Goal: Task Accomplishment & Management: Use online tool/utility

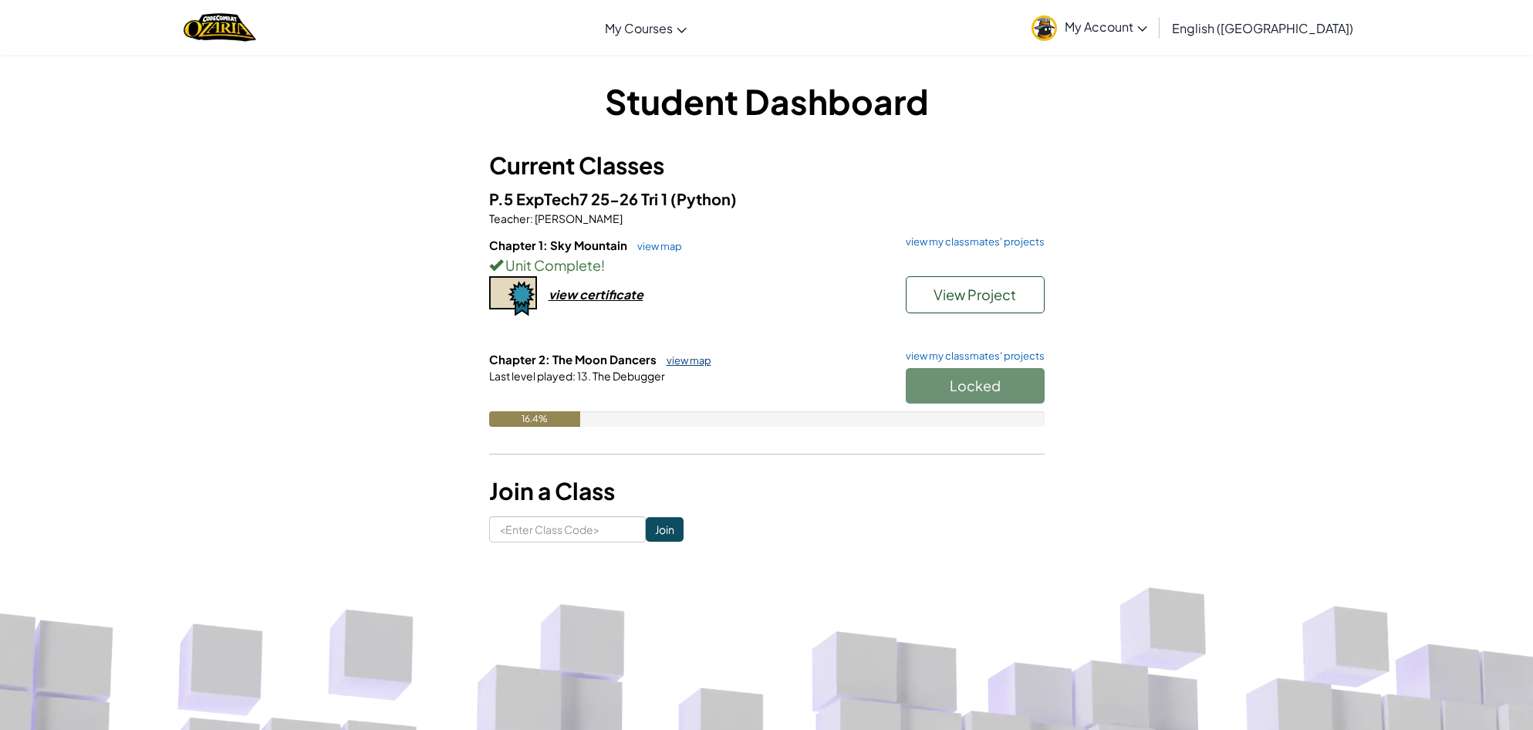
click at [692, 360] on link "view map" at bounding box center [685, 360] width 52 height 12
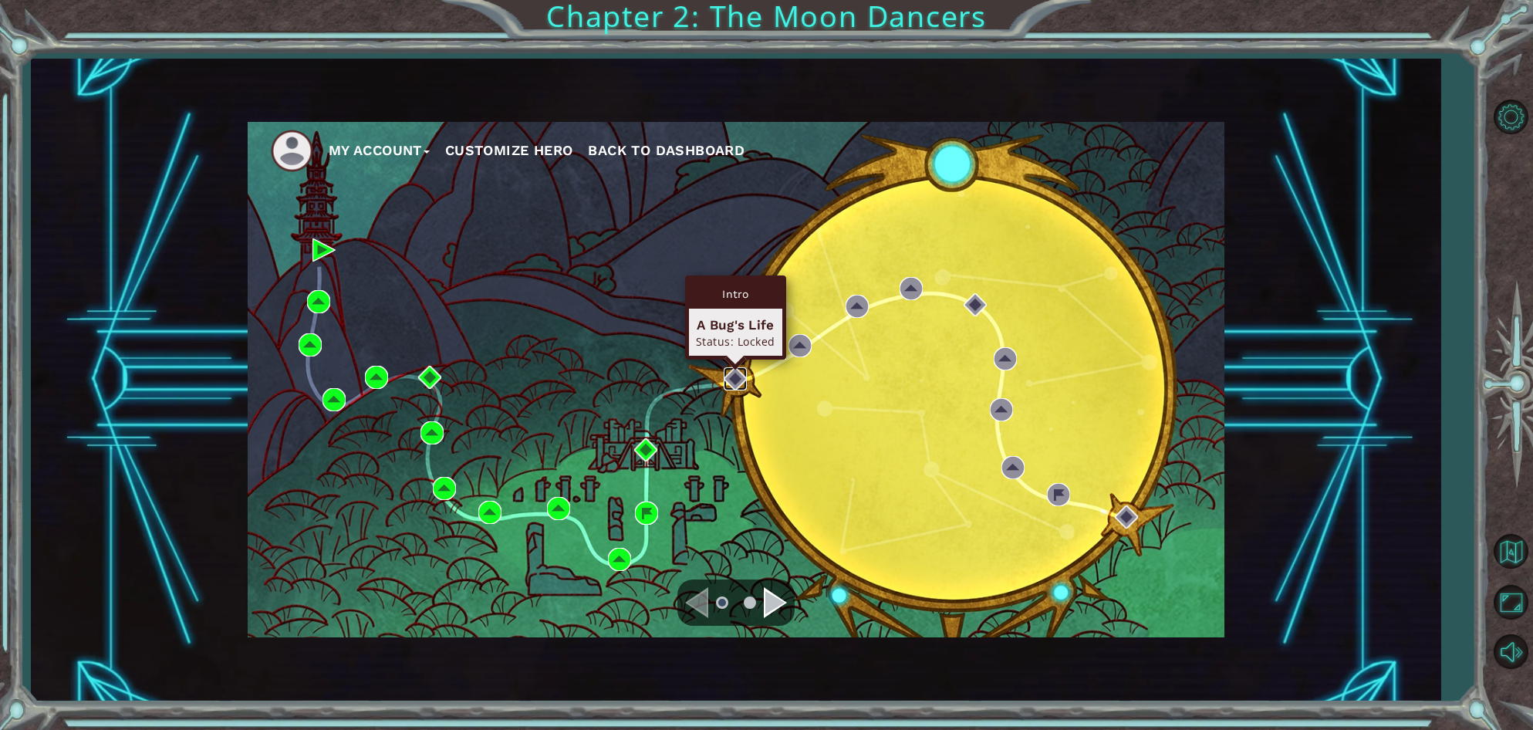
click at [735, 383] on img at bounding box center [735, 378] width 23 height 23
click at [740, 377] on img at bounding box center [735, 378] width 23 height 23
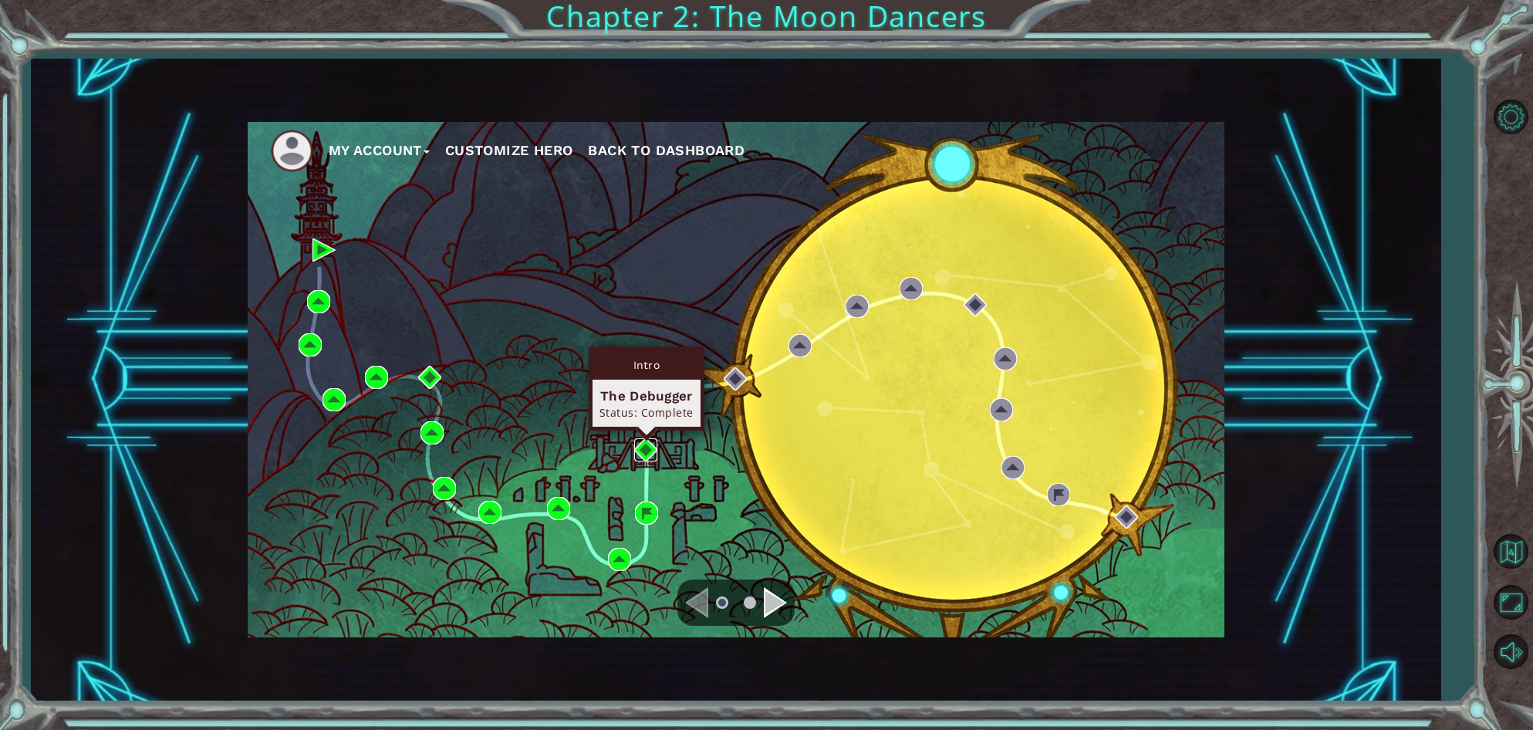
click at [647, 442] on img at bounding box center [645, 449] width 23 height 23
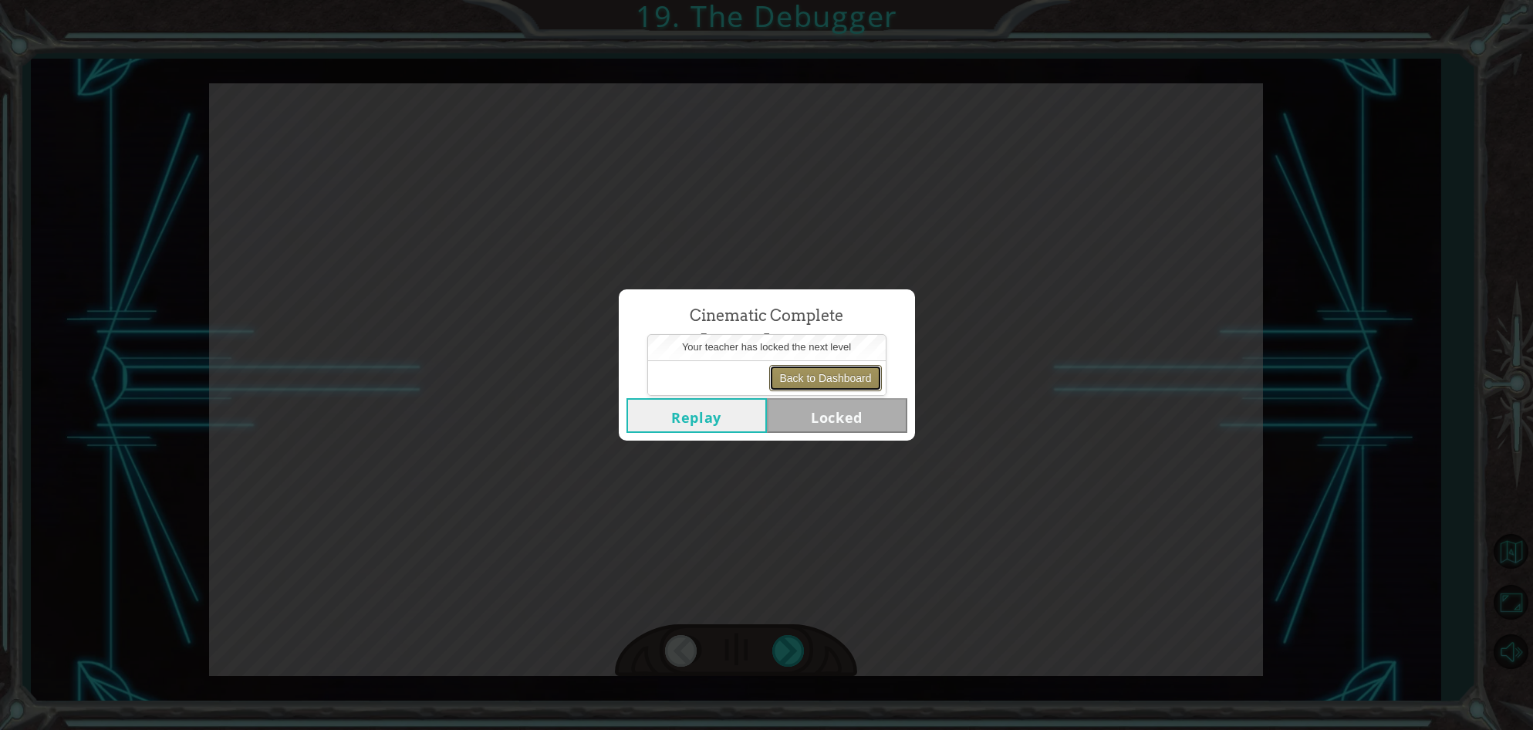
click at [782, 374] on button "Back to Dashboard" at bounding box center [825, 378] width 112 height 26
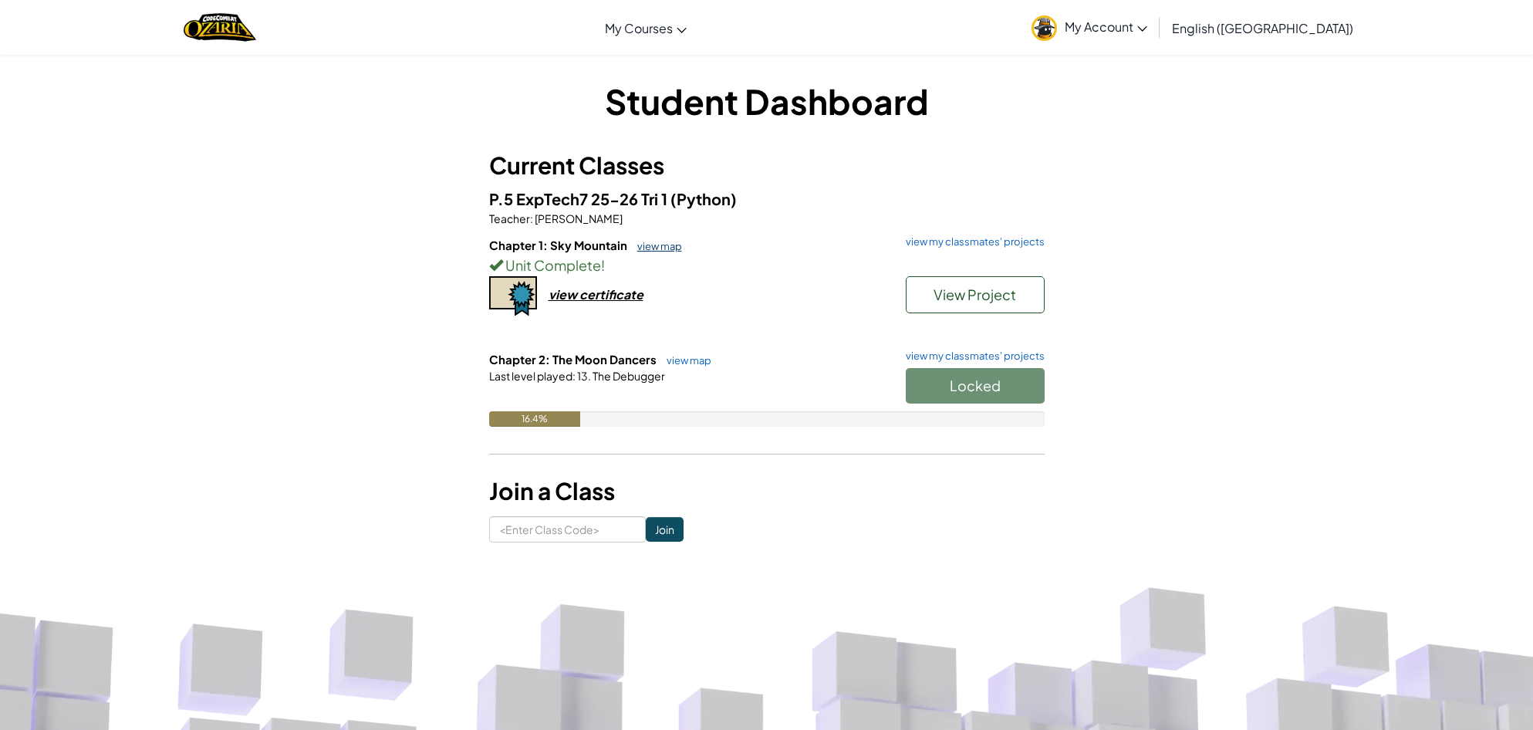
click at [660, 247] on link "view map" at bounding box center [656, 246] width 52 height 12
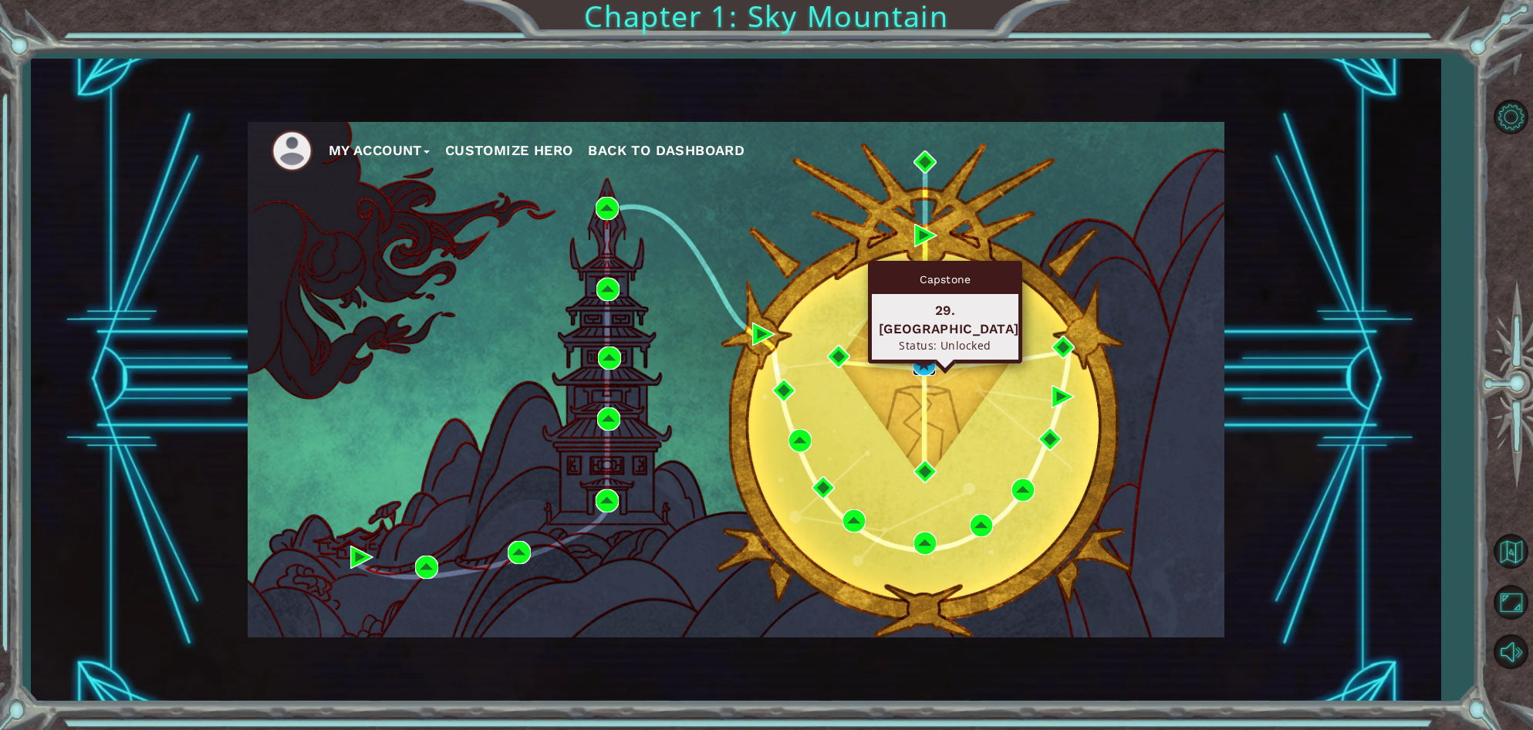
click at [926, 372] on img at bounding box center [924, 364] width 23 height 23
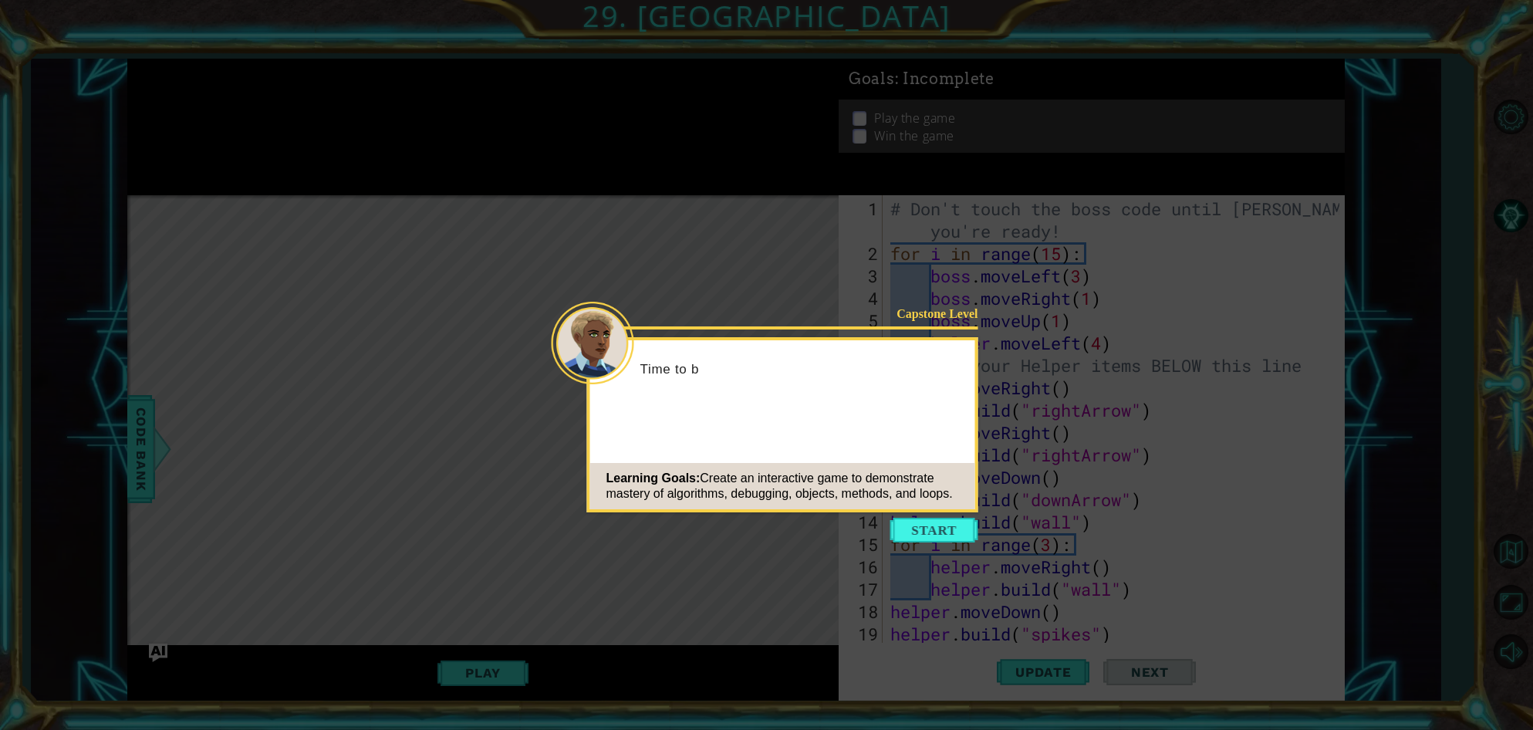
scroll to position [984, 0]
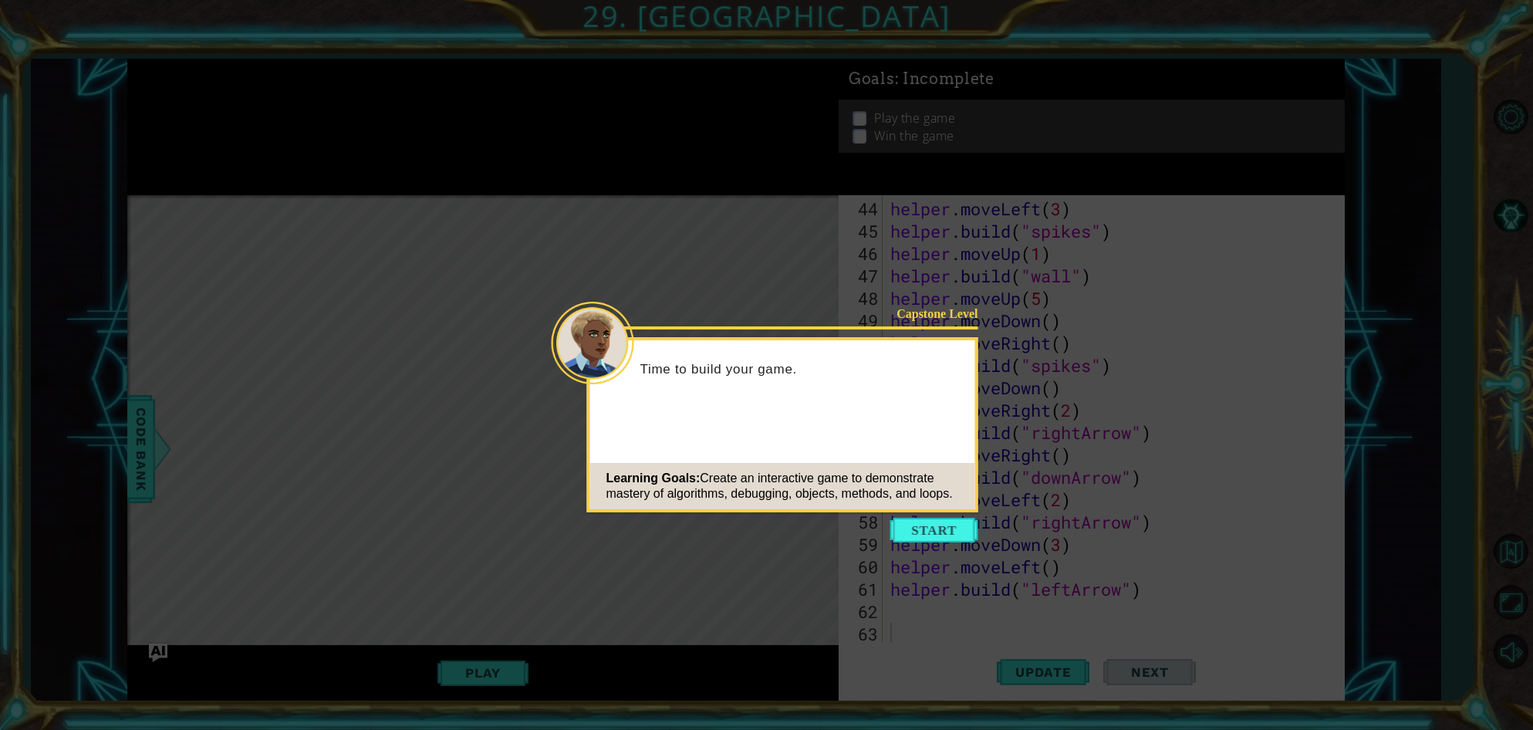
click at [920, 524] on button "Start" at bounding box center [934, 530] width 88 height 25
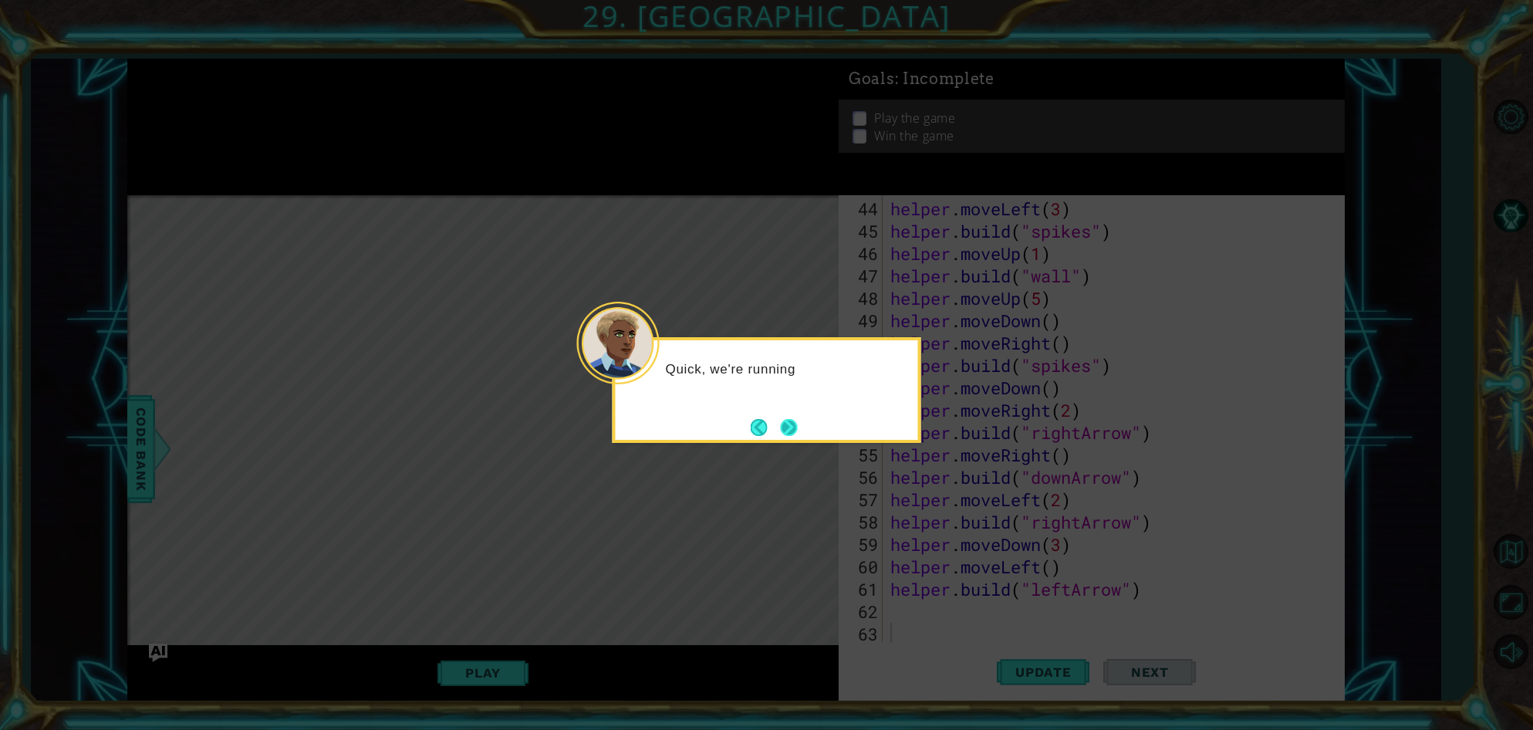
click at [792, 419] on button "Next" at bounding box center [788, 427] width 17 height 17
click at [790, 427] on button "Next" at bounding box center [789, 427] width 18 height 18
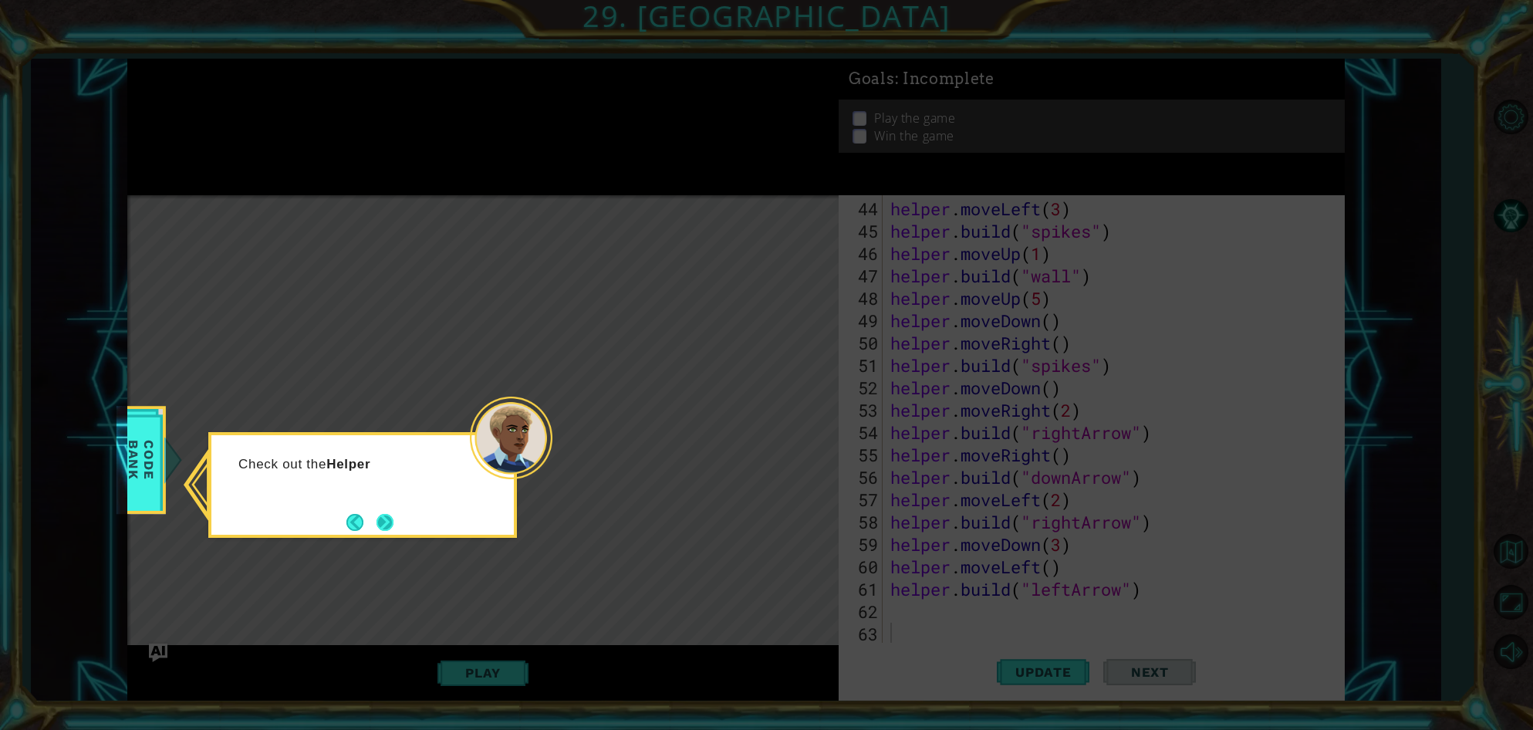
click at [370, 512] on footer at bounding box center [369, 522] width 47 height 23
click at [377, 518] on button "Next" at bounding box center [385, 522] width 17 height 17
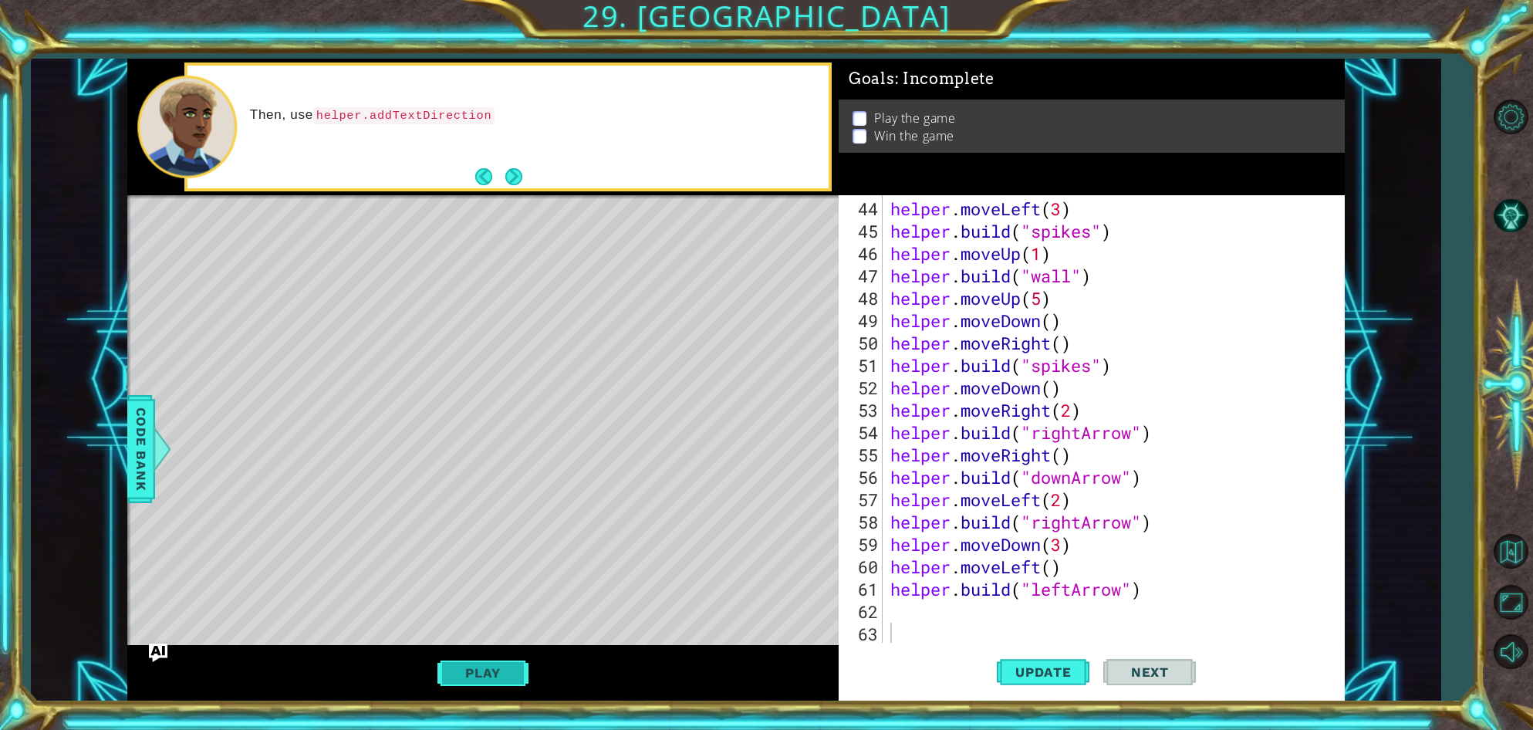
click at [487, 674] on button "Play" at bounding box center [482, 672] width 90 height 29
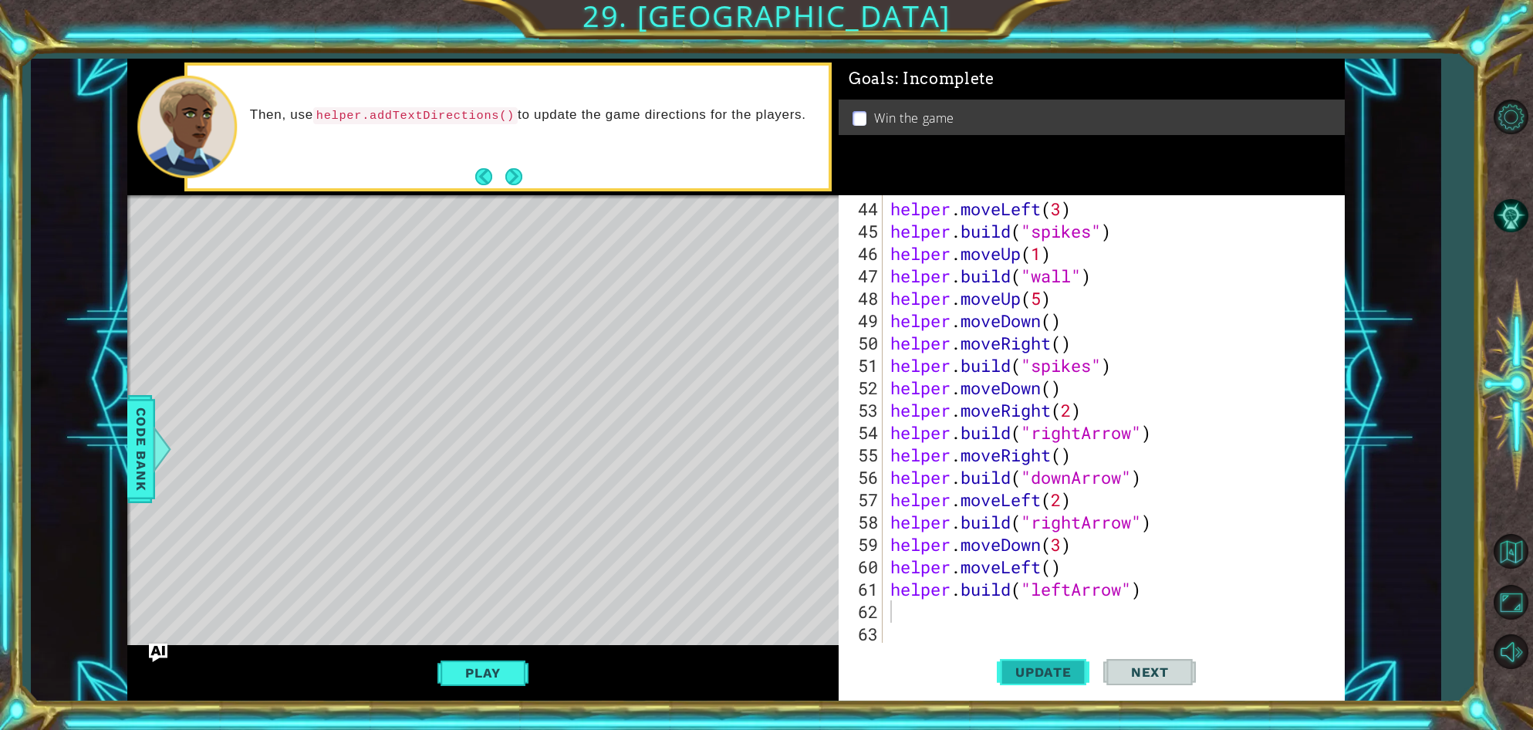
drag, startPoint x: 1029, startPoint y: 677, endPoint x: 1028, endPoint y: 695, distance: 18.5
click at [1028, 679] on span "Update" at bounding box center [1043, 671] width 87 height 15
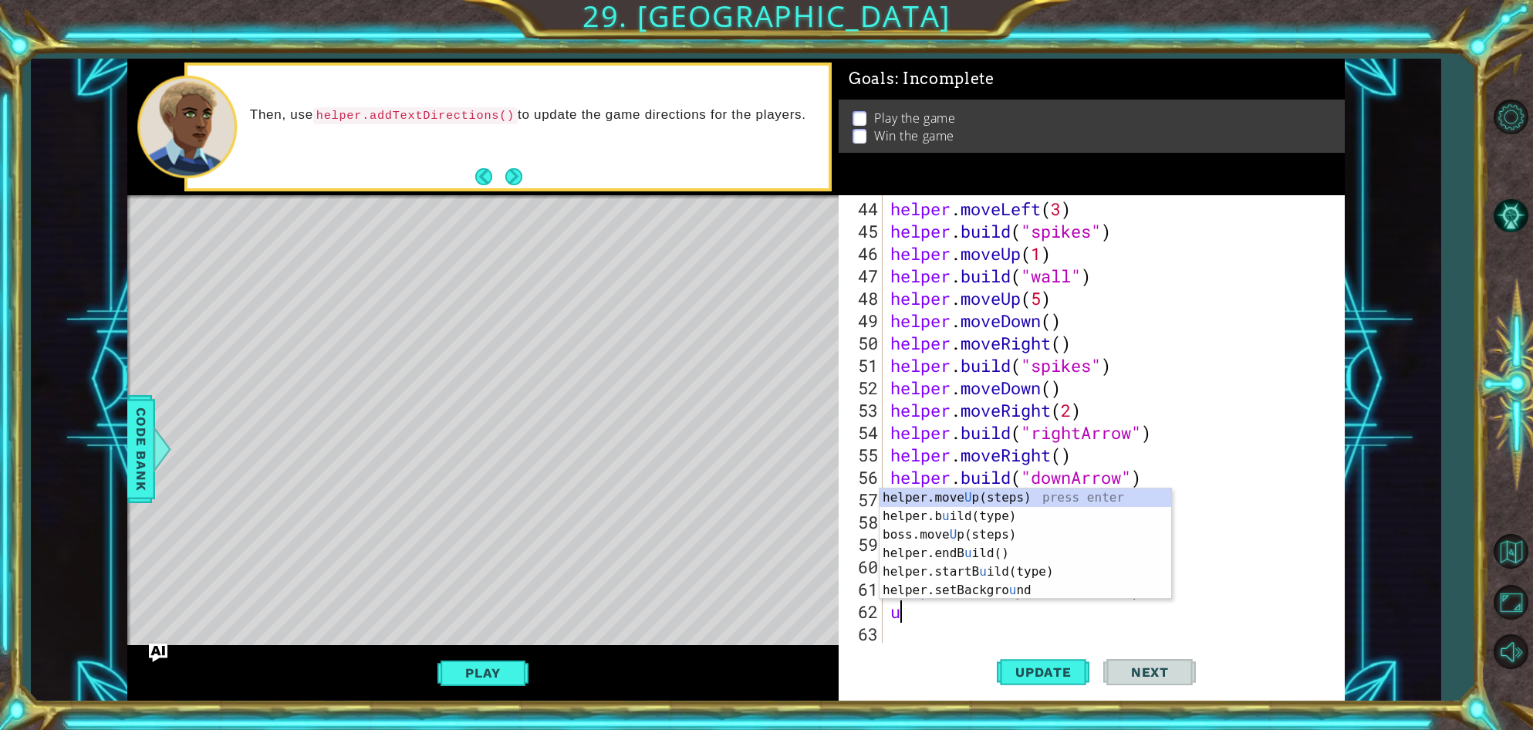
type textarea "up"
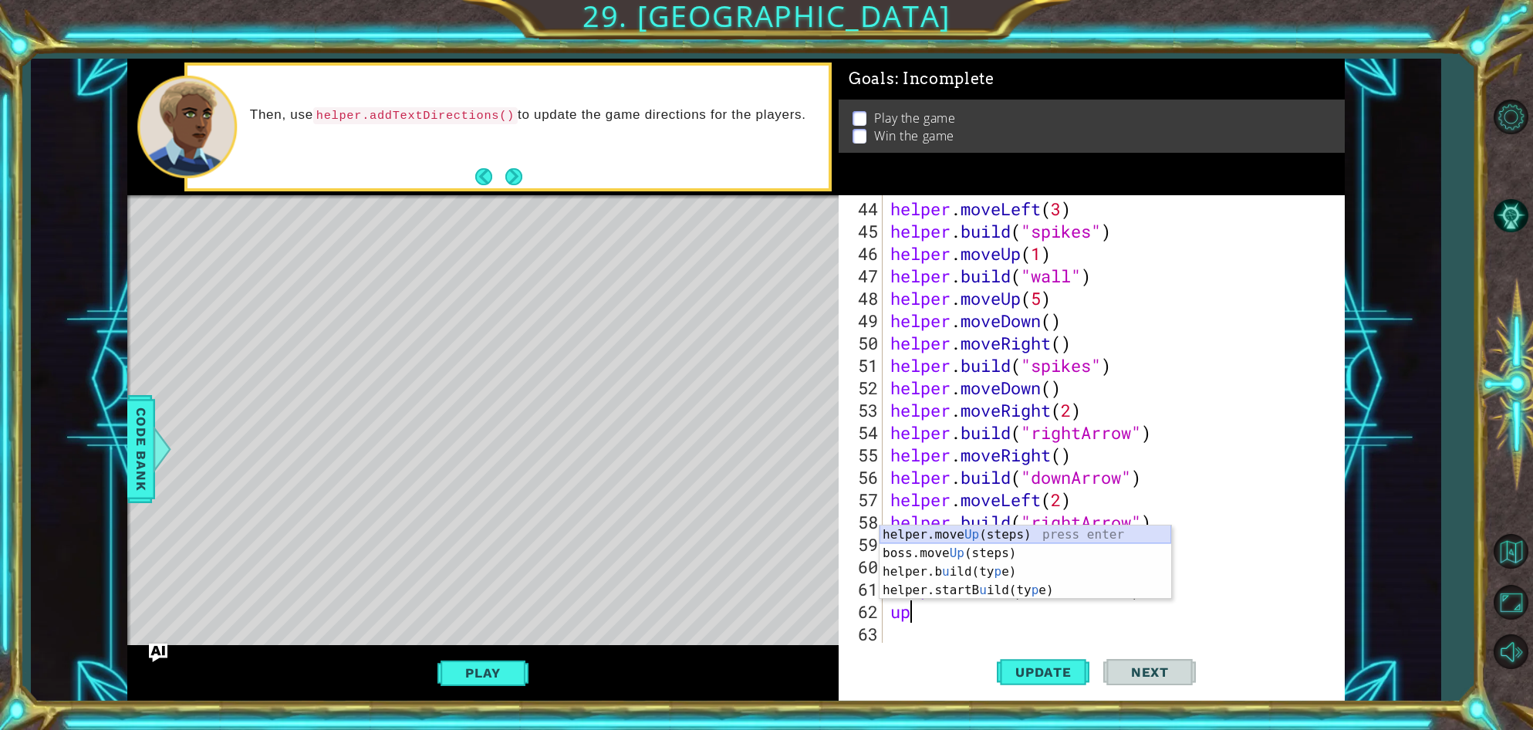
click at [961, 532] on div "helper.move Up (steps) press enter boss.move Up (steps) press enter helper.b u …" at bounding box center [1026, 580] width 292 height 111
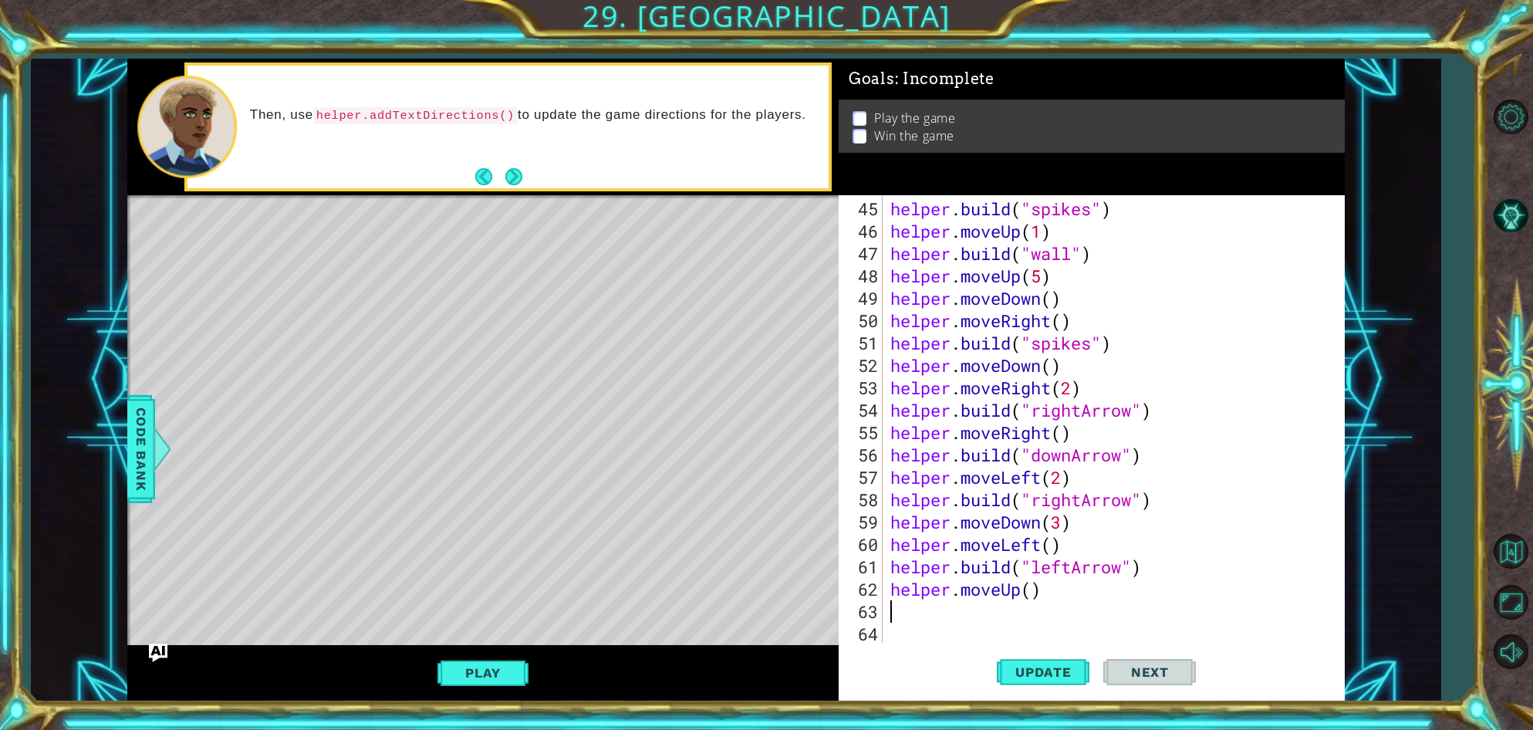
scroll to position [995, 0]
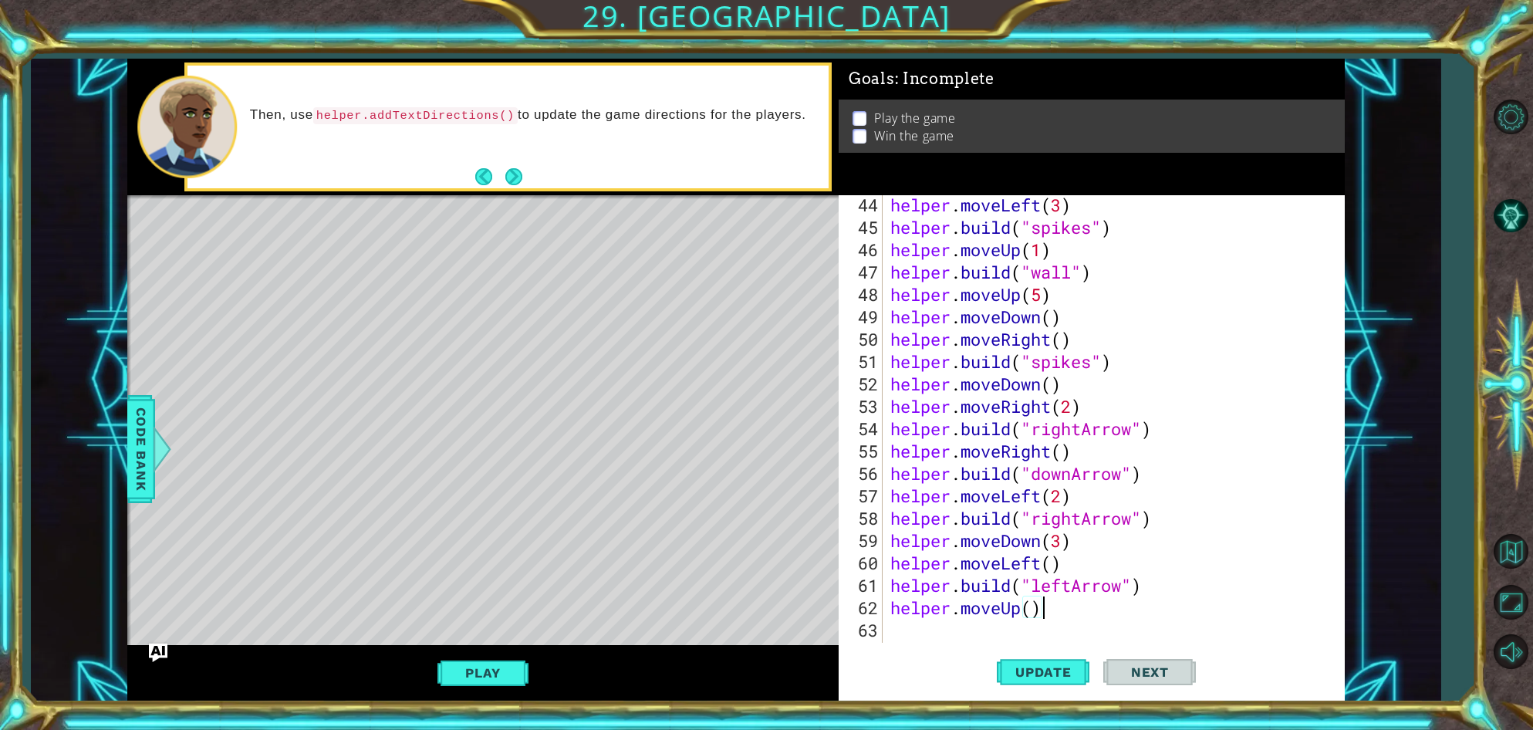
click at [1039, 605] on div "helper . moveLeft ( 3 ) helper . build ( "spikes" ) helper . moveUp ( 1 ) helpe…" at bounding box center [1117, 440] width 460 height 492
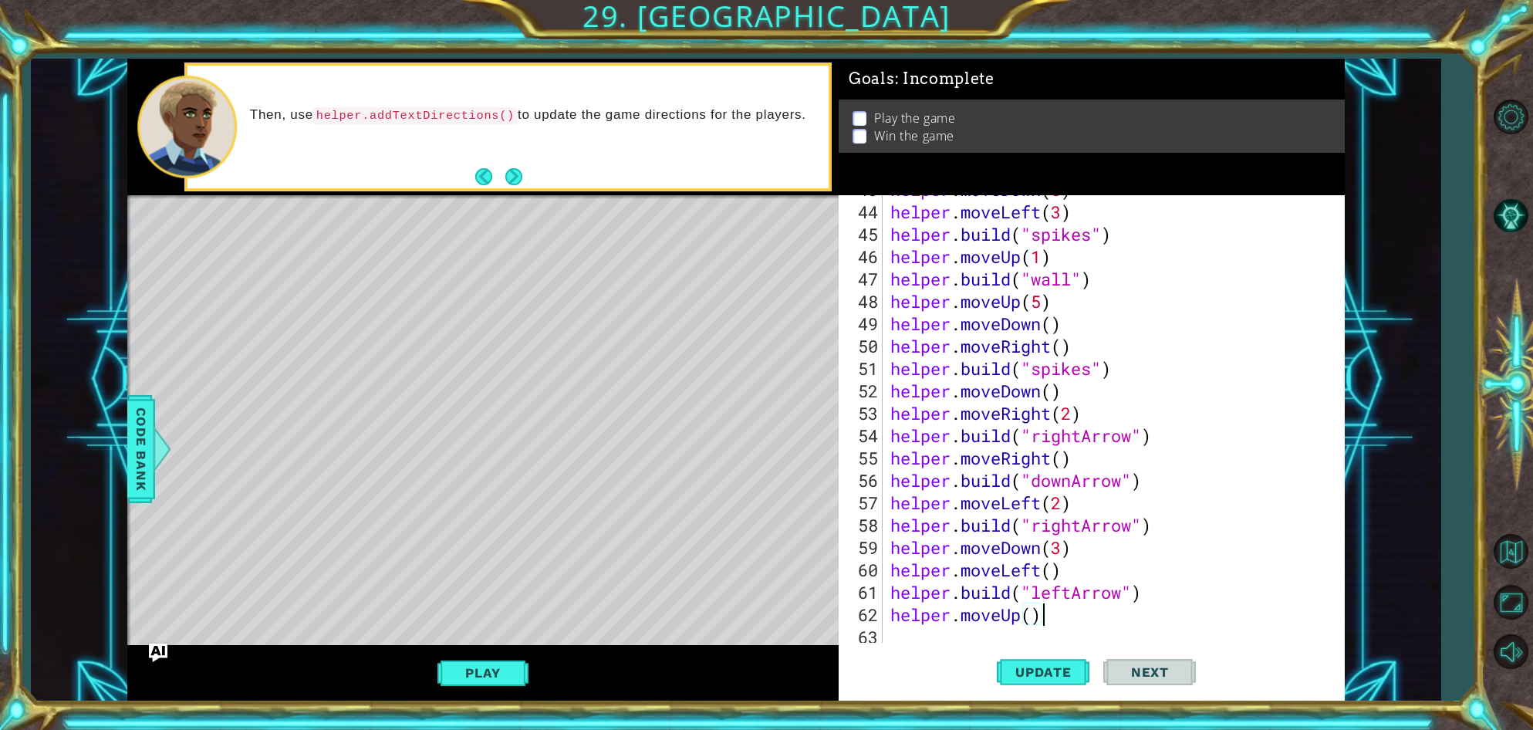
click at [1030, 610] on div "helper . moveDown ( 5 ) helper . moveLeft ( 3 ) helper . build ( "spikes" ) hel…" at bounding box center [1117, 424] width 460 height 492
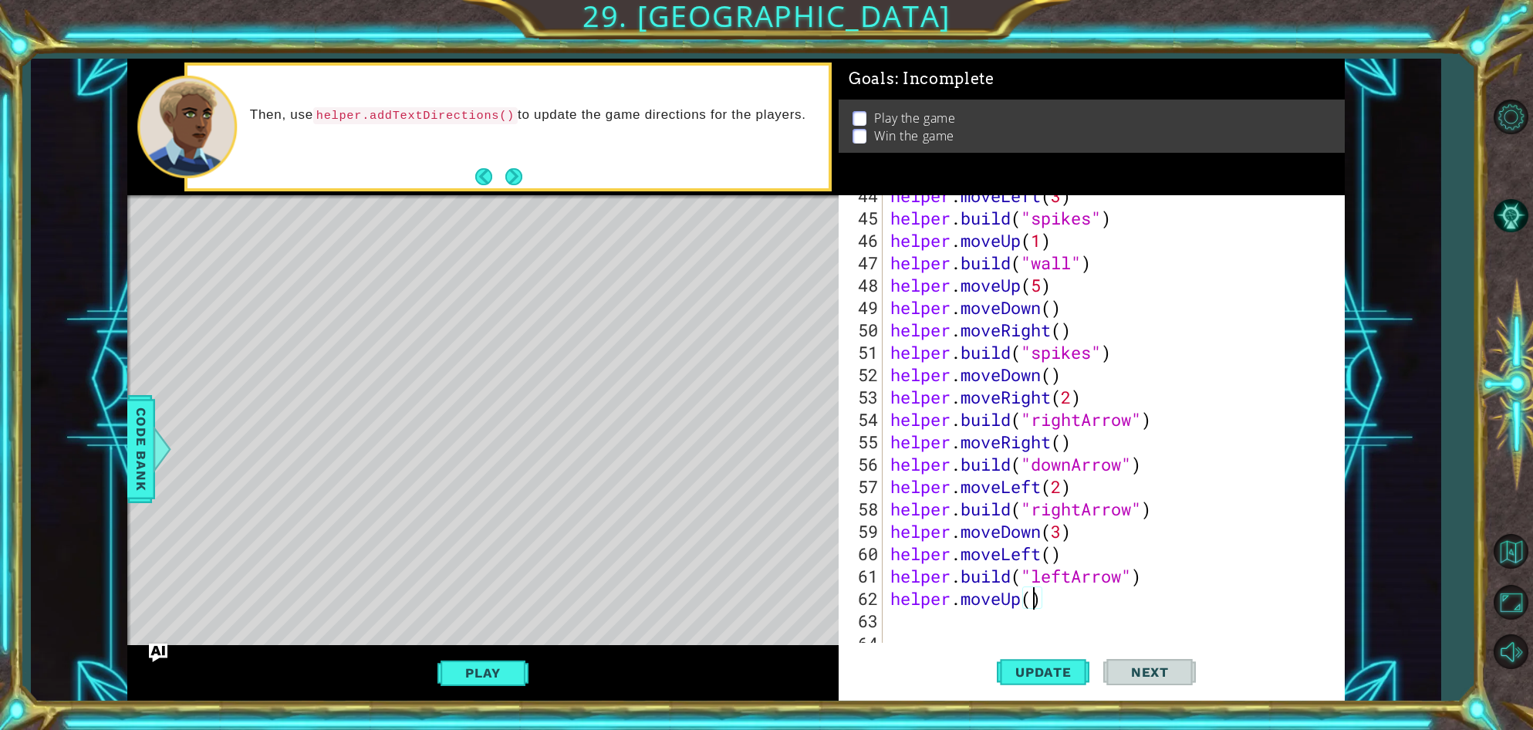
scroll to position [0, 6]
type textarea "helper.moveUp(5)"
click at [1055, 669] on span "Update" at bounding box center [1043, 671] width 87 height 15
click at [926, 621] on div "helper . moveLeft ( 3 ) helper . build ( "spikes" ) helper . moveUp ( 1 ) helpe…" at bounding box center [1117, 430] width 460 height 492
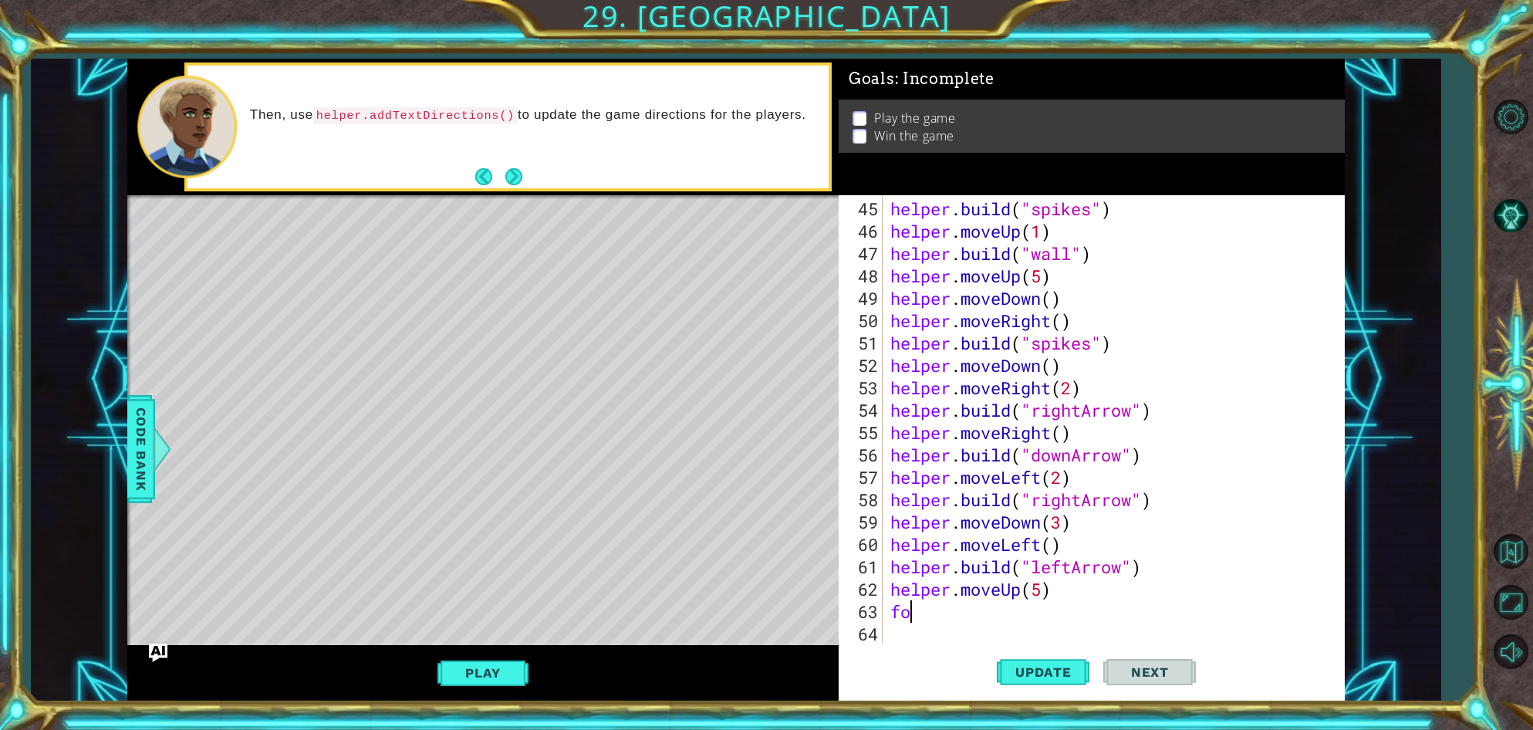
scroll to position [0, 0]
type textarea "f"
click at [472, 270] on div "Level Map" at bounding box center [483, 422] width 713 height 454
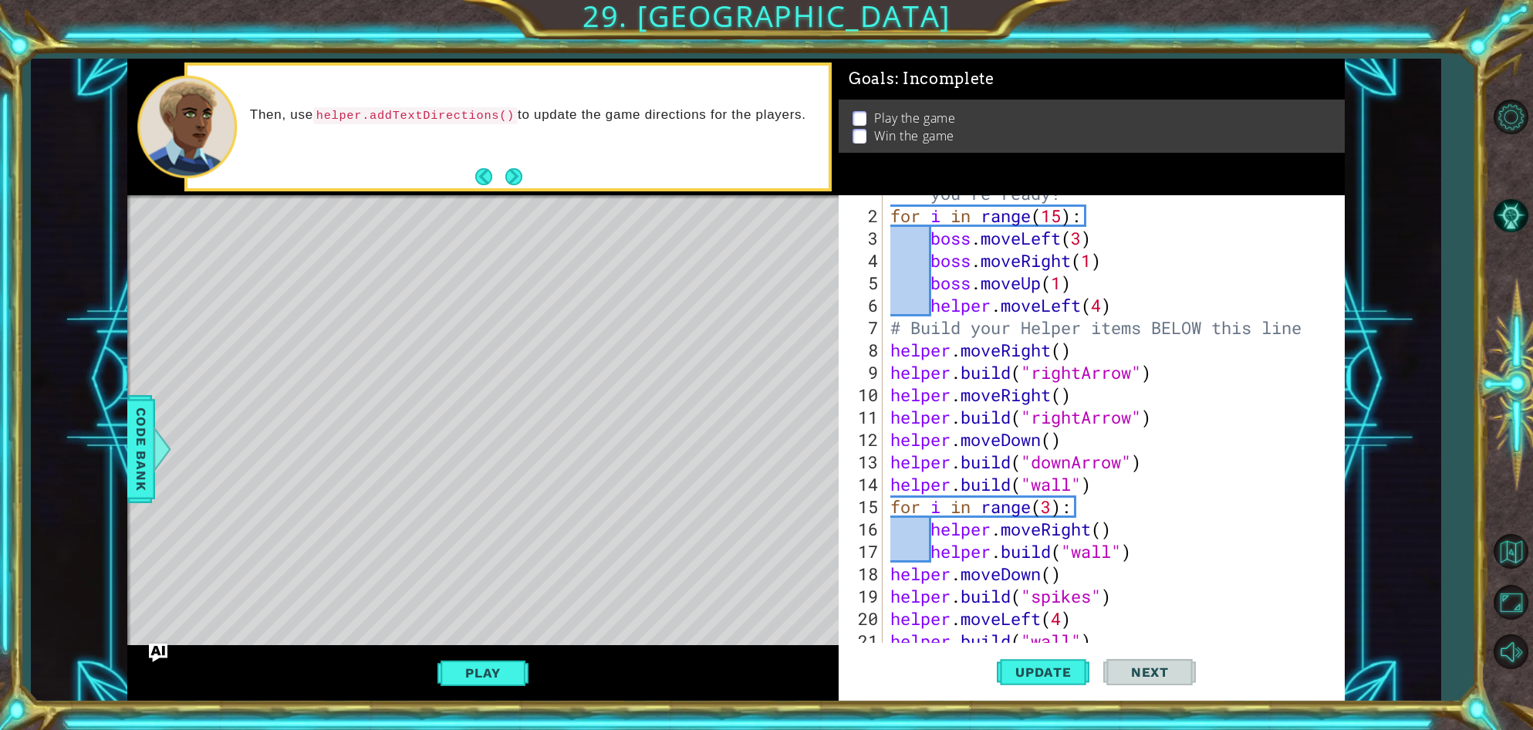
scroll to position [24, 0]
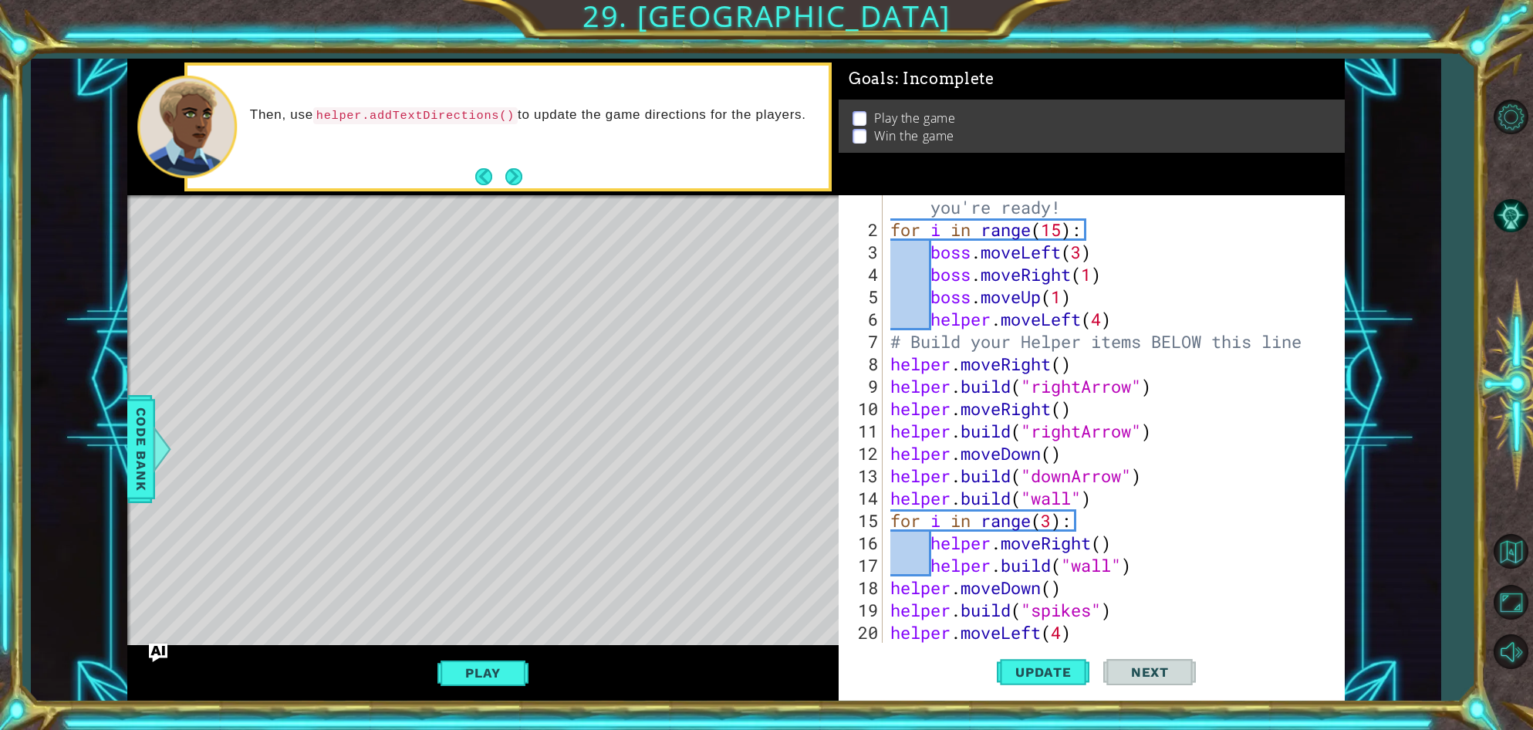
click at [469, 243] on div "Level Map" at bounding box center [483, 422] width 713 height 454
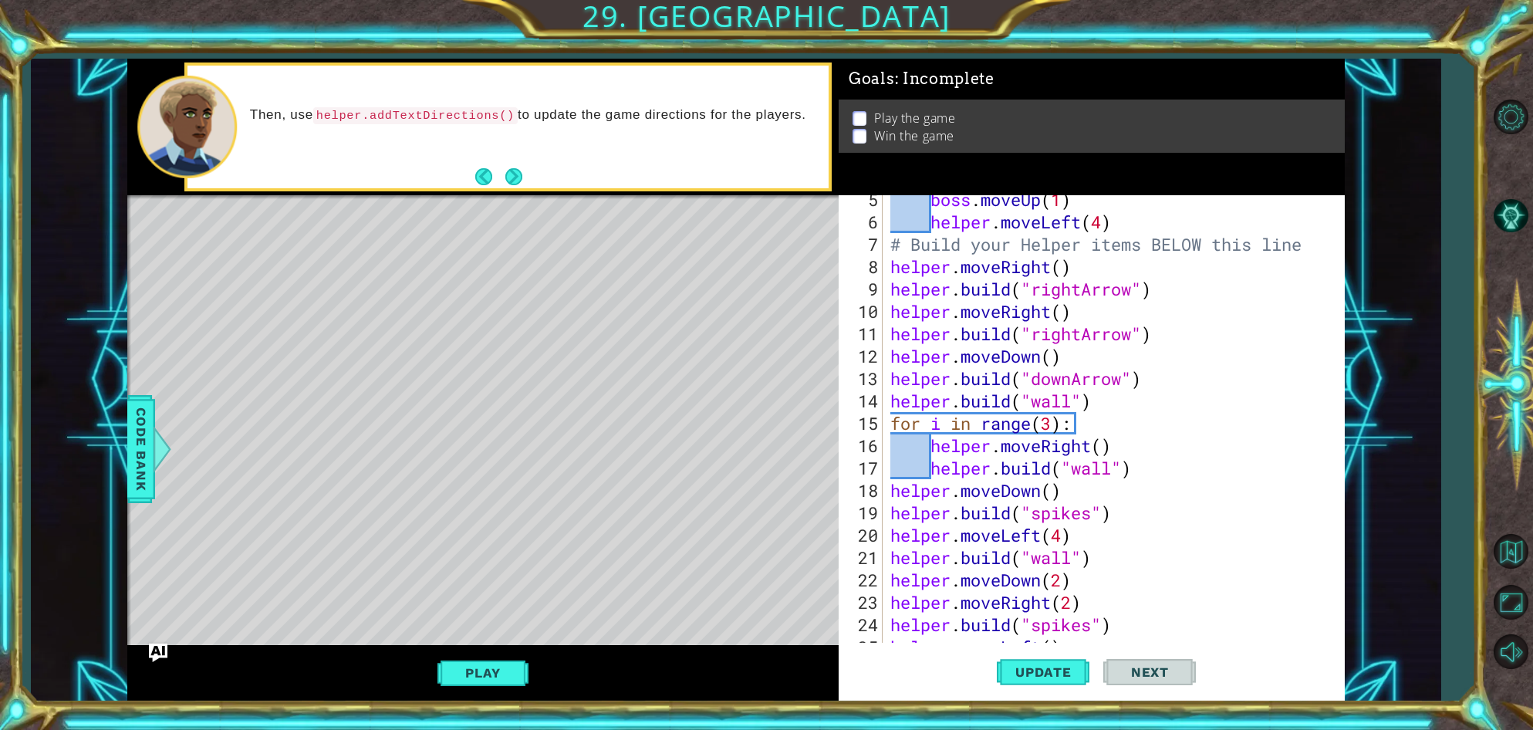
scroll to position [121, 0]
click at [1111, 469] on div "boss . moveUp ( 1 ) helper . moveLeft ( 4 ) # Build your Helper items BELOW thi…" at bounding box center [1117, 434] width 460 height 492
click at [1149, 468] on div "boss . moveUp ( 1 ) helper . moveLeft ( 4 ) # Build your Helper items BELOW thi…" at bounding box center [1117, 437] width 460 height 492
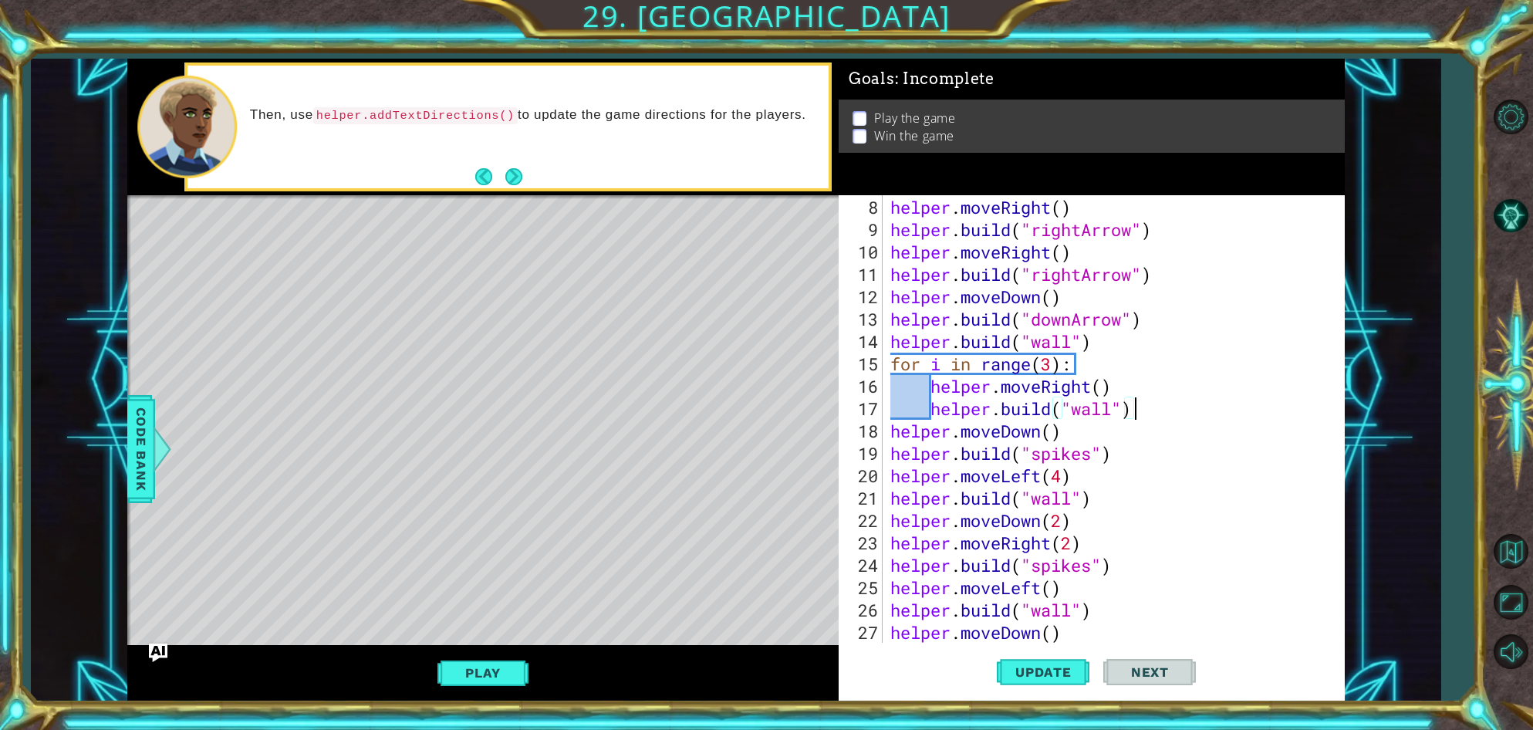
scroll to position [181, 0]
click at [1094, 508] on div "helper . moveRight ( ) helper . build ( "rightArrow" ) helper . moveRight ( ) h…" at bounding box center [1117, 442] width 460 height 492
drag, startPoint x: 1104, startPoint y: 498, endPoint x: 893, endPoint y: 492, distance: 210.7
click at [893, 492] on div "helper . moveRight ( ) helper . build ( "rightArrow" ) helper . moveRight ( ) h…" at bounding box center [1117, 442] width 460 height 492
type textarea "[DOMAIN_NAME]("wall")"
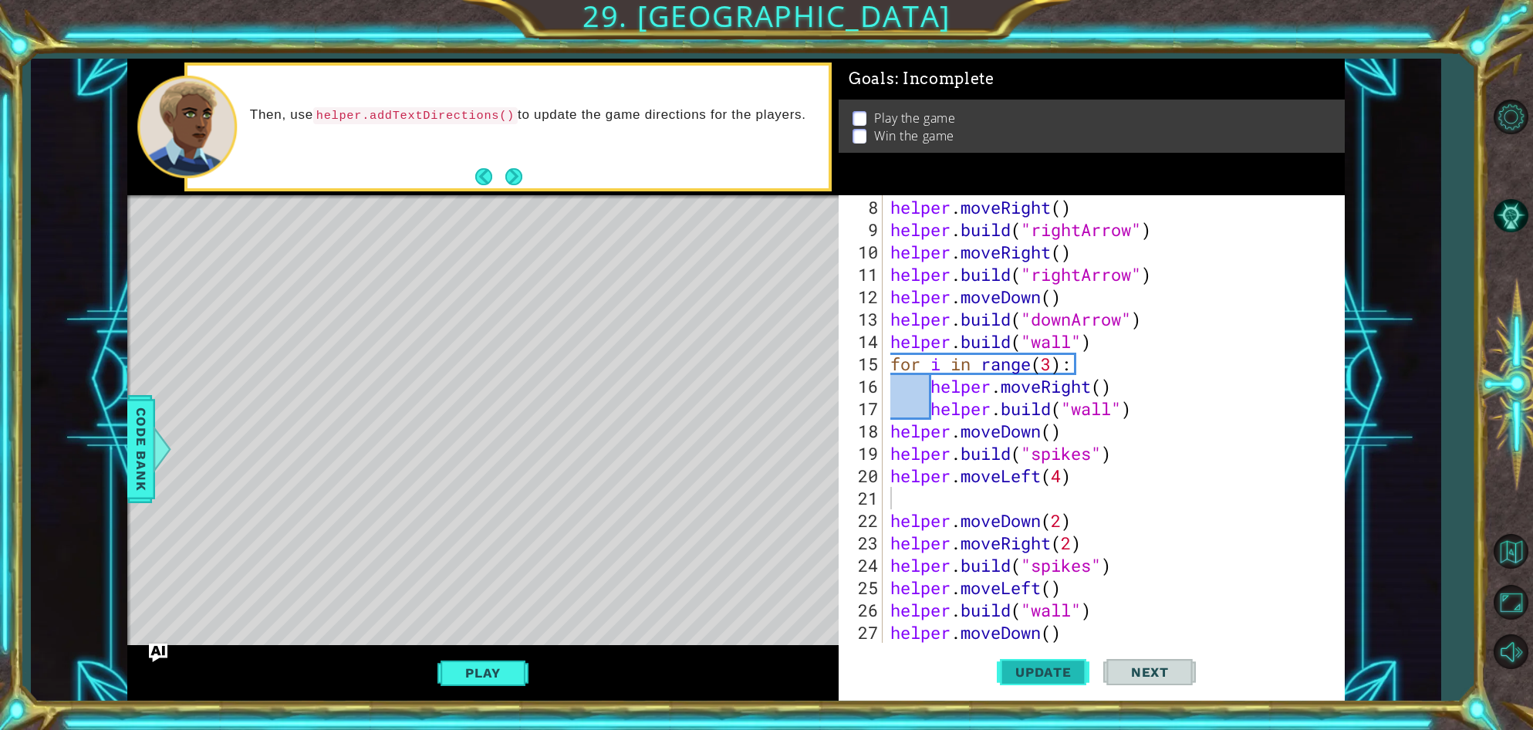
click at [1069, 678] on span "Update" at bounding box center [1043, 671] width 87 height 15
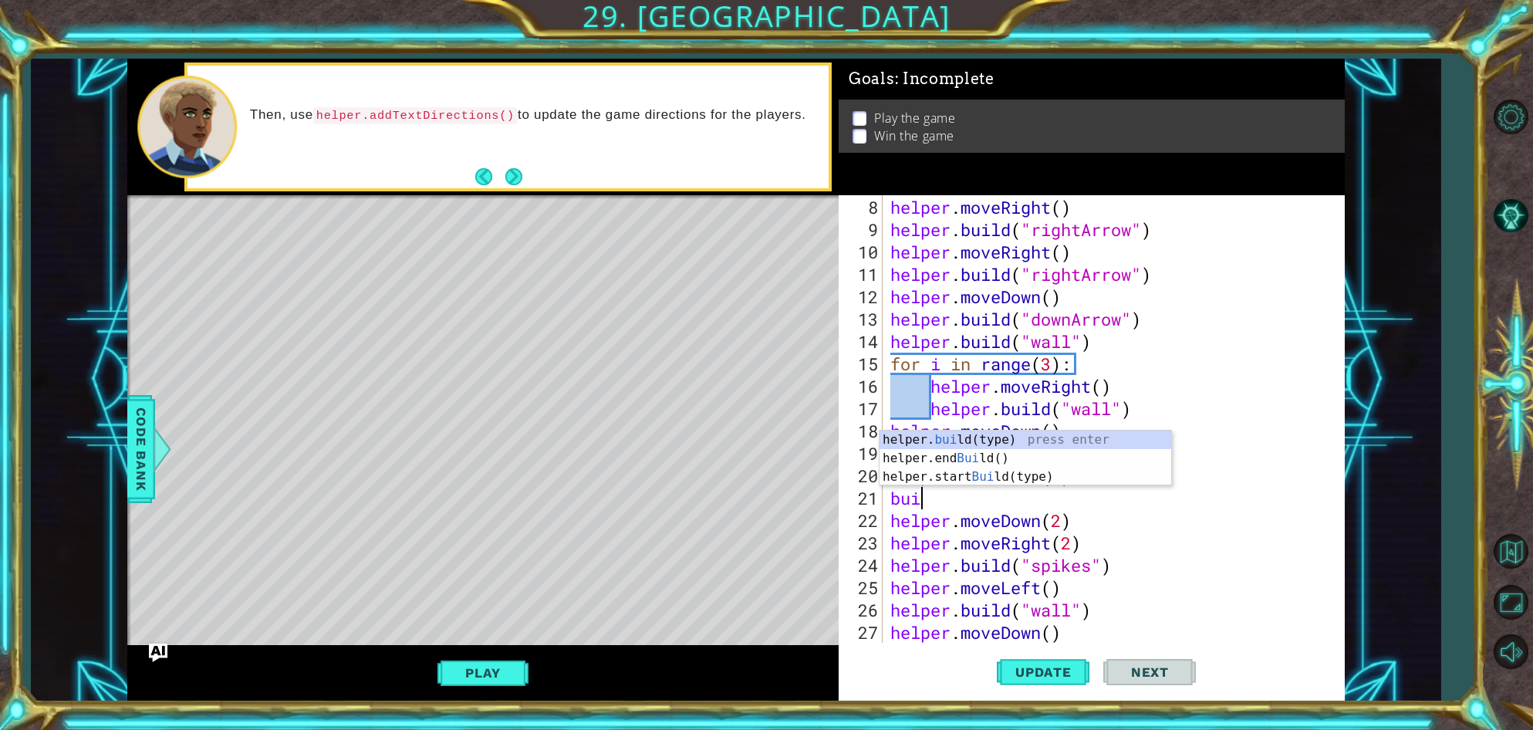
type textarea "buil"
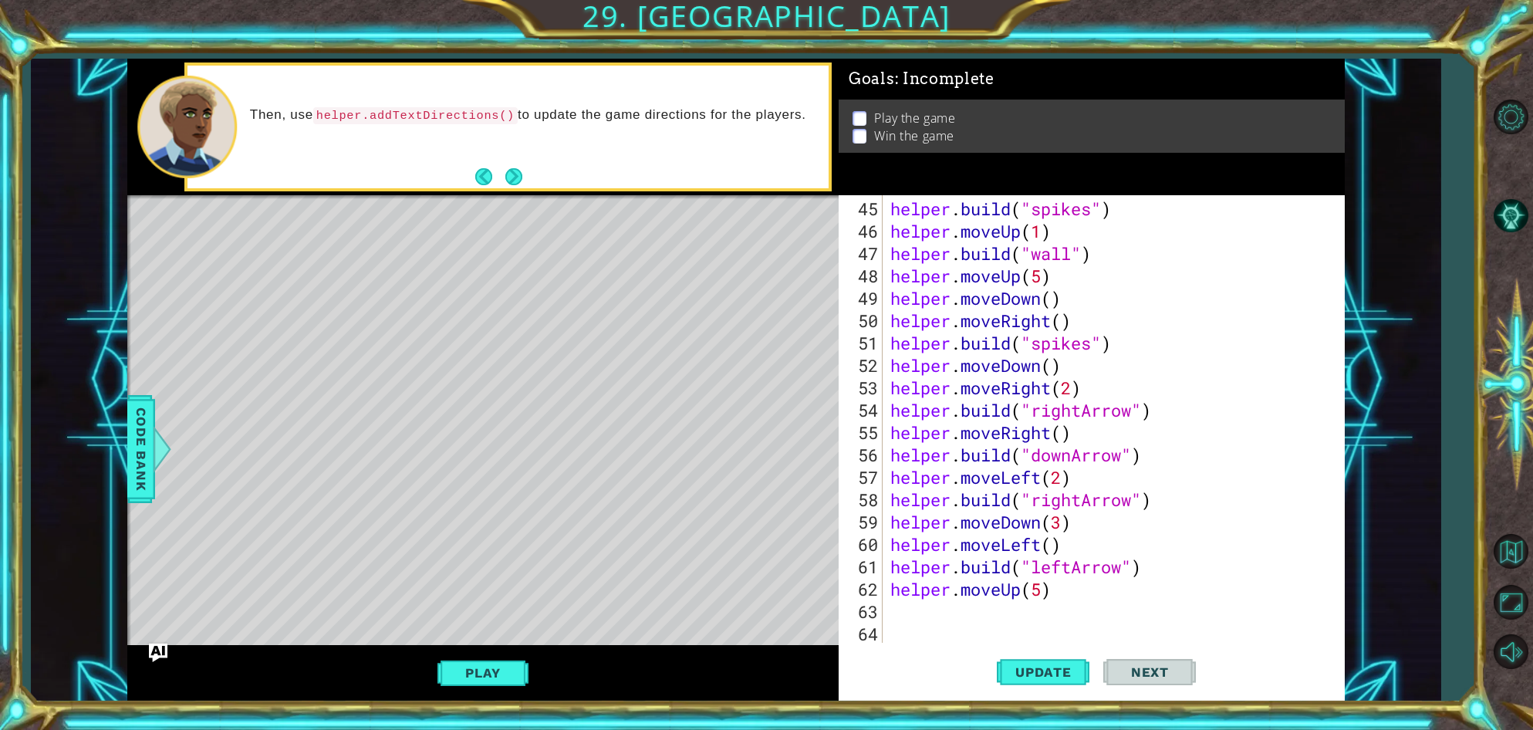
scroll to position [1007, 0]
click at [900, 614] on div "helper . build ( "spikes" ) helper . moveUp ( 1 ) helper . build ( "wall" ) hel…" at bounding box center [1117, 444] width 460 height 492
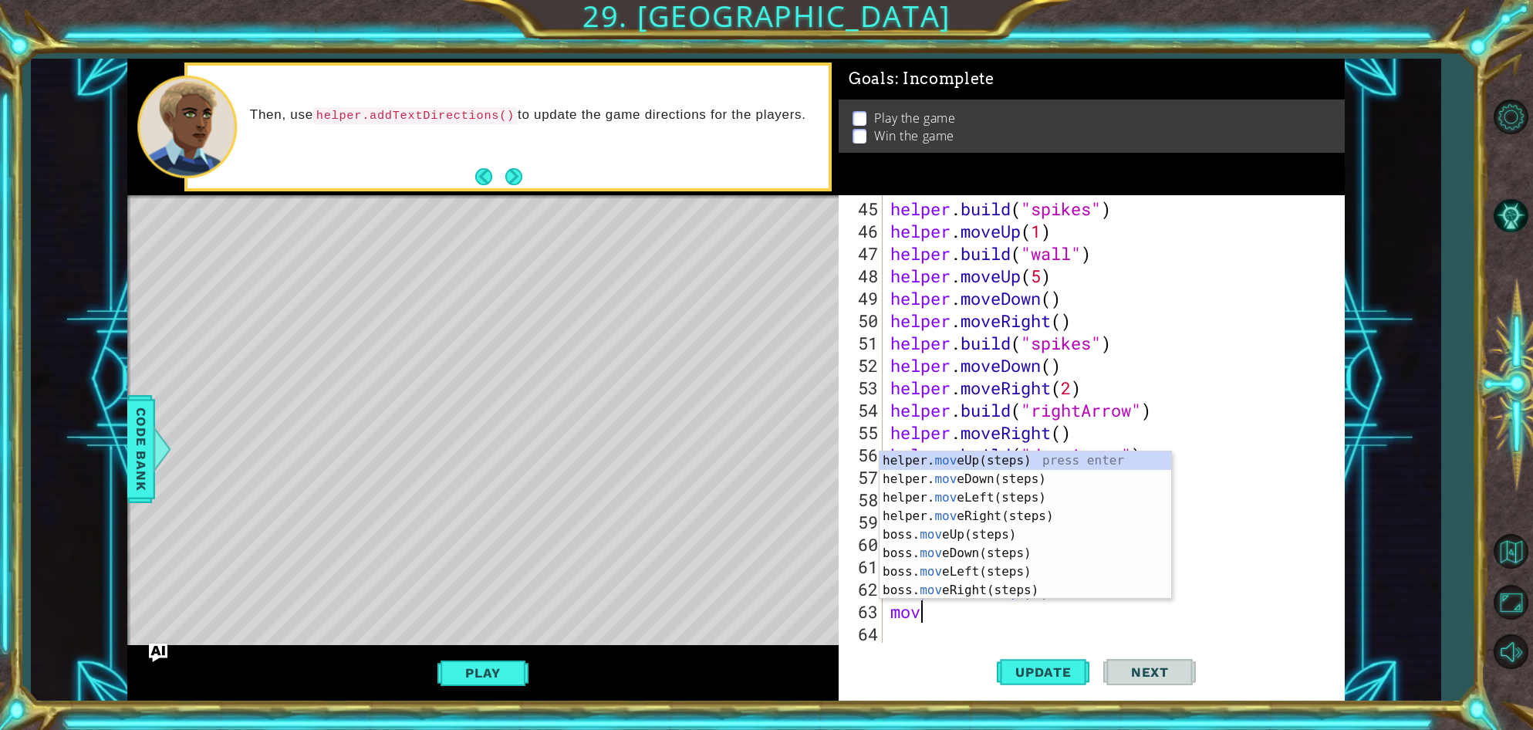
scroll to position [0, 1]
type textarea "mov"
click at [952, 481] on div "helper. mov eUp(steps) press enter helper. mov eDown(steps) press enter helper.…" at bounding box center [1026, 543] width 292 height 185
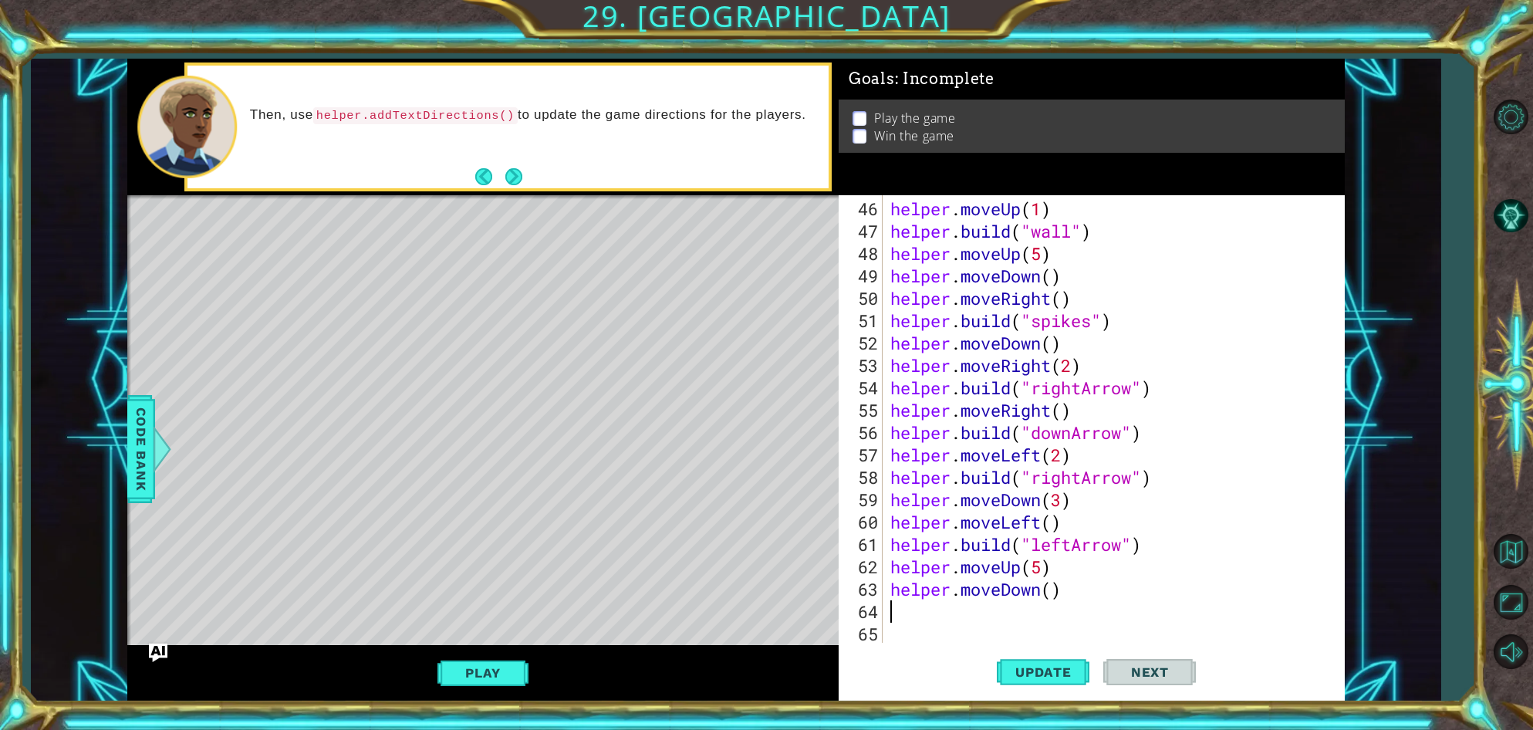
scroll to position [1029, 0]
click at [1052, 593] on div "helper . moveUp ( 1 ) helper . build ( "wall" ) helper . moveUp ( 5 ) helper . …" at bounding box center [1117, 444] width 460 height 492
click at [948, 614] on div "helper . build ( "spikes" ) helper . moveUp ( 1 ) helper . build ( "wall" ) hel…" at bounding box center [1117, 425] width 460 height 492
type textarea "3"
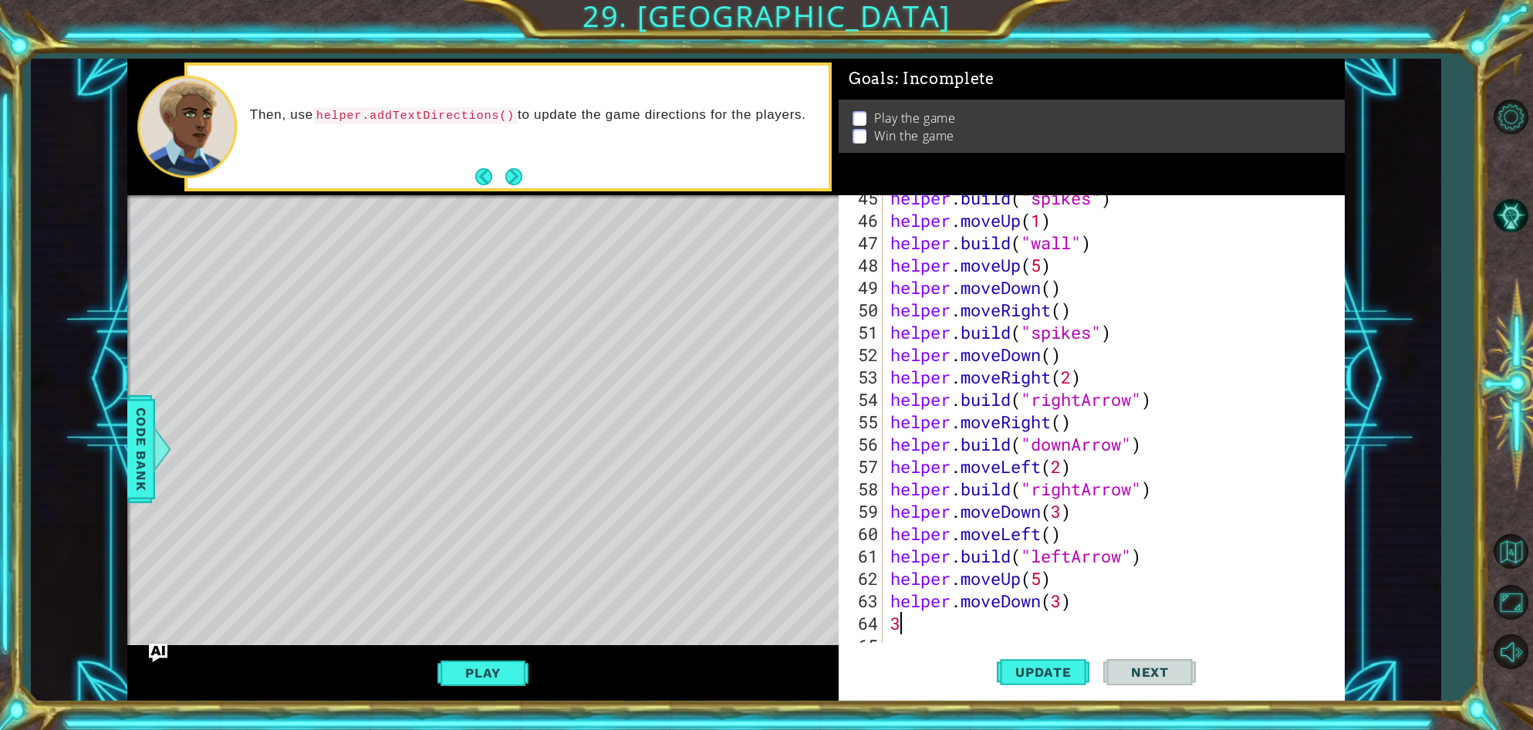
scroll to position [1029, 0]
click at [1023, 671] on span "Update" at bounding box center [1043, 671] width 87 height 15
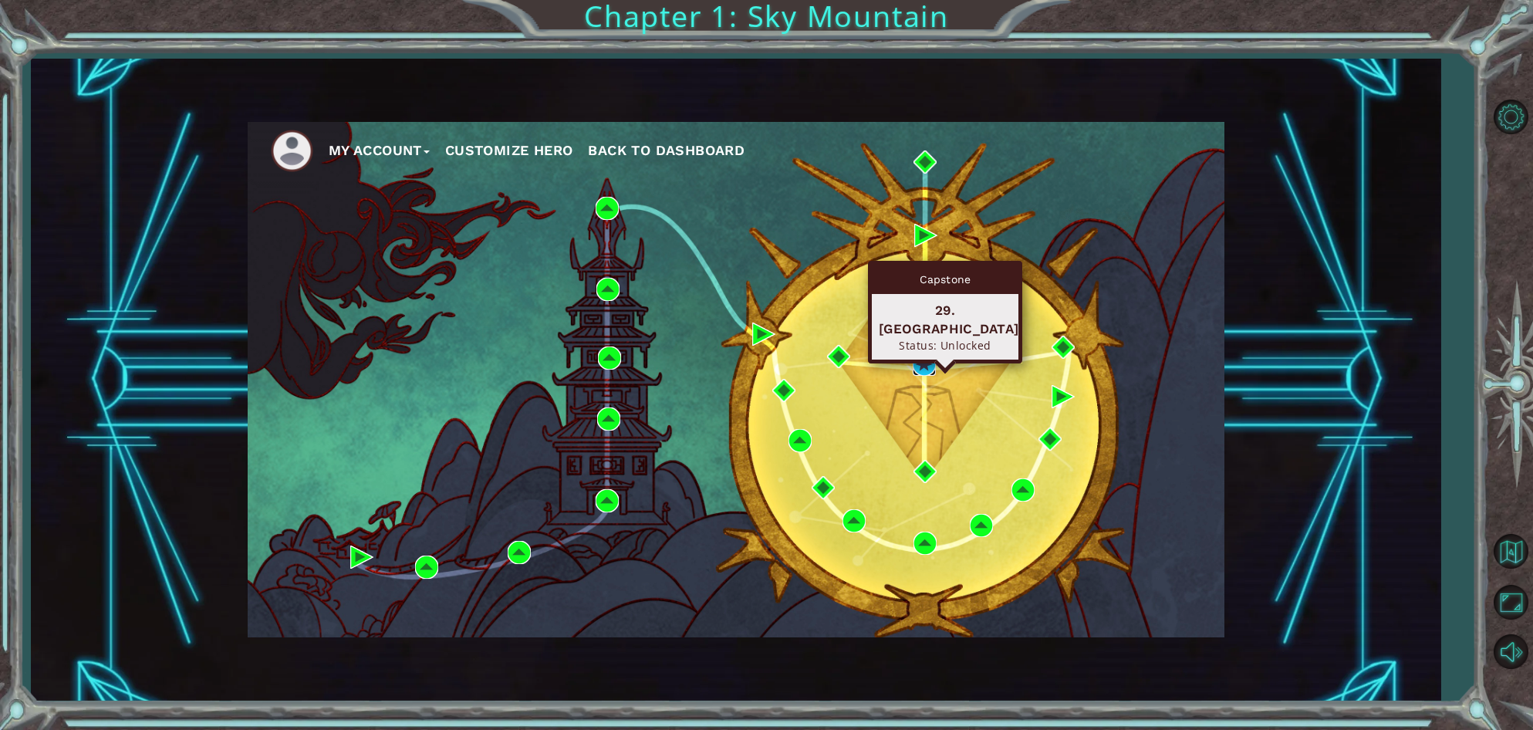
click at [930, 365] on img at bounding box center [924, 364] width 23 height 23
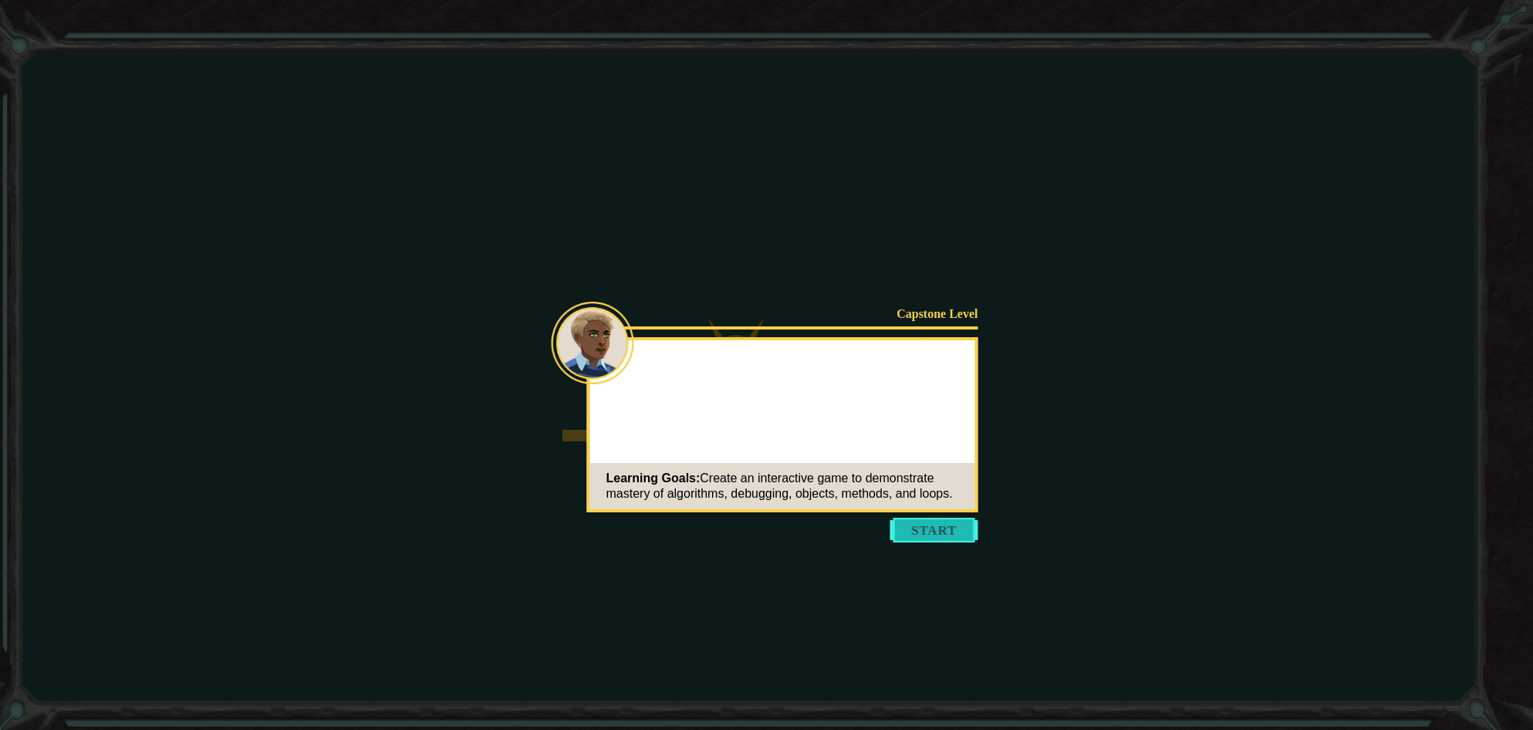
drag, startPoint x: 903, startPoint y: 526, endPoint x: 903, endPoint y: 516, distance: 10.0
click at [903, 525] on button "Start" at bounding box center [934, 530] width 88 height 25
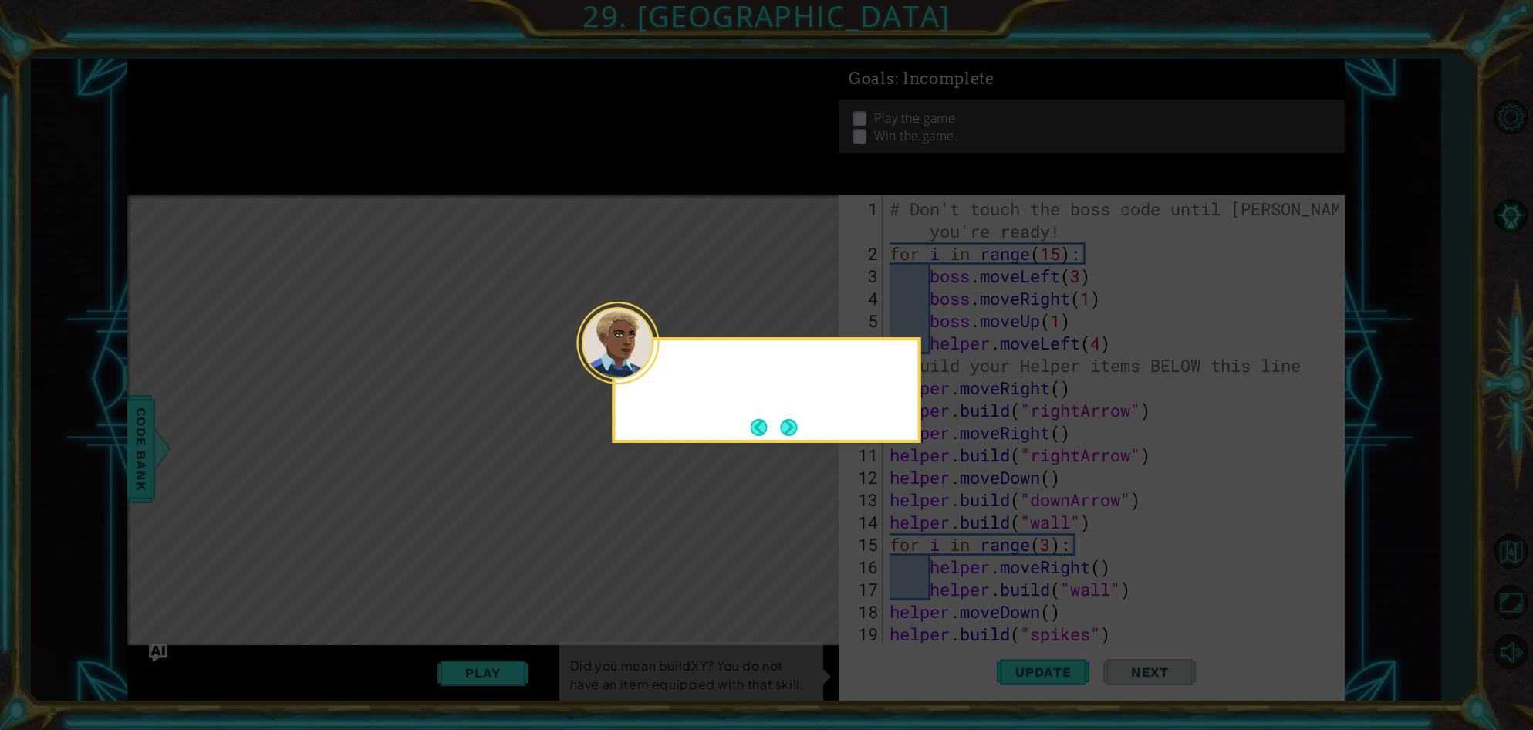
scroll to position [1029, 0]
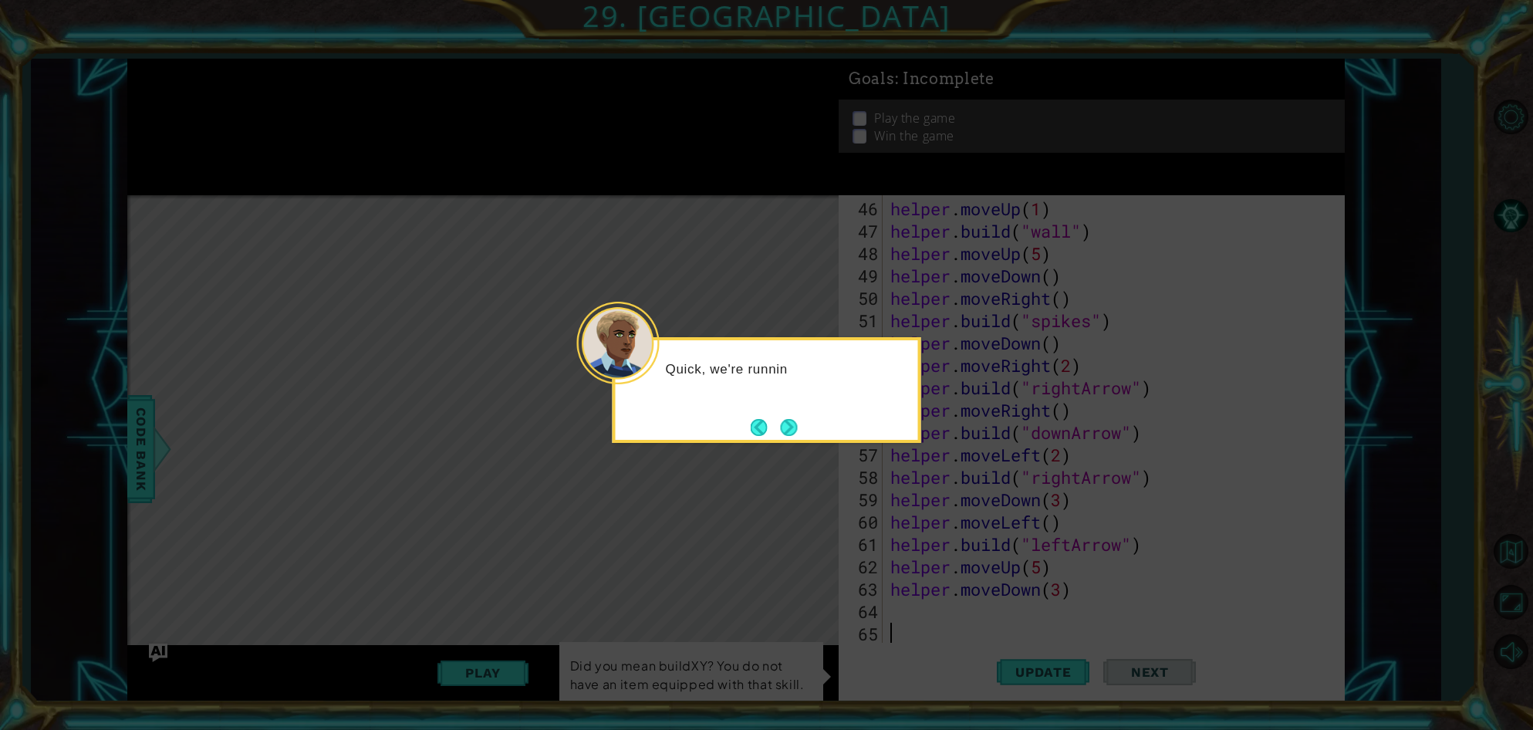
click at [789, 427] on button "Next" at bounding box center [789, 427] width 17 height 17
click at [787, 421] on button "Next" at bounding box center [788, 427] width 17 height 17
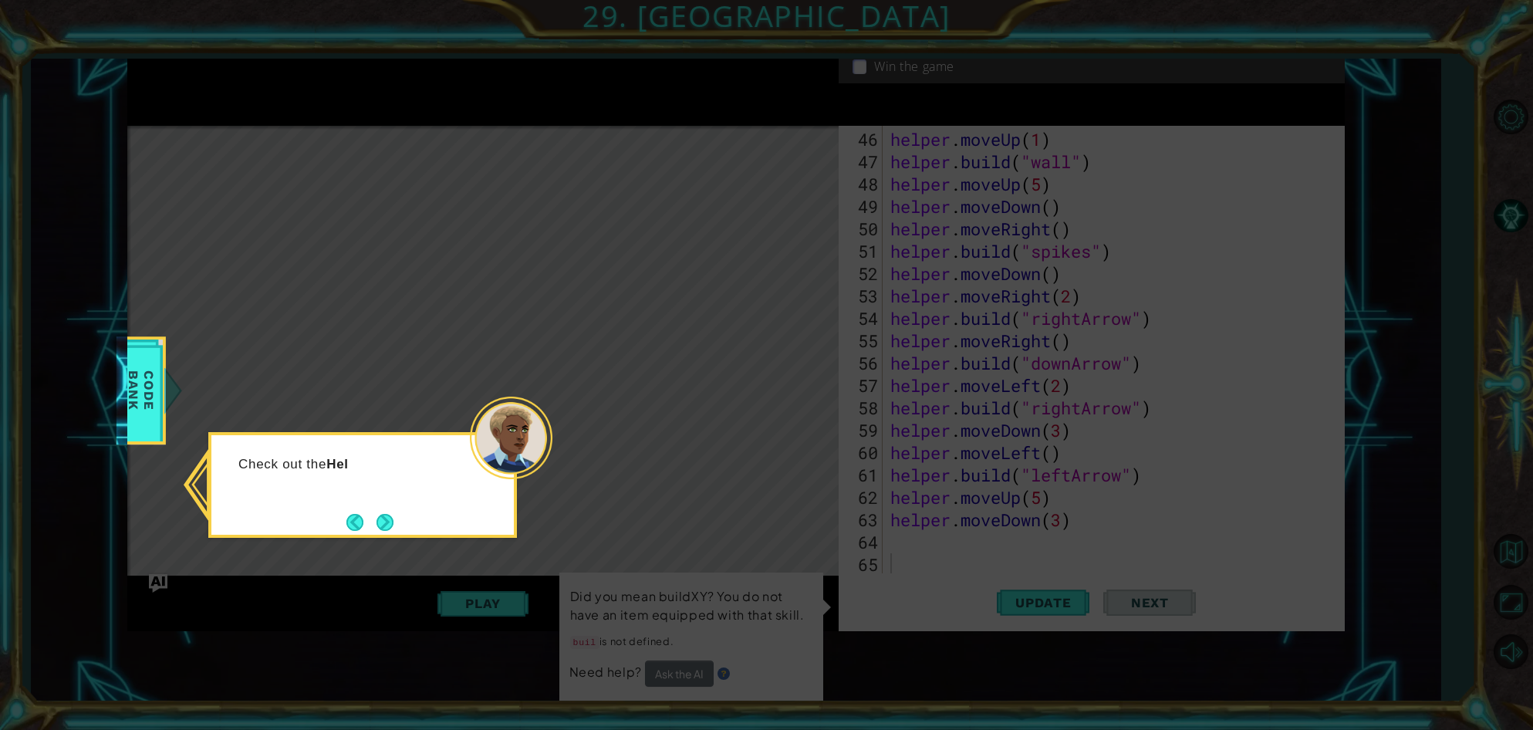
click at [1005, 606] on icon at bounding box center [766, 365] width 1533 height 730
click at [391, 515] on button "Next" at bounding box center [385, 523] width 17 height 17
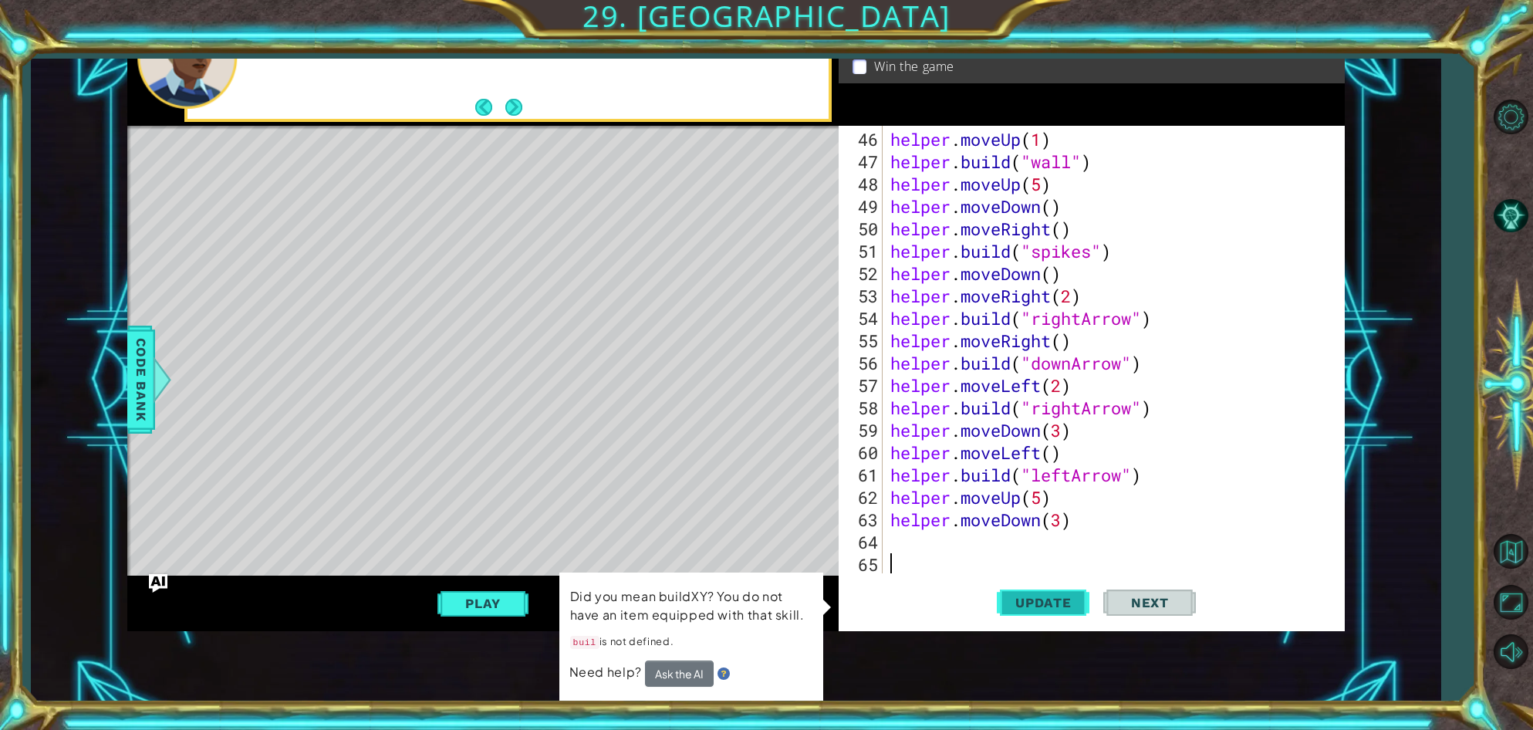
click at [1021, 601] on span "Update" at bounding box center [1043, 602] width 87 height 15
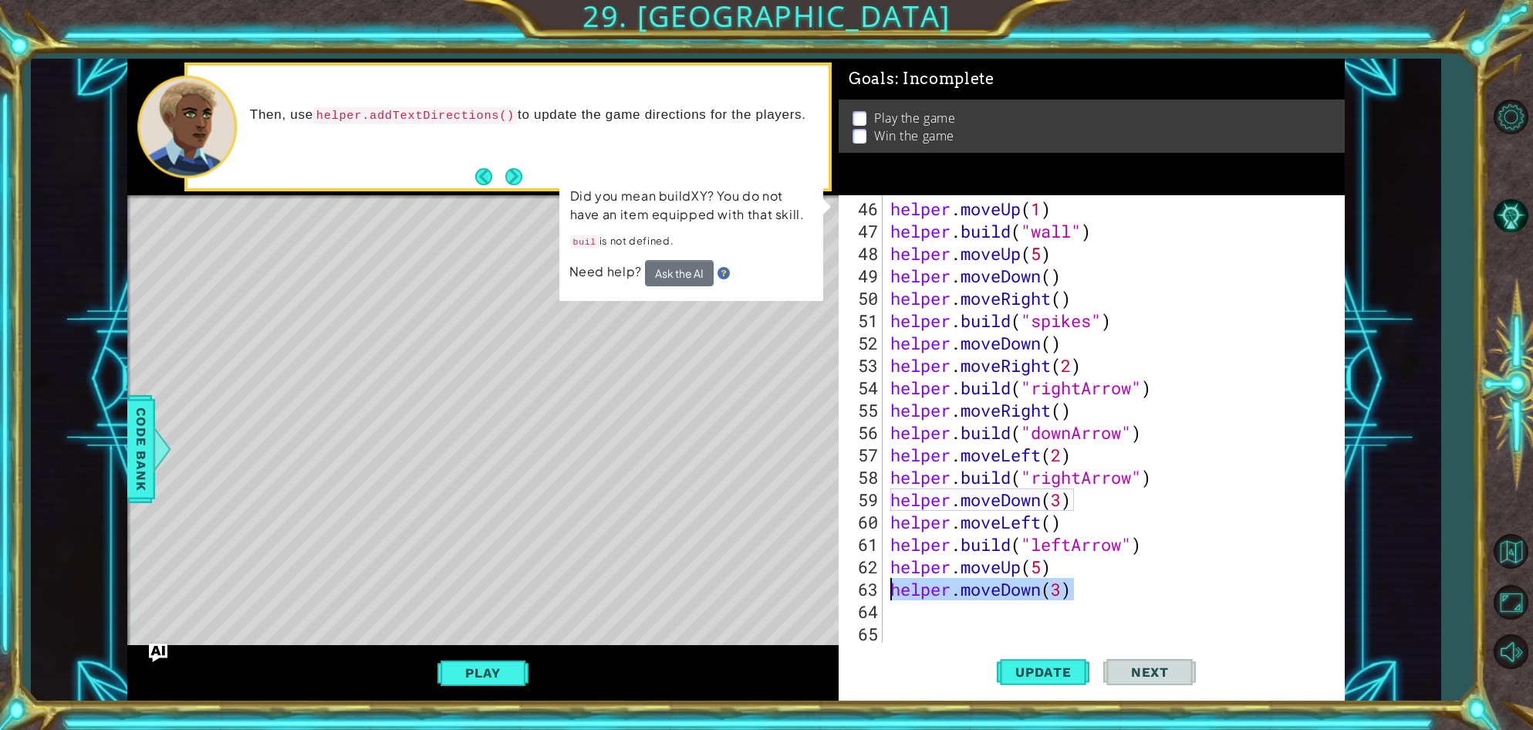
drag, startPoint x: 1072, startPoint y: 589, endPoint x: 876, endPoint y: 594, distance: 196.0
click at [877, 594] on div "46 47 48 49 50 51 52 53 54 55 56 57 58 59 60 61 62 63 64 65 helper . moveUp ( 1…" at bounding box center [1089, 418] width 501 height 447
type textarea "helper.moveDown(3)"
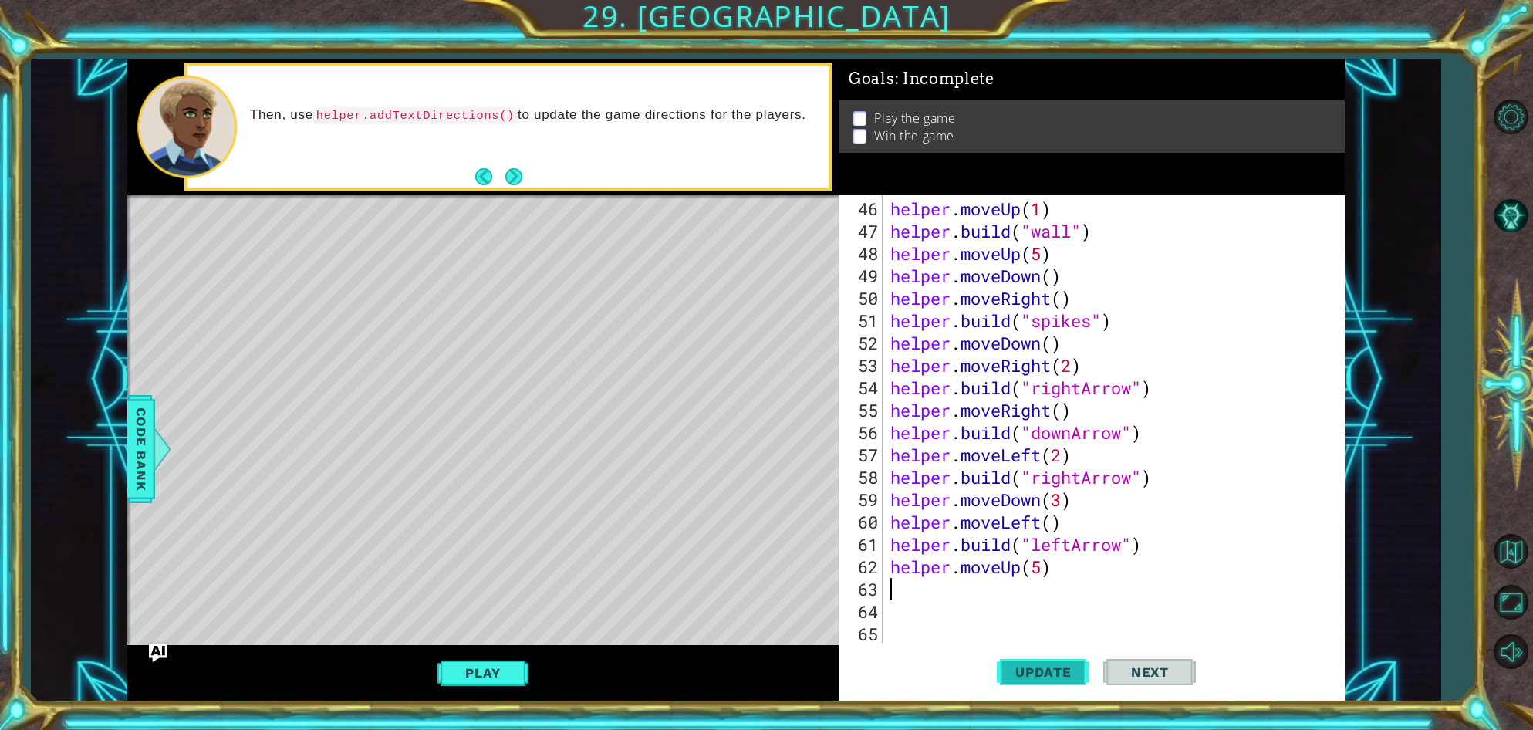
click at [1055, 670] on span "Update" at bounding box center [1043, 671] width 87 height 15
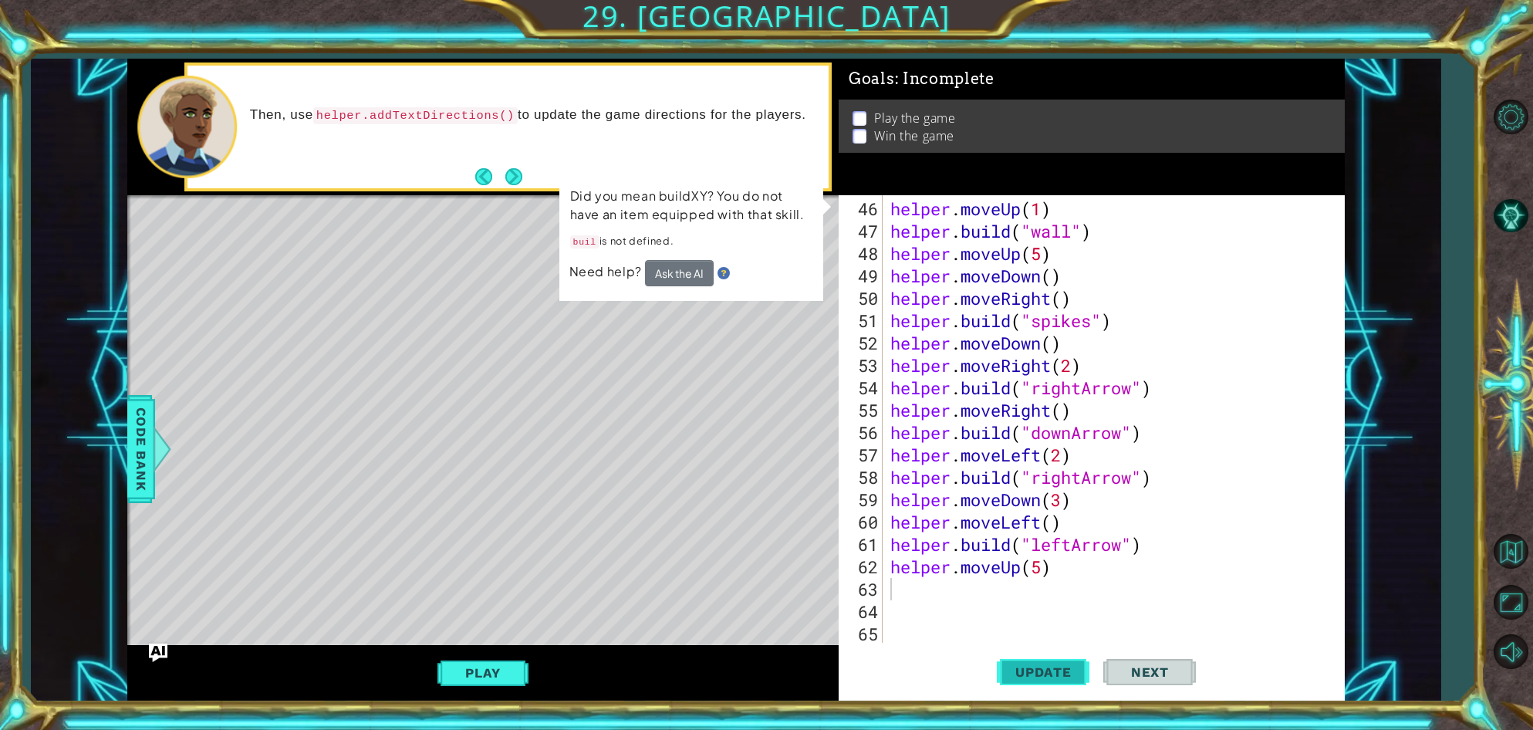
click at [1055, 670] on span "Update" at bounding box center [1043, 671] width 87 height 15
click at [1042, 667] on span "Update" at bounding box center [1043, 671] width 87 height 15
click at [1018, 579] on div "helper . moveUp ( 1 ) helper . build ( "wall" ) helper . moveUp ( 5 ) helper . …" at bounding box center [1117, 444] width 460 height 492
click at [966, 569] on div "helper . moveUp ( 1 ) helper . build ( "wall" ) helper . moveUp ( 5 ) helper . …" at bounding box center [1117, 444] width 460 height 492
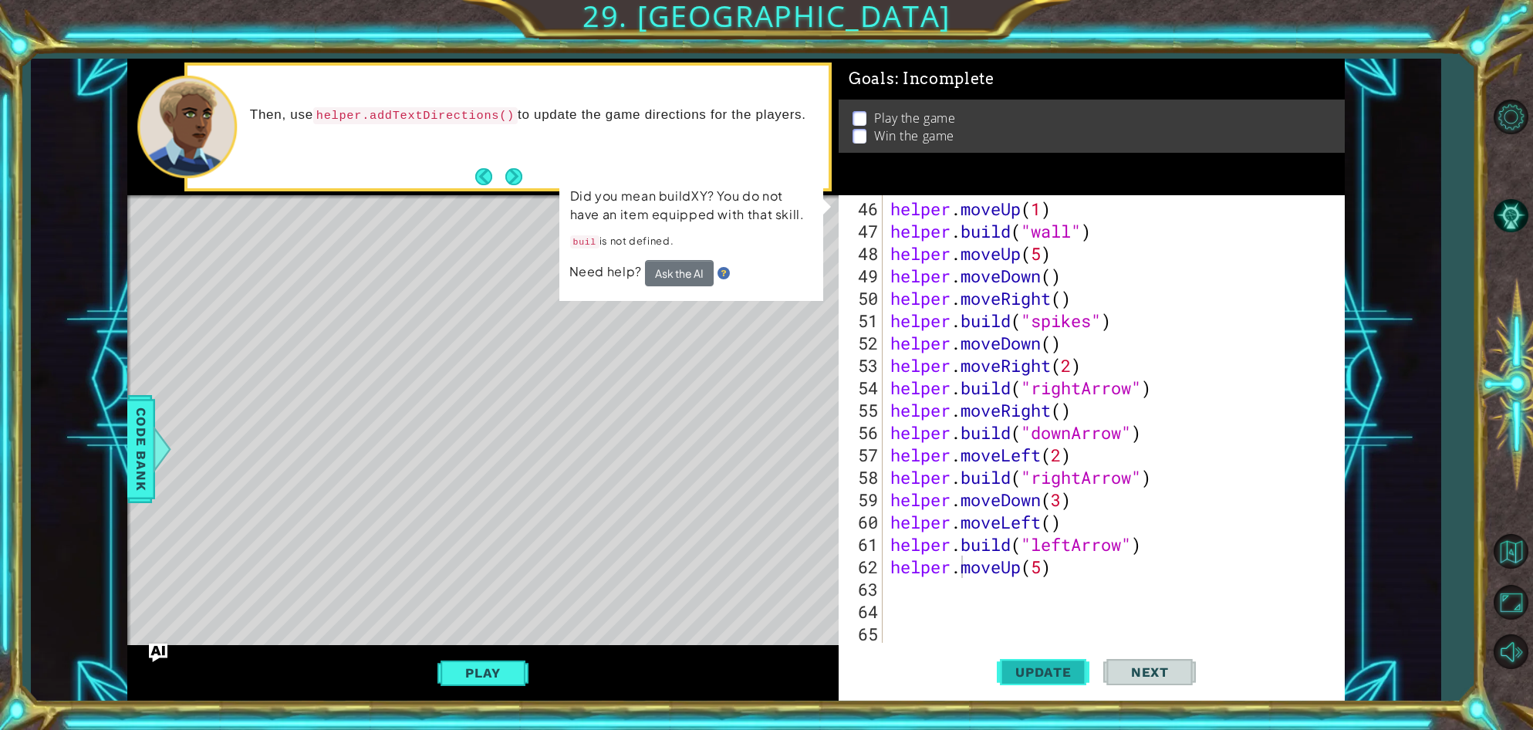
click at [1043, 669] on span "Update" at bounding box center [1043, 671] width 87 height 15
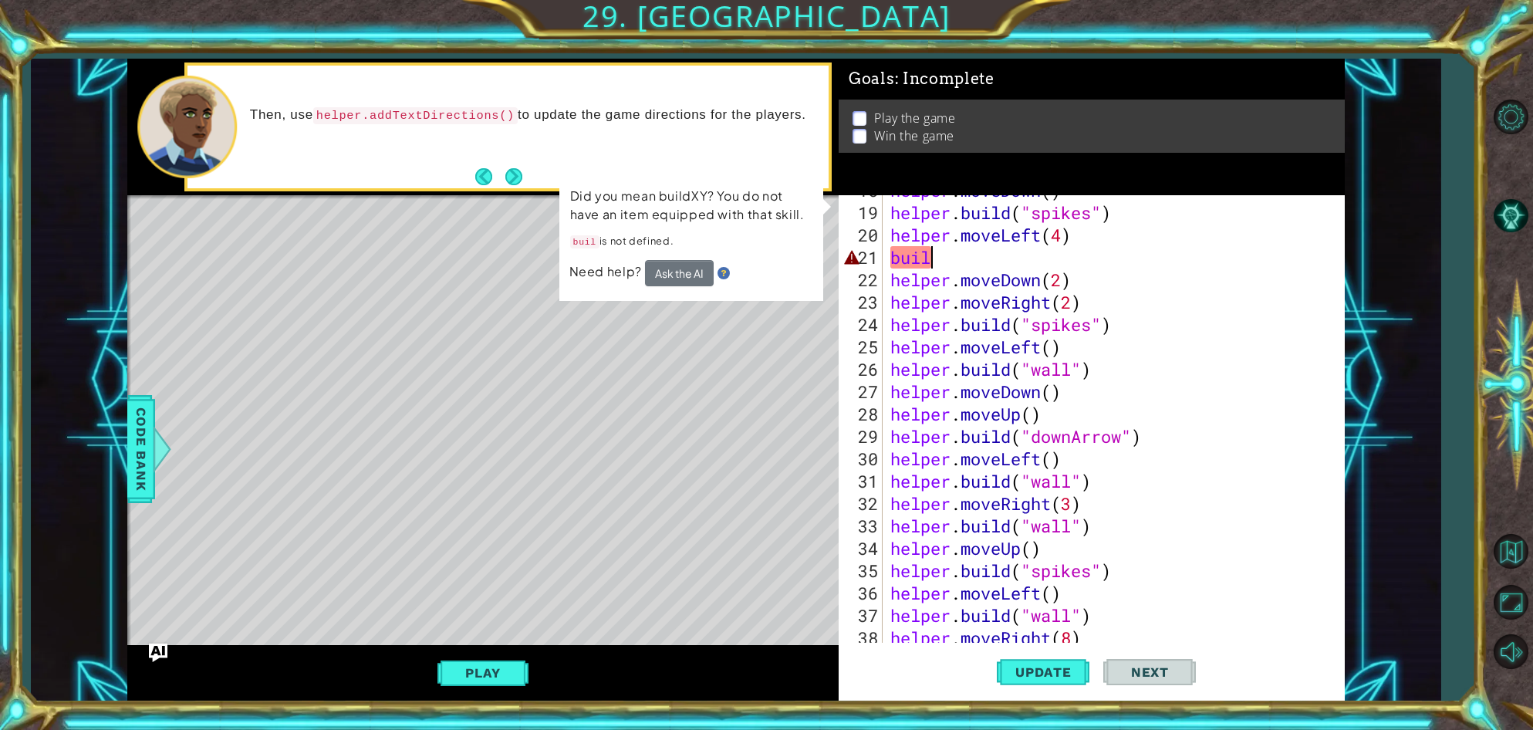
scroll to position [421, 0]
drag, startPoint x: 947, startPoint y: 246, endPoint x: 890, endPoint y: 262, distance: 59.3
click at [890, 262] on div "helper . moveDown ( ) helper . build ( "spikes" ) helper . moveLeft ( 4 ) buil …" at bounding box center [1117, 425] width 460 height 492
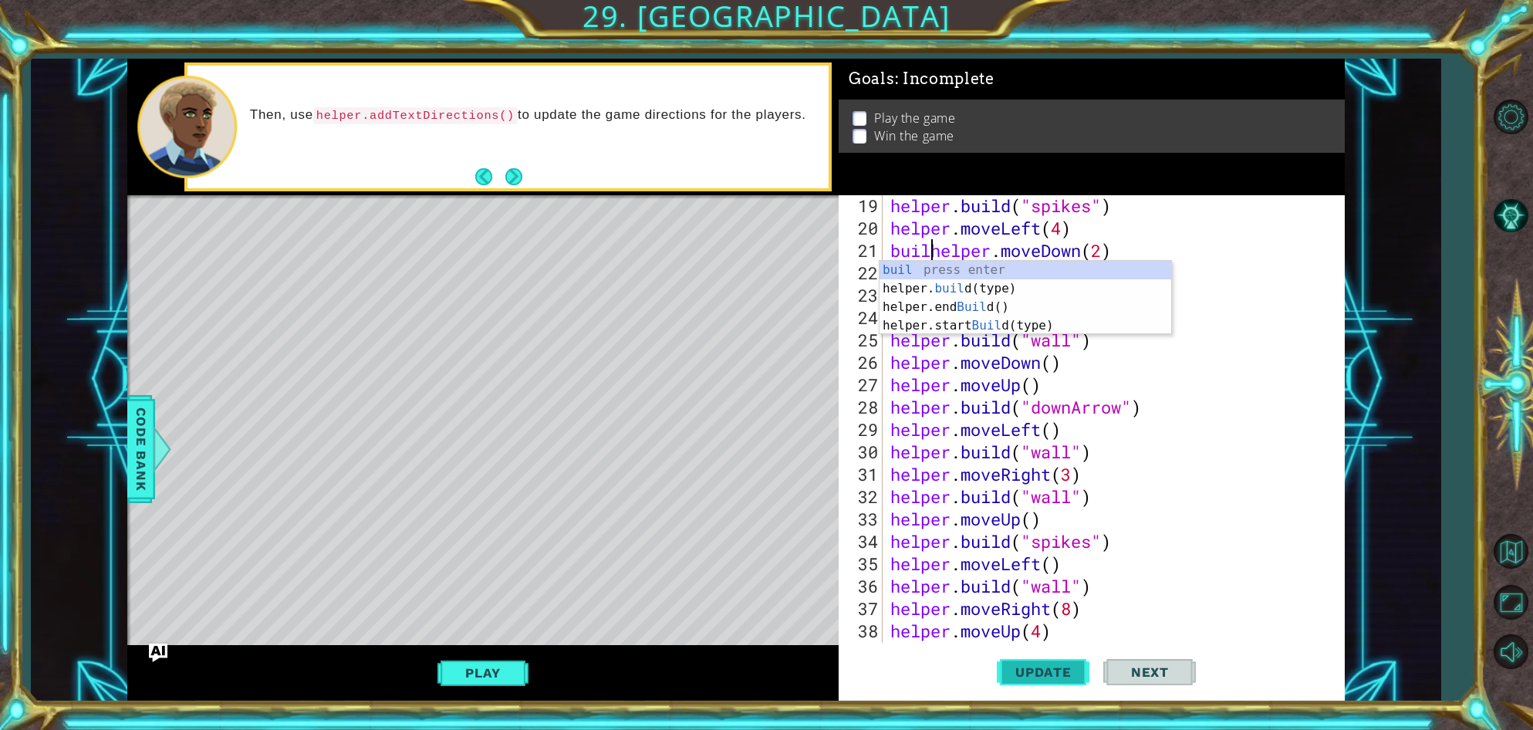
click at [1062, 665] on span "Update" at bounding box center [1043, 671] width 87 height 15
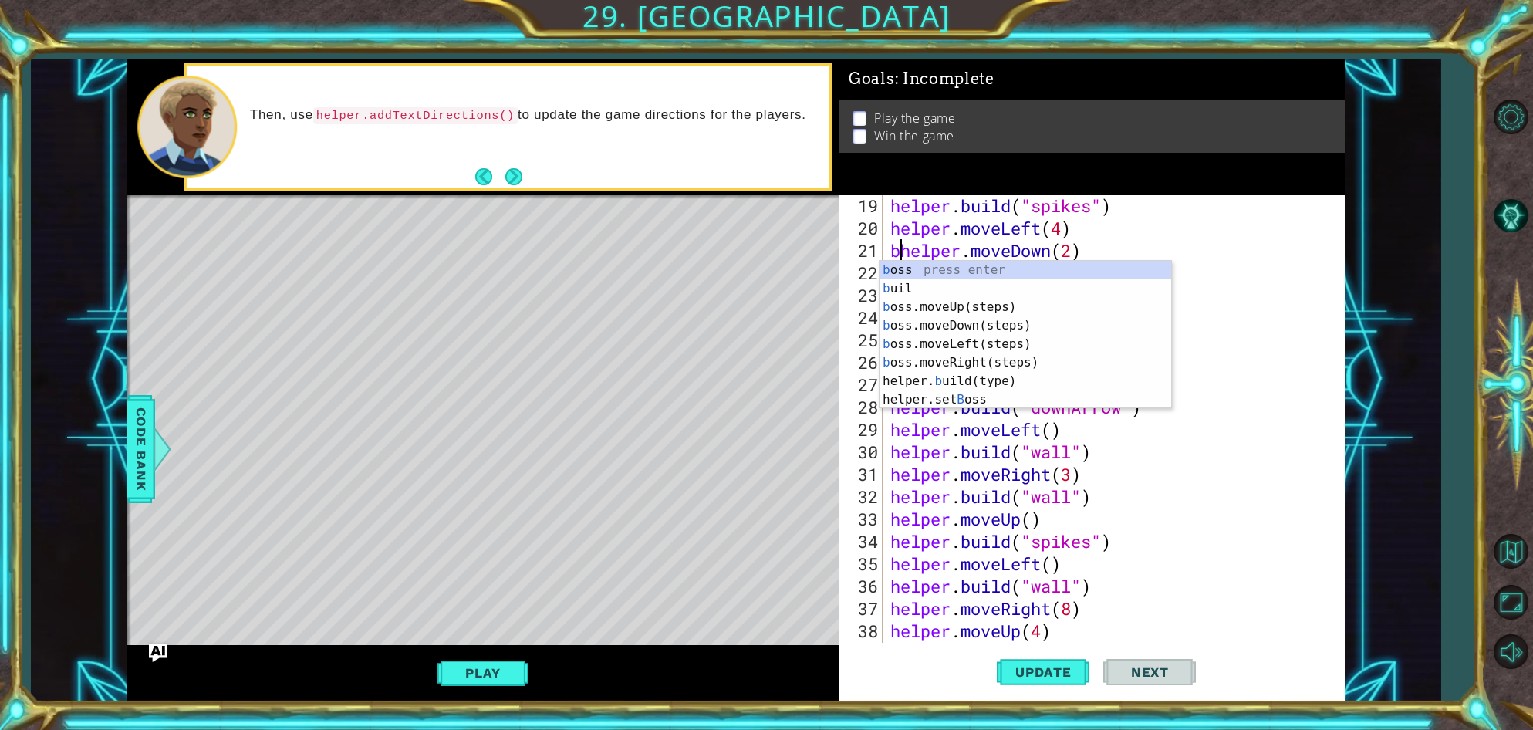
type textarea "helper.moveDown(2)"
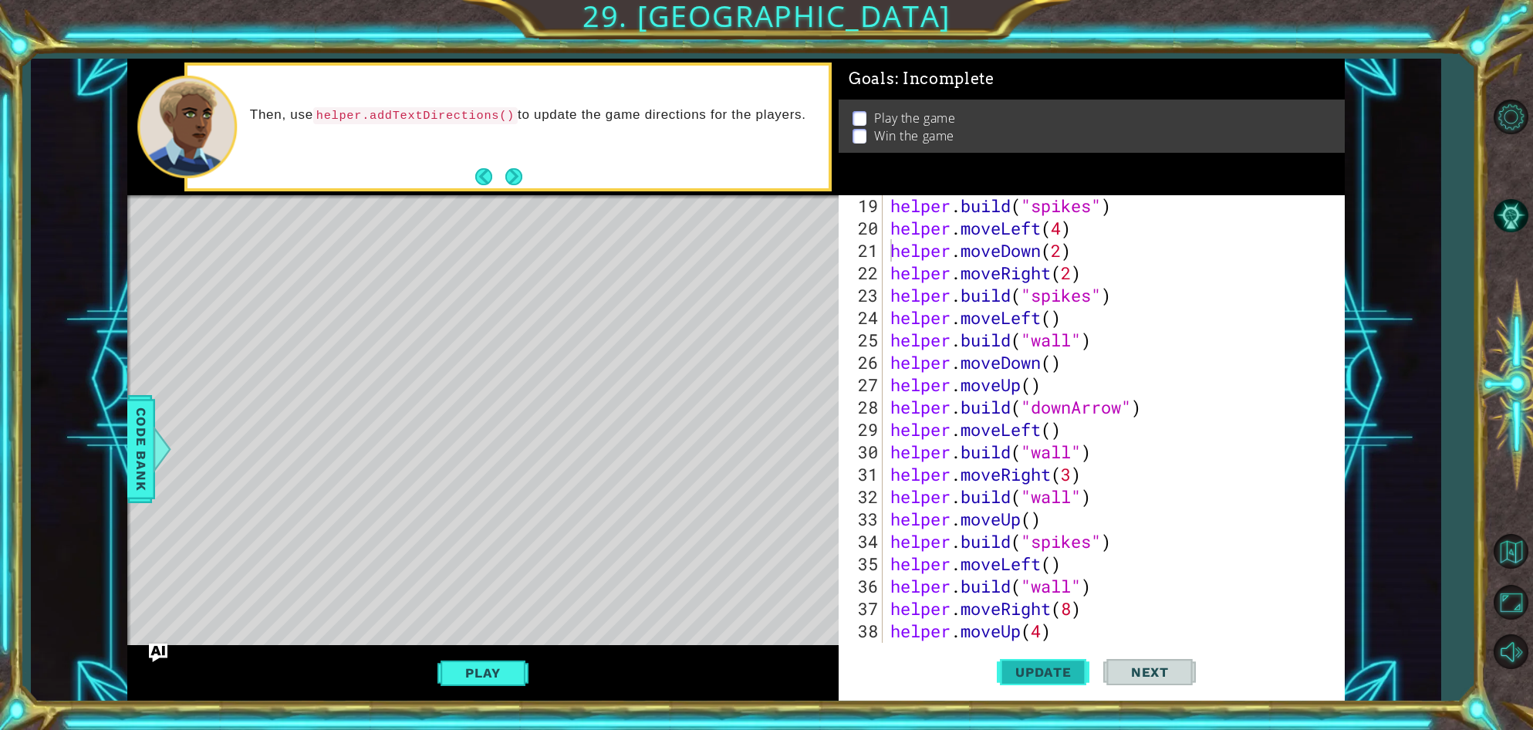
click at [1028, 684] on button "Update" at bounding box center [1043, 672] width 93 height 51
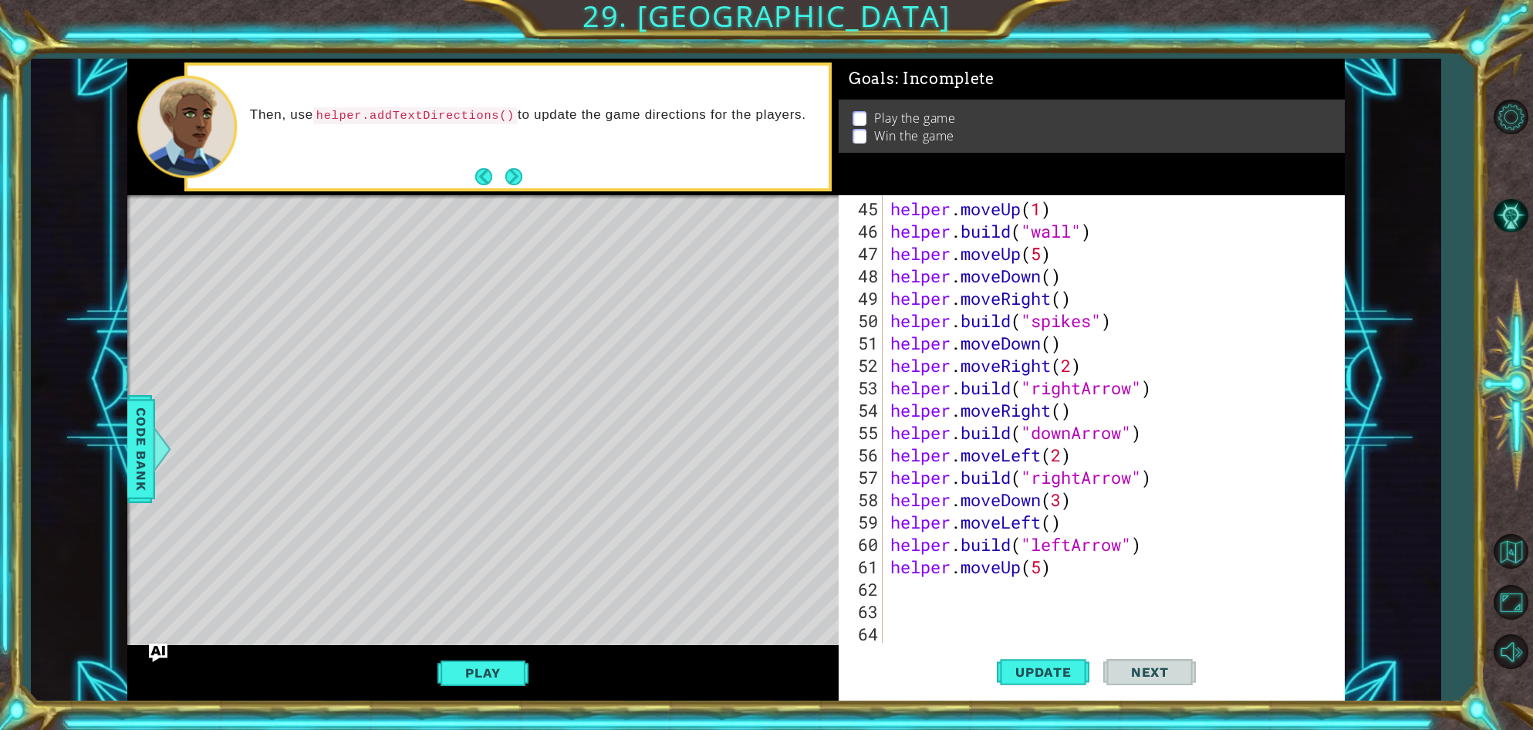
scroll to position [1007, 0]
click at [902, 588] on div "helper . moveUp ( 1 ) helper . build ( "wall" ) helper . moveUp ( 5 ) helper . …" at bounding box center [1117, 444] width 460 height 492
type textarea "down"
click at [926, 550] on div "helper.move Down (steps) press enter boss.move Down (steps) press enter" at bounding box center [1026, 577] width 292 height 74
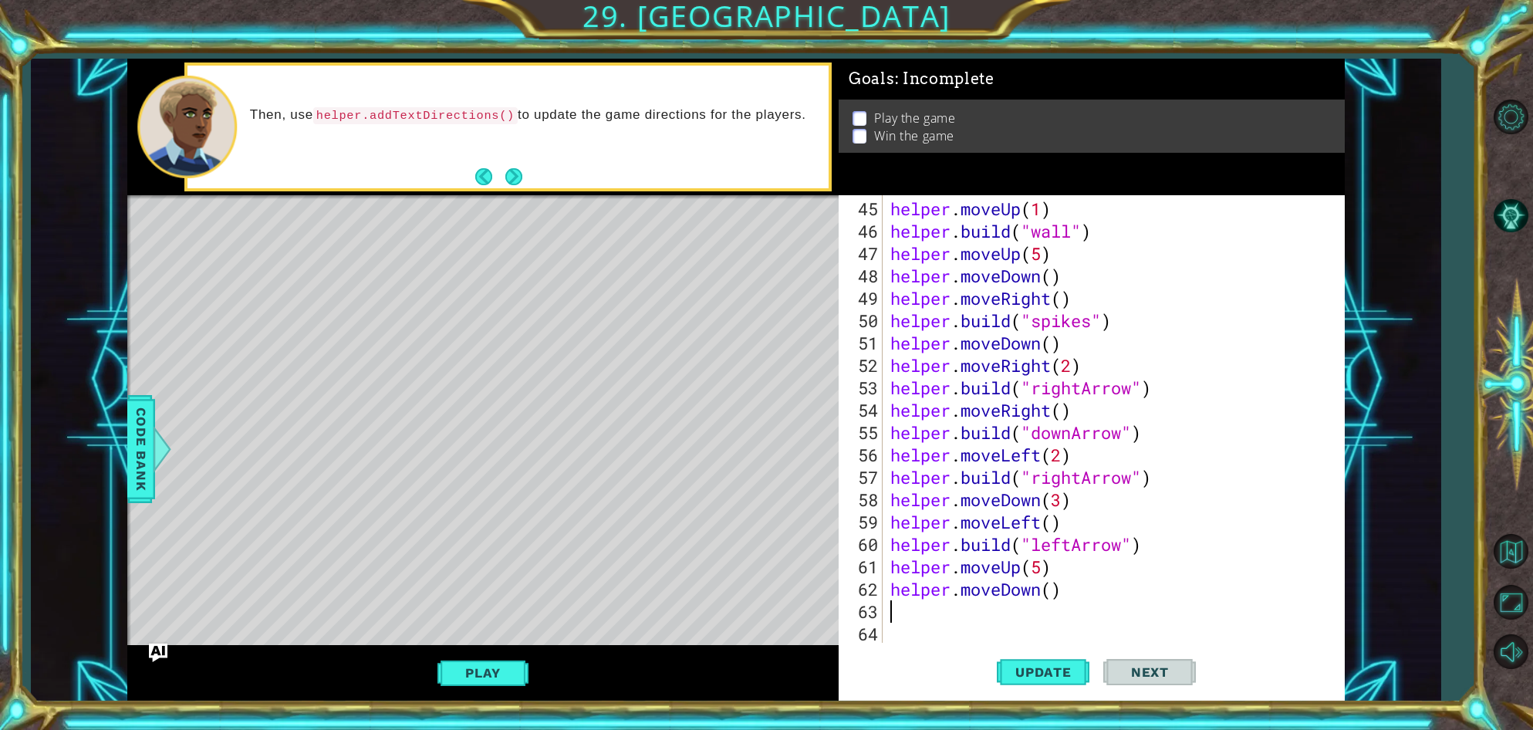
scroll to position [0, 0]
click at [1047, 593] on div "helper . moveUp ( 1 ) helper . build ( "wall" ) helper . moveUp ( 5 ) helper . …" at bounding box center [1117, 444] width 460 height 492
type textarea "helper.moveDown()"
click at [1056, 598] on div "helper . moveUp ( 1 ) helper . build ( "wall" ) helper . moveUp ( 5 ) helper . …" at bounding box center [1117, 444] width 460 height 492
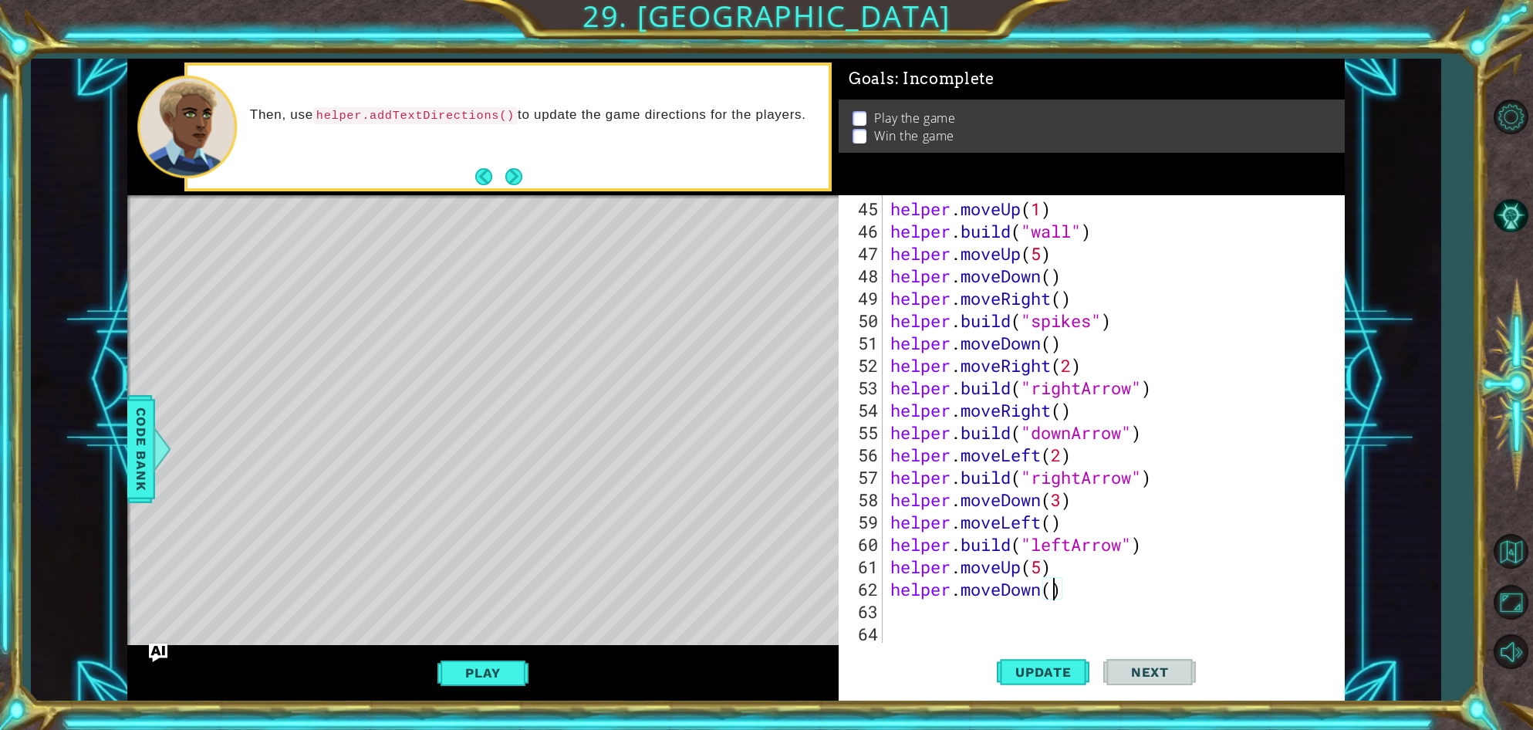
click at [1050, 585] on div "helper . moveUp ( 1 ) helper . build ( "wall" ) helper . moveUp ( 5 ) helper . …" at bounding box center [1117, 444] width 460 height 492
click at [1069, 670] on span "Update" at bounding box center [1043, 671] width 87 height 15
type textarea "helper.moveDown(2)"
click at [908, 608] on div "helper . moveUp ( 1 ) helper . build ( "wall" ) helper . moveUp ( 5 ) helper . …" at bounding box center [1117, 444] width 460 height 492
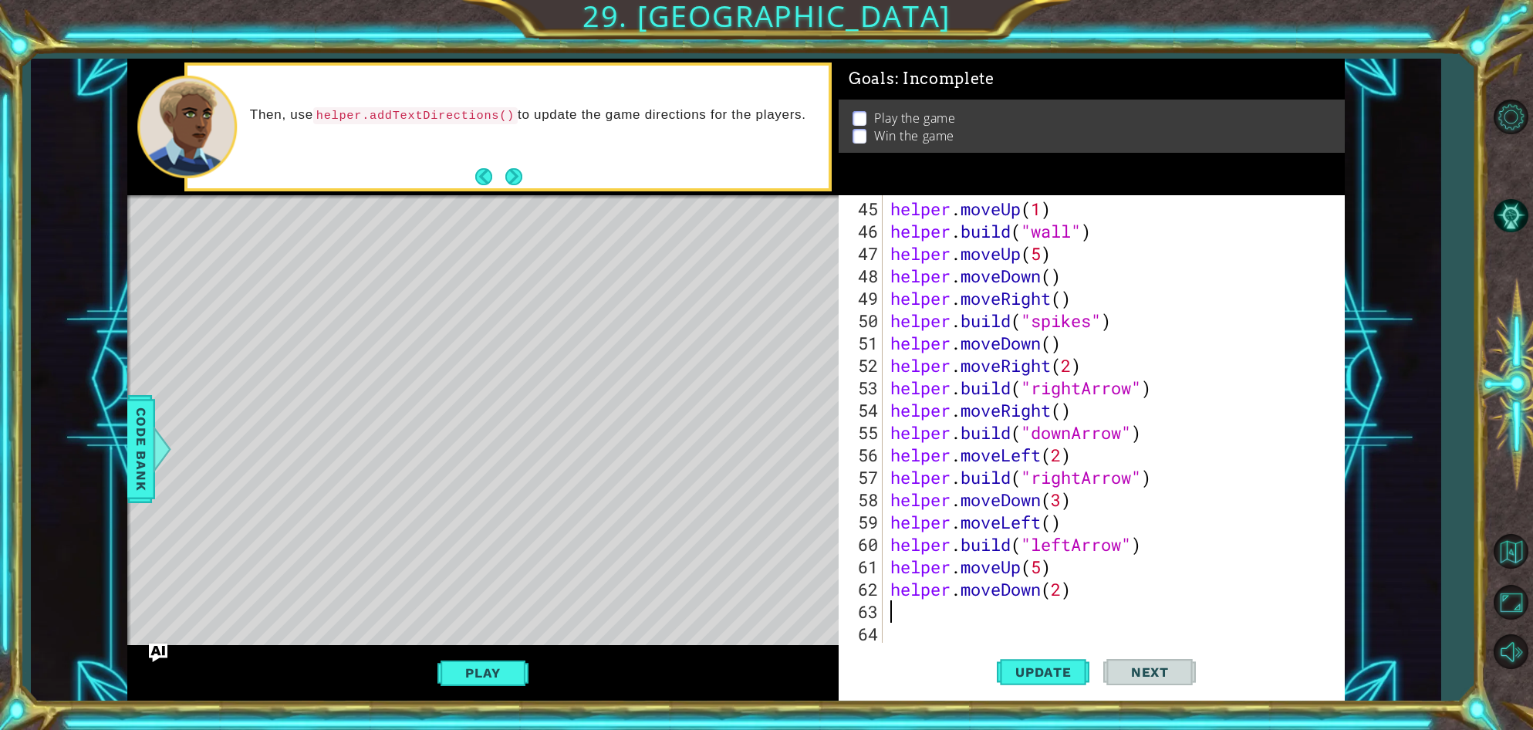
scroll to position [0, 0]
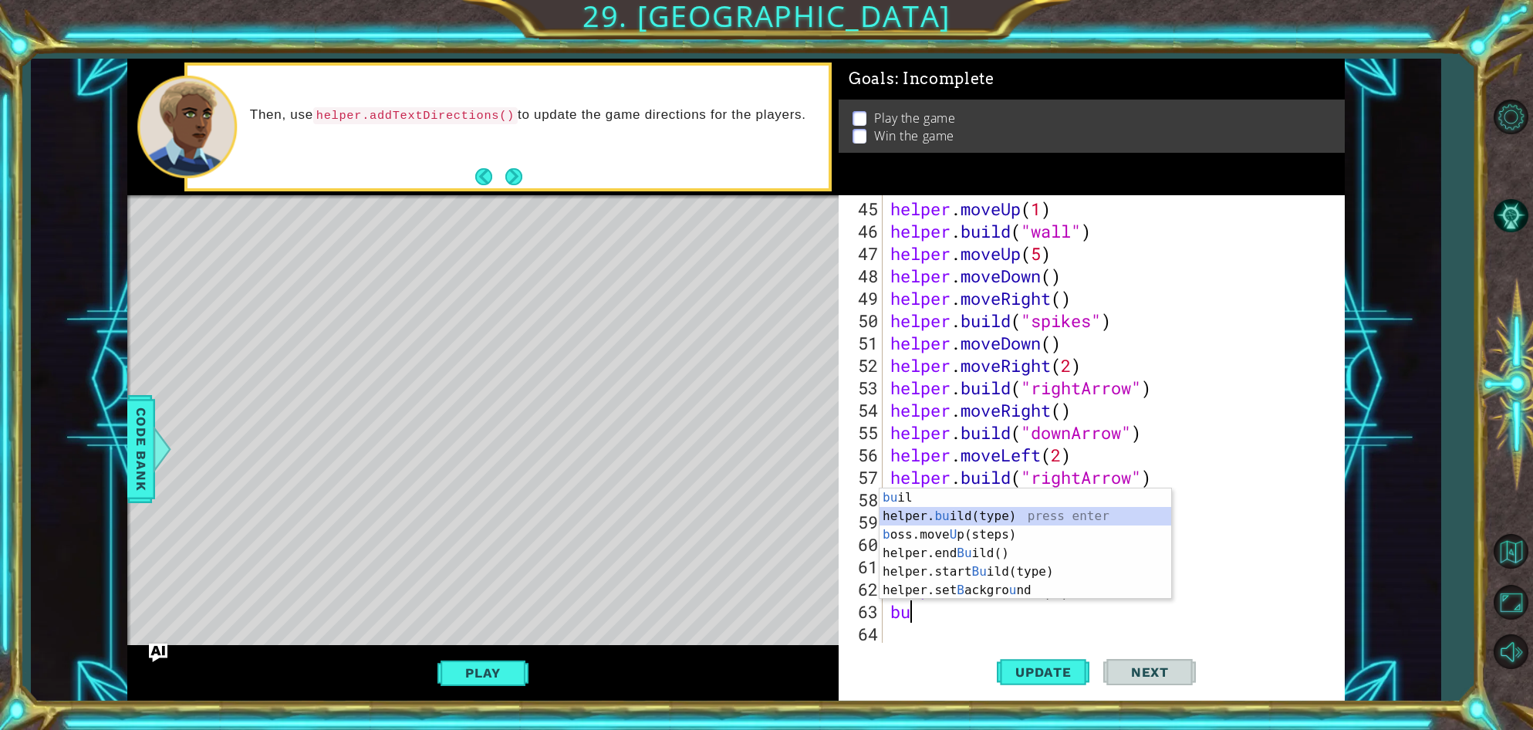
click at [898, 513] on div "bu il press enter helper. bu ild(type) press enter b oss.move U p(steps) press …" at bounding box center [1026, 562] width 292 height 148
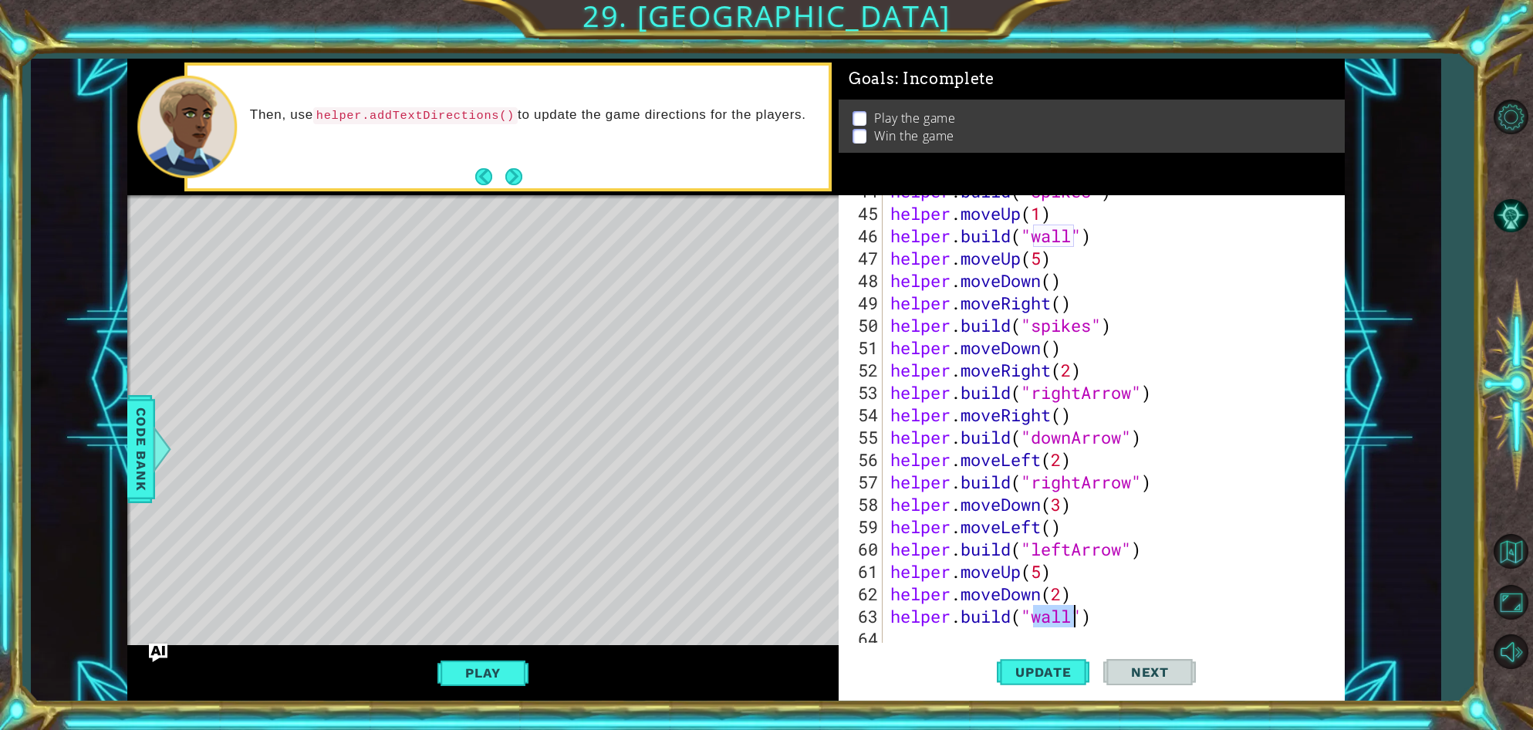
scroll to position [1011, 0]
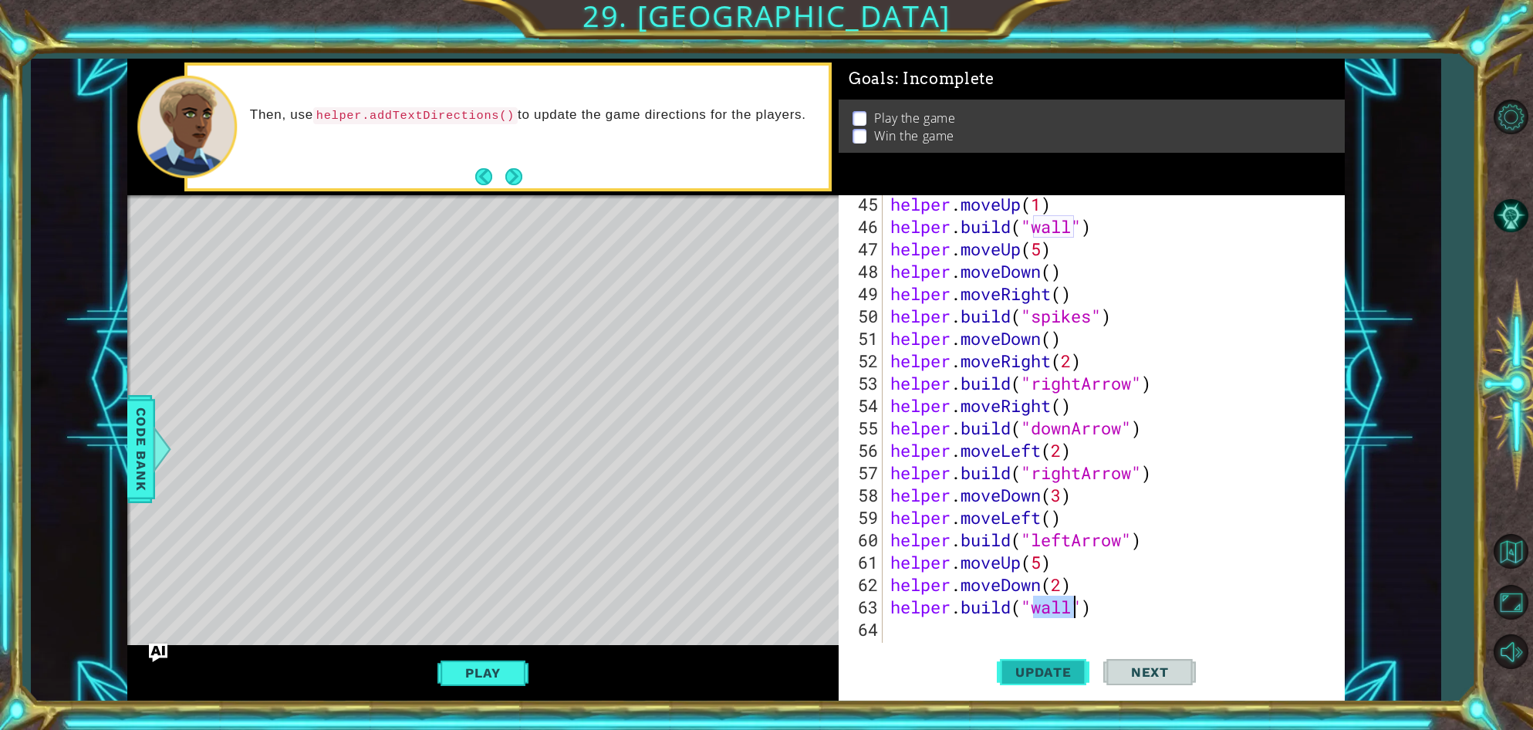
type textarea "[DOMAIN_NAME]("wall")"
click at [1065, 673] on span "Update" at bounding box center [1043, 671] width 87 height 15
click at [921, 633] on div "helper . moveUp ( 1 ) helper . build ( "wall" ) helper . moveUp ( 5 ) helper . …" at bounding box center [1117, 439] width 460 height 492
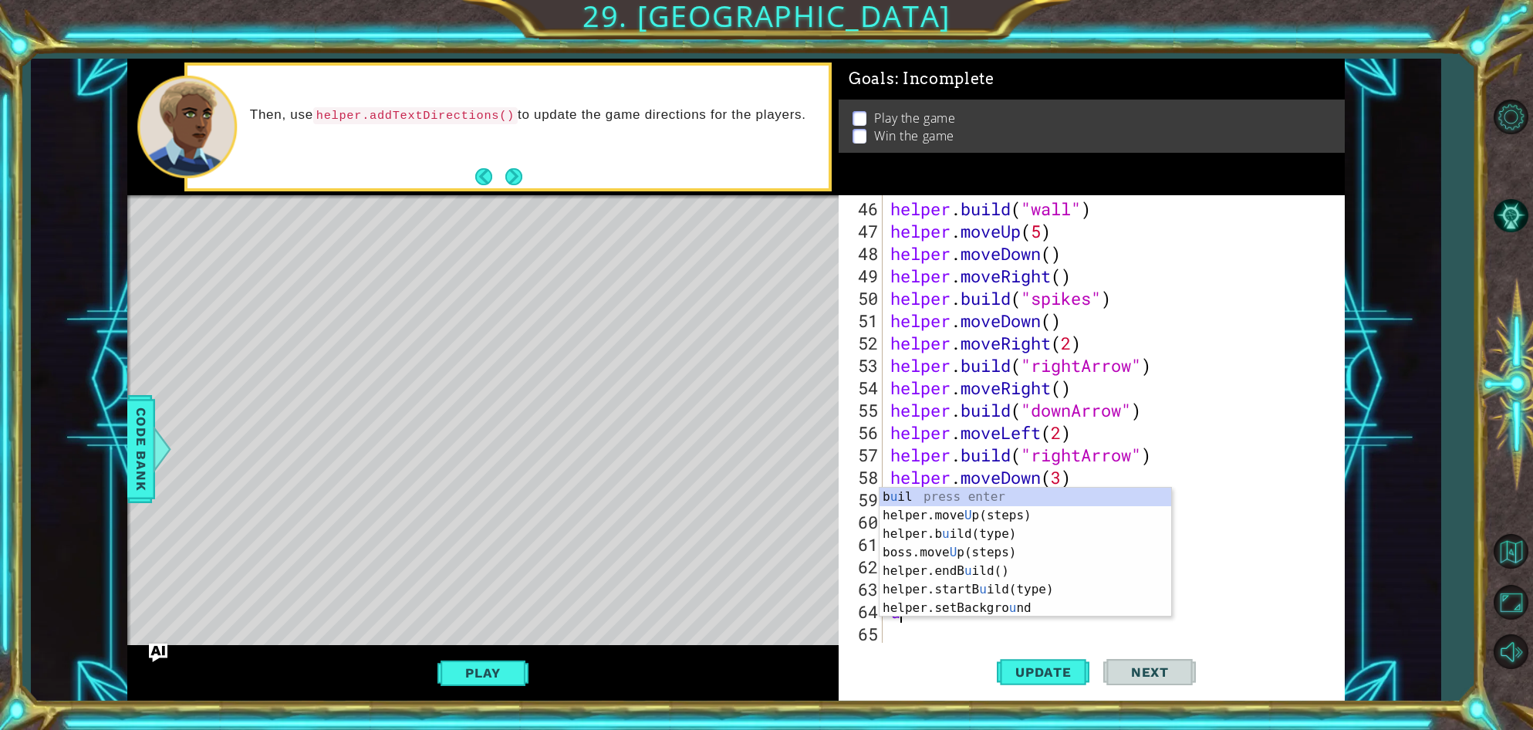
type textarea "up"
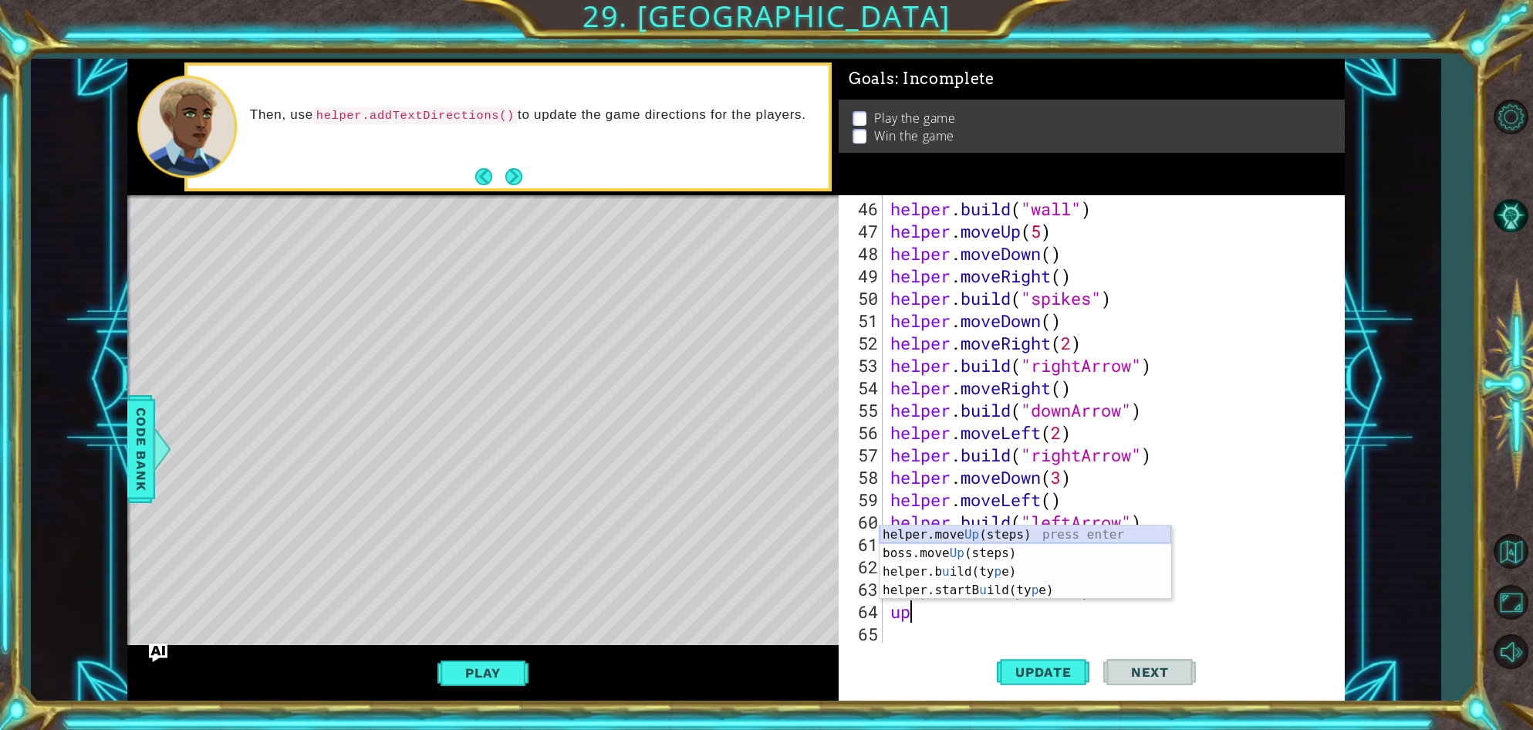
click at [917, 529] on div "helper.move Up (steps) press enter boss.move Up (steps) press enter helper.b u …" at bounding box center [1026, 580] width 292 height 111
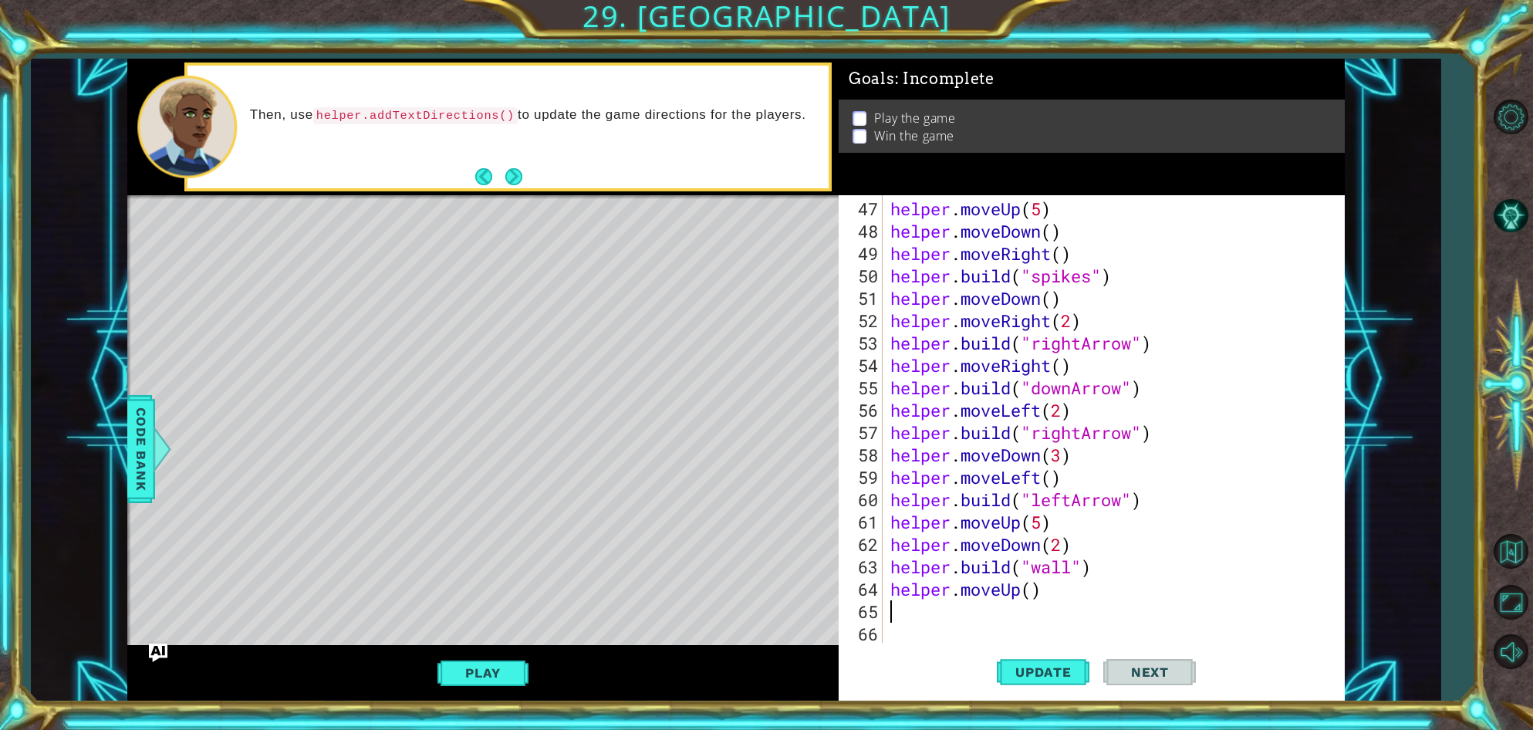
scroll to position [1052, 0]
click at [1035, 592] on div "helper . moveUp ( 5 ) helper . moveDown ( ) helper . moveRight ( ) helper . bui…" at bounding box center [1117, 444] width 460 height 492
type textarea "helper.moveUp(2)"
click at [1057, 664] on button "Update" at bounding box center [1043, 672] width 93 height 51
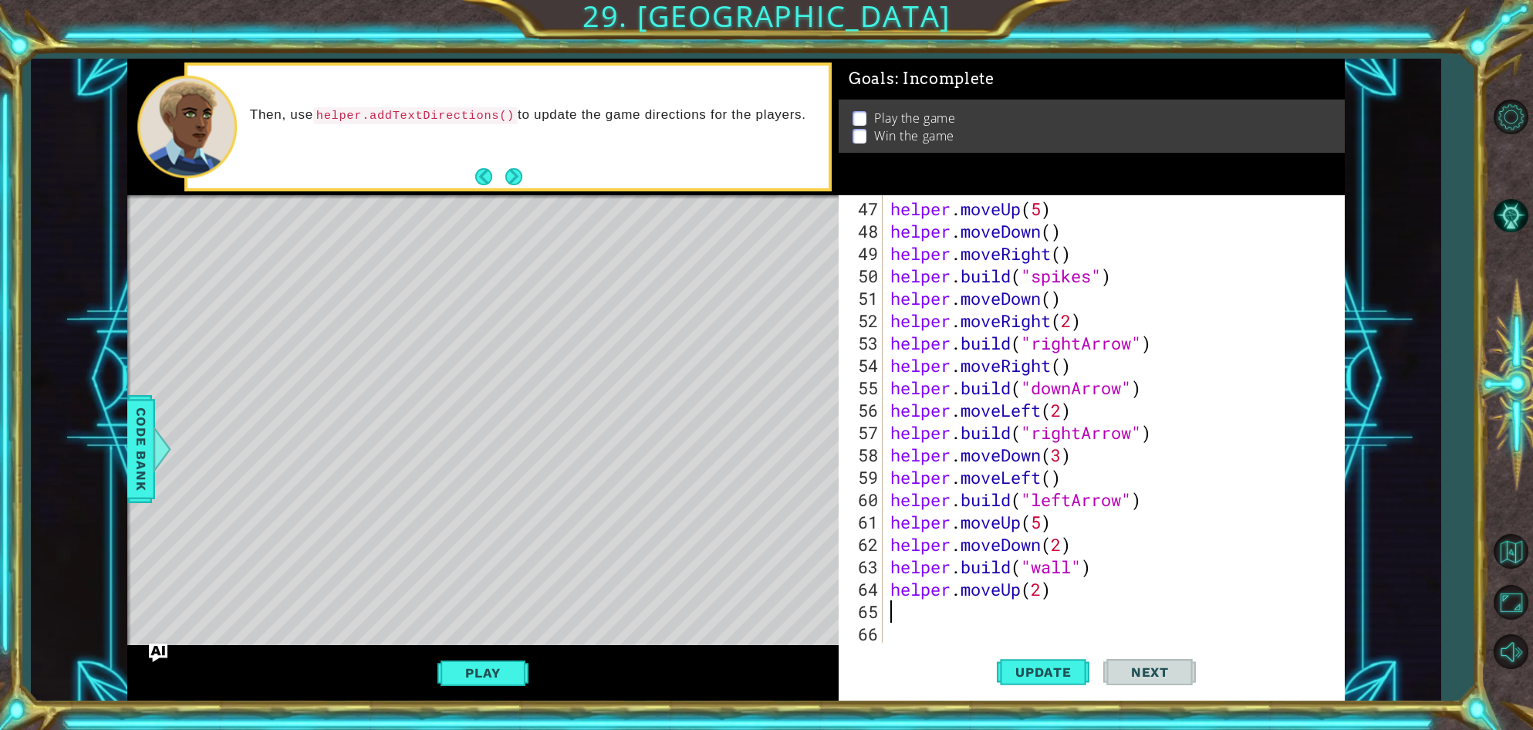
click at [930, 616] on div "helper . moveUp ( 5 ) helper . moveDown ( ) helper . moveRight ( ) helper . bui…" at bounding box center [1117, 444] width 460 height 492
type textarea "right"
click at [934, 576] on div "helper.move Right (steps) press enter boss.move Right (steps) press enter" at bounding box center [1026, 599] width 292 height 74
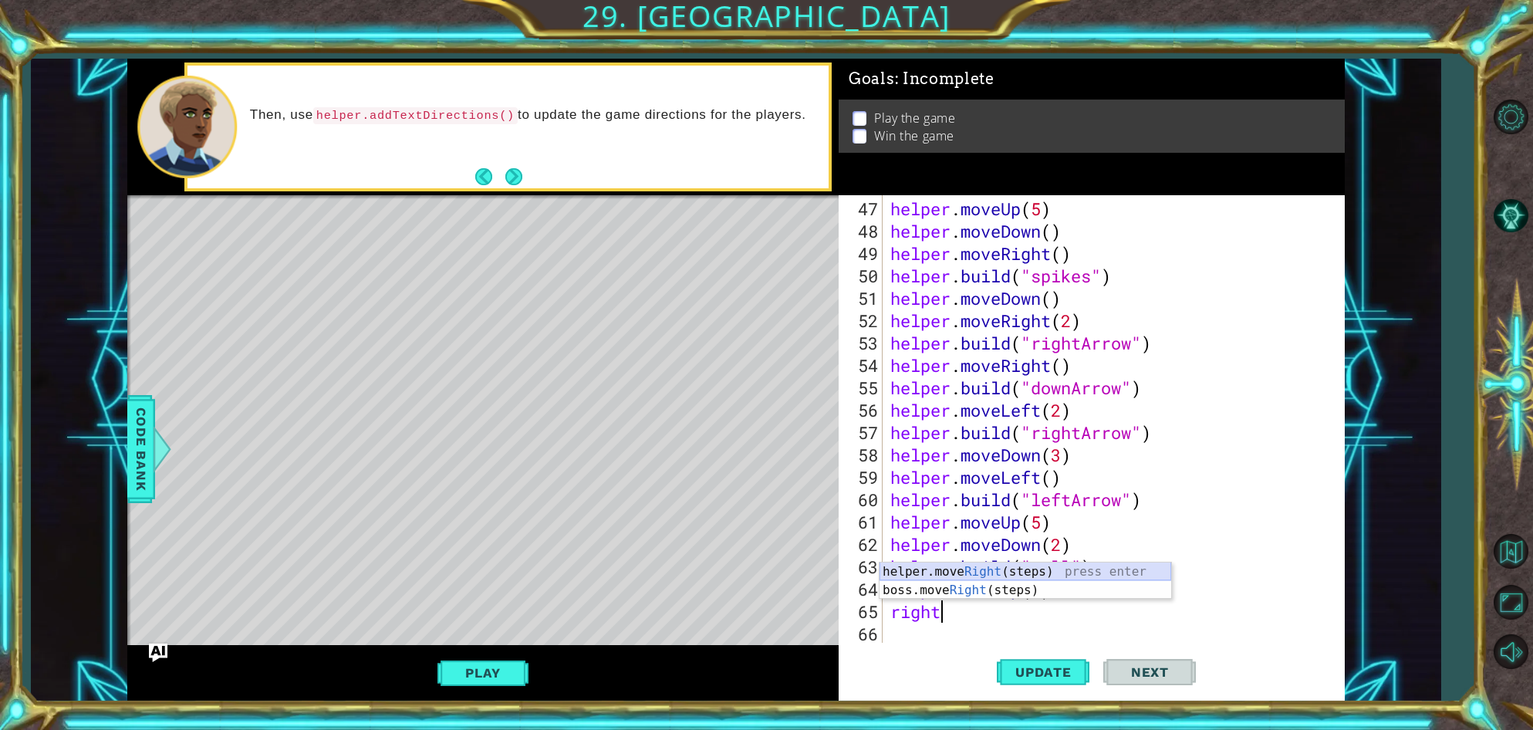
scroll to position [1074, 0]
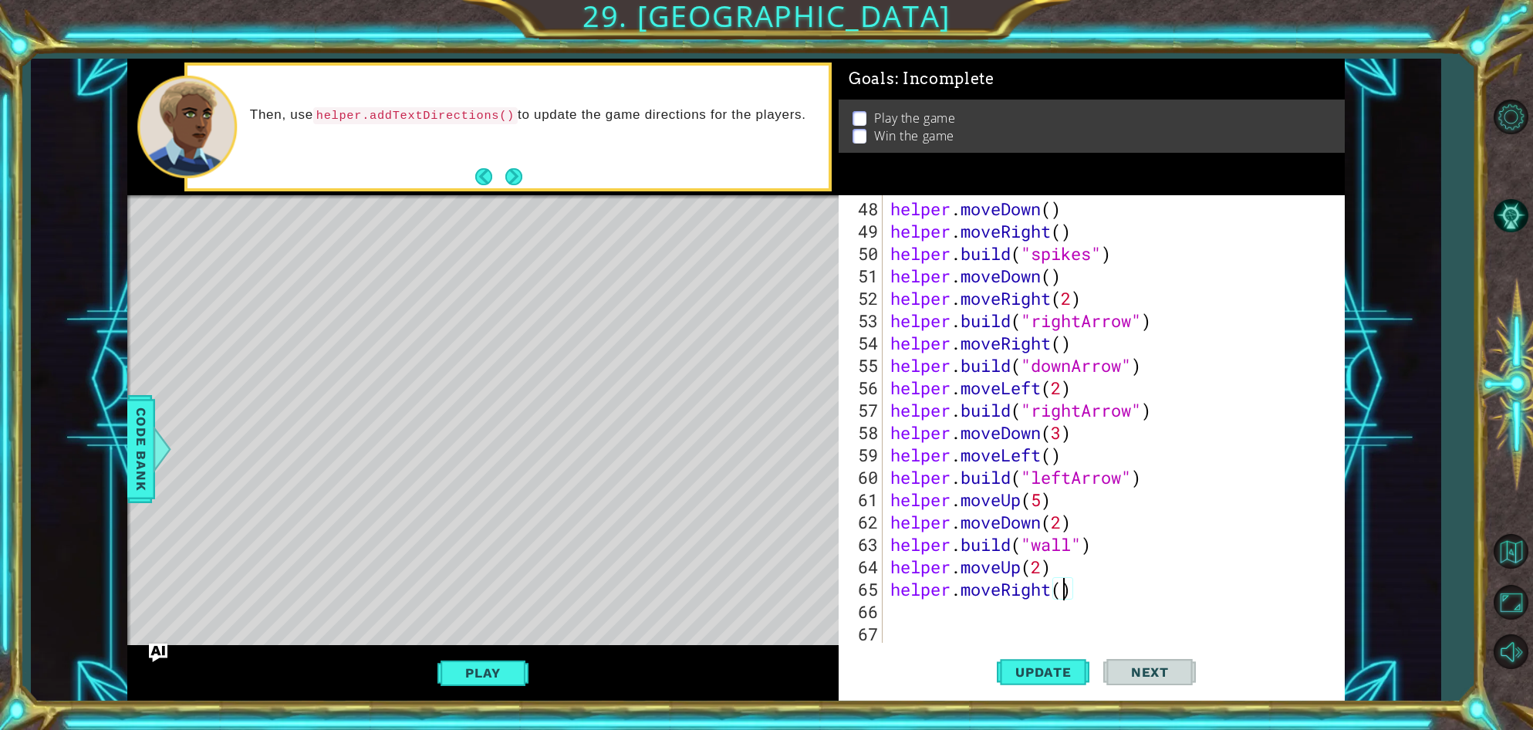
click at [1062, 594] on div "helper . moveDown ( ) helper . moveRight ( ) helper . build ( "spikes" ) helper…" at bounding box center [1117, 444] width 460 height 492
type textarea "helper.moveRight(2)"
click at [1047, 681] on button "Update" at bounding box center [1043, 672] width 93 height 51
click at [901, 609] on div "helper . moveDown ( ) helper . moveRight ( ) helper . build ( "spikes" ) helper…" at bounding box center [1117, 444] width 460 height 492
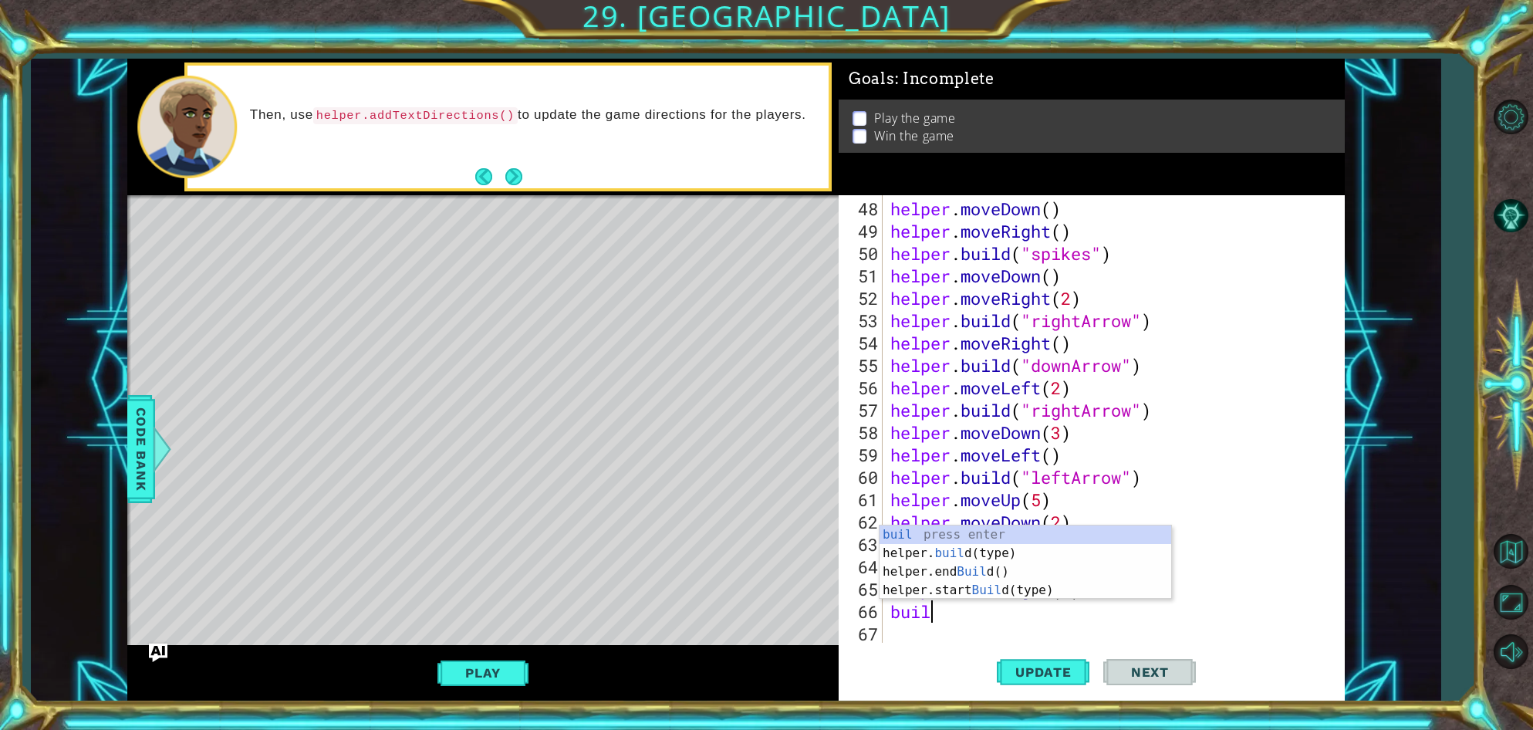
scroll to position [0, 2]
click at [896, 553] on div "helper. build (type) press enter helper.end Build () press enter helper.start B…" at bounding box center [1026, 590] width 292 height 93
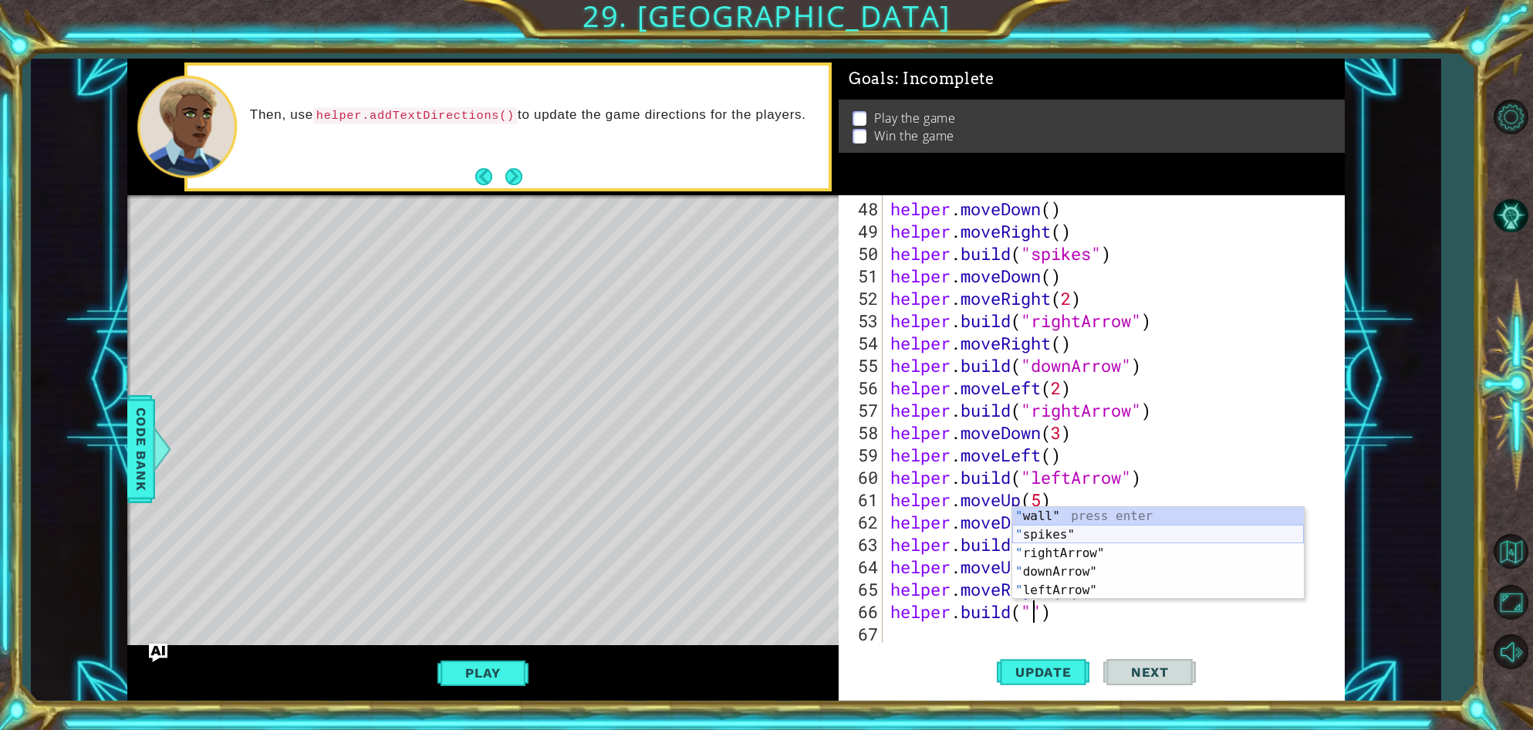
click at [1027, 537] on div "" wall" press enter " spikes" press enter " rightArrow" press enter " downArrow…" at bounding box center [1158, 572] width 292 height 130
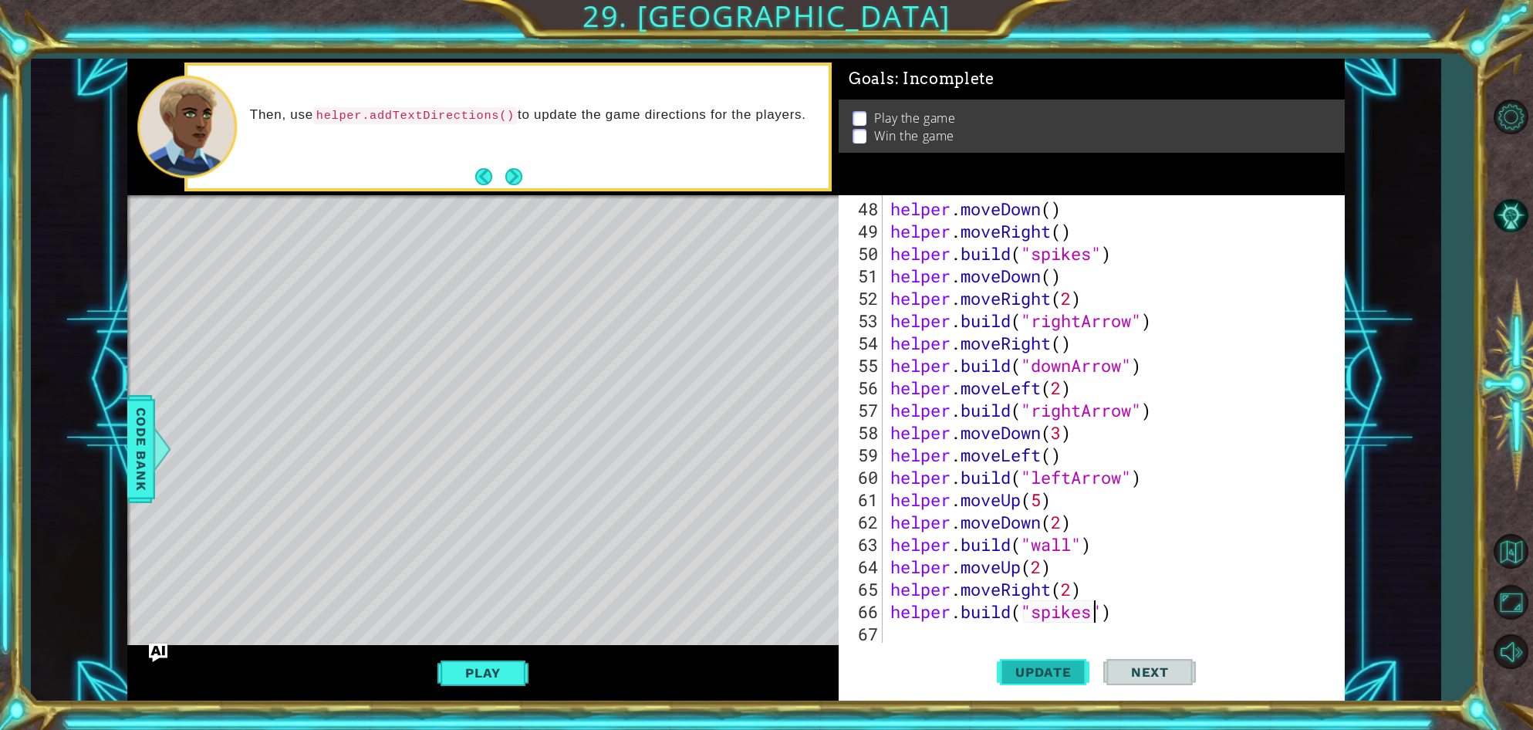
type textarea "[DOMAIN_NAME]("spikes")"
click at [1073, 663] on button "Update" at bounding box center [1043, 672] width 93 height 51
drag, startPoint x: 1119, startPoint y: 612, endPoint x: 893, endPoint y: 616, distance: 226.1
click at [893, 616] on div "helper . moveDown ( ) helper . moveRight ( ) helper . build ( "spikes" ) helper…" at bounding box center [1117, 444] width 460 height 492
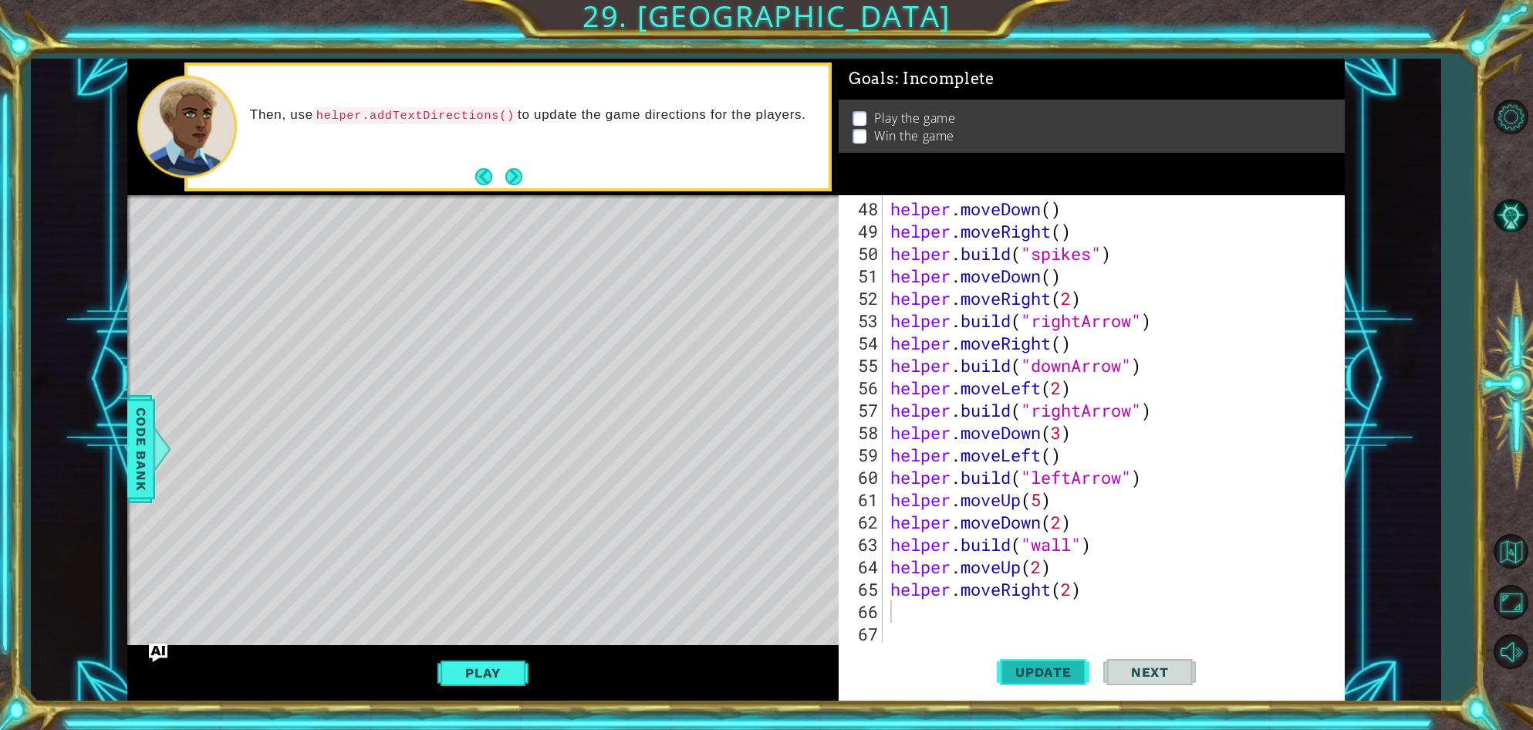
click at [1026, 661] on button "Update" at bounding box center [1043, 672] width 93 height 51
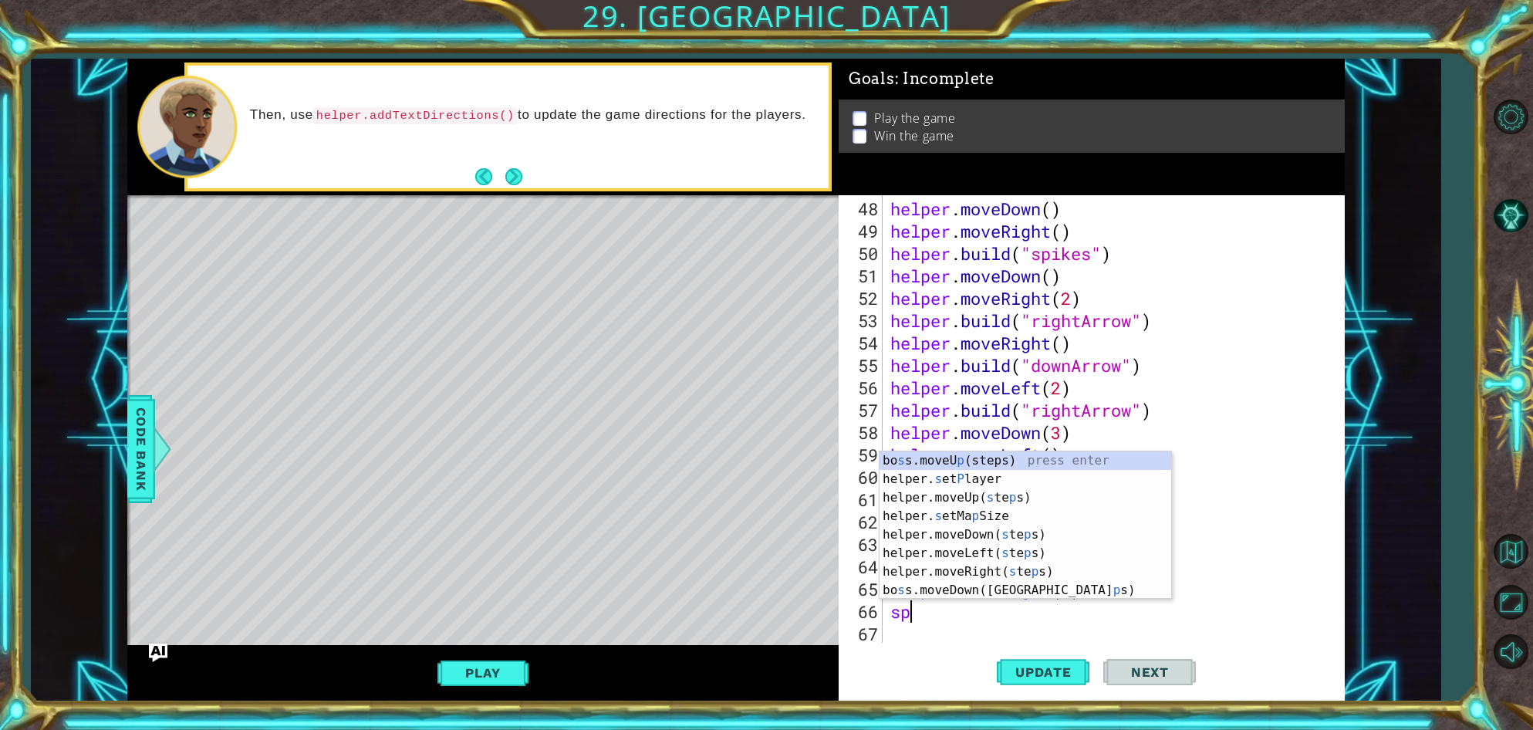
type textarea "s"
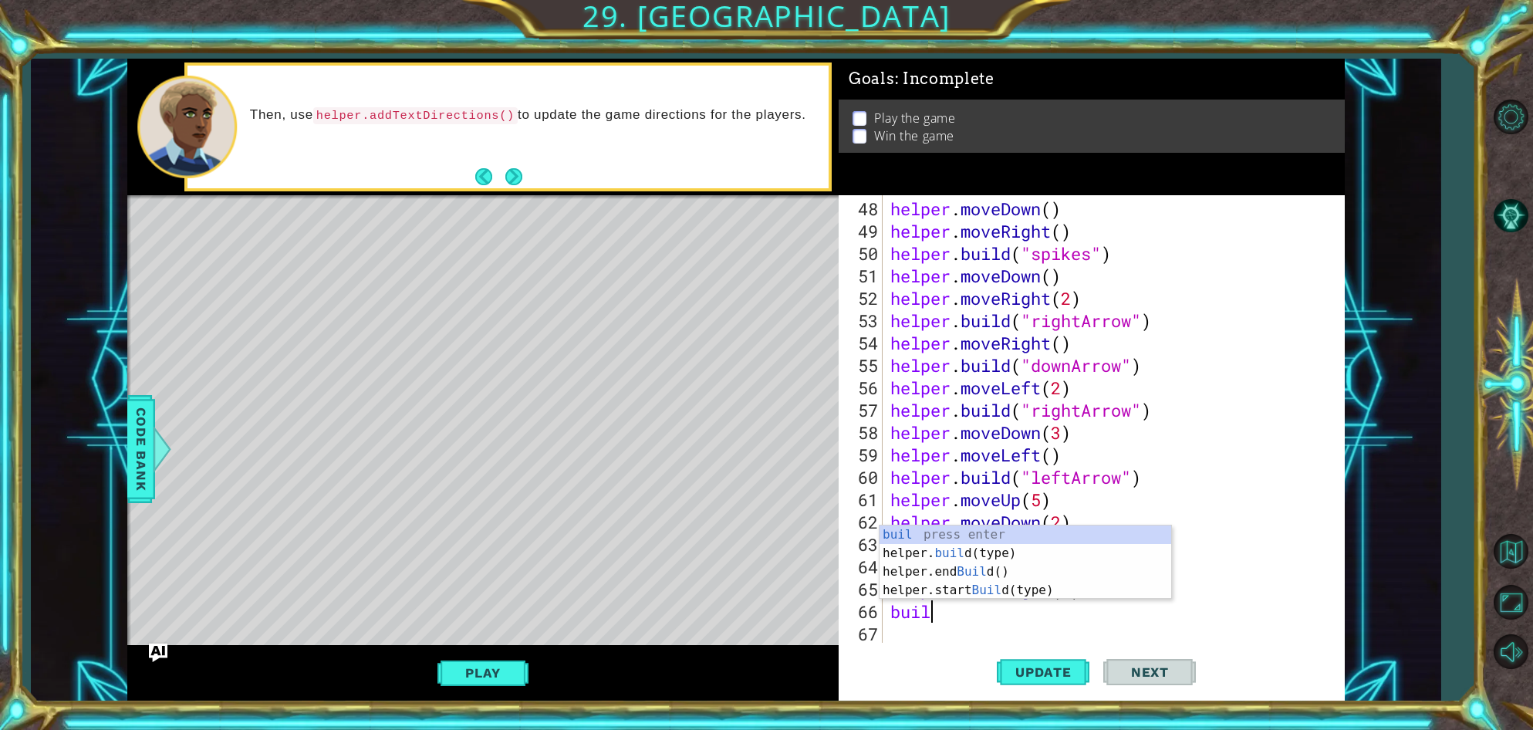
scroll to position [0, 2]
click at [923, 559] on div "helper. build (type) press enter helper.end Build () press enter helper.start B…" at bounding box center [1026, 590] width 292 height 93
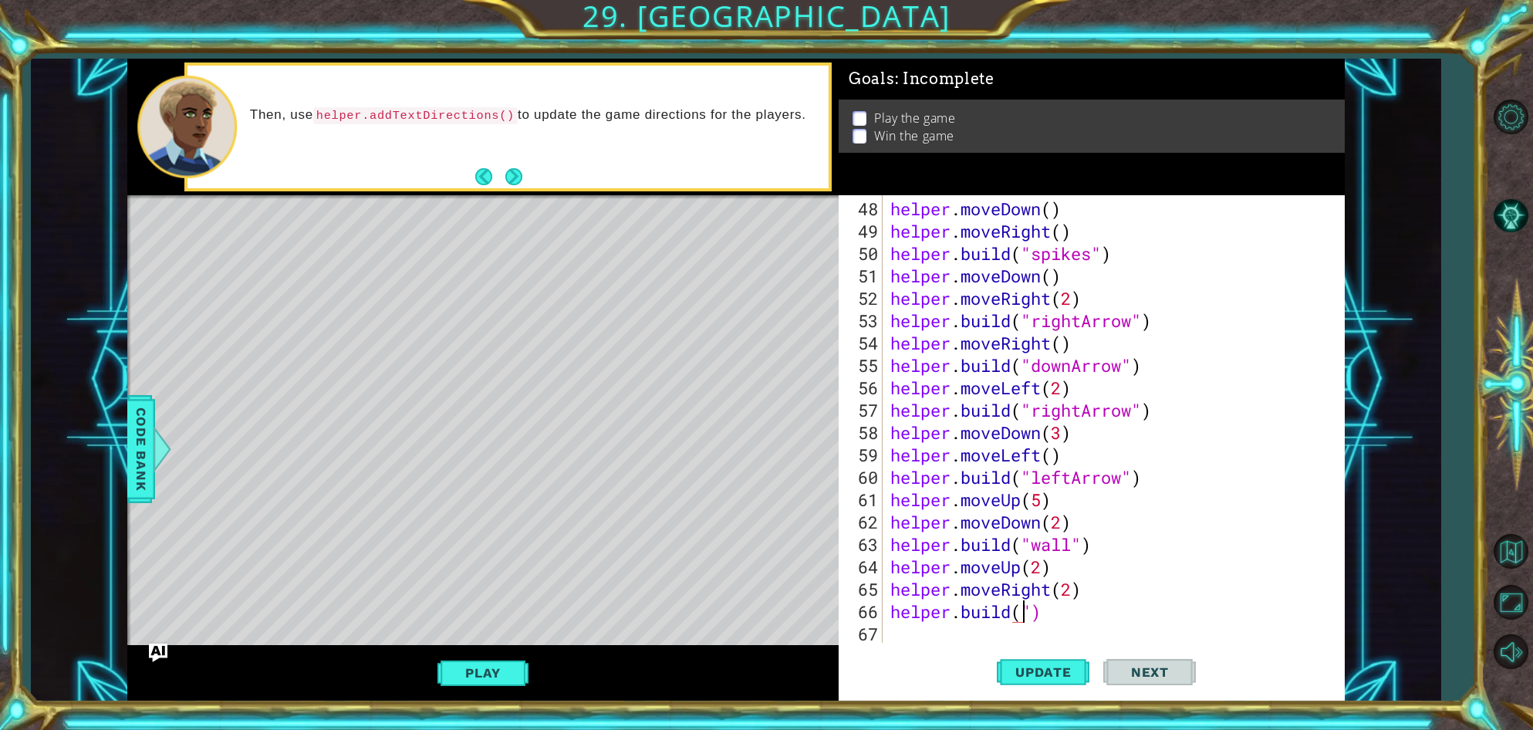
scroll to position [0, 6]
click at [1063, 552] on div "" wall" press enter " spikes" press enter " rightArrow" press enter " downArrow…" at bounding box center [1158, 572] width 292 height 130
type textarea "[DOMAIN_NAME]("rightArrow")"
click at [1037, 670] on span "Update" at bounding box center [1043, 671] width 87 height 15
click at [890, 630] on div "helper . moveDown ( ) helper . moveRight ( ) helper . build ( "spikes" ) helper…" at bounding box center [1117, 444] width 460 height 492
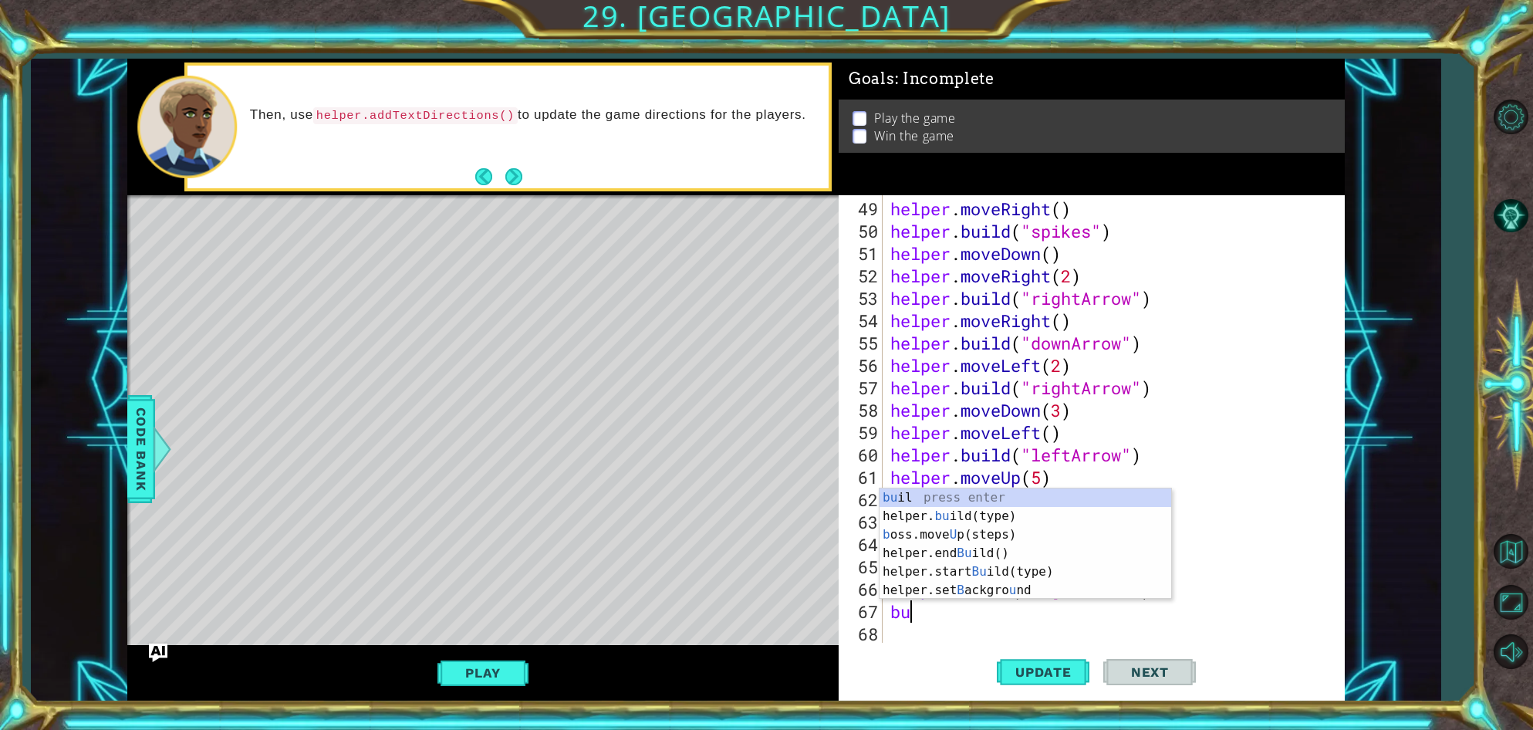
scroll to position [0, 1]
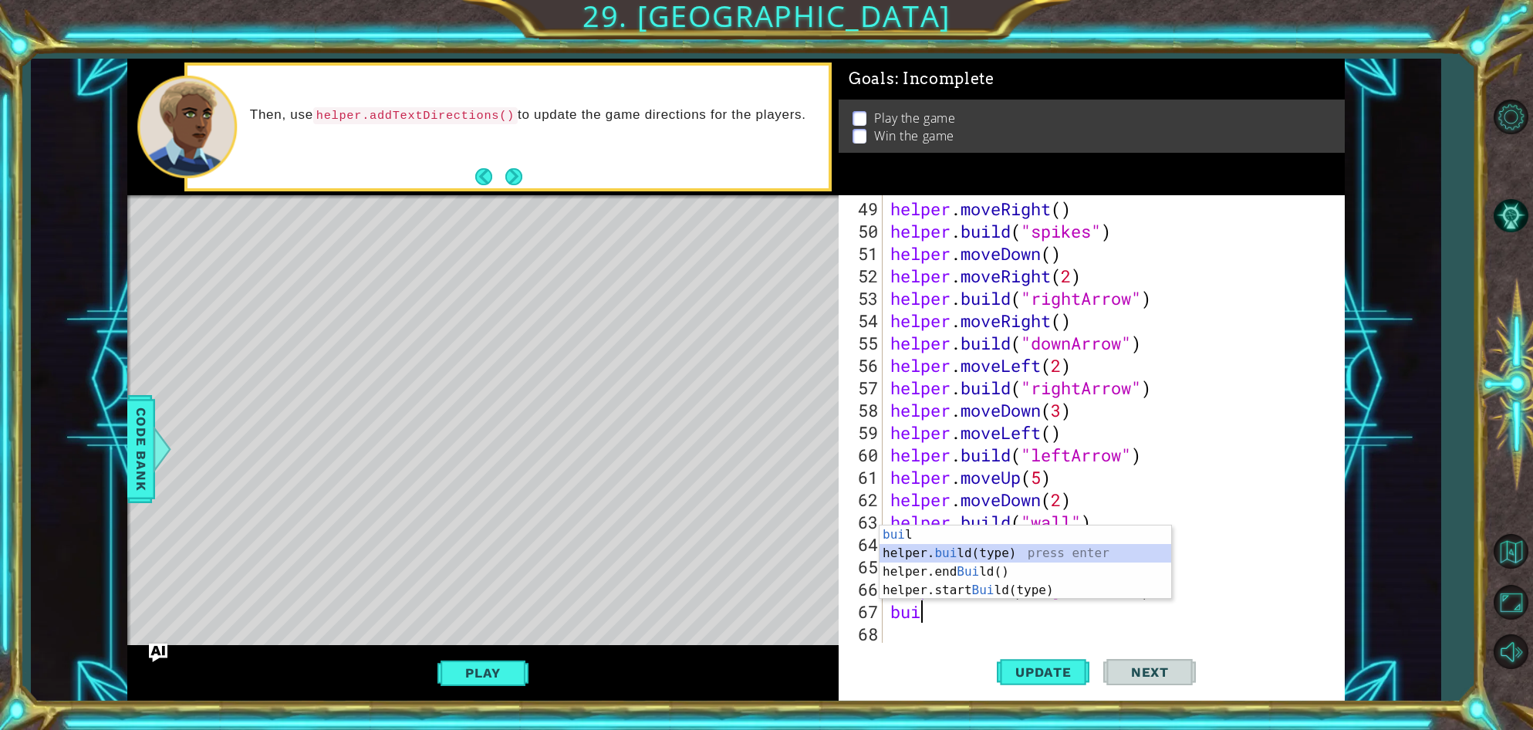
click at [921, 548] on div "[PERSON_NAME] l press enter helper. [PERSON_NAME](type) press enter helper.end …" at bounding box center [1026, 580] width 292 height 111
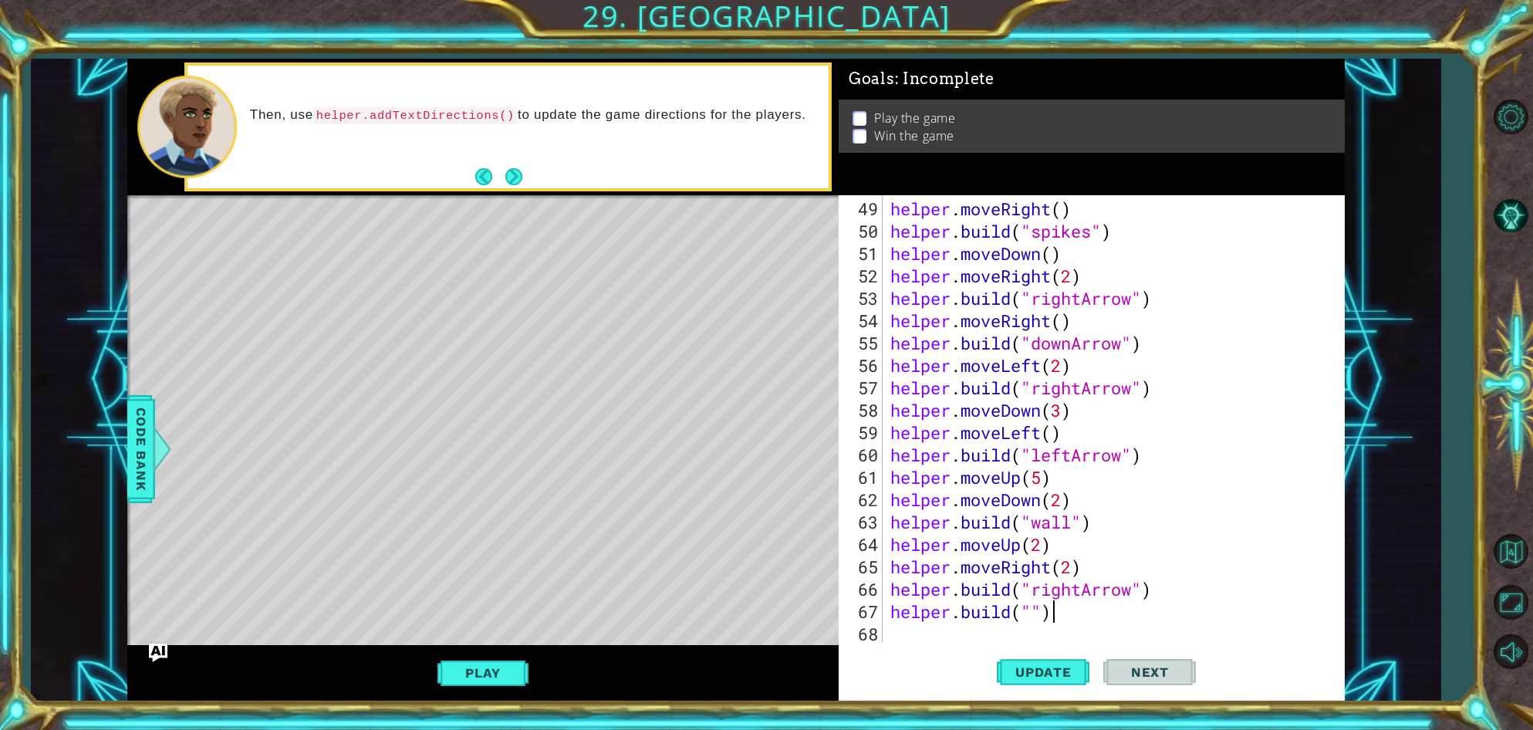
click at [1109, 609] on div "helper . moveRight ( ) helper . build ( "spikes" ) helper . moveDown ( ) helper…" at bounding box center [1117, 444] width 460 height 492
click at [1163, 593] on div "helper . moveRight ( ) helper . build ( "spikes" ) helper . moveDown ( ) helper…" at bounding box center [1117, 444] width 460 height 492
type textarea "[DOMAIN_NAME]("rightArrow")"
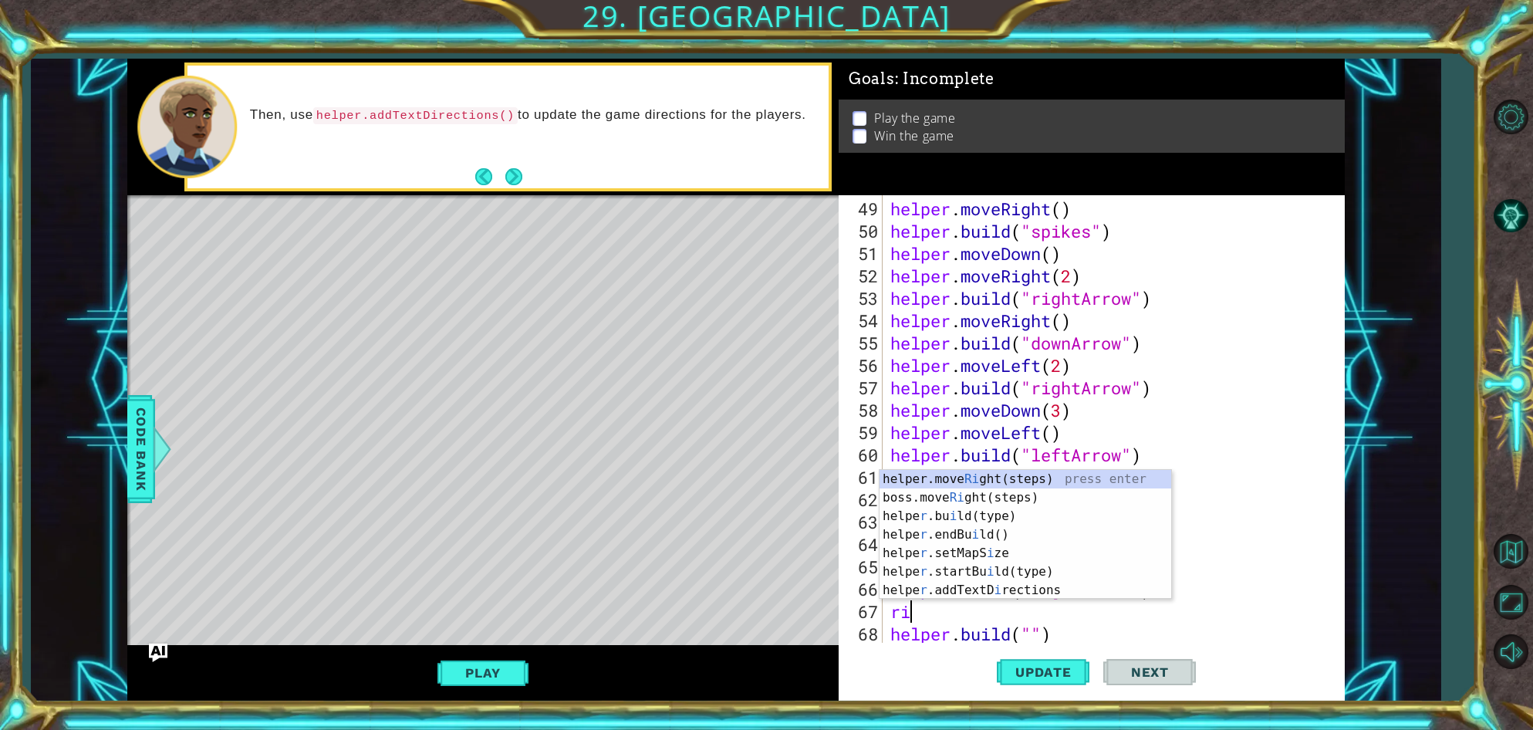
type textarea "rih"
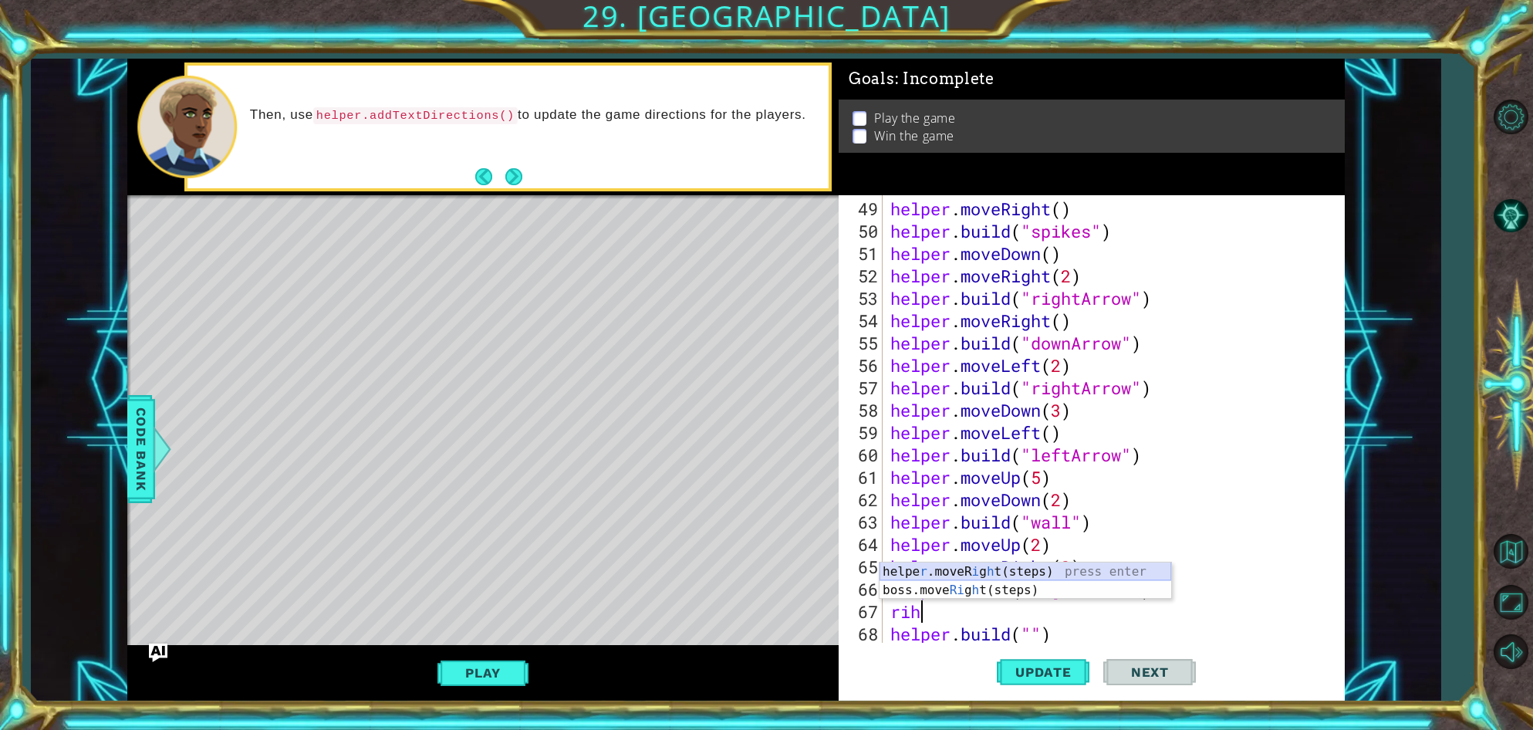
click at [1123, 574] on div "helpe [PERSON_NAME]moveR i g h t(steps) press enter boss.move Ri g h t(steps) p…" at bounding box center [1026, 599] width 292 height 74
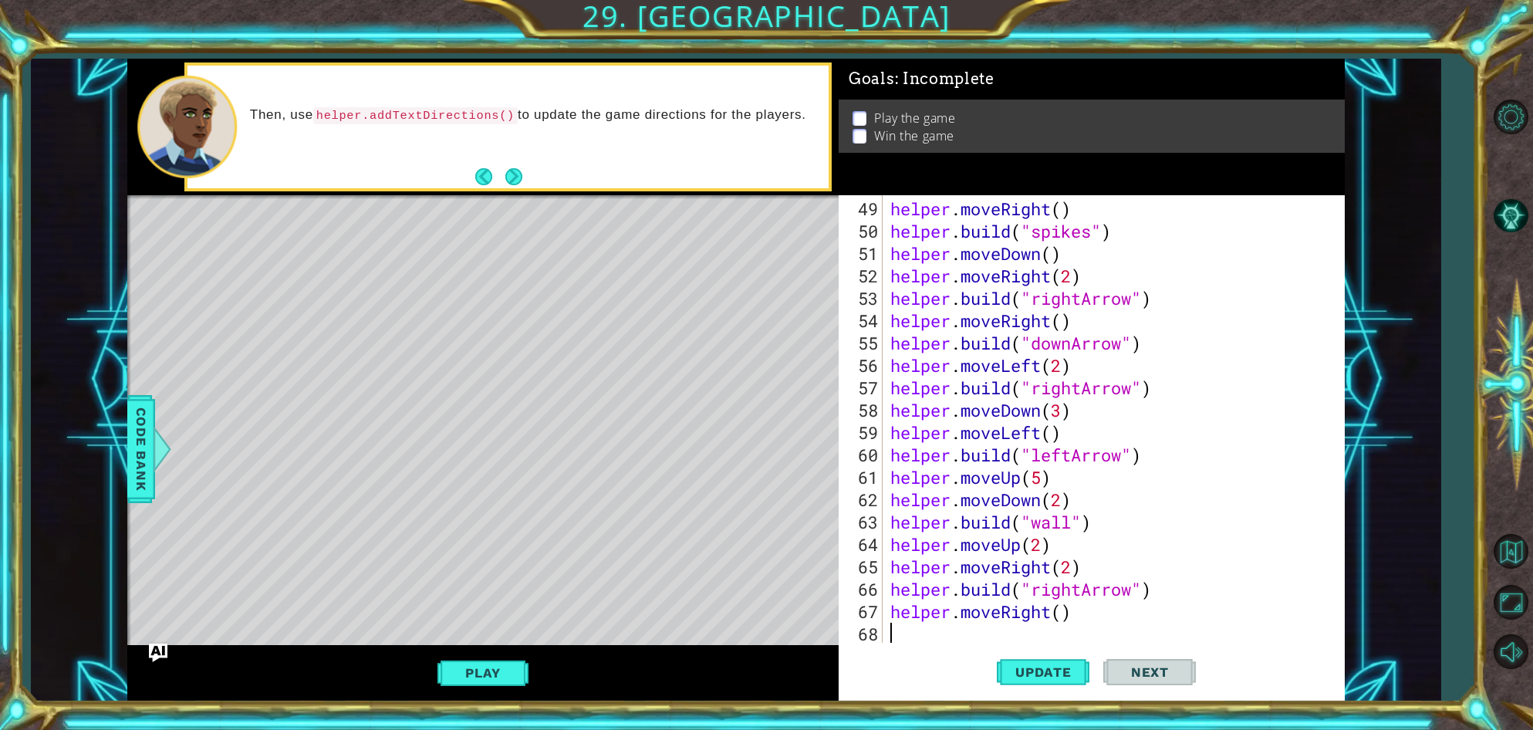
scroll to position [0, 0]
click at [1068, 616] on div "helper . moveRight ( ) helper . build ( "spikes" ) helper . moveDown ( ) helper…" at bounding box center [1117, 444] width 460 height 492
type textarea "helper.moveRight(1)"
click at [903, 633] on div "helper . moveRight ( ) helper . build ( "spikes" ) helper . moveDown ( ) helper…" at bounding box center [1117, 444] width 460 height 492
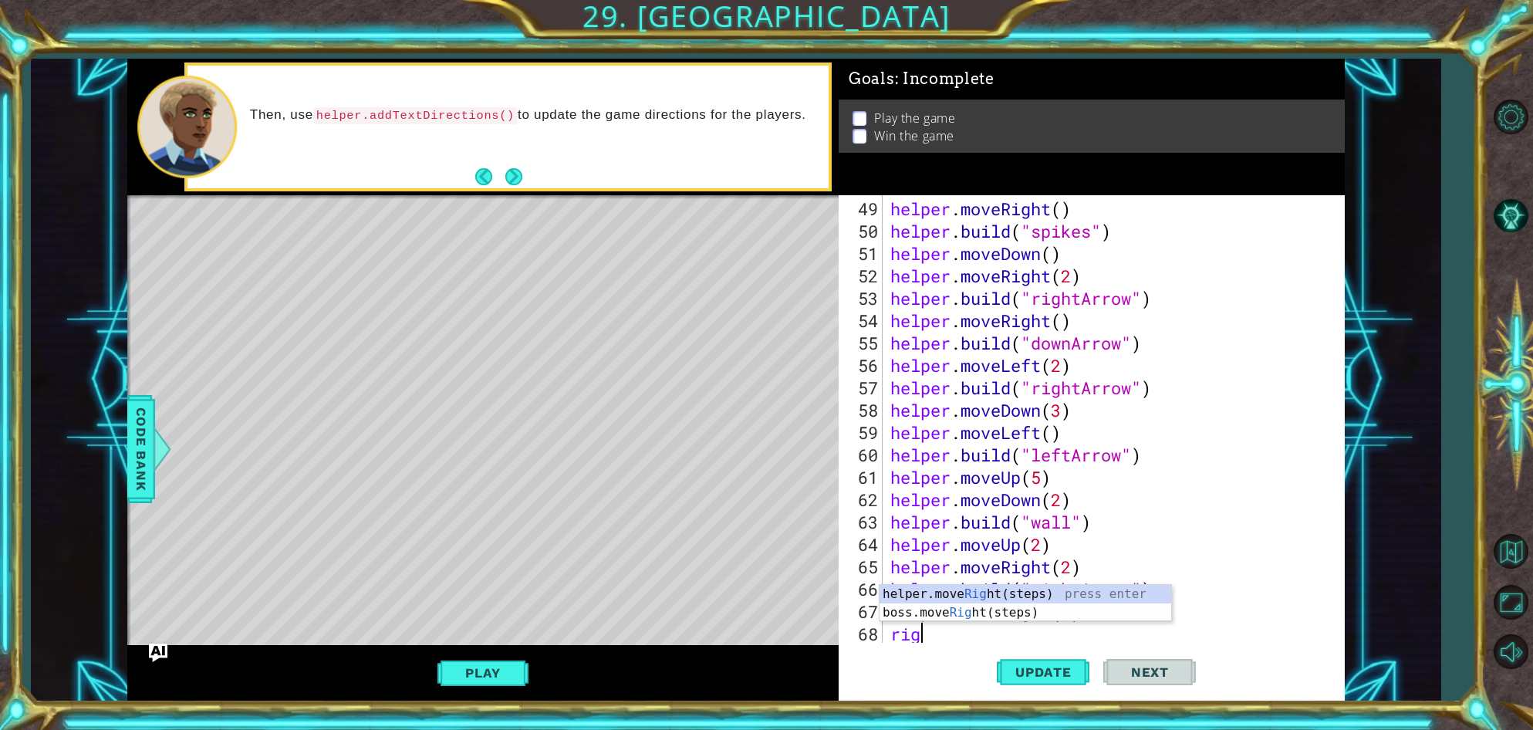
scroll to position [0, 0]
type textarea "r"
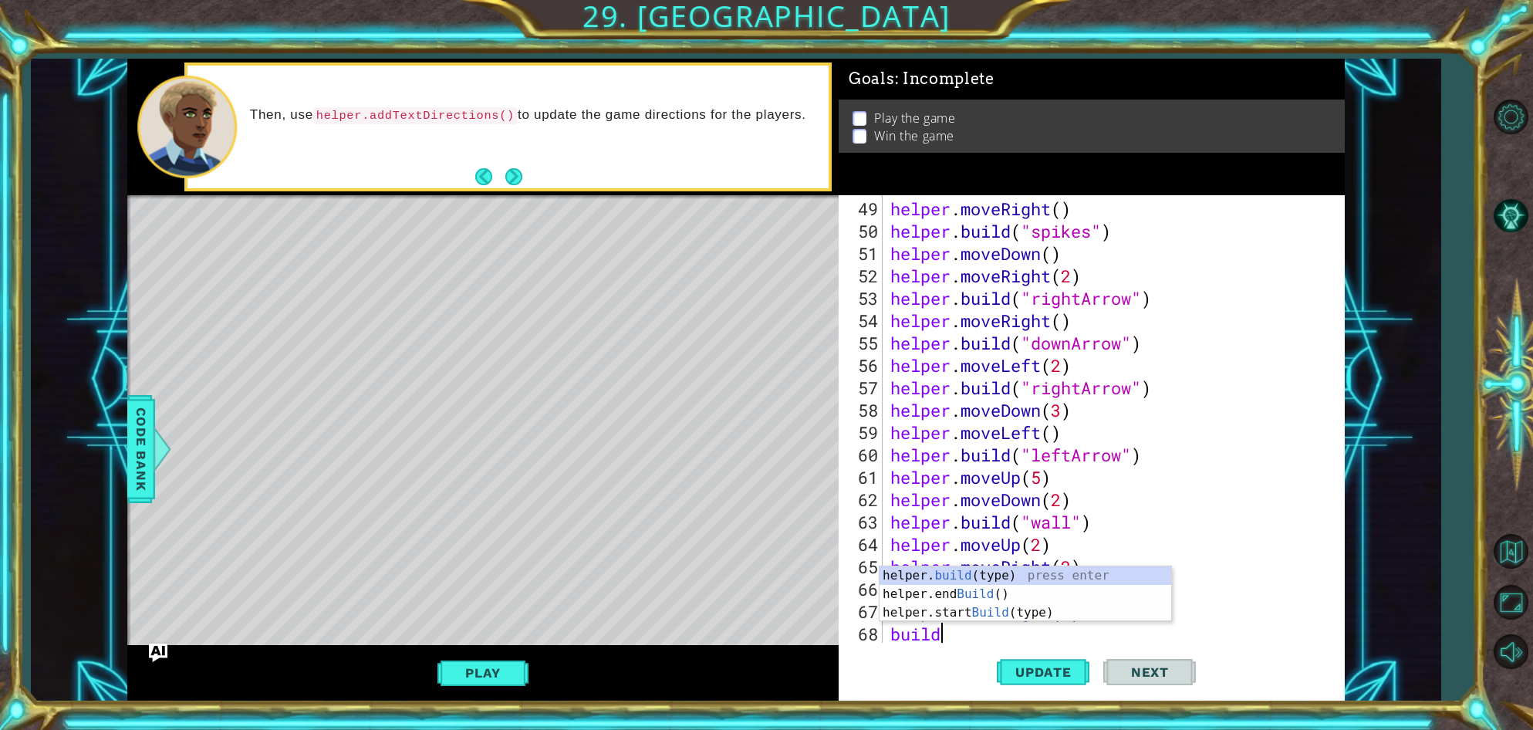
scroll to position [0, 2]
click at [938, 578] on div "helper. build (type) press enter helper.end Build () press enter helper.start B…" at bounding box center [1026, 612] width 292 height 93
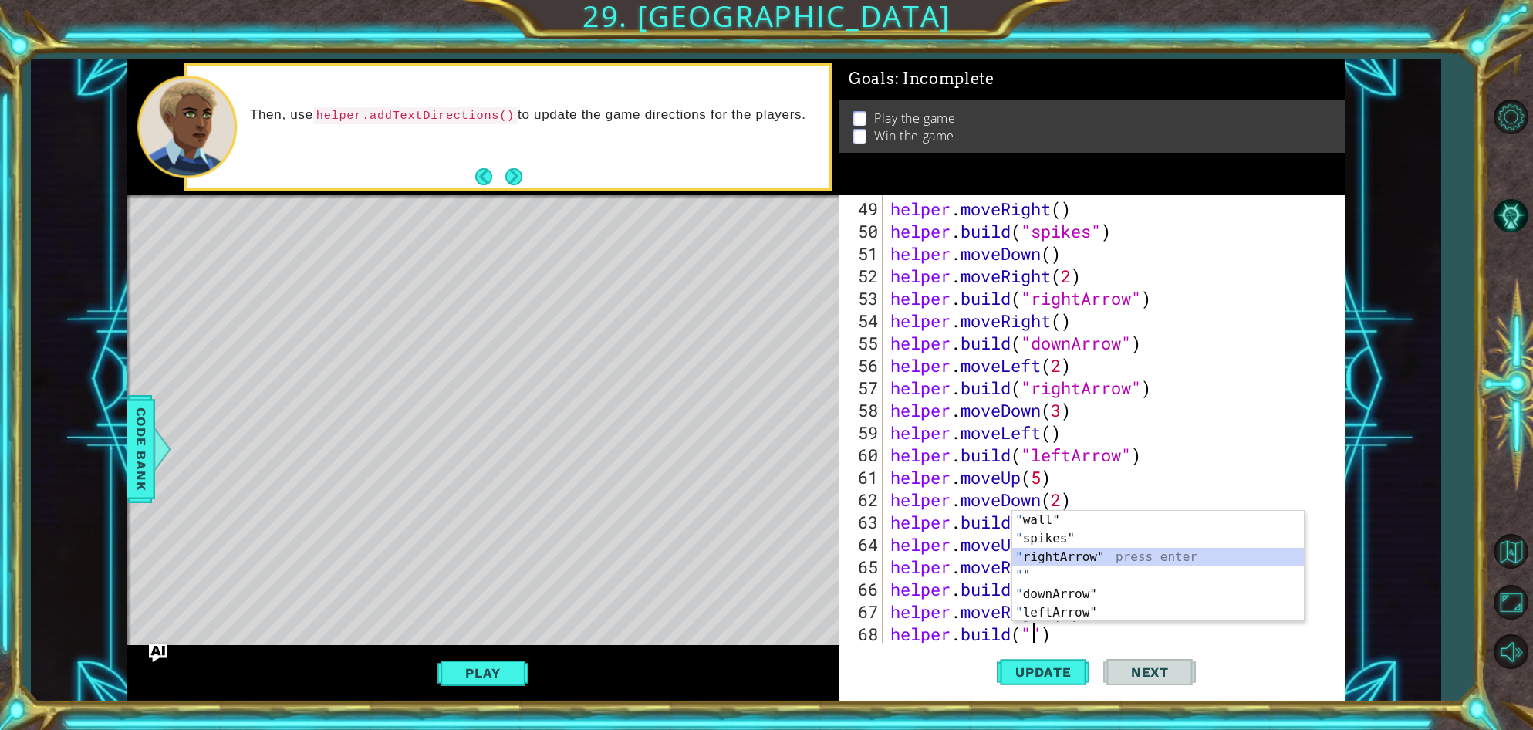
click at [1076, 563] on div "" wall" press enter " spikes" press enter " rightArrow" press enter " " press e…" at bounding box center [1158, 585] width 292 height 148
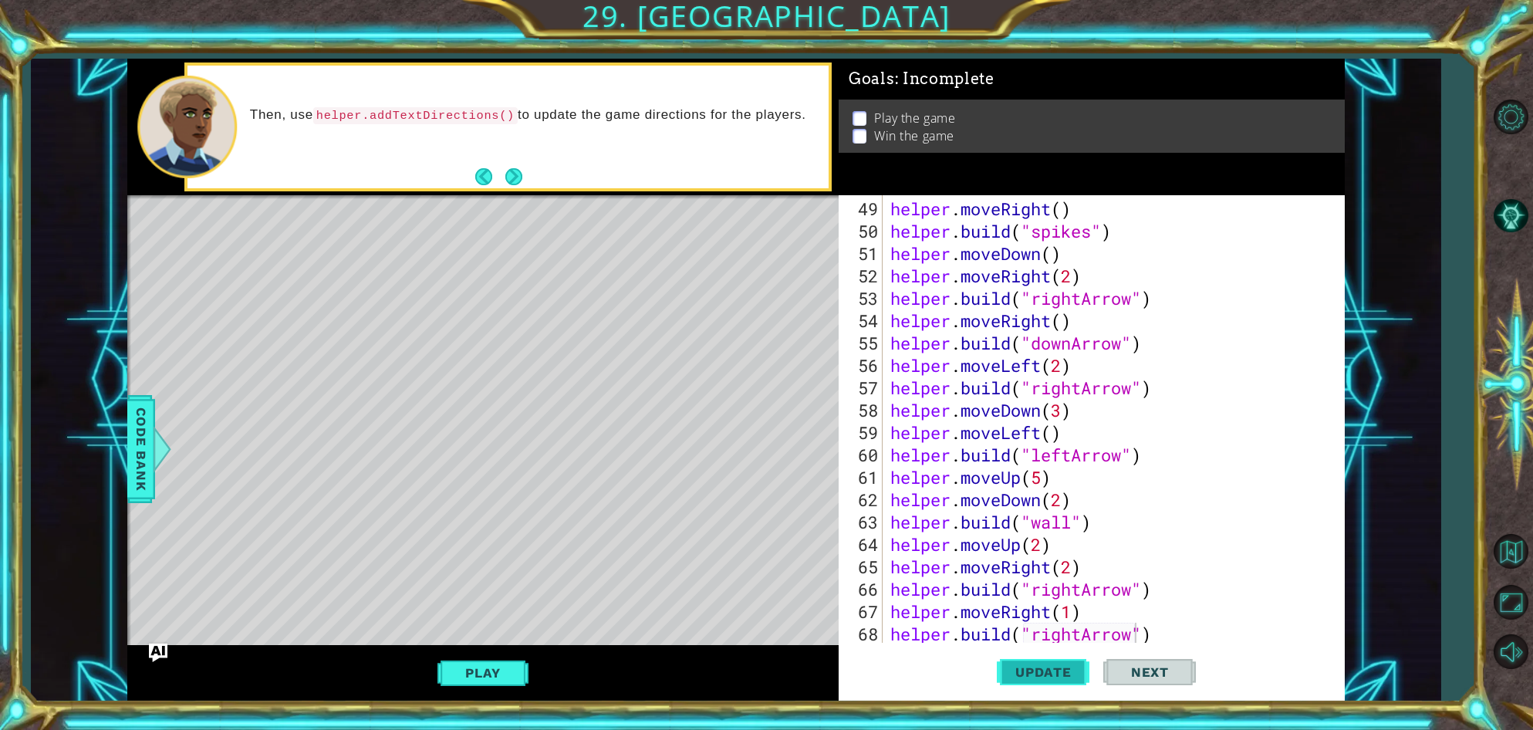
click at [1079, 660] on button "Update" at bounding box center [1043, 672] width 93 height 51
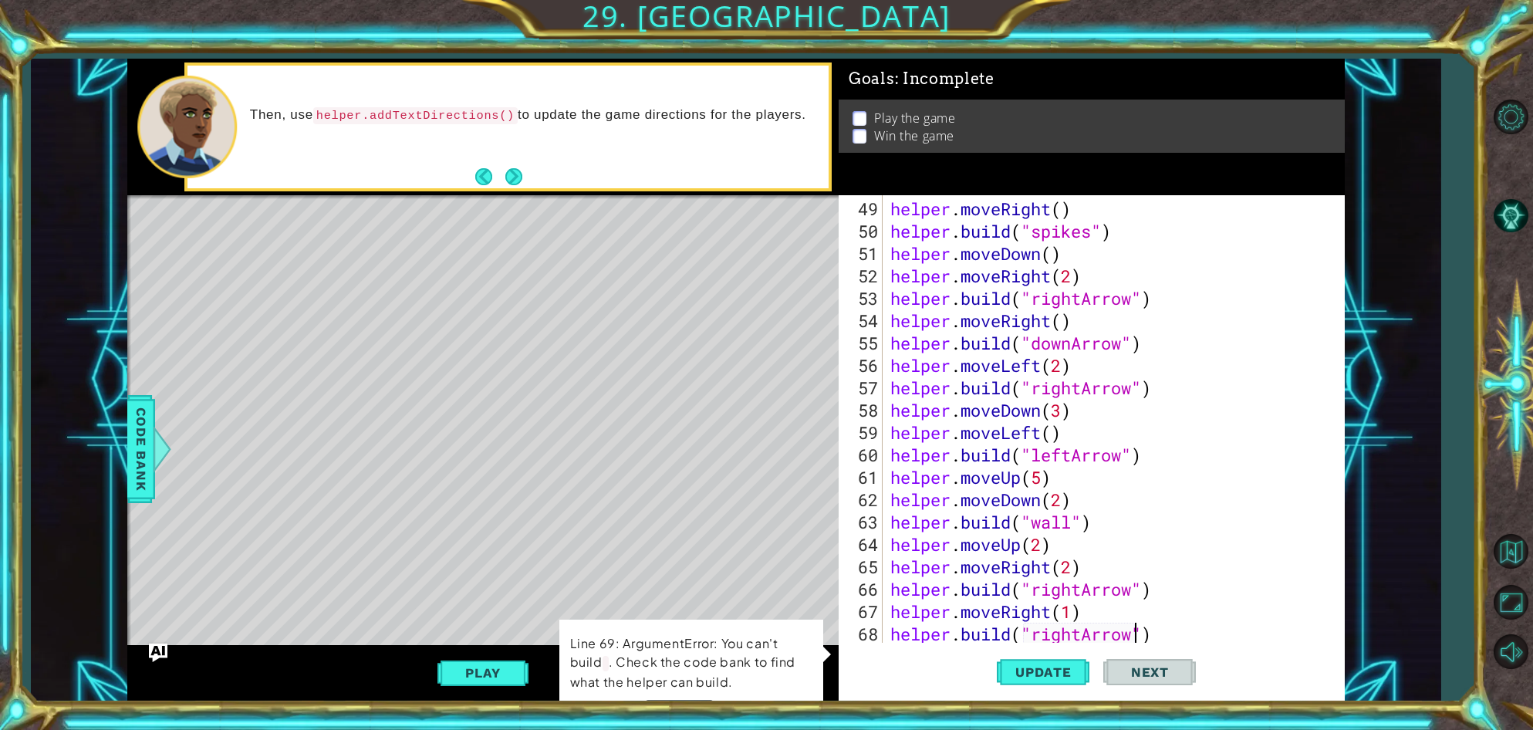
scroll to position [1141, 0]
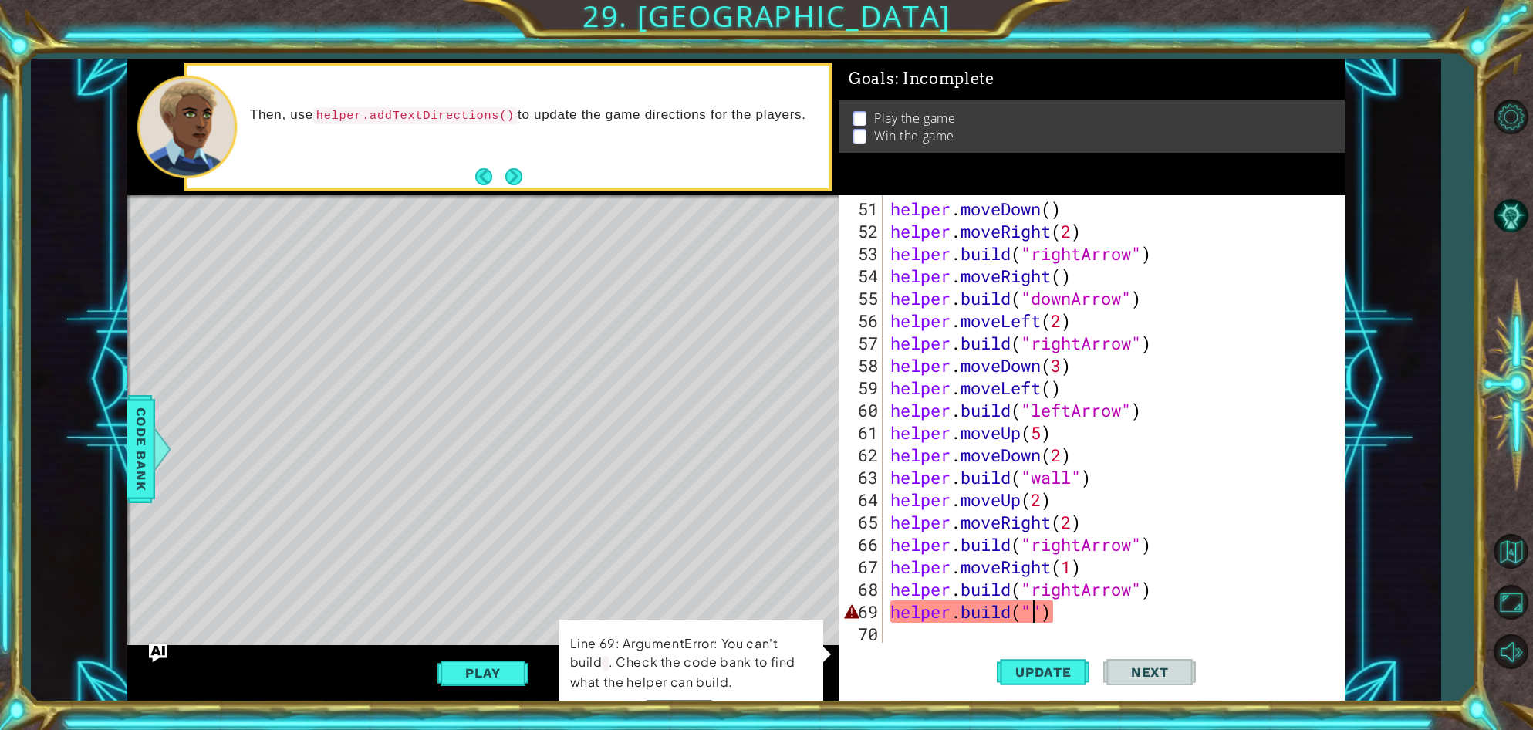
click at [1033, 613] on div "helper . moveDown ( ) helper . moveRight ( 2 ) helper . build ( "rightArrow" ) …" at bounding box center [1117, 444] width 460 height 492
type textarea "[DOMAIN_NAME]("")"
drag, startPoint x: 1068, startPoint y: 611, endPoint x: 890, endPoint y: 619, distance: 178.4
click at [890, 619] on div "helper . moveDown ( ) helper . moveRight ( 2 ) helper . build ( "rightArrow" ) …" at bounding box center [1117, 444] width 460 height 492
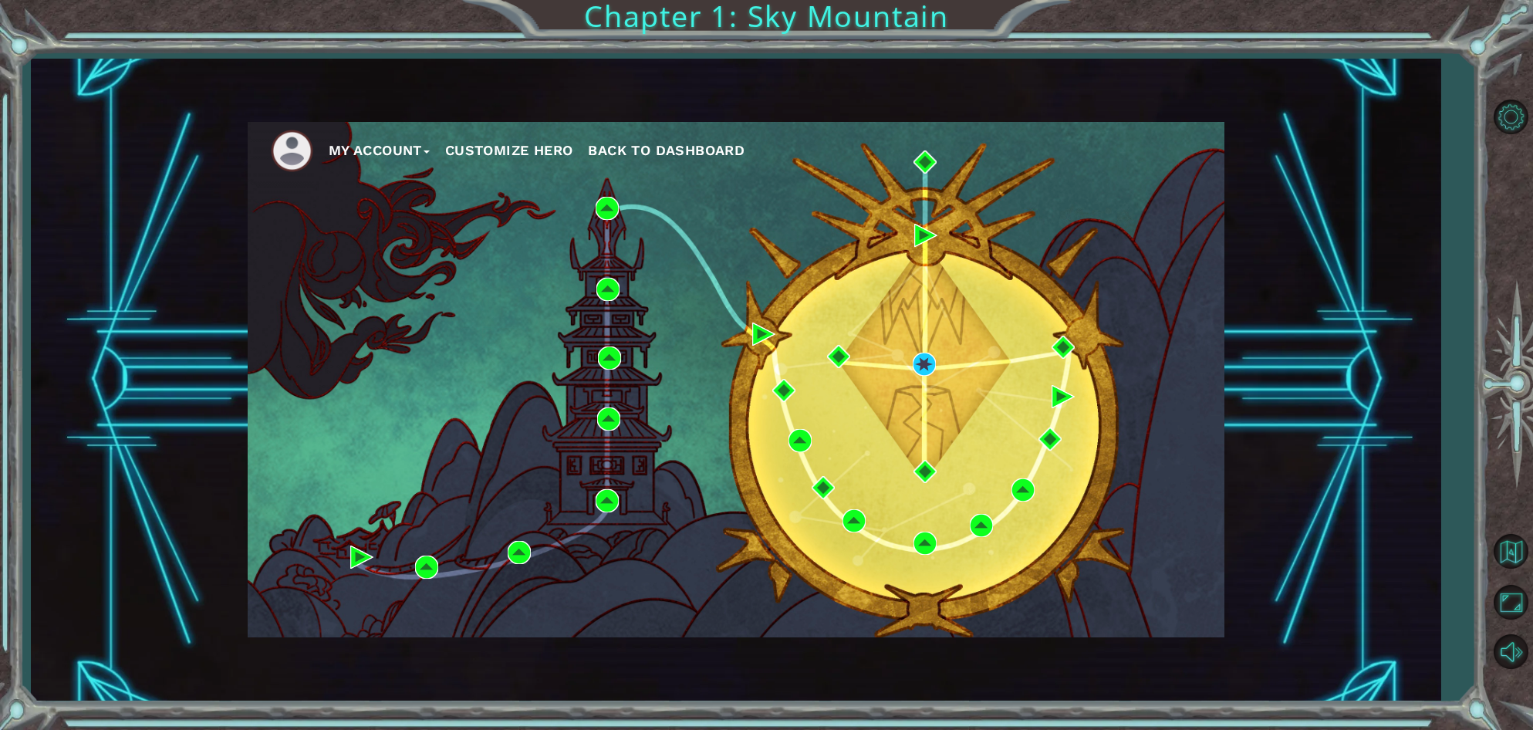
drag, startPoint x: 1120, startPoint y: 646, endPoint x: 1038, endPoint y: 565, distance: 115.1
click at [1104, 630] on div "My Account Customize Hero Back to Dashboard" at bounding box center [736, 380] width 1410 height 643
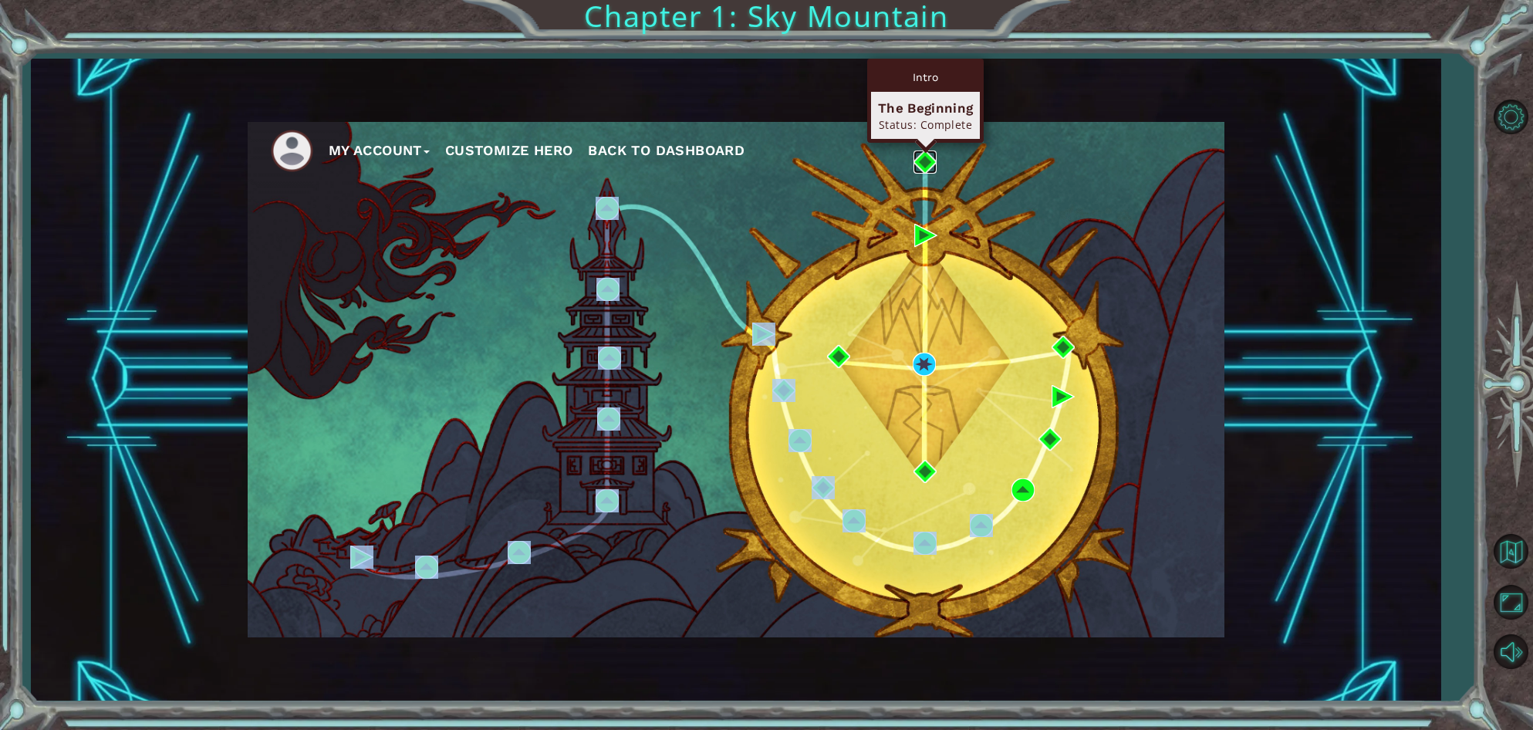
click at [920, 162] on img at bounding box center [925, 161] width 23 height 23
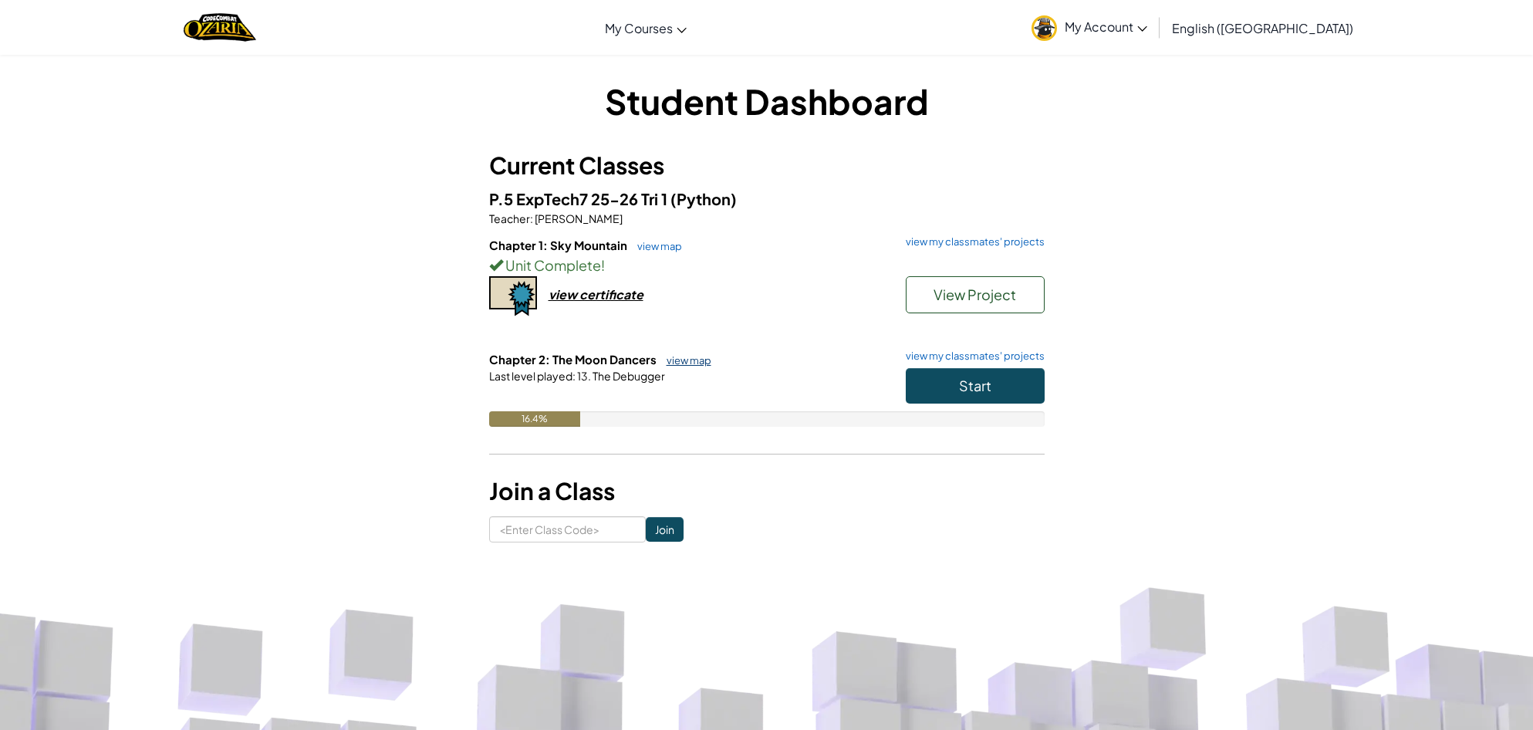
click at [693, 360] on link "view map" at bounding box center [685, 360] width 52 height 12
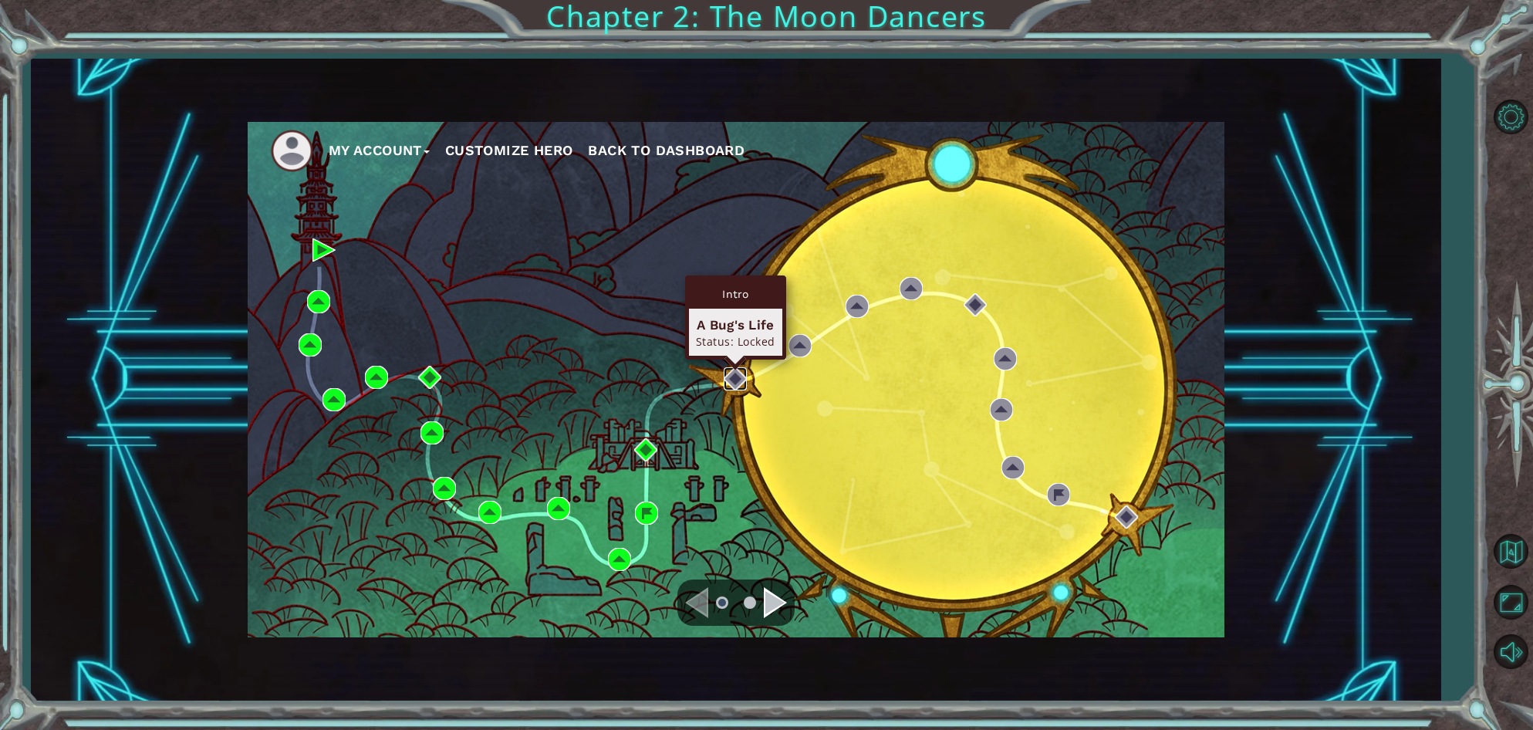
click at [741, 374] on img at bounding box center [735, 378] width 23 height 23
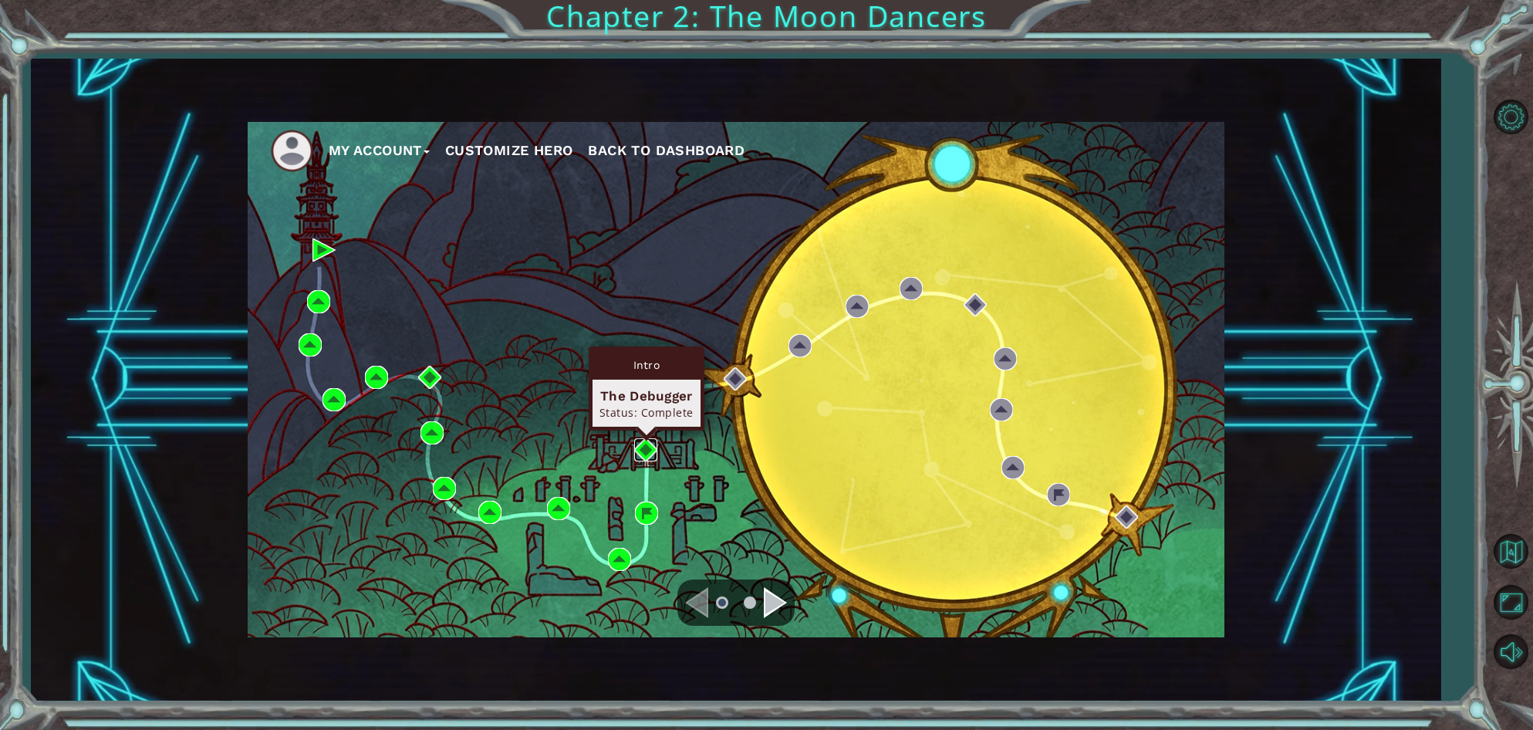
click at [653, 449] on img at bounding box center [645, 449] width 23 height 23
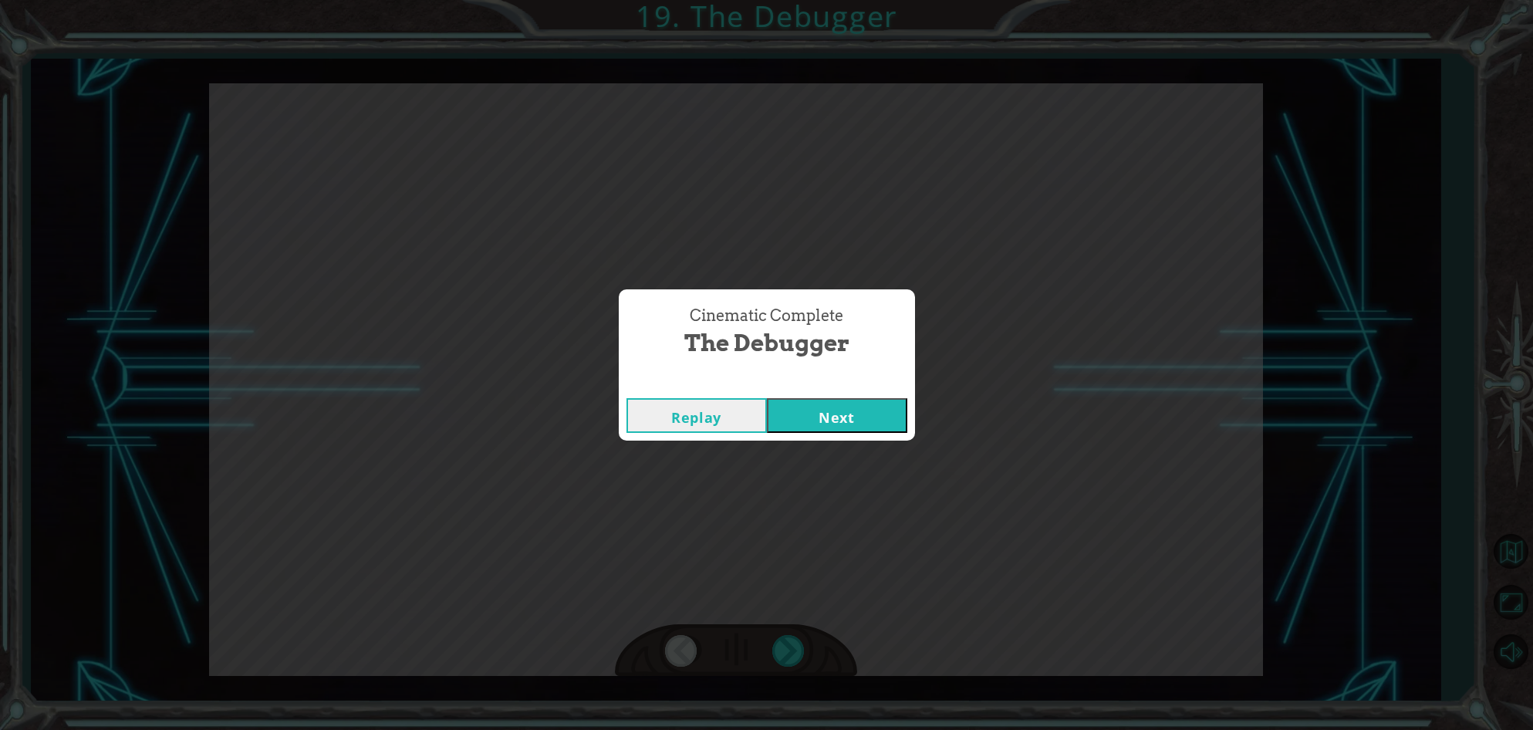
click at [843, 399] on button "Next" at bounding box center [837, 415] width 140 height 35
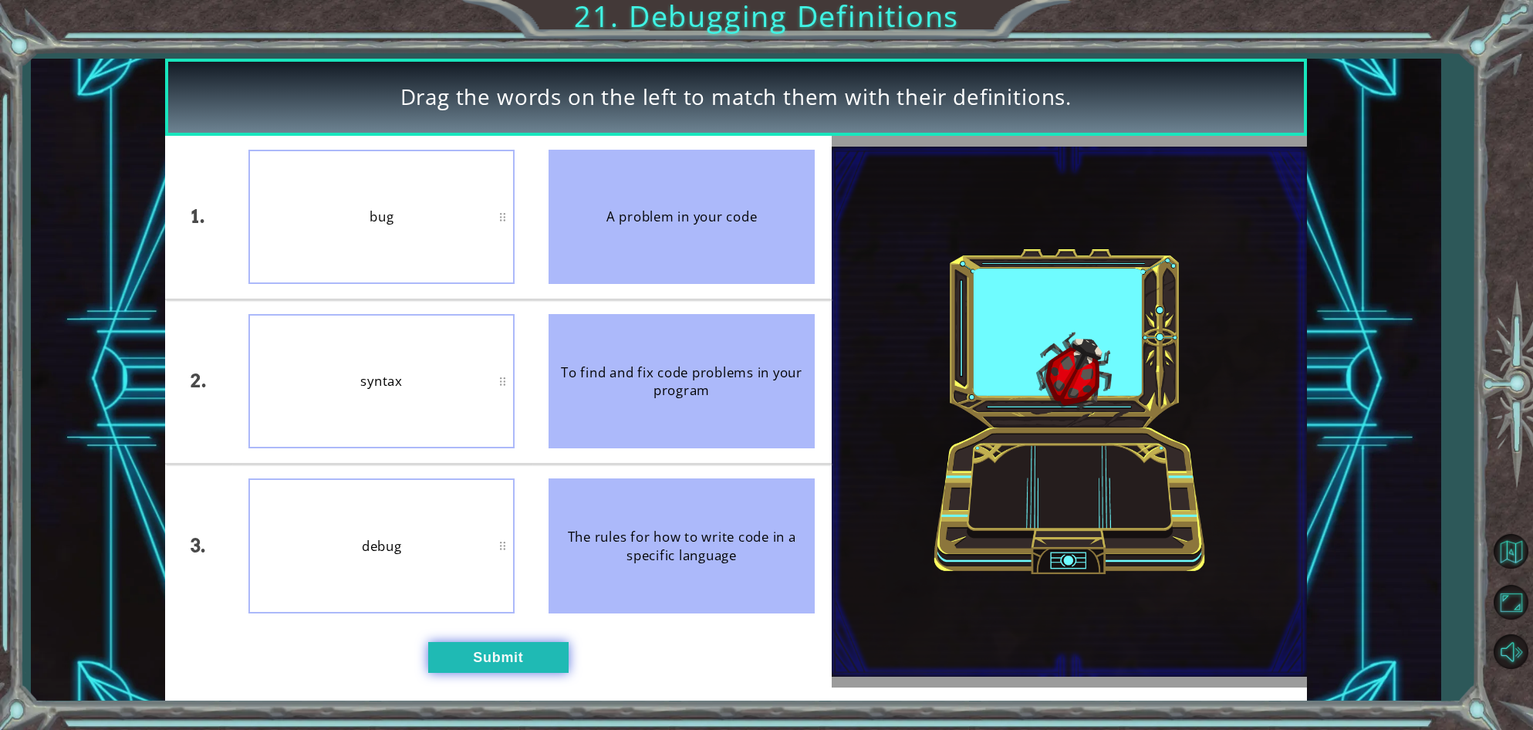
drag, startPoint x: 522, startPoint y: 659, endPoint x: 516, endPoint y: 651, distance: 9.4
click at [516, 651] on button "Submit" at bounding box center [498, 657] width 140 height 31
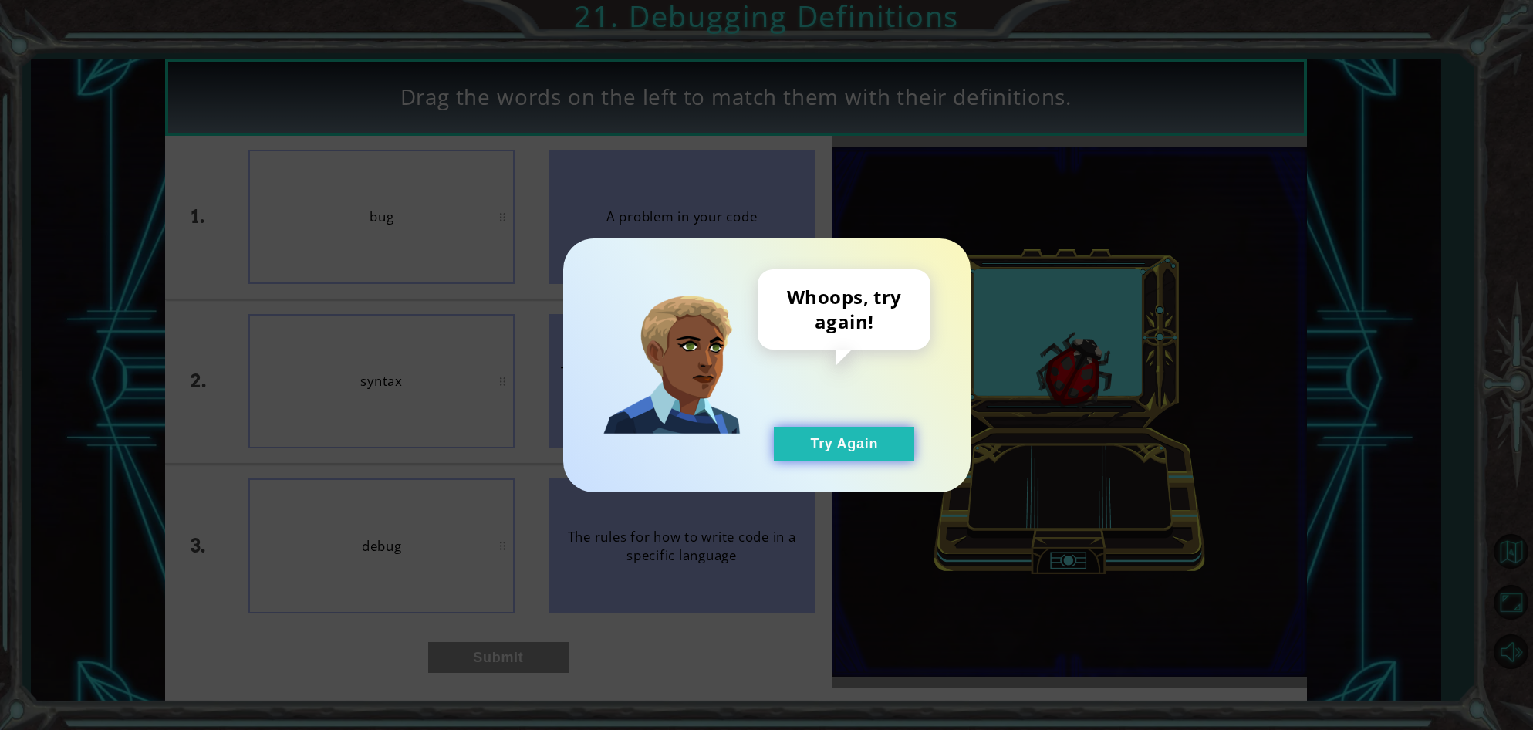
click at [798, 437] on button "Try Again" at bounding box center [844, 444] width 140 height 35
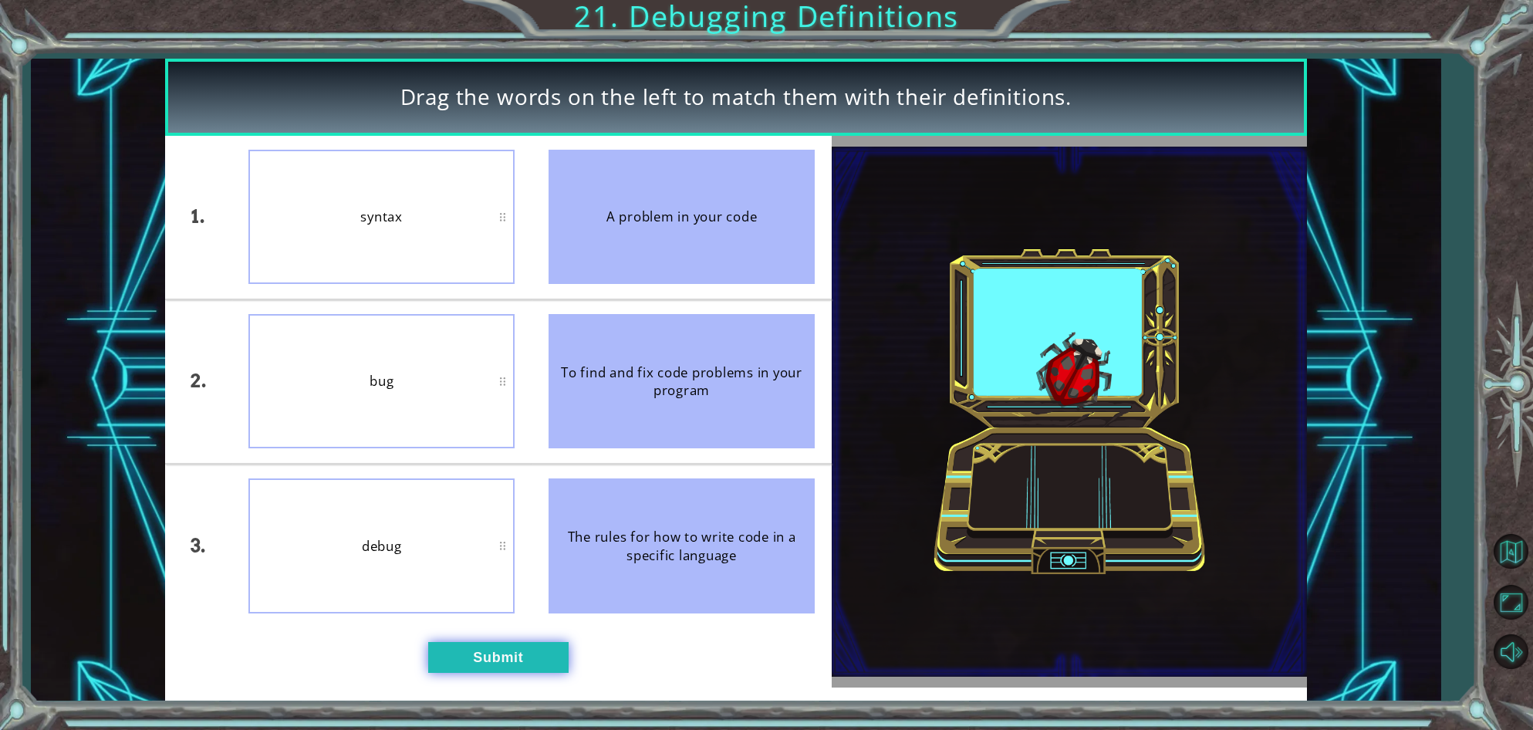
click at [482, 660] on button "Submit" at bounding box center [498, 657] width 140 height 31
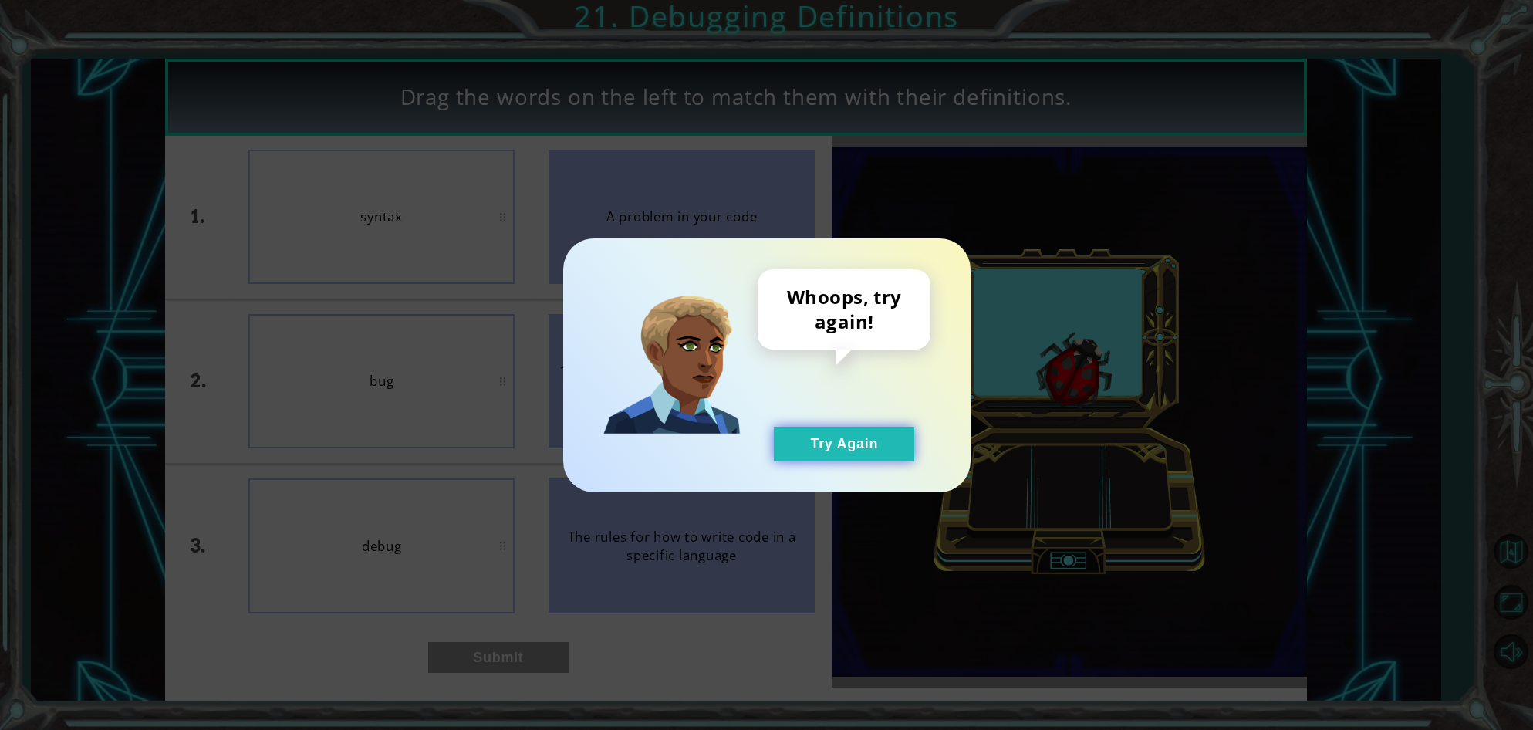
click at [887, 447] on button "Try Again" at bounding box center [844, 444] width 140 height 35
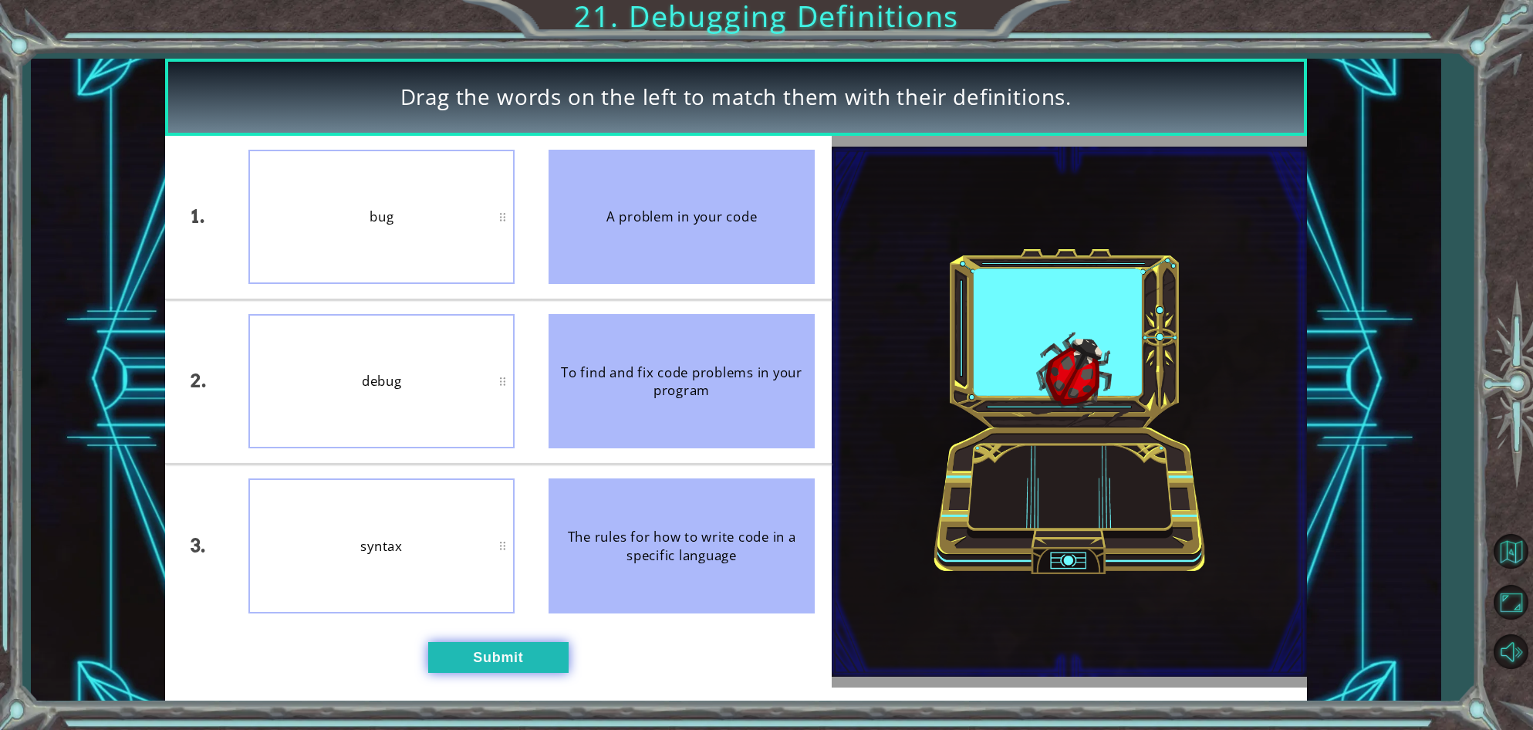
click at [482, 653] on button "Submit" at bounding box center [498, 657] width 140 height 31
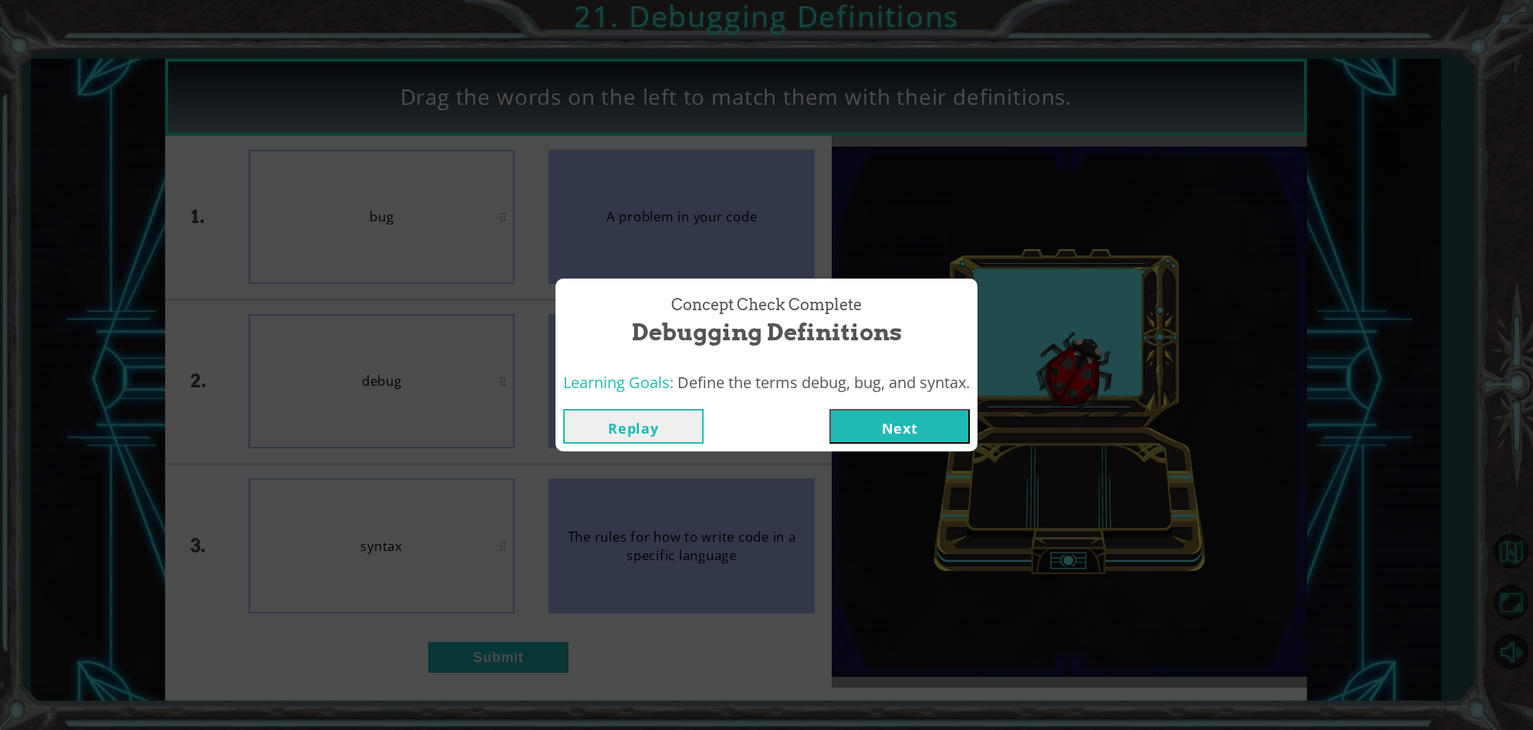
click at [944, 424] on button "Next" at bounding box center [899, 426] width 140 height 35
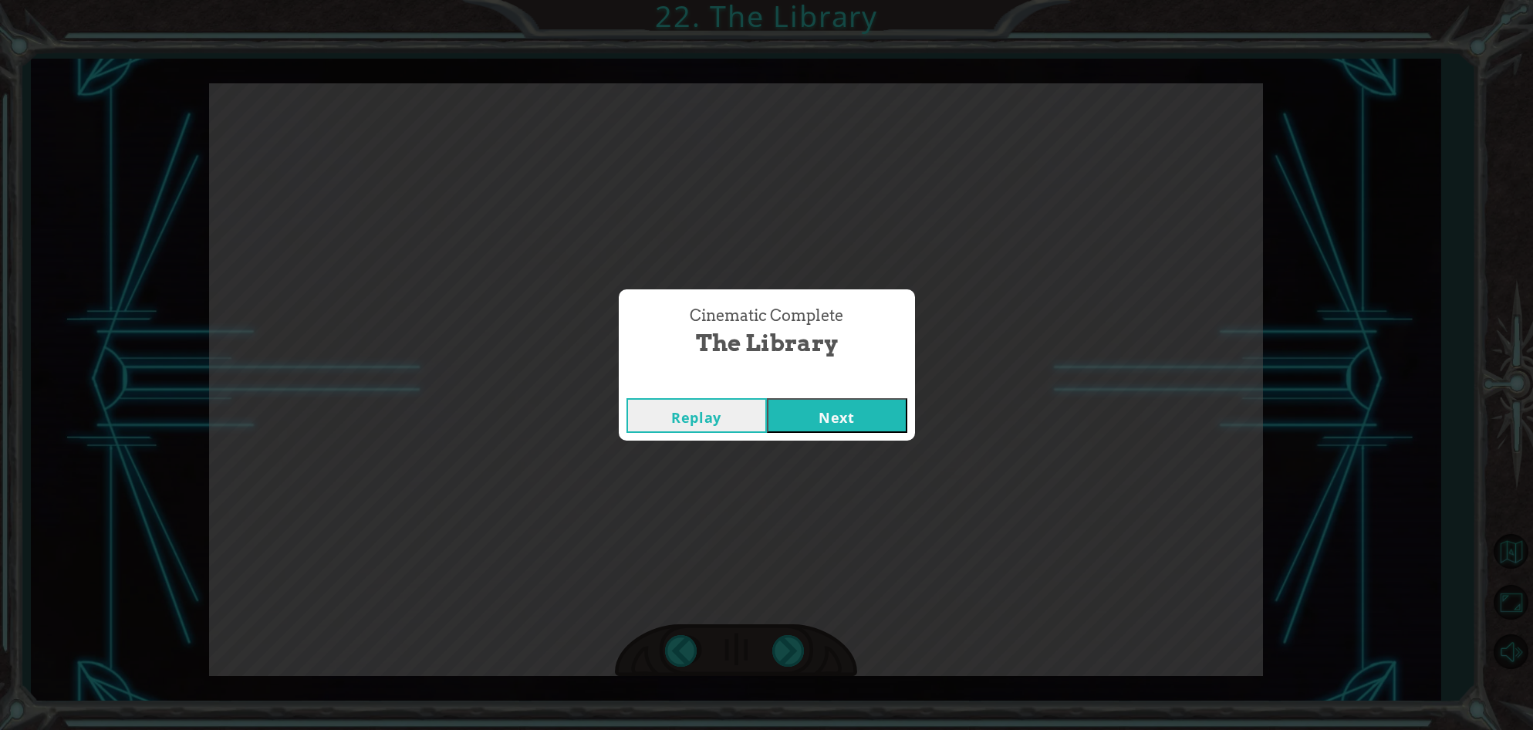
drag, startPoint x: 863, startPoint y: 391, endPoint x: 863, endPoint y: 405, distance: 13.9
click at [863, 400] on div "Replay Next" at bounding box center [767, 415] width 296 height 50
click at [863, 410] on button "Next" at bounding box center [837, 415] width 140 height 35
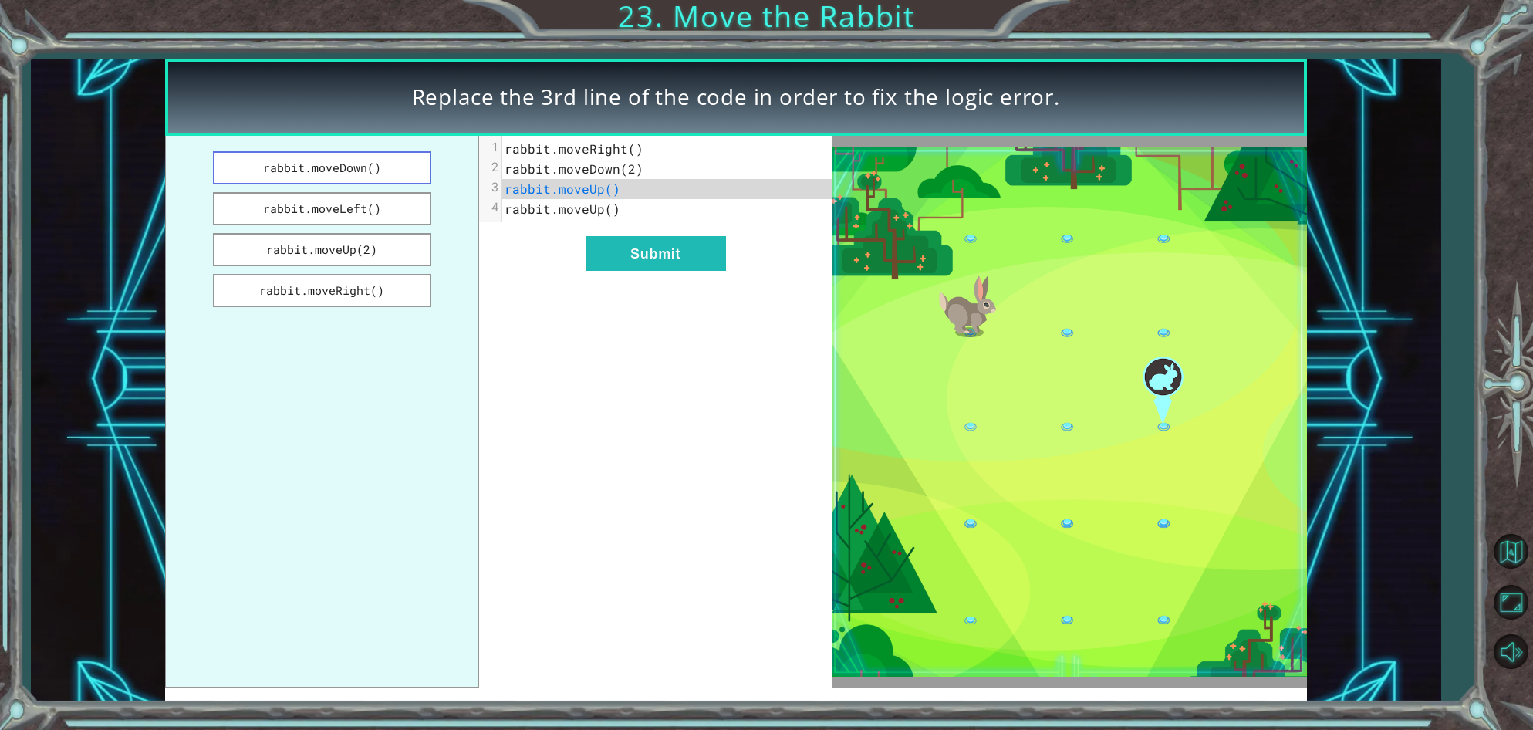
click at [382, 171] on button "rabbit.moveDown()" at bounding box center [322, 167] width 219 height 33
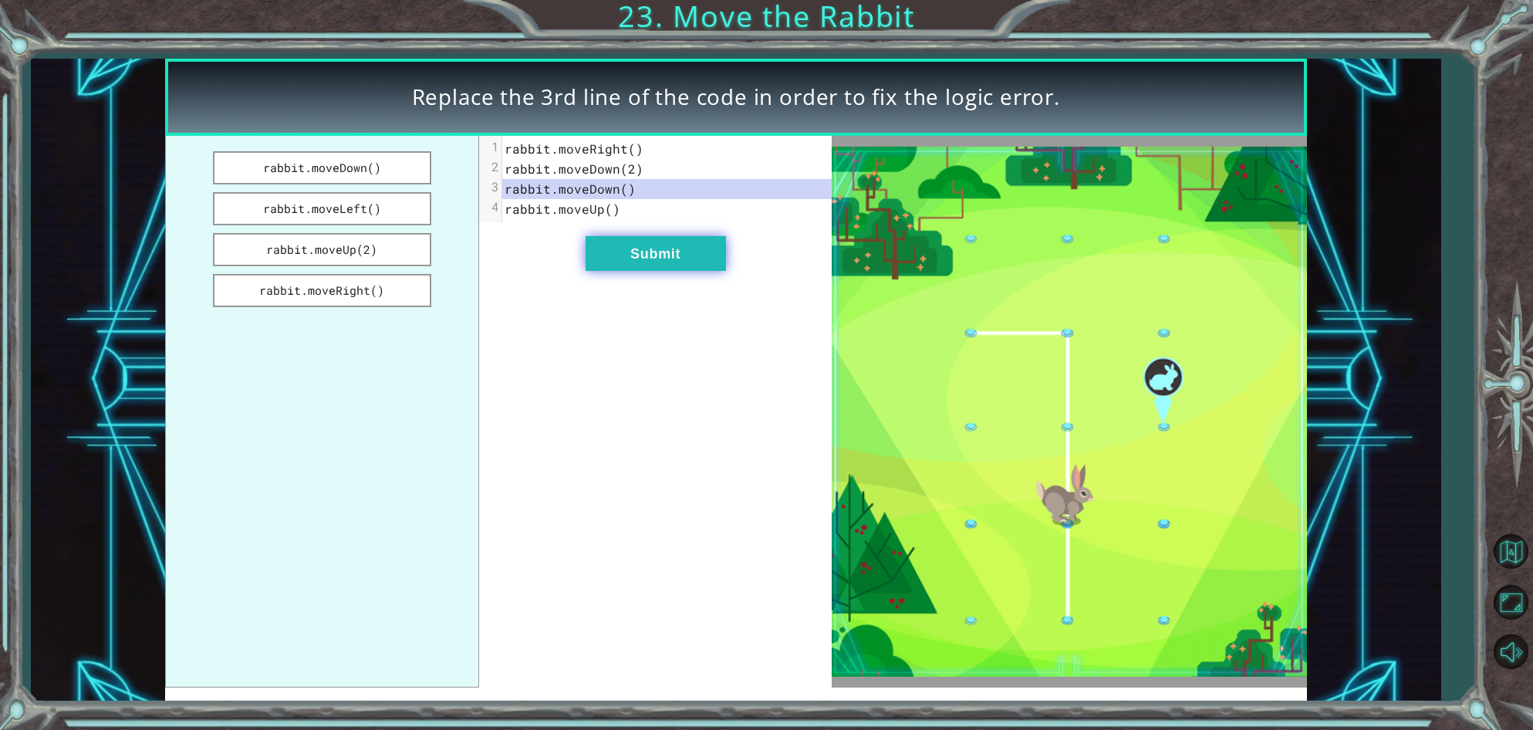
click at [600, 247] on button "Submit" at bounding box center [656, 253] width 140 height 35
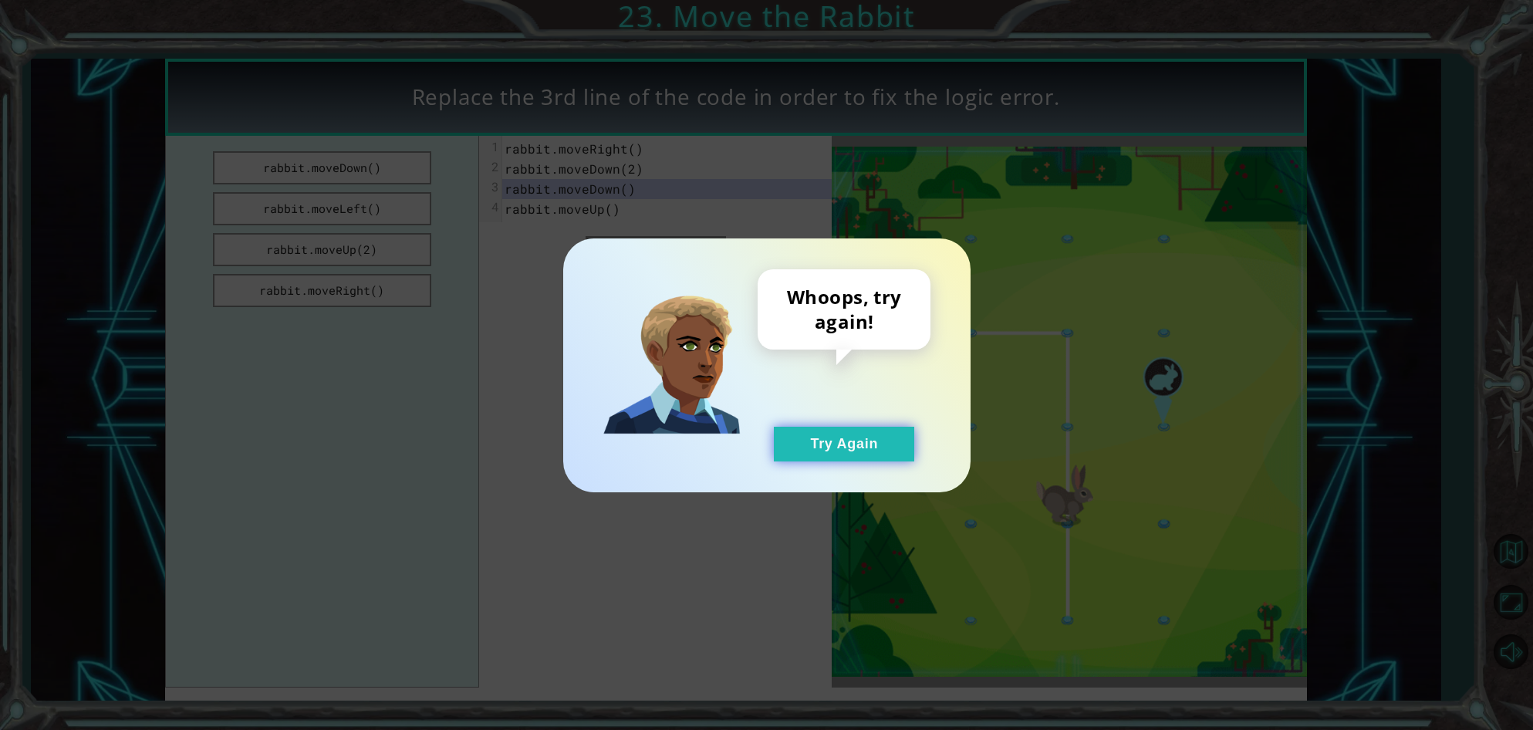
click at [829, 444] on button "Try Again" at bounding box center [844, 444] width 140 height 35
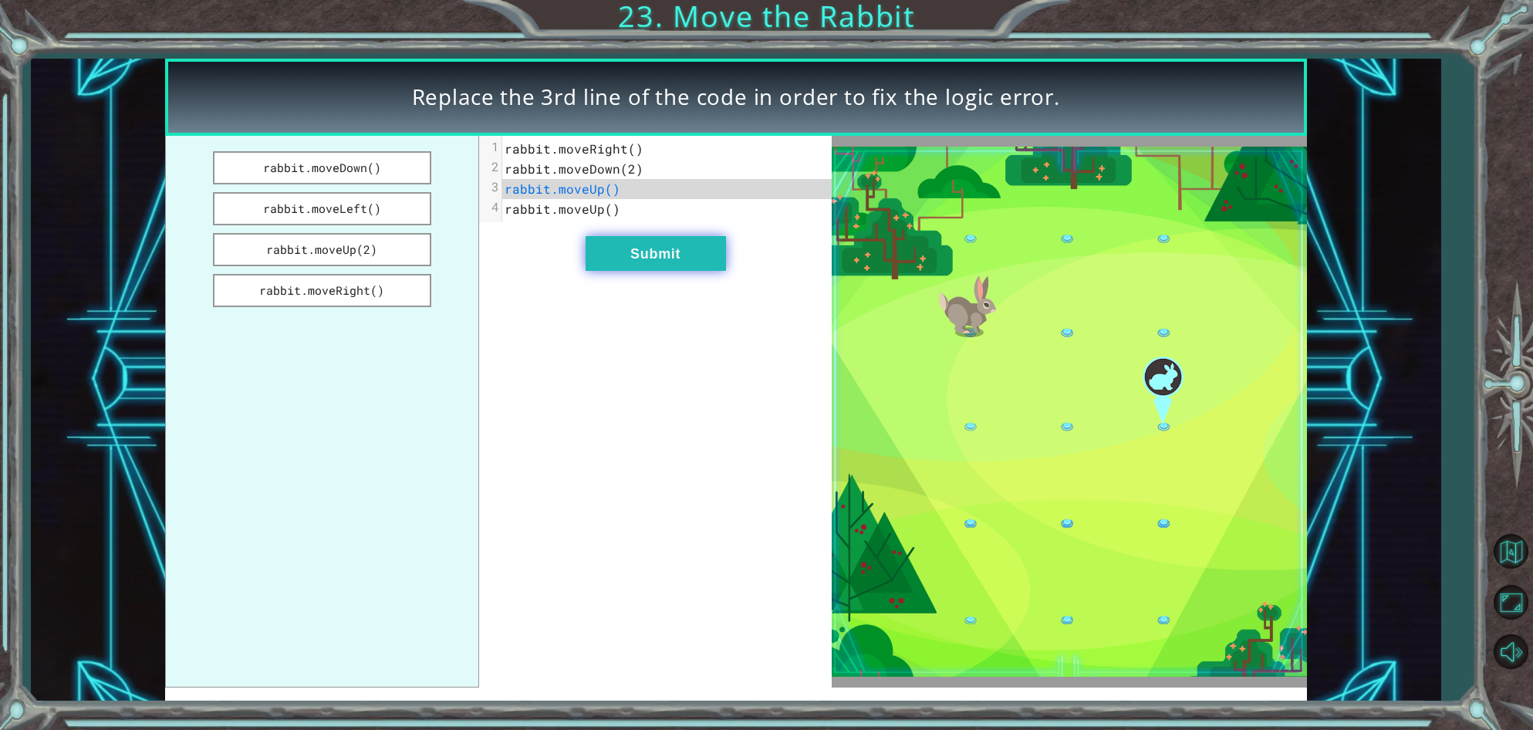
click at [635, 262] on button "Submit" at bounding box center [656, 253] width 140 height 35
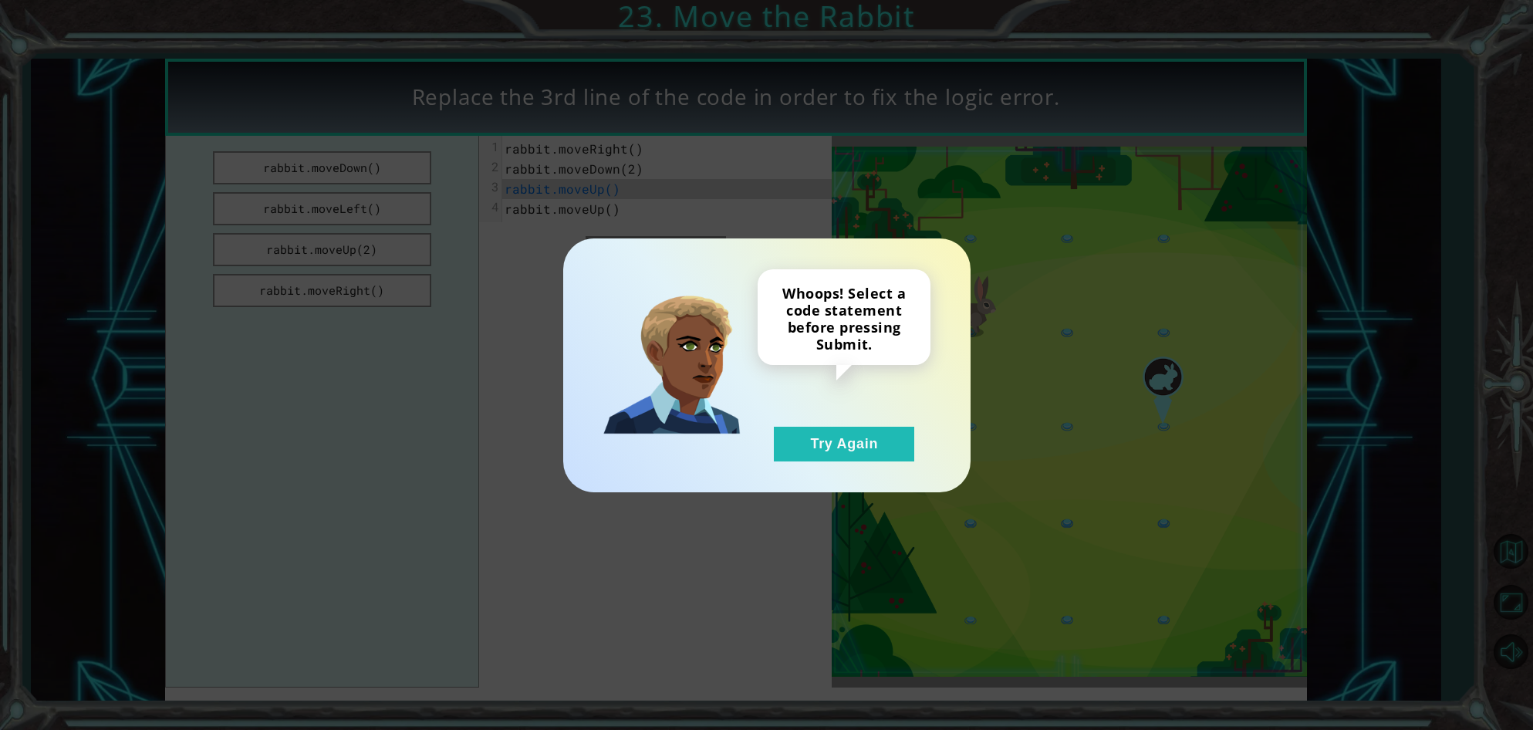
click at [822, 422] on div "Whoops! Select a code statement before pressing Submit. Try Again" at bounding box center [844, 365] width 173 height 192
click at [832, 439] on button "Try Again" at bounding box center [844, 444] width 140 height 35
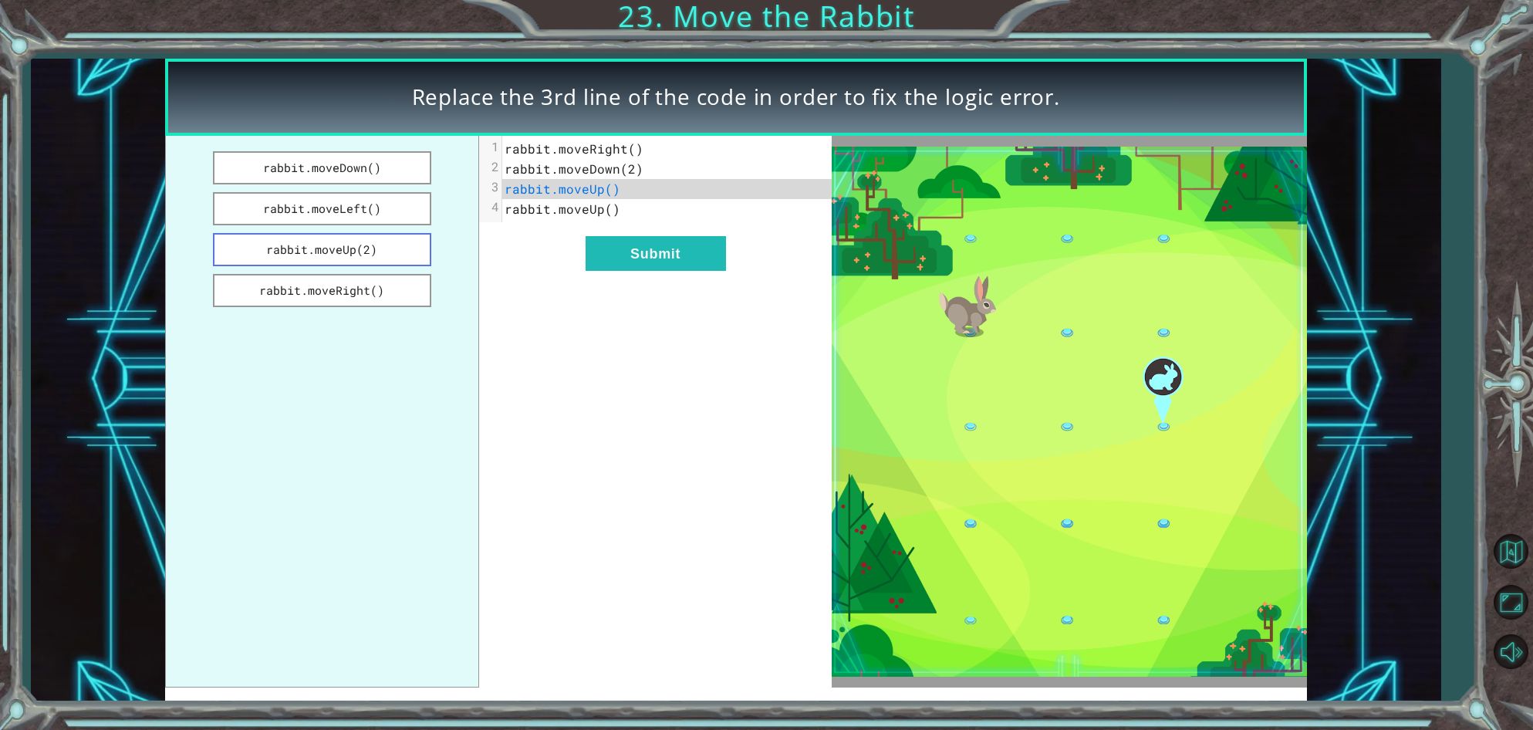
click at [391, 249] on button "rabbit.moveUp(2)" at bounding box center [322, 249] width 219 height 33
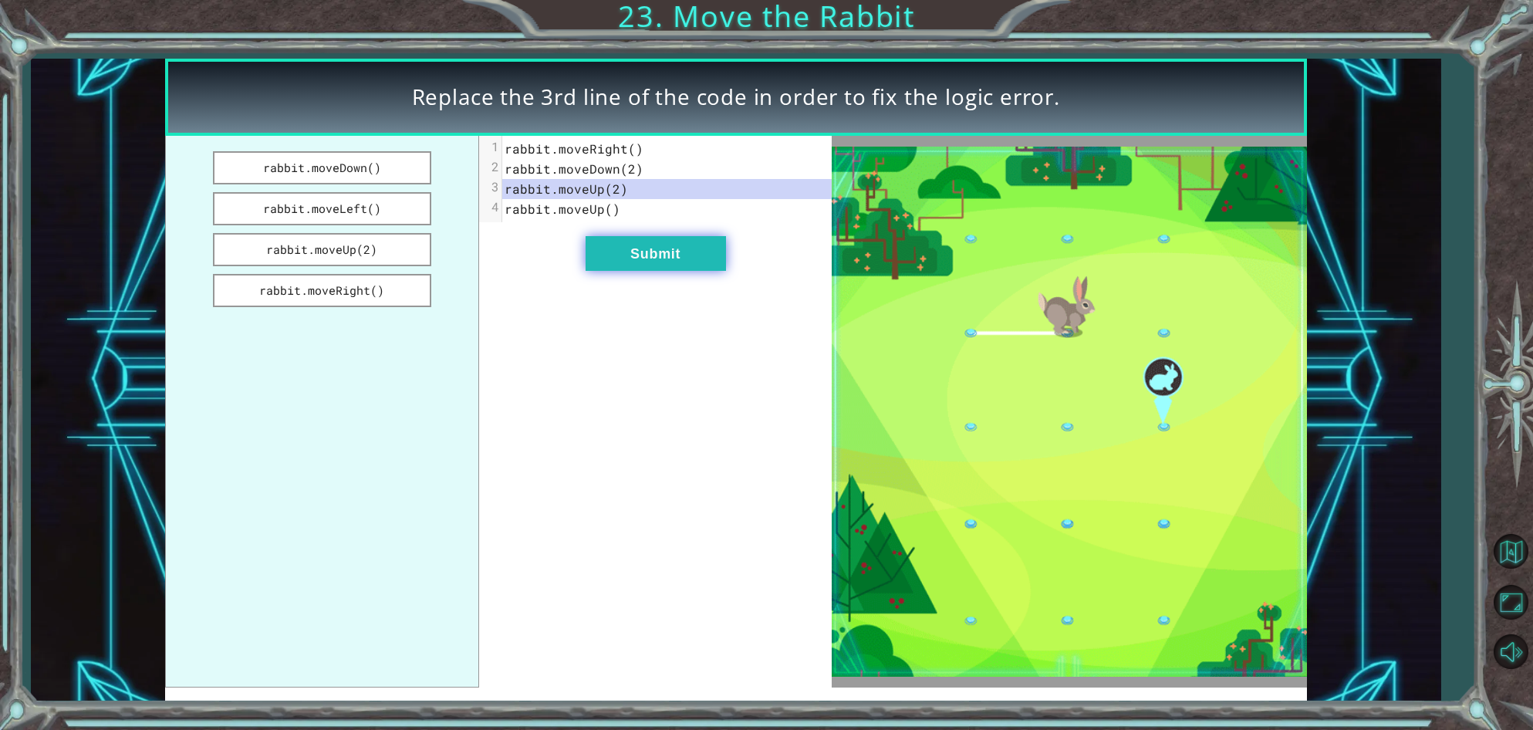
click at [623, 243] on button "Submit" at bounding box center [656, 253] width 140 height 35
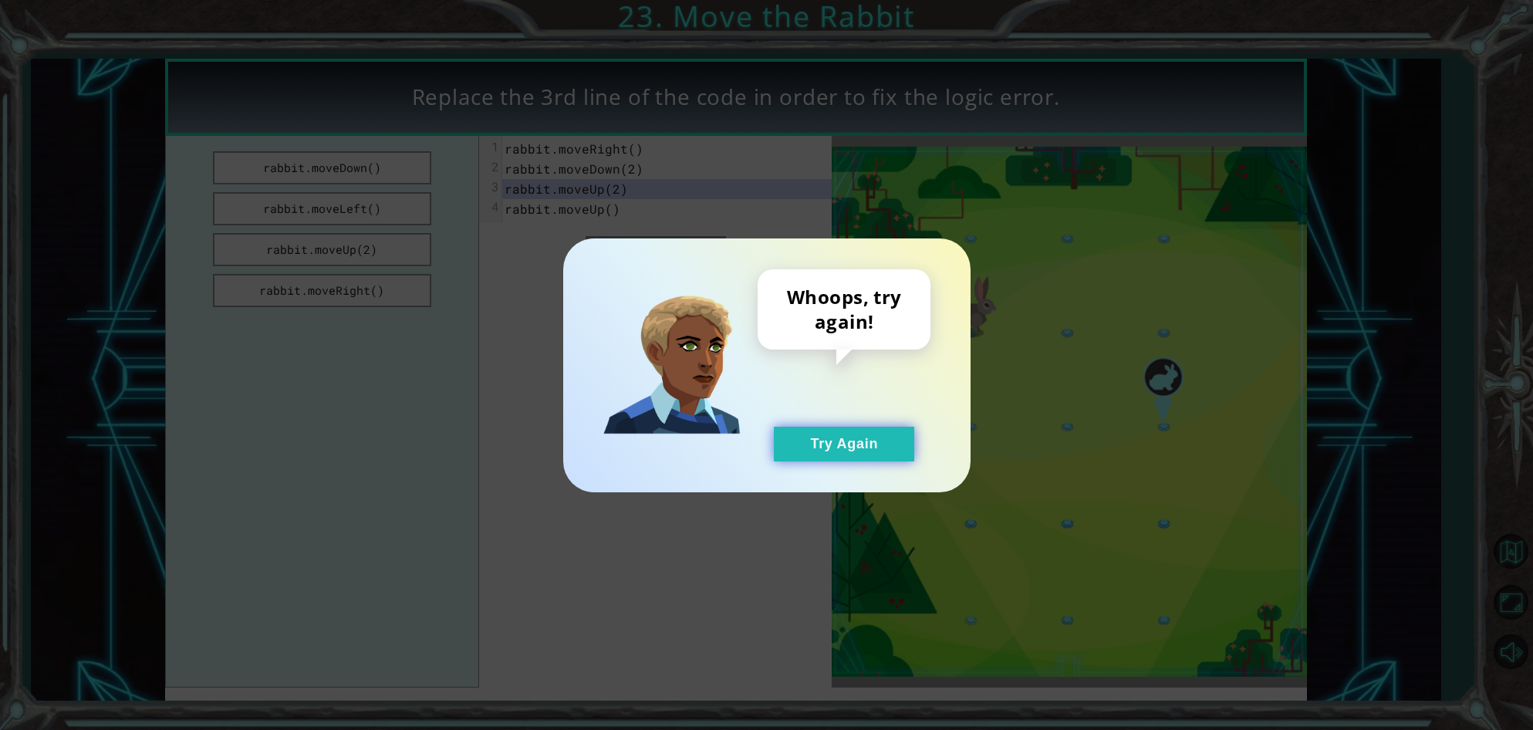
click at [863, 432] on button "Try Again" at bounding box center [844, 444] width 140 height 35
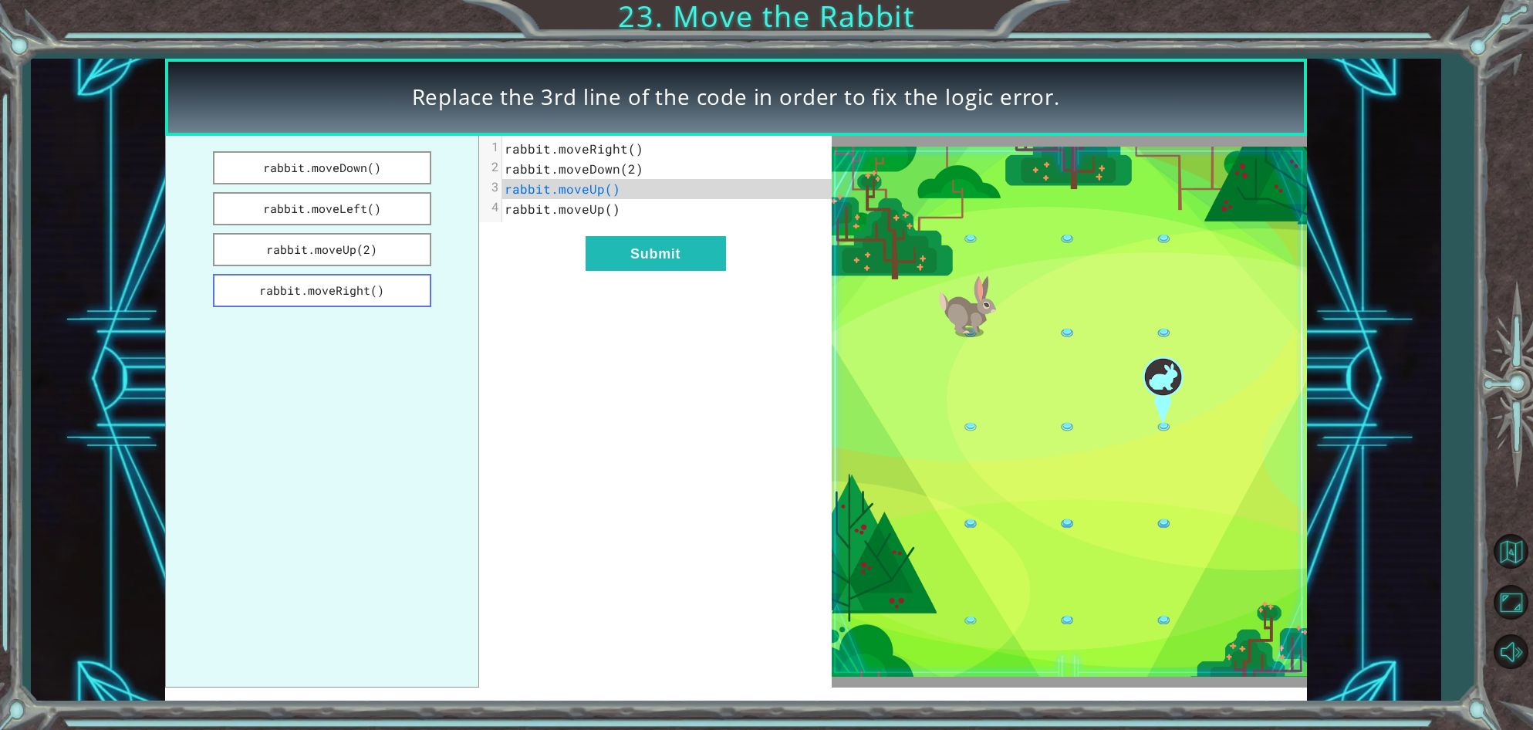
click at [414, 295] on button "rabbit.moveRight()" at bounding box center [322, 290] width 219 height 33
click at [662, 255] on button "Submit" at bounding box center [656, 253] width 140 height 35
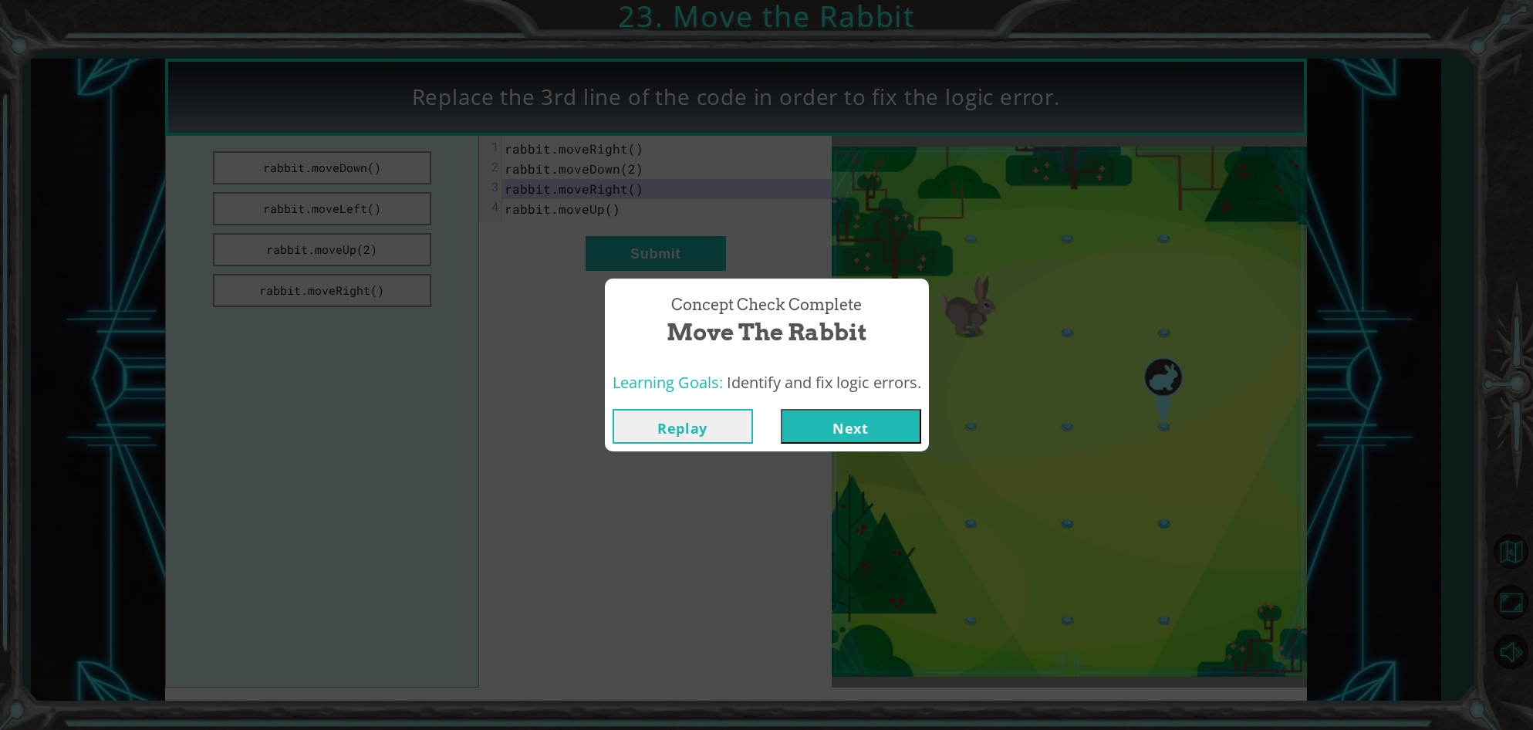
click at [848, 399] on div "Learning Goals: Identify and fix logic errors." at bounding box center [767, 383] width 324 height 38
click at [856, 427] on button "Next" at bounding box center [851, 426] width 140 height 35
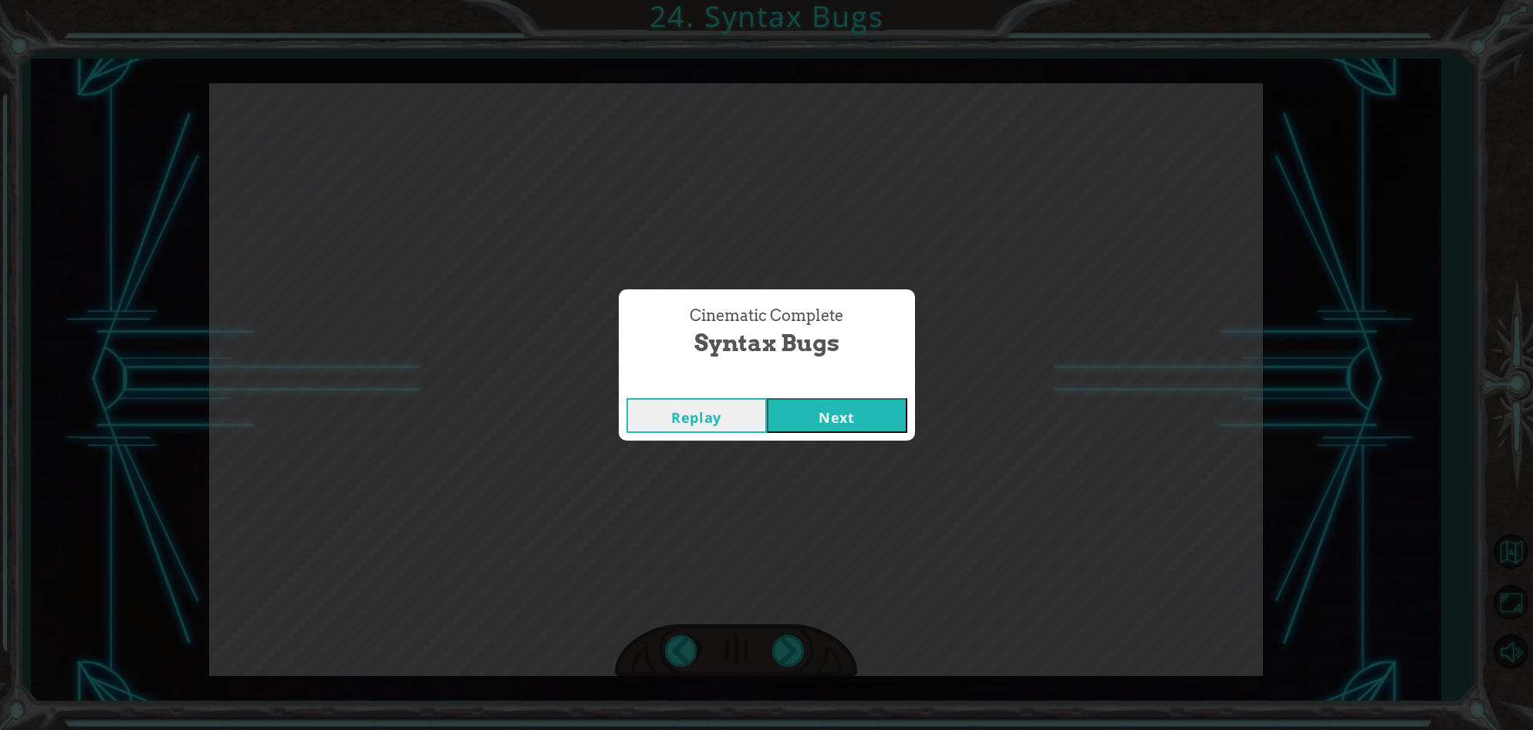
click at [802, 407] on button "Next" at bounding box center [837, 415] width 140 height 35
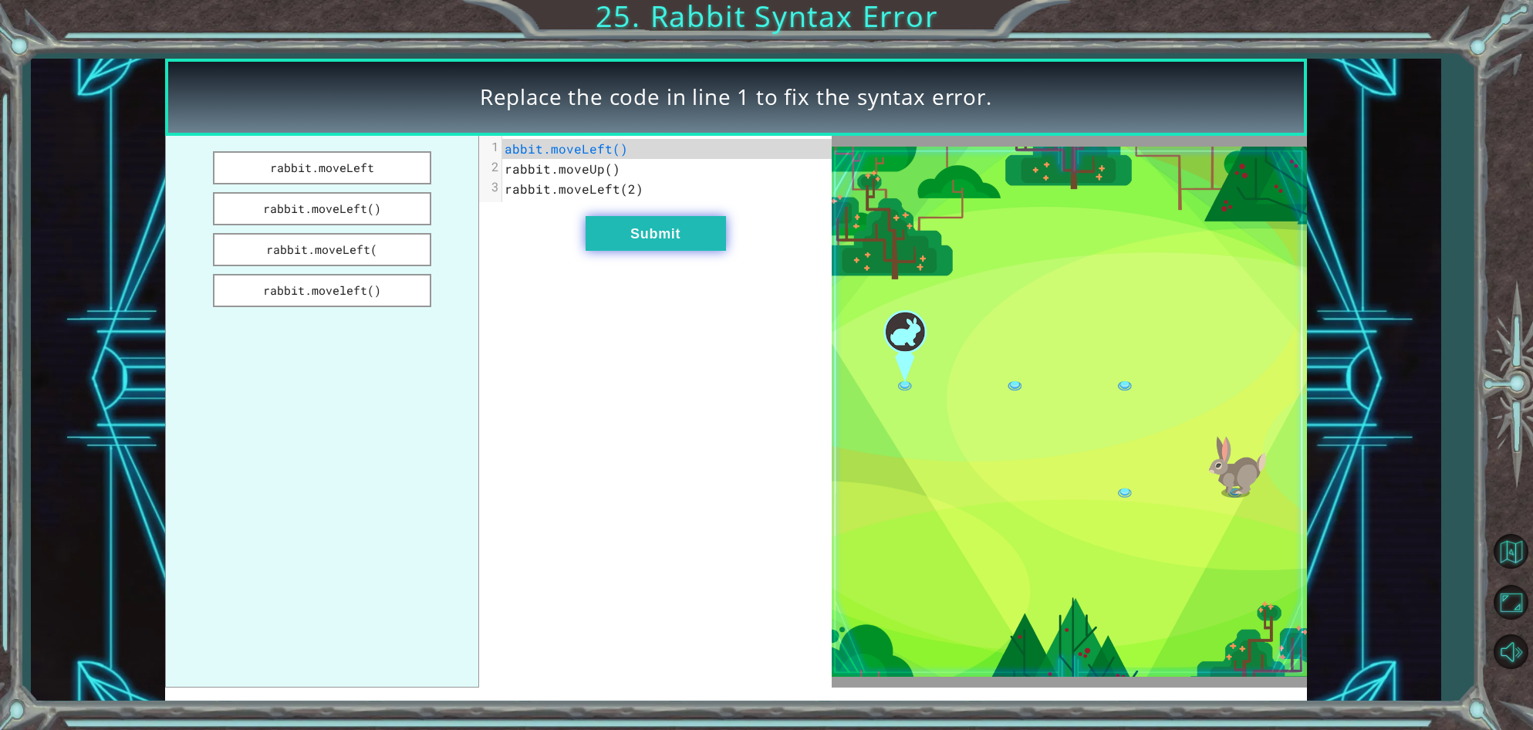
click at [600, 239] on button "Submit" at bounding box center [656, 233] width 140 height 35
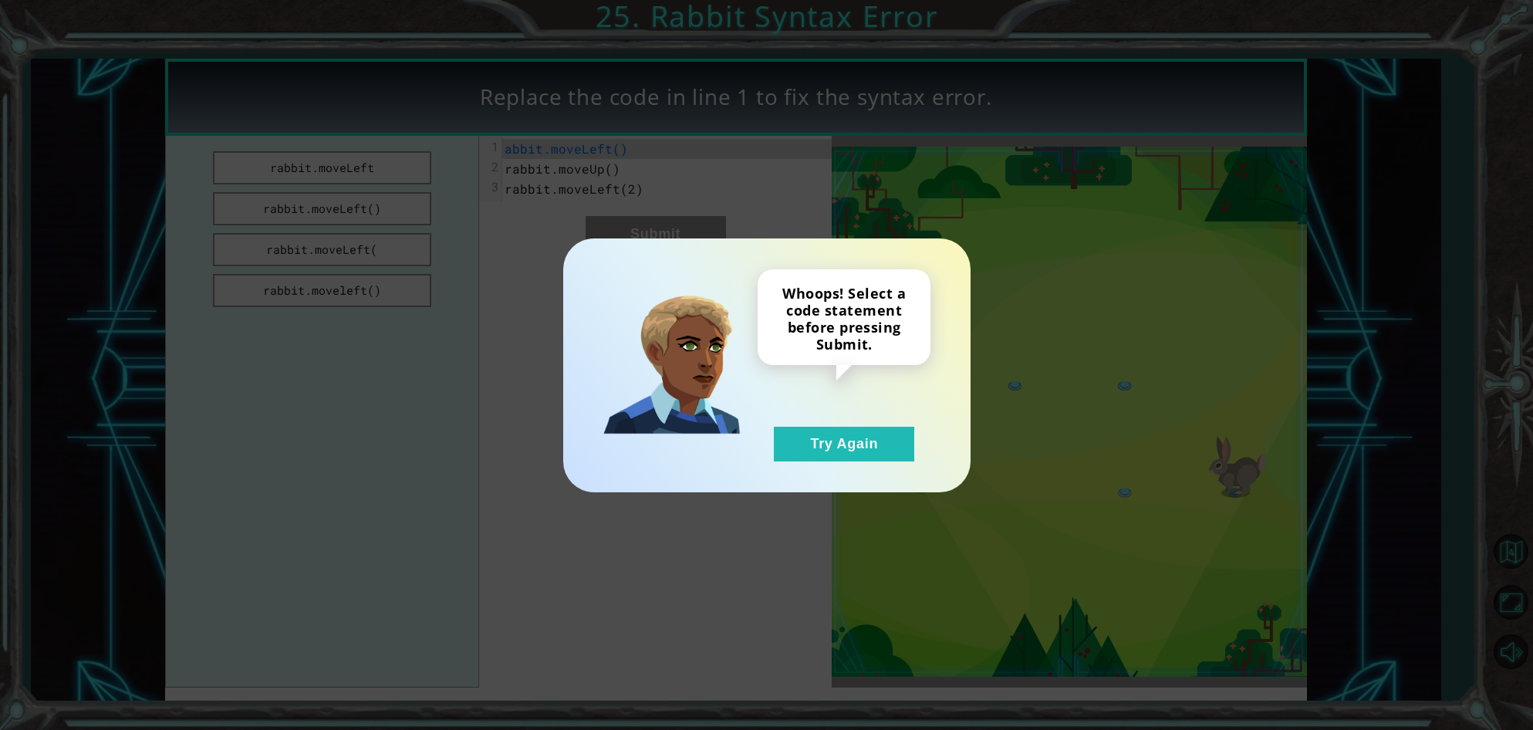
click at [844, 464] on div "Whoops! Select a code statement before pressing Submit. Try Again" at bounding box center [766, 365] width 407 height 254
click at [832, 451] on button "Try Again" at bounding box center [844, 444] width 140 height 35
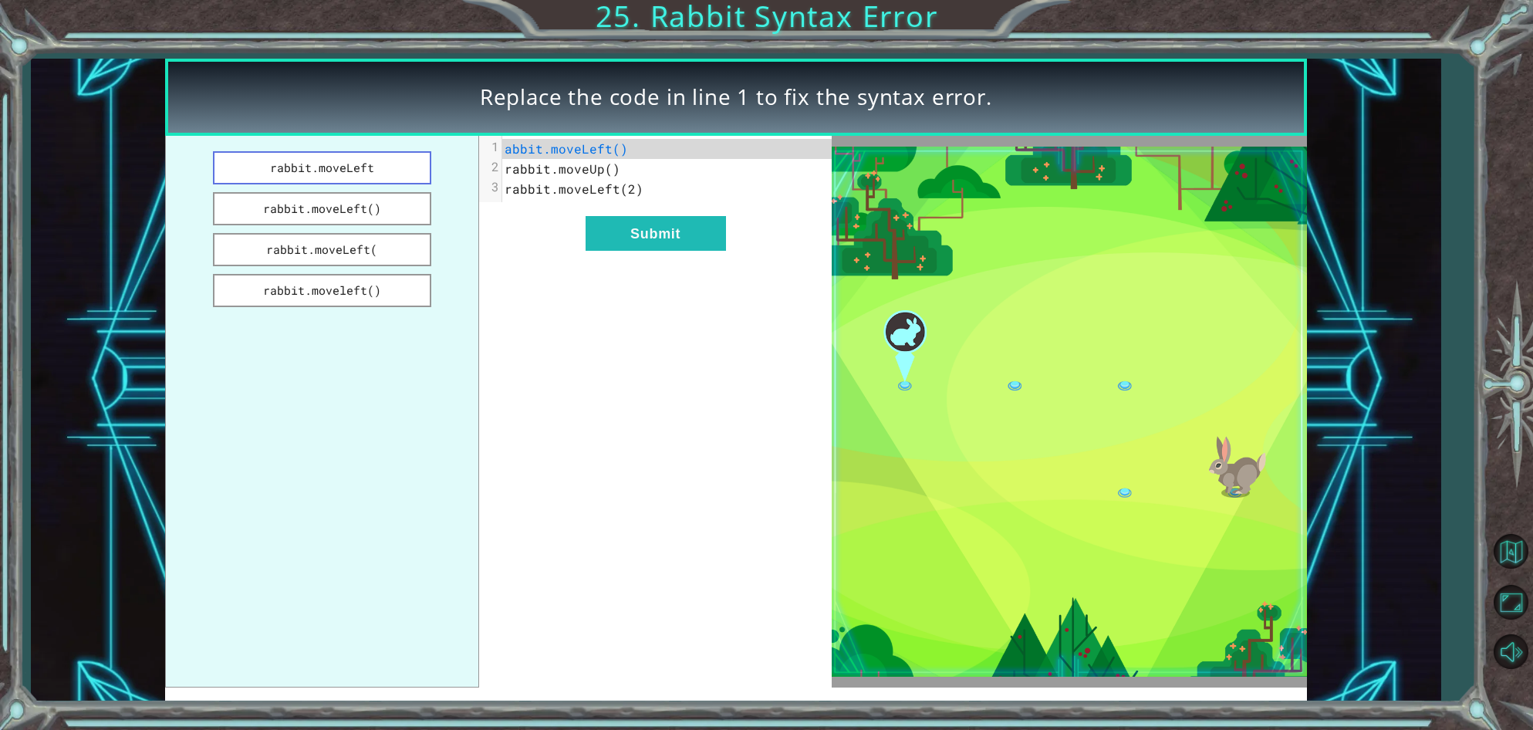
click at [258, 160] on button "rabbit.moveLeft" at bounding box center [322, 167] width 219 height 33
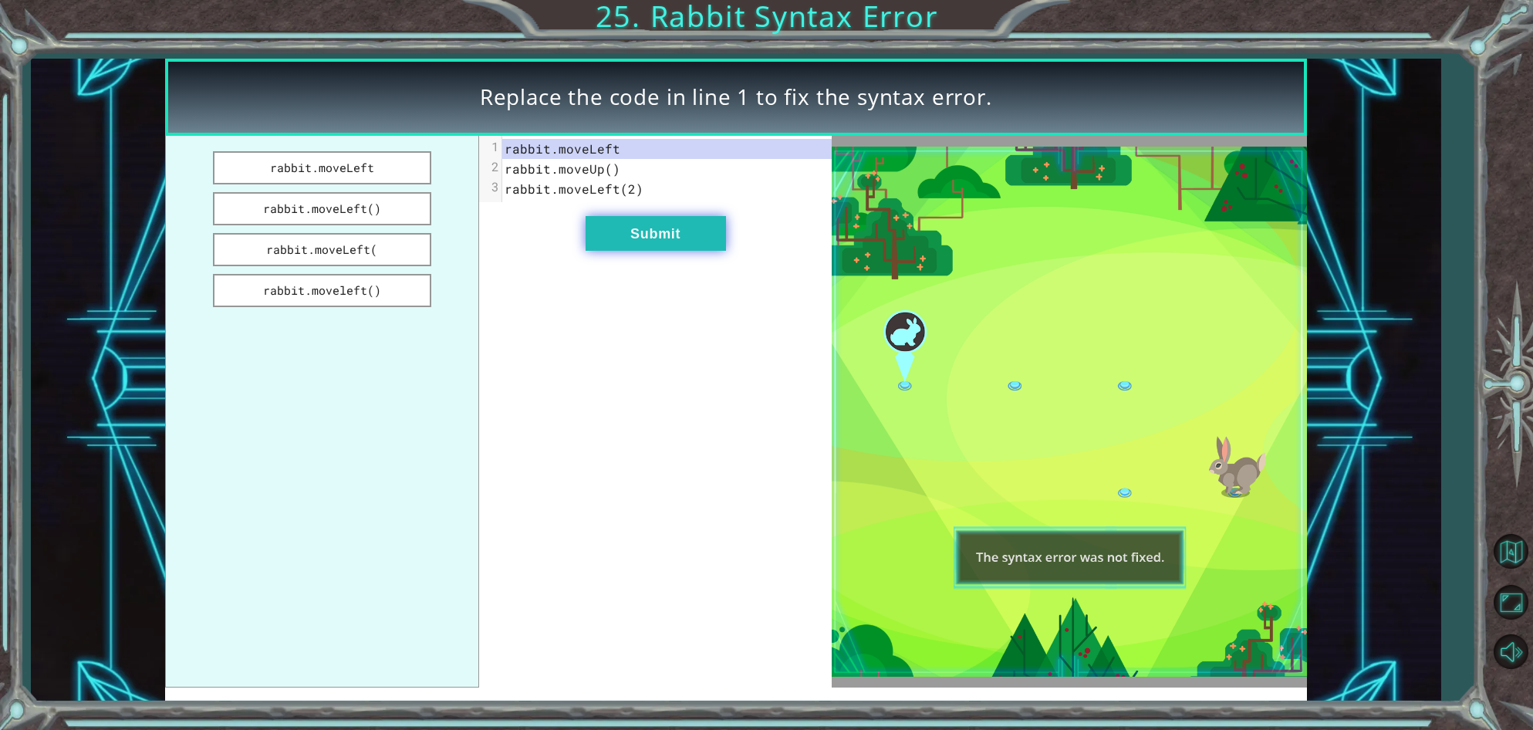
click at [619, 240] on button "Submit" at bounding box center [656, 233] width 140 height 35
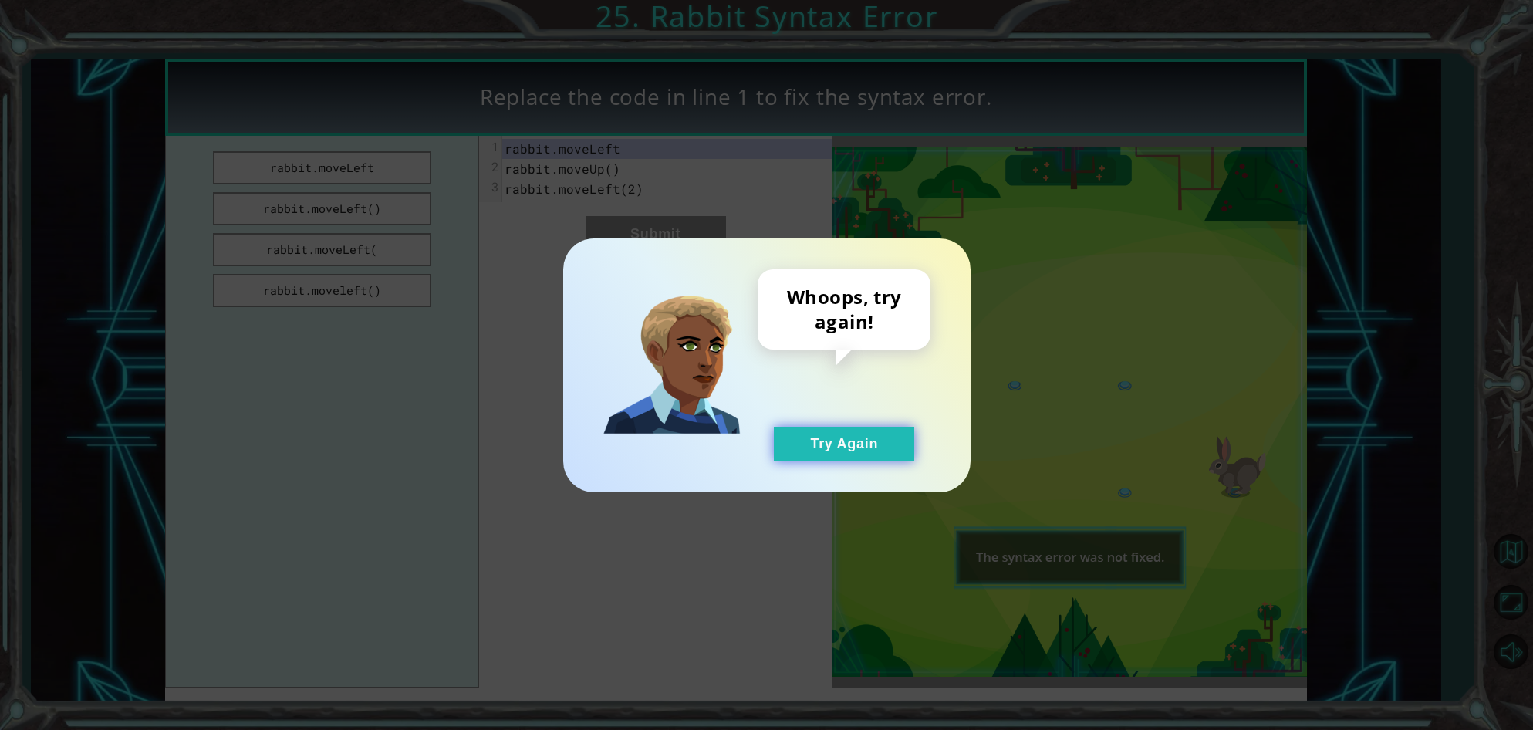
drag, startPoint x: 897, startPoint y: 444, endPoint x: 775, endPoint y: 379, distance: 138.4
click at [893, 442] on button "Try Again" at bounding box center [844, 444] width 140 height 35
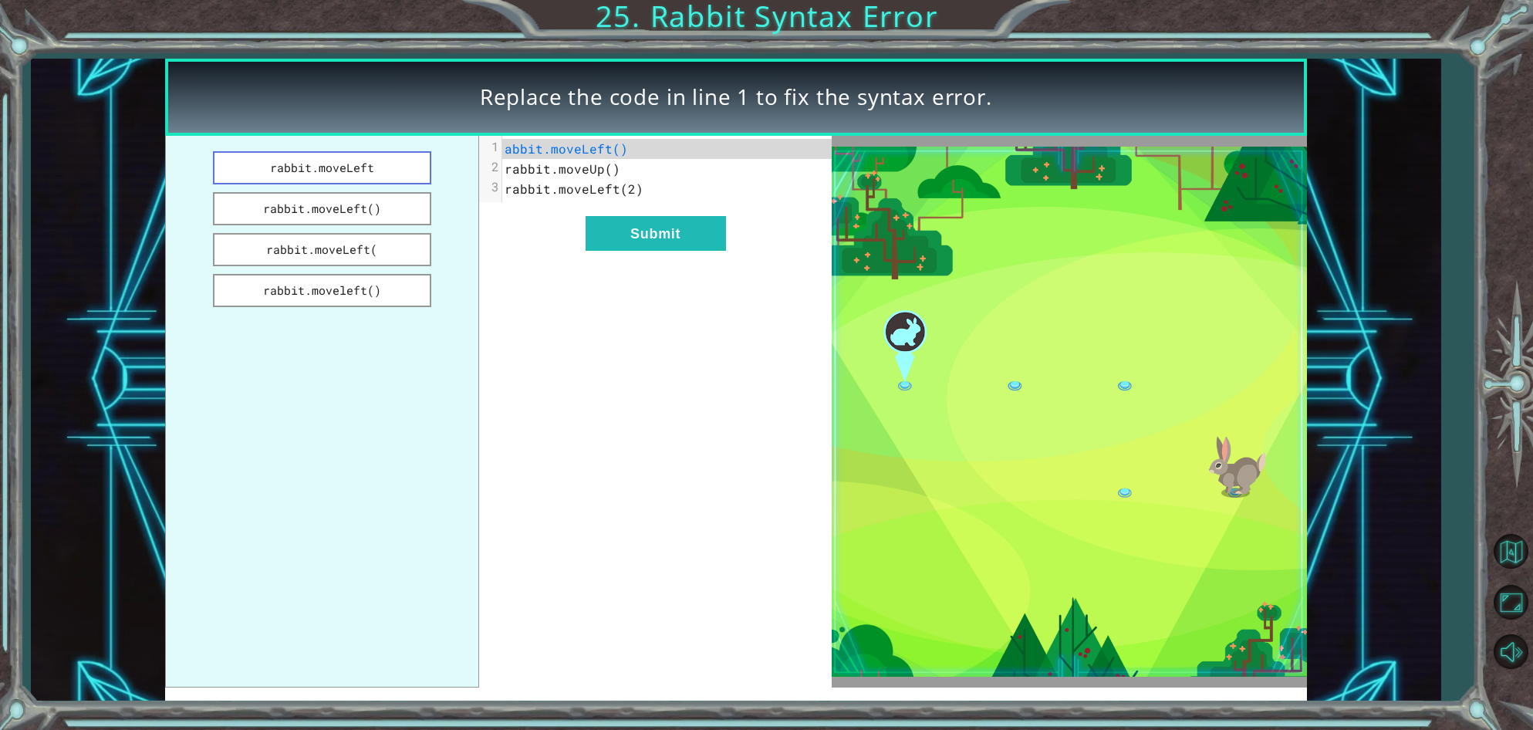
click at [363, 167] on button "rabbit.moveLeft" at bounding box center [322, 167] width 219 height 33
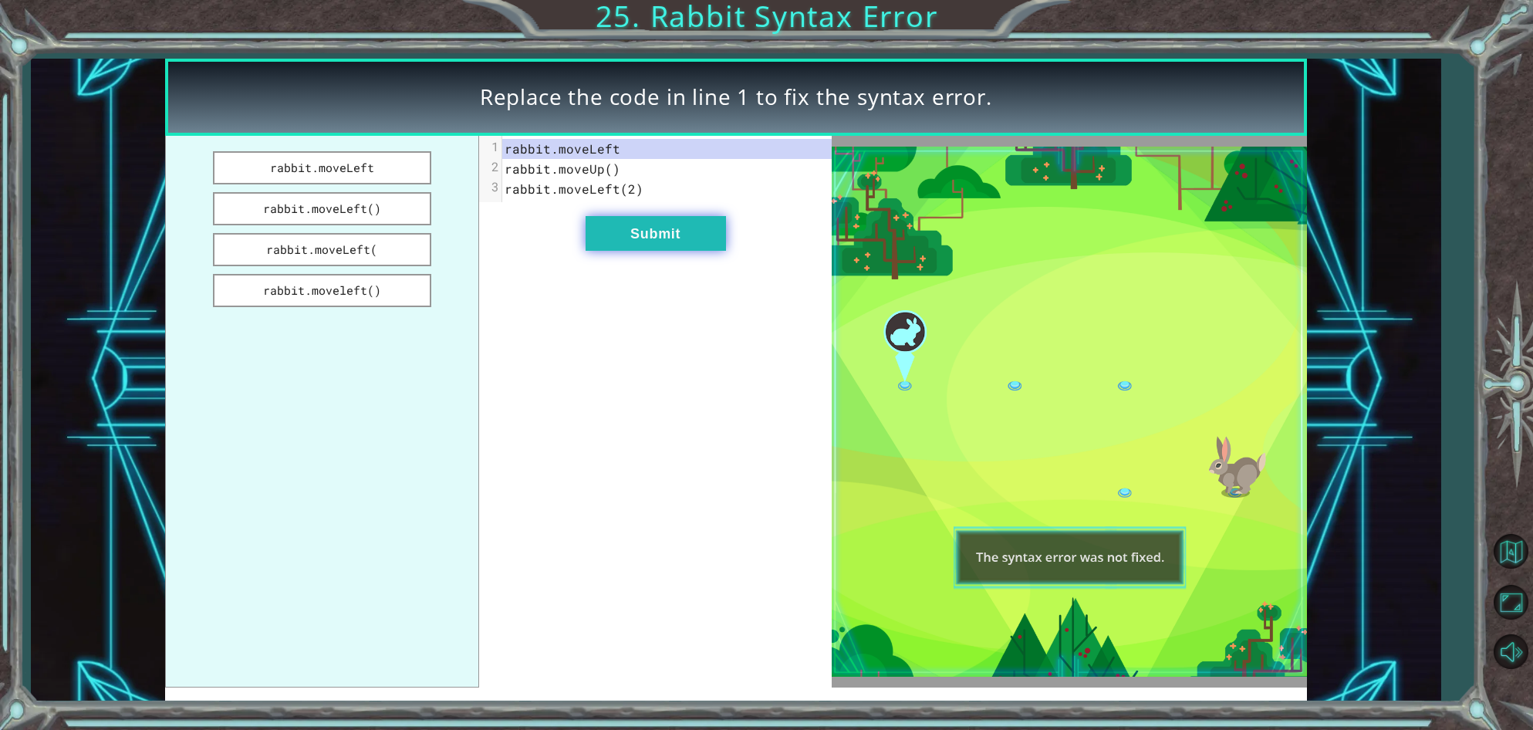
click at [658, 235] on button "Submit" at bounding box center [656, 233] width 140 height 35
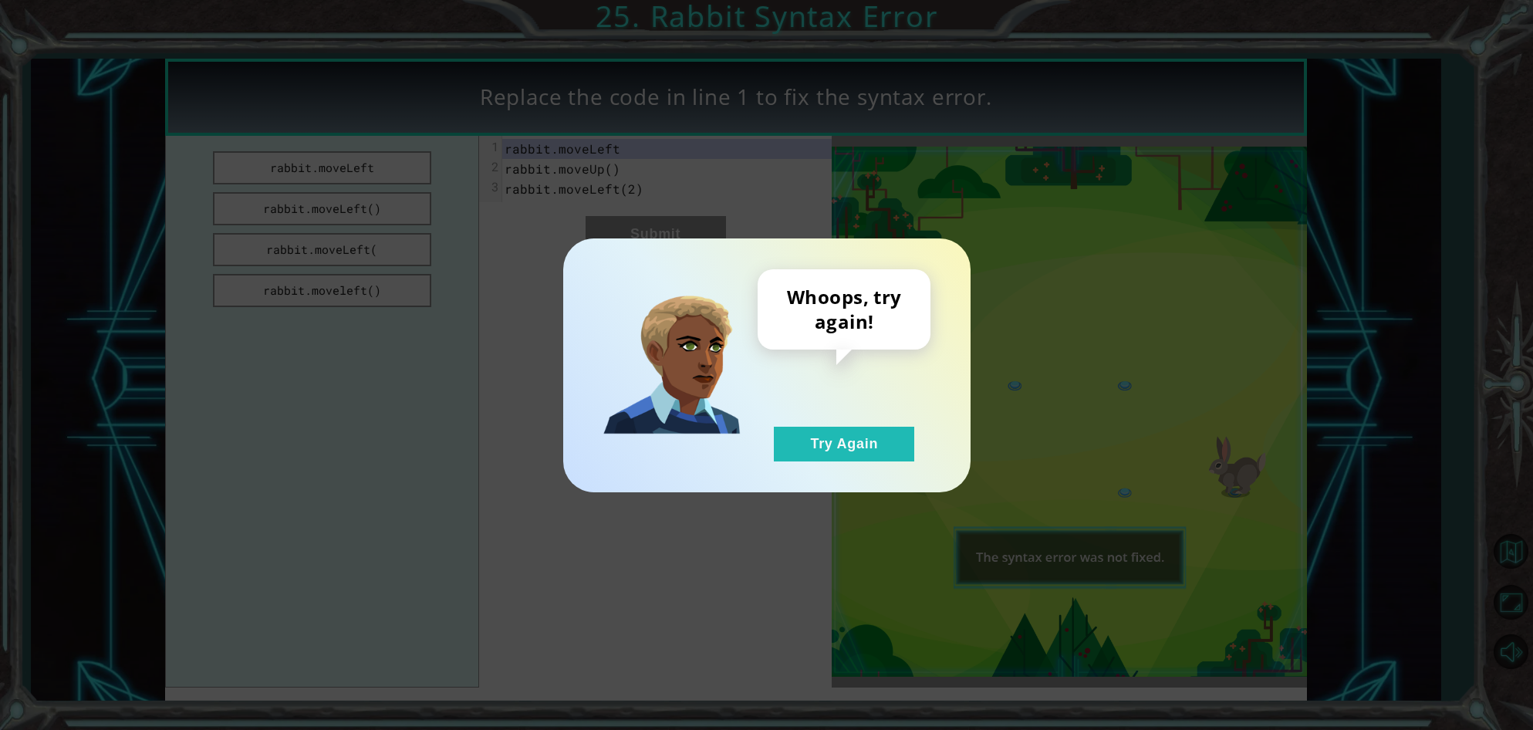
drag, startPoint x: 822, startPoint y: 435, endPoint x: 726, endPoint y: 379, distance: 111.7
click at [817, 427] on button "Try Again" at bounding box center [844, 444] width 140 height 35
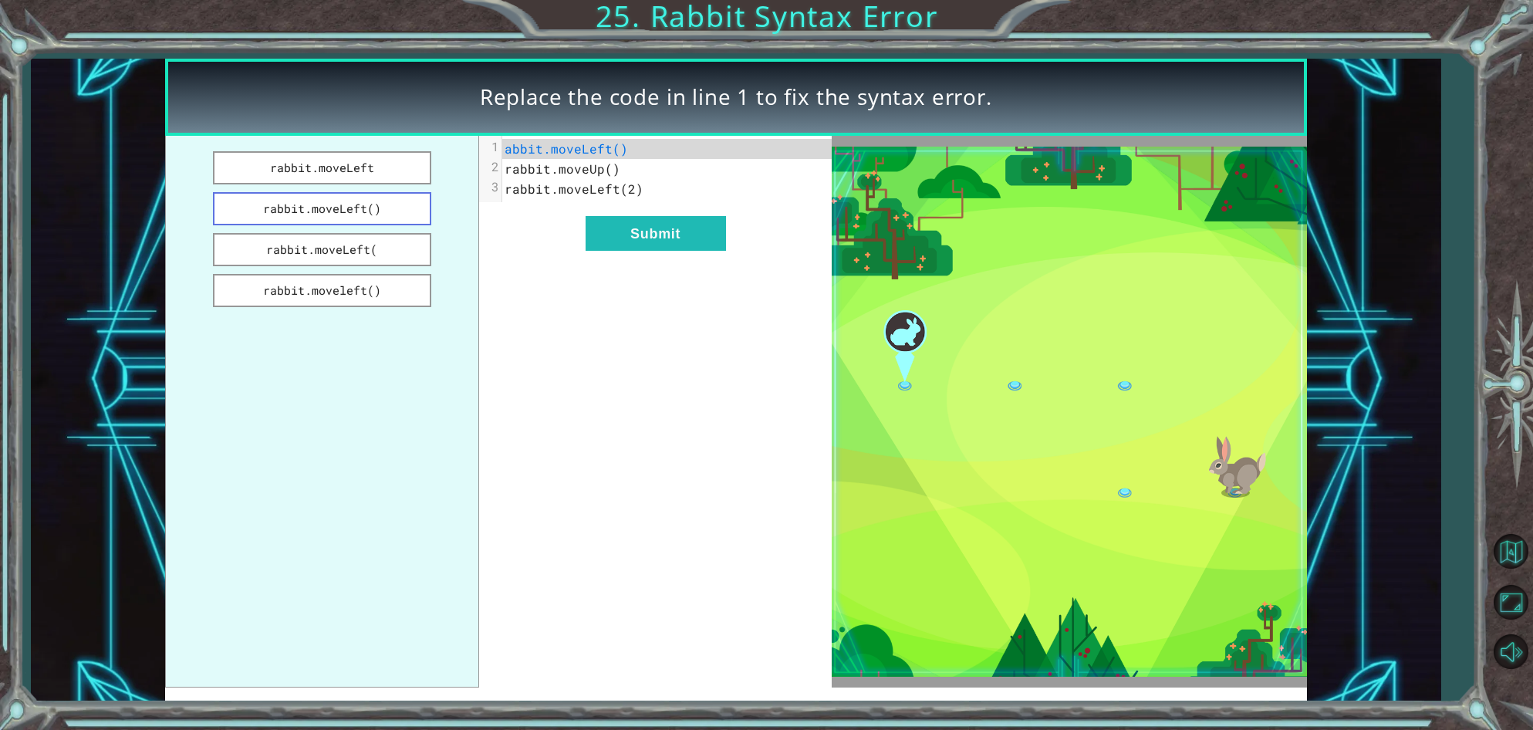
click at [416, 205] on button "rabbit.moveLeft()" at bounding box center [322, 208] width 219 height 33
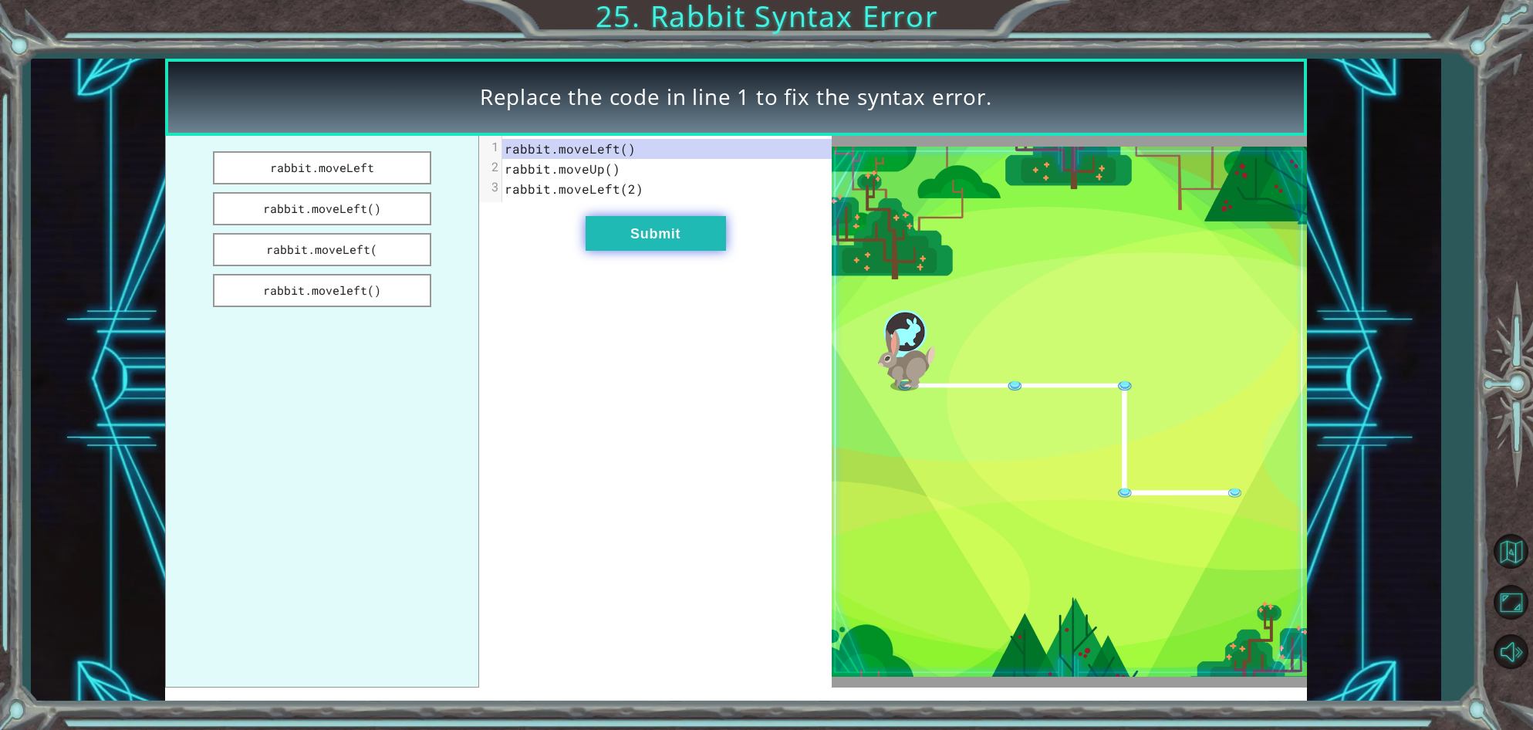
click at [633, 245] on button "Submit" at bounding box center [656, 233] width 140 height 35
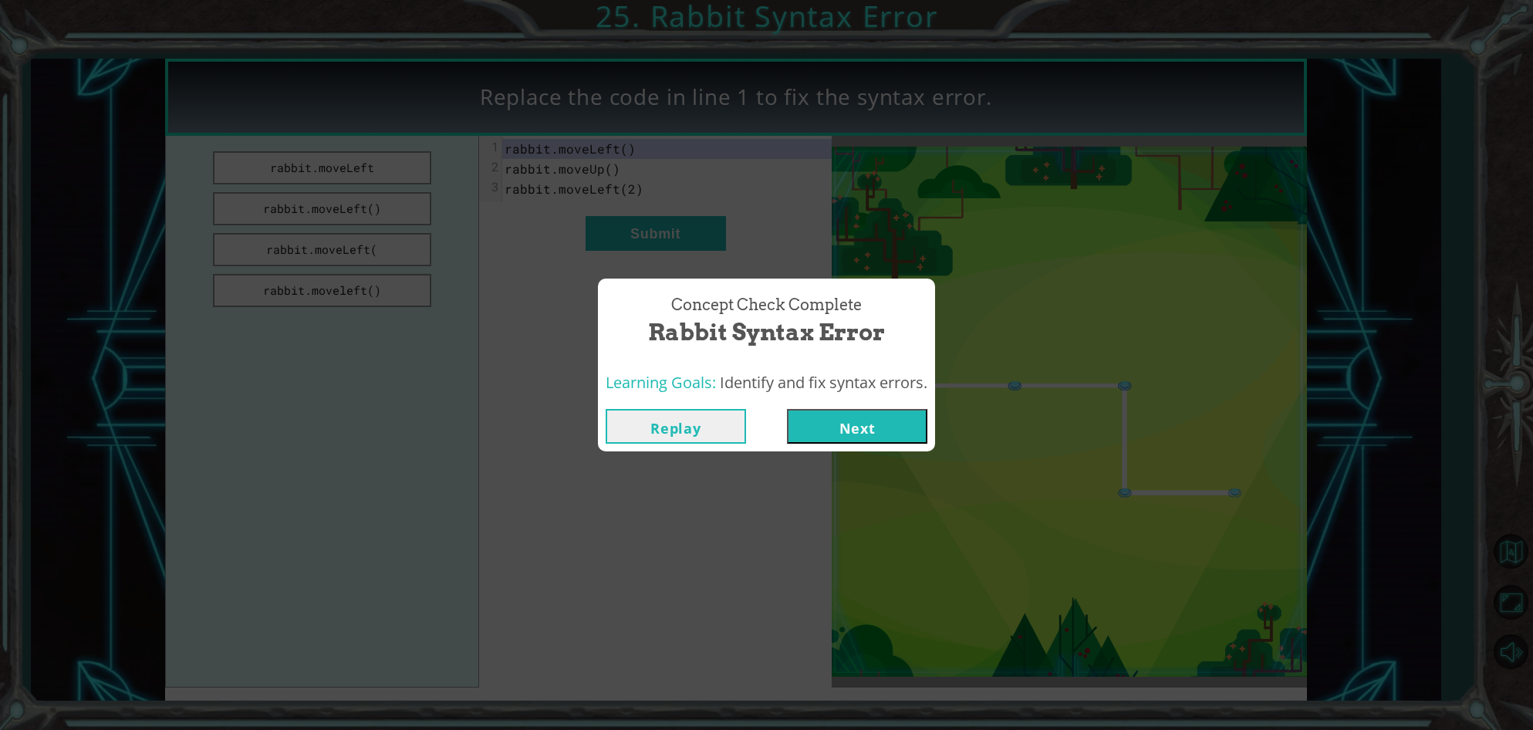
click at [854, 410] on button "Next" at bounding box center [857, 426] width 140 height 35
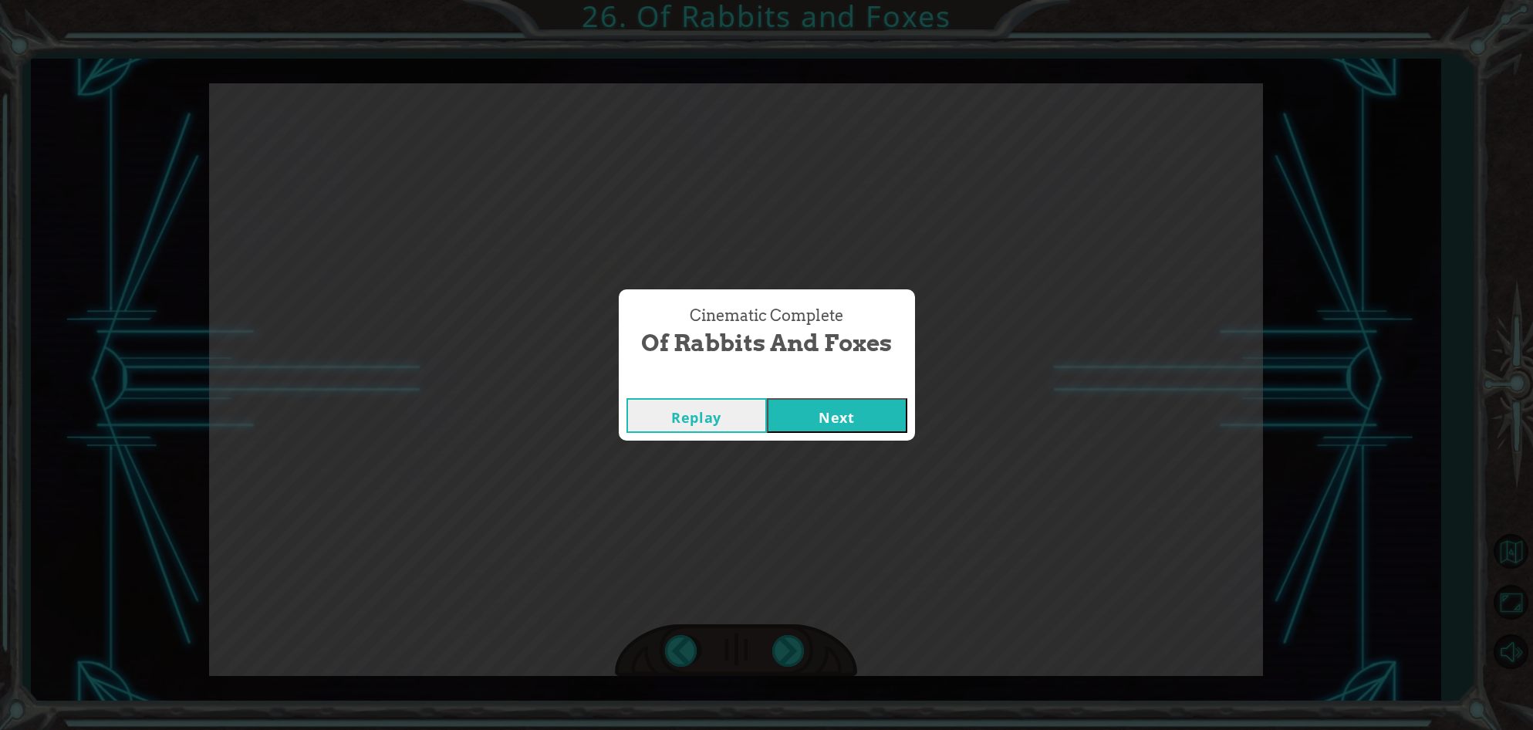
click at [792, 421] on button "Next" at bounding box center [837, 415] width 140 height 35
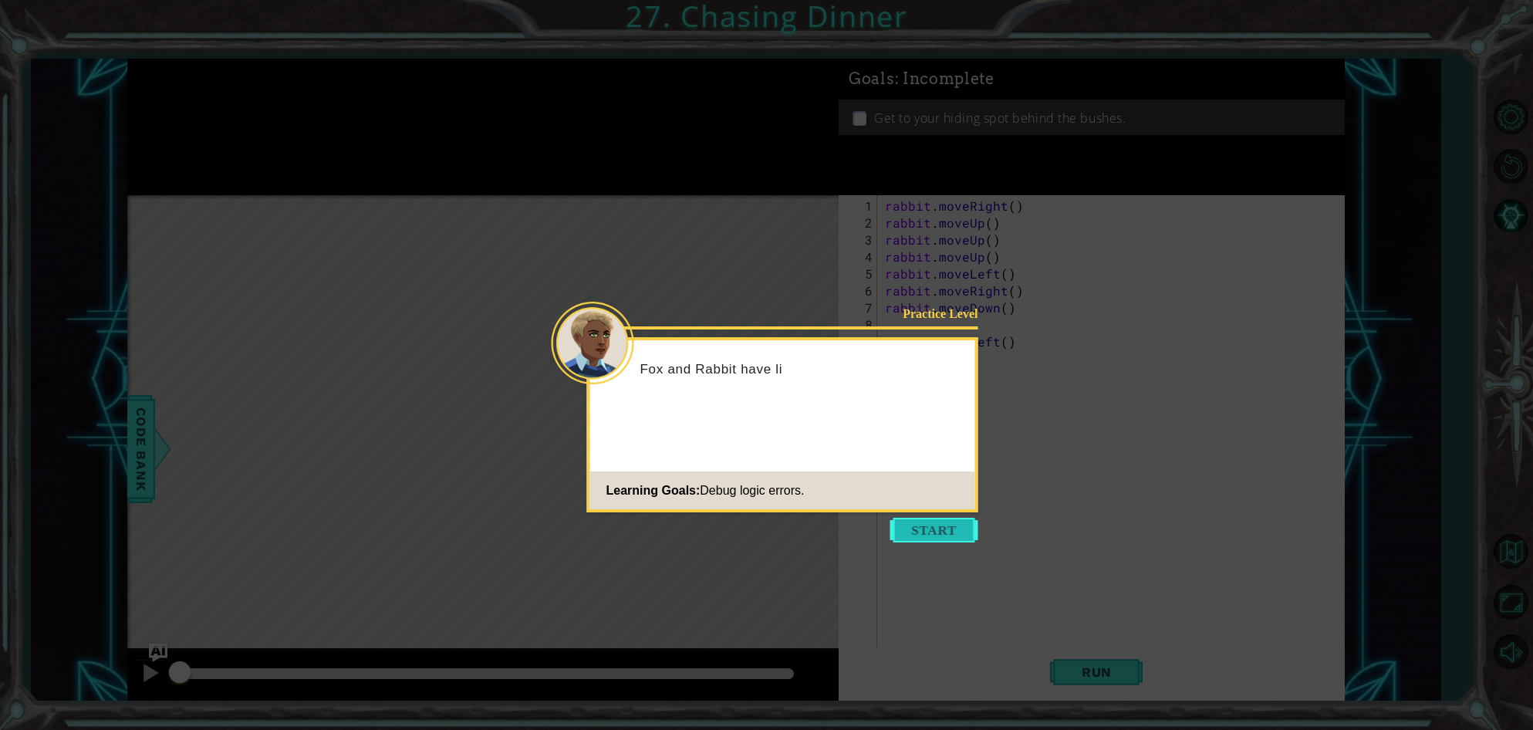
click at [897, 521] on button "Start" at bounding box center [934, 530] width 88 height 25
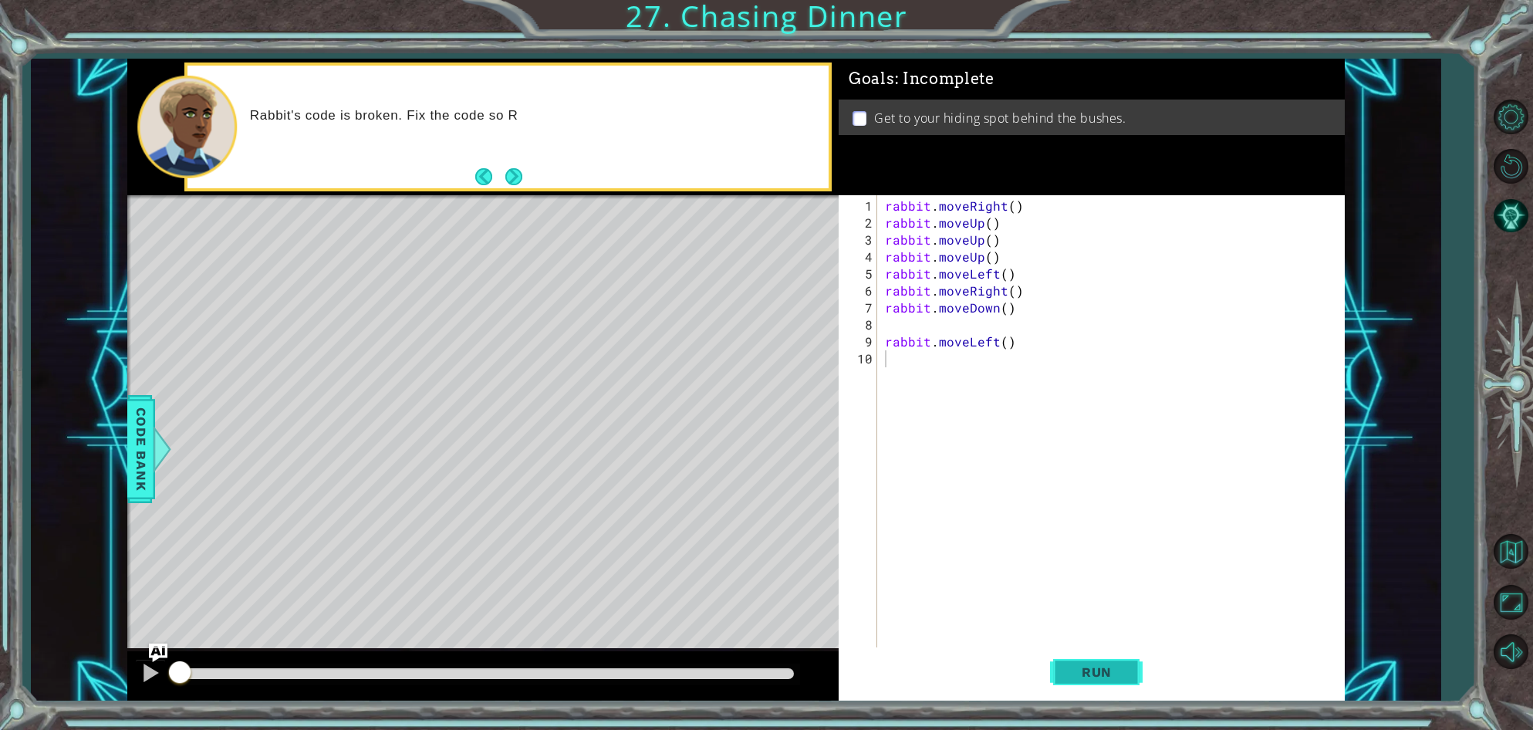
click at [1082, 676] on span "Run" at bounding box center [1096, 671] width 61 height 15
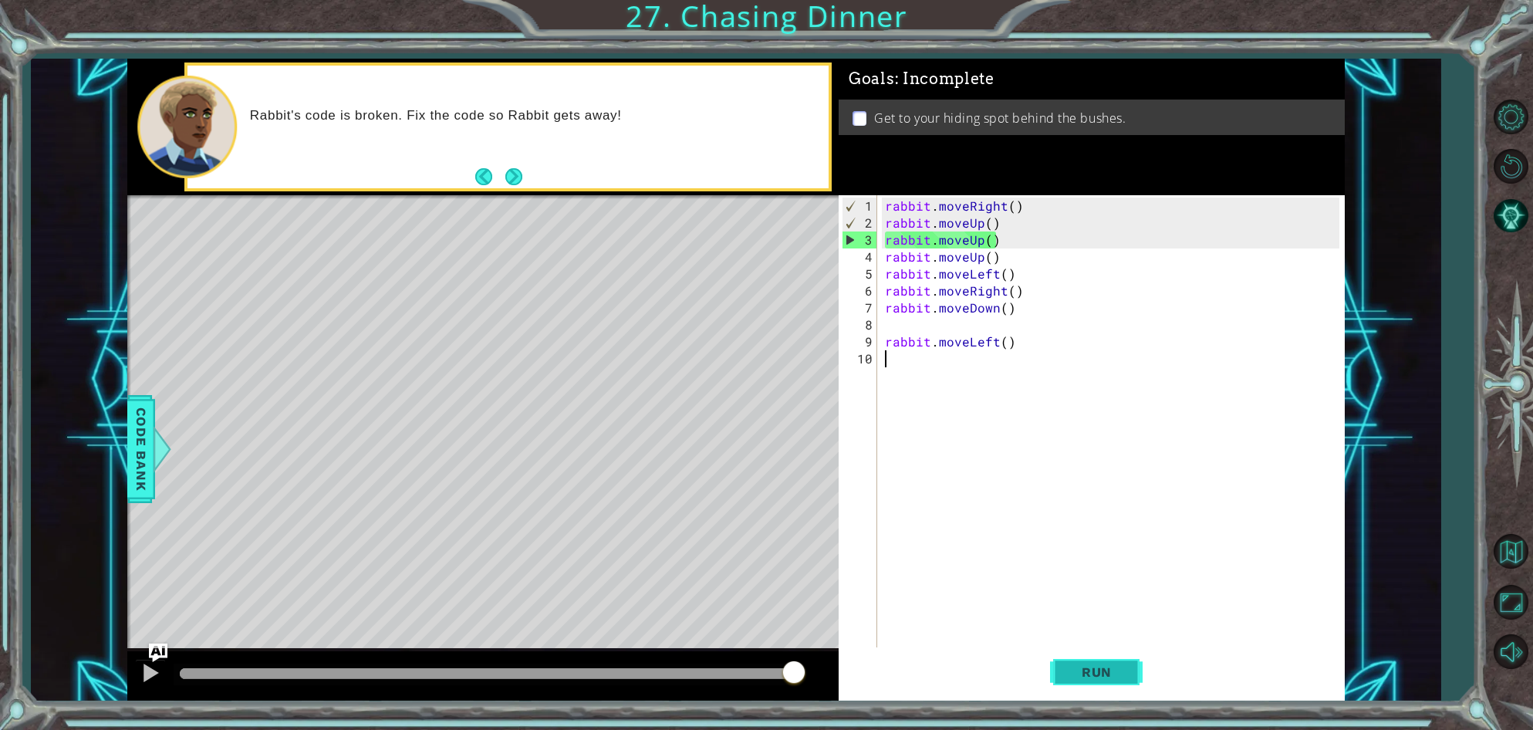
click at [1099, 684] on button "Run" at bounding box center [1096, 672] width 93 height 51
drag, startPoint x: 1000, startPoint y: 231, endPoint x: 878, endPoint y: 231, distance: 121.9
click at [878, 231] on div "1 2 3 4 5 6 7 8 9 10 rabbit . moveRight ( ) rabbit . moveUp ( ) rabbit . moveUp…" at bounding box center [1089, 432] width 501 height 475
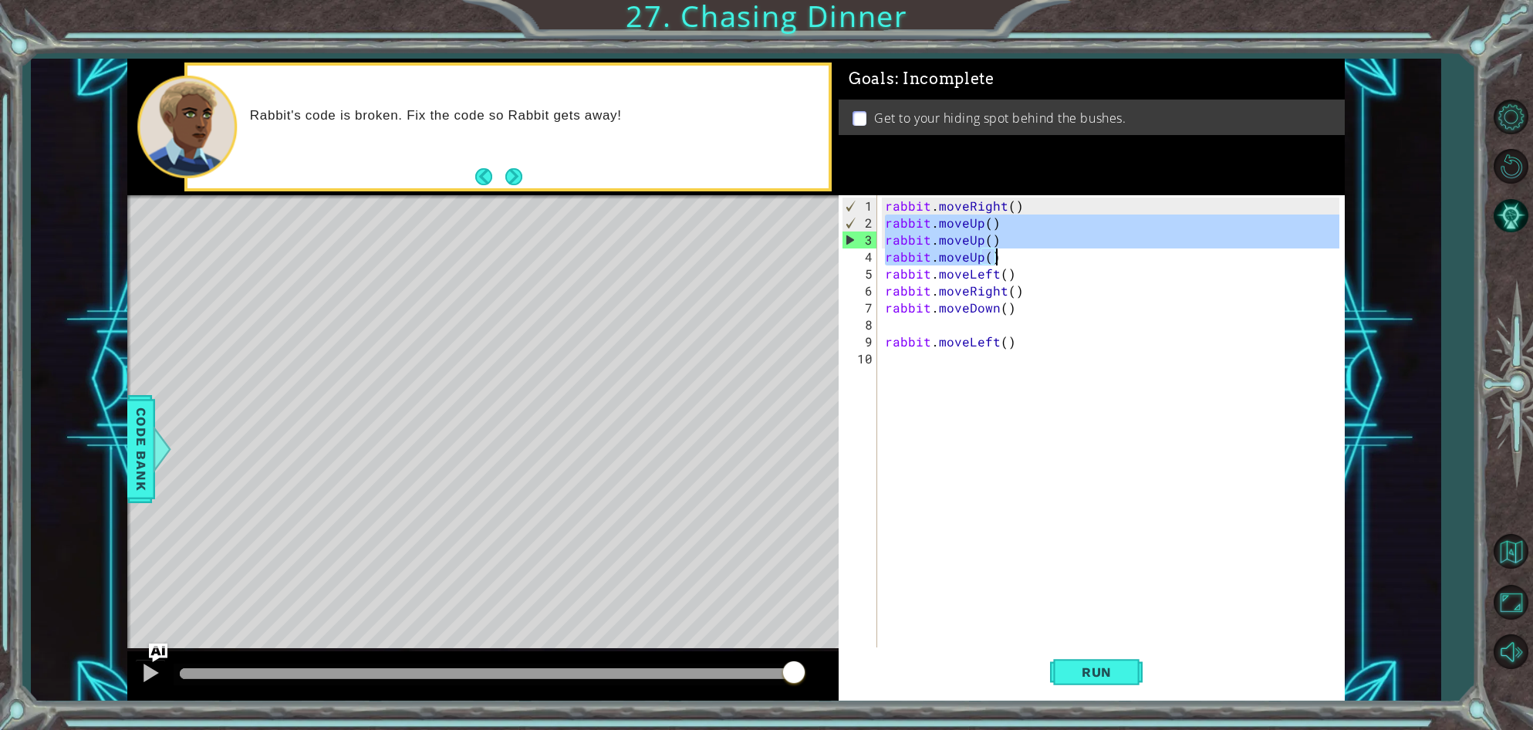
drag, startPoint x: 883, startPoint y: 225, endPoint x: 1008, endPoint y: 252, distance: 128.5
click at [1008, 252] on div "rabbit . moveRight ( ) rabbit . moveUp ( ) rabbit . moveUp ( ) rabbit . moveUp …" at bounding box center [1114, 452] width 465 height 509
type textarea "rabbit.moveUp() rabbit.moveUp()"
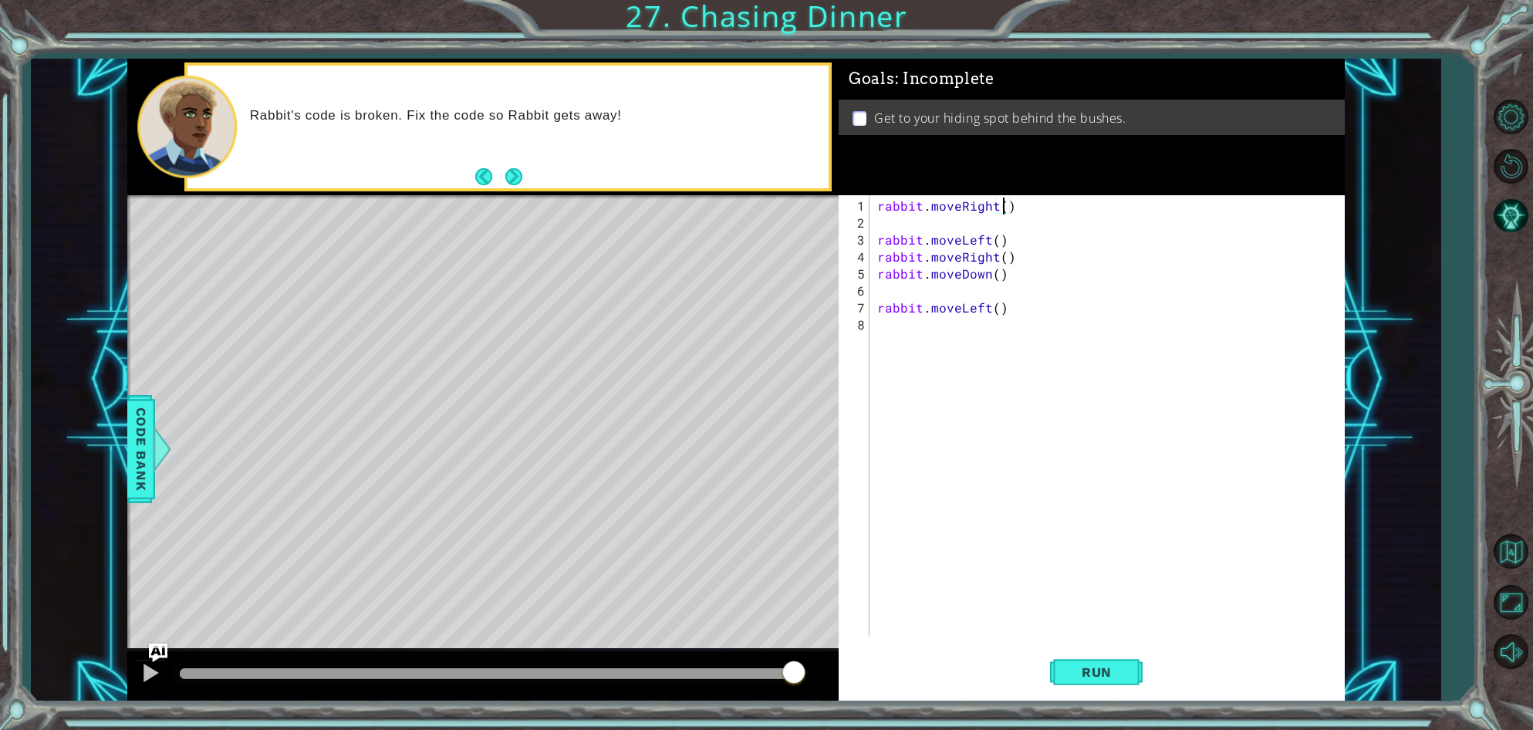
click at [1001, 211] on div "rabbit . moveRight ( ) rabbit . moveLeft ( ) rabbit . moveRight ( ) rabbit . mo…" at bounding box center [1110, 435] width 473 height 475
type textarea "rabbit.moveRight(2)"
click at [896, 223] on div "rabbit . moveRight ( 2 ) rabbit . moveLeft ( ) rabbit . moveRight ( ) rabbit . …" at bounding box center [1110, 435] width 473 height 475
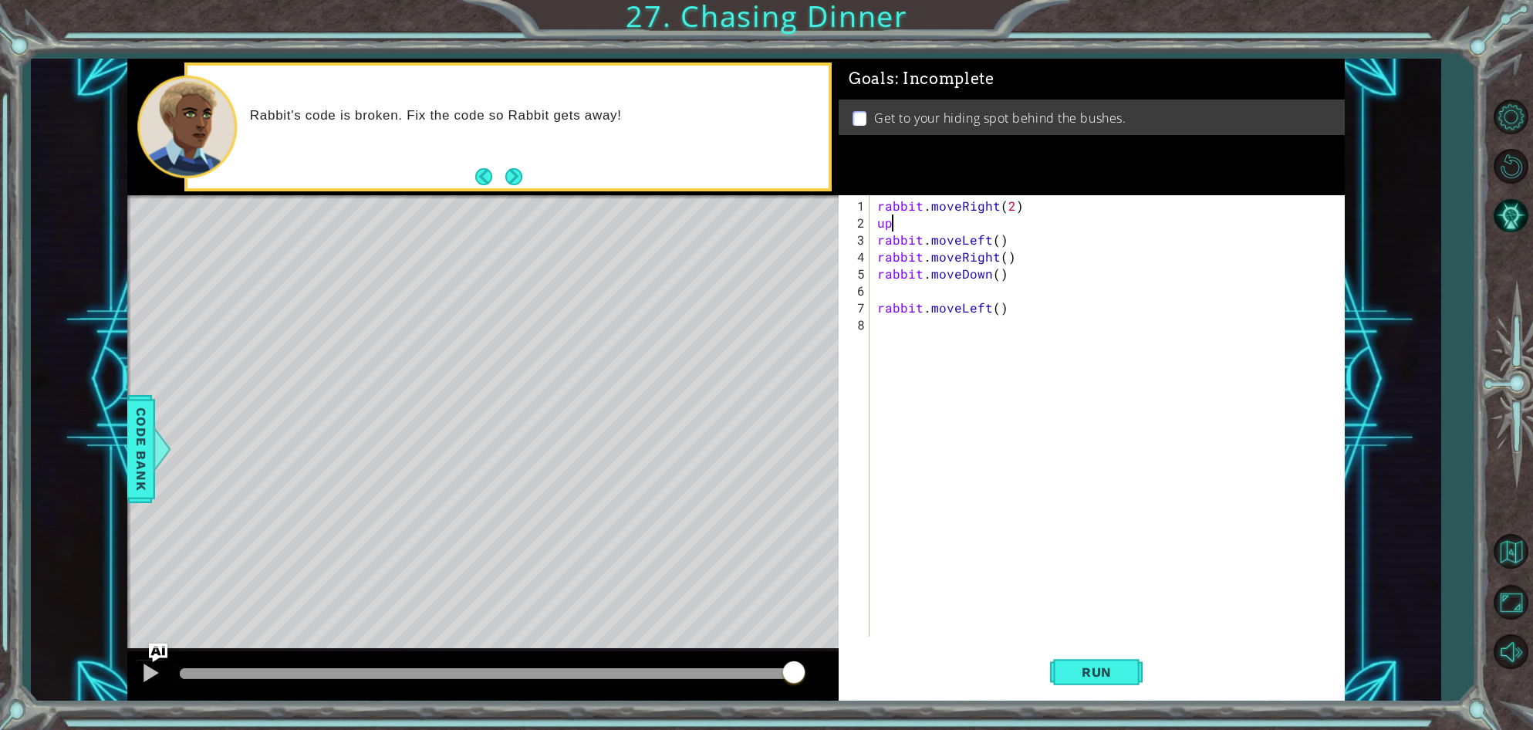
click at [934, 242] on div "rabbit . moveRight ( 2 ) up rabbit . moveLeft ( ) rabbit . moveRight ( ) rabbit…" at bounding box center [1110, 435] width 473 height 475
click at [900, 226] on div "rabbit . moveRight ( 2 ) up rabbit . moveLeft ( ) rabbit . moveRight ( ) rabbit…" at bounding box center [1110, 435] width 473 height 475
click at [904, 232] on div "rabbit.move U p press enter" at bounding box center [1012, 259] width 292 height 56
click at [1107, 672] on span "Run" at bounding box center [1096, 671] width 61 height 15
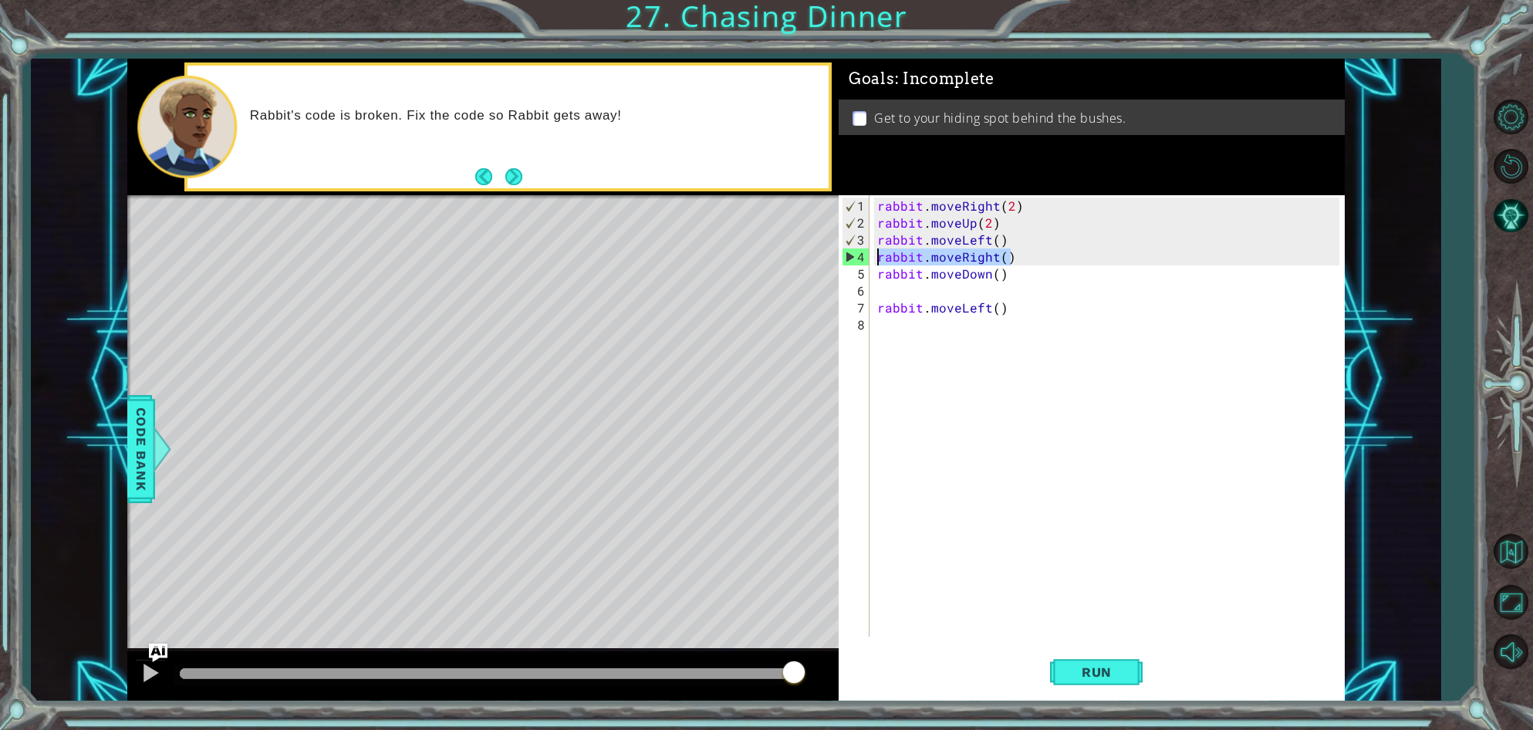
drag, startPoint x: 1025, startPoint y: 250, endPoint x: 874, endPoint y: 258, distance: 150.6
click at [874, 258] on div "rabbit . moveRight ( 2 ) rabbit . moveUp ( 2 ) rabbit . moveLeft ( ) rabbit . m…" at bounding box center [1110, 435] width 473 height 475
type textarea "rabbit.moveRight()"
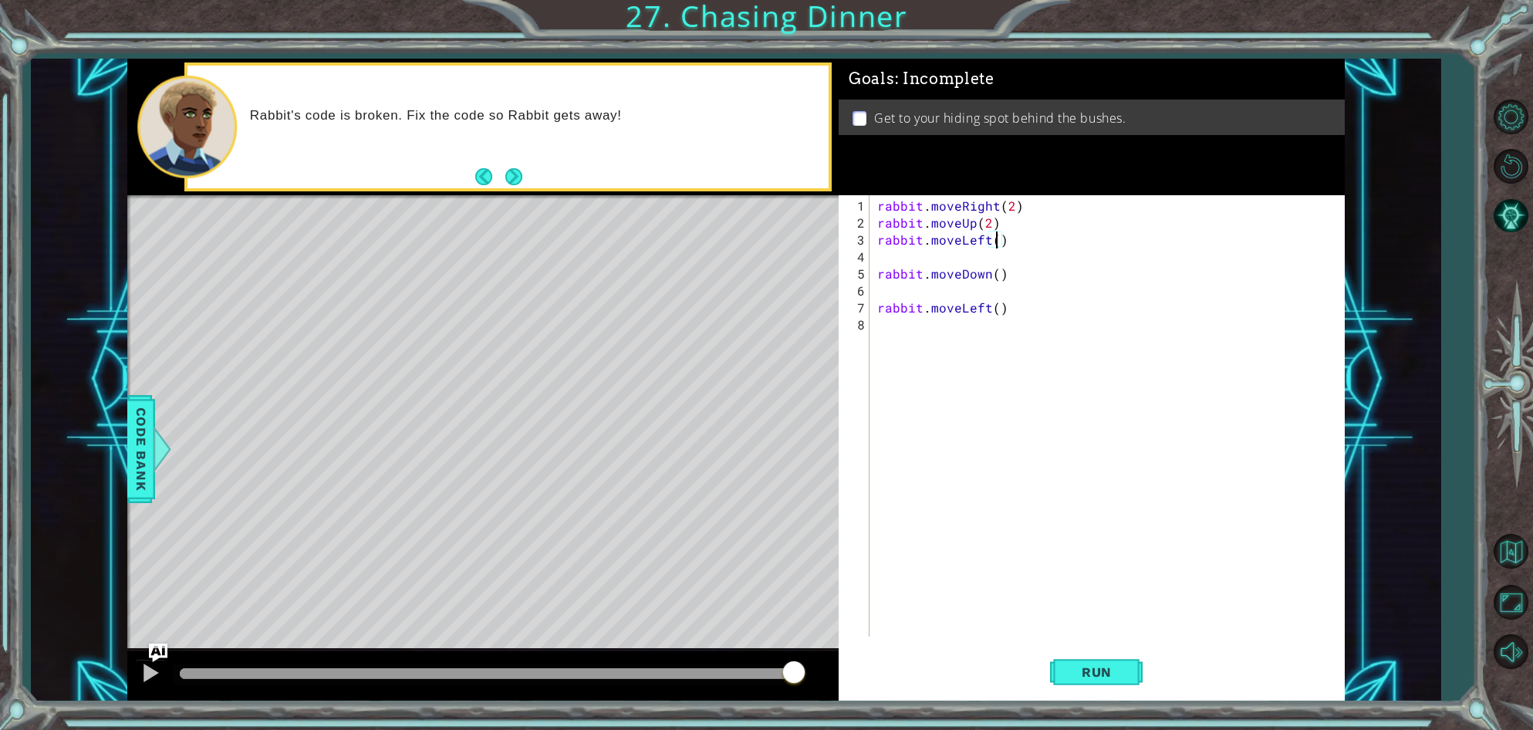
click at [998, 243] on div "rabbit . moveRight ( 2 ) rabbit . moveUp ( 2 ) rabbit . moveLeft ( ) rabbit . m…" at bounding box center [1110, 435] width 473 height 475
type textarea "rabbit.moveLeft(2)"
click at [877, 261] on div "rabbit . moveRight ( 2 ) rabbit . moveUp ( 2 ) rabbit . moveLeft ( 2 ) rabbit .…" at bounding box center [1110, 435] width 473 height 475
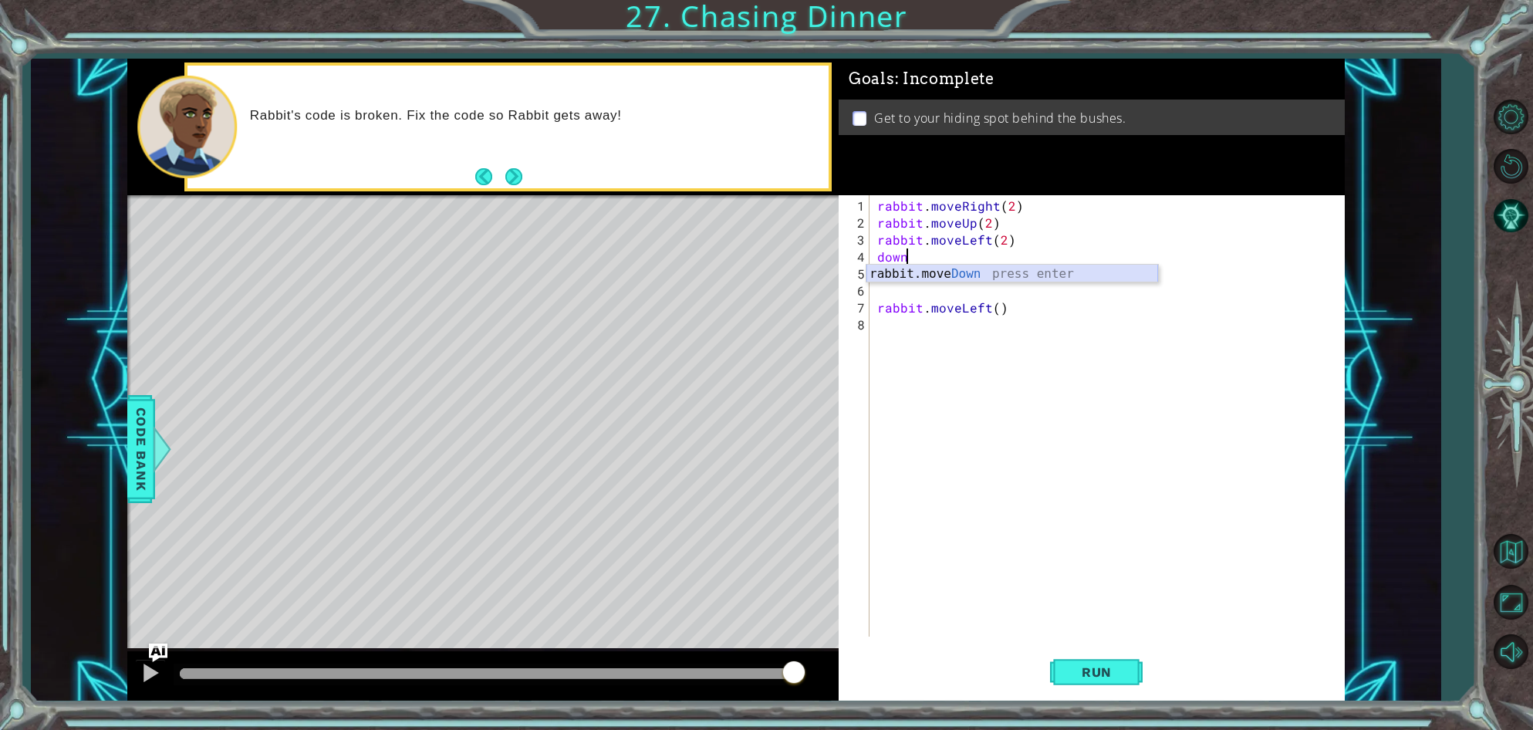
click at [880, 267] on div "rabbit.move Down press enter" at bounding box center [1012, 293] width 292 height 56
click at [1086, 687] on button "Run" at bounding box center [1096, 672] width 93 height 51
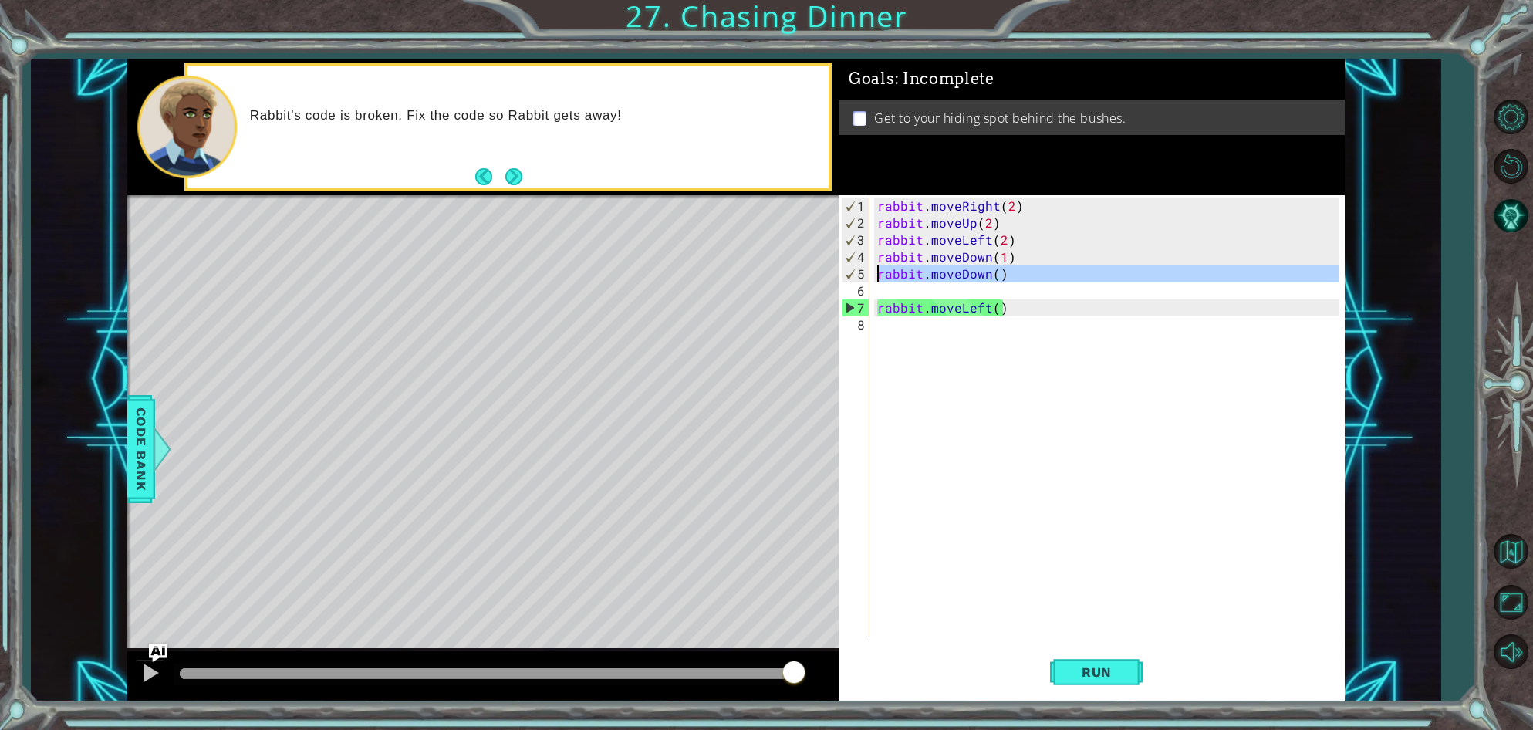
drag, startPoint x: 1018, startPoint y: 281, endPoint x: 879, endPoint y: 275, distance: 139.0
click at [879, 275] on div "rabbit . moveRight ( 2 ) rabbit . moveUp ( 2 ) rabbit . moveLeft ( 2 ) rabbit .…" at bounding box center [1110, 435] width 473 height 475
type textarea "rabbit.moveDown()"
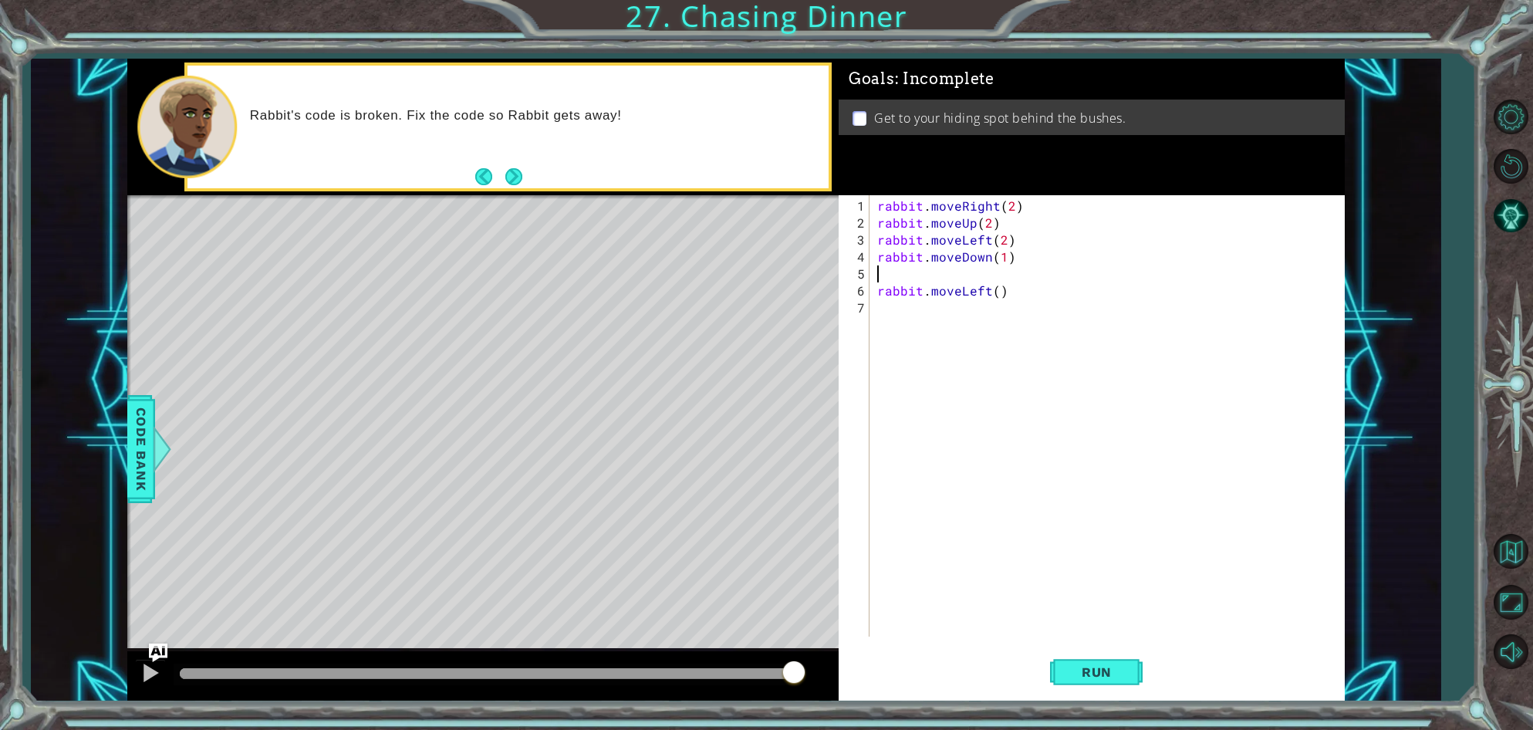
type textarea "rabbit.moveDown(1)"
click at [1080, 677] on span "Run" at bounding box center [1096, 671] width 61 height 15
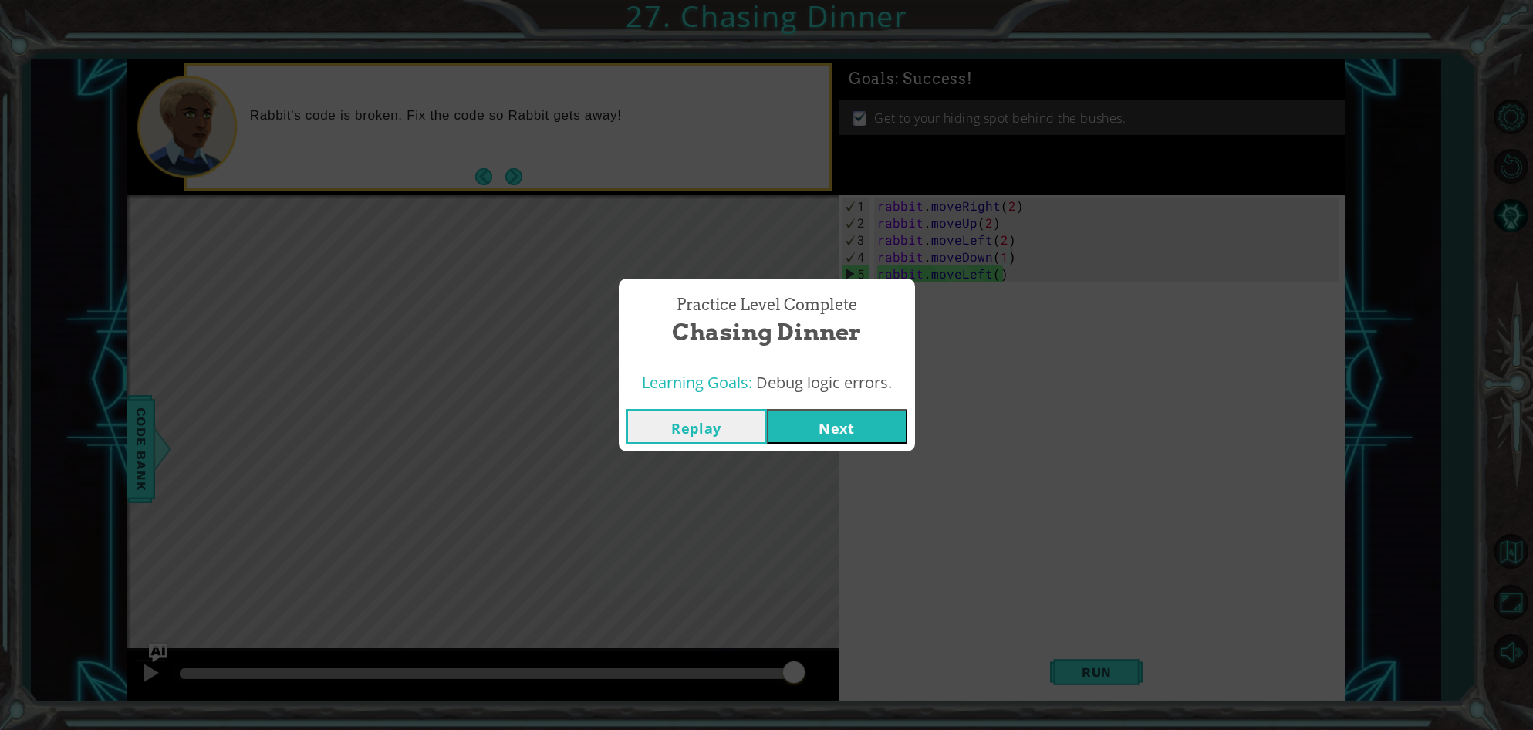
click at [843, 422] on button "Next" at bounding box center [837, 426] width 140 height 35
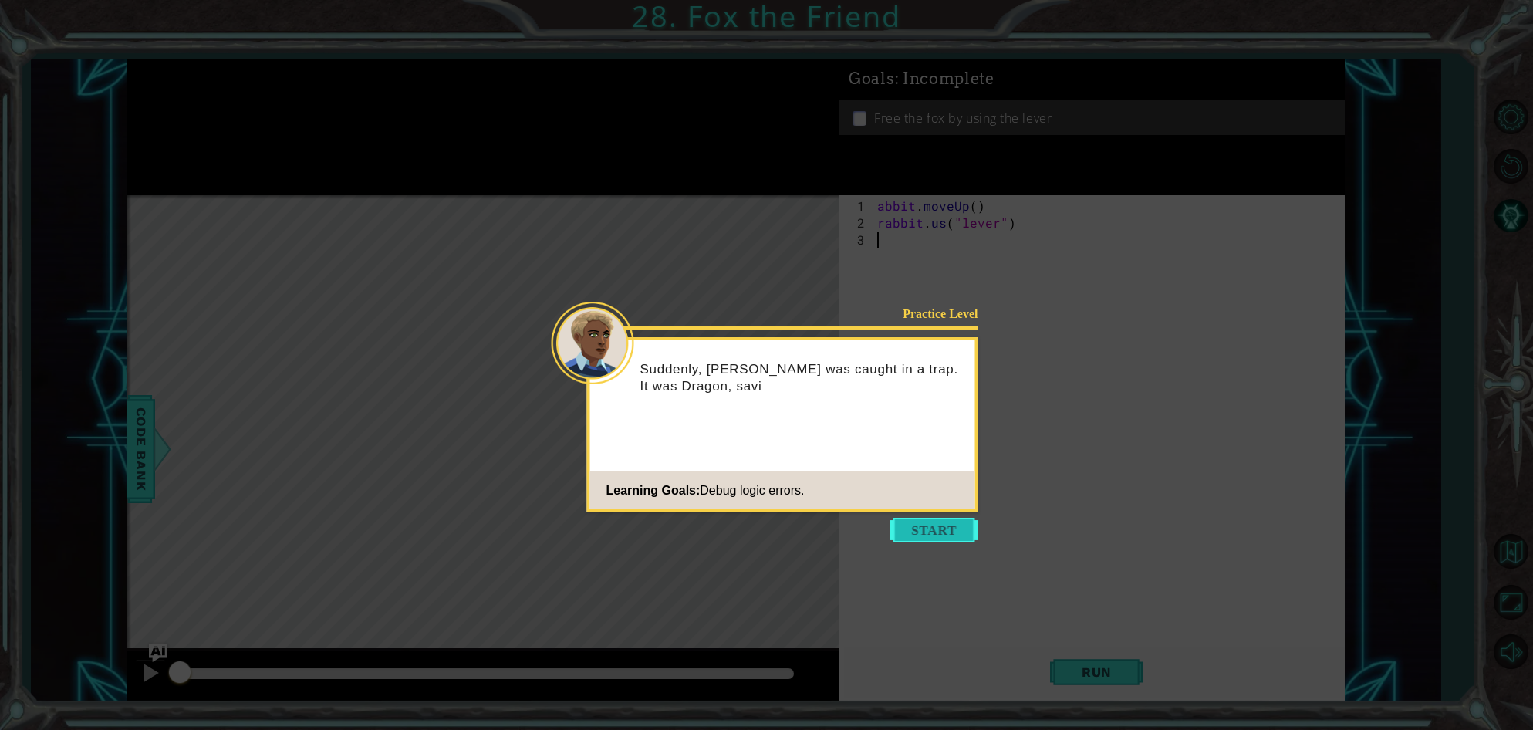
click at [914, 527] on button "Start" at bounding box center [934, 530] width 88 height 25
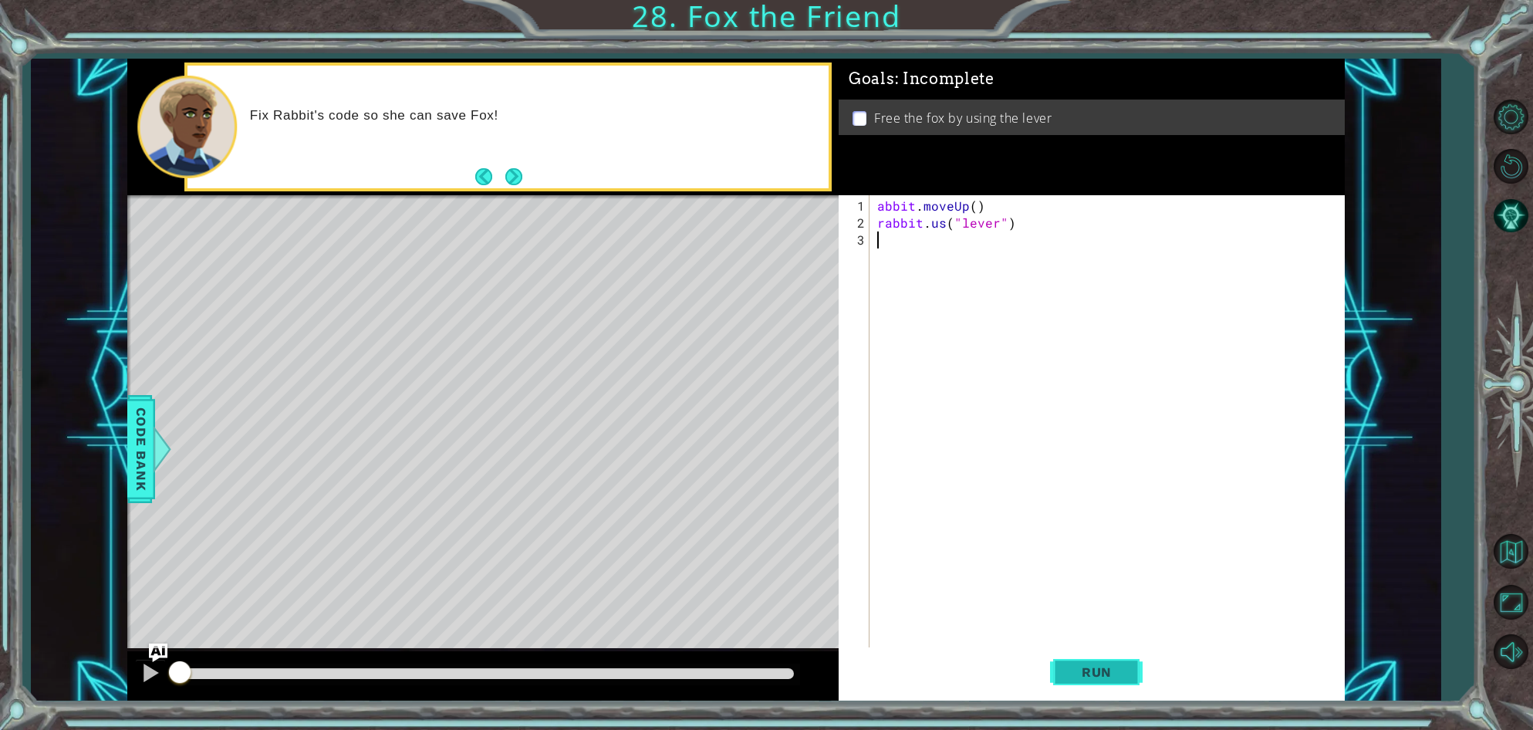
click at [1099, 680] on span "Run" at bounding box center [1096, 671] width 61 height 15
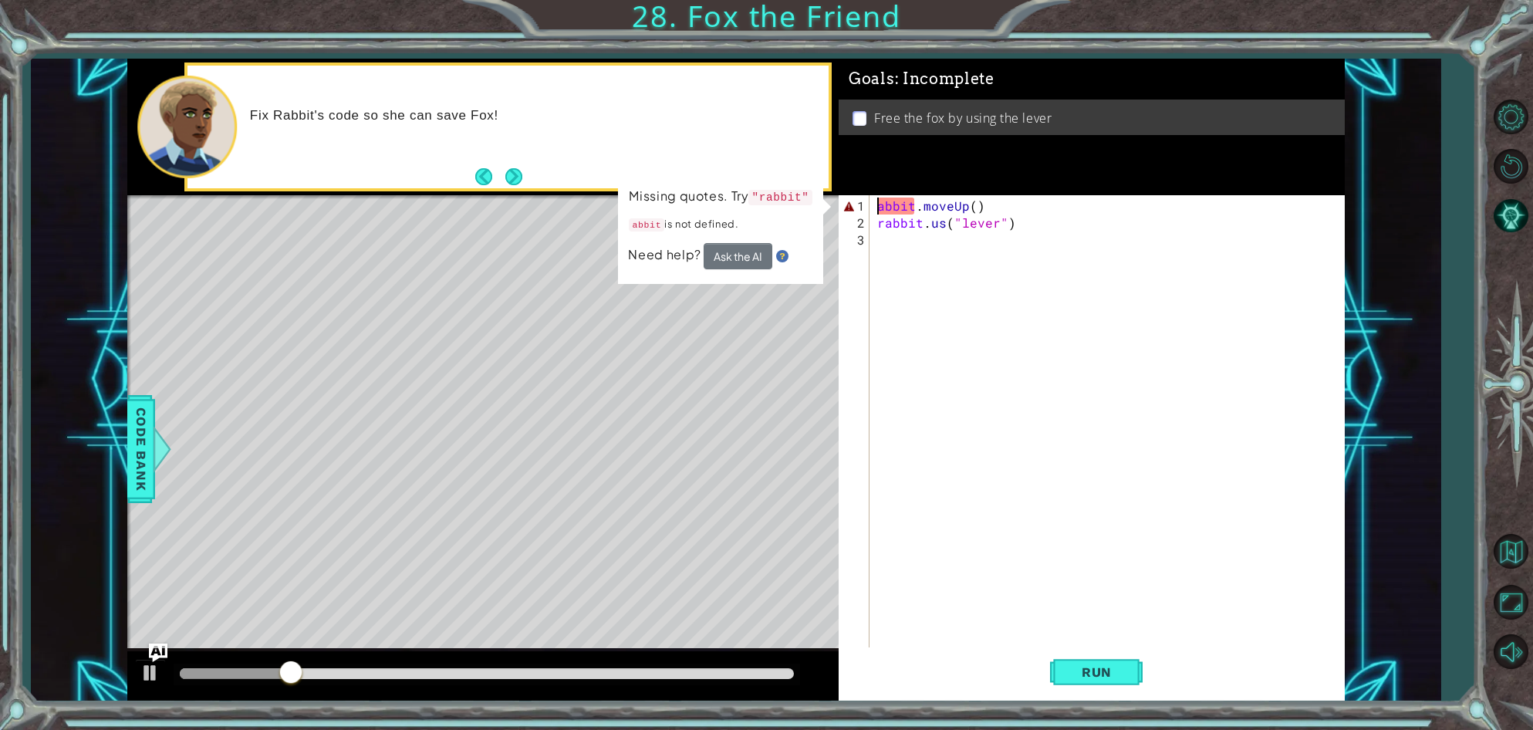
click at [876, 204] on div "abbit . moveUp ( ) rabbit . us ( "lever" )" at bounding box center [1110, 452] width 473 height 509
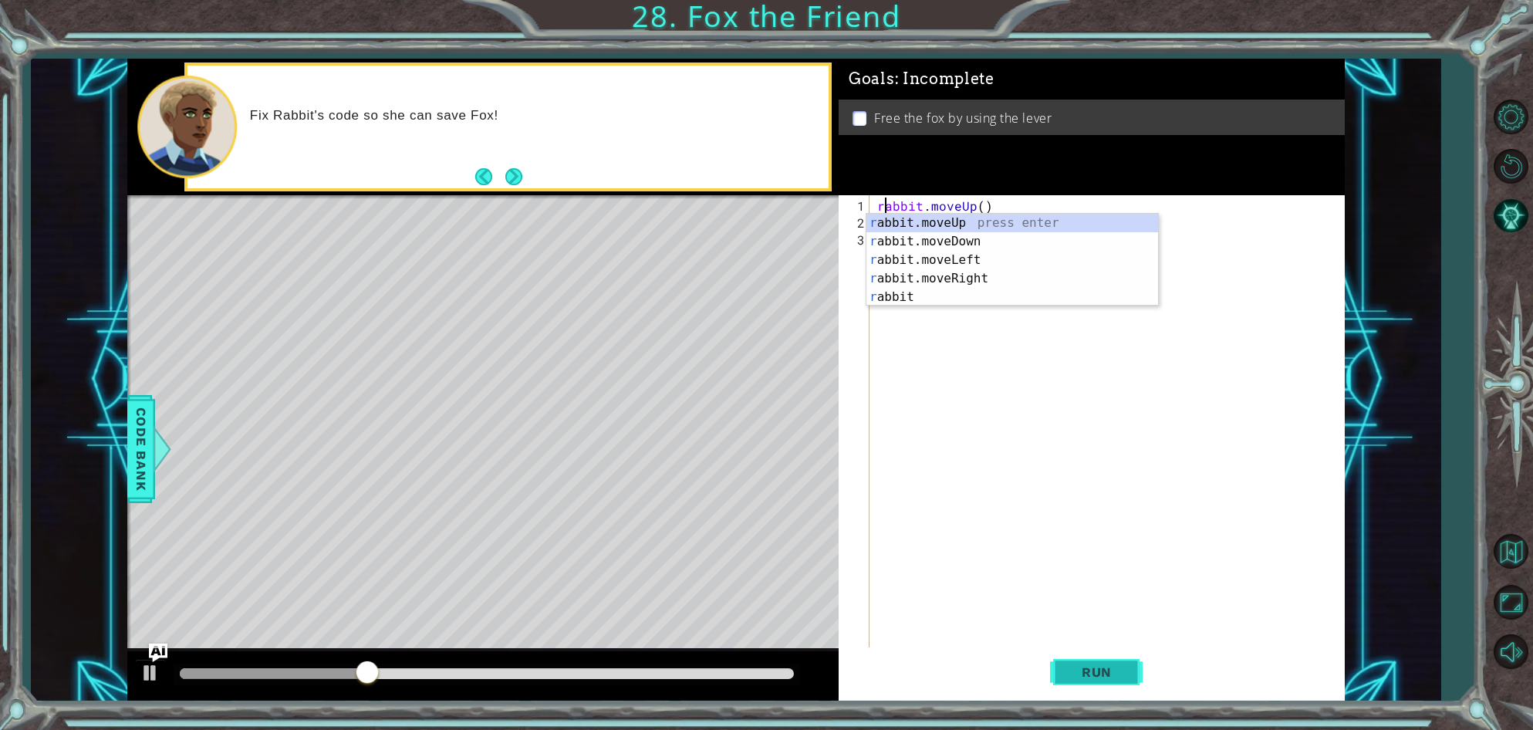
type textarea "rabbit.moveUp()"
click at [1110, 675] on span "Run" at bounding box center [1096, 671] width 61 height 15
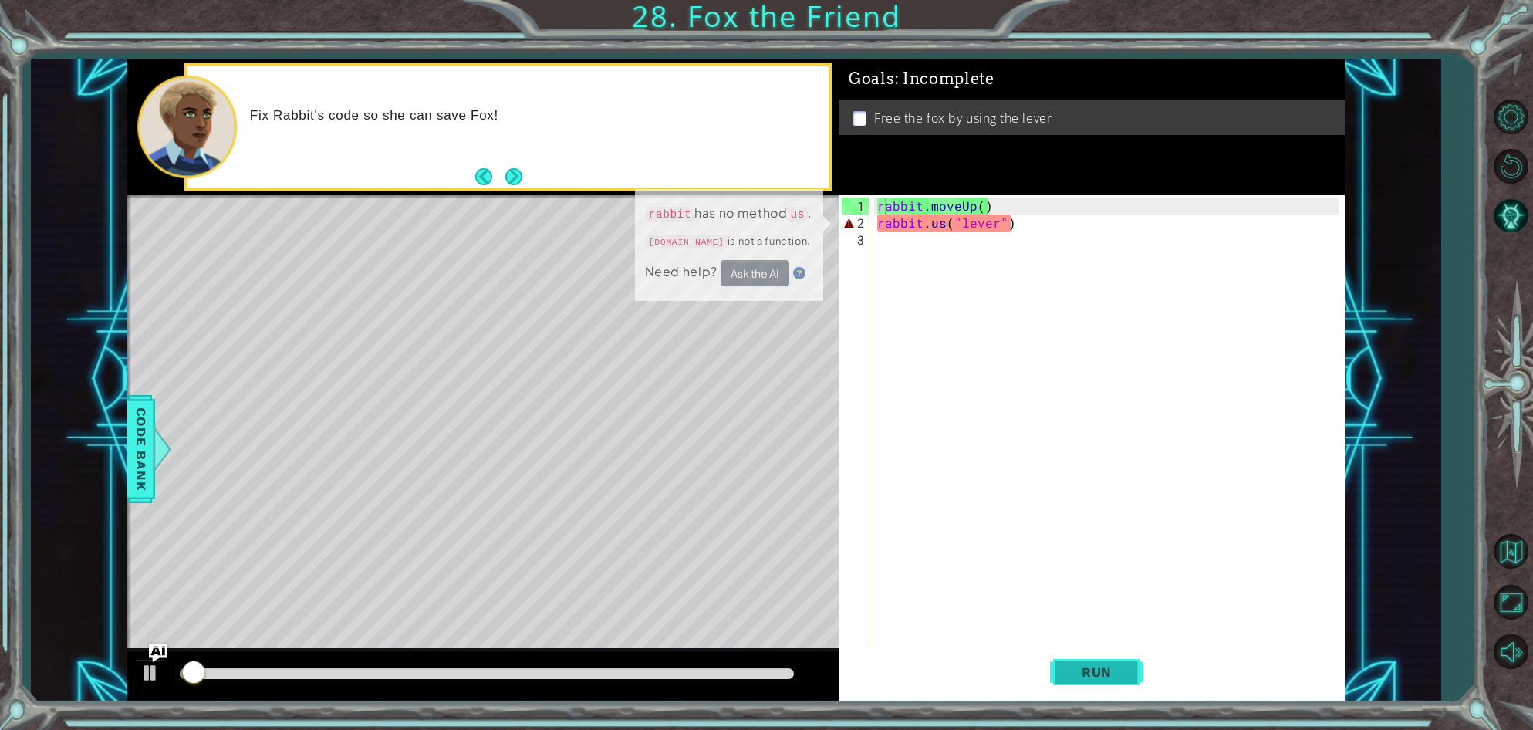
click at [1109, 675] on span "Run" at bounding box center [1096, 671] width 61 height 15
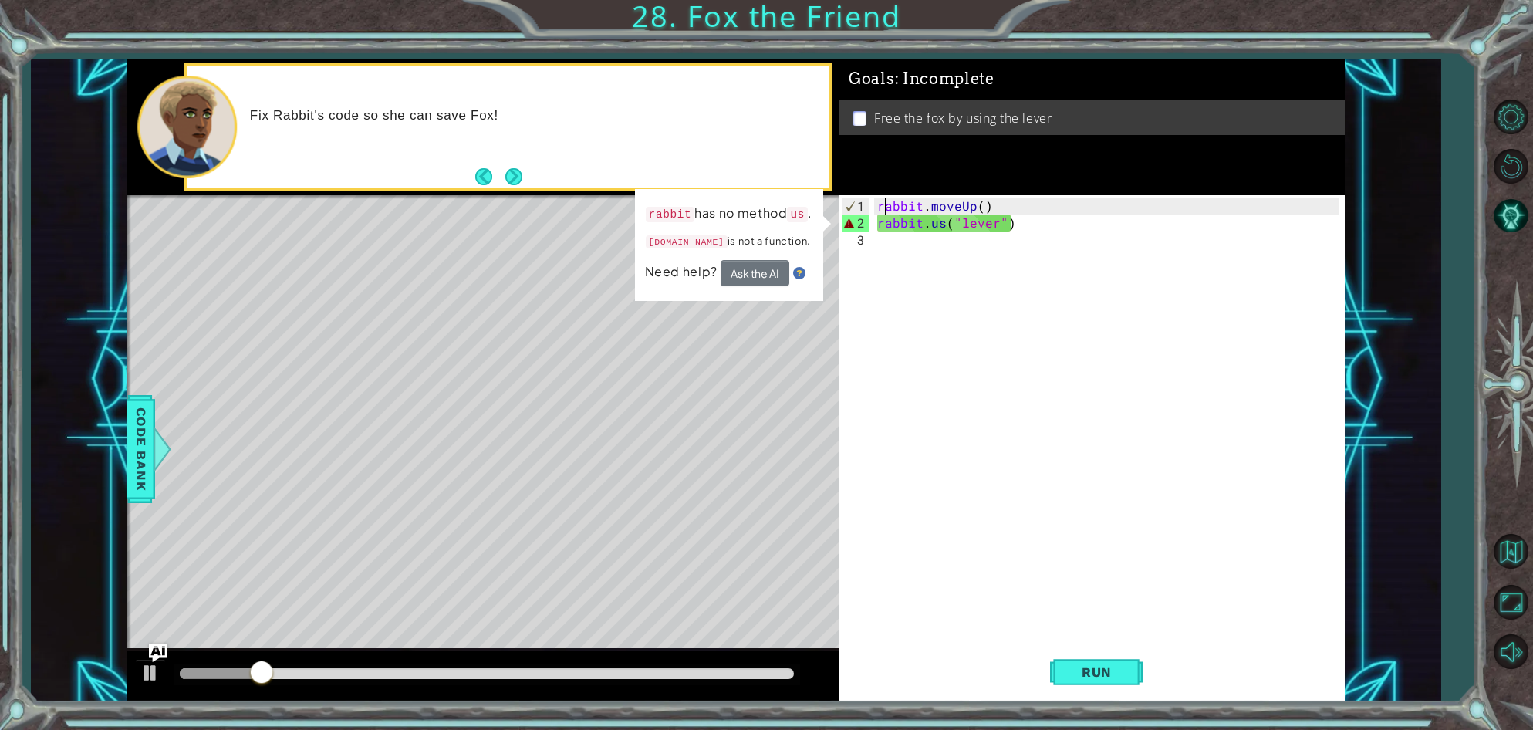
click at [949, 231] on div "rabbit . moveUp ( ) rabbit . us ( "lever" )" at bounding box center [1110, 452] width 473 height 509
click at [940, 227] on div "rabbit . moveUp ( ) rabbit . us ( "lever" )" at bounding box center [1110, 452] width 473 height 509
click at [941, 228] on div "rabbit . moveUp ( ) rabbit . us ( "lever" )" at bounding box center [1110, 452] width 473 height 509
click at [941, 228] on div "rabbit . moveUp ( ) rabbit . us ( "lever" )" at bounding box center [1106, 432] width 465 height 475
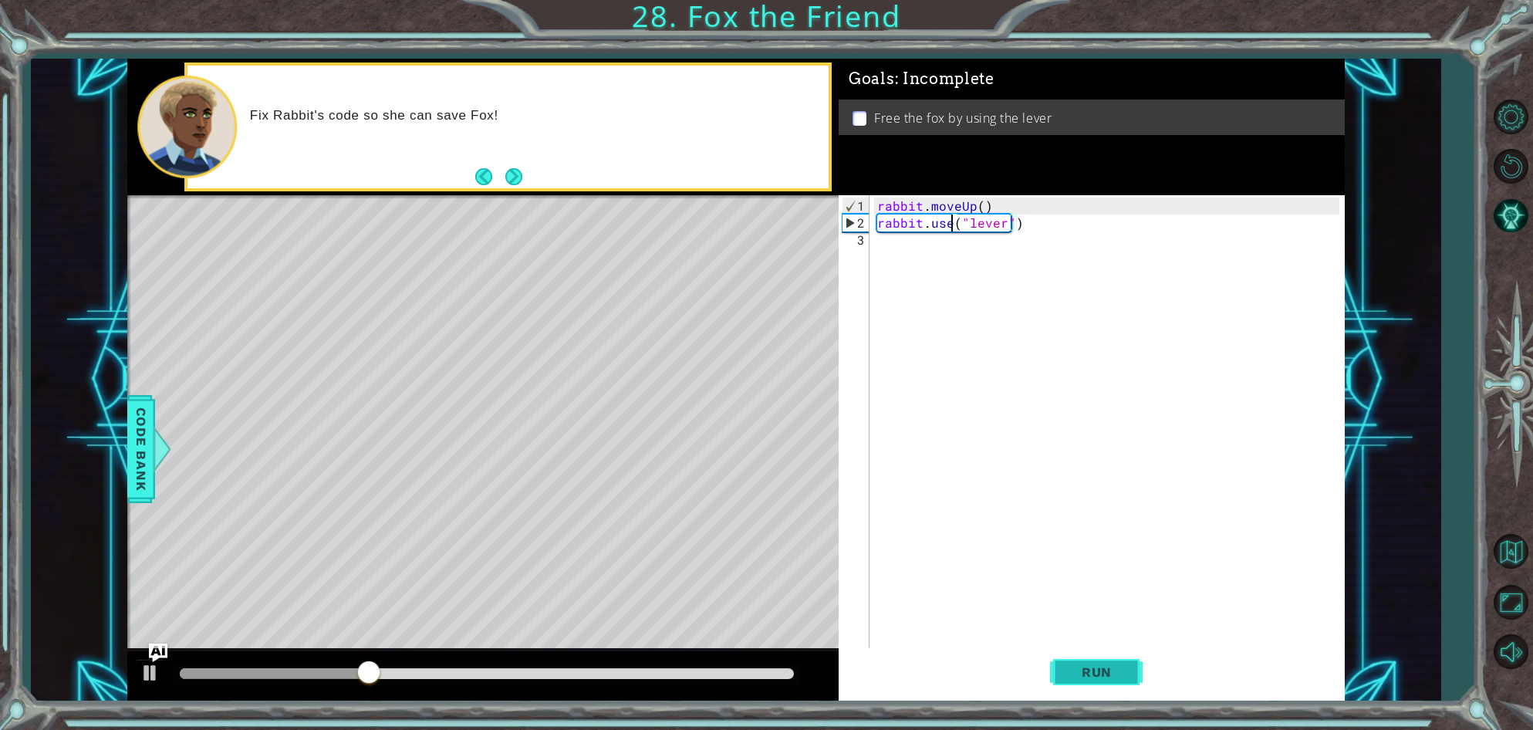
type textarea "rabbit.use("lever")"
click at [1071, 682] on button "Run" at bounding box center [1096, 672] width 93 height 51
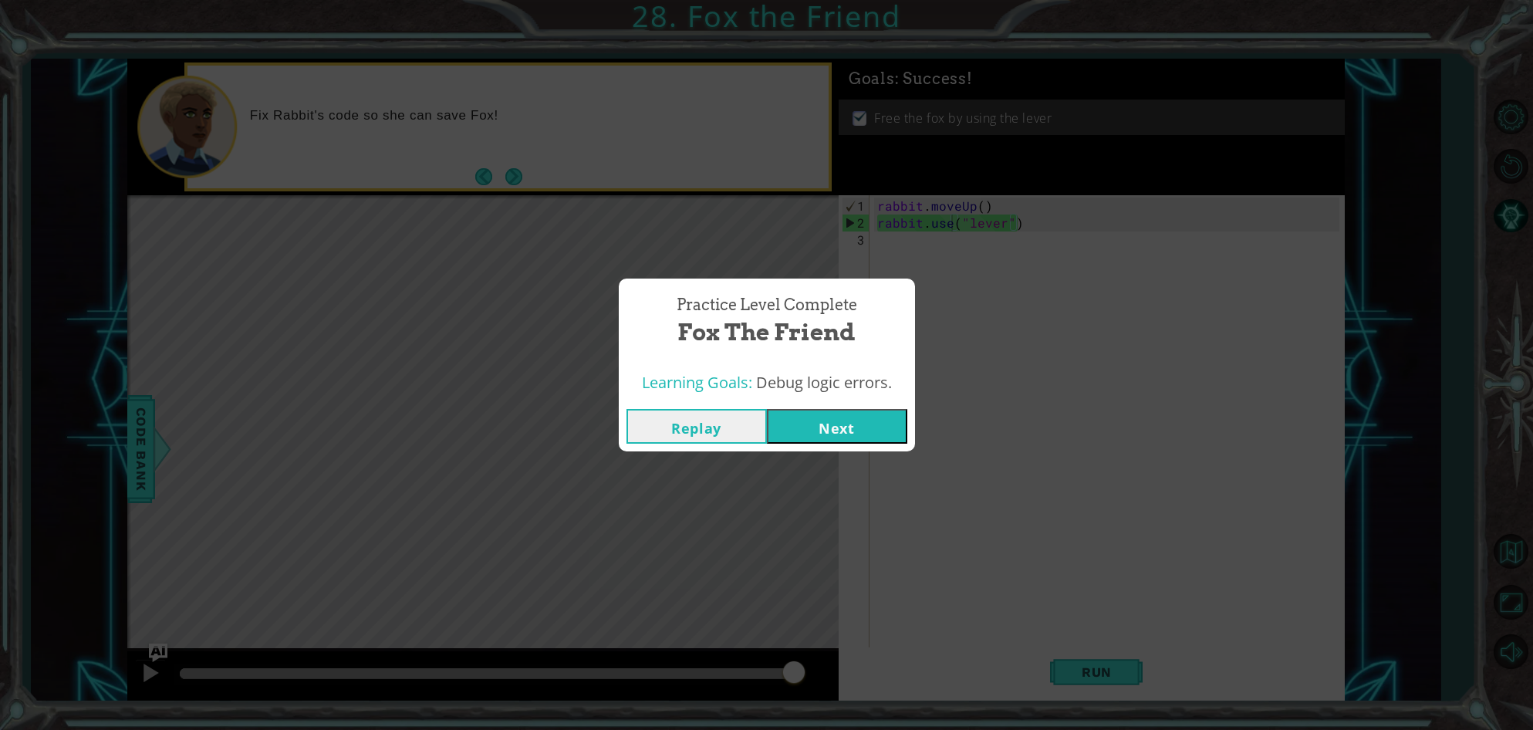
click at [847, 431] on button "Next" at bounding box center [837, 426] width 140 height 35
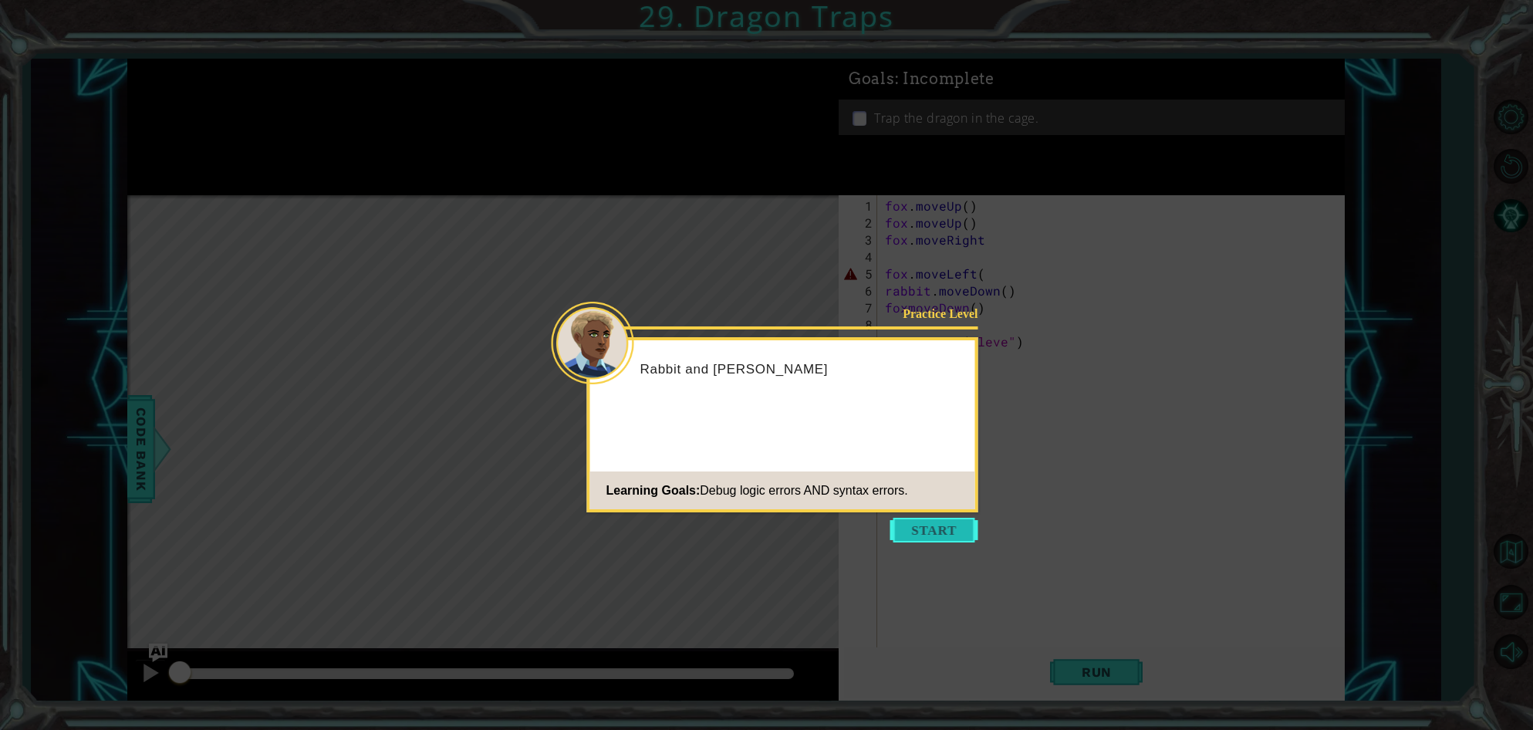
click at [934, 537] on button "Start" at bounding box center [934, 530] width 88 height 25
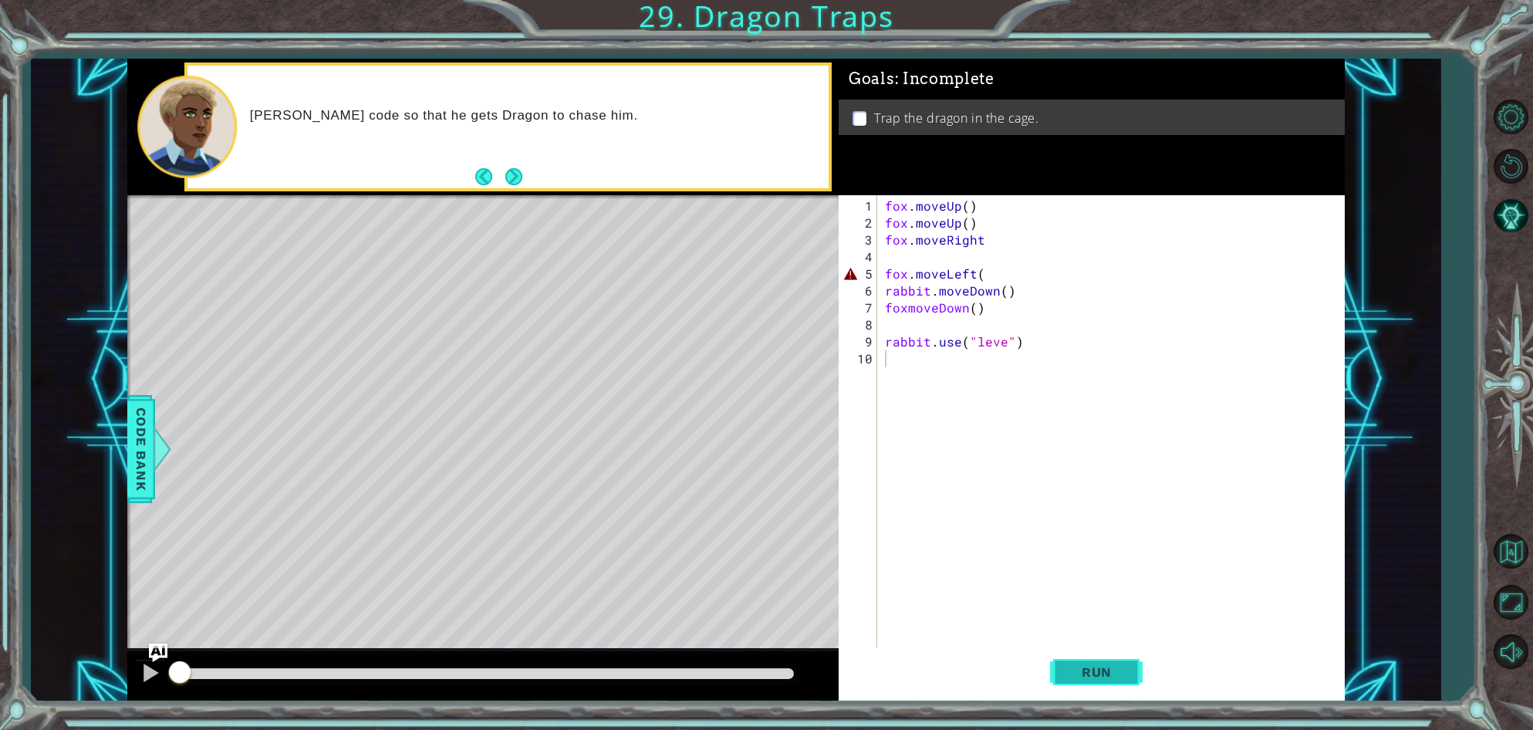
click at [1105, 672] on span "Run" at bounding box center [1096, 671] width 61 height 15
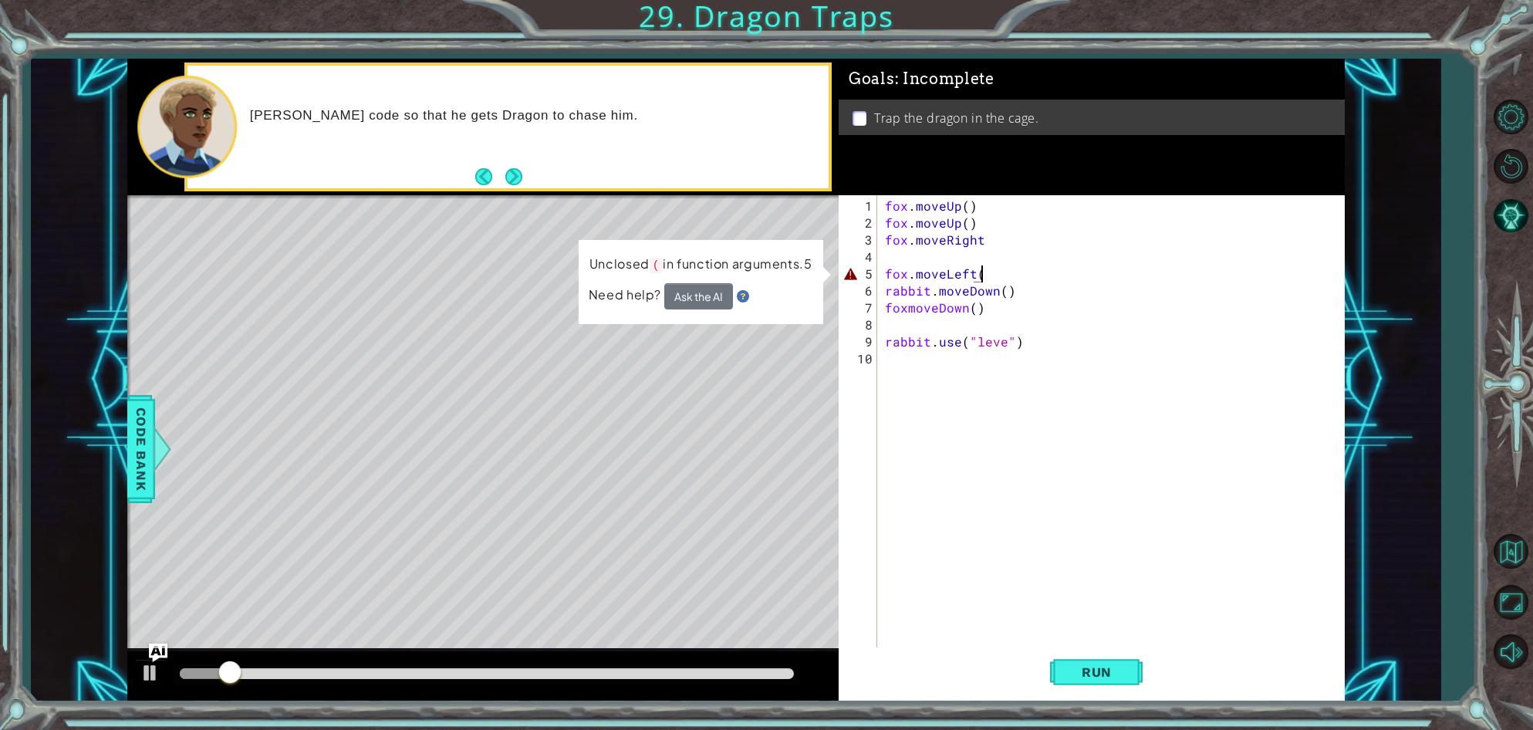
click at [986, 274] on div "fox . moveUp ( ) fox . moveUp ( ) fox . moveRight fox . moveLeft ( rabbit . mov…" at bounding box center [1114, 452] width 465 height 509
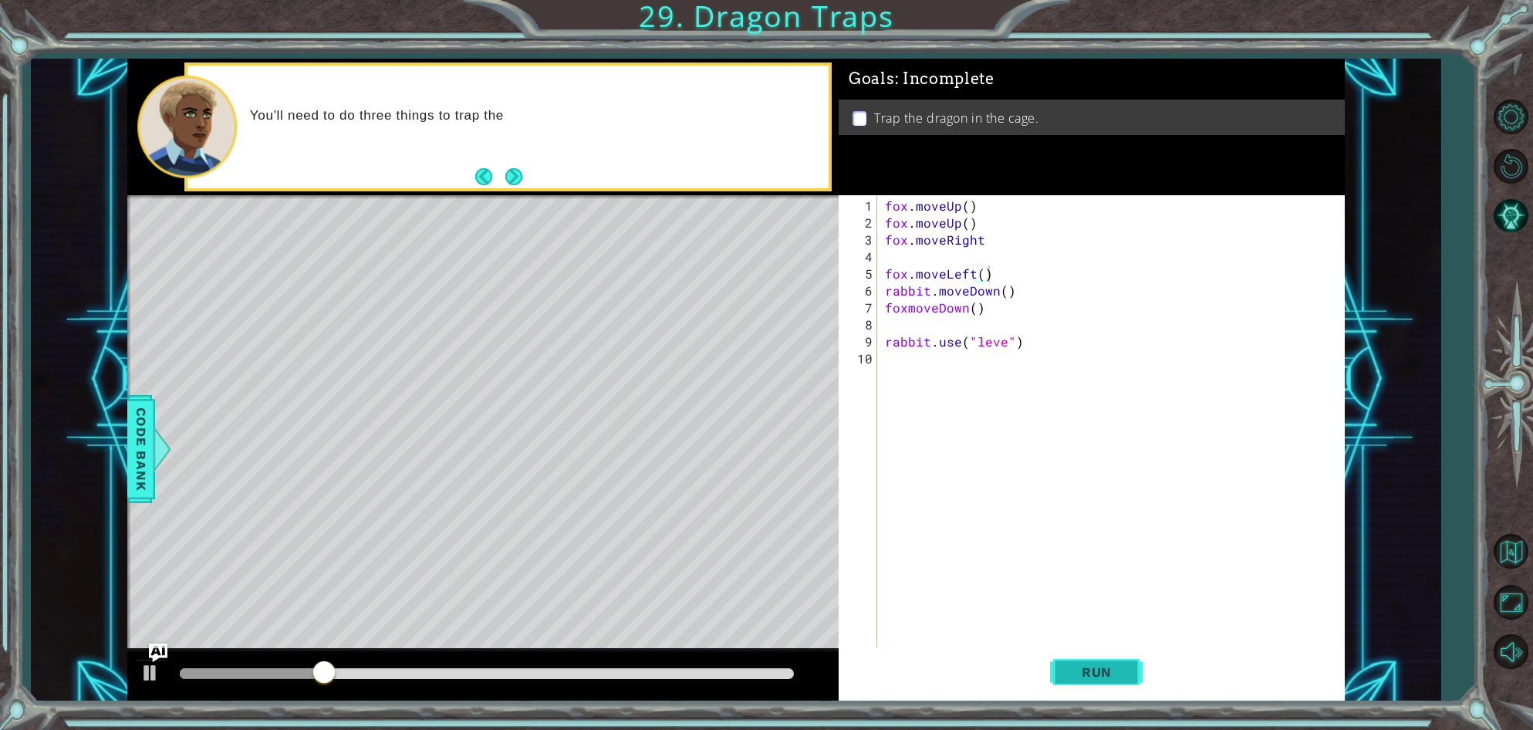
click at [1123, 682] on button "Run" at bounding box center [1096, 672] width 93 height 51
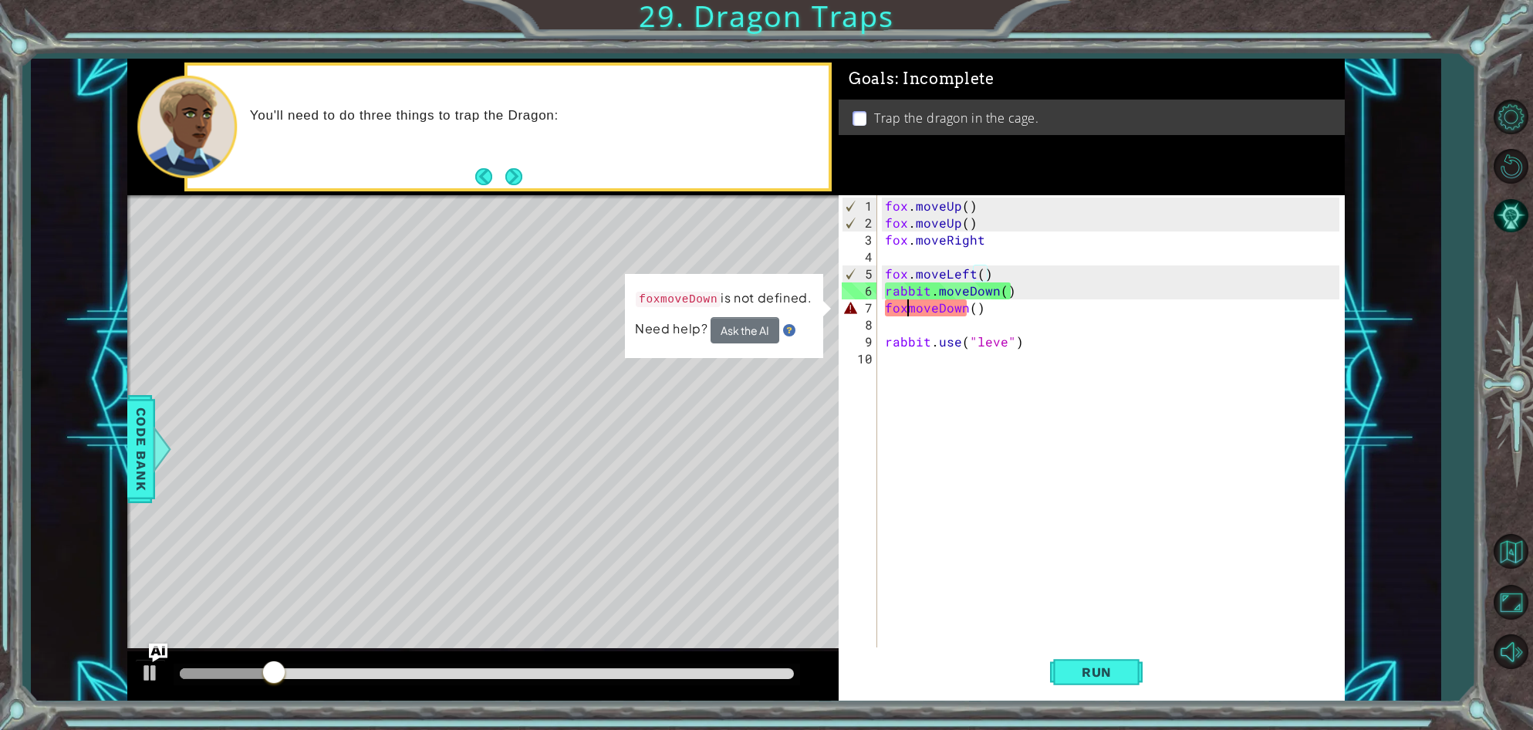
click at [906, 313] on div "fox . moveUp ( ) fox . moveUp ( ) fox . moveRight fox . moveLeft ( ) rabbit . m…" at bounding box center [1114, 452] width 465 height 509
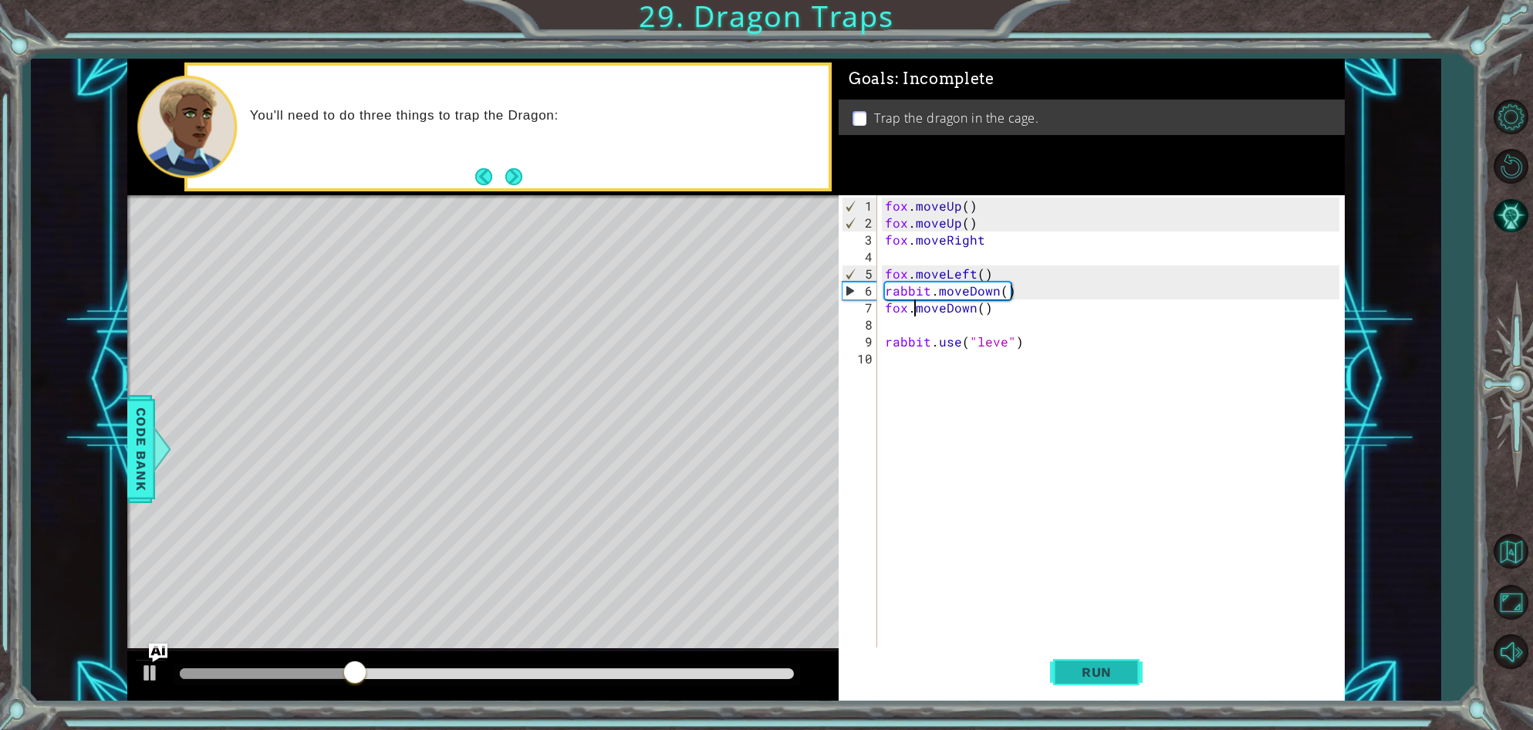
type textarea "fox.moveDown()"
click at [1101, 677] on span "Run" at bounding box center [1096, 671] width 61 height 15
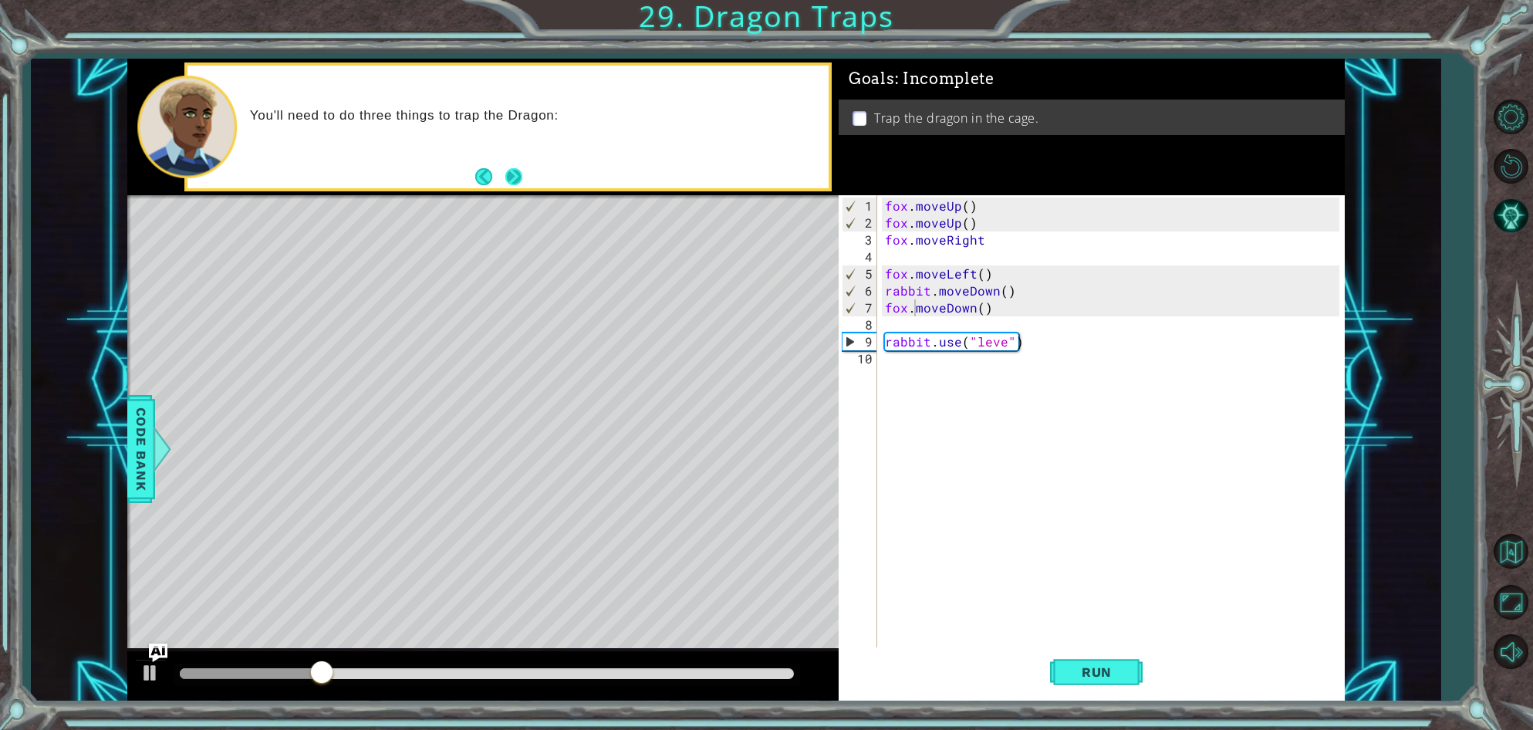
click at [519, 178] on button "Next" at bounding box center [513, 176] width 17 height 17
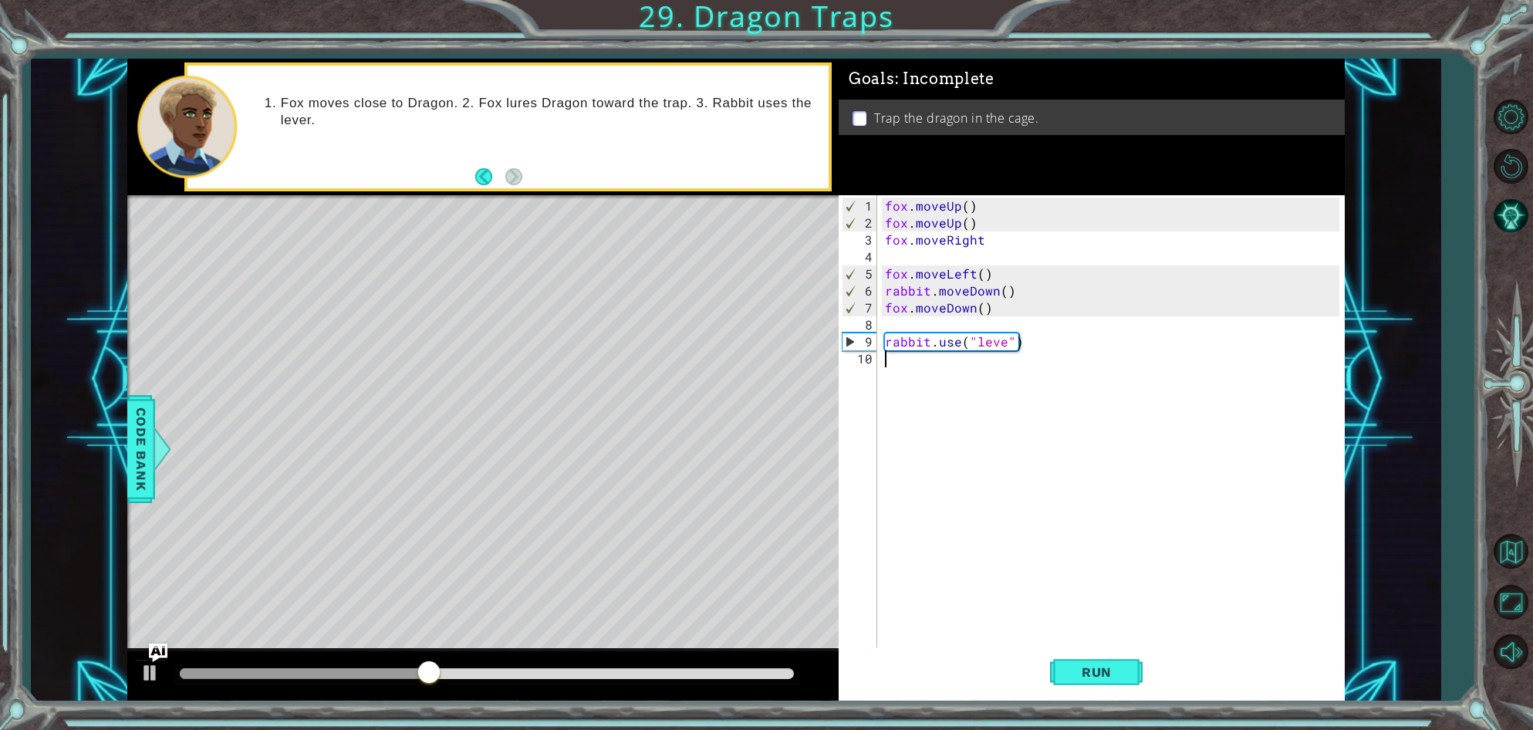
click at [887, 369] on div "fox . moveUp ( ) fox . moveUp ( ) fox . moveRight fox . moveLeft ( ) rabbit . m…" at bounding box center [1114, 452] width 465 height 509
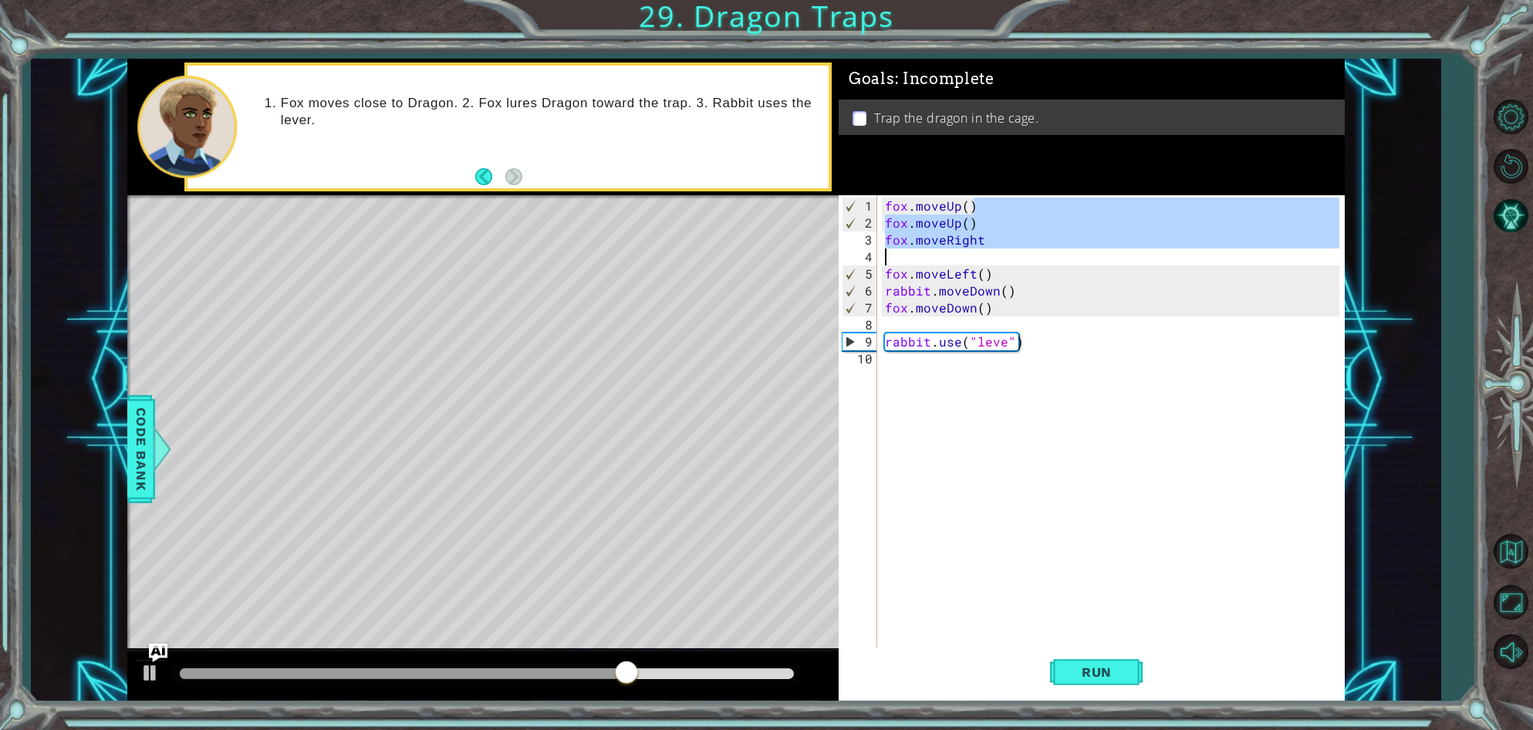
drag, startPoint x: 975, startPoint y: 209, endPoint x: 986, endPoint y: 248, distance: 40.1
click at [986, 248] on div "fox . moveUp ( ) fox . moveUp ( ) fox . moveRight fox . moveLeft ( ) rabbit . m…" at bounding box center [1114, 452] width 465 height 509
type textarea "fox.moveUp()"
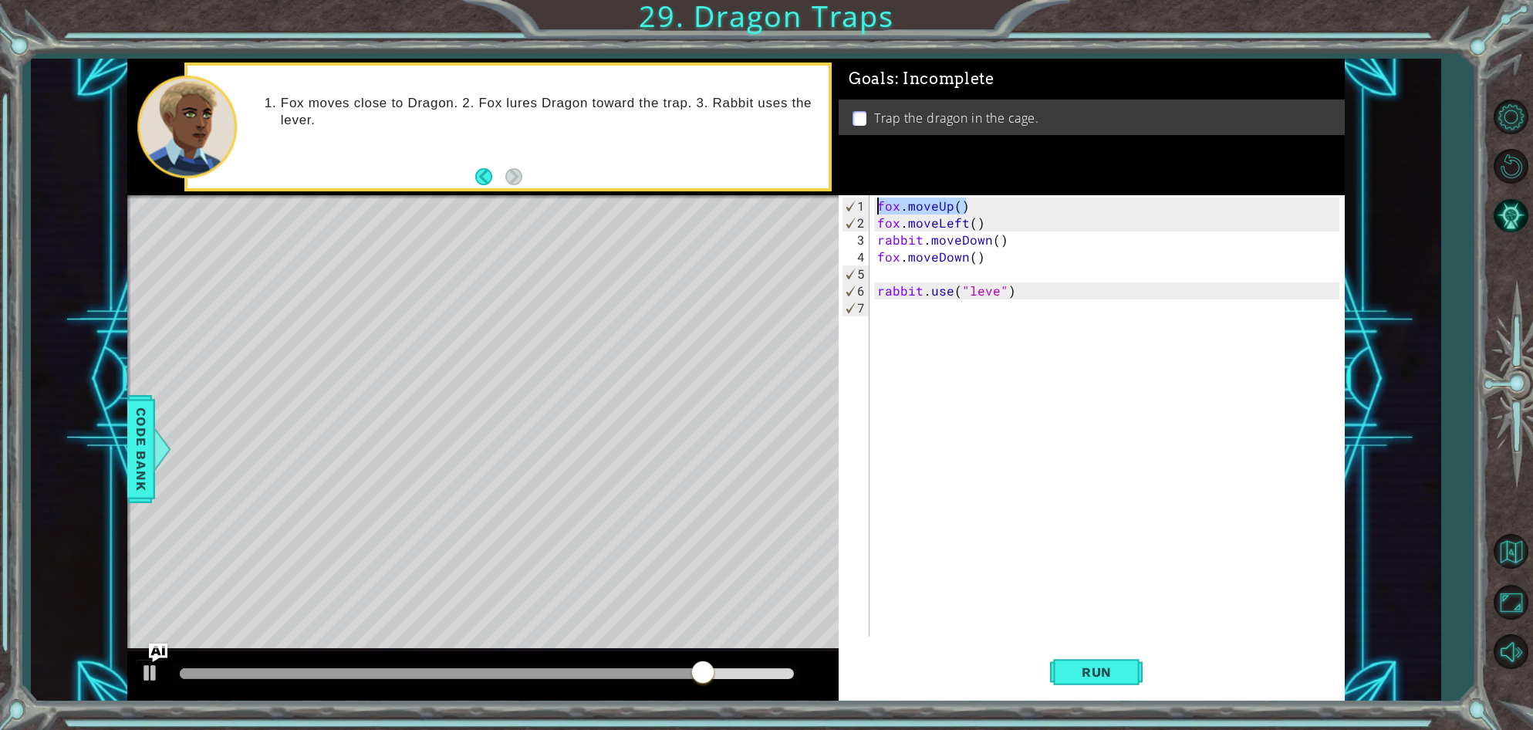
drag, startPoint x: 974, startPoint y: 211, endPoint x: 877, endPoint y: 211, distance: 97.2
click at [877, 211] on div "fox . moveUp ( ) fox . moveLeft ( ) rabbit . moveDown ( ) fox . moveDown ( ) ra…" at bounding box center [1110, 435] width 473 height 475
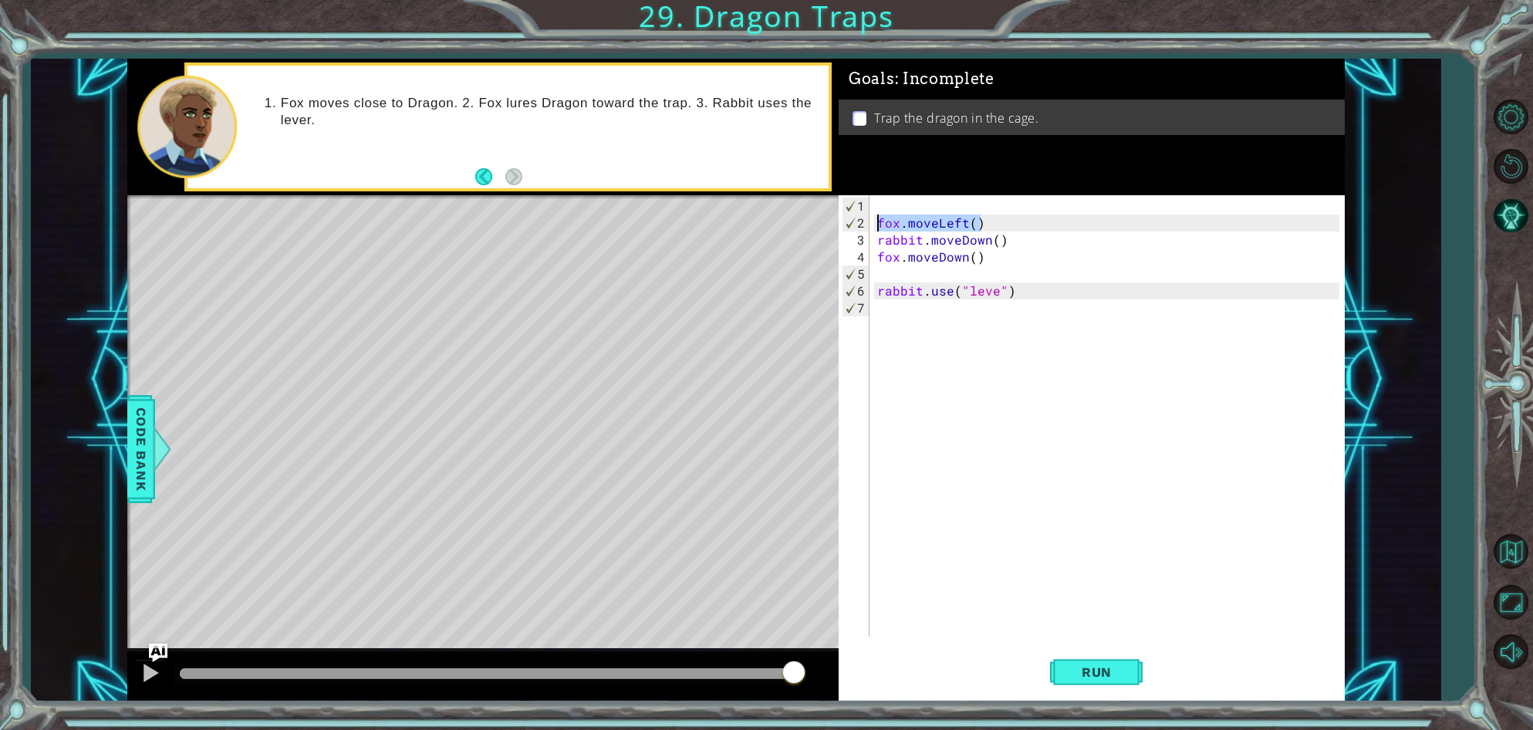
drag, startPoint x: 996, startPoint y: 228, endPoint x: 876, endPoint y: 218, distance: 119.9
click at [876, 218] on div "fox . moveLeft ( ) rabbit . moveDown ( ) fox . moveDown ( ) rabbit . use ( "lev…" at bounding box center [1110, 435] width 473 height 475
type textarea "fox.moveLeft()"
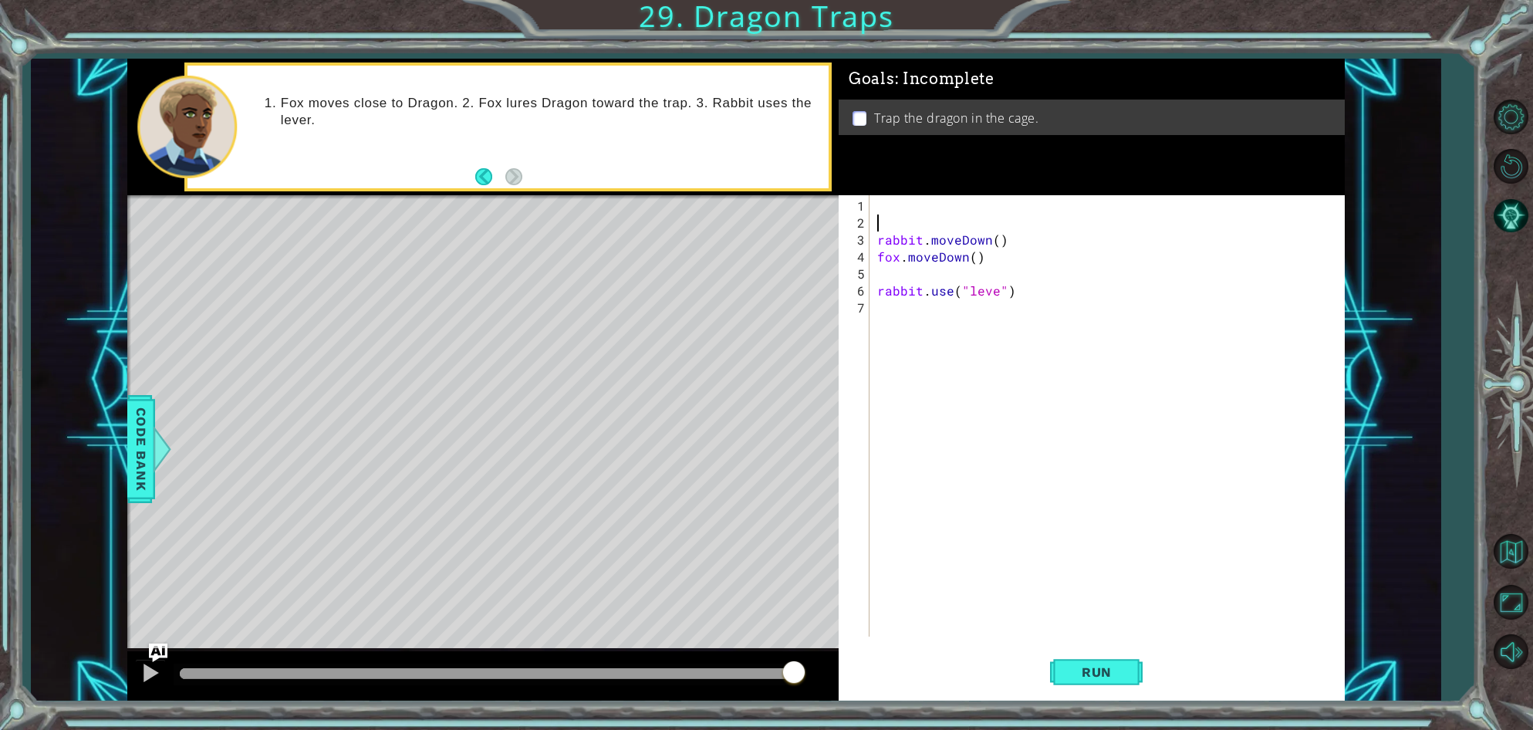
click at [876, 204] on div "rabbit . moveDown ( ) fox . moveDown ( ) rabbit . use ( "leve" )" at bounding box center [1110, 435] width 473 height 475
click at [880, 221] on div "rabbit.move Down press enter foxmove Down press enter" at bounding box center [1012, 251] width 292 height 74
type textarea "rabbit.moveDown(1)"
click at [883, 221] on div "rabbit . moveDown ( 1 ) rabbit . moveDown ( ) fox . moveDown ( ) rabbit . use (…" at bounding box center [1110, 435] width 473 height 475
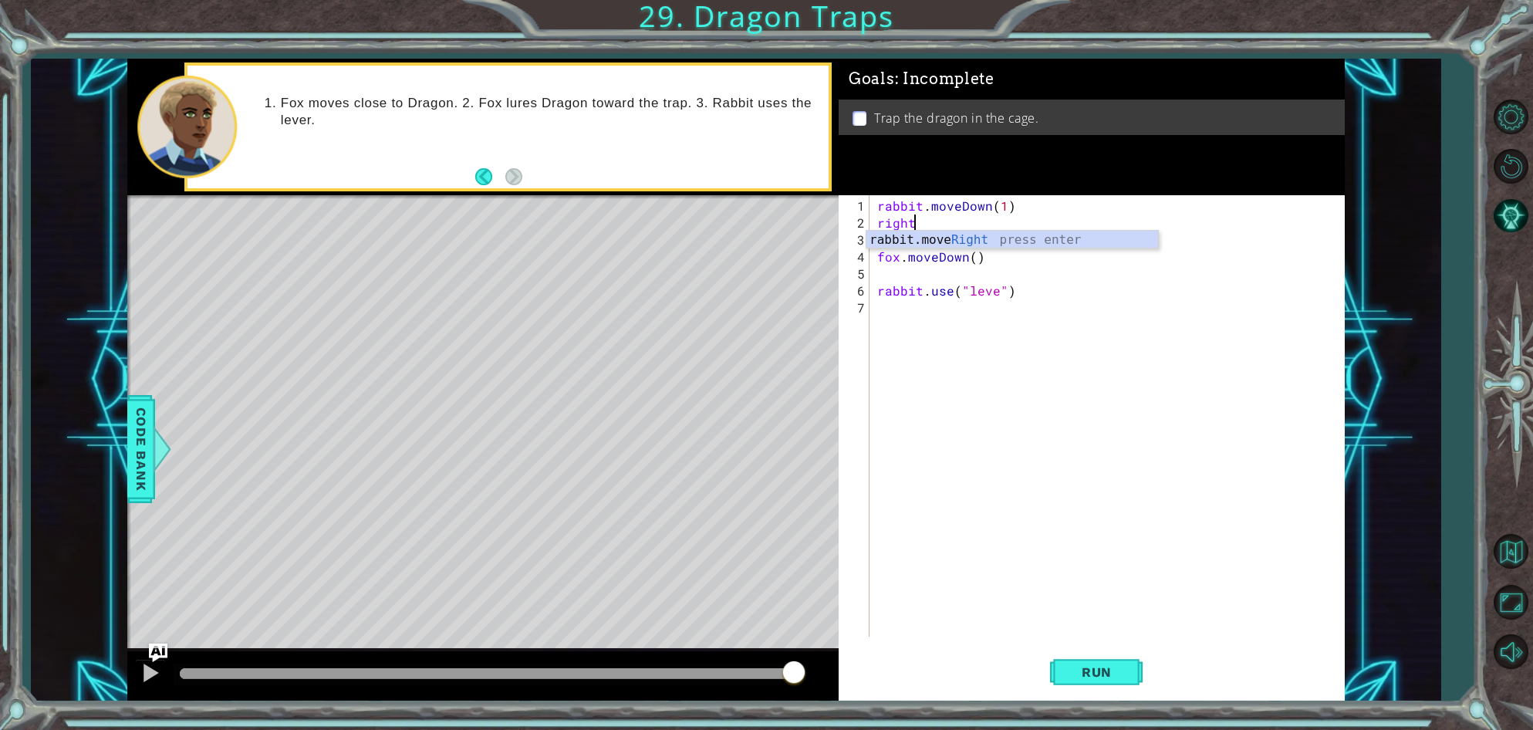
scroll to position [0, 2]
click at [908, 235] on div "rabbit.move Right press enter" at bounding box center [1012, 259] width 292 height 56
click at [1125, 666] on span "Run" at bounding box center [1096, 671] width 61 height 15
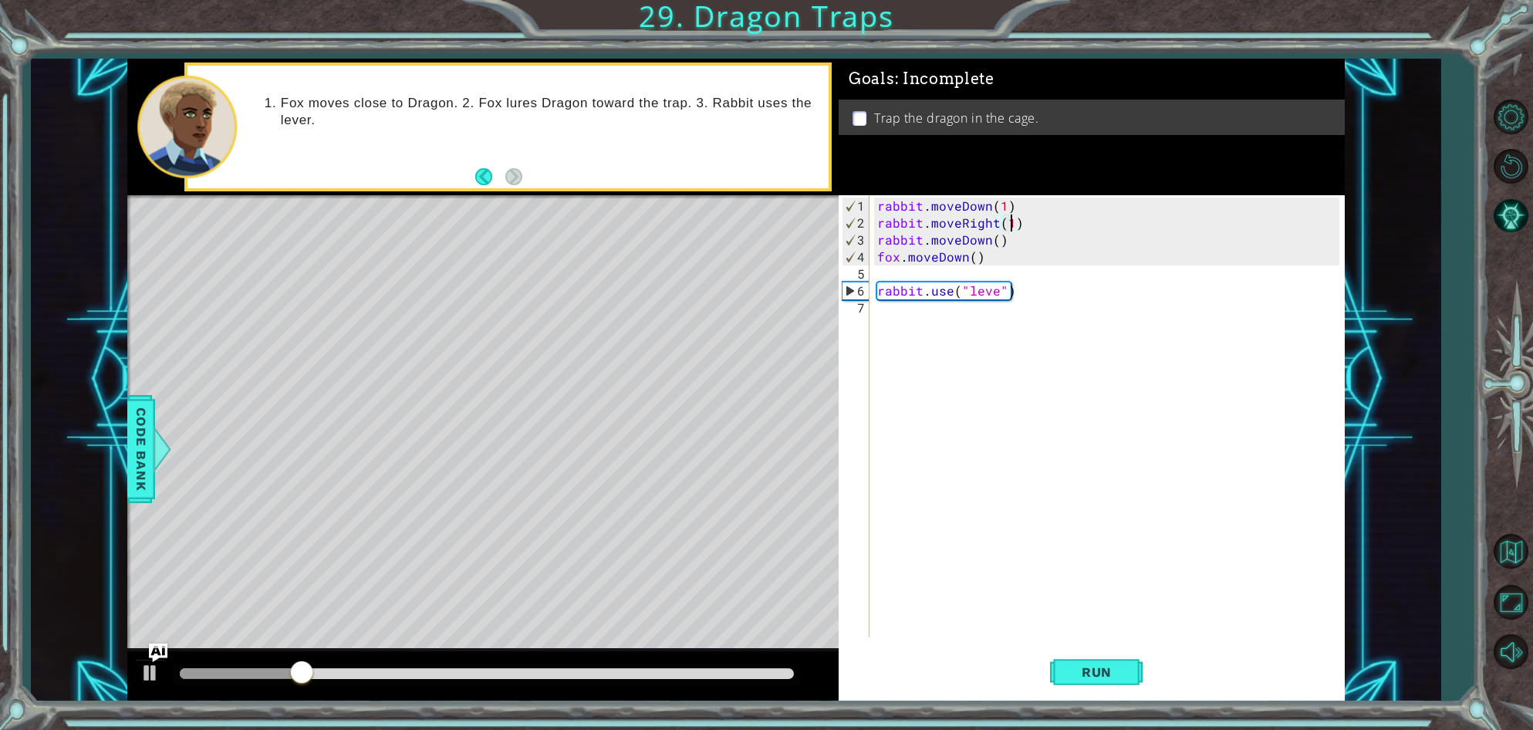
click at [995, 293] on div "rabbit . moveDown ( 1 ) rabbit . moveRight ( 1 ) rabbit . moveDown ( ) fox . mo…" at bounding box center [1110, 435] width 473 height 475
drag, startPoint x: 1021, startPoint y: 225, endPoint x: 881, endPoint y: 239, distance: 140.4
click at [881, 239] on div "rabbit . moveDown ( 1 ) rabbit . moveRight ( 1 ) rabbit . moveDown ( ) fox . mo…" at bounding box center [1110, 435] width 473 height 475
click at [876, 223] on div "rabbit . moveDown ( 1 ) rabbit . moveRight ( 1 ) rabbit . moveDown ( ) fox . mo…" at bounding box center [1110, 435] width 473 height 475
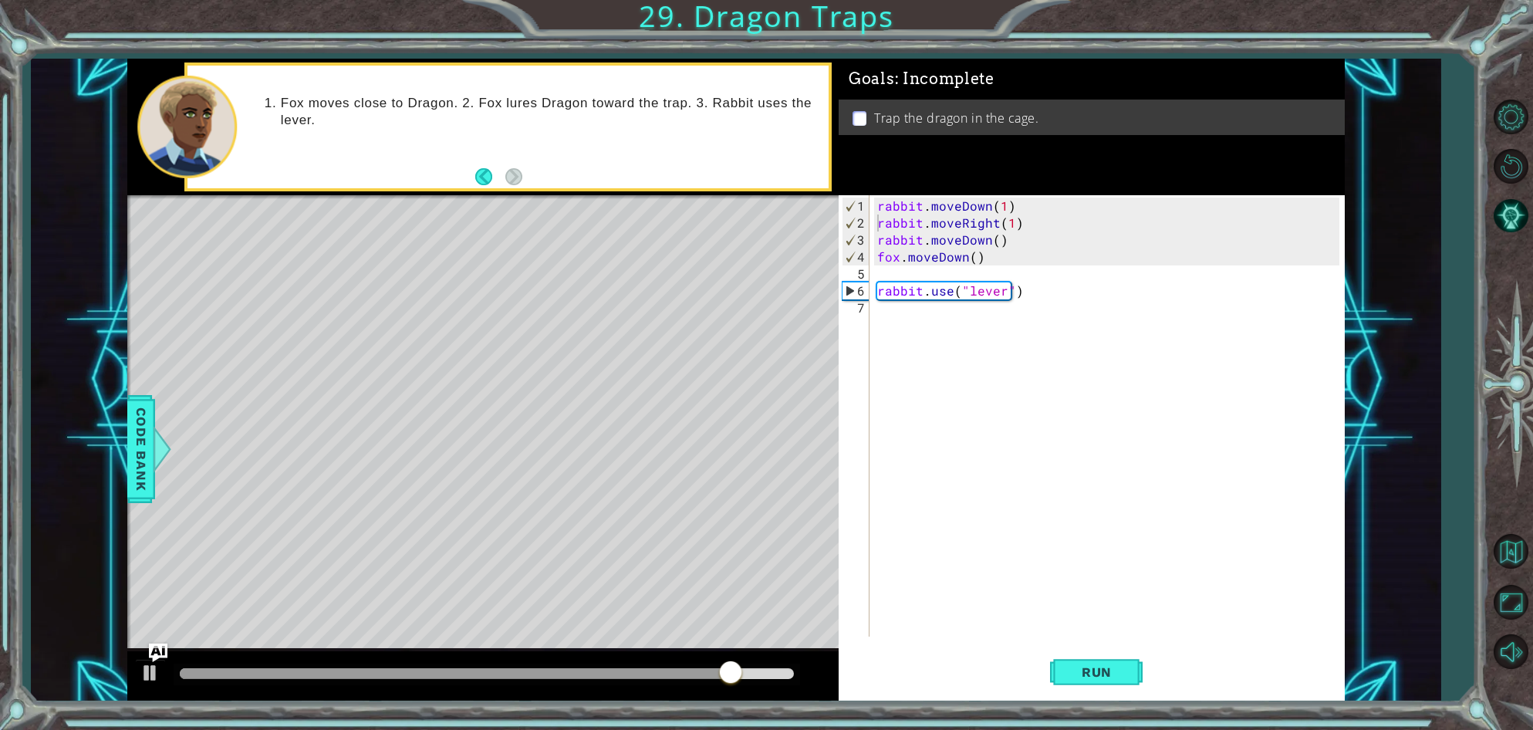
drag, startPoint x: 873, startPoint y: 208, endPoint x: 940, endPoint y: 217, distance: 67.8
click at [940, 217] on div "rabbit.moveRight(1) 1 2 3 4 5 6 7 rabbit . moveDown ( 1 ) rabbit . moveRight ( …" at bounding box center [1089, 415] width 501 height 441
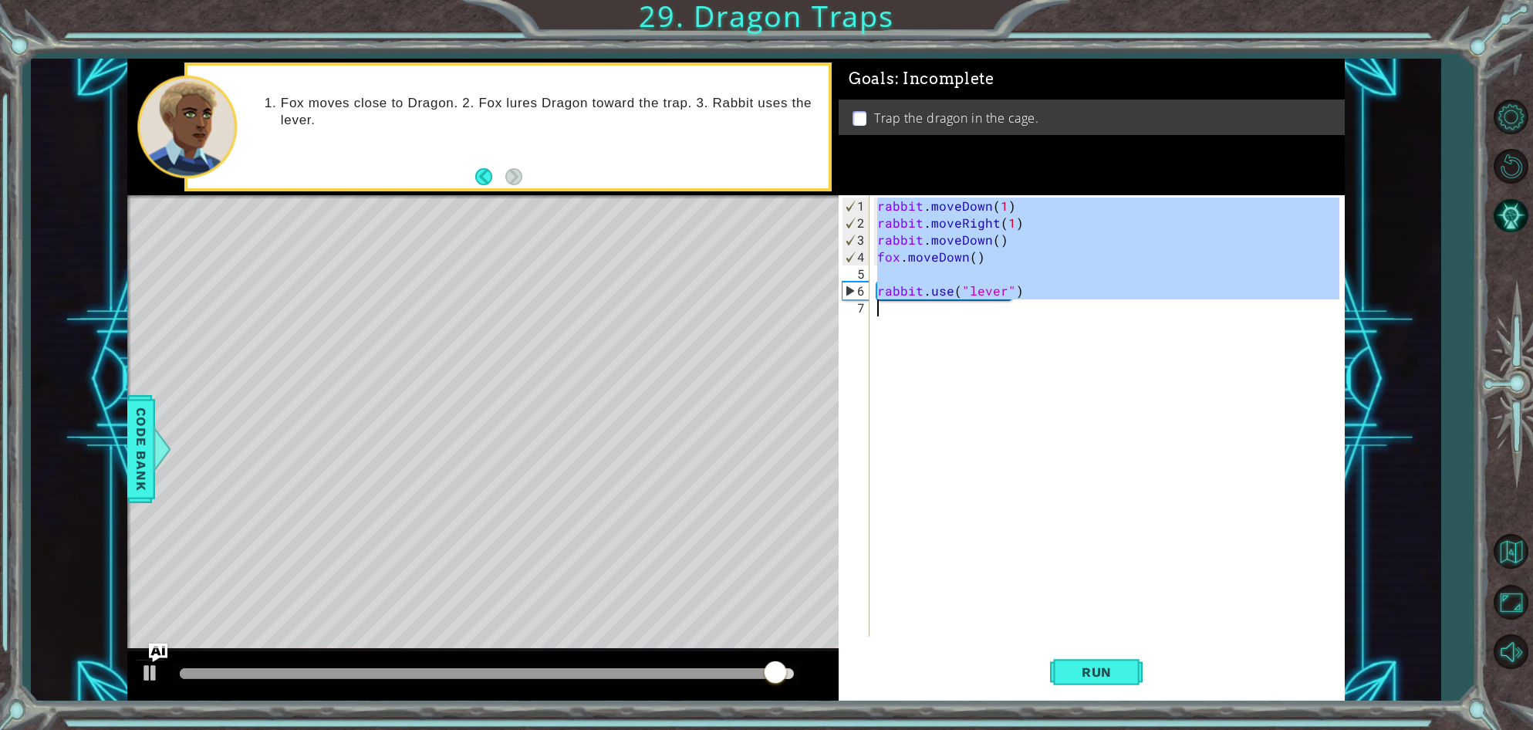
drag, startPoint x: 874, startPoint y: 206, endPoint x: 1017, endPoint y: 297, distance: 169.3
click at [1017, 297] on div "rabbit . moveDown ( 1 ) rabbit . moveRight ( 1 ) rabbit . moveDown ( ) fox . mo…" at bounding box center [1110, 435] width 473 height 475
type textarea "rabbit.use("lever")"
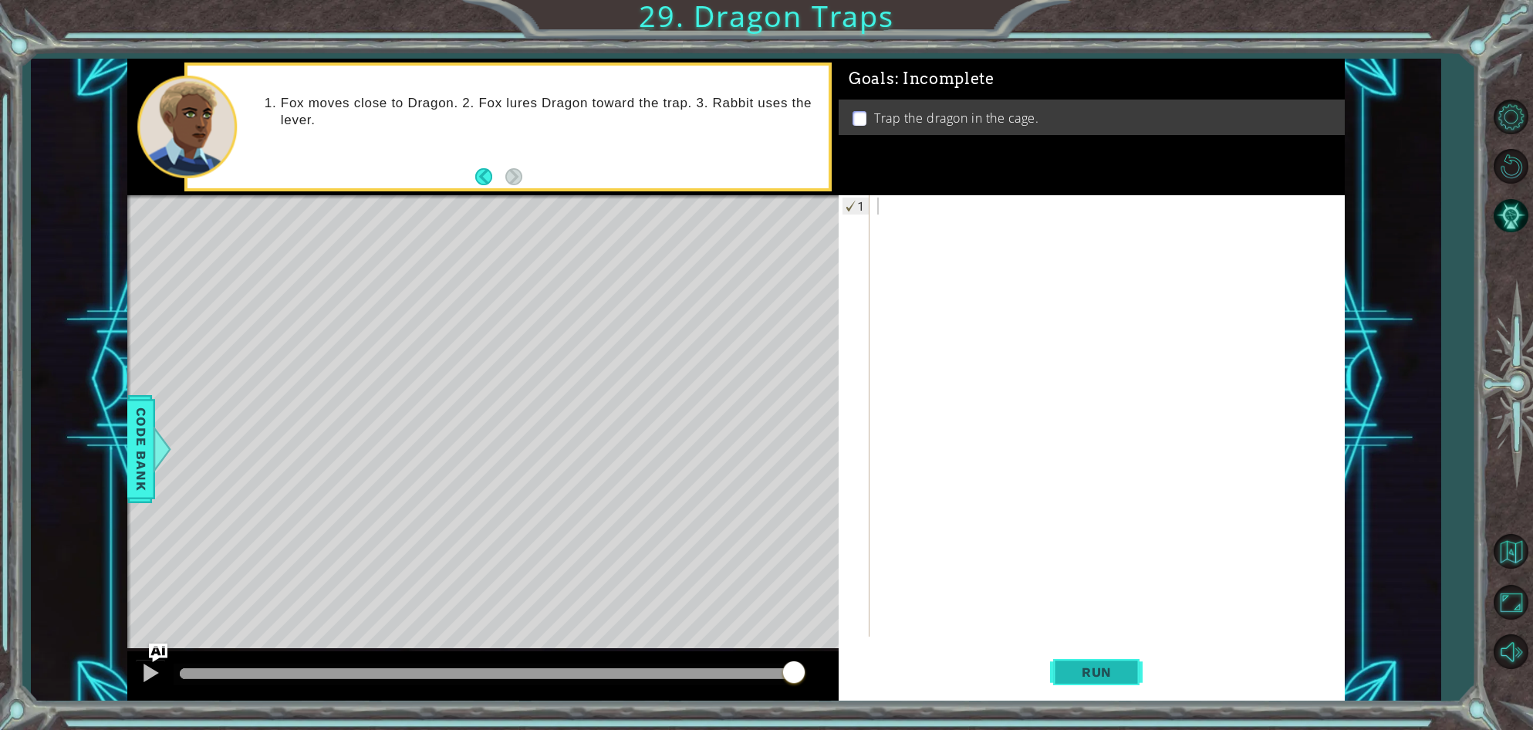
click at [1125, 672] on span "Run" at bounding box center [1096, 671] width 61 height 15
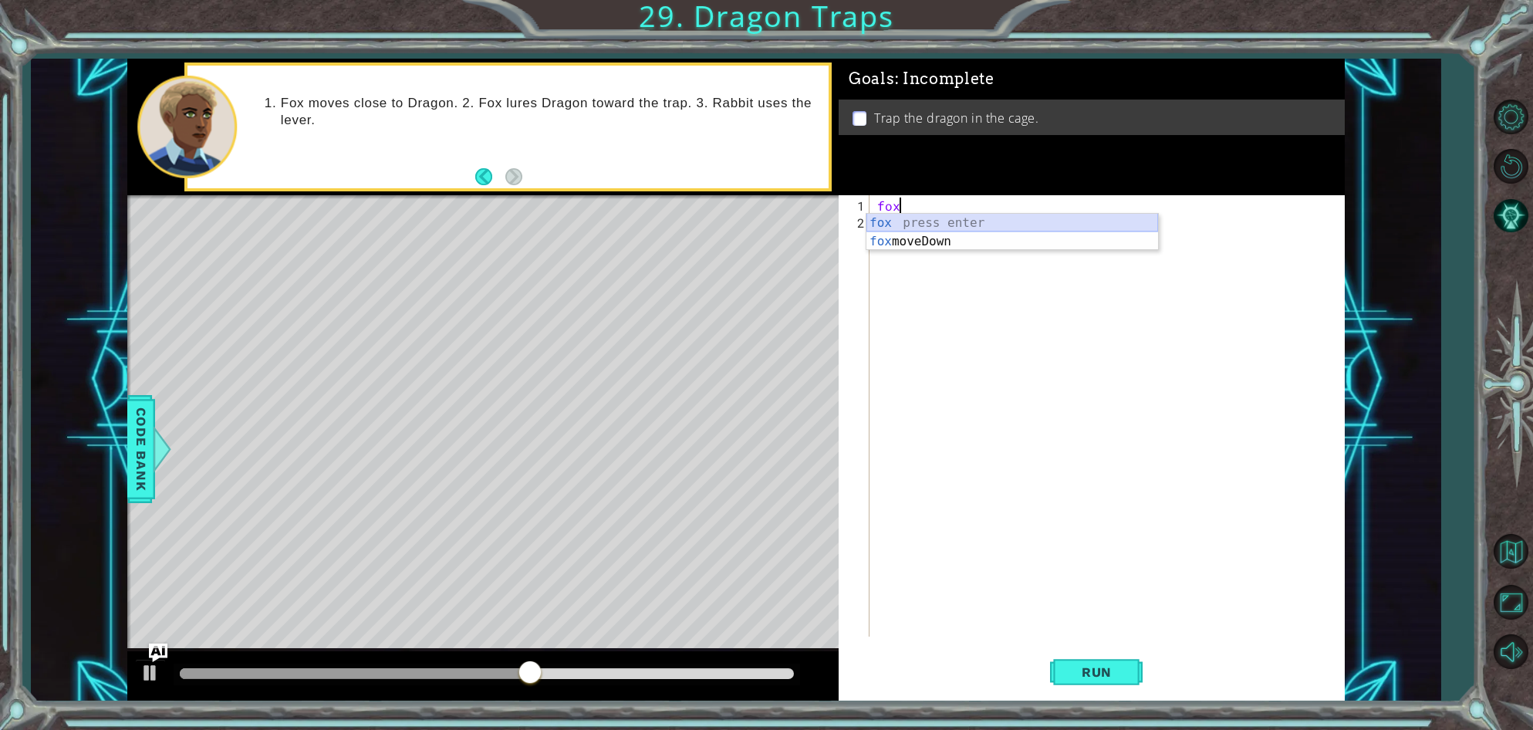
scroll to position [0, 1]
click at [917, 224] on div "foxm oveDown press enter" at bounding box center [1012, 242] width 292 height 56
click at [898, 210] on div "foxmoveDown" at bounding box center [1110, 435] width 473 height 475
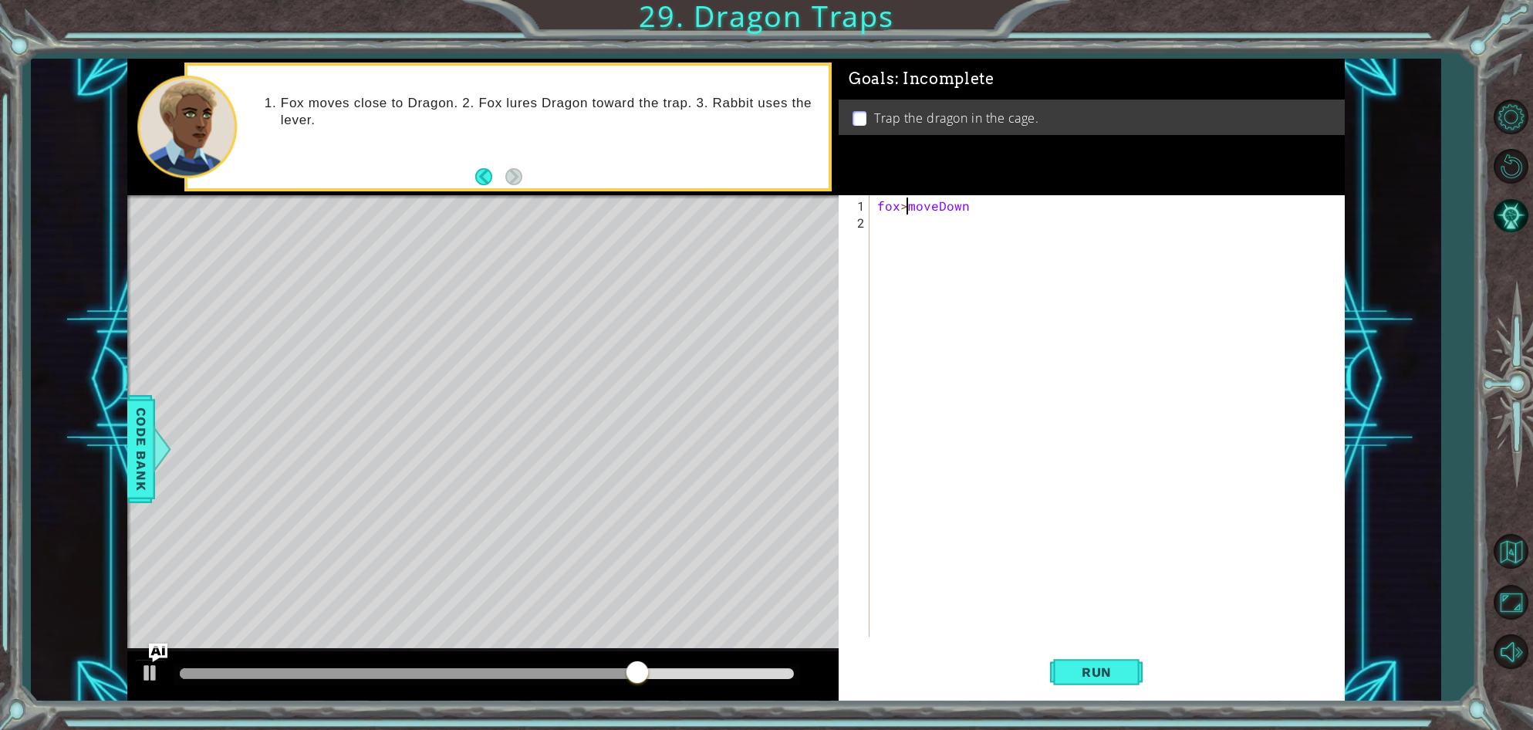
scroll to position [0, 2]
type textarea "fox.moveDown"
click at [984, 215] on div "fox . [GEOGRAPHIC_DATA]" at bounding box center [1110, 435] width 473 height 475
click at [978, 202] on div "fox . [GEOGRAPHIC_DATA]" at bounding box center [1110, 435] width 473 height 475
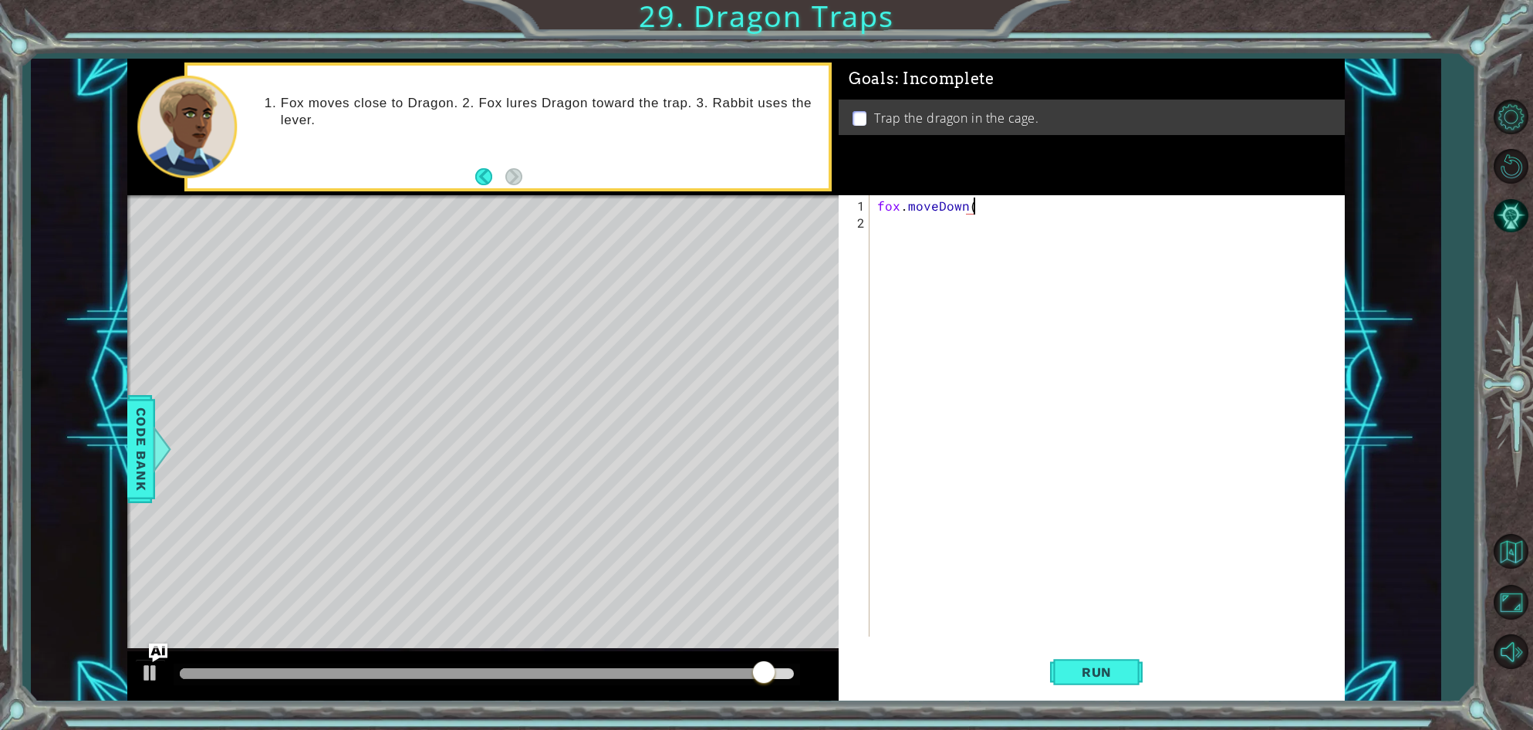
scroll to position [0, 5]
type textarea "fox.moveDown()"
click at [1065, 666] on button "Run" at bounding box center [1096, 672] width 93 height 51
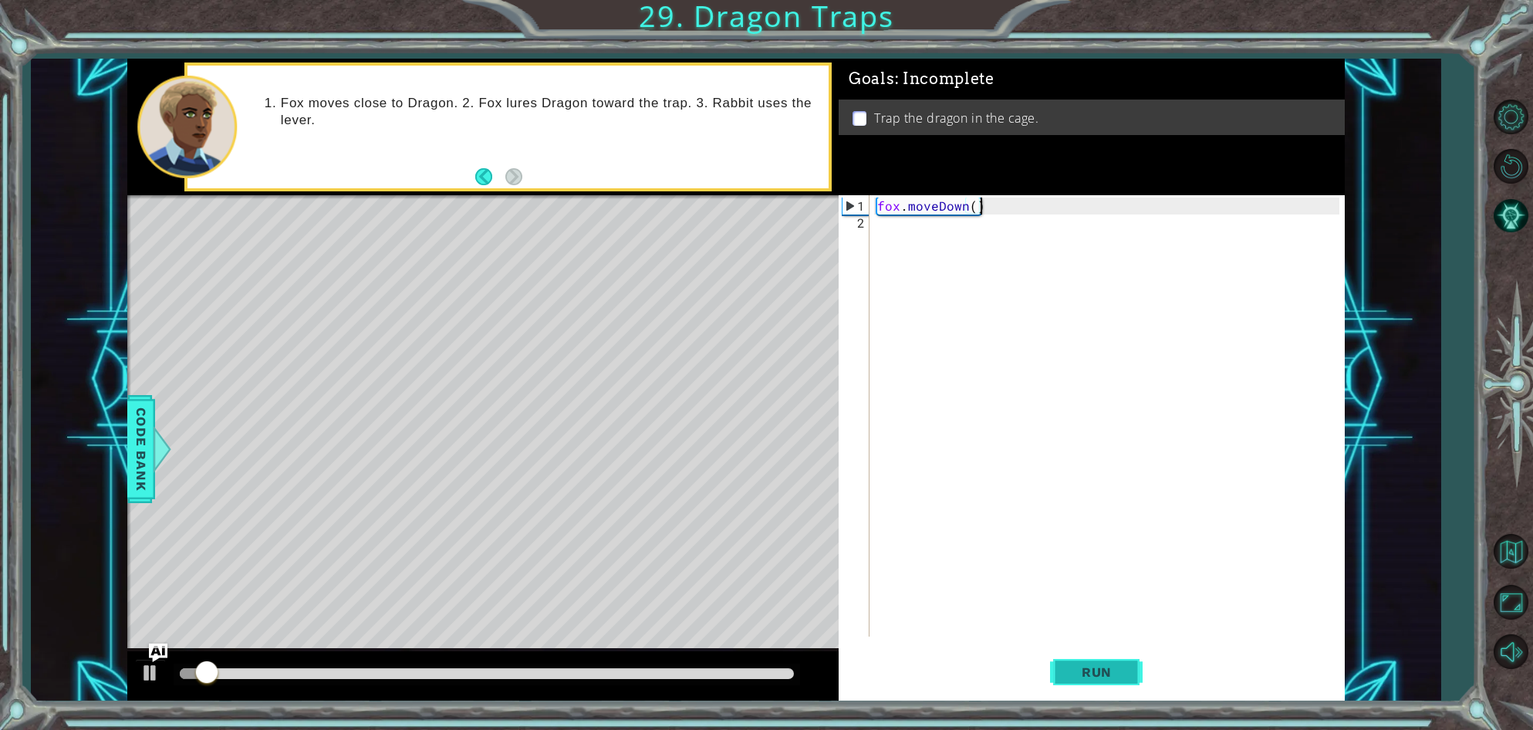
click at [1065, 666] on button "Run" at bounding box center [1096, 672] width 93 height 51
click at [879, 239] on div "fox . moveDown ( )" at bounding box center [1110, 435] width 473 height 475
type textarea "L"
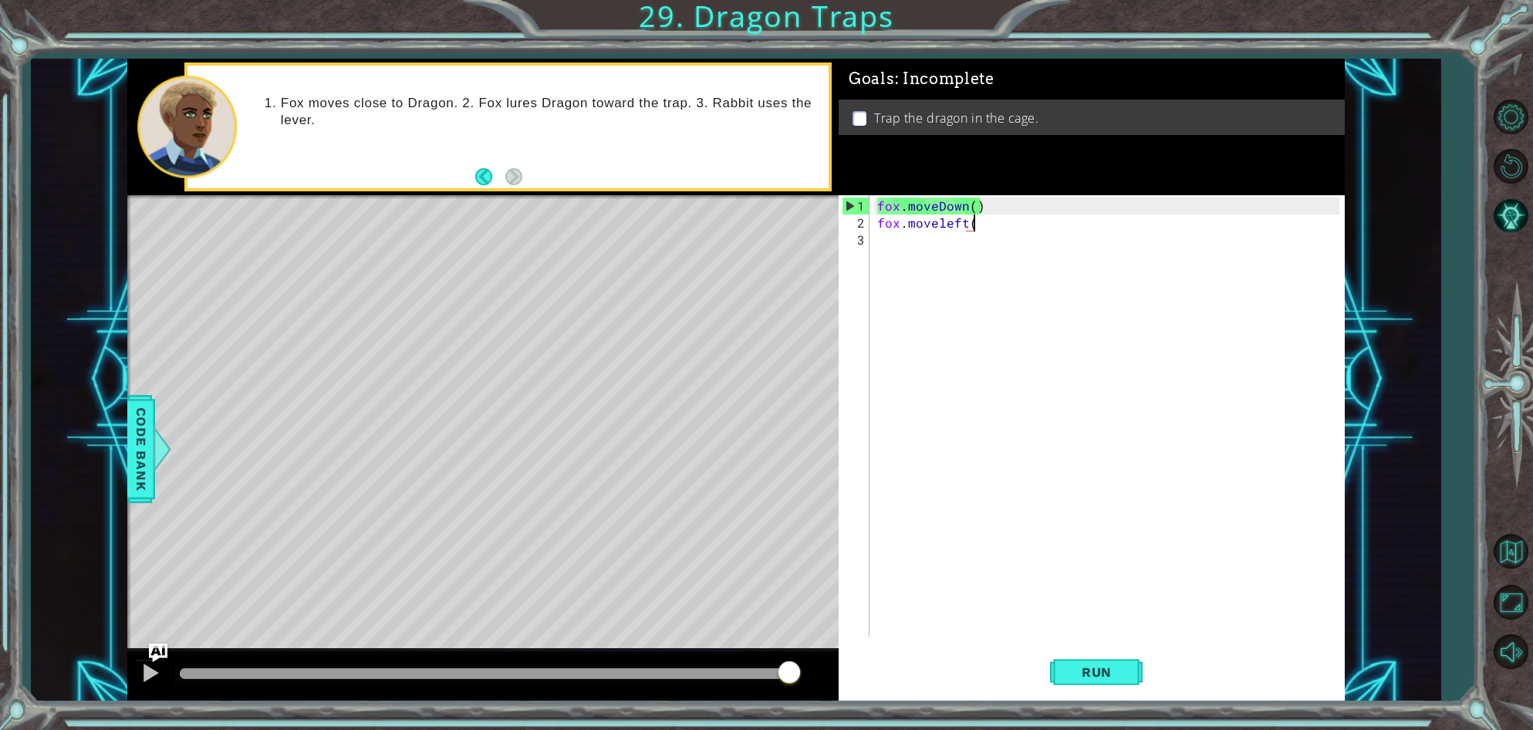
scroll to position [0, 5]
click at [1094, 669] on span "Run" at bounding box center [1096, 671] width 61 height 15
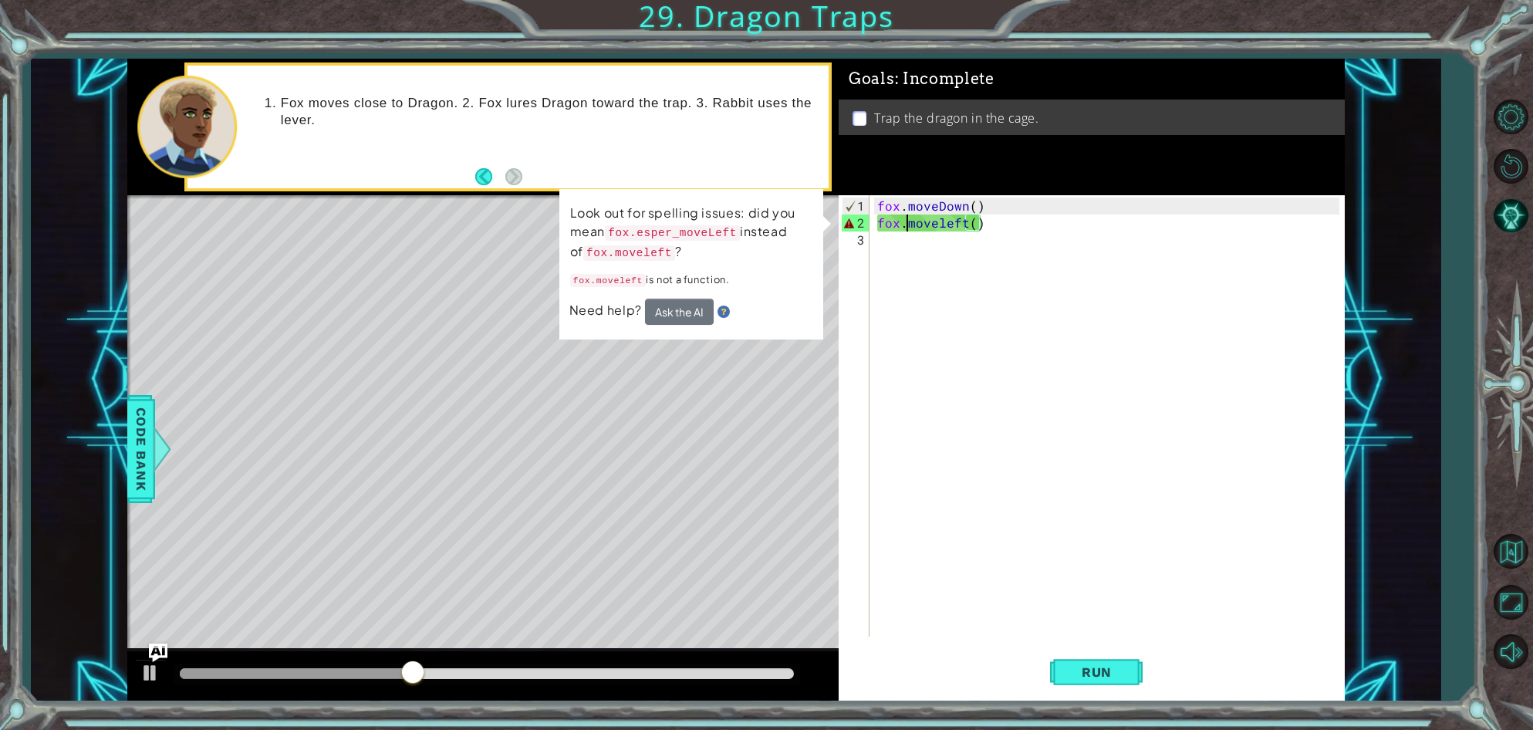
click at [908, 226] on div "fox . moveDown ( ) fox . moveleft ( )" at bounding box center [1110, 435] width 473 height 475
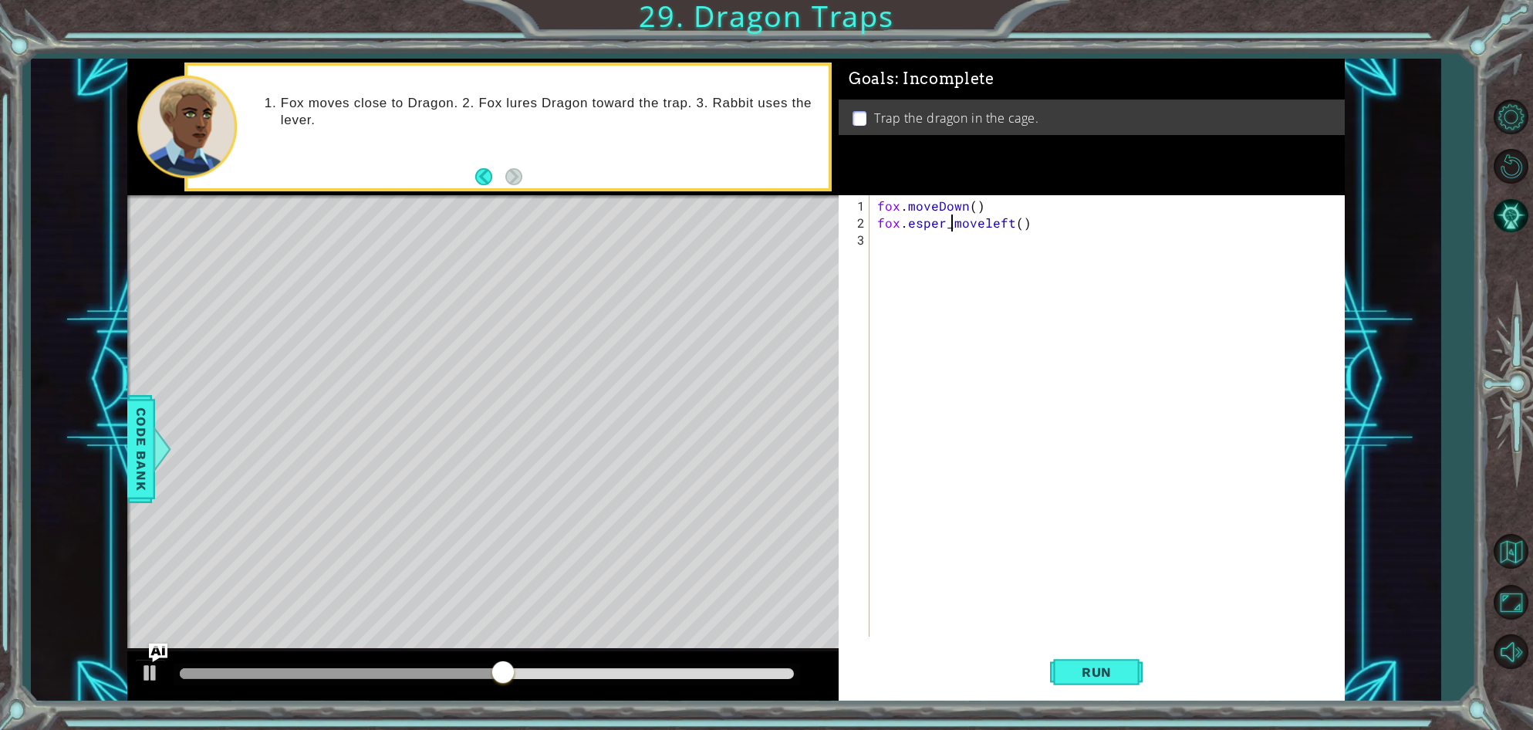
scroll to position [0, 5]
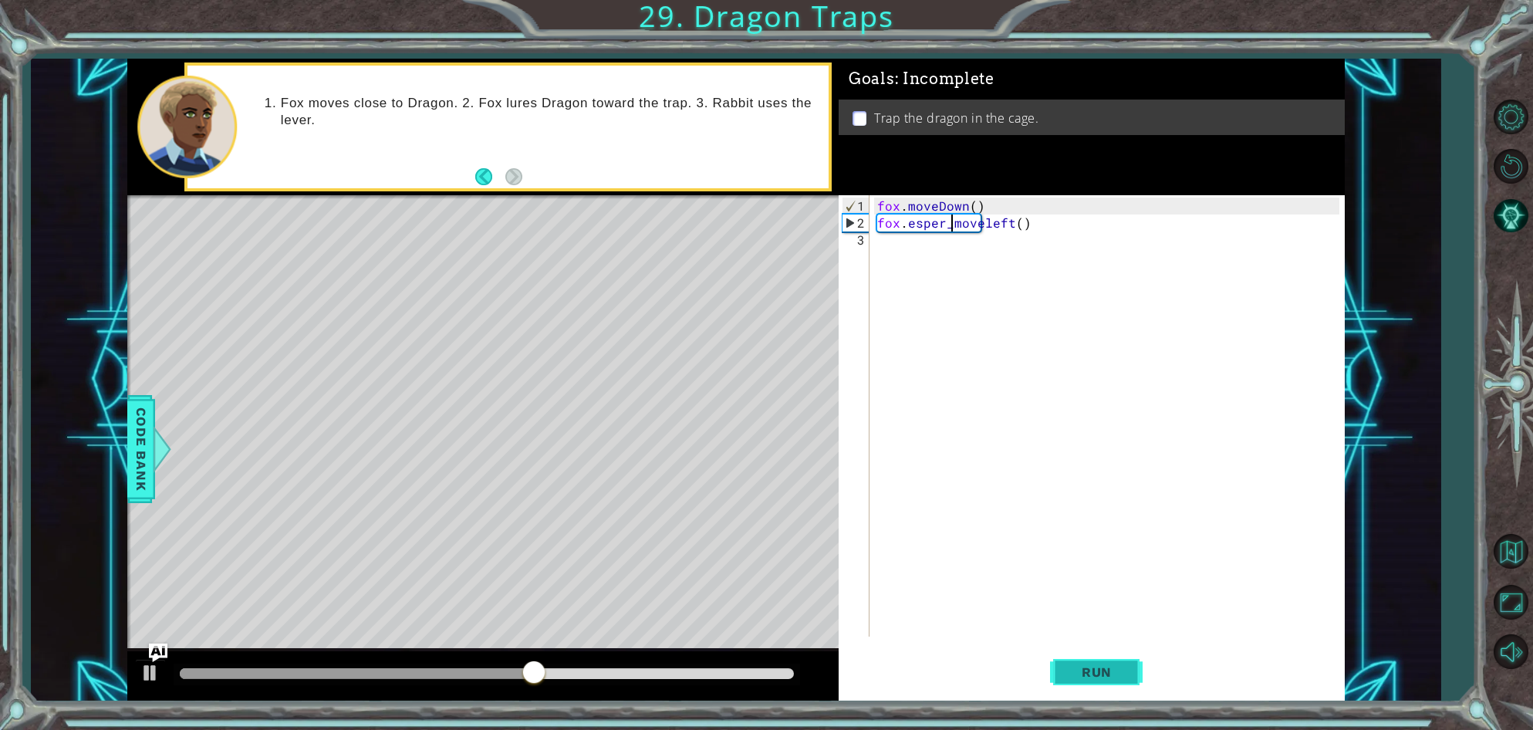
click at [1109, 661] on button "Run" at bounding box center [1096, 672] width 93 height 51
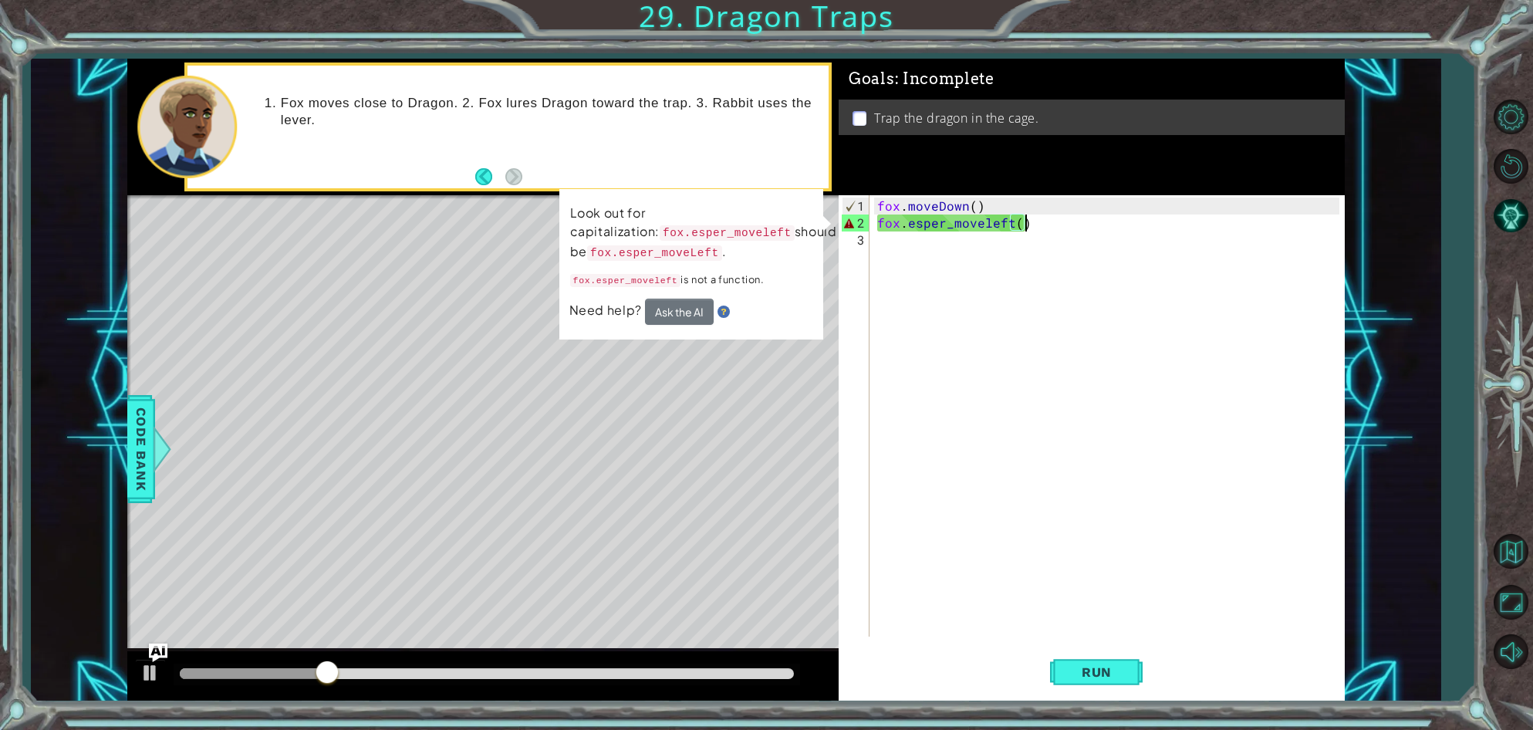
drag, startPoint x: 1049, startPoint y: 218, endPoint x: 1038, endPoint y: 219, distance: 10.8
click at [1038, 219] on div "fox . moveDown ( ) fox . esper_moveleft ( )" at bounding box center [1110, 435] width 473 height 475
click at [688, 308] on button "Ask the AI" at bounding box center [679, 312] width 69 height 26
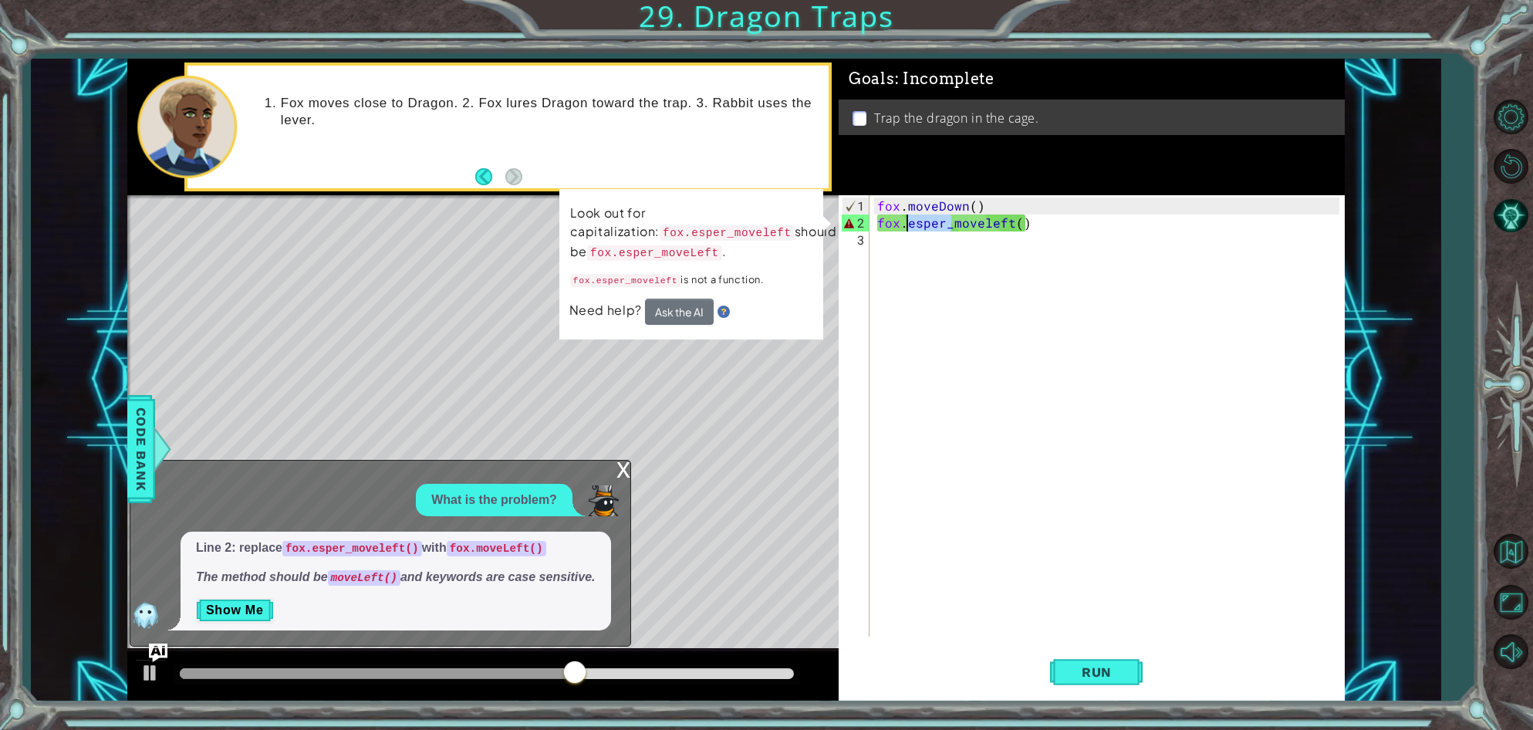
drag, startPoint x: 951, startPoint y: 228, endPoint x: 910, endPoint y: 224, distance: 40.4
click at [910, 224] on div "fox . moveDown ( ) fox . esper_moveleft ( )" at bounding box center [1110, 435] width 473 height 475
type textarea "fox.moveleft()"
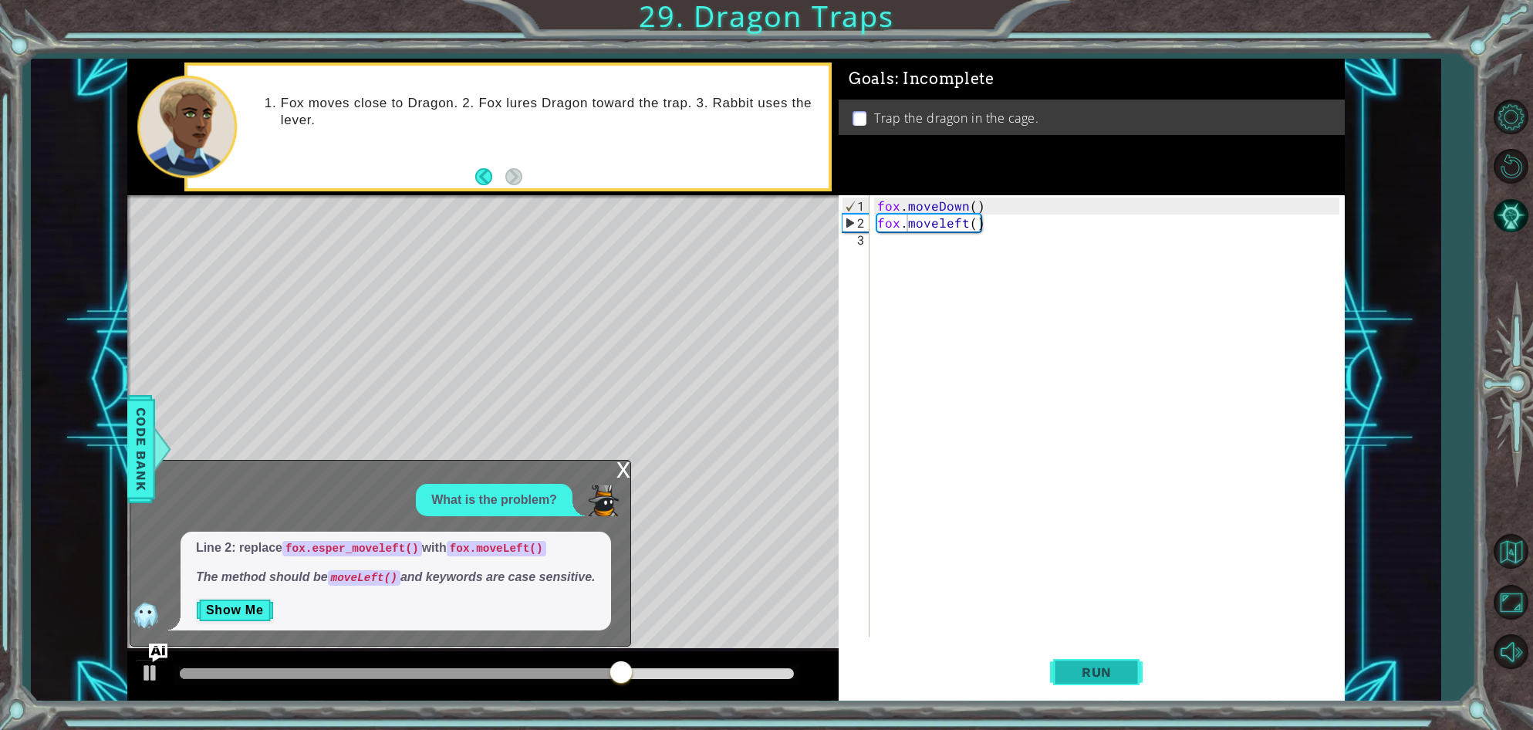
click at [1084, 667] on span "Run" at bounding box center [1096, 671] width 61 height 15
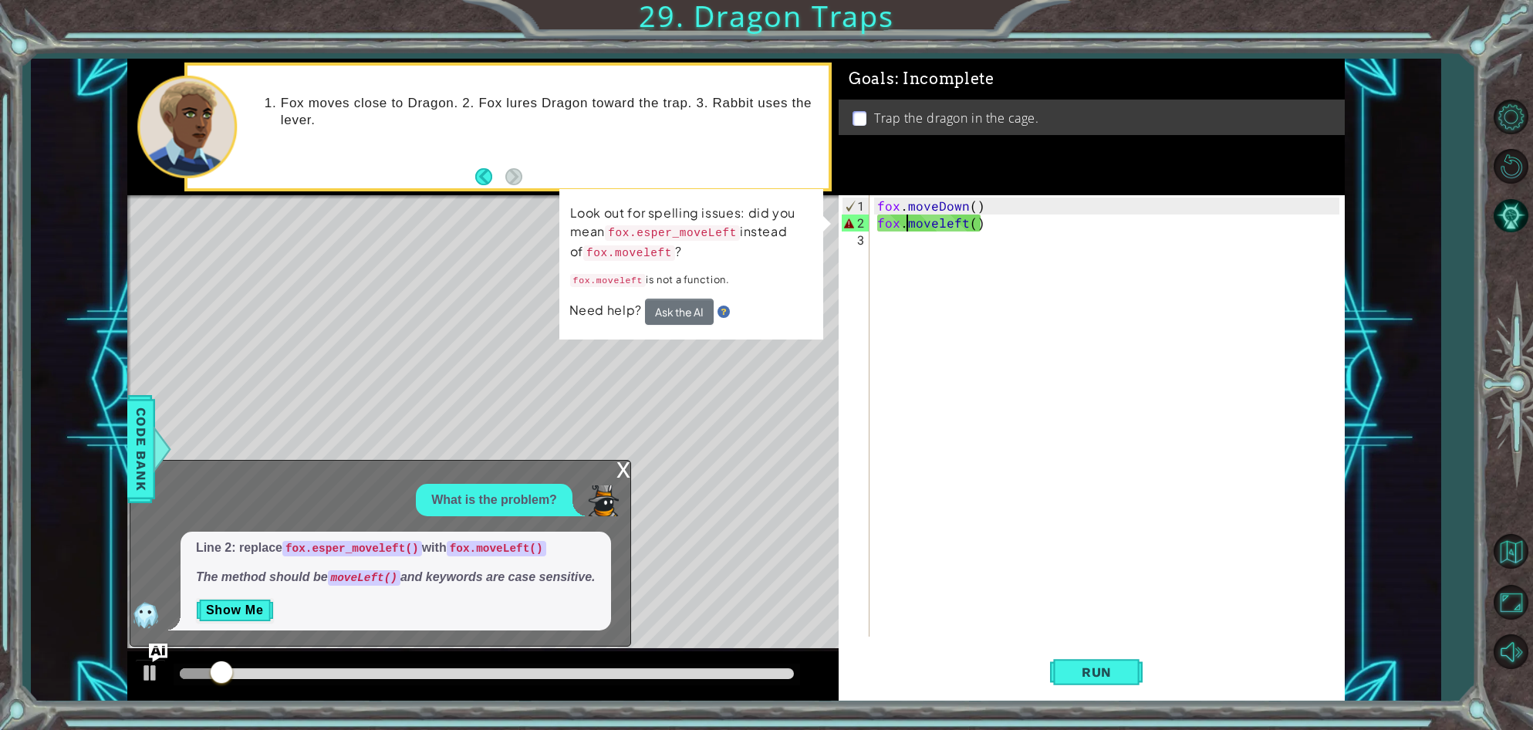
click at [627, 468] on div "x" at bounding box center [623, 468] width 14 height 15
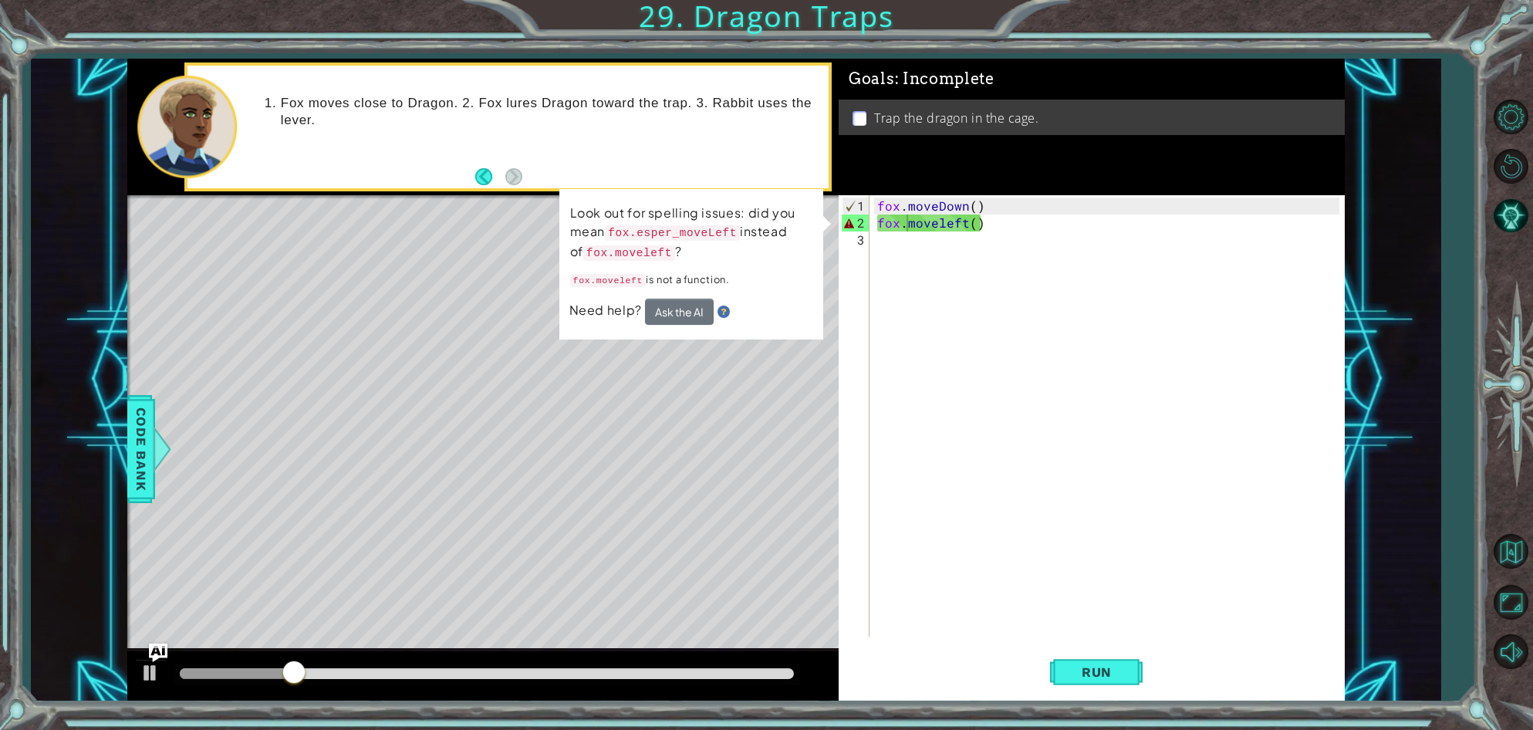
click at [626, 307] on span "Need help?" at bounding box center [607, 310] width 76 height 16
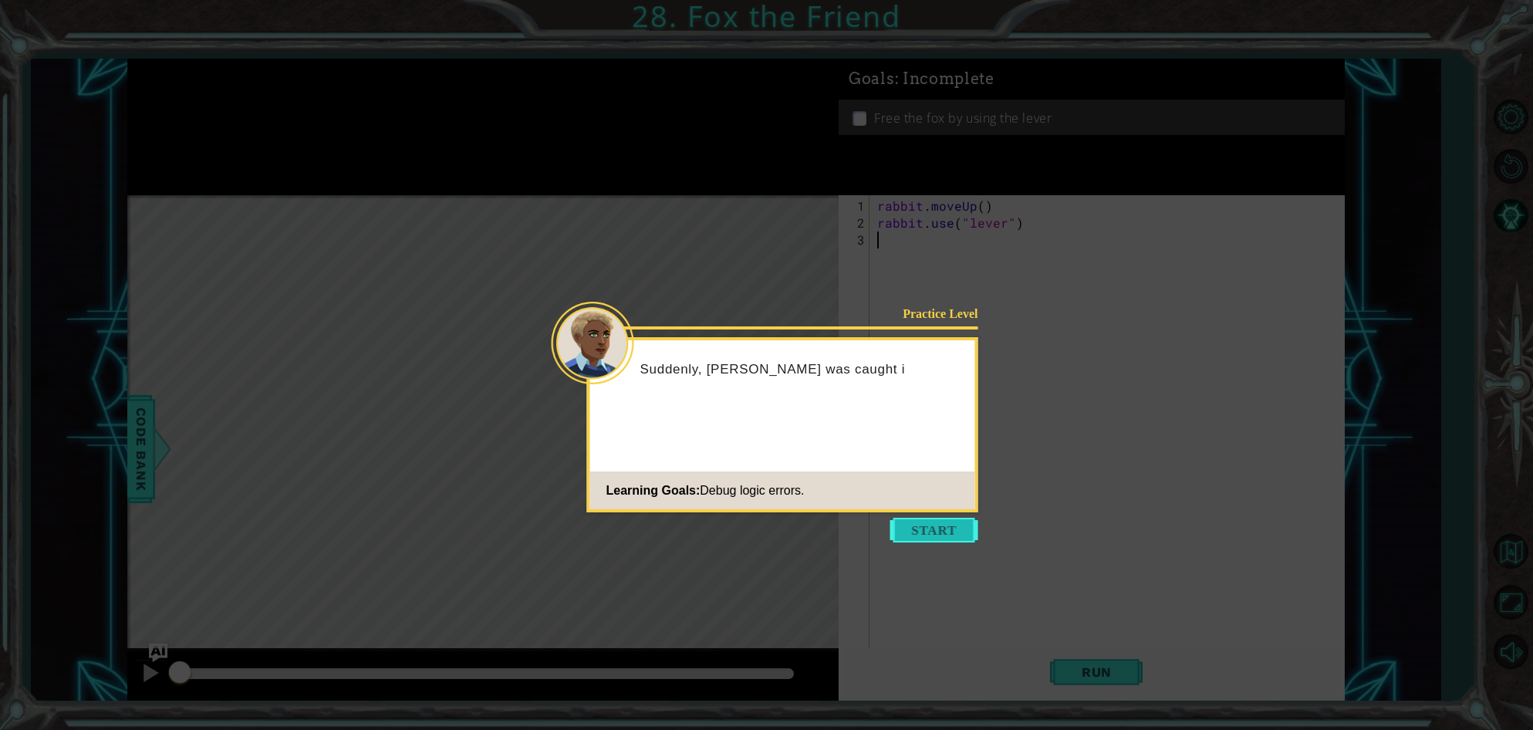
click at [946, 530] on button "Start" at bounding box center [934, 530] width 88 height 25
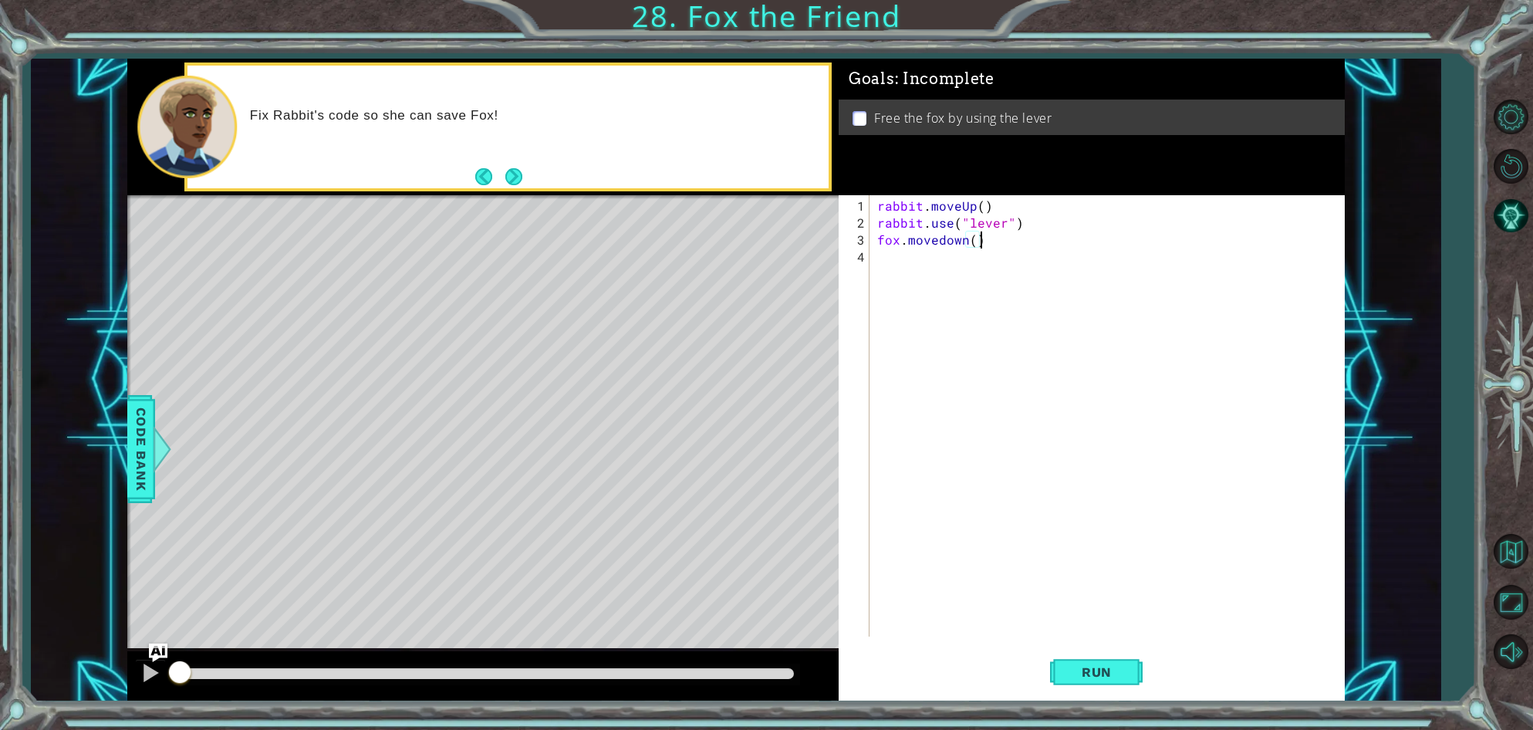
scroll to position [0, 5]
type textarea "fox.movedown()"
click at [1112, 681] on button "Run" at bounding box center [1096, 672] width 93 height 51
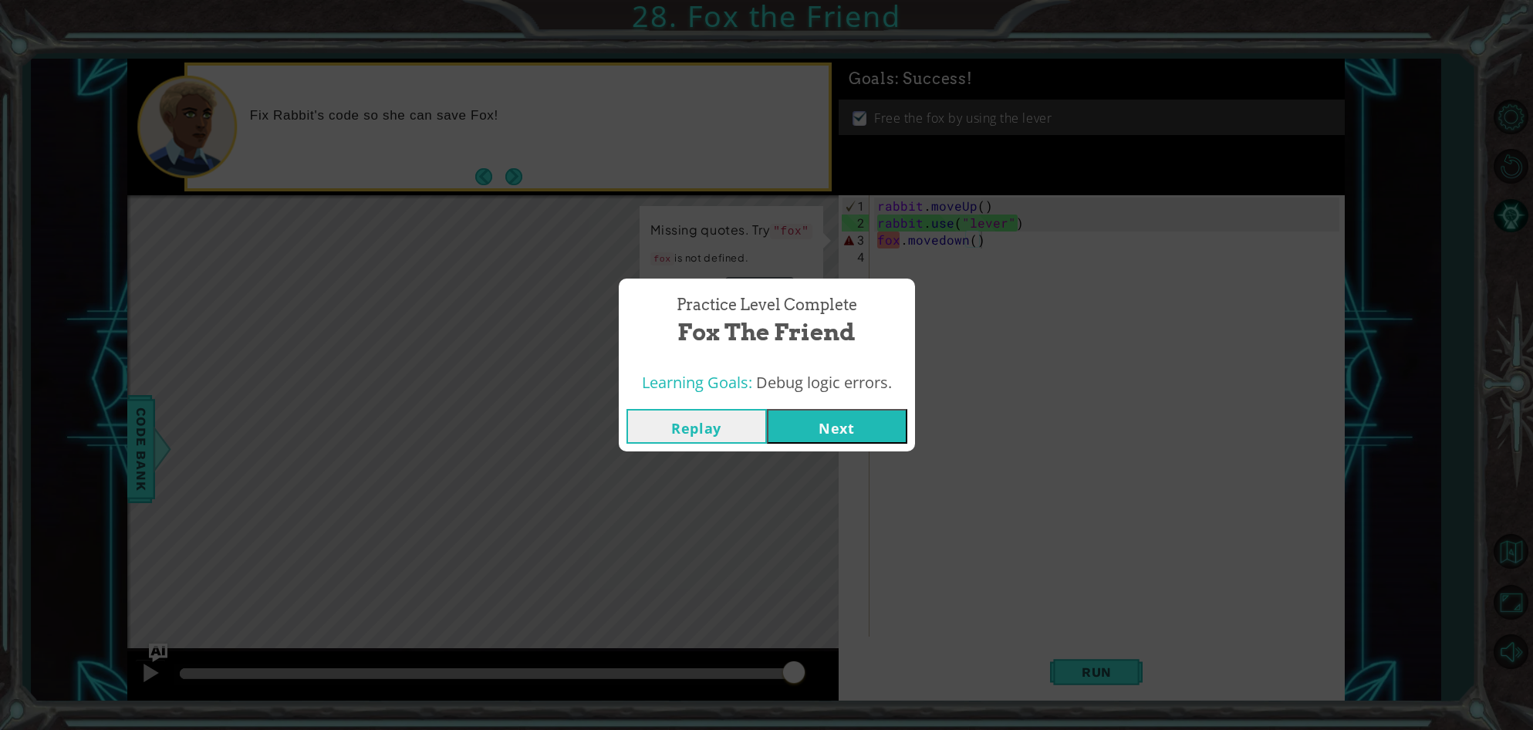
click at [813, 428] on button "Next" at bounding box center [837, 426] width 140 height 35
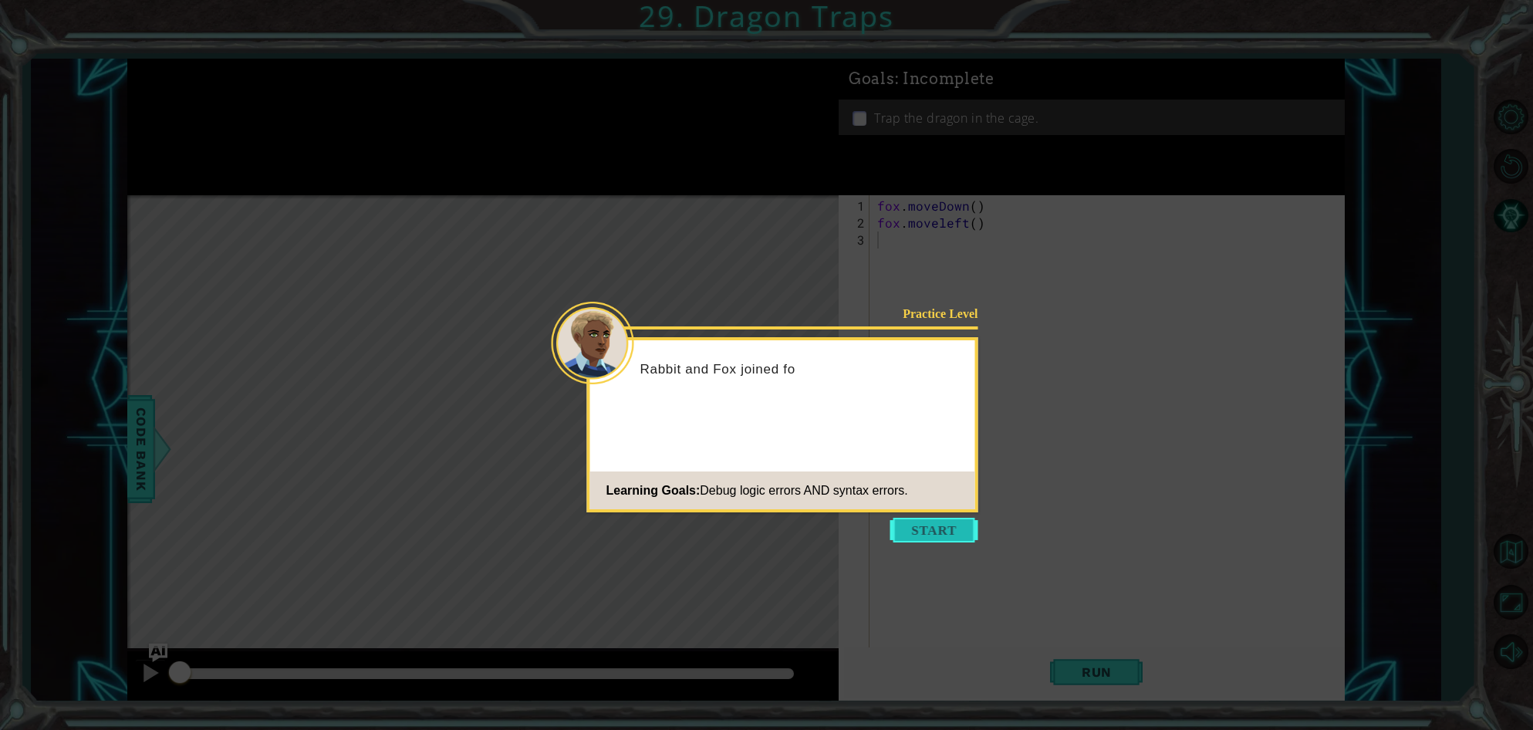
click at [903, 524] on button "Start" at bounding box center [934, 530] width 88 height 25
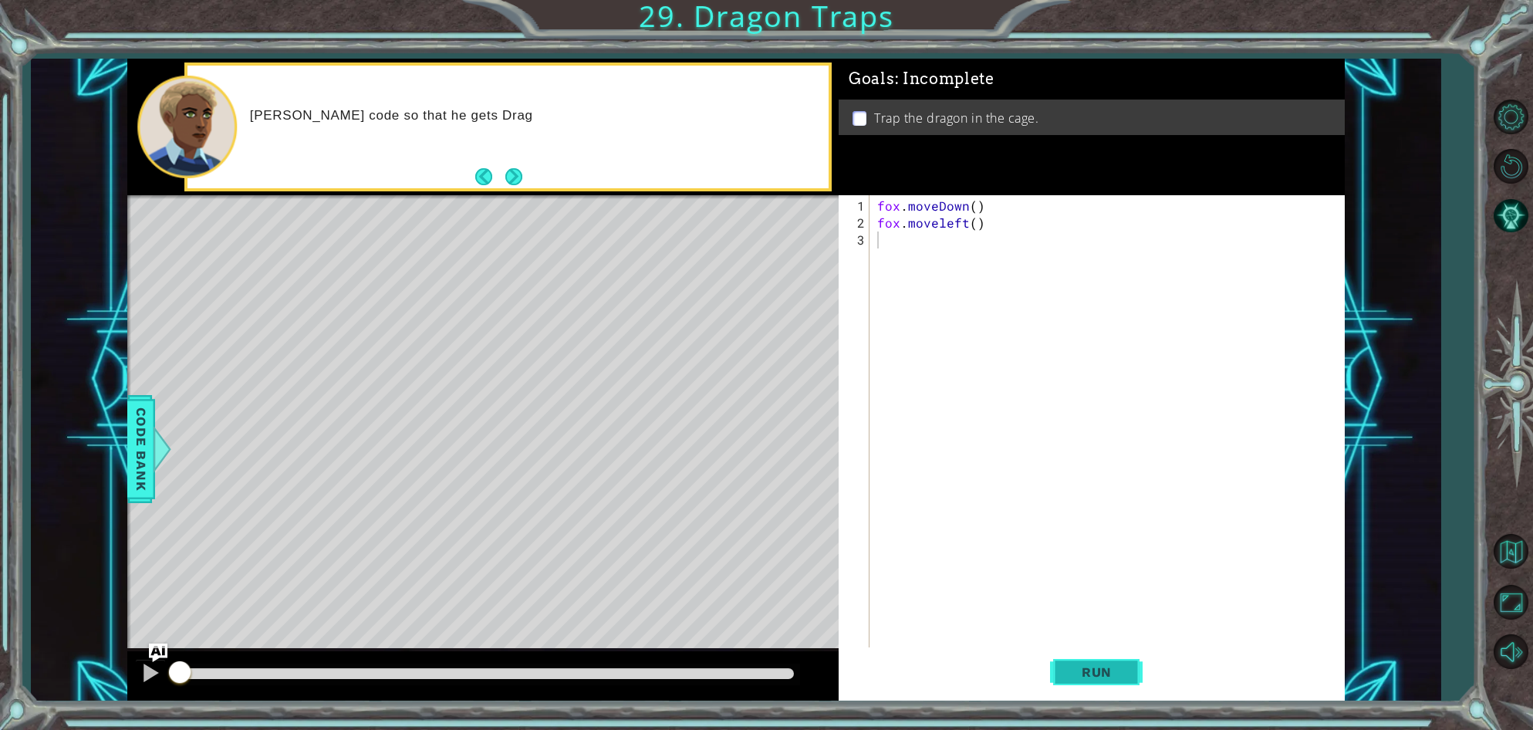
click at [1081, 672] on span "Run" at bounding box center [1096, 671] width 61 height 15
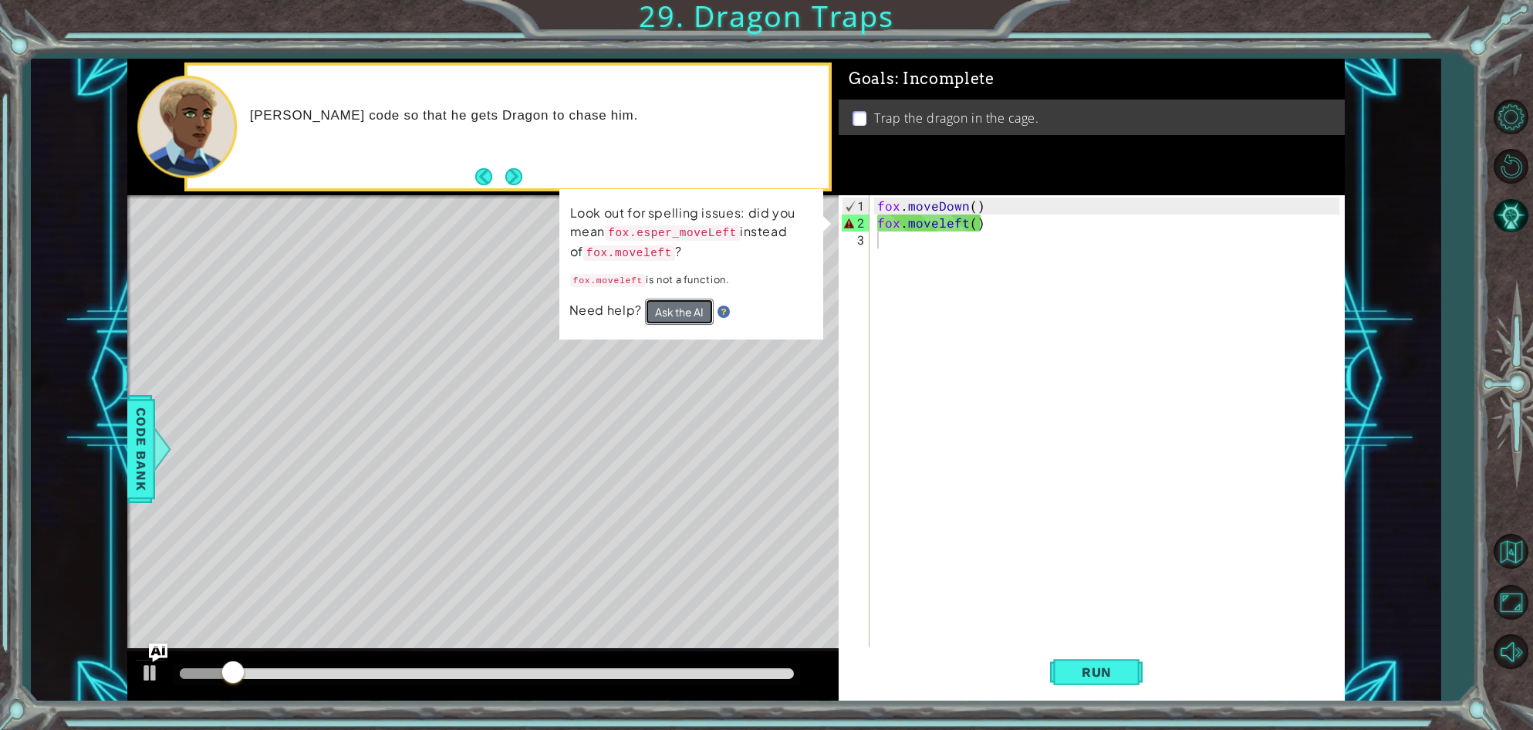
click at [680, 303] on button "Ask the AI" at bounding box center [679, 312] width 69 height 26
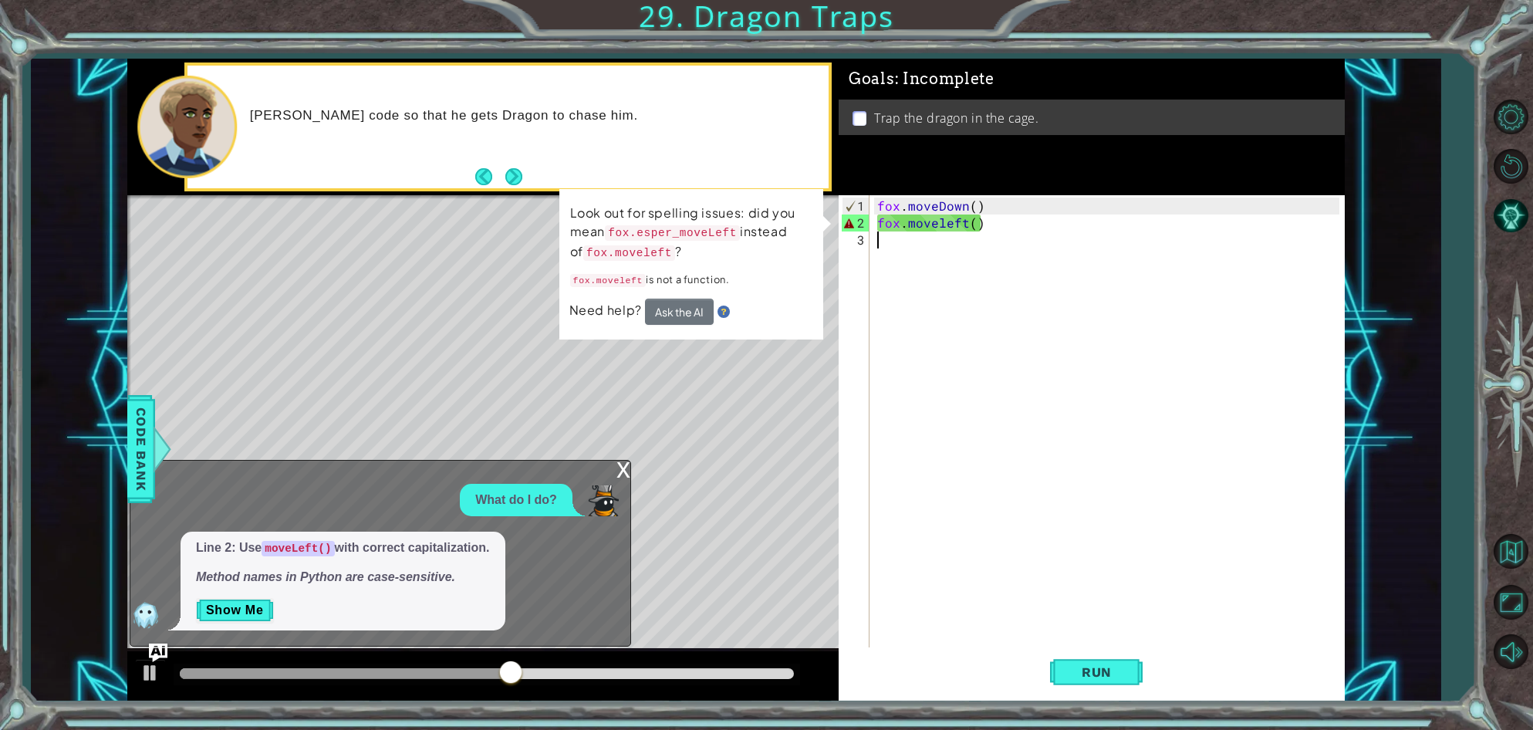
click at [941, 230] on div "fox . moveDown ( ) fox . moveleft ( )" at bounding box center [1110, 452] width 473 height 509
click at [942, 228] on div "fox . moveDown ( ) fox . moveleft ( )" at bounding box center [1110, 452] width 473 height 509
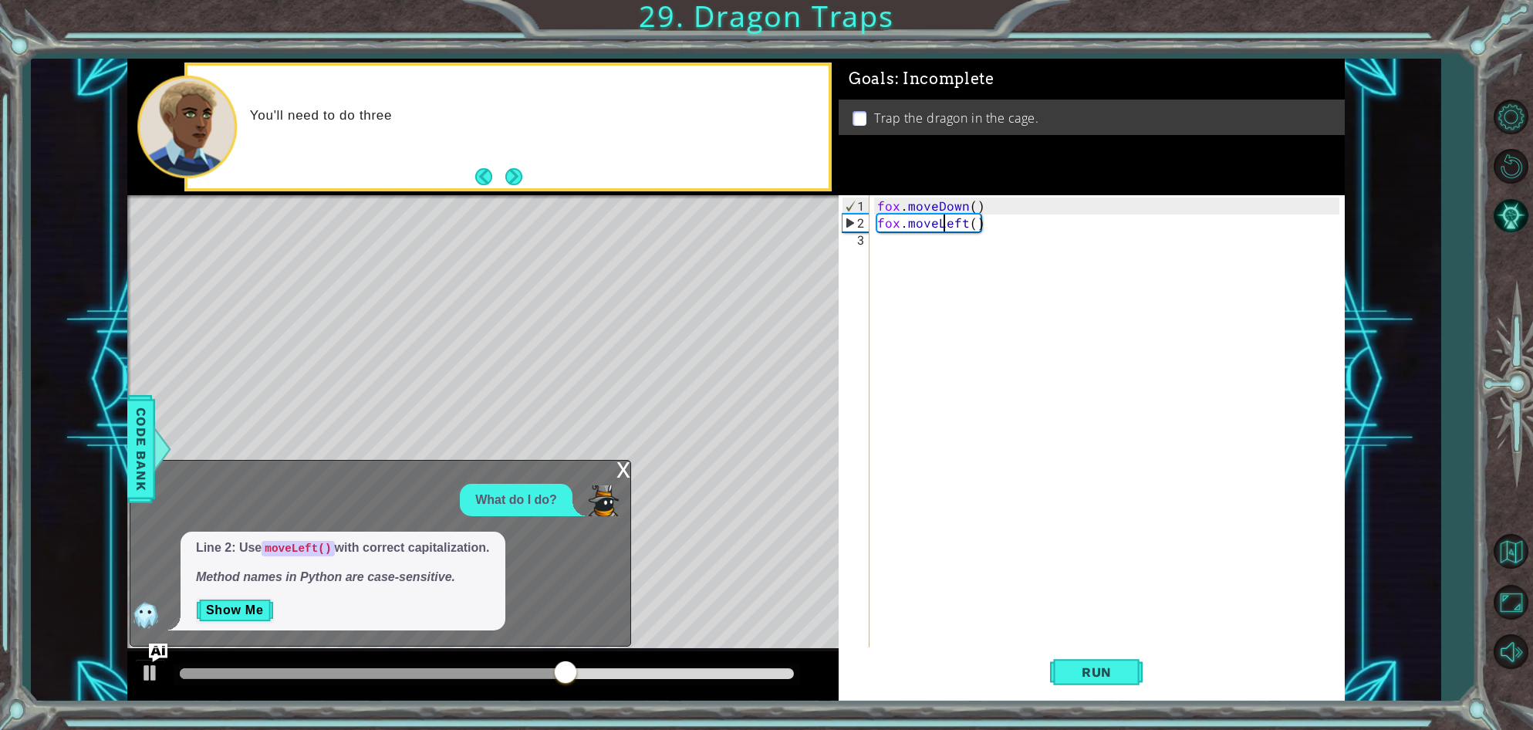
scroll to position [0, 4]
type textarea "fox.moveLeft()"
click at [1078, 665] on span "Run" at bounding box center [1096, 671] width 61 height 15
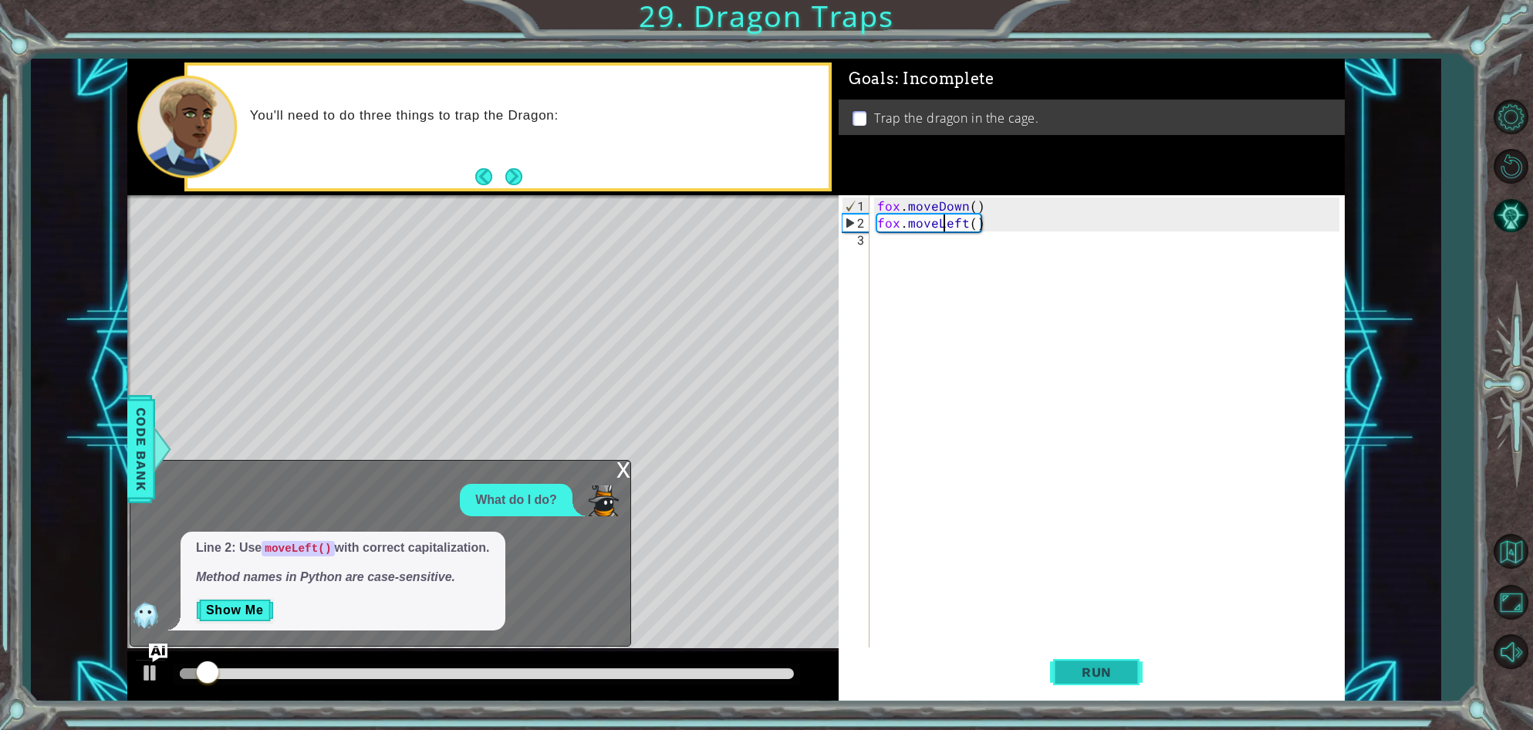
click at [1078, 664] on span "Run" at bounding box center [1096, 671] width 61 height 15
click at [618, 462] on div "x" at bounding box center [623, 468] width 14 height 15
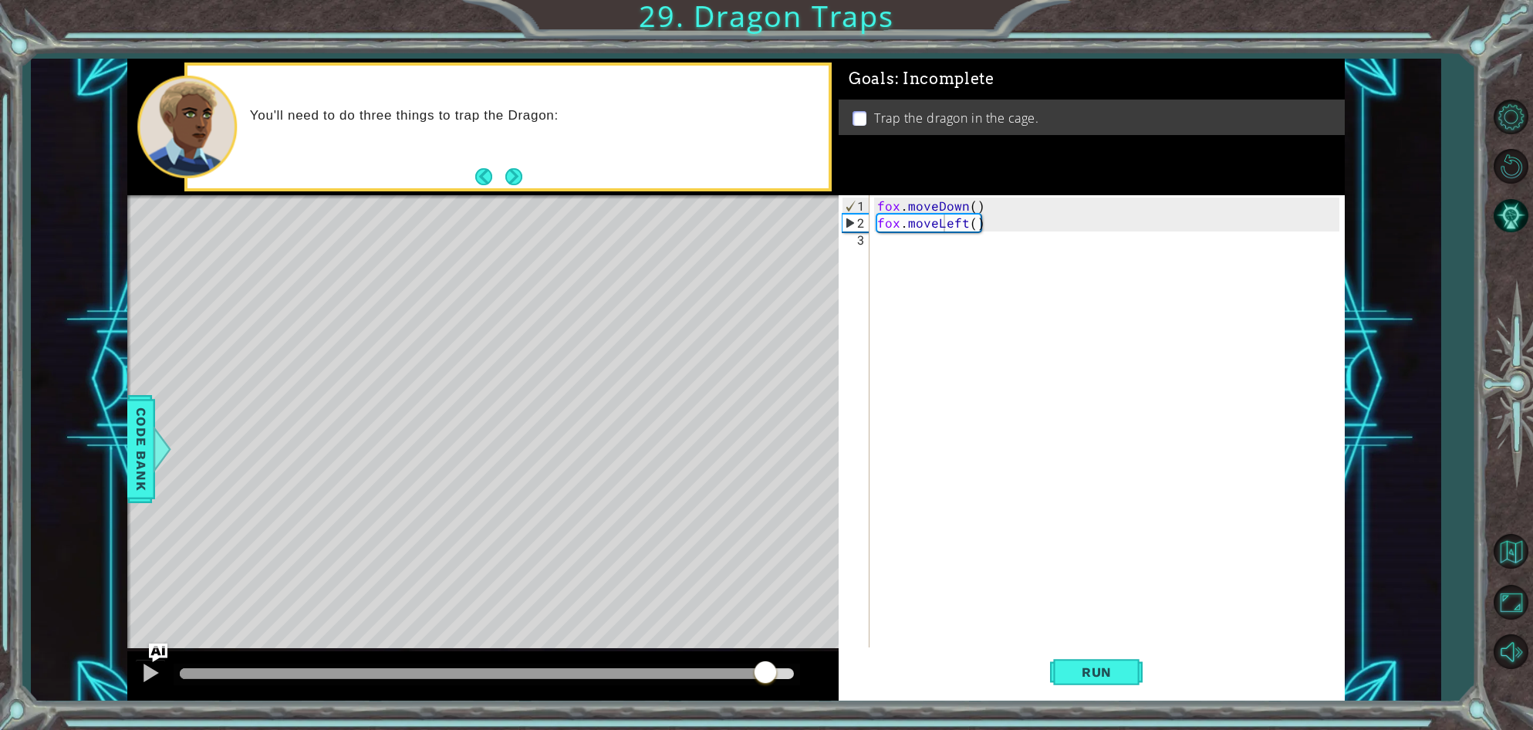
click at [766, 668] on div at bounding box center [487, 673] width 614 height 11
click at [883, 258] on div "fox . moveDown ( ) fox . moveLeft ( )" at bounding box center [1110, 452] width 473 height 509
click at [1071, 681] on button "Run" at bounding box center [1096, 672] width 93 height 51
click at [972, 224] on div "fox . moveDown ( ) fox . moveLeft ( )" at bounding box center [1110, 452] width 473 height 509
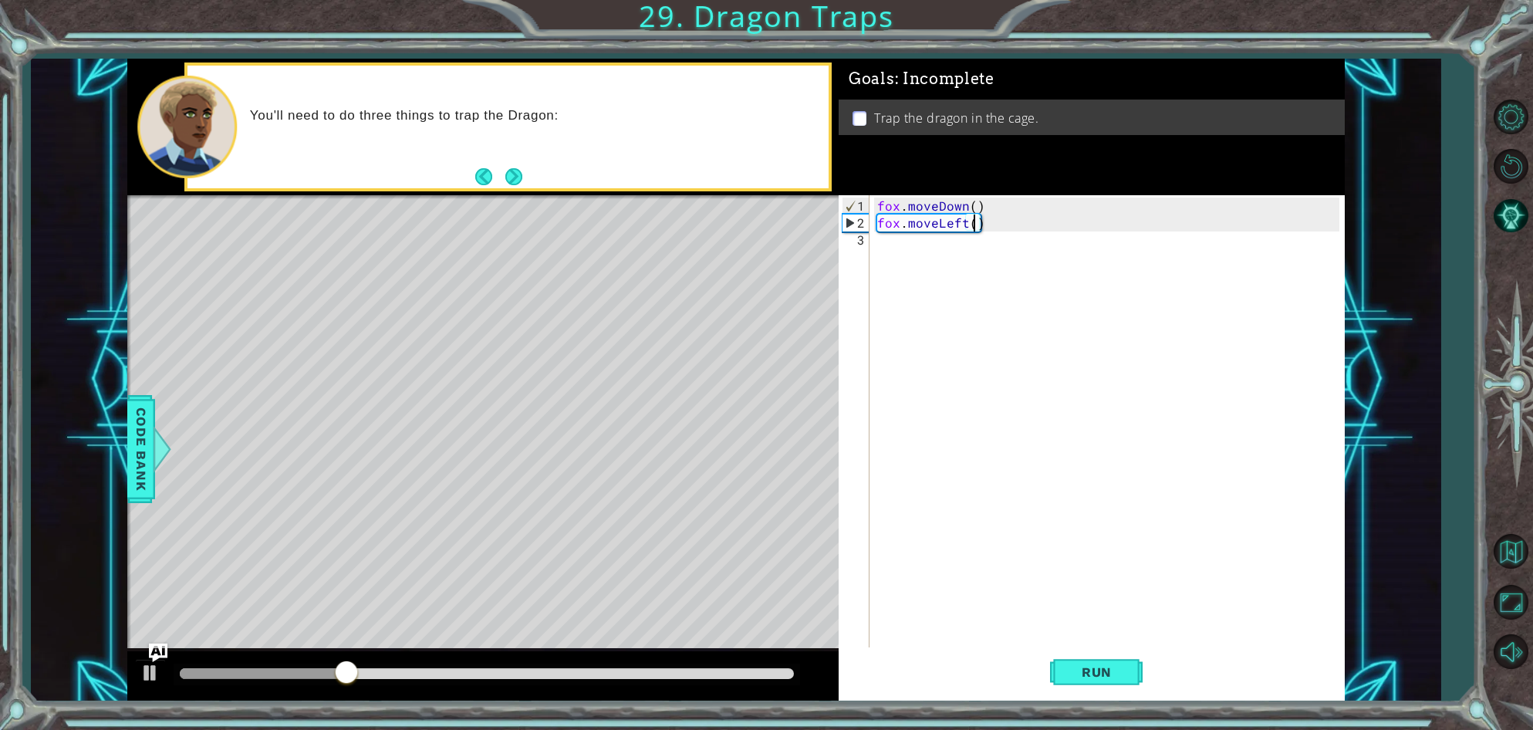
scroll to position [0, 6]
type textarea "fox.moveLeft(2)"
click at [1096, 681] on button "Run" at bounding box center [1096, 672] width 93 height 51
click at [517, 172] on button "Next" at bounding box center [513, 176] width 17 height 17
click at [876, 245] on div "fox . moveDown ( ) fox . moveLeft ( 2 )" at bounding box center [1110, 452] width 473 height 509
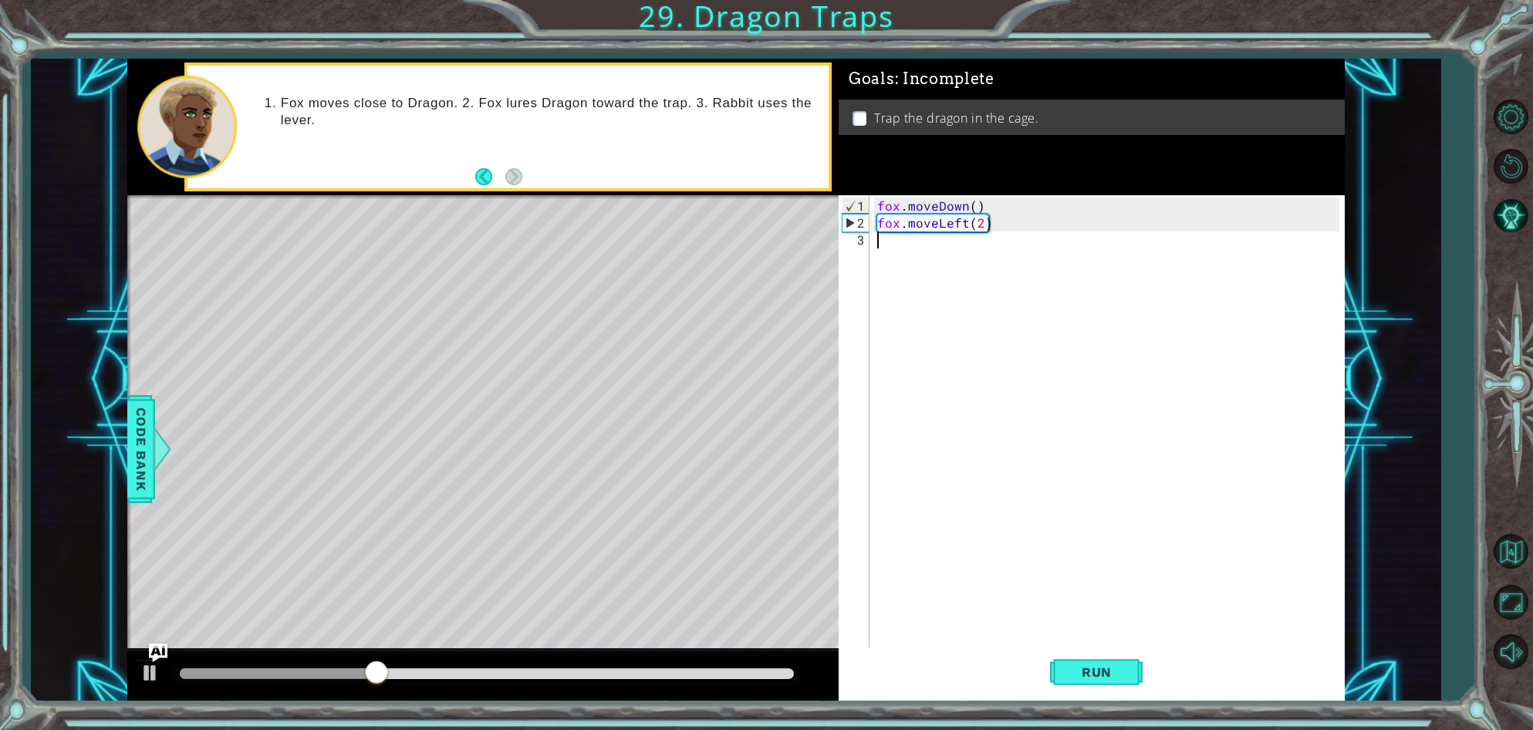
scroll to position [0, 0]
click at [147, 434] on span "Code Bank" at bounding box center [141, 449] width 25 height 94
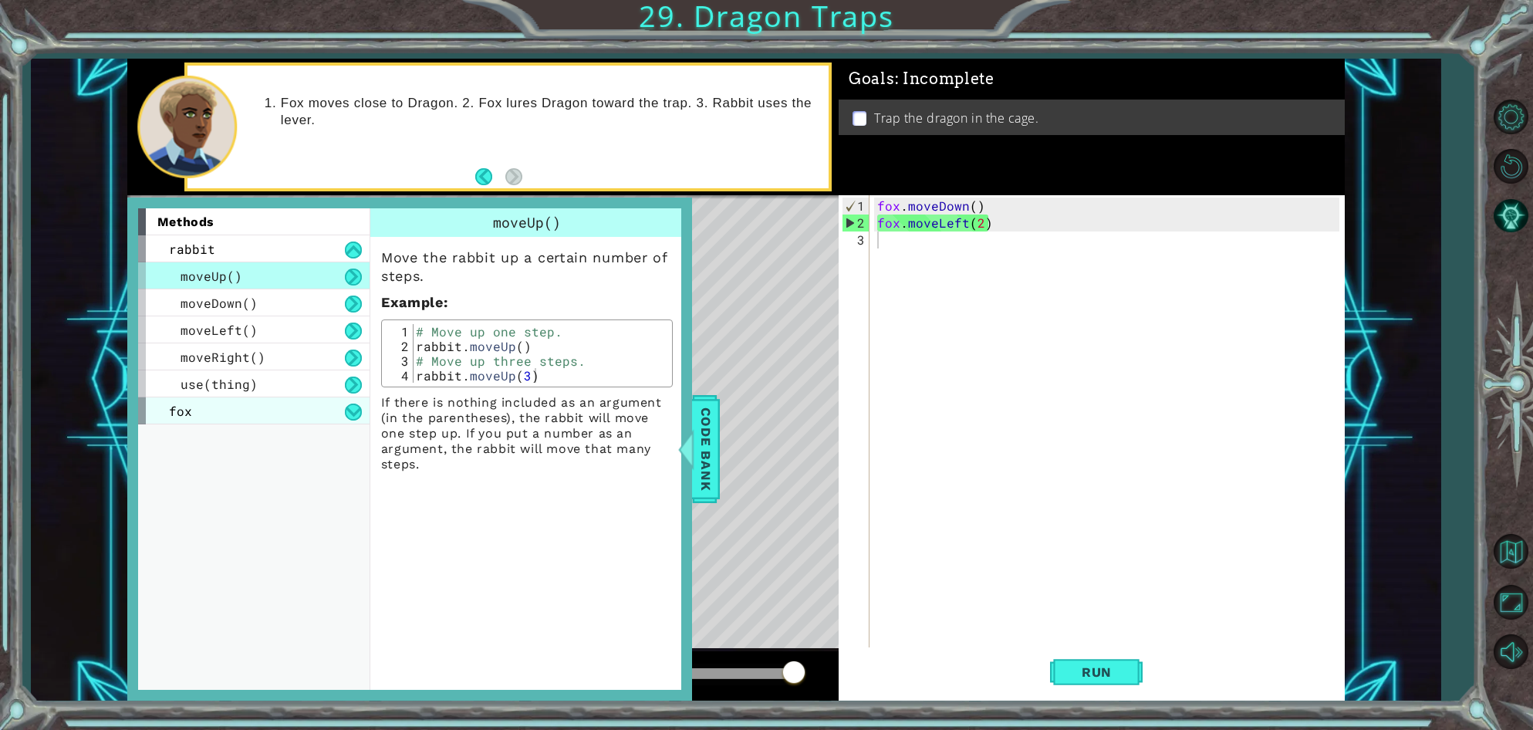
click at [222, 418] on div "fox" at bounding box center [253, 410] width 231 height 27
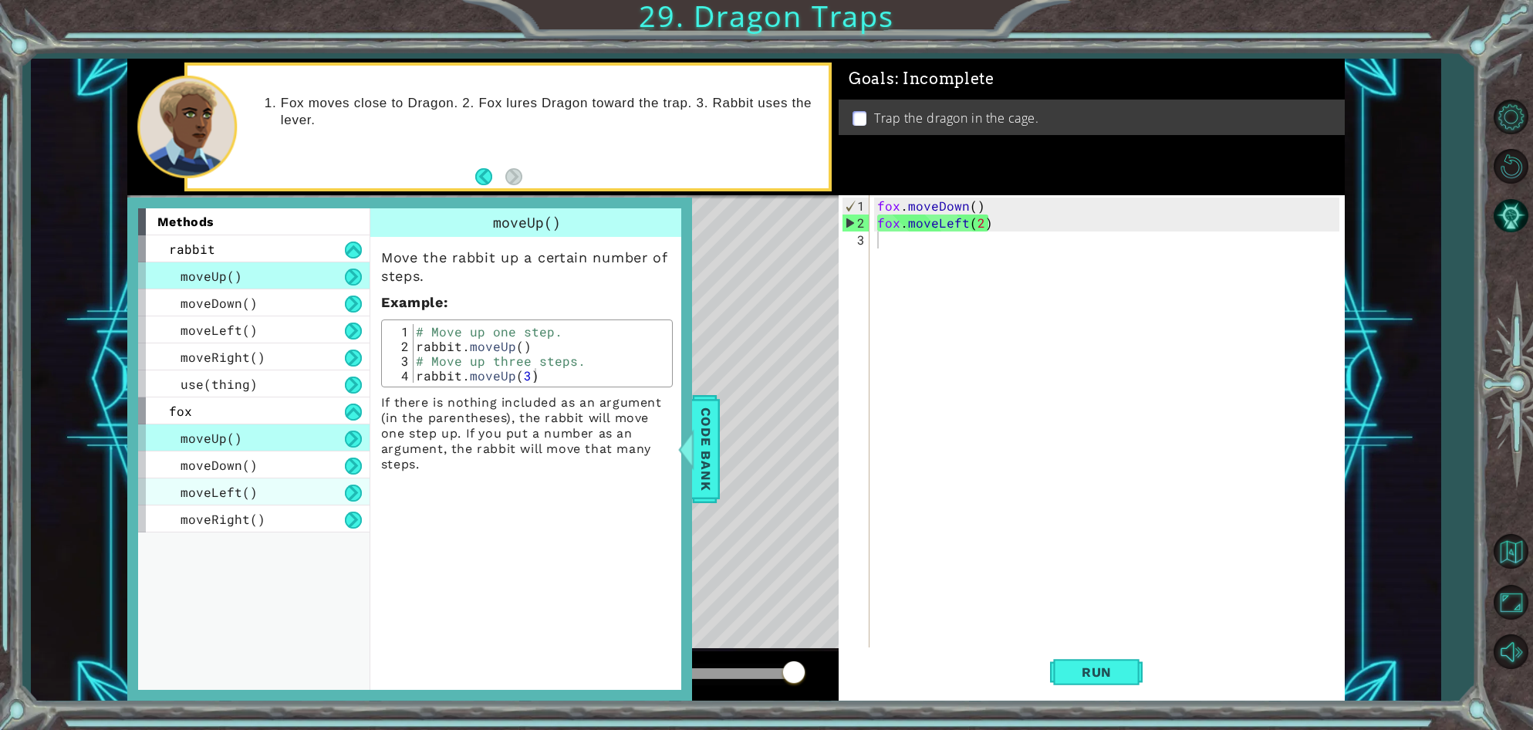
click at [240, 500] on div "moveLeft()" at bounding box center [253, 491] width 231 height 27
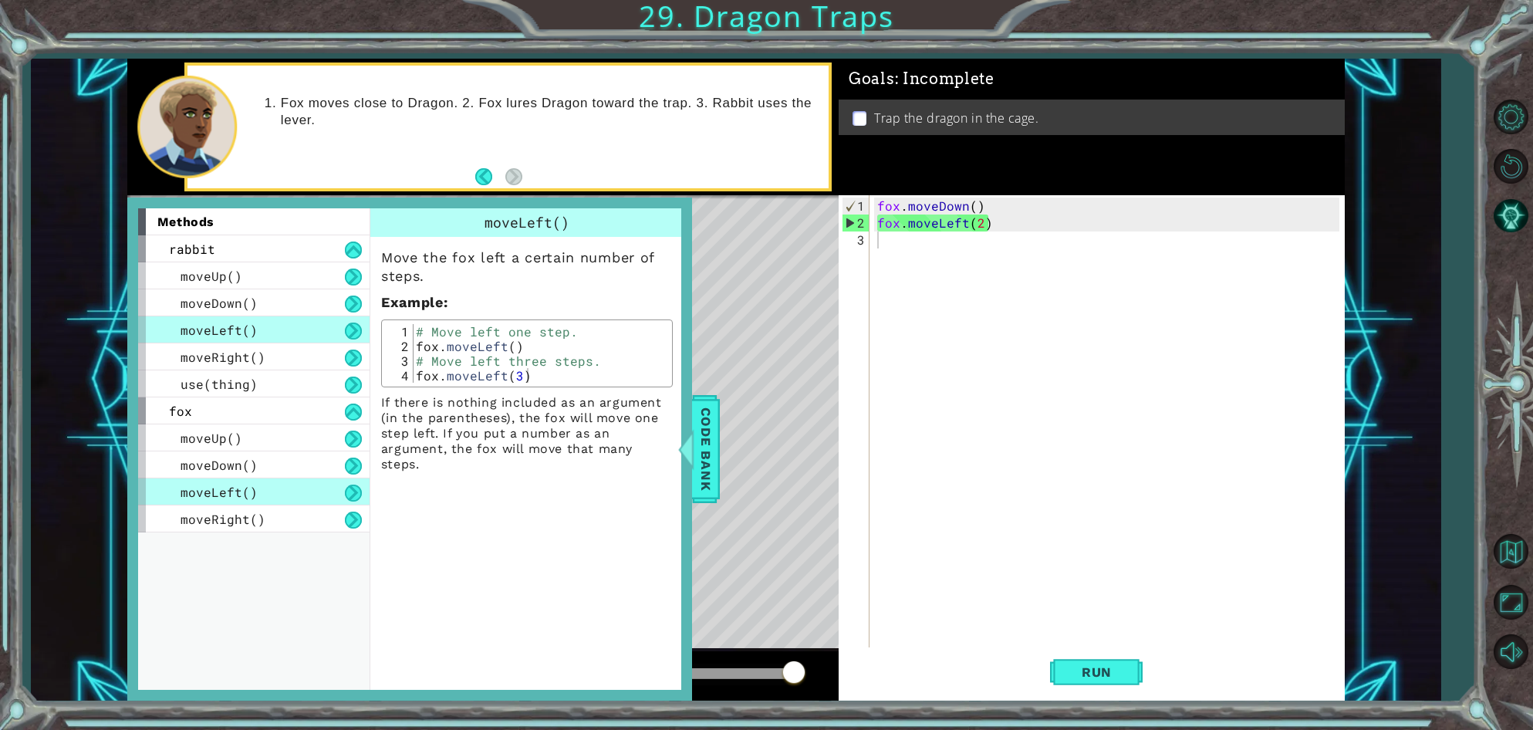
click at [977, 225] on div "fox . moveDown ( ) fox . moveLeft ( 2 )" at bounding box center [1110, 452] width 473 height 509
type textarea "fox.moveLeft()"
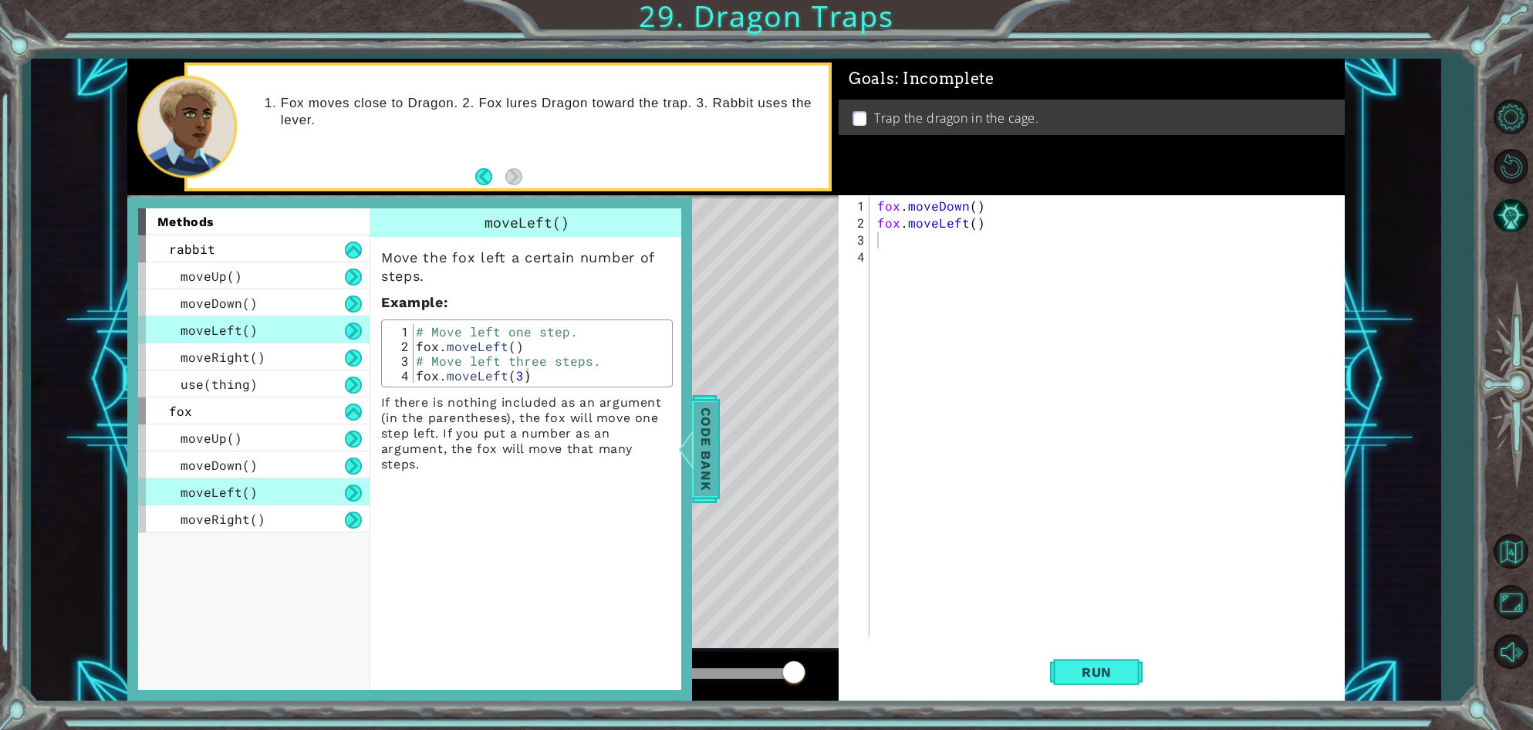
click at [698, 415] on span "Code Bank" at bounding box center [706, 449] width 25 height 94
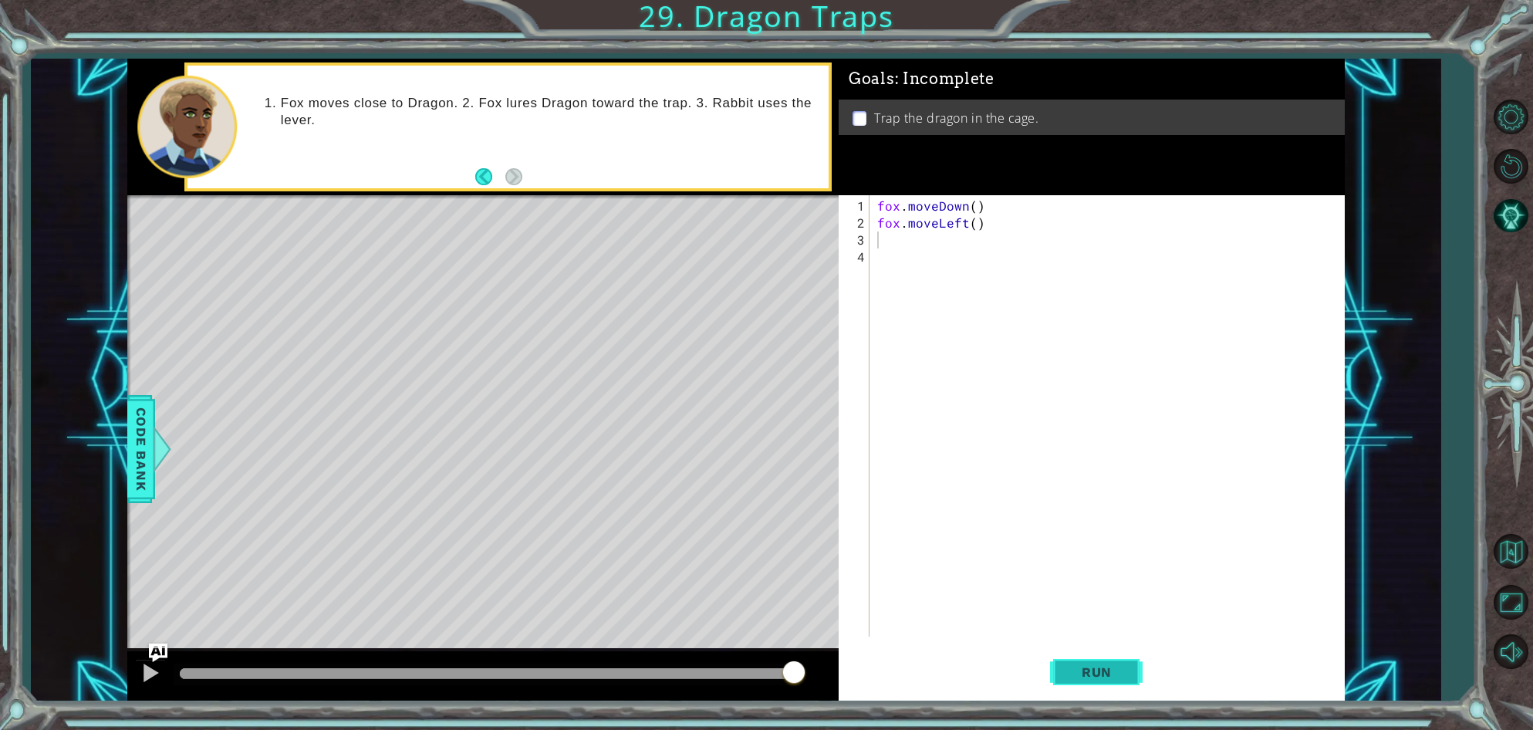
click at [1095, 669] on span "Run" at bounding box center [1096, 671] width 61 height 15
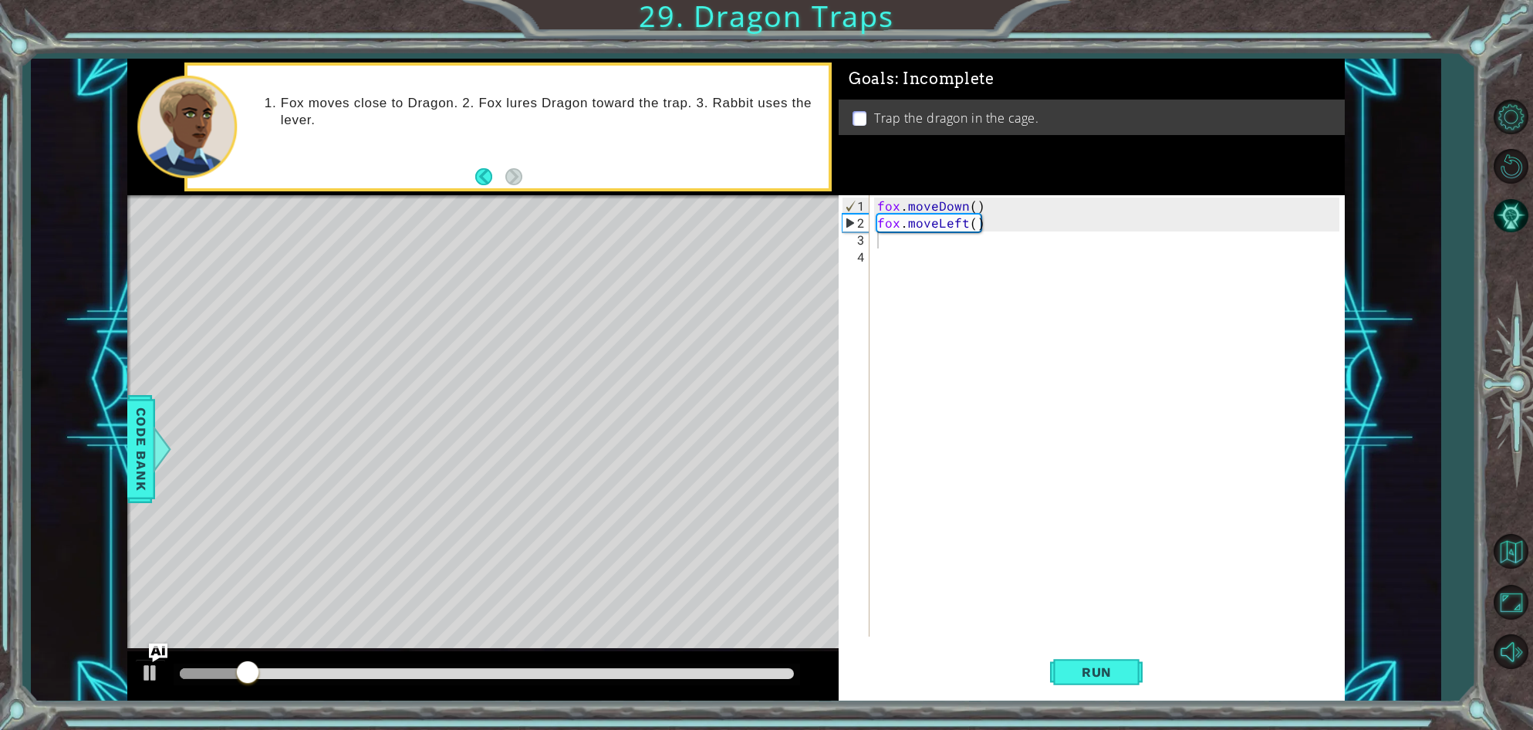
click at [555, 660] on div at bounding box center [482, 675] width 711 height 49
click at [598, 677] on div at bounding box center [487, 673] width 614 height 11
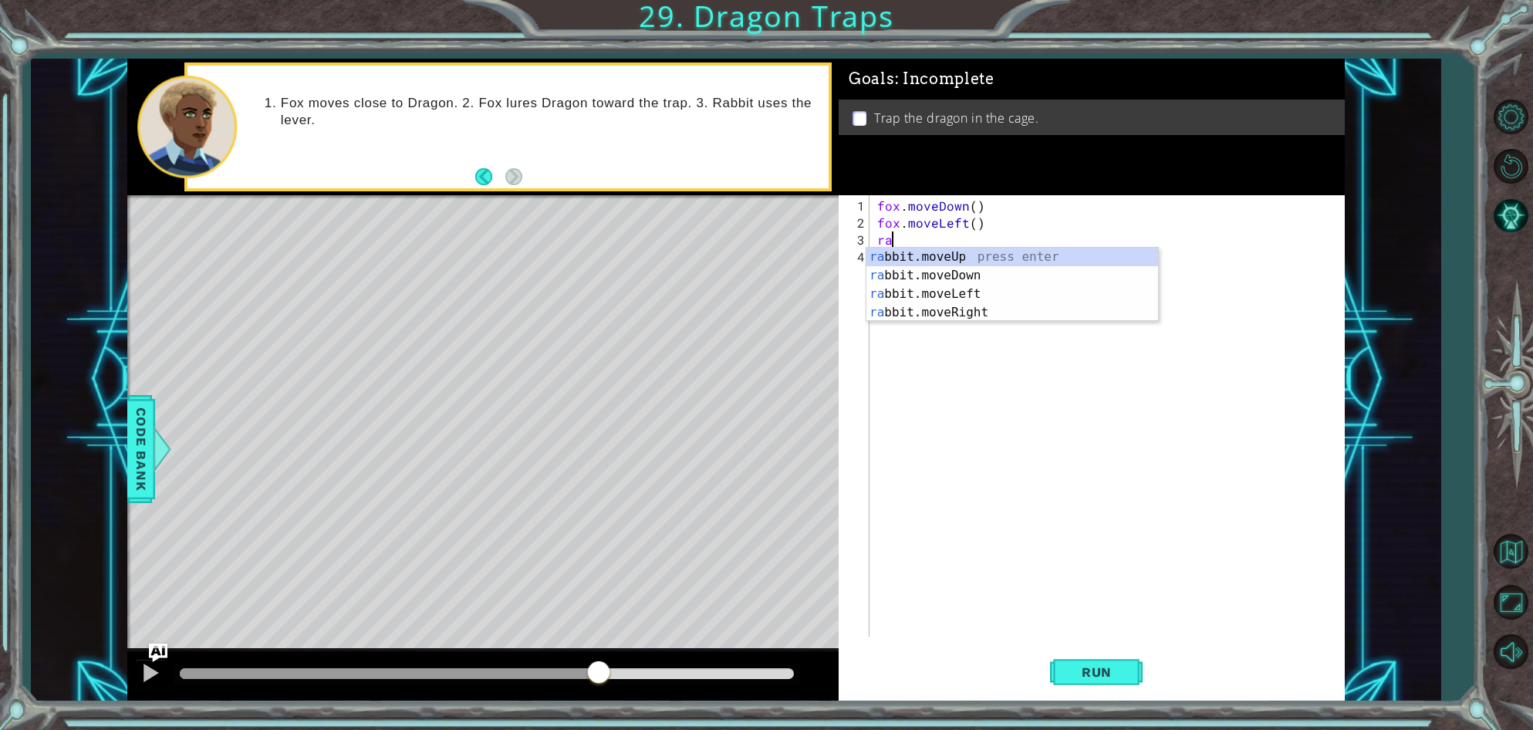
scroll to position [0, 1]
click at [941, 254] on div "rab bit.moveUp press enter rab bit.moveDown press enter rab bit.moveLeft press …" at bounding box center [1012, 303] width 292 height 111
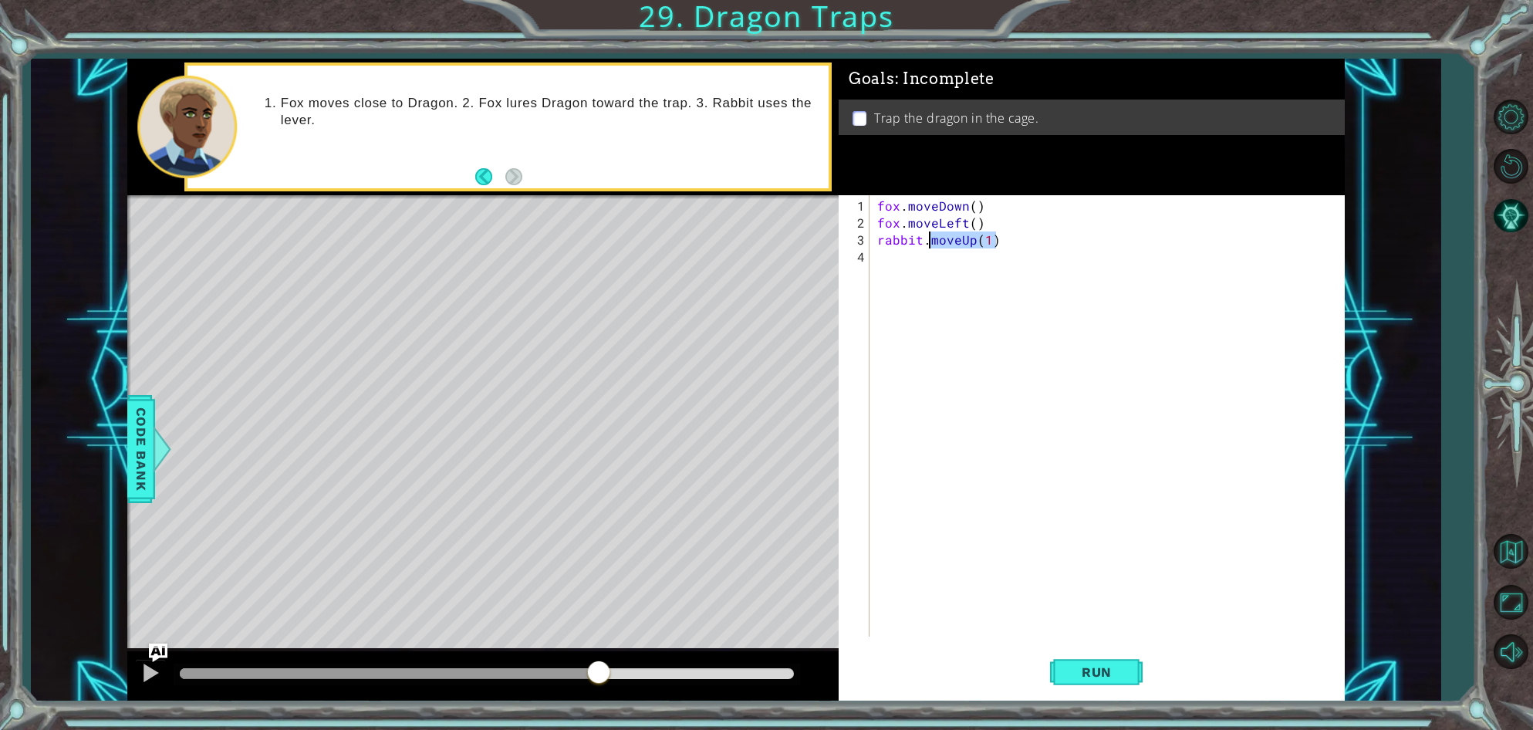
drag, startPoint x: 995, startPoint y: 238, endPoint x: 927, endPoint y: 243, distance: 67.3
click at [927, 243] on div "fox . moveDown ( ) fox . moveLeft ( ) rabbit . moveUp ( 1 )" at bounding box center [1110, 435] width 473 height 475
drag, startPoint x: 1089, startPoint y: 646, endPoint x: 1090, endPoint y: 675, distance: 29.3
click at [1089, 670] on div "rabbit.useLever() 1 2 3 4 fox . moveDown ( ) fox . moveLeft ( ) rabbit . useLev…" at bounding box center [1092, 447] width 506 height 505
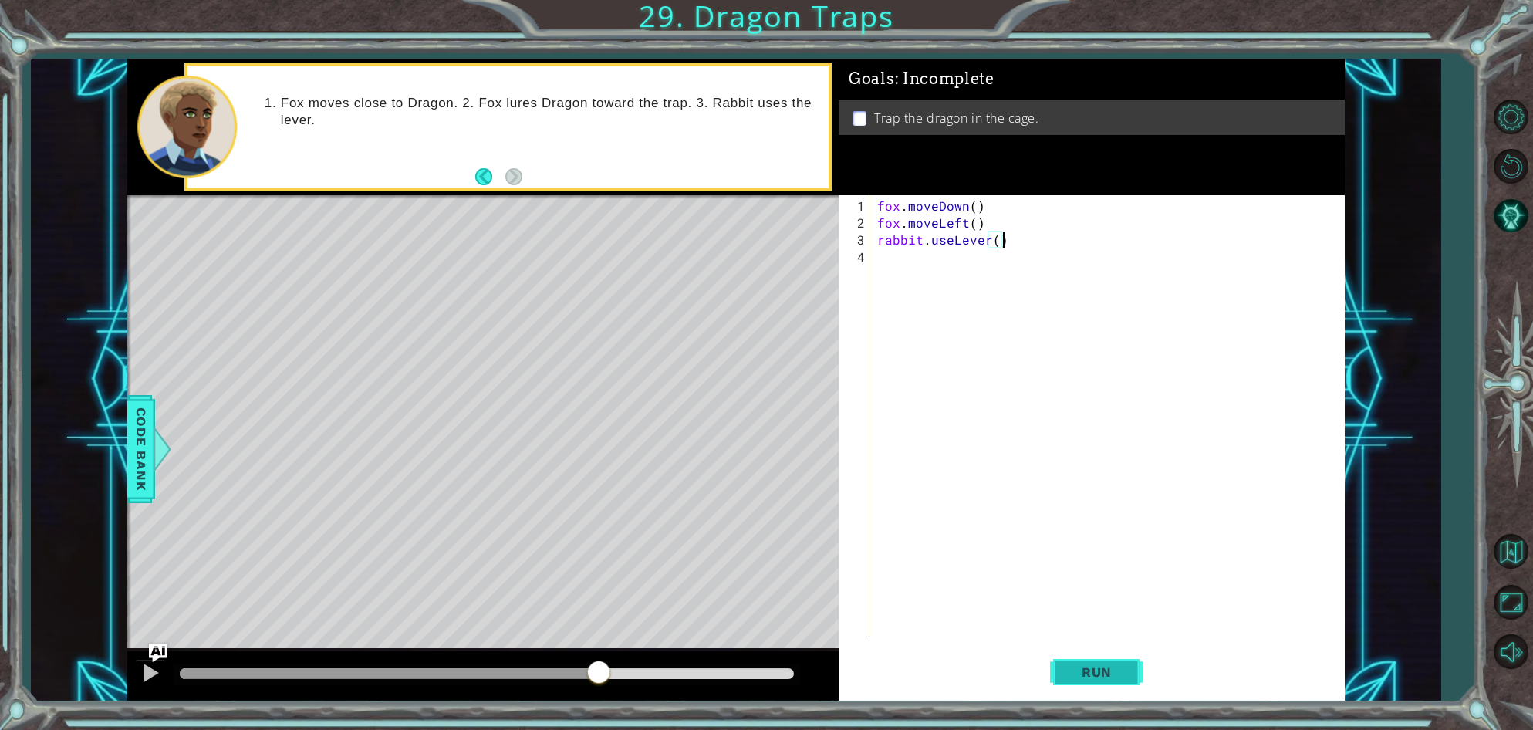
click at [1090, 677] on span "Run" at bounding box center [1096, 671] width 61 height 15
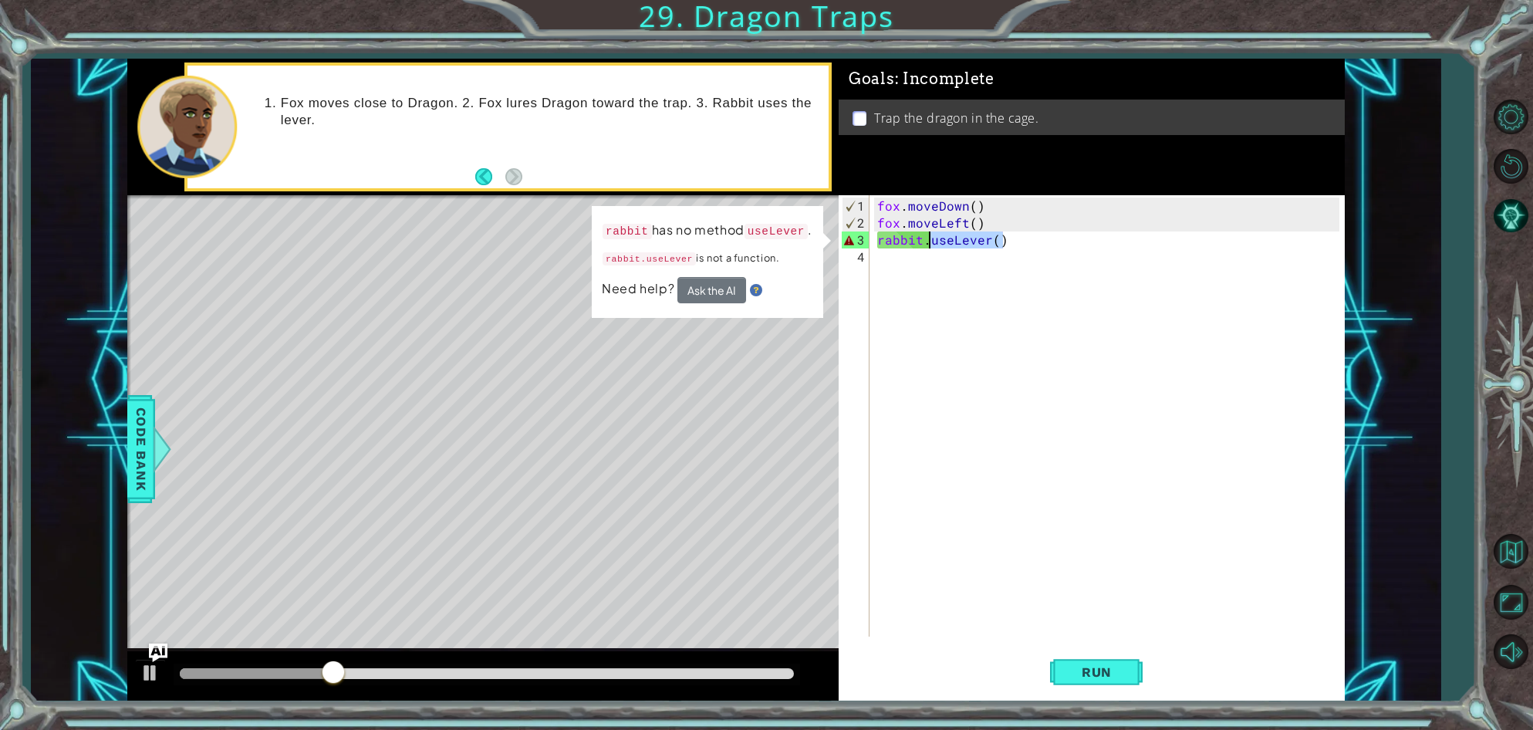
drag, startPoint x: 1011, startPoint y: 241, endPoint x: 930, endPoint y: 243, distance: 80.3
click at [930, 243] on div "fox . moveDown ( ) fox . moveLeft ( ) rabbit . useLever ( )" at bounding box center [1110, 435] width 473 height 475
type textarea "rabbit."
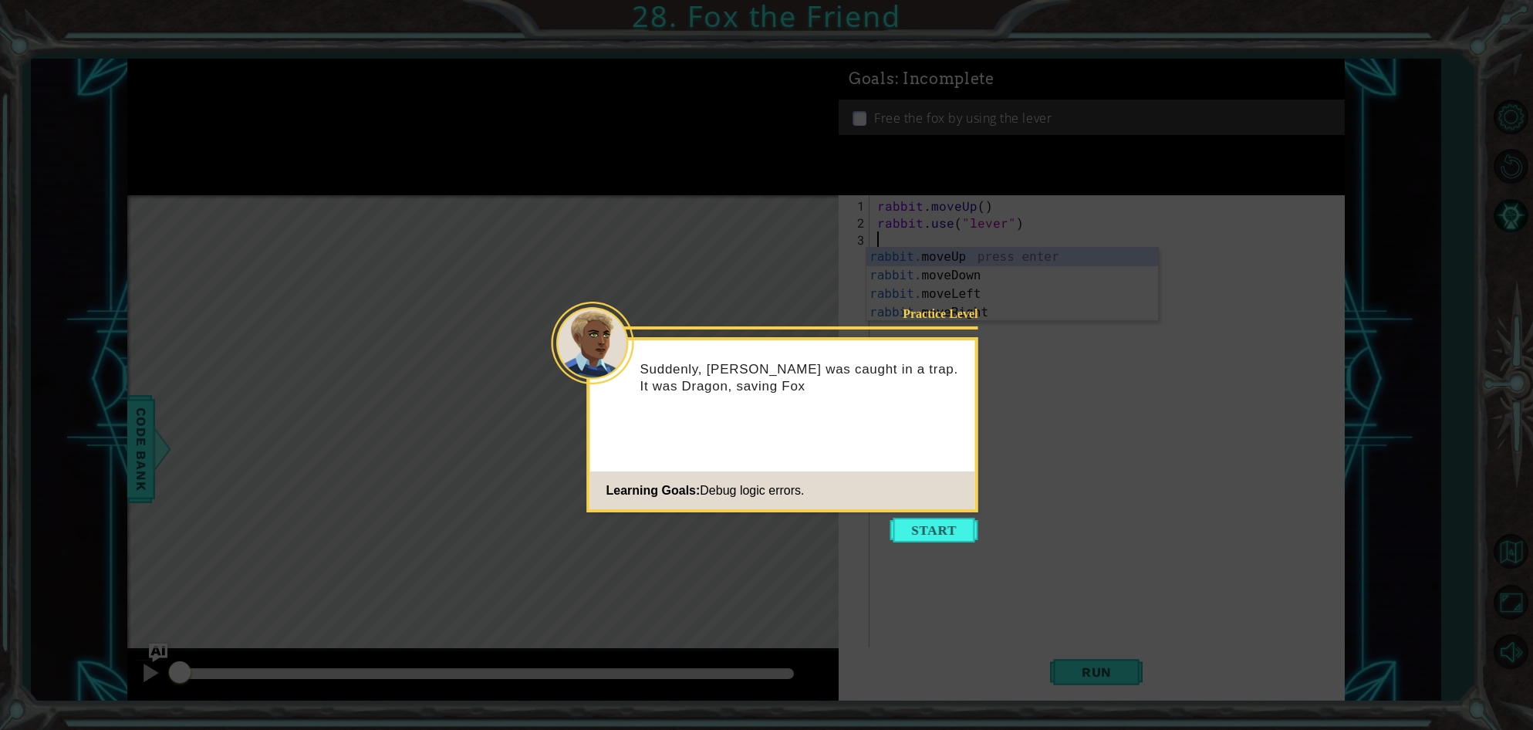
click at [951, 556] on icon at bounding box center [766, 365] width 1533 height 730
click at [914, 529] on button "Start" at bounding box center [934, 530] width 88 height 25
drag, startPoint x: 960, startPoint y: 545, endPoint x: 934, endPoint y: 537, distance: 26.6
click at [959, 545] on icon at bounding box center [766, 365] width 1533 height 730
click at [924, 533] on button "Start" at bounding box center [934, 530] width 88 height 25
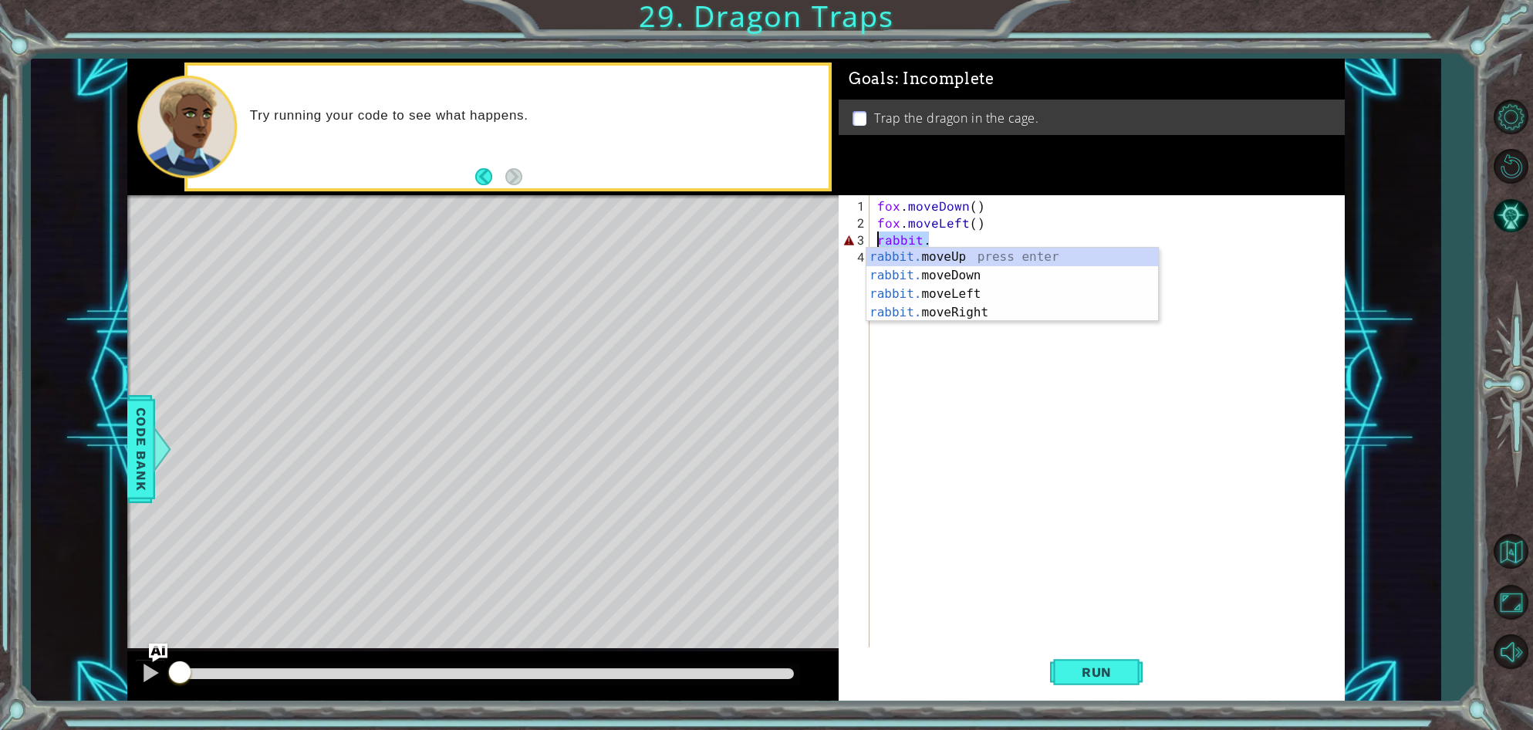
drag, startPoint x: 928, startPoint y: 237, endPoint x: 873, endPoint y: 238, distance: 55.6
click at [873, 238] on div "1 2 3 4 fox . moveDown ( ) fox . moveLeft ( ) rabbit . הההההההההההההההההההההההה…" at bounding box center [1089, 432] width 501 height 475
type textarea "rabbit."
click at [1075, 675] on span "Run" at bounding box center [1096, 671] width 61 height 15
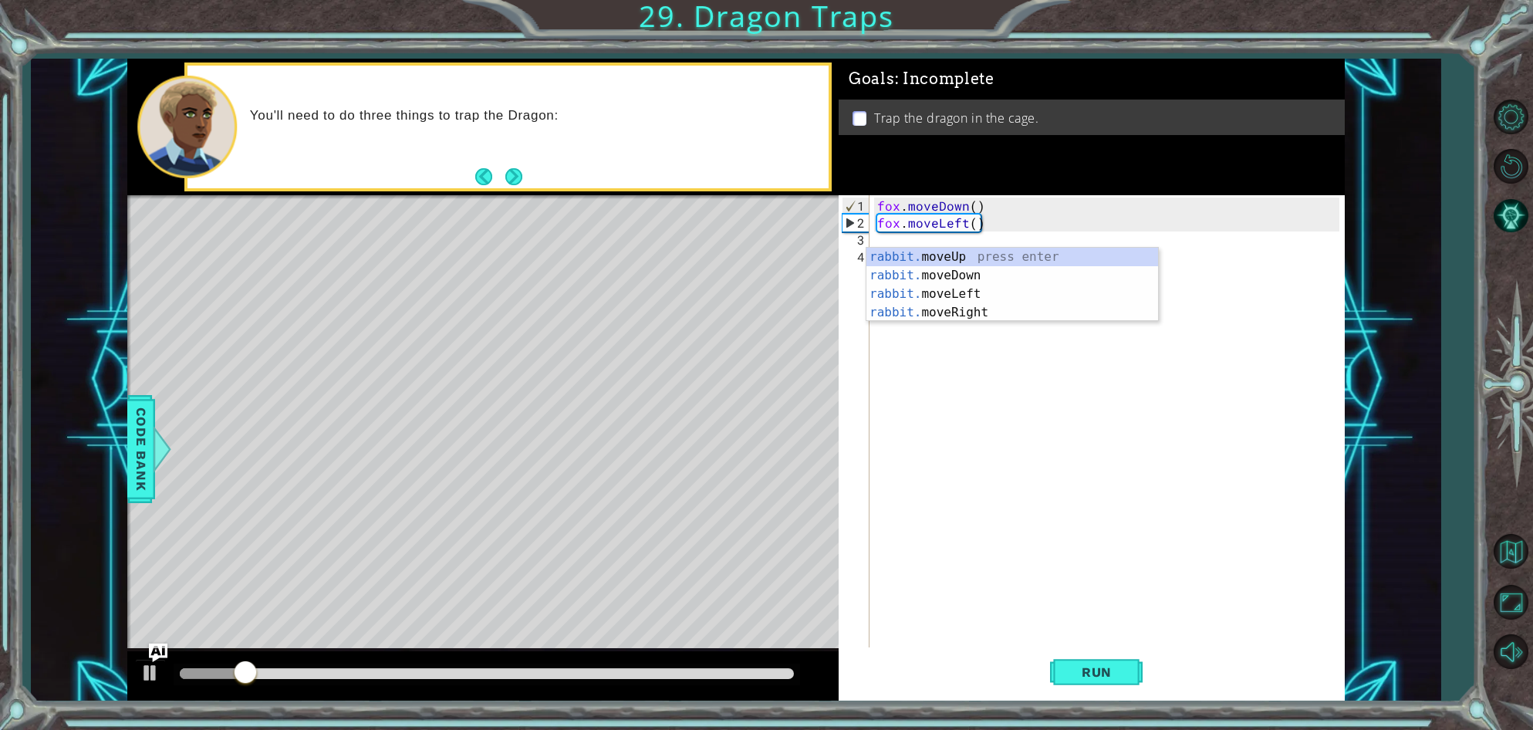
drag, startPoint x: 1295, startPoint y: 487, endPoint x: 1262, endPoint y: 478, distance: 34.4
click at [1282, 482] on div "fox . moveDown ( ) fox . moveLeft ( )" at bounding box center [1110, 452] width 473 height 509
click at [1221, 522] on div "fox . moveDown ( ) fox . moveLeft ( )" at bounding box center [1110, 452] width 473 height 509
click at [902, 231] on div "fox . moveDown ( ) fox . moveLeft ( )" at bounding box center [1110, 452] width 473 height 509
click at [901, 225] on div "fox . moveDown ( ) fox . moveLeft ( )" at bounding box center [1110, 452] width 473 height 509
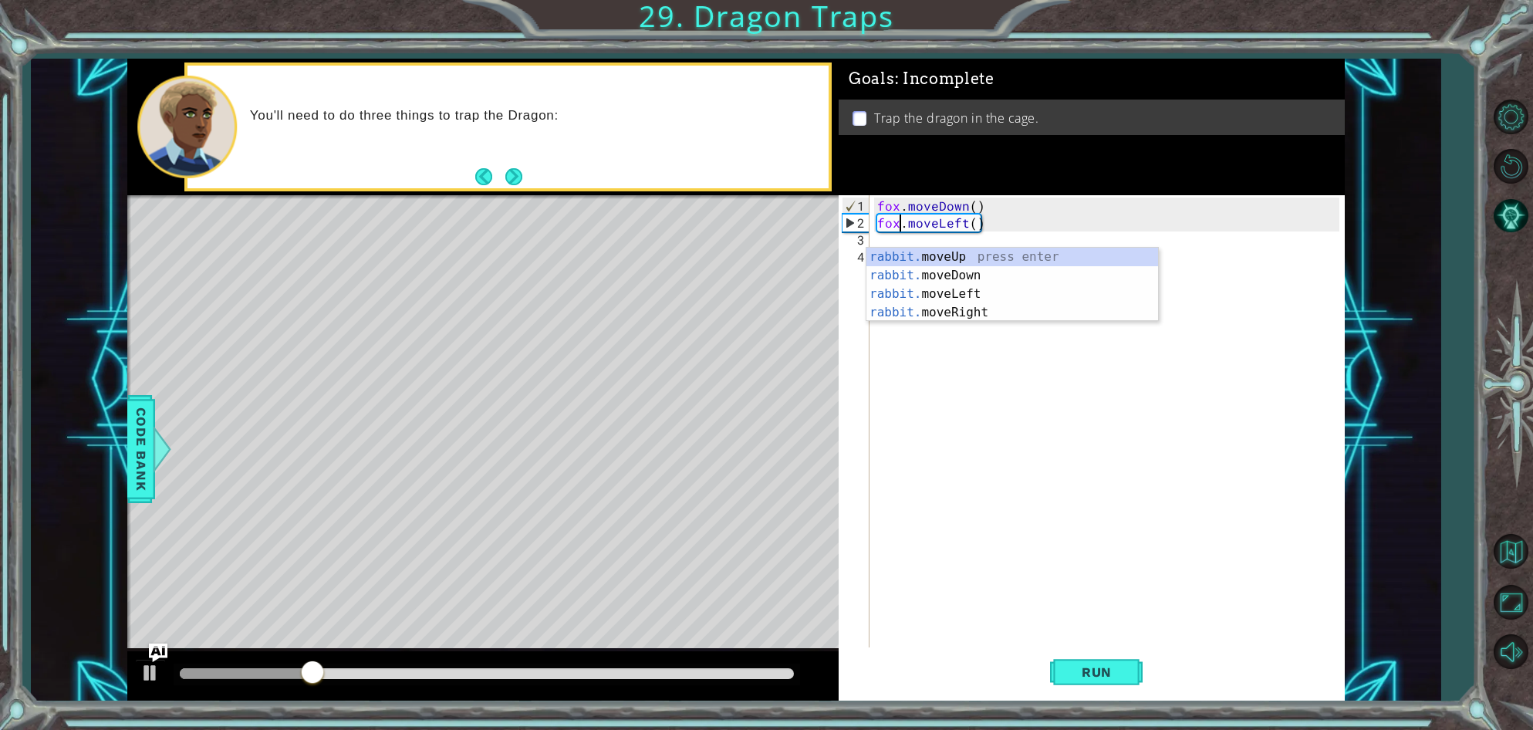
type textarea "fox.moveLeft()"
click at [1159, 488] on div "fox . moveDown ( ) fox . moveLeft ( )" at bounding box center [1110, 452] width 473 height 509
click at [893, 241] on div "fox . moveDown ( ) fox . moveLeft ( )" at bounding box center [1110, 452] width 473 height 509
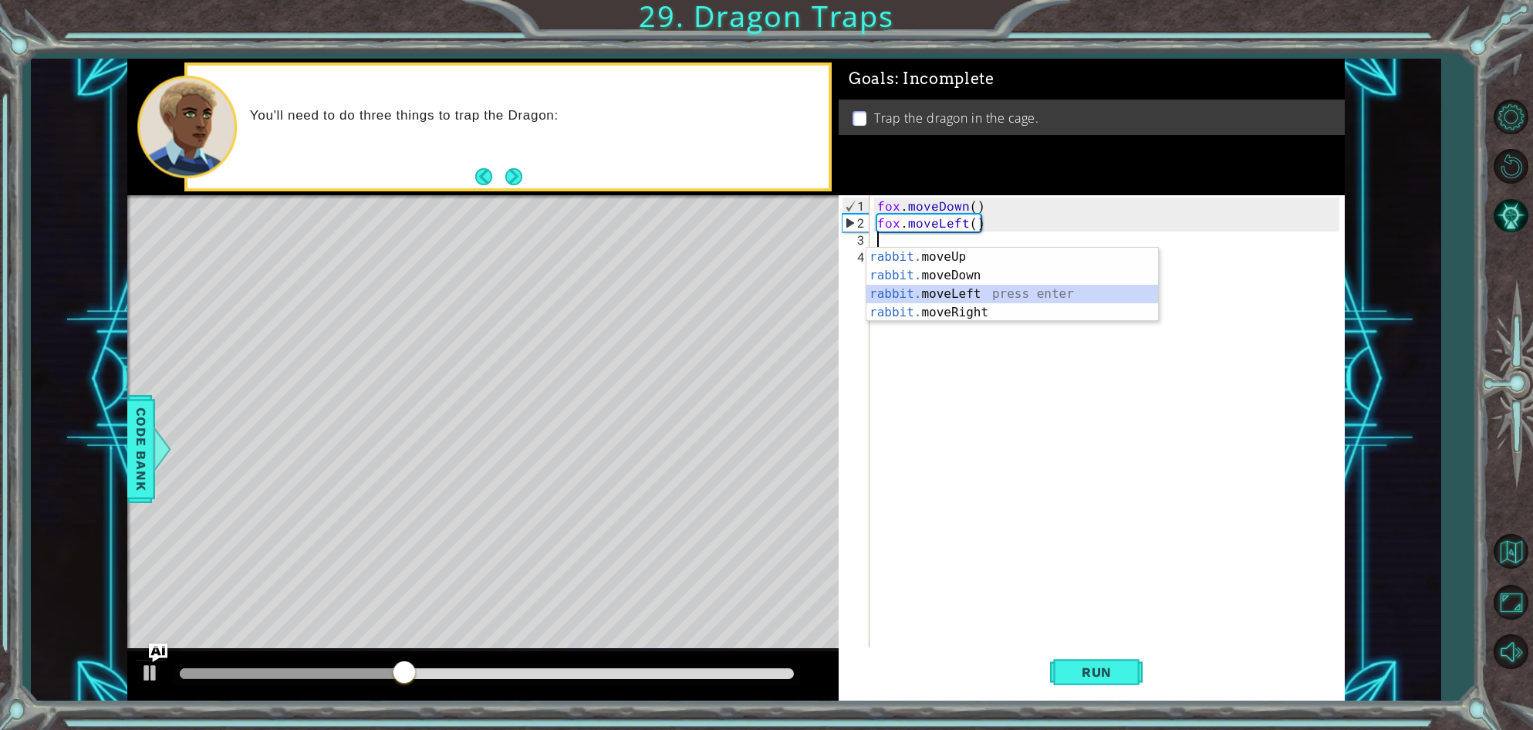
drag, startPoint x: 997, startPoint y: 294, endPoint x: 1035, endPoint y: 397, distance: 109.4
click at [997, 294] on div "rabbit. moveUp press enter rabbit. moveDown press enter rabbit. moveLeft press …" at bounding box center [1012, 303] width 292 height 111
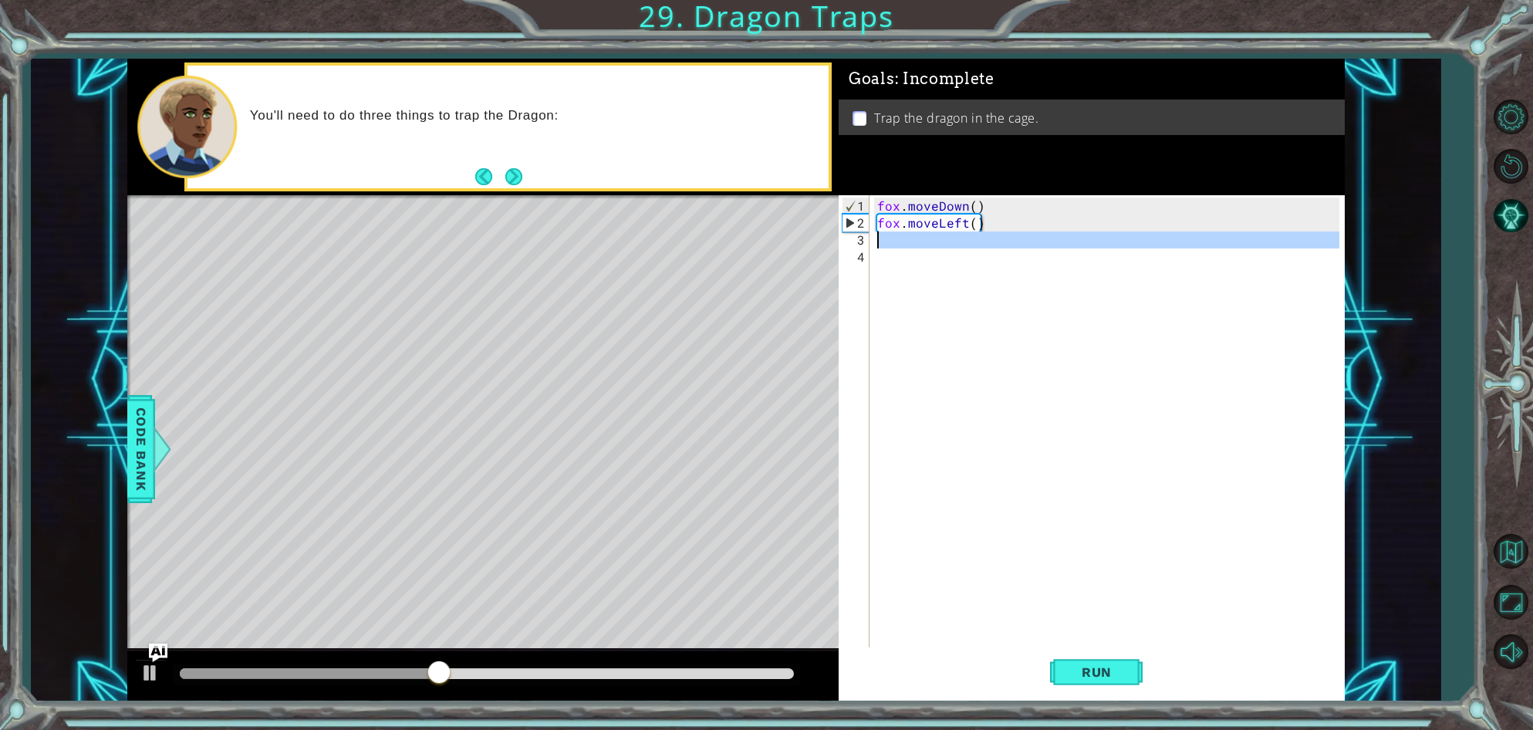
click at [886, 244] on div "fox . moveDown ( ) fox . moveLeft ( )" at bounding box center [1110, 452] width 473 height 509
click at [885, 242] on div "fox . moveDown ( ) fox . moveLeft ( )" at bounding box center [1110, 452] width 473 height 509
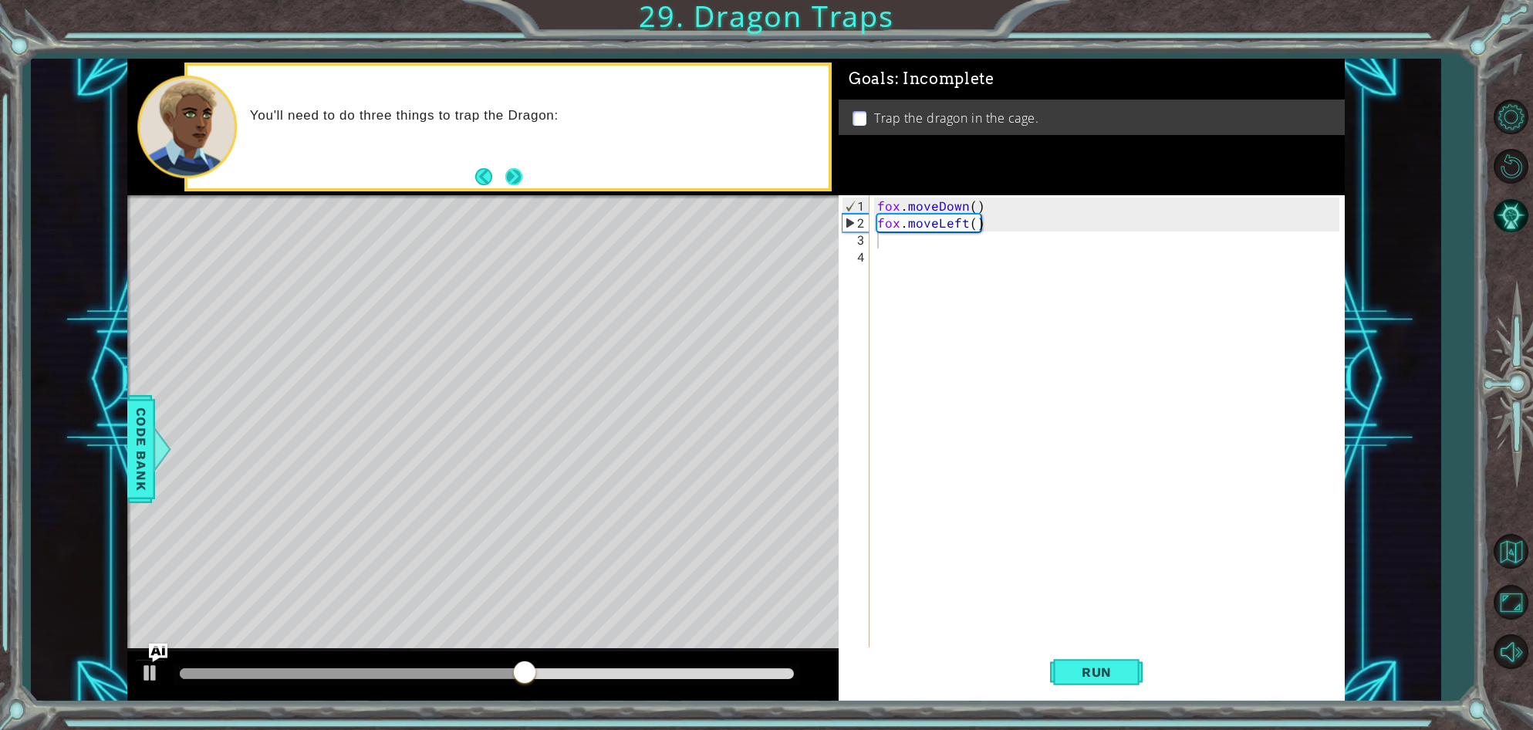
click at [506, 171] on button "Next" at bounding box center [513, 176] width 17 height 17
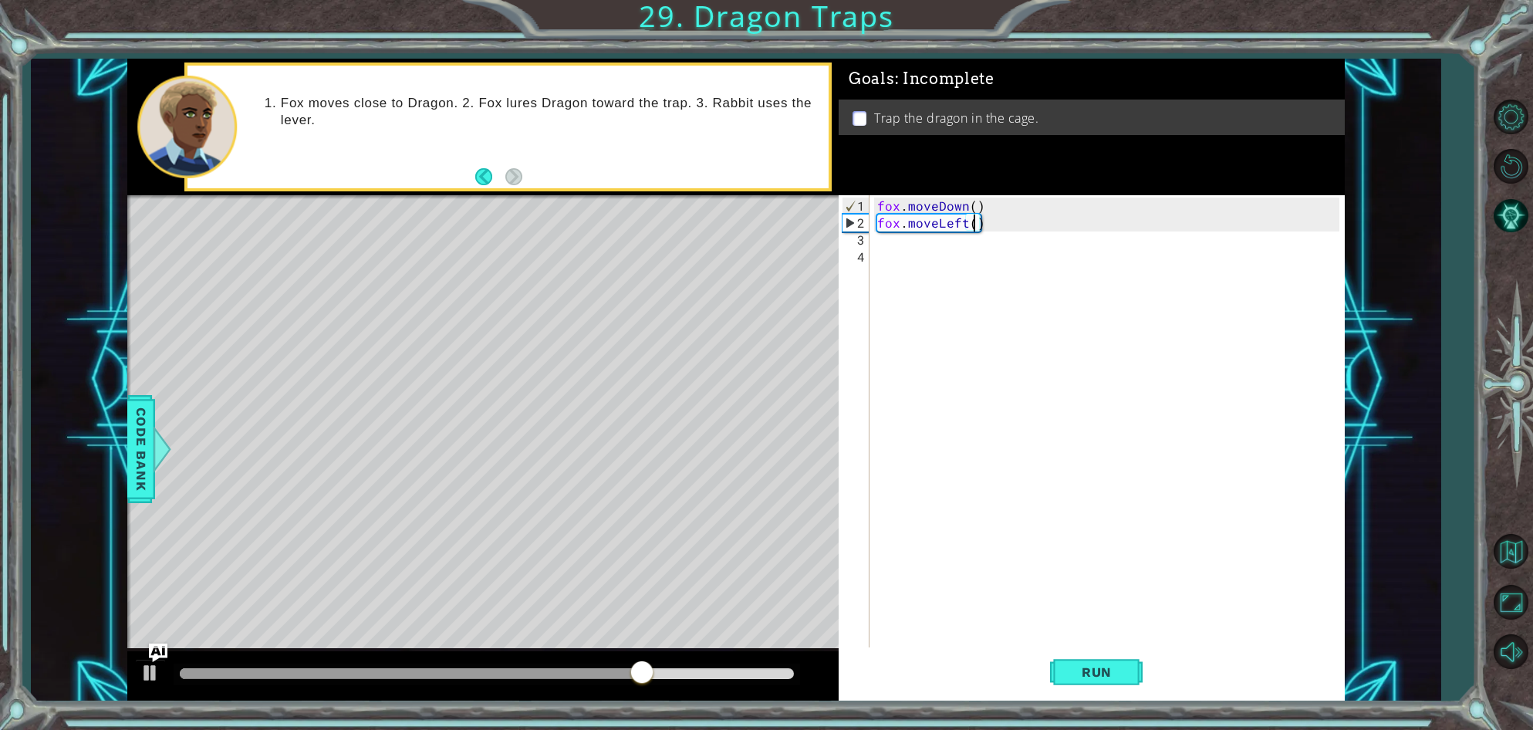
click at [974, 226] on div "fox . moveDown ( ) fox . moveLeft ( )" at bounding box center [1110, 452] width 473 height 509
click at [1071, 687] on button "Run" at bounding box center [1096, 672] width 93 height 51
click at [1070, 687] on button "Run" at bounding box center [1096, 672] width 93 height 51
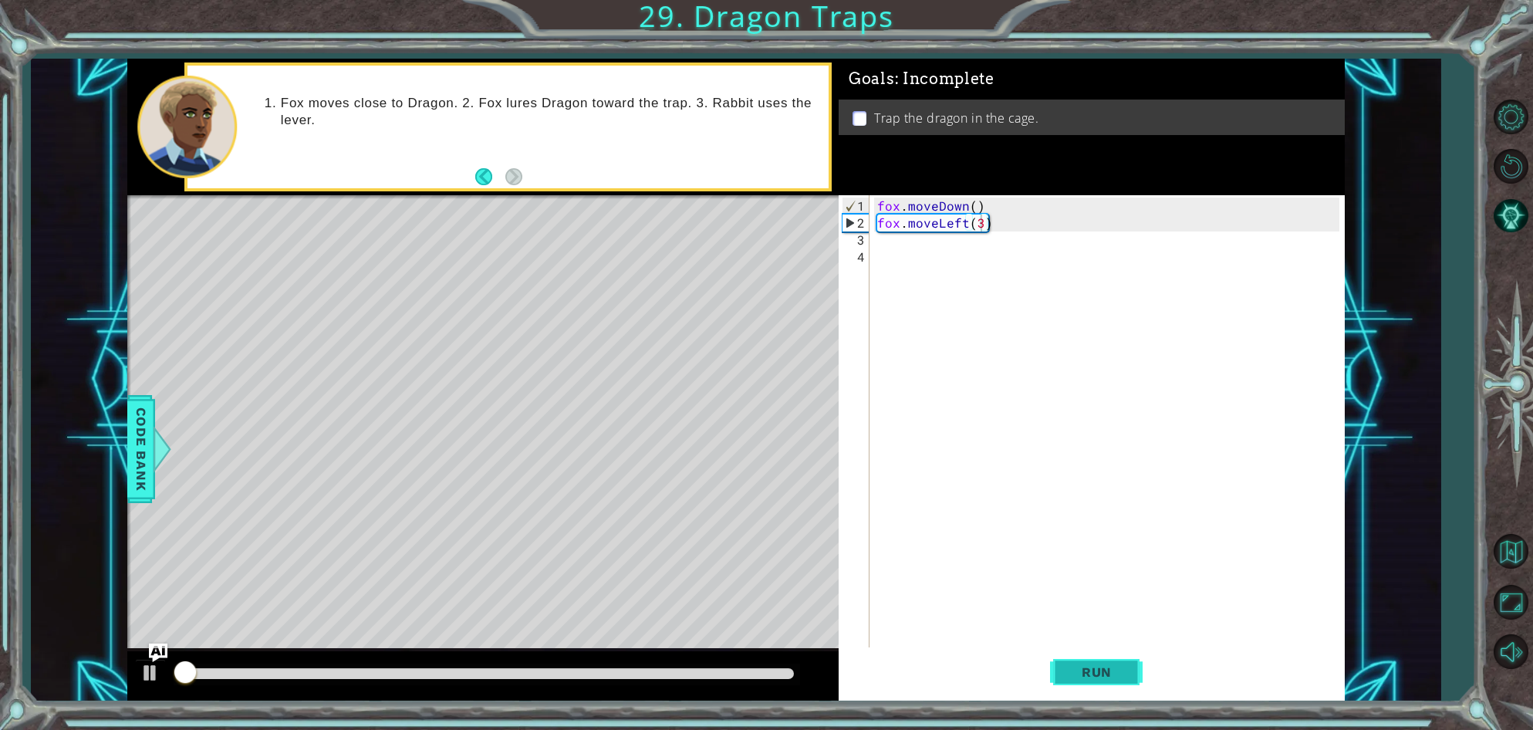
click at [1071, 687] on button "Run" at bounding box center [1096, 672] width 93 height 51
click at [704, 672] on div at bounding box center [487, 673] width 614 height 11
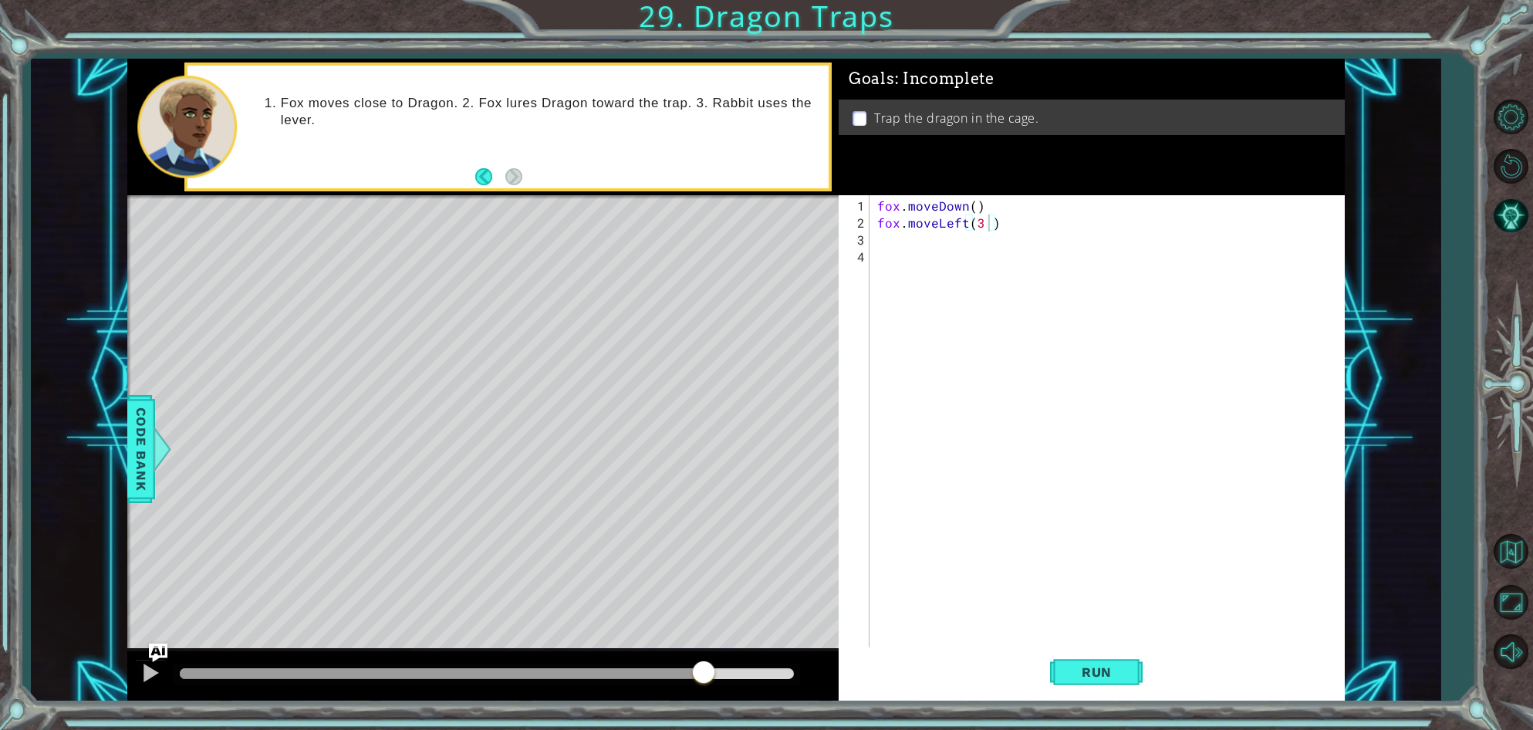
click at [780, 664] on div at bounding box center [487, 675] width 626 height 22
type textarea "fox.moveLeft(3)"
click at [991, 614] on div "fox . moveDown ( ) fox . moveLeft ( 3 )" at bounding box center [1110, 452] width 473 height 509
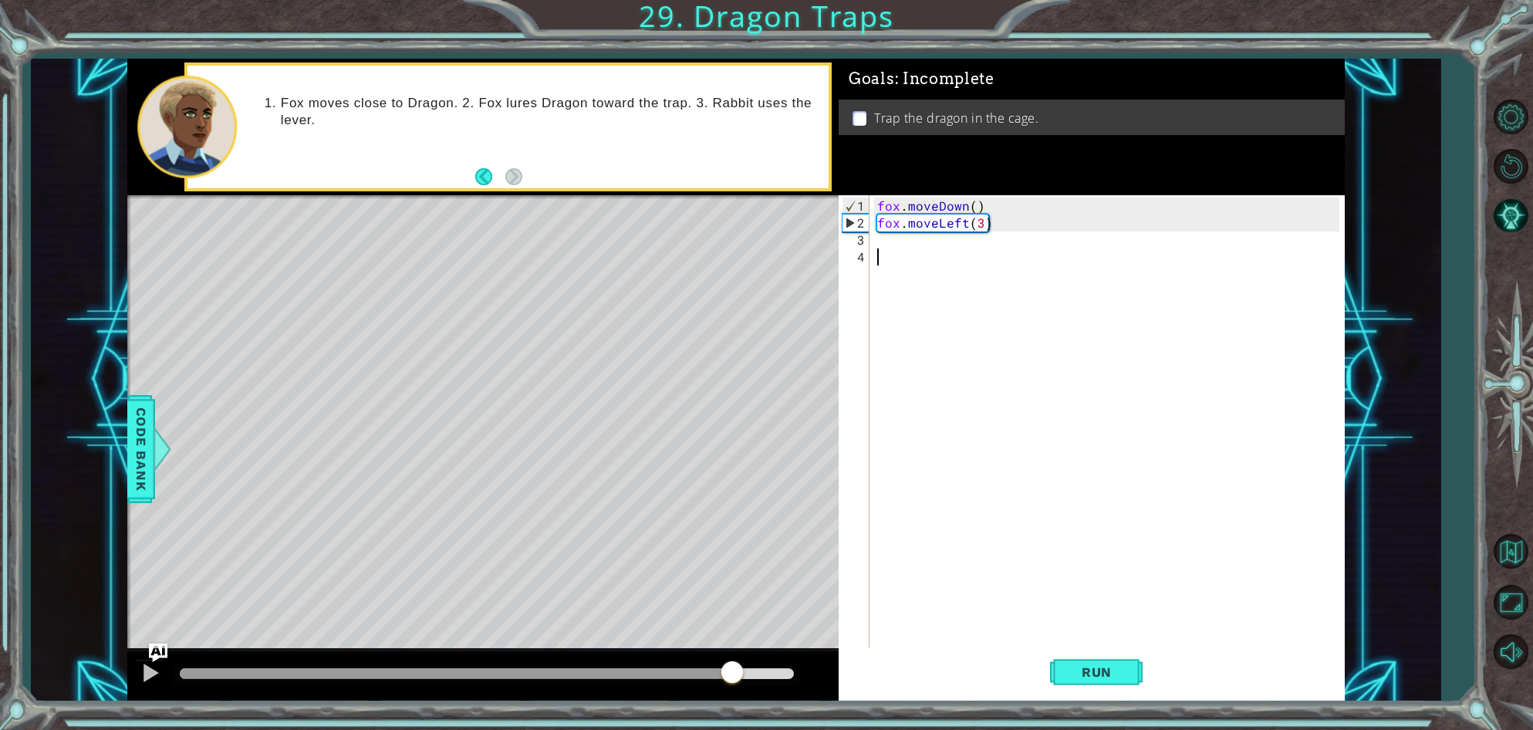
click at [731, 678] on div at bounding box center [487, 673] width 614 height 11
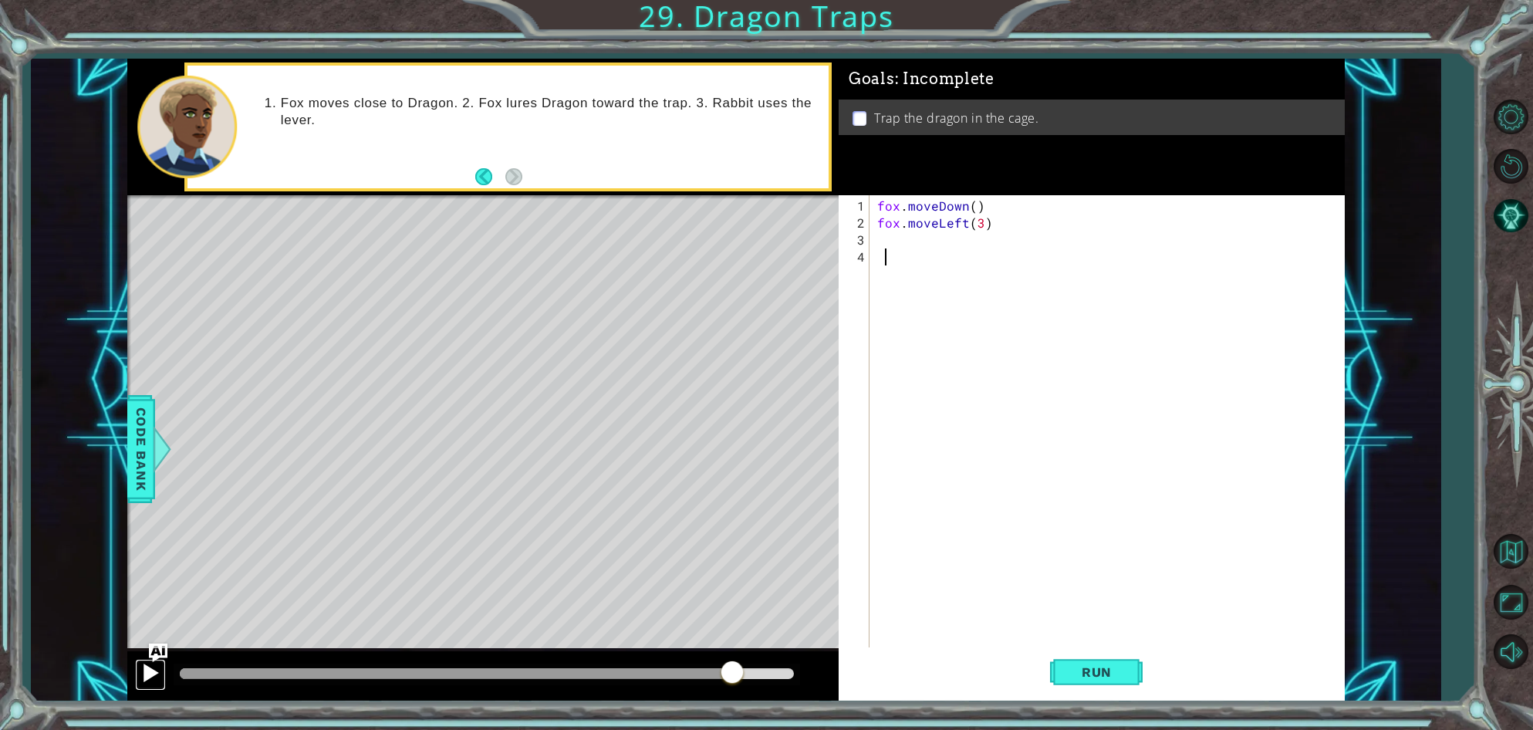
click at [162, 681] on button at bounding box center [150, 675] width 31 height 32
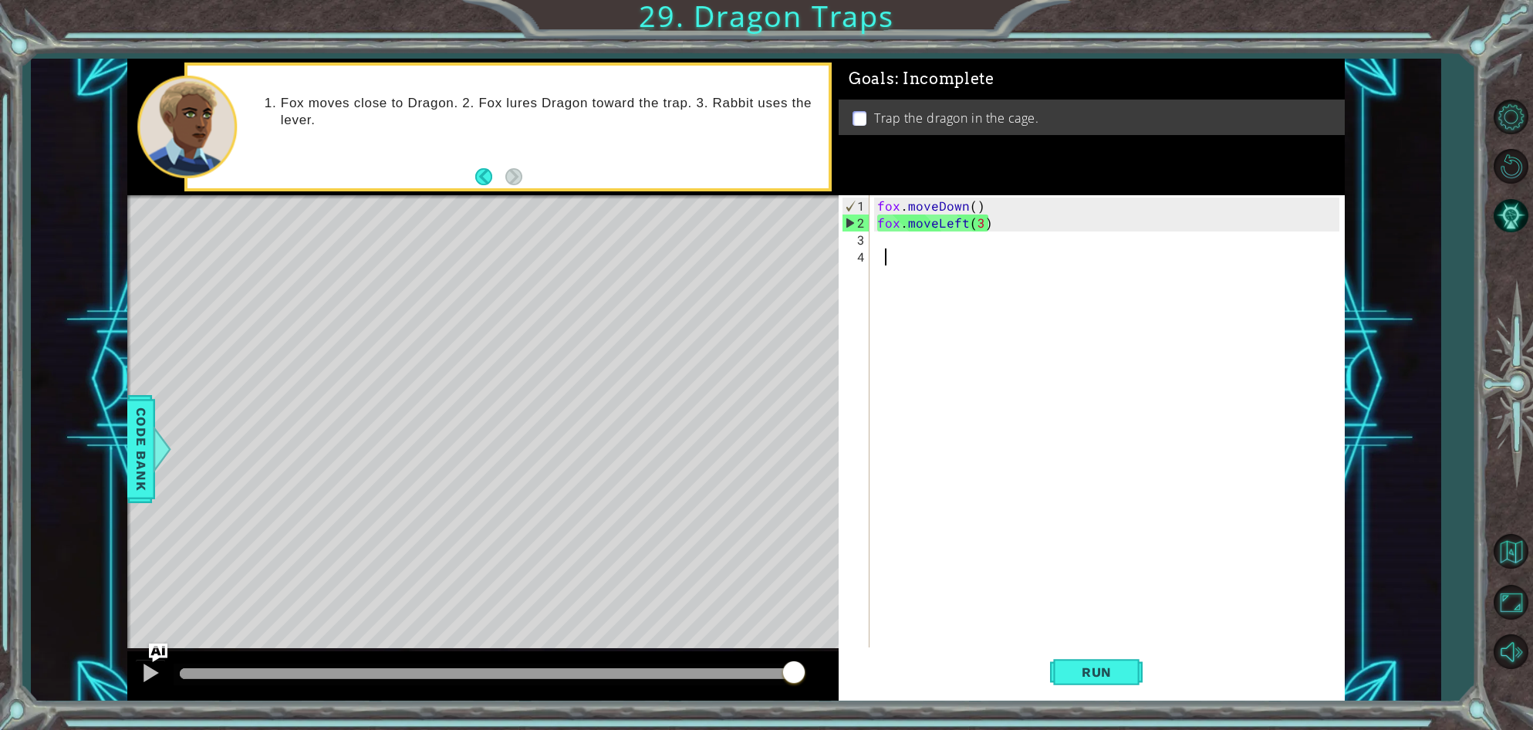
click at [890, 235] on div "fox . moveDown ( ) fox . moveLeft ( 3 )" at bounding box center [1110, 452] width 473 height 509
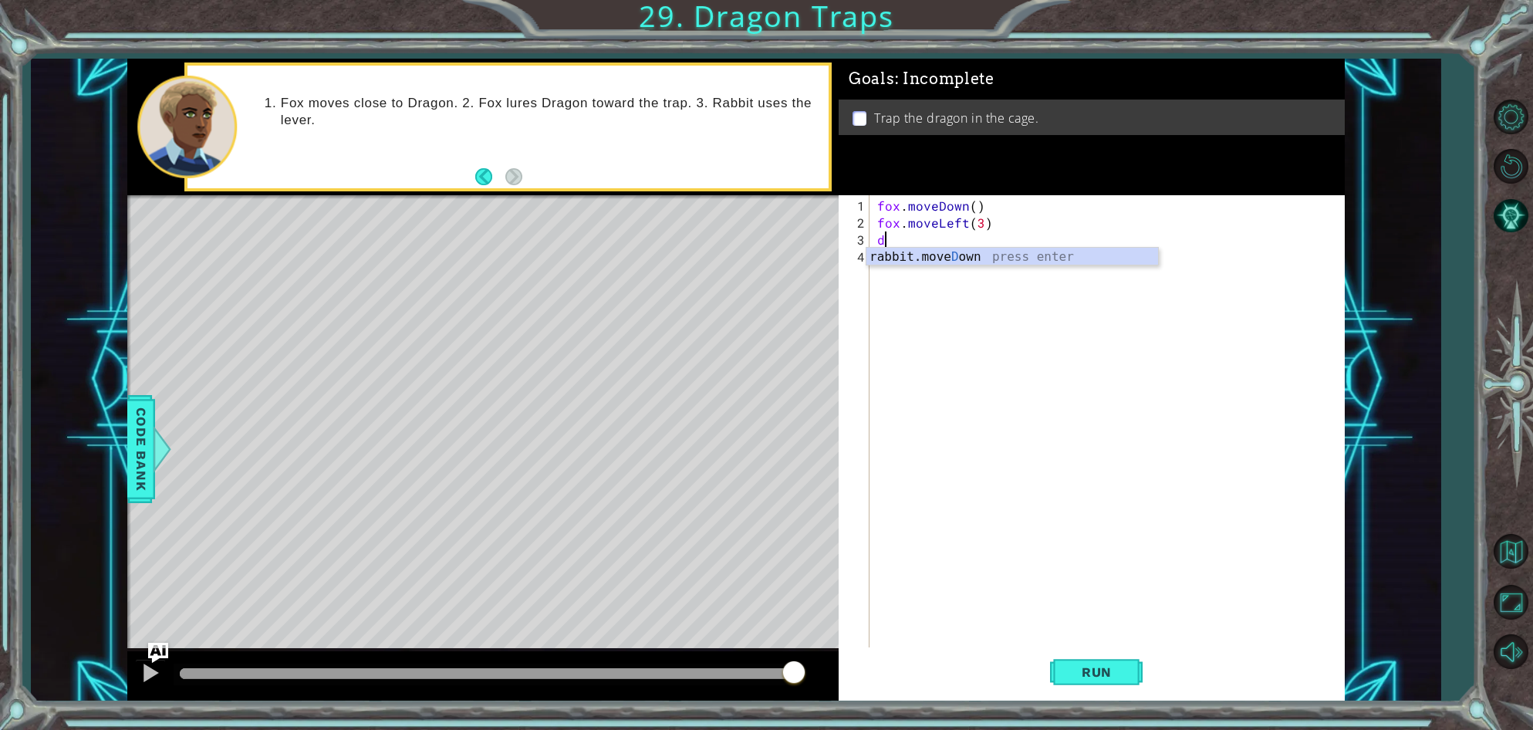
type textarea "d"
click at [159, 647] on img "Ask AI" at bounding box center [158, 653] width 20 height 20
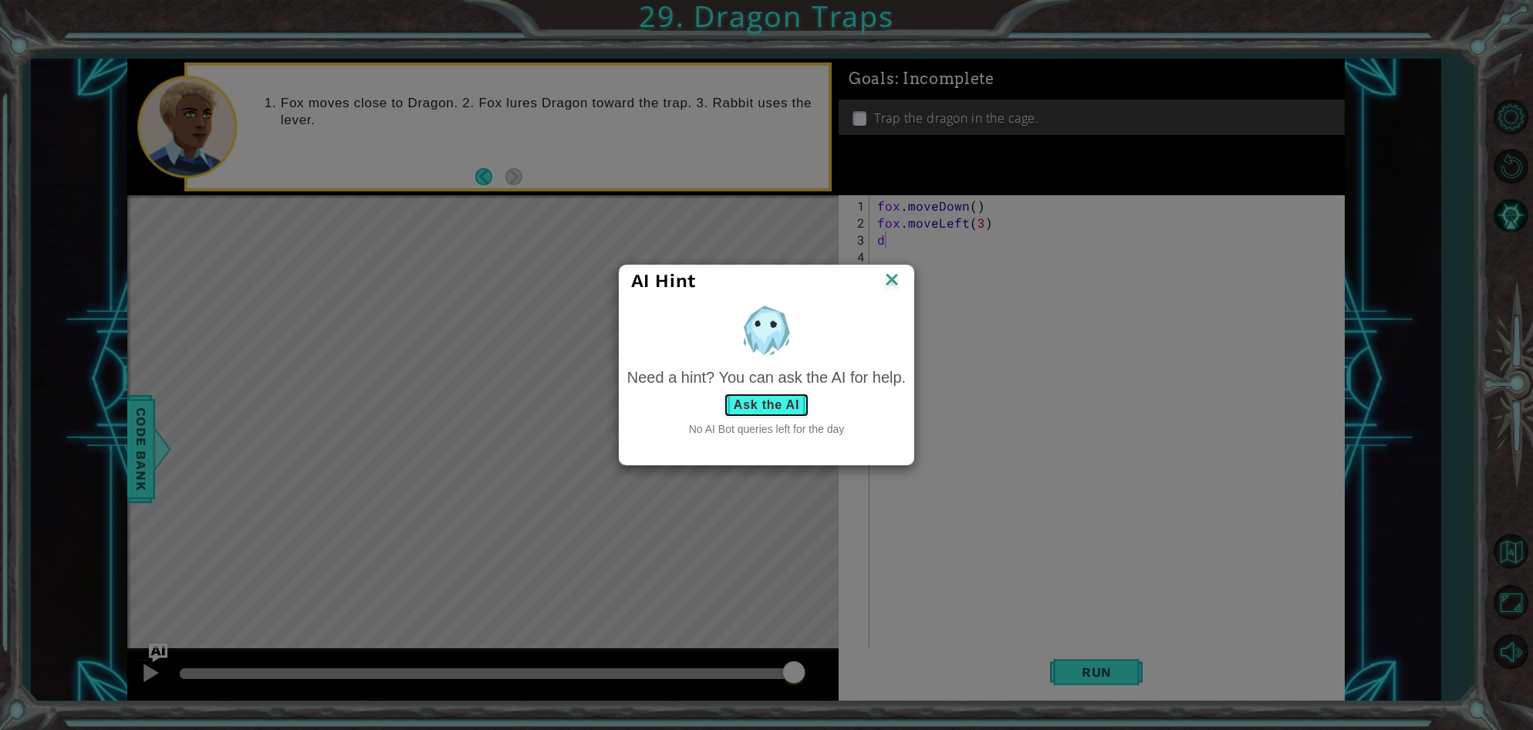
click at [778, 397] on button "Ask the AI" at bounding box center [767, 405] width 86 height 25
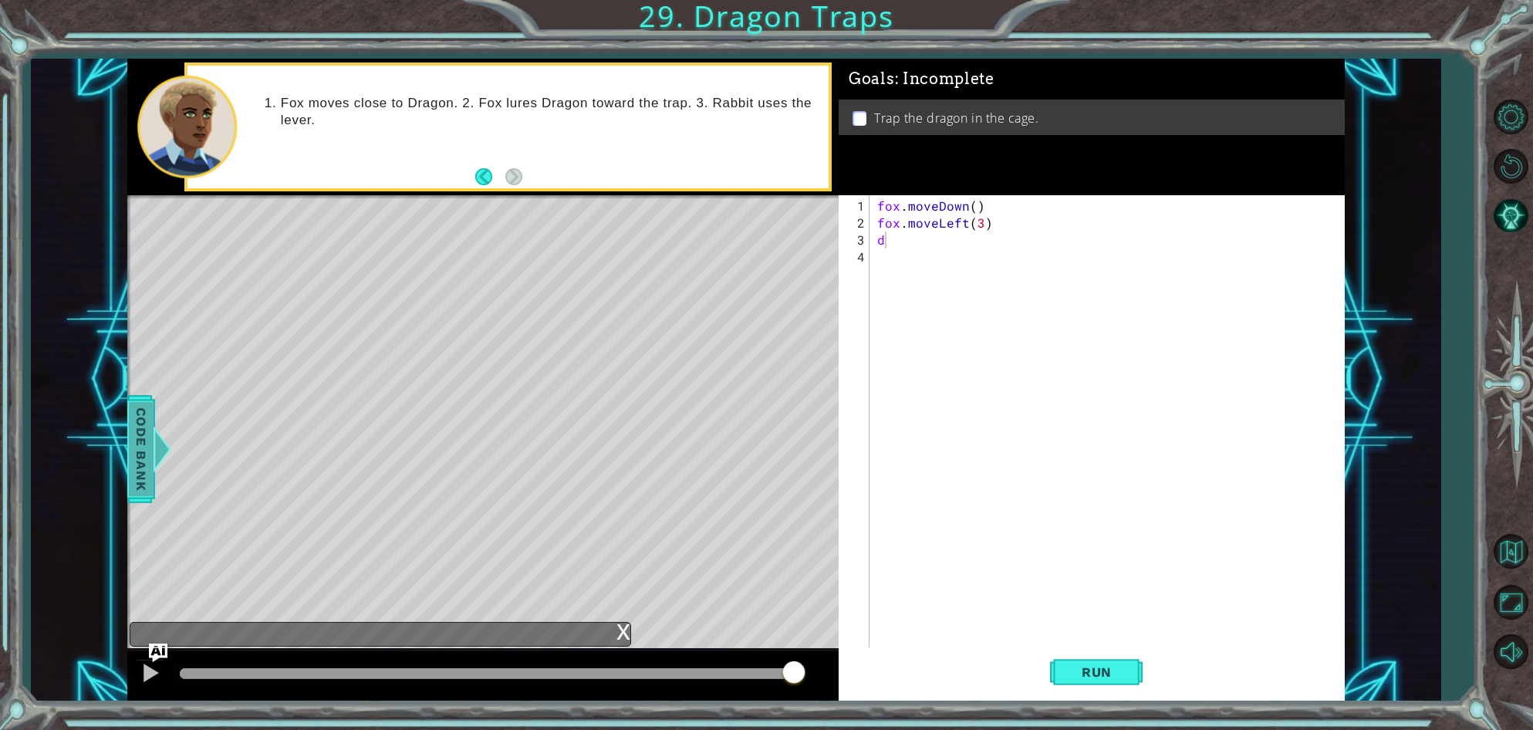
click at [151, 420] on span "Code Bank" at bounding box center [141, 449] width 25 height 94
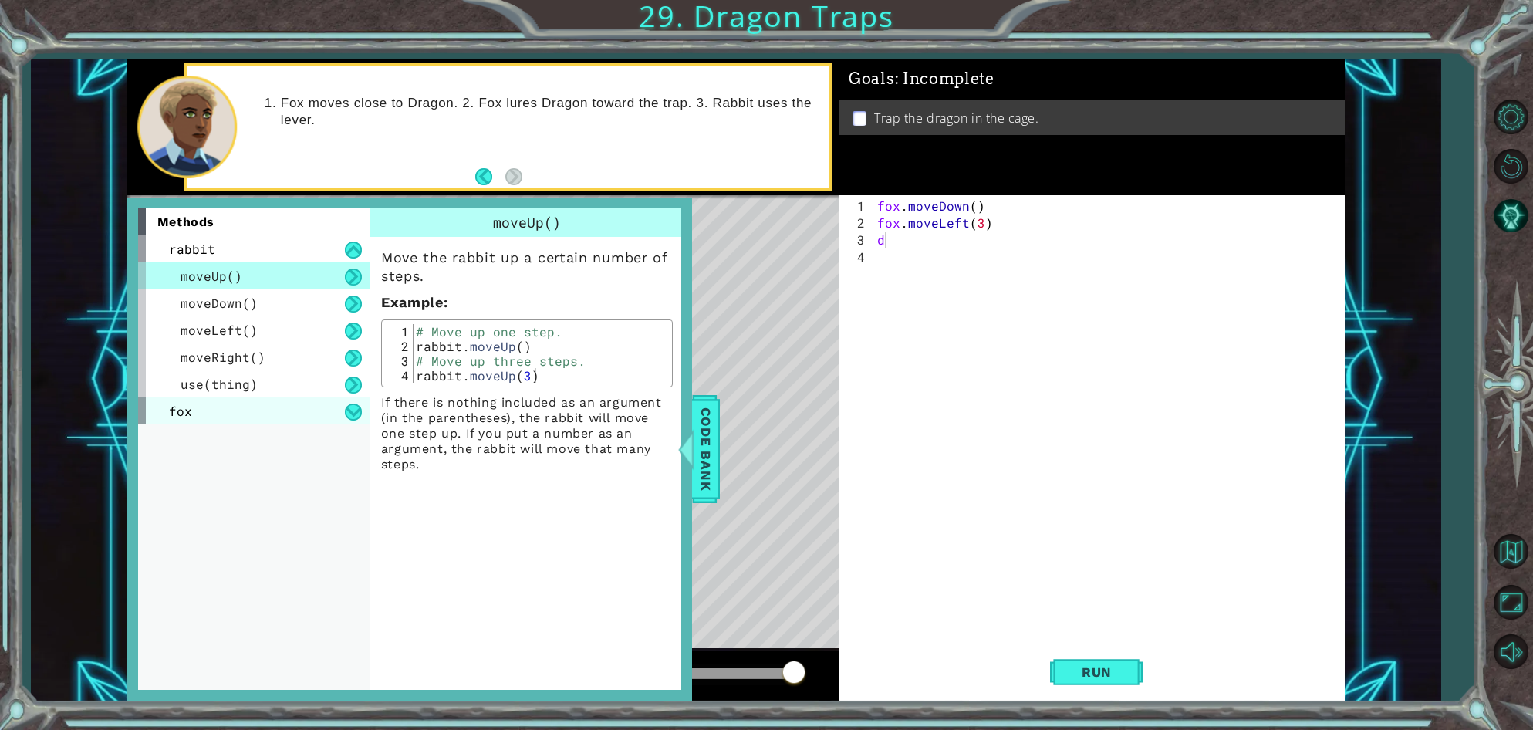
click at [174, 417] on span "fox" at bounding box center [180, 411] width 23 height 16
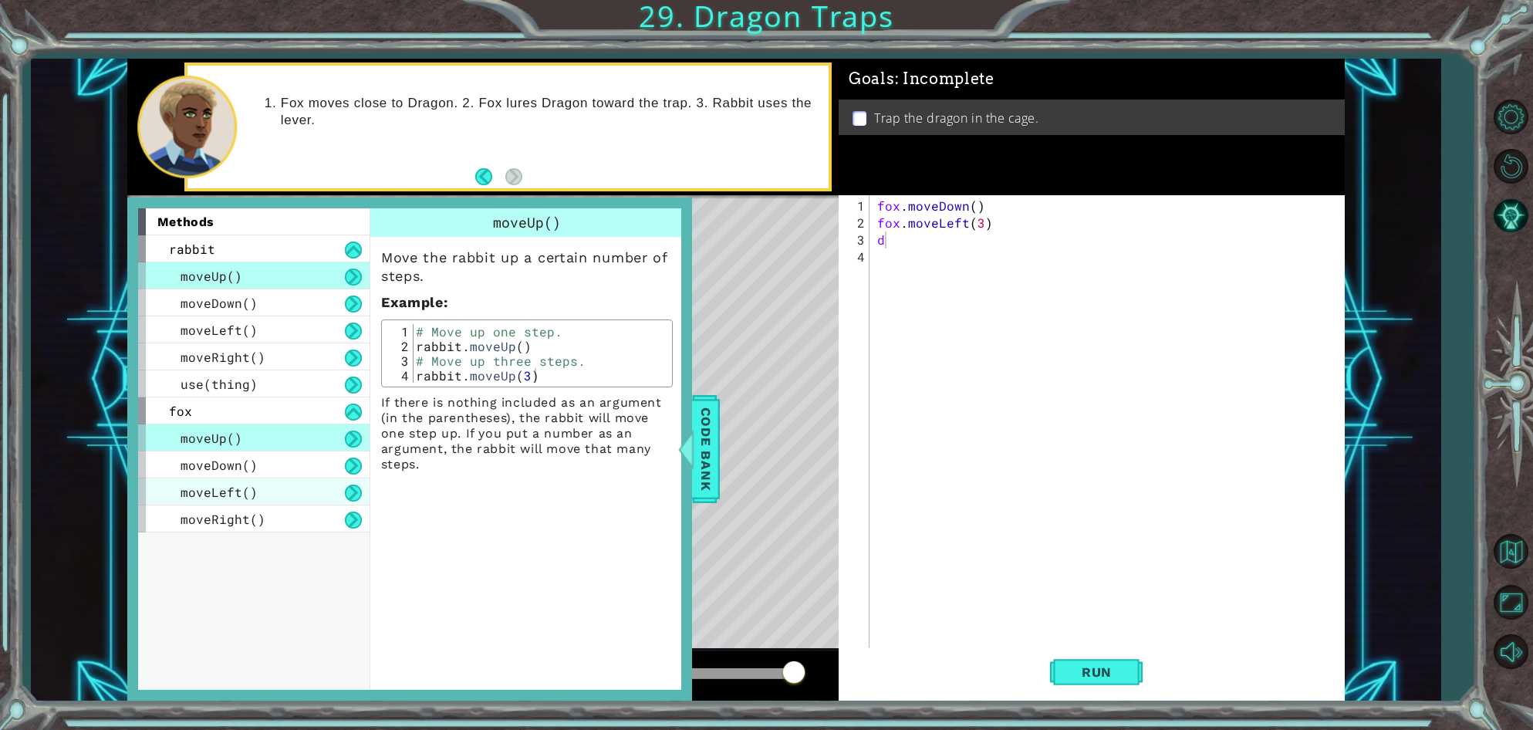
click at [211, 495] on span "moveLeft()" at bounding box center [219, 492] width 77 height 16
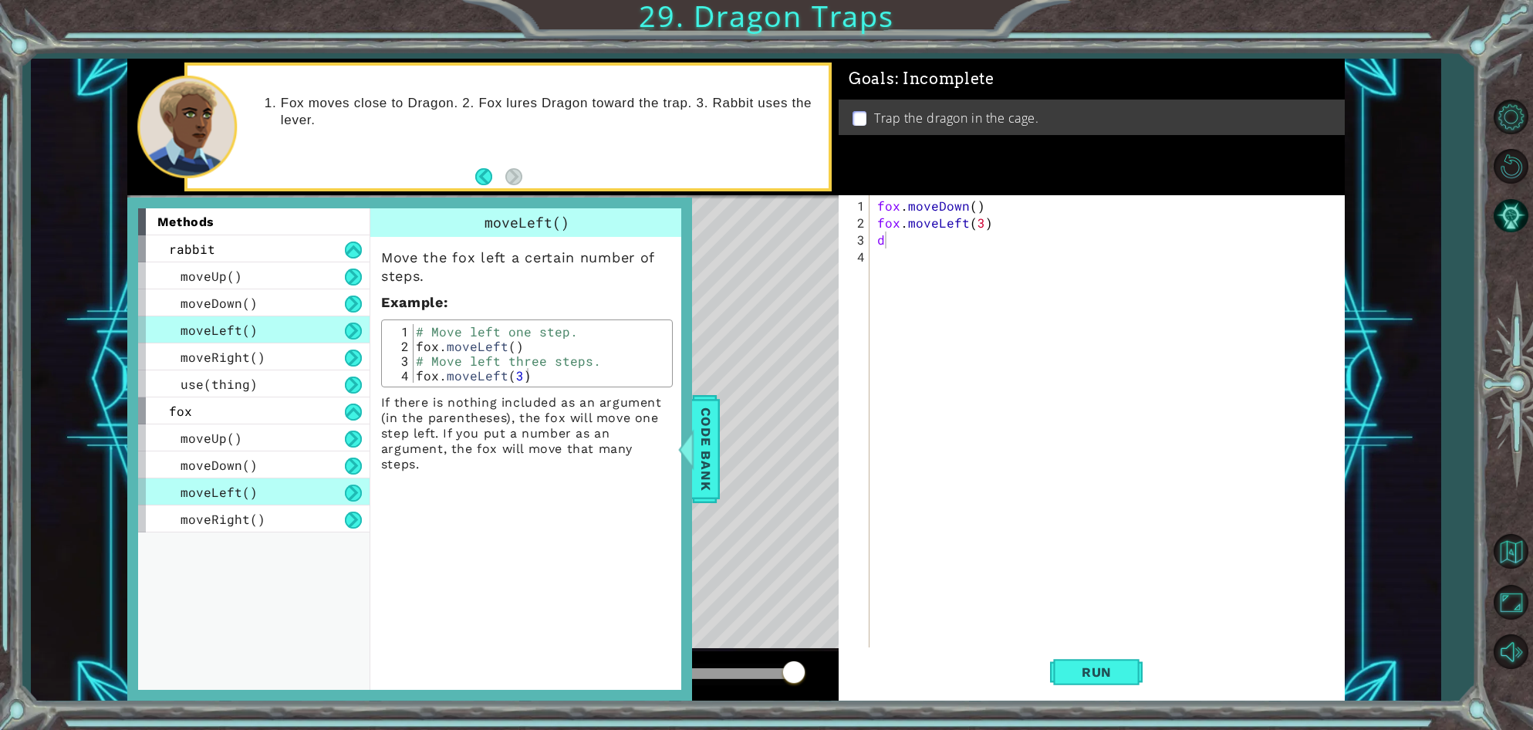
type textarea "fox.moveLeft()"
drag, startPoint x: 417, startPoint y: 346, endPoint x: 525, endPoint y: 347, distance: 108.8
click at [525, 347] on div "# Move left one step. fox . moveLeft ( ) # Move left three steps. fox . moveLef…" at bounding box center [540, 368] width 255 height 88
click at [892, 244] on div "fox . moveDown ( ) fox . moveLeft ( 3 ) d" at bounding box center [1110, 452] width 473 height 509
paste textarea "fox.moveLeft()"
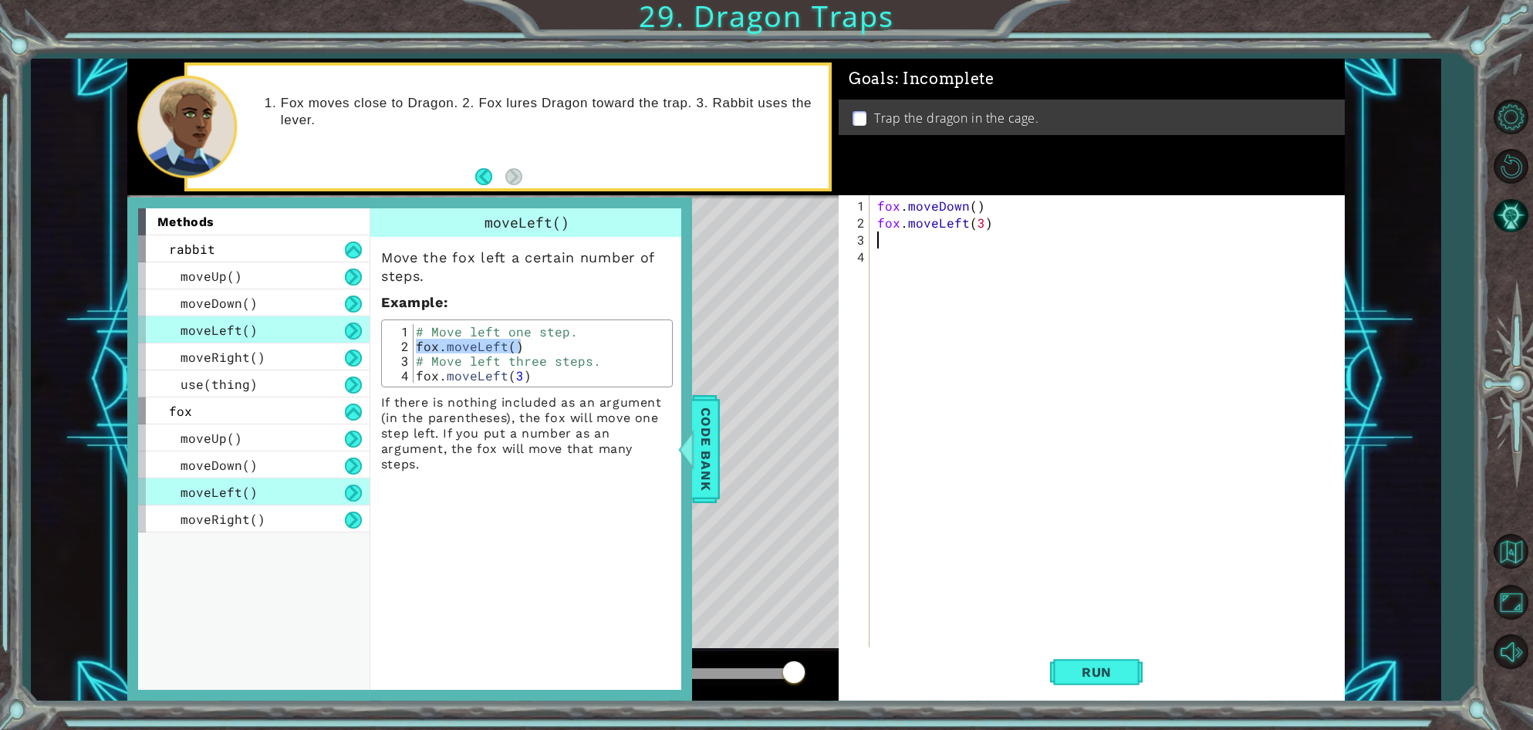
type textarea "fox.moveLeft()"
click at [1110, 660] on button "Run" at bounding box center [1096, 672] width 93 height 51
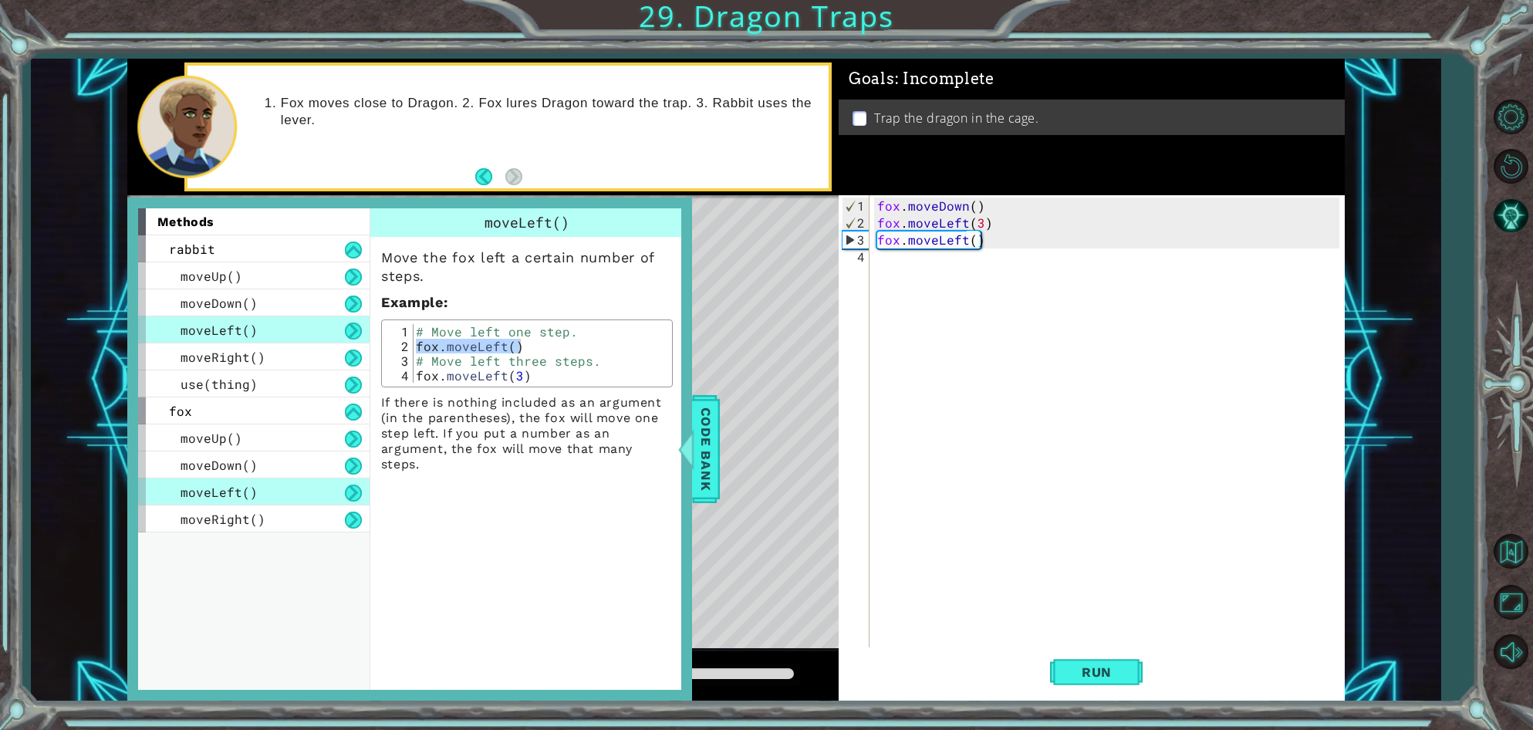
drag, startPoint x: 763, startPoint y: 639, endPoint x: 736, endPoint y: 671, distance: 42.2
click at [736, 671] on div "methods rabbit moveUp() moveDown() moveLeft() moveRight() use(thing) fox moveUp…" at bounding box center [735, 380] width 1217 height 642
click at [736, 671] on div at bounding box center [487, 673] width 614 height 11
click at [708, 437] on span "Code Bank" at bounding box center [706, 449] width 25 height 94
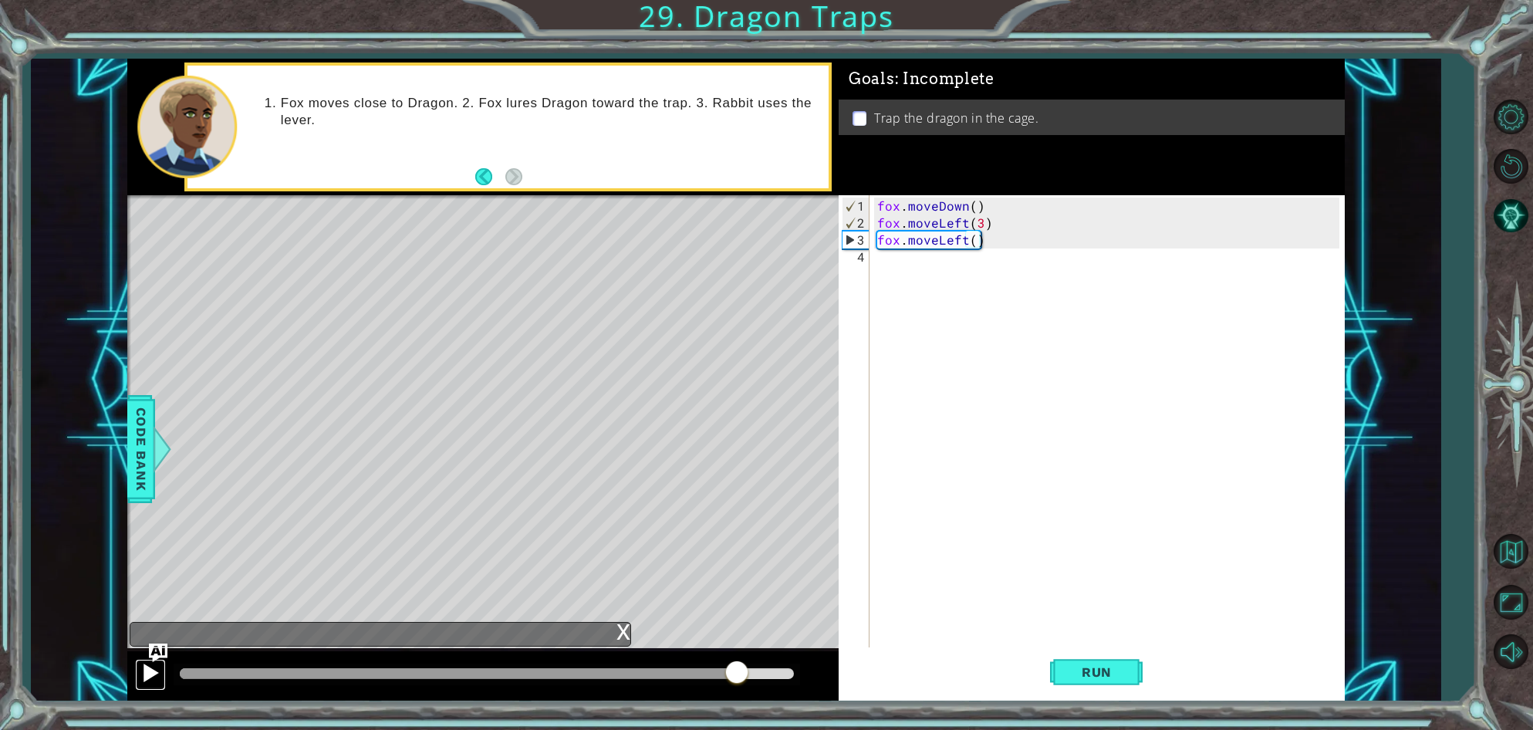
click at [148, 674] on div at bounding box center [150, 673] width 20 height 20
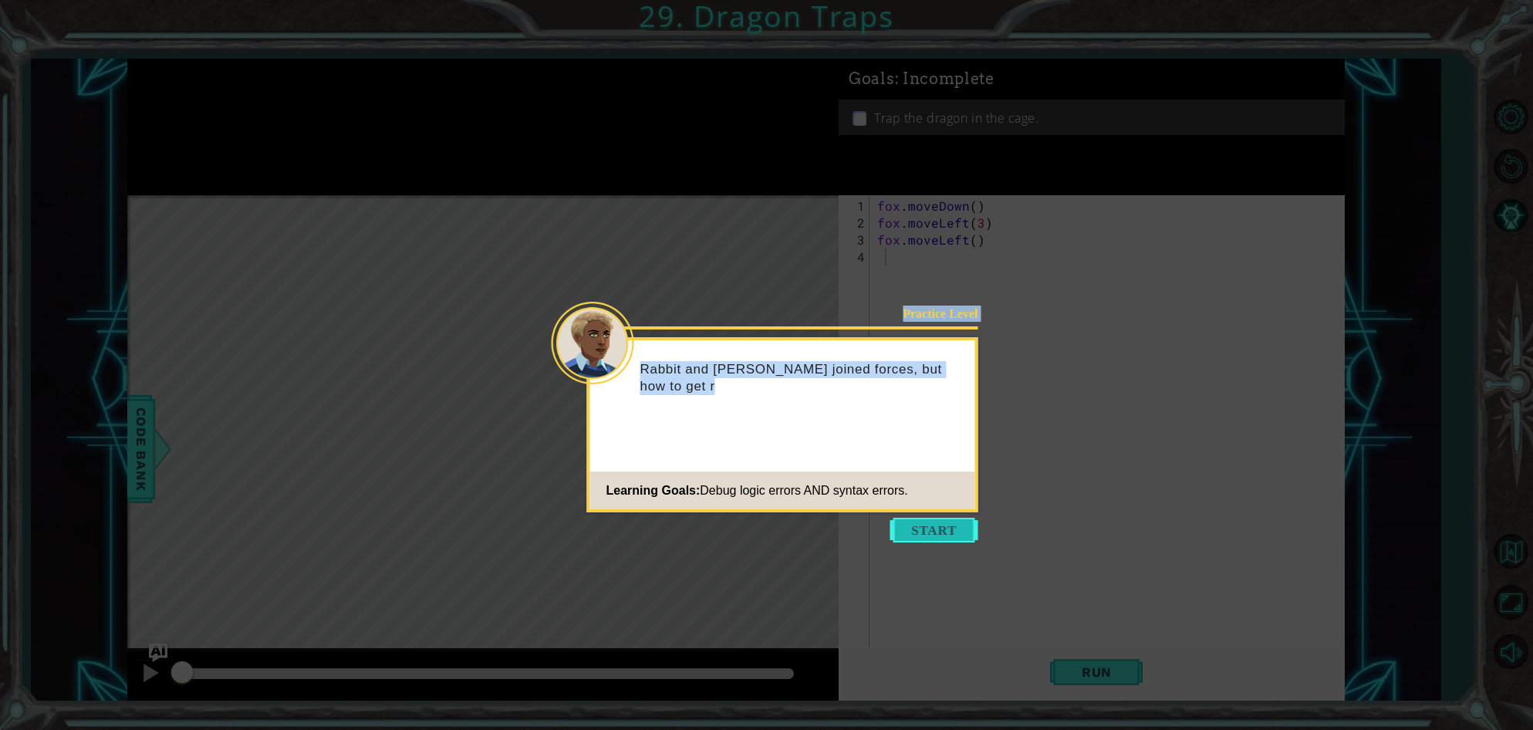
click at [924, 542] on body "1 ההההההההההההההההההההההההההההההההההההההההההההההההההההההההההההההההההההההההההההה…" at bounding box center [766, 365] width 1533 height 730
click at [917, 536] on button "Start" at bounding box center [934, 530] width 88 height 25
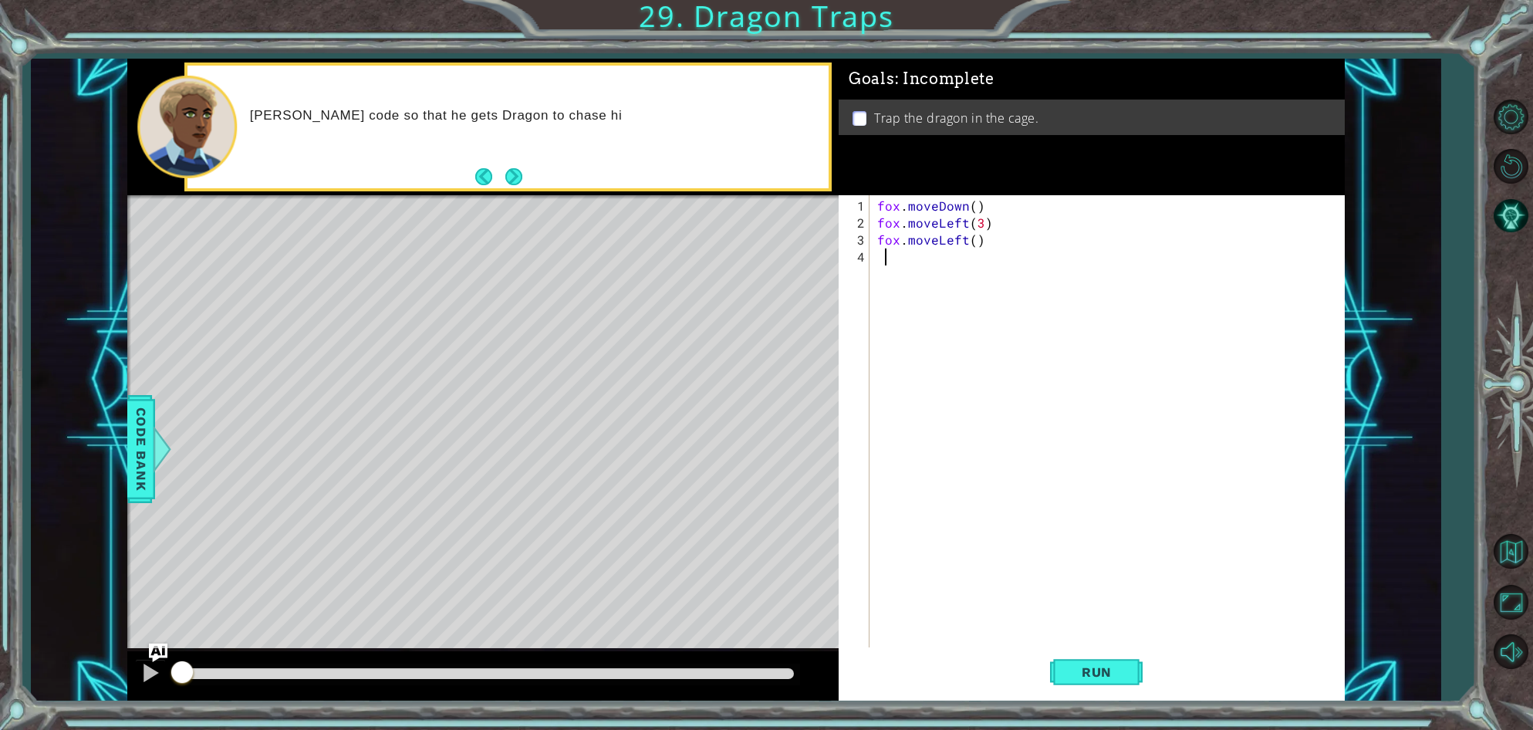
click at [517, 164] on div "[PERSON_NAME] code so that he gets Dragon to chase hi" at bounding box center [507, 127] width 641 height 123
click at [512, 180] on button "Next" at bounding box center [513, 176] width 17 height 17
click at [1090, 671] on span "Run" at bounding box center [1096, 671] width 61 height 15
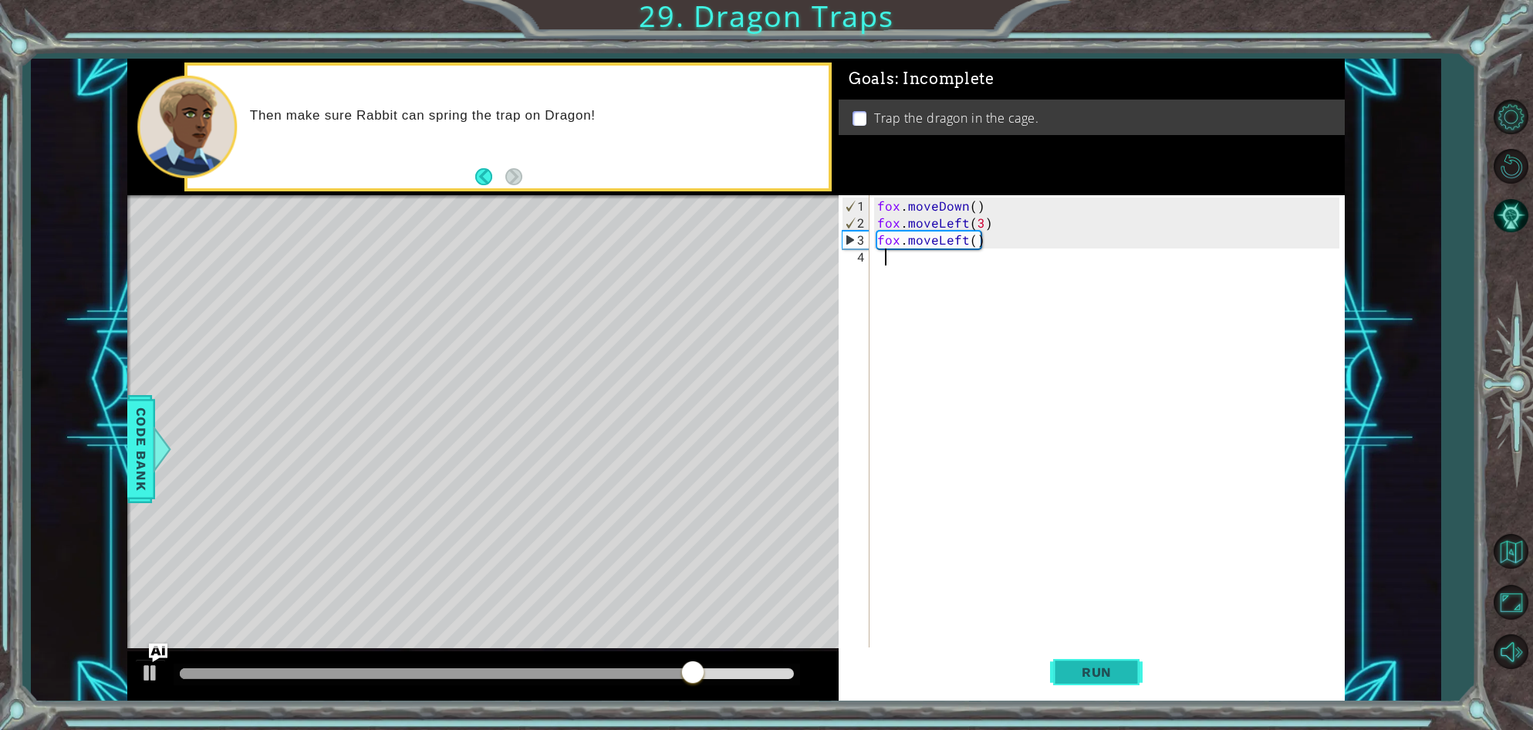
click at [1097, 683] on button "Run" at bounding box center [1096, 672] width 93 height 51
click at [1500, 162] on button "Restart Level" at bounding box center [1510, 166] width 45 height 45
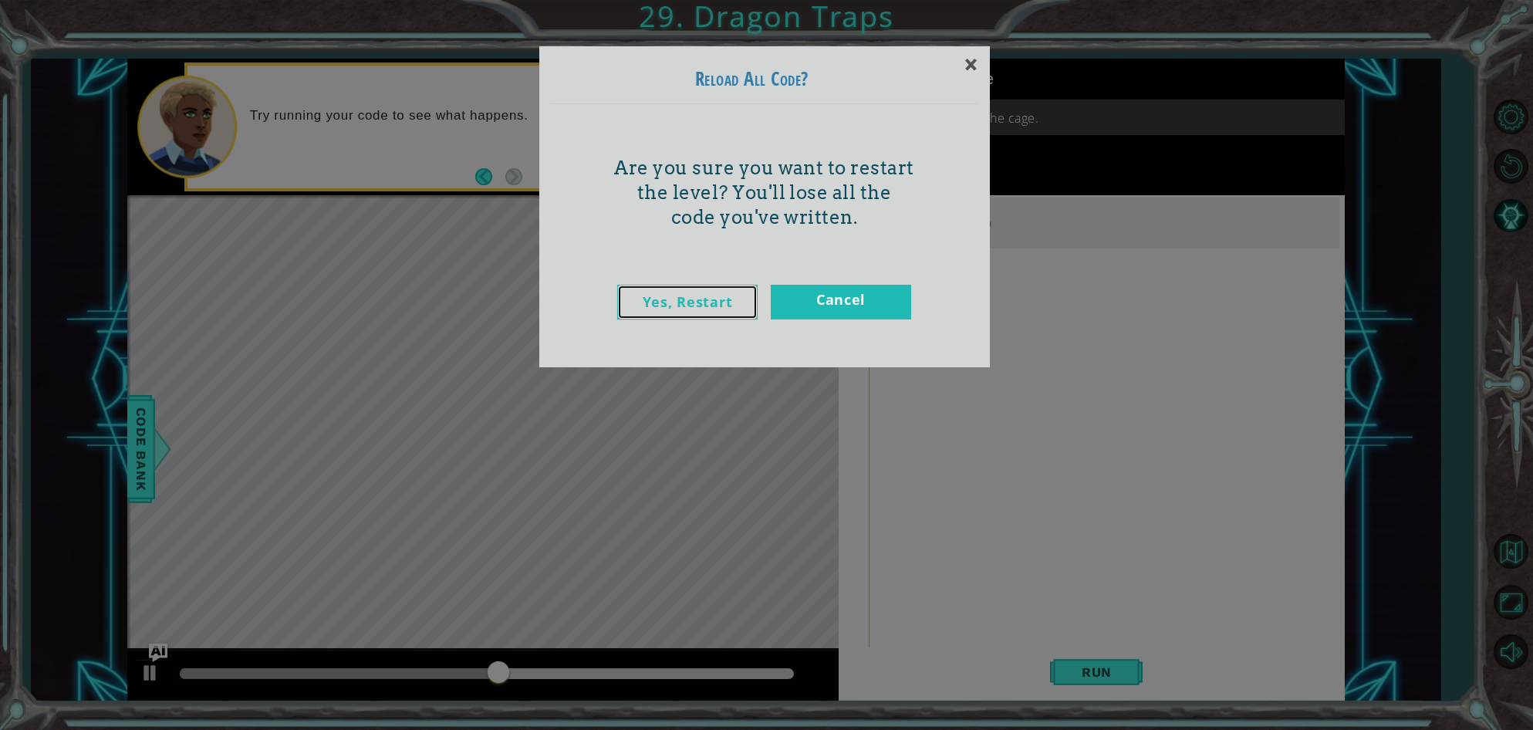
click at [656, 301] on link "Yes, Restart" at bounding box center [687, 302] width 140 height 35
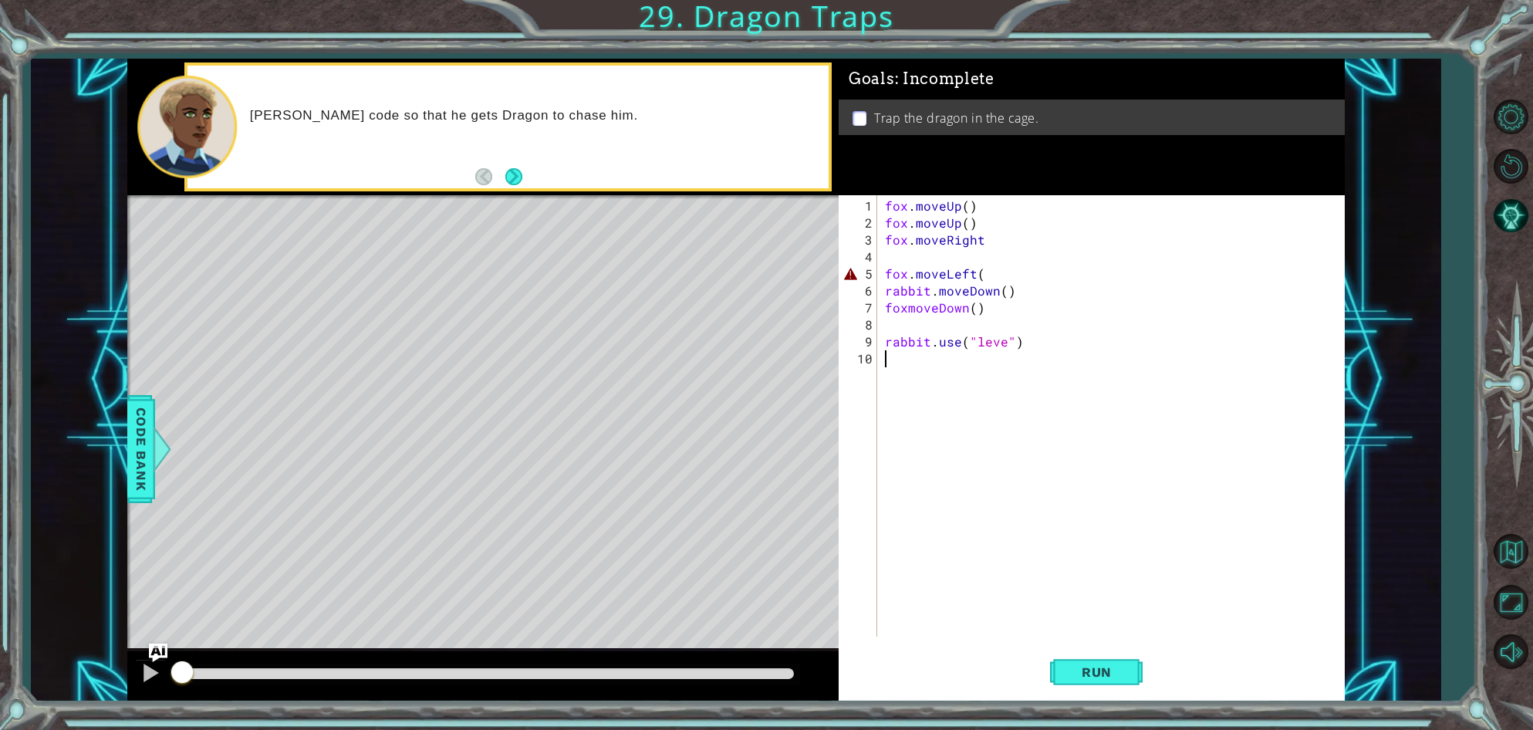
click at [983, 275] on div "fox . moveUp ( ) fox . moveUp ( ) fox . moveRight fox . moveLeft ( rabbit . mov…" at bounding box center [1114, 435] width 465 height 475
click at [1076, 672] on span "Run" at bounding box center [1096, 671] width 61 height 15
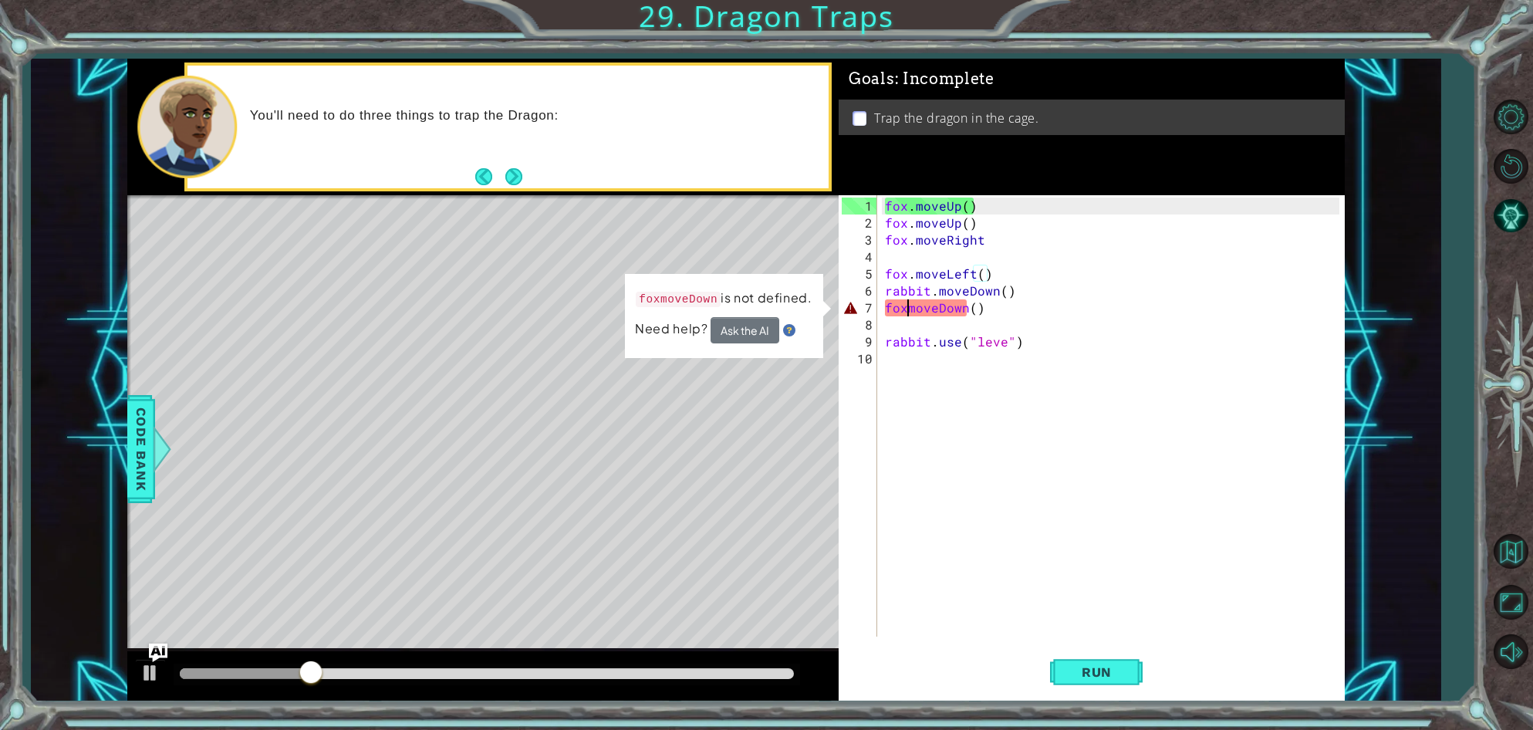
click at [909, 311] on div "fox . moveUp ( ) fox . moveUp ( ) fox . moveRight fox . moveLeft ( ) rabbit . m…" at bounding box center [1114, 435] width 465 height 475
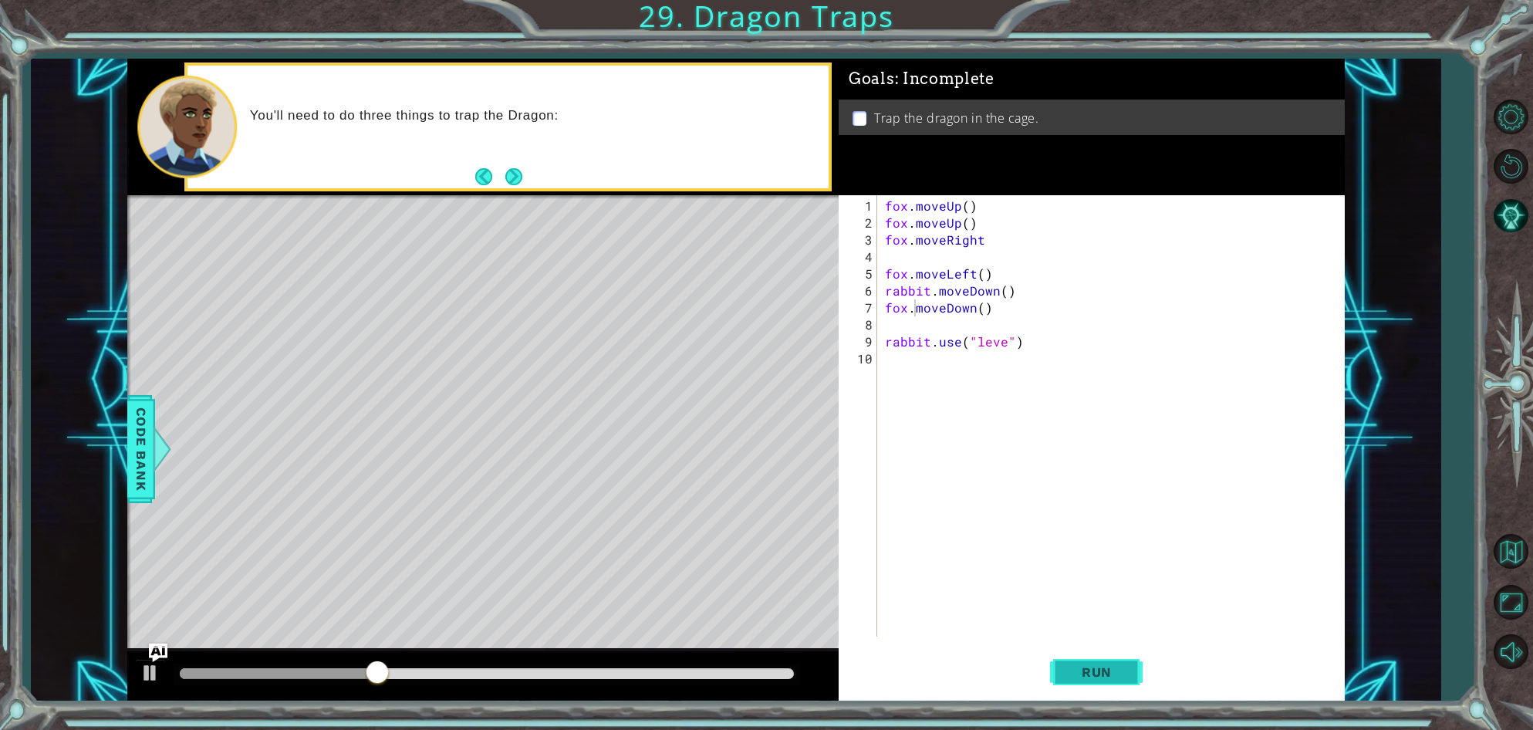
click at [1071, 673] on span "Run" at bounding box center [1096, 671] width 61 height 15
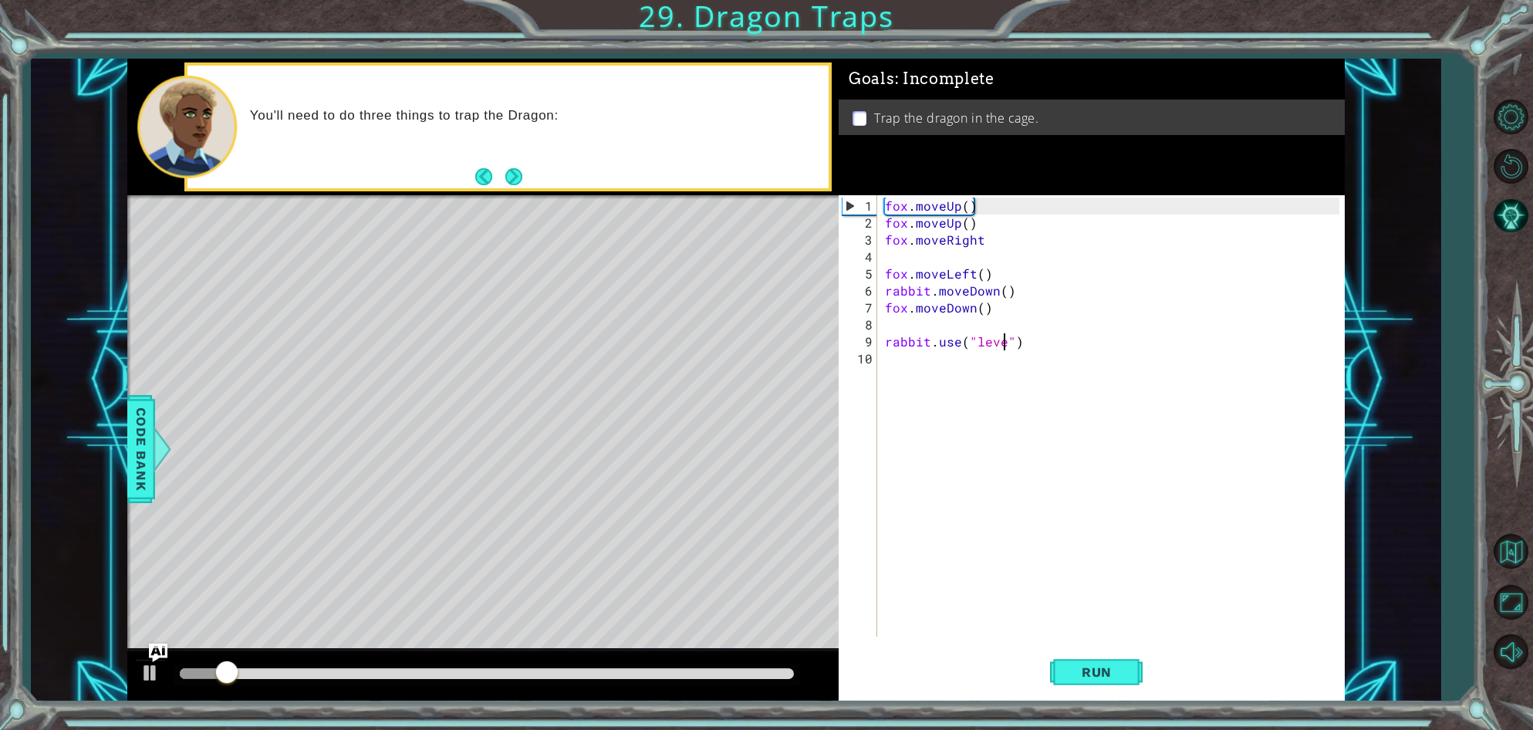
click at [1003, 344] on div "fox . moveUp ( ) fox . moveUp ( ) fox . moveRight fox . moveLeft ( ) rabbit . m…" at bounding box center [1114, 435] width 465 height 475
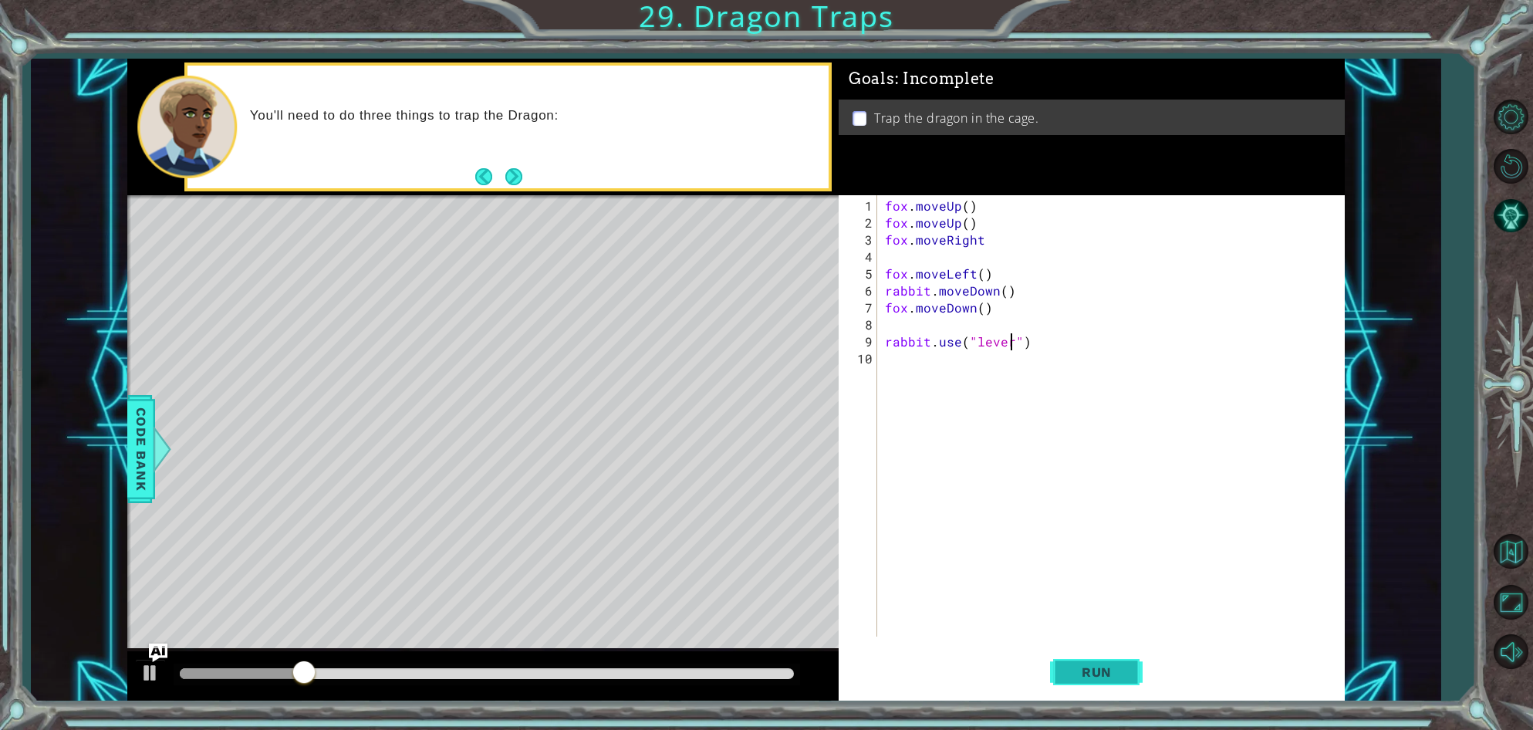
click at [1072, 681] on button "Run" at bounding box center [1096, 672] width 93 height 51
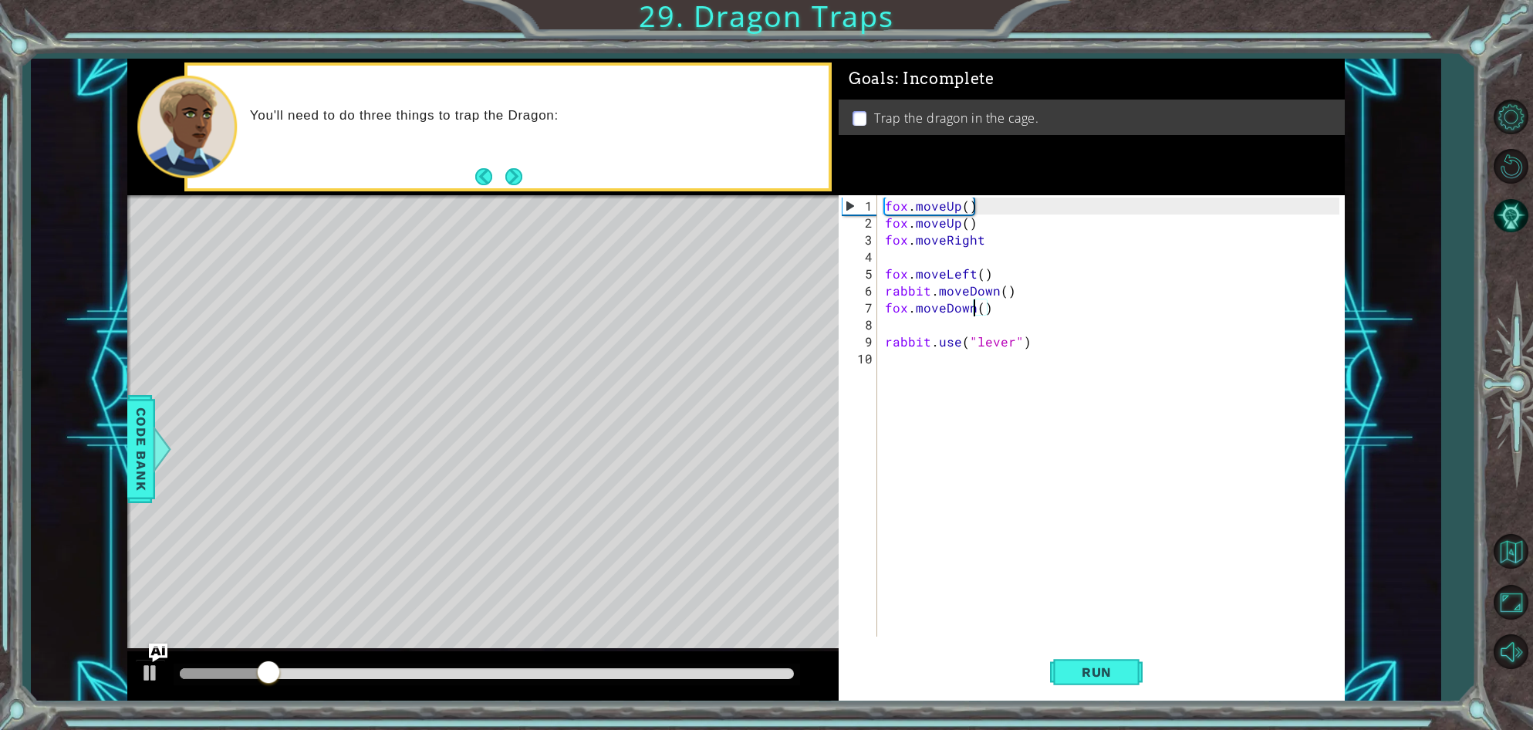
click at [974, 312] on div "fox . moveUp ( ) fox . moveUp ( ) fox . moveRight fox . moveLeft ( ) rabbit . m…" at bounding box center [1114, 435] width 465 height 475
click at [992, 295] on div "fox . moveUp ( ) fox . moveUp ( ) fox . moveRight fox . moveLeft ( ) rabbit . m…" at bounding box center [1114, 435] width 465 height 475
click at [1127, 664] on button "Run" at bounding box center [1096, 672] width 93 height 51
click at [997, 292] on div "fox . moveUp ( ) fox . moveUp ( ) fox . moveRight fox . moveLeft ( ) rabbit . m…" at bounding box center [1114, 435] width 465 height 475
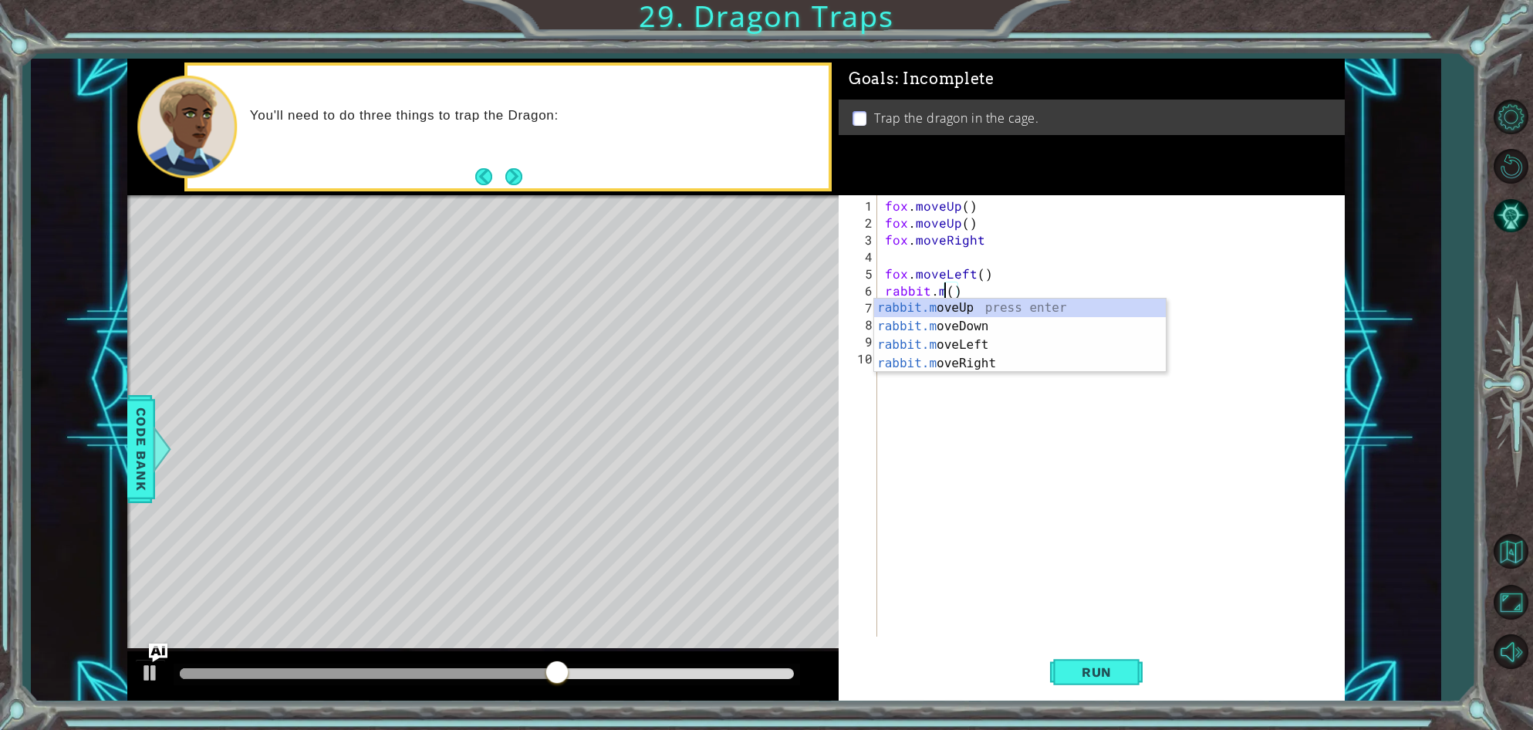
scroll to position [0, 3]
click at [996, 305] on div "rabbit. moveUp press enter rabbit. moveDown press enter rabbit. moveLeft press …" at bounding box center [1020, 354] width 292 height 111
type textarea "rabbit.moveUp(1)"
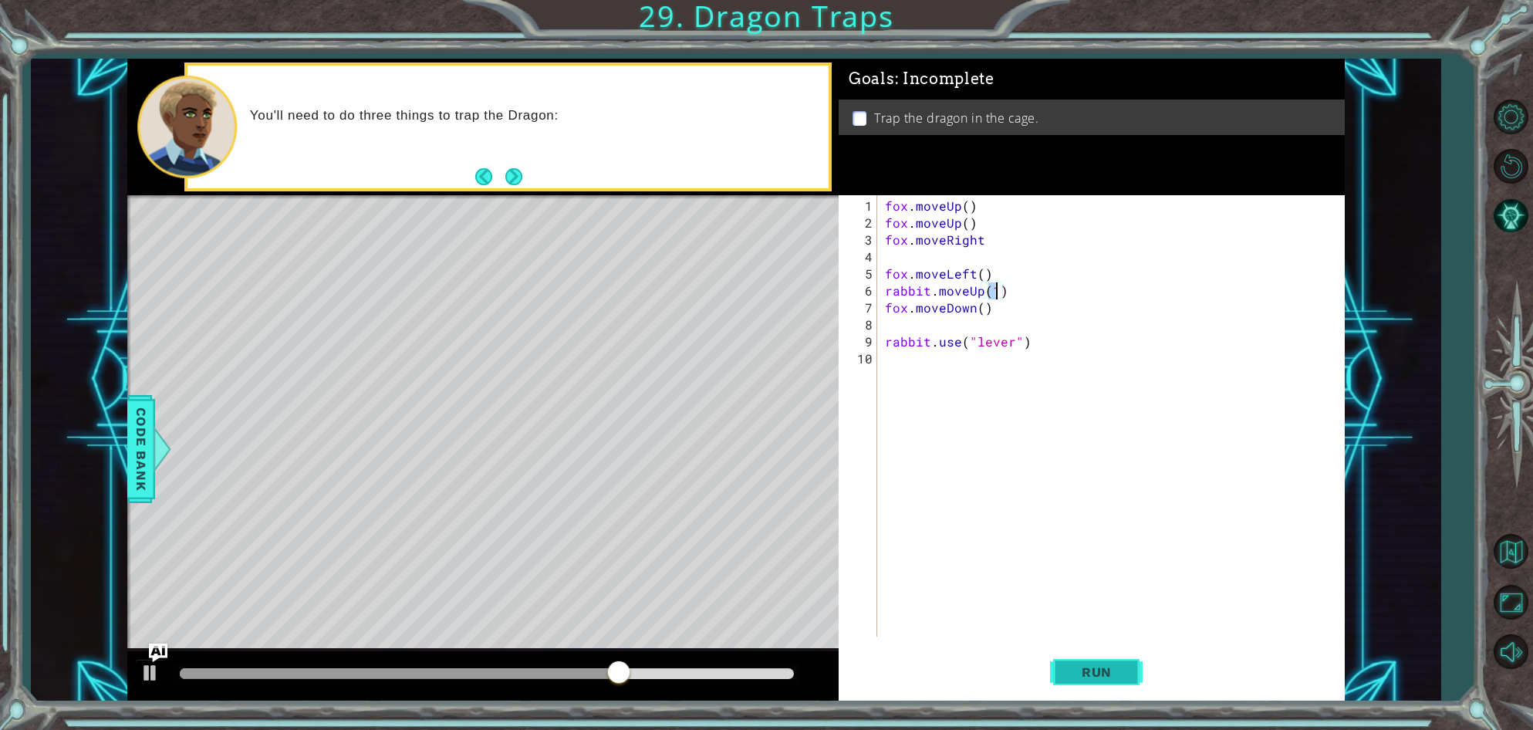
click at [1118, 674] on span "Run" at bounding box center [1096, 671] width 61 height 15
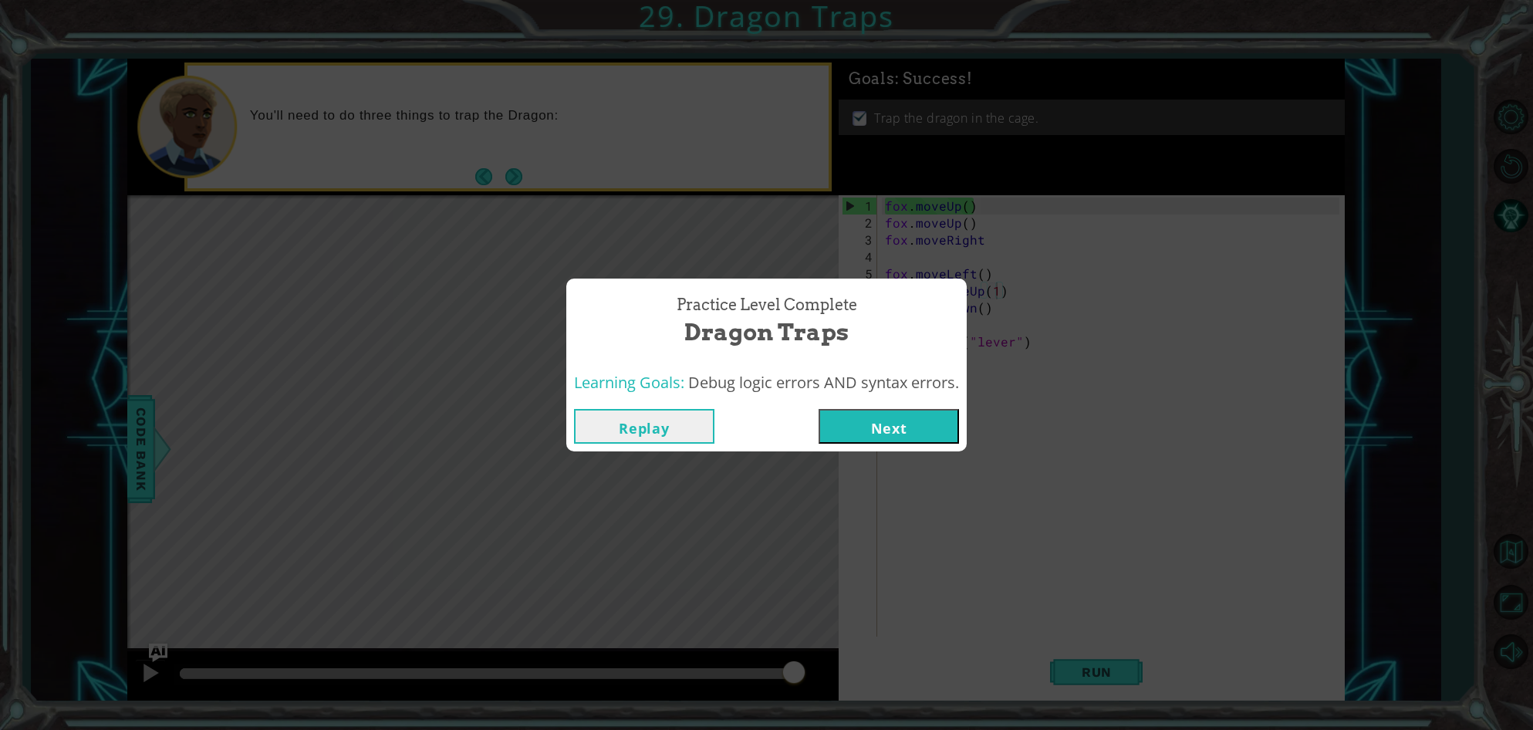
click at [915, 424] on button "Next" at bounding box center [889, 426] width 140 height 35
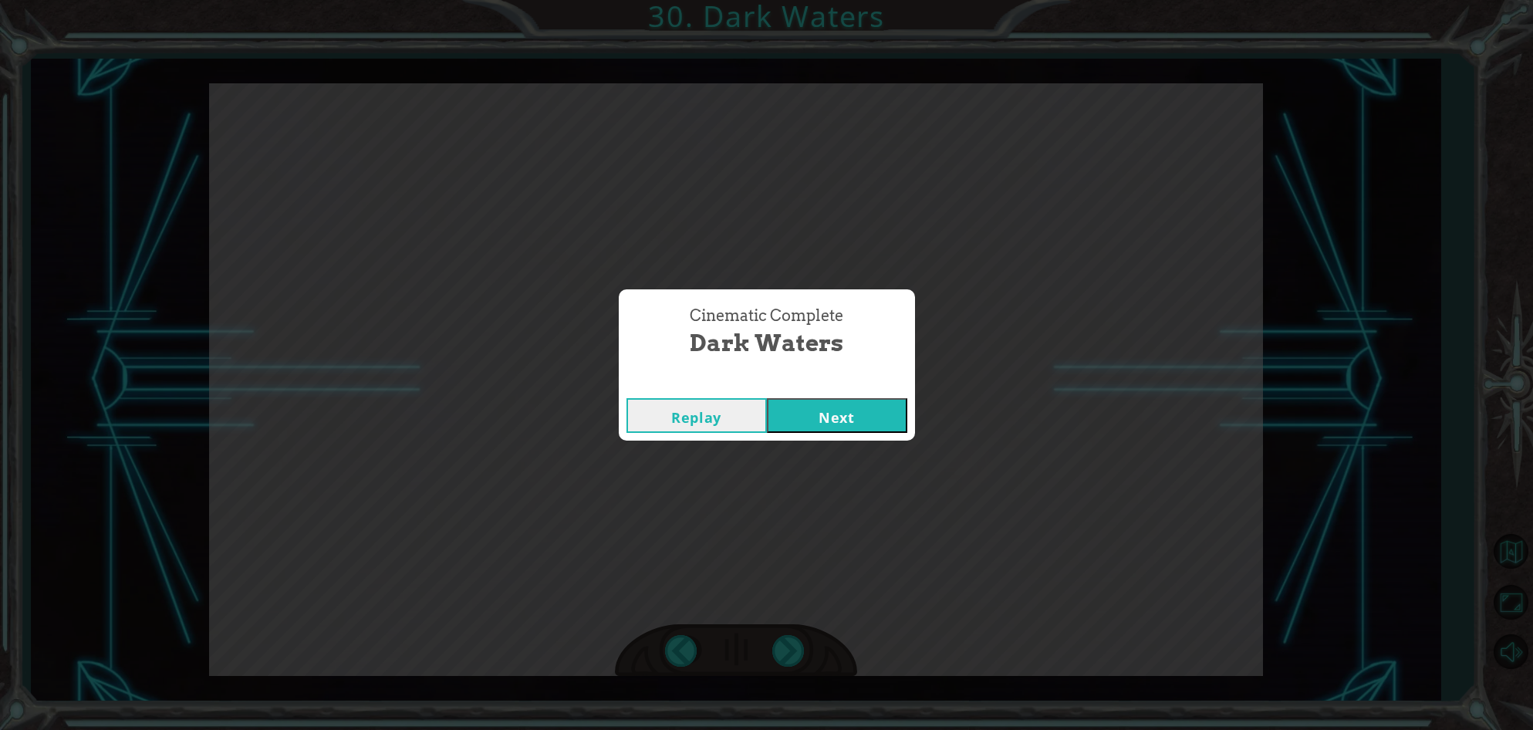
click at [841, 416] on button "Next" at bounding box center [837, 415] width 140 height 35
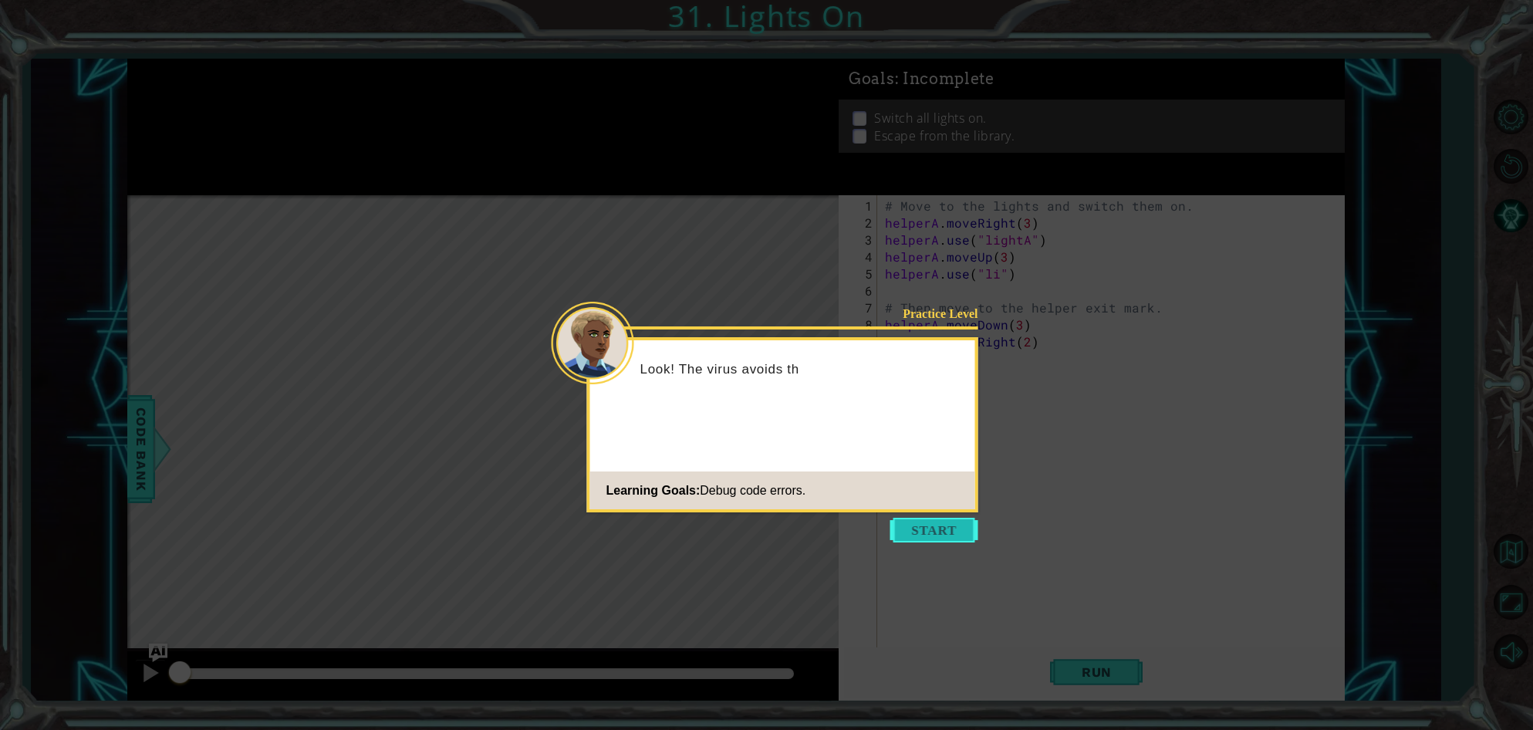
click at [958, 540] on button "Start" at bounding box center [934, 530] width 88 height 25
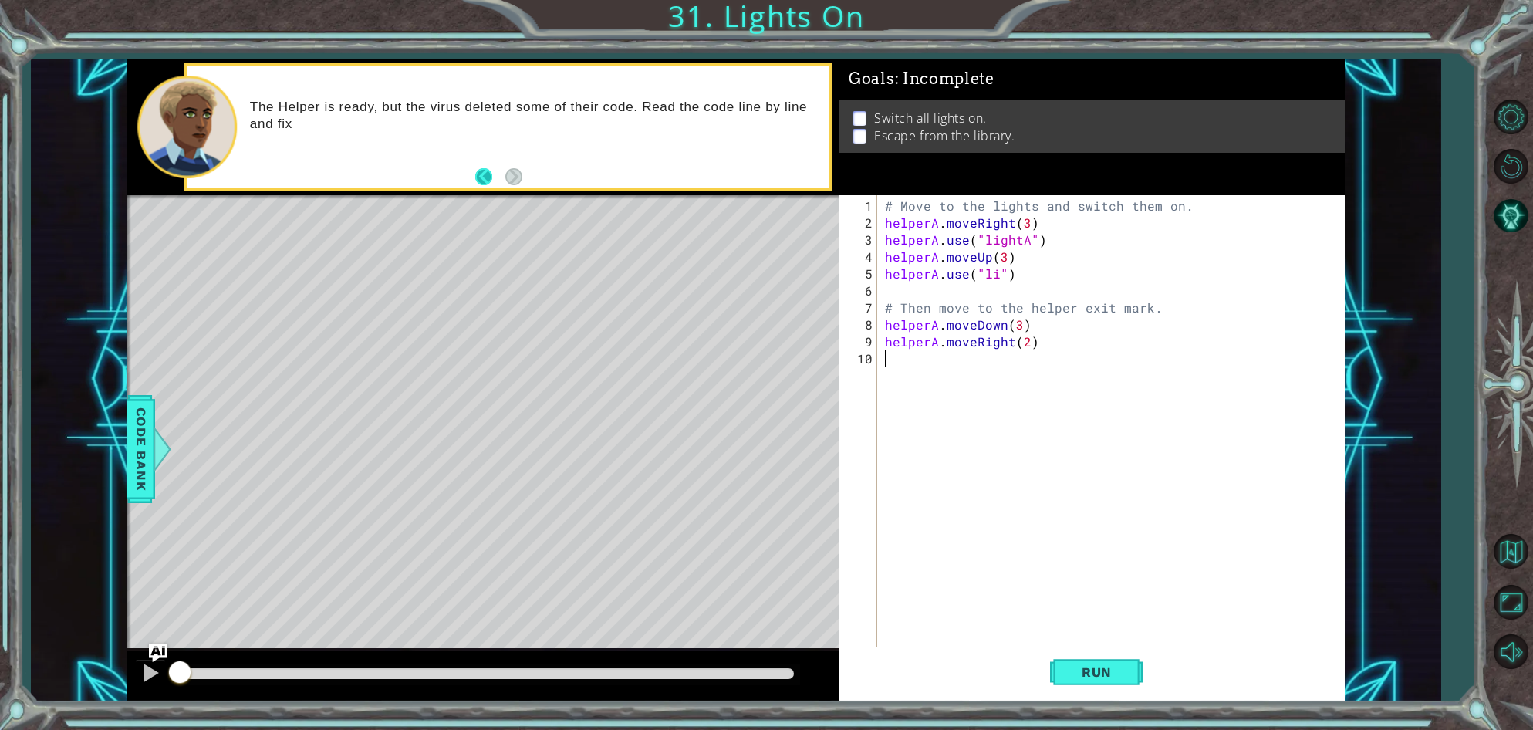
click at [487, 184] on button "Back" at bounding box center [490, 176] width 30 height 17
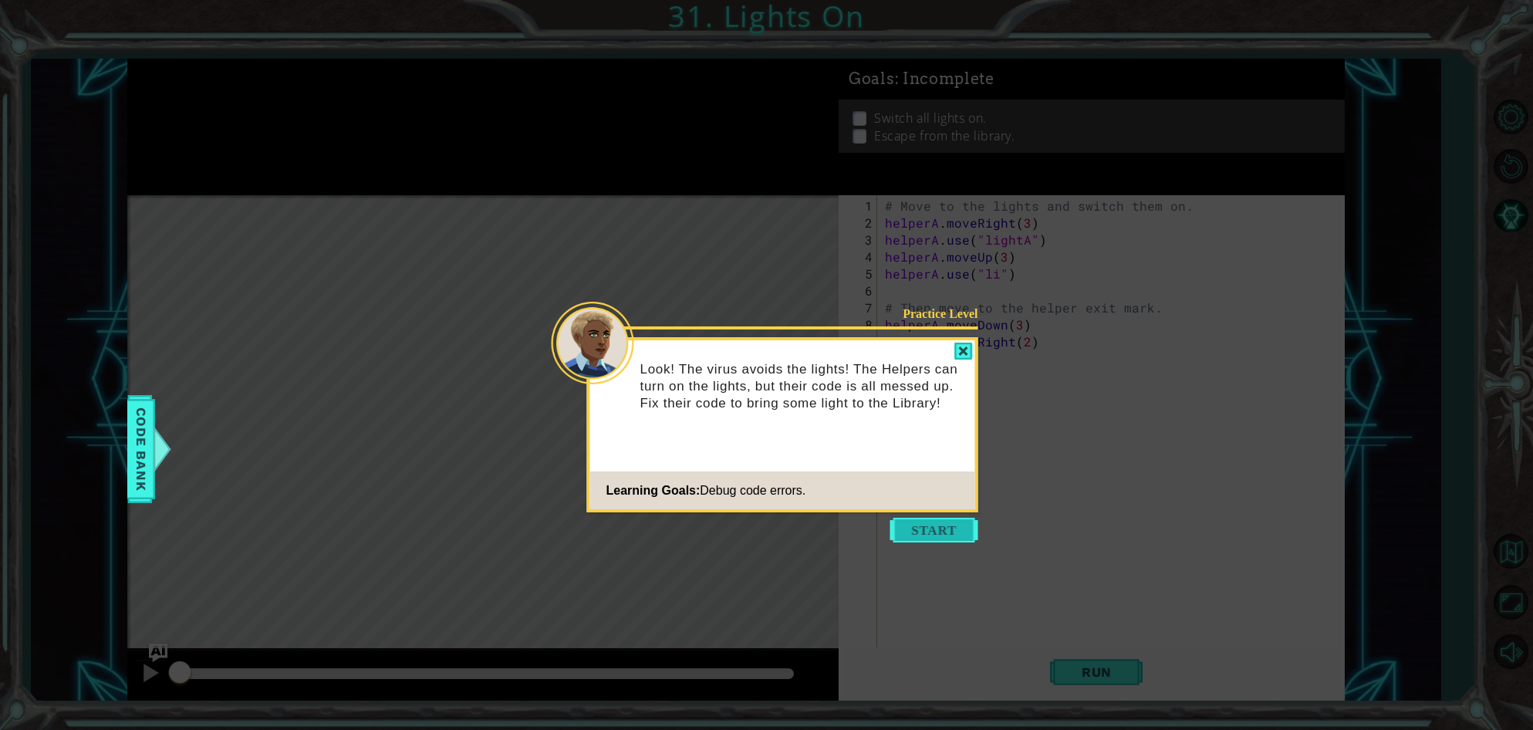
click at [937, 518] on button "Start" at bounding box center [934, 530] width 88 height 25
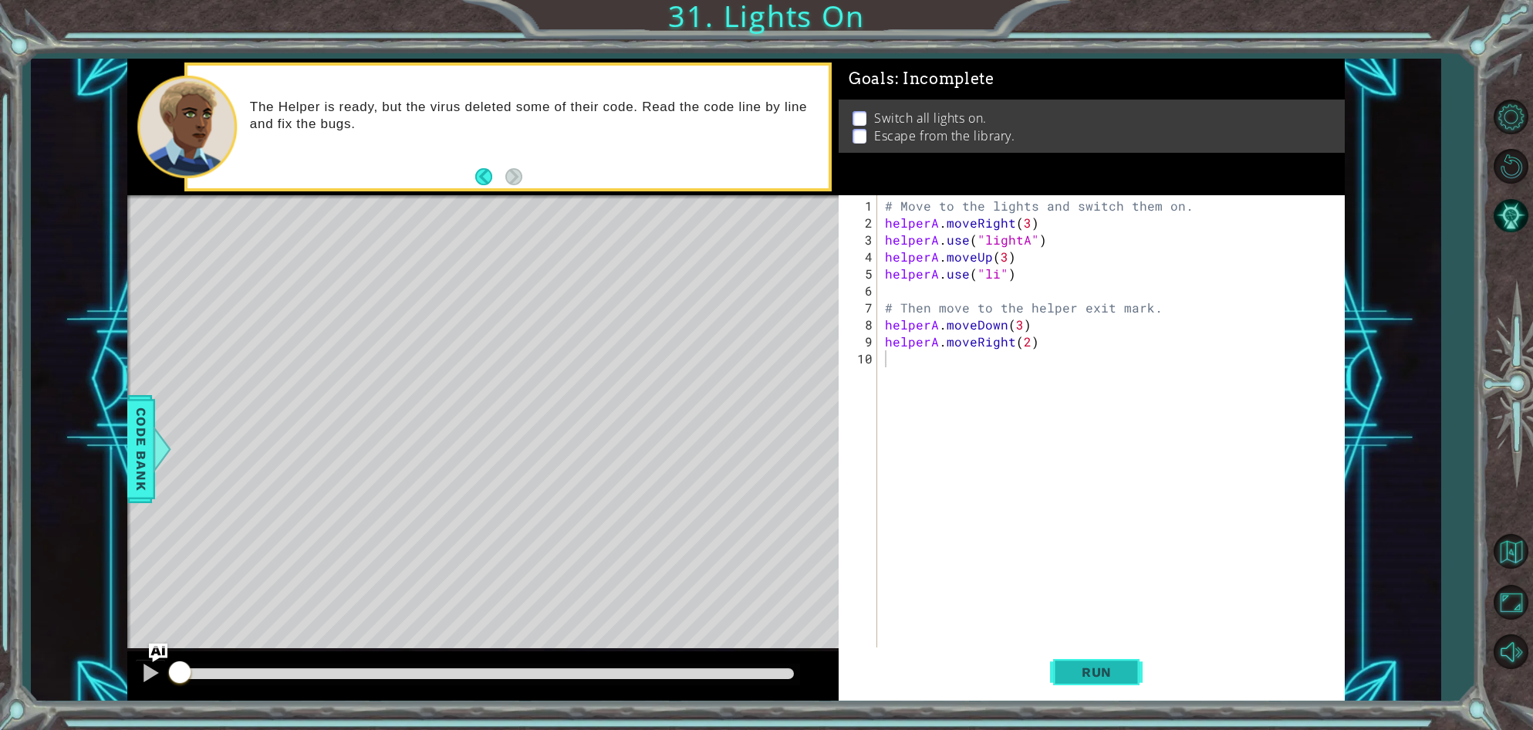
click at [1120, 666] on span "Run" at bounding box center [1096, 671] width 61 height 15
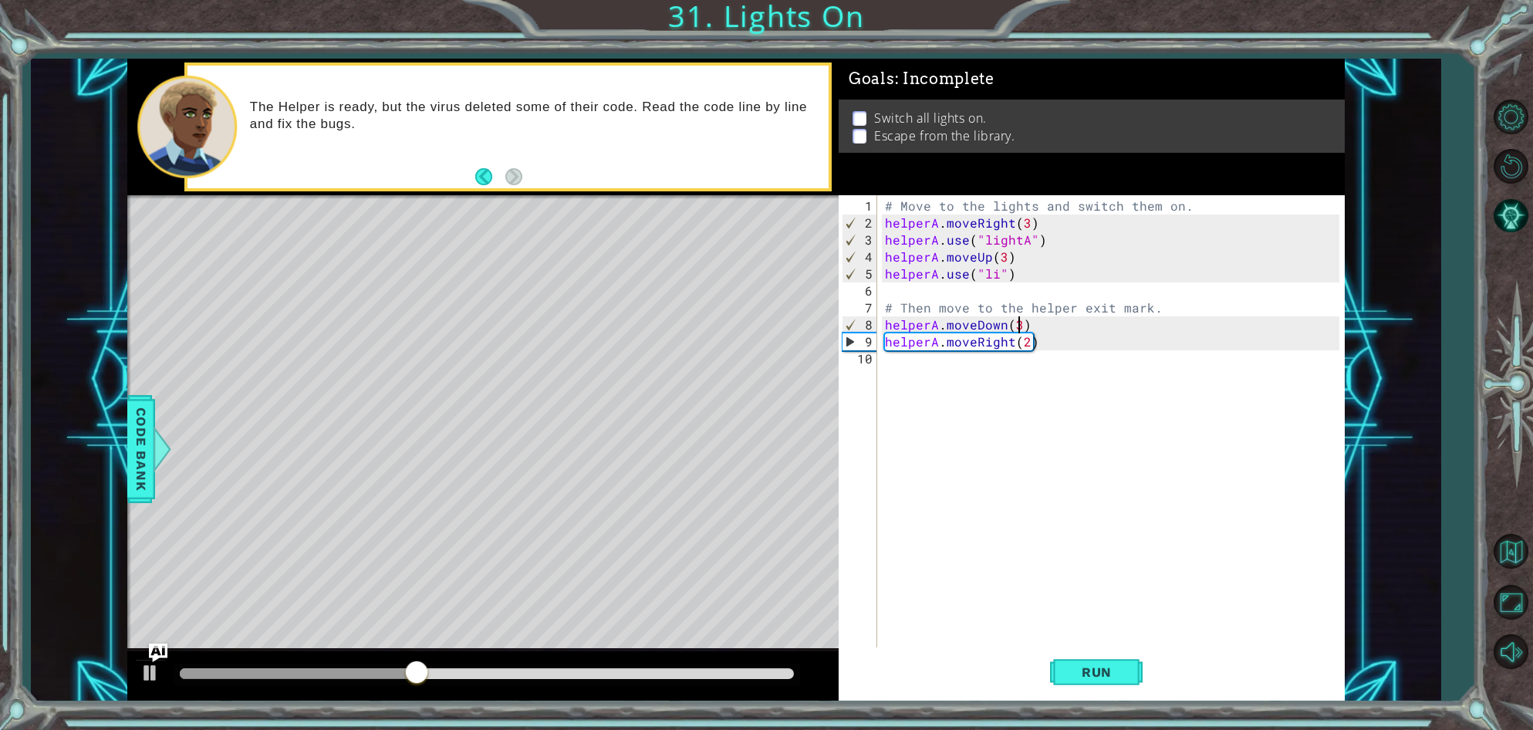
click at [1018, 326] on div "# Move to the lights and switch them on. helperA . moveRight ( 3 ) helperA . us…" at bounding box center [1114, 452] width 465 height 509
click at [1074, 663] on button "Run" at bounding box center [1096, 672] width 93 height 51
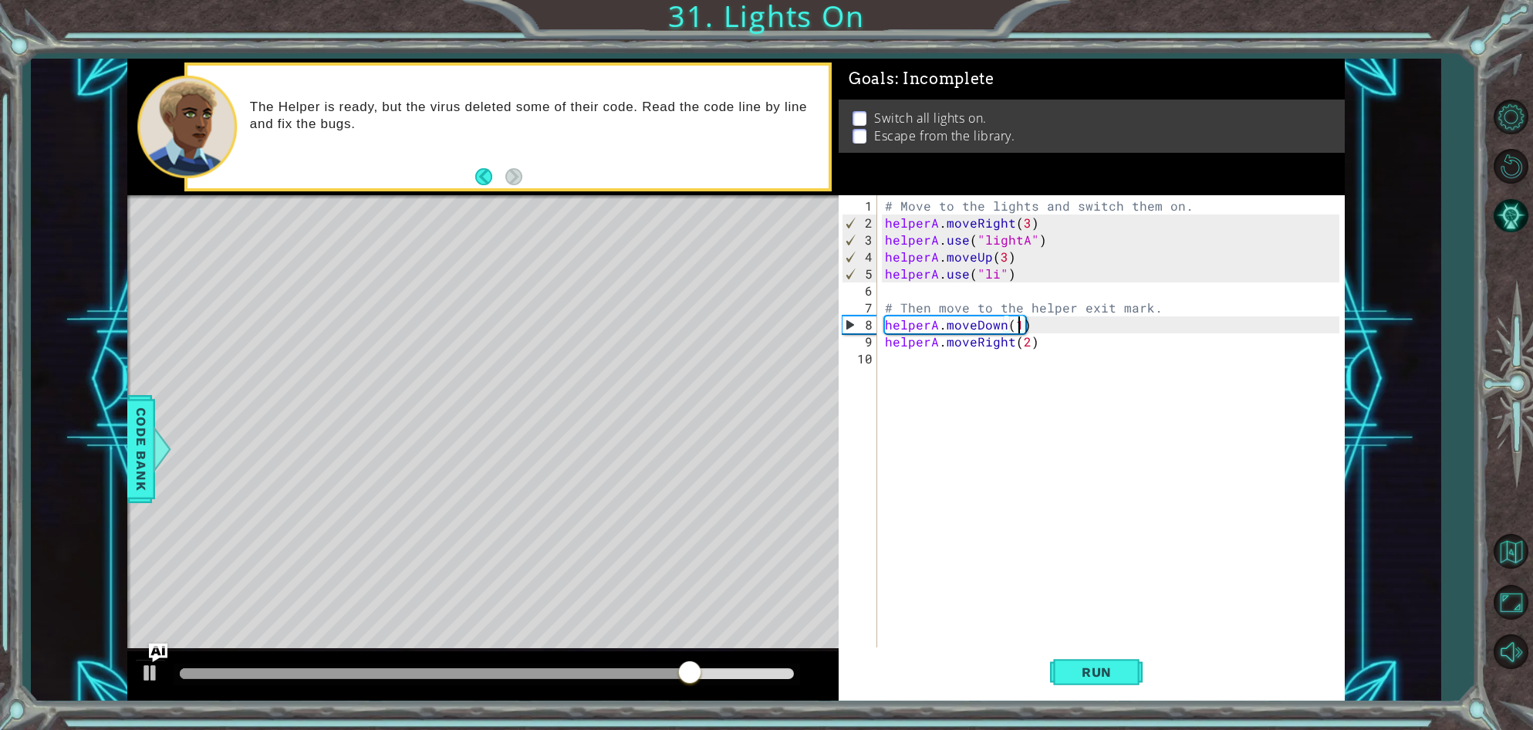
click at [995, 276] on div "# Move to the lights and switch them on. helperA . moveRight ( 3 ) helperA . us…" at bounding box center [1114, 452] width 465 height 509
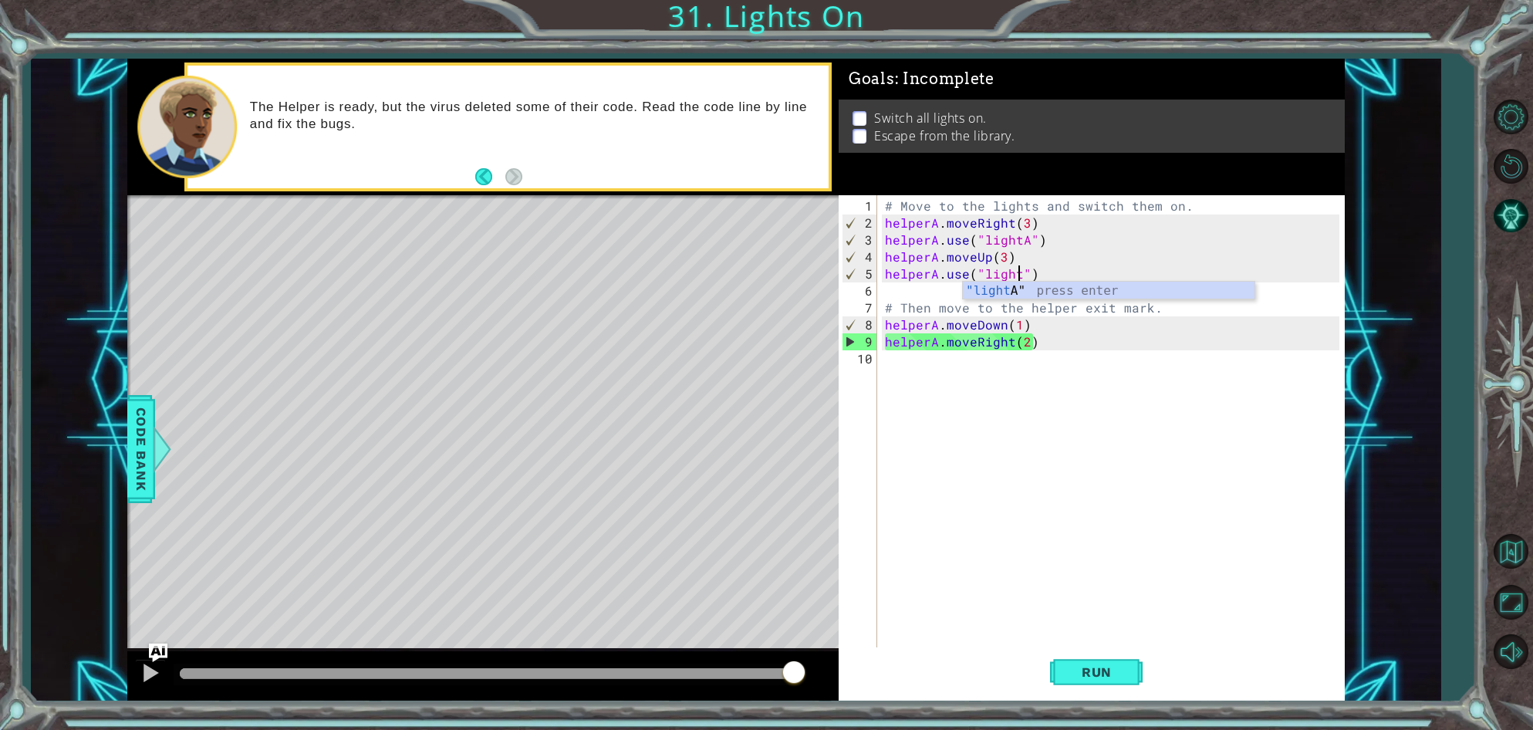
scroll to position [0, 8]
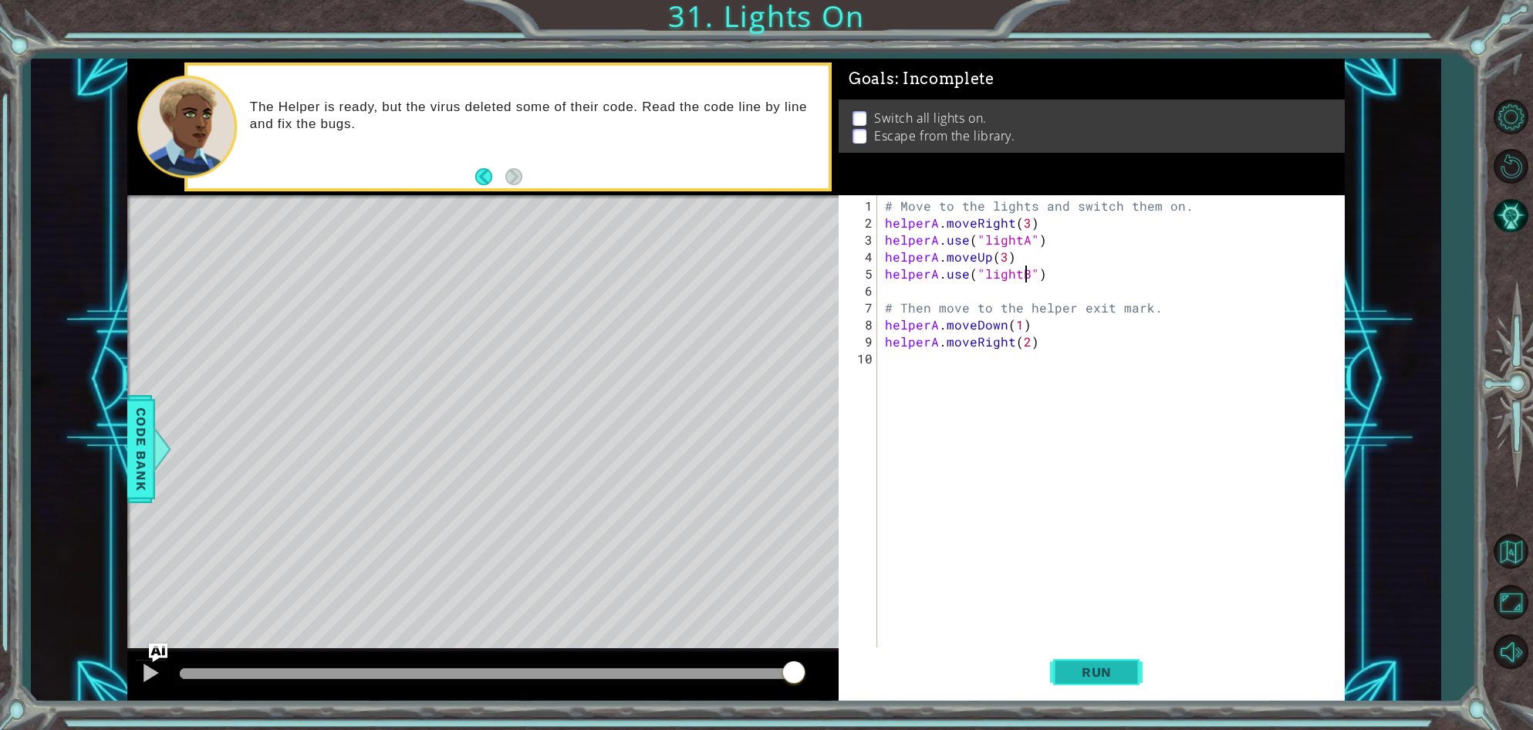
type textarea "helperA.use("lightB")"
click at [1114, 673] on span "Run" at bounding box center [1096, 671] width 61 height 15
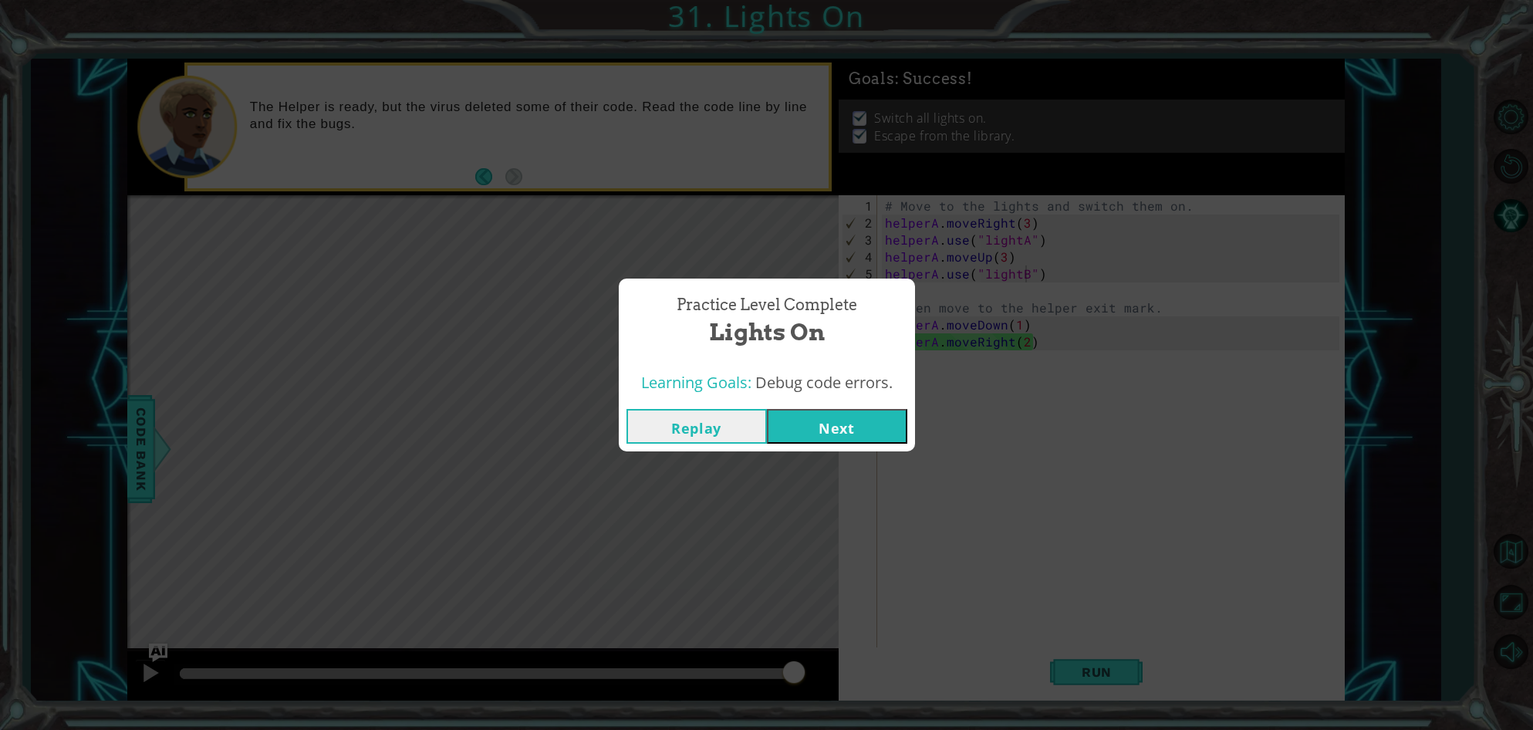
click at [812, 424] on button "Next" at bounding box center [837, 426] width 140 height 35
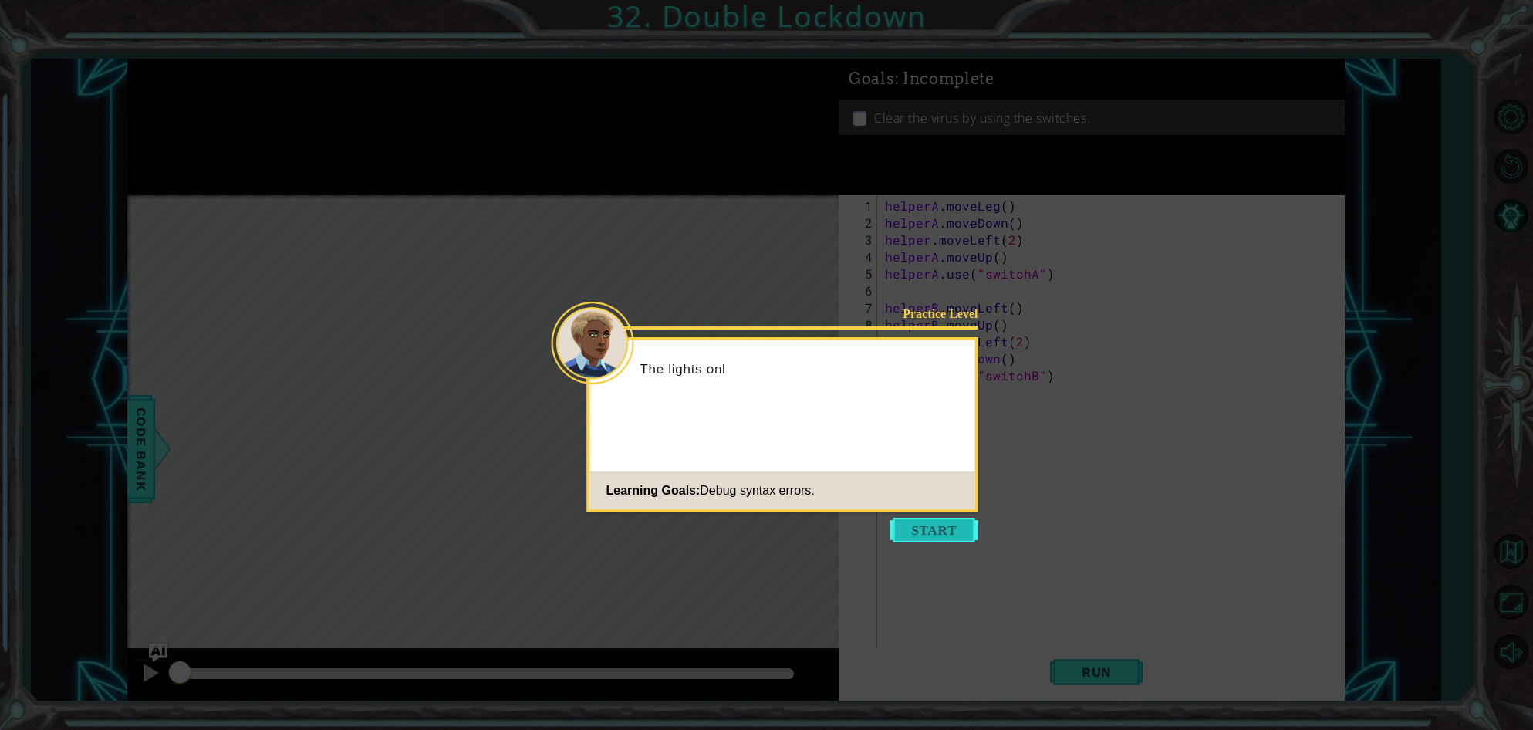
click at [927, 524] on button "Start" at bounding box center [934, 530] width 88 height 25
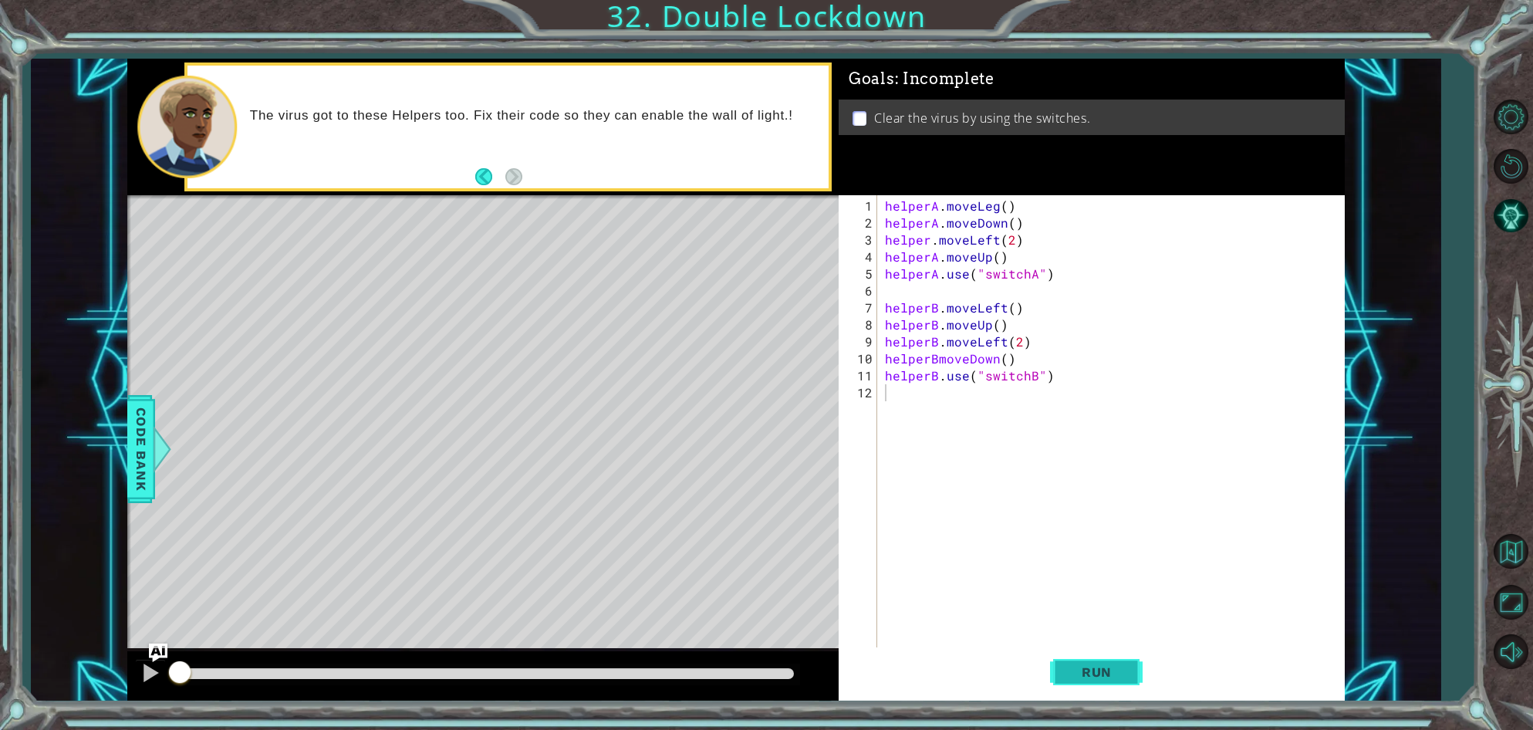
click at [1125, 670] on span "Run" at bounding box center [1096, 671] width 61 height 15
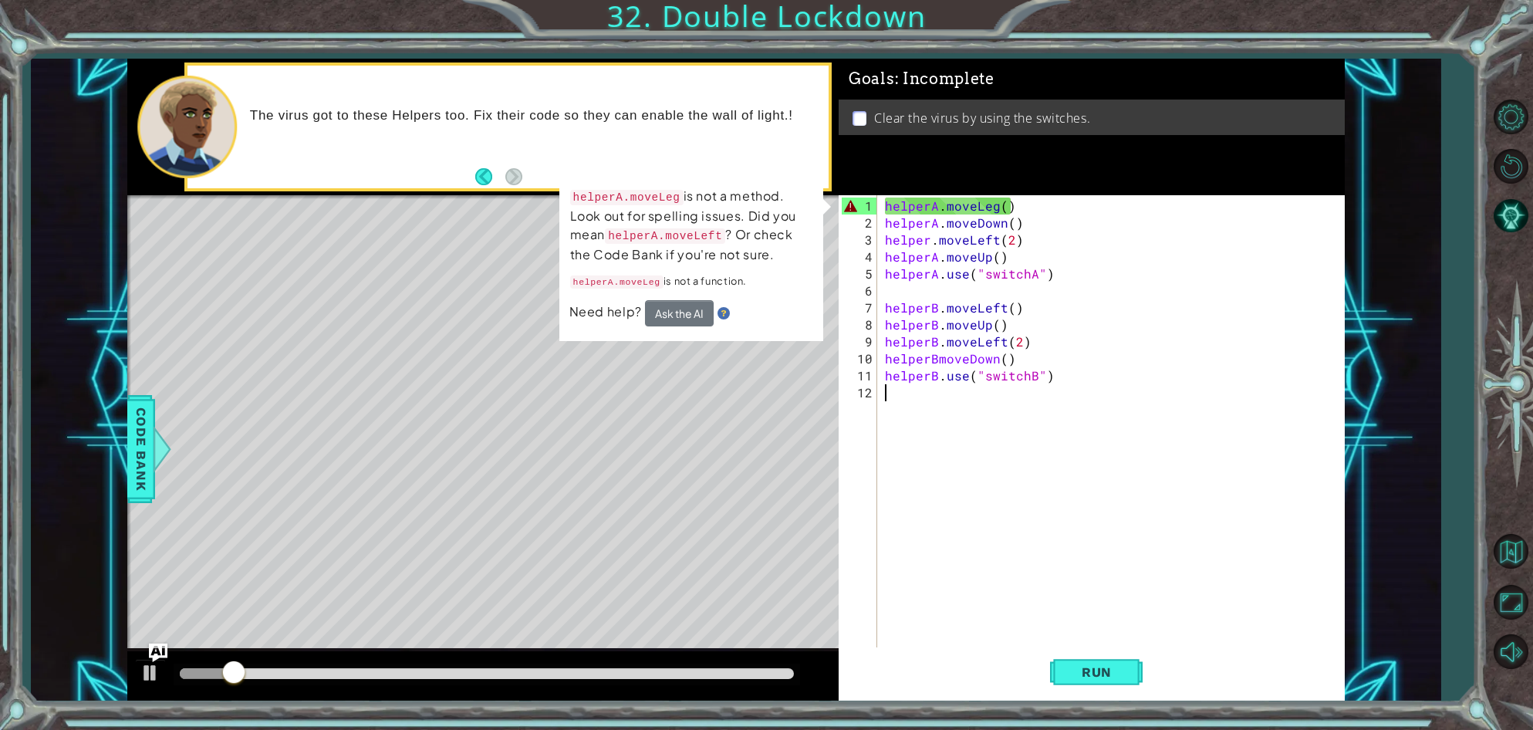
click at [997, 209] on div "helperA . moveLeg ( ) helperA . moveDown ( ) helper . moveLeft ( 2 ) helperA . …" at bounding box center [1114, 452] width 465 height 509
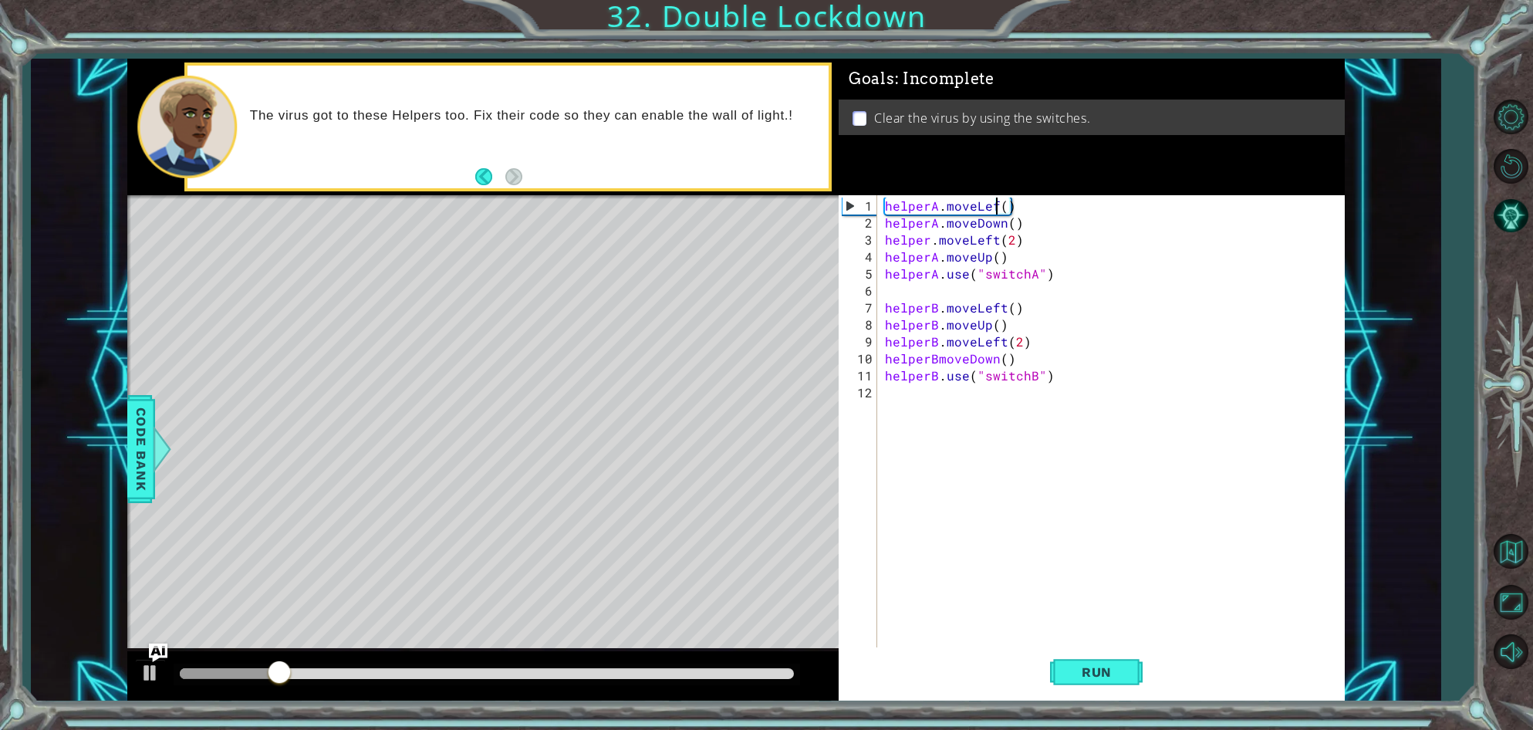
scroll to position [0, 7]
click at [1120, 678] on span "Run" at bounding box center [1096, 671] width 61 height 15
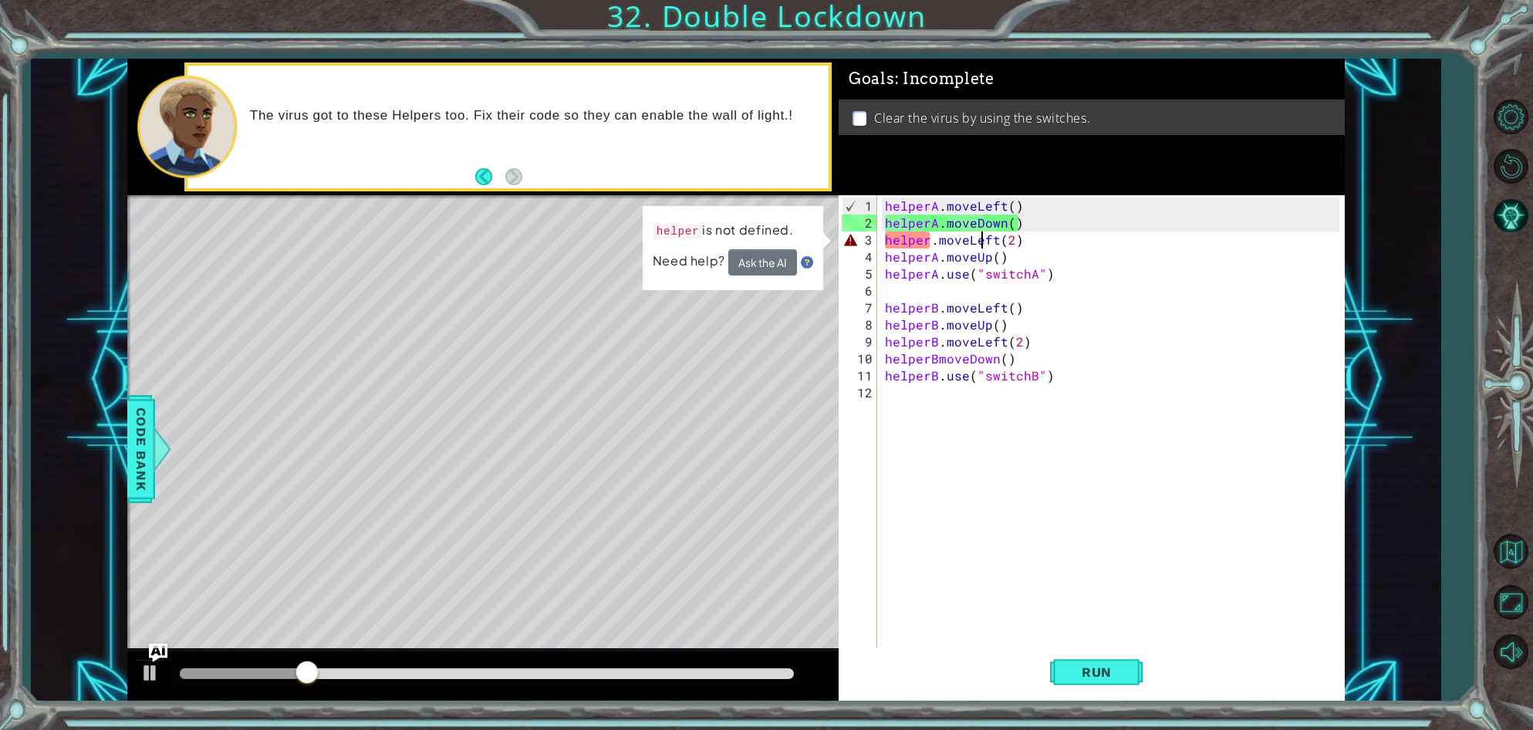
click at [984, 238] on div "helperA . moveLeft ( ) helperA . moveDown ( ) helper . moveLeft ( 2 ) helperA .…" at bounding box center [1114, 452] width 465 height 509
click at [935, 241] on div "helperA . moveLeft ( ) helperA . moveDown ( ) helper . moveLeft ( 2 ) helperA .…" at bounding box center [1114, 452] width 465 height 509
click at [931, 241] on div "helperA . moveLeft ( ) helperA . moveDown ( ) helper . moveLeft ( 2 ) helperA .…" at bounding box center [1114, 452] width 465 height 509
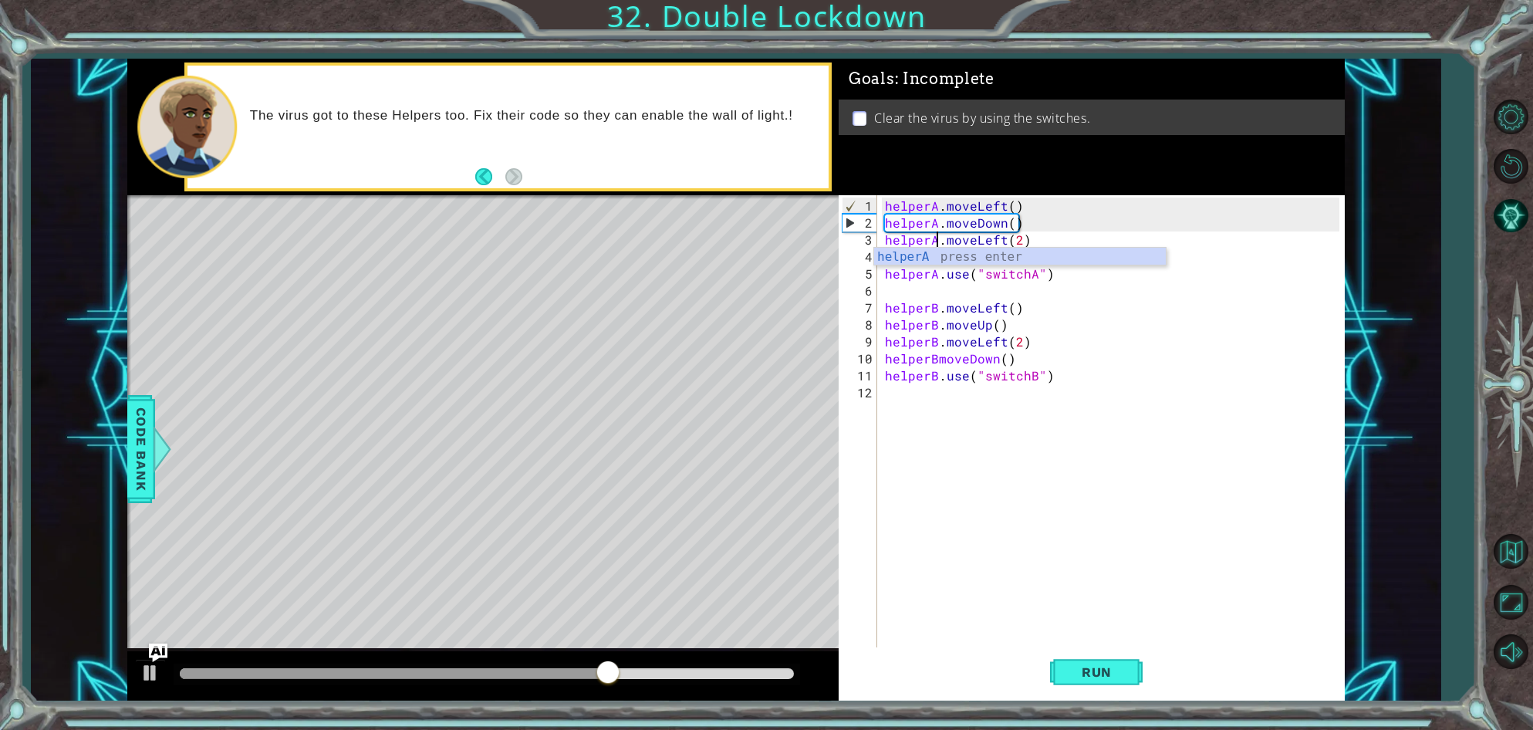
scroll to position [0, 3]
click at [1095, 673] on span "Run" at bounding box center [1096, 671] width 61 height 15
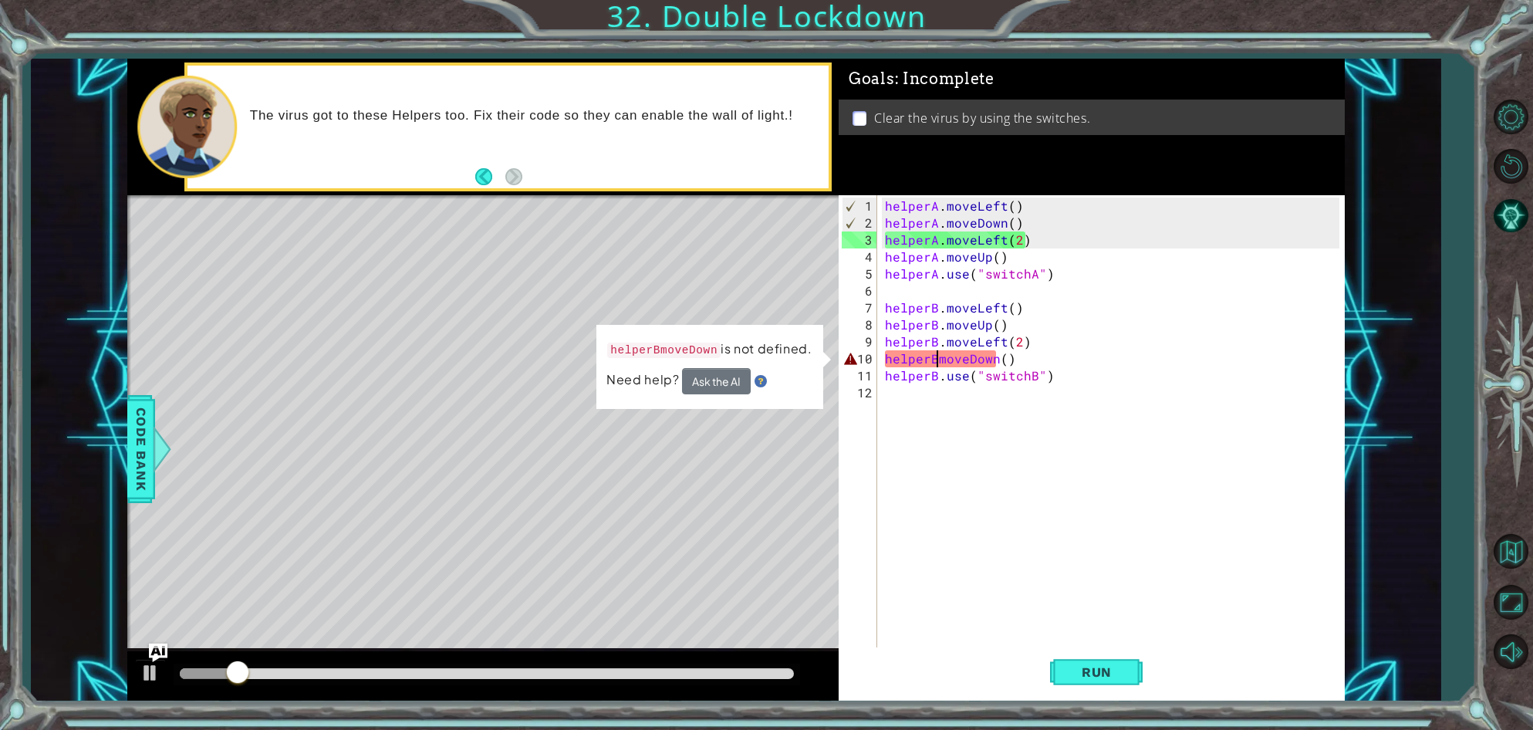
click at [935, 359] on div "helperA . moveLeft ( ) helperA . moveDown ( ) helperA . moveLeft ( 2 ) helperA …" at bounding box center [1114, 452] width 465 height 509
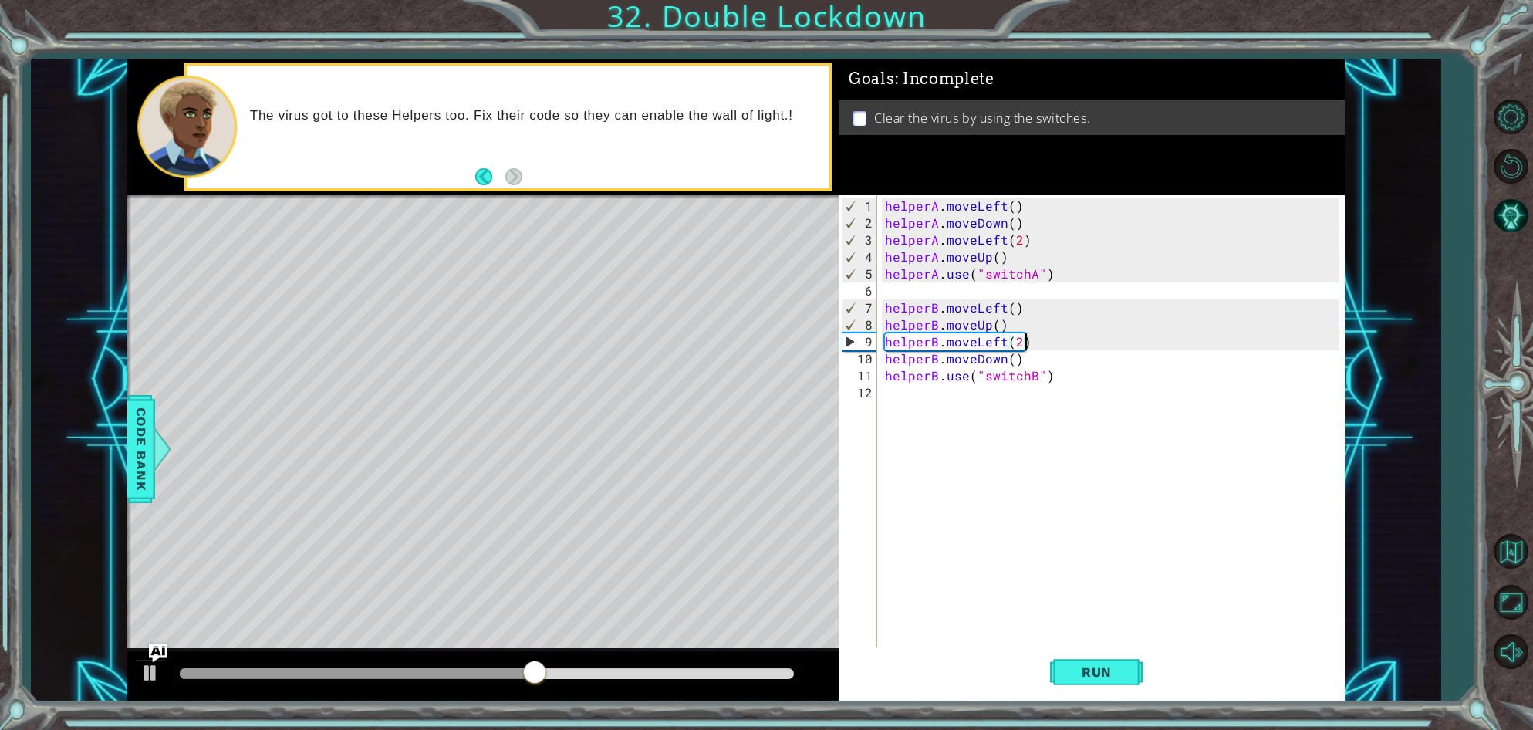
click at [1023, 342] on div "helperA . moveLeft ( ) helperA . moveDown ( ) helperA . moveLeft ( 2 ) helperA …" at bounding box center [1114, 452] width 465 height 509
click at [1013, 347] on div "helperA . moveLeft ( ) helperA . moveDown ( ) helperA . moveLeft ( 2 ) helperA …" at bounding box center [1114, 452] width 465 height 509
click at [1012, 361] on div "helperA . moveLeft ( ) helperA . moveDown ( ) helperA . moveLeft ( 2 ) helperA …" at bounding box center [1114, 452] width 465 height 509
click at [786, 674] on div at bounding box center [487, 673] width 614 height 11
click at [1096, 674] on span "Run" at bounding box center [1096, 671] width 61 height 15
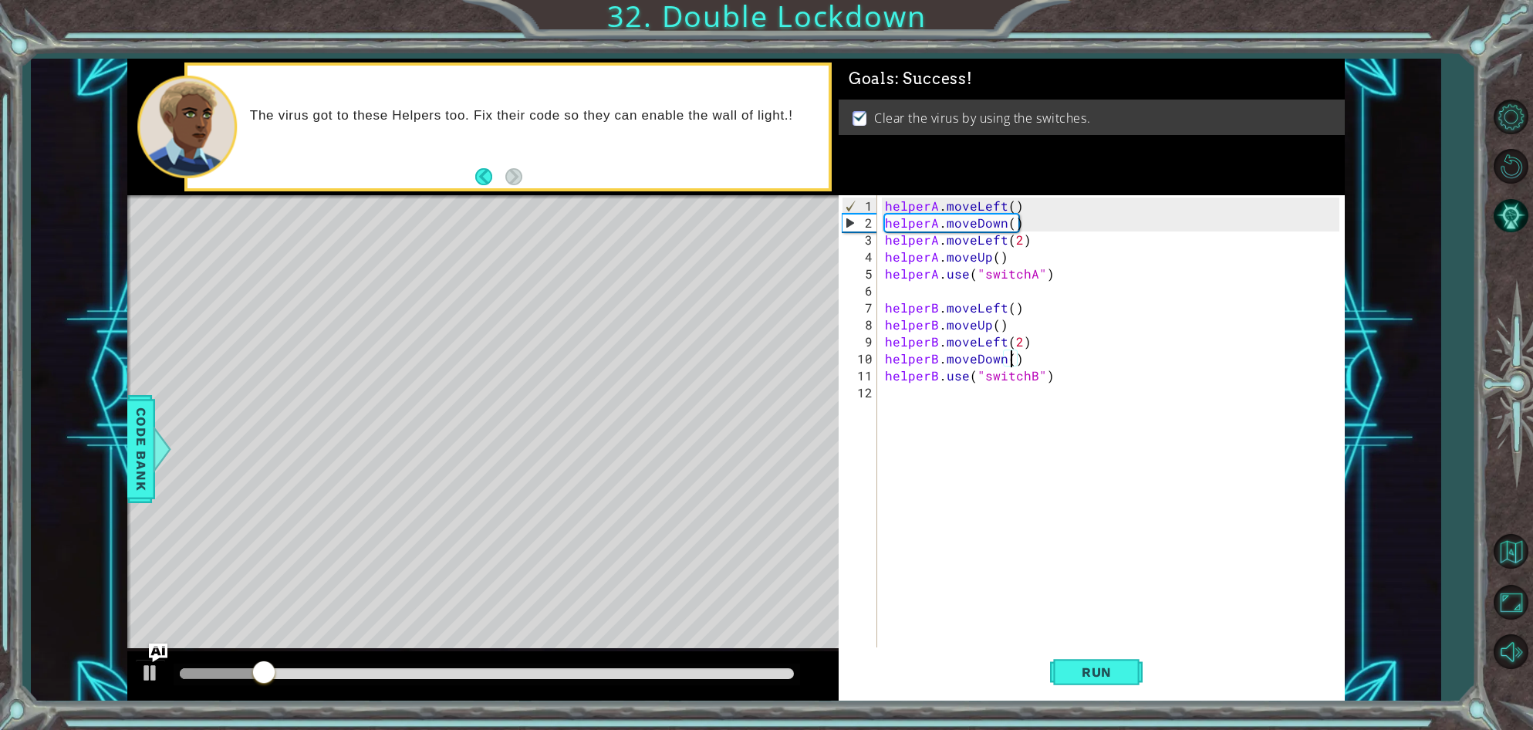
click at [531, 667] on div at bounding box center [487, 675] width 626 height 22
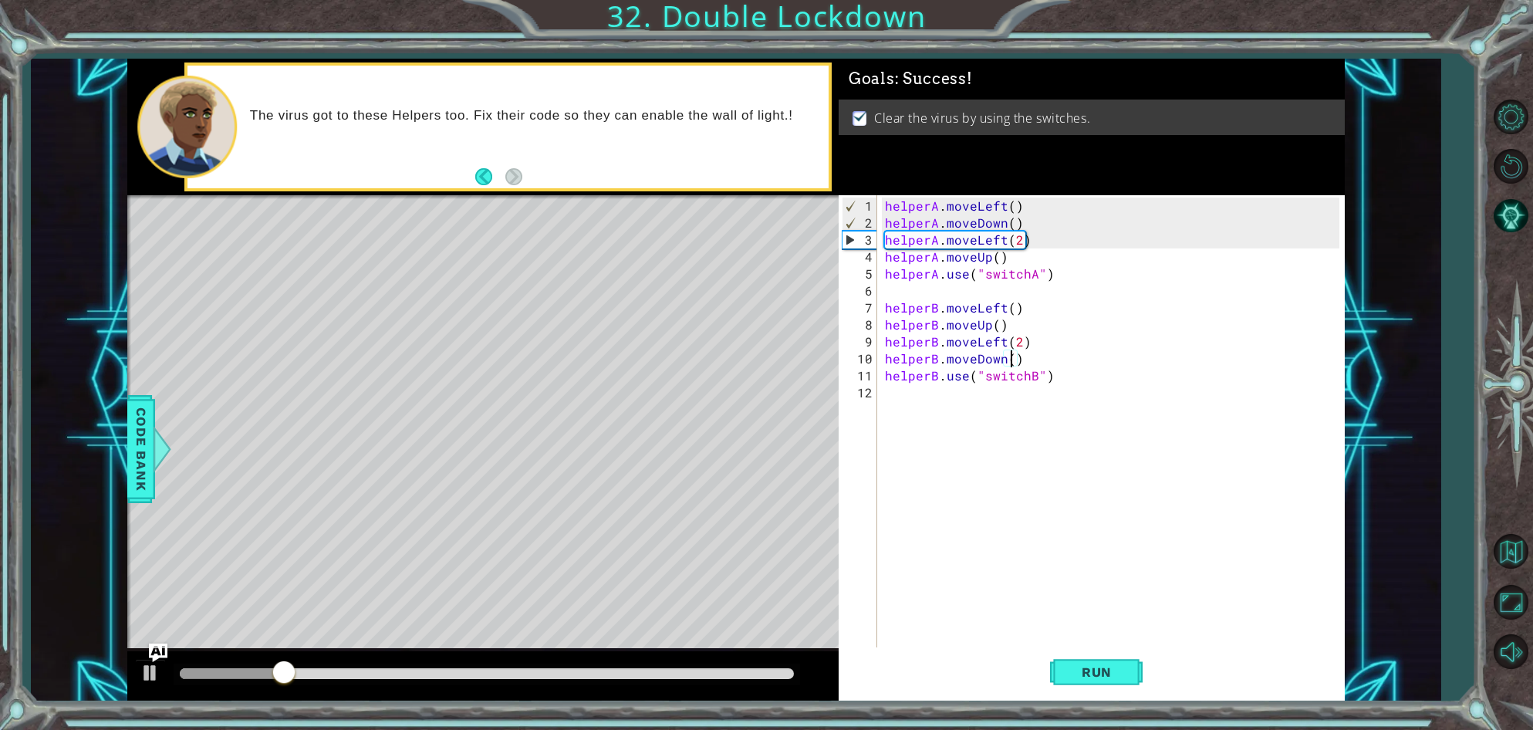
click at [529, 681] on div at bounding box center [487, 675] width 626 height 22
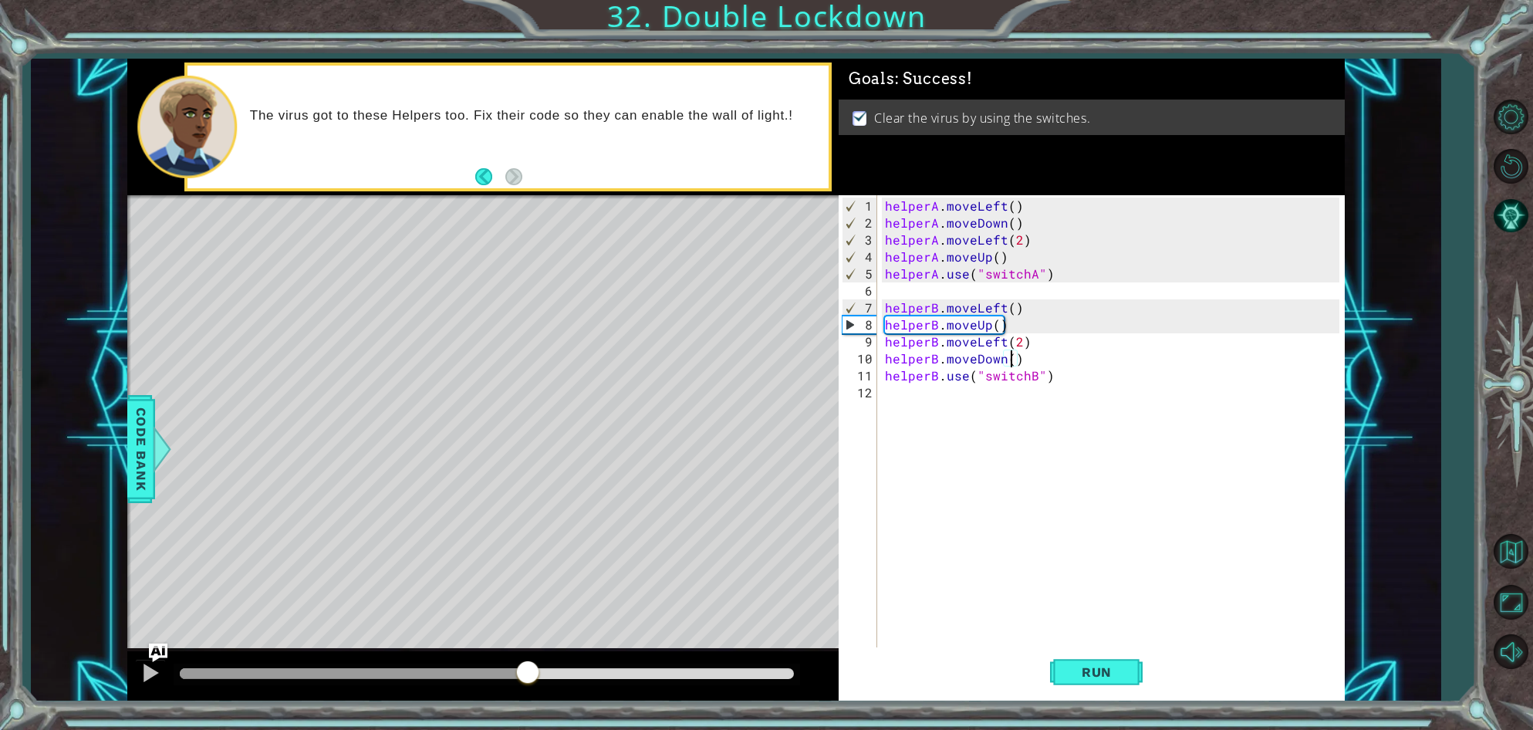
click at [528, 671] on div at bounding box center [487, 673] width 614 height 11
click at [955, 328] on div "helperA . moveLeft ( ) helperA . moveDown ( ) helperA . moveLeft ( 2 ) helperA …" at bounding box center [1114, 452] width 465 height 509
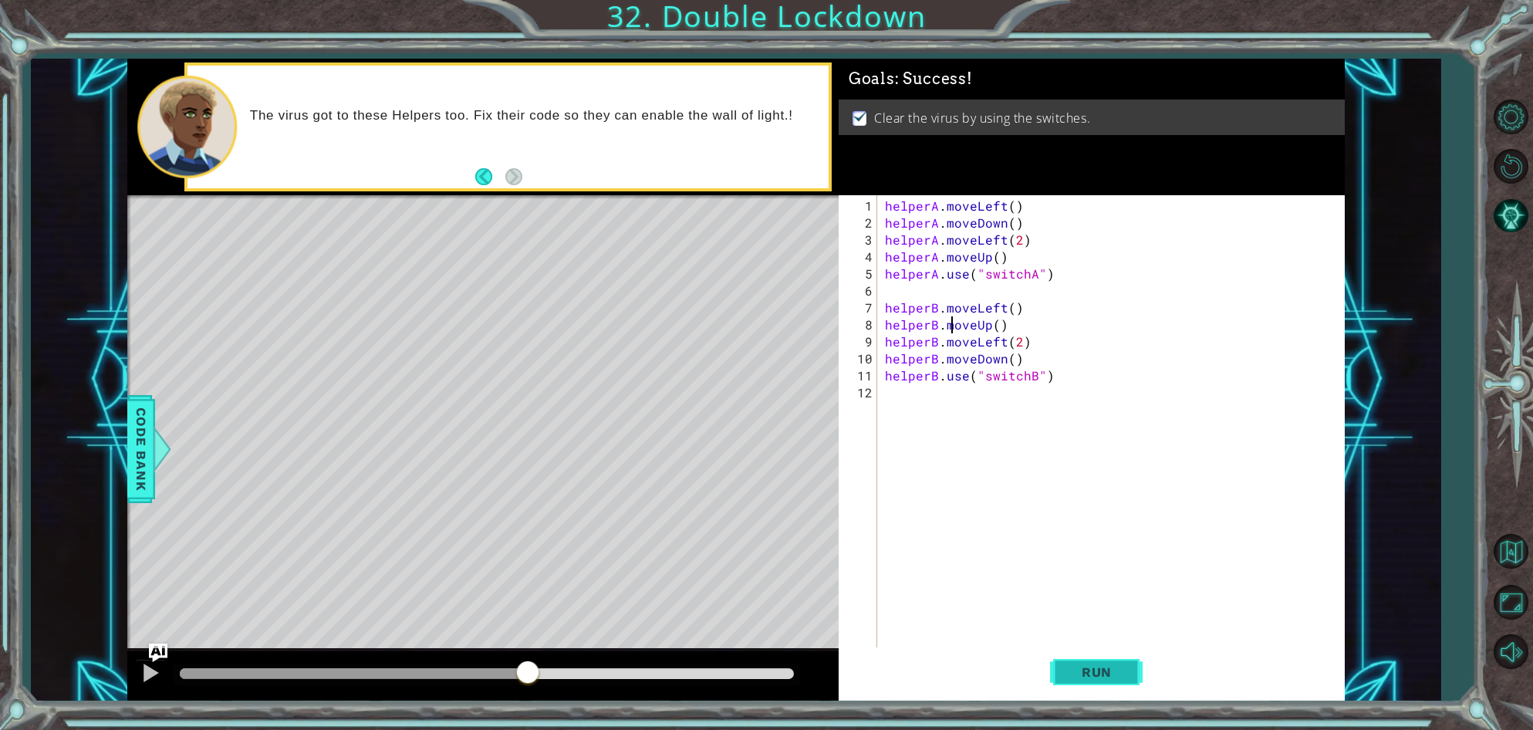
type textarea "helperB.moveUp()"
click at [1107, 665] on span "Run" at bounding box center [1096, 671] width 61 height 15
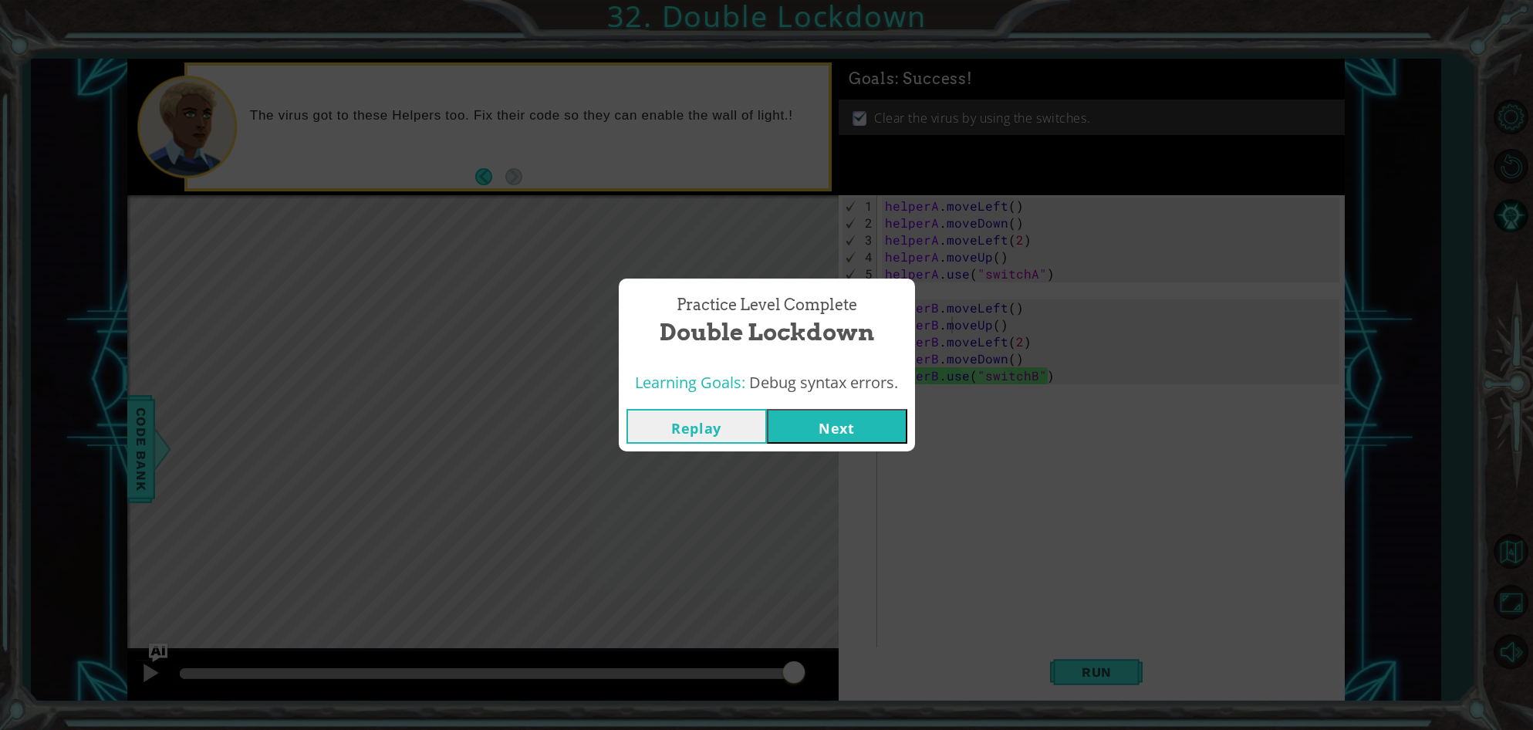
click at [872, 433] on button "Next" at bounding box center [837, 426] width 140 height 35
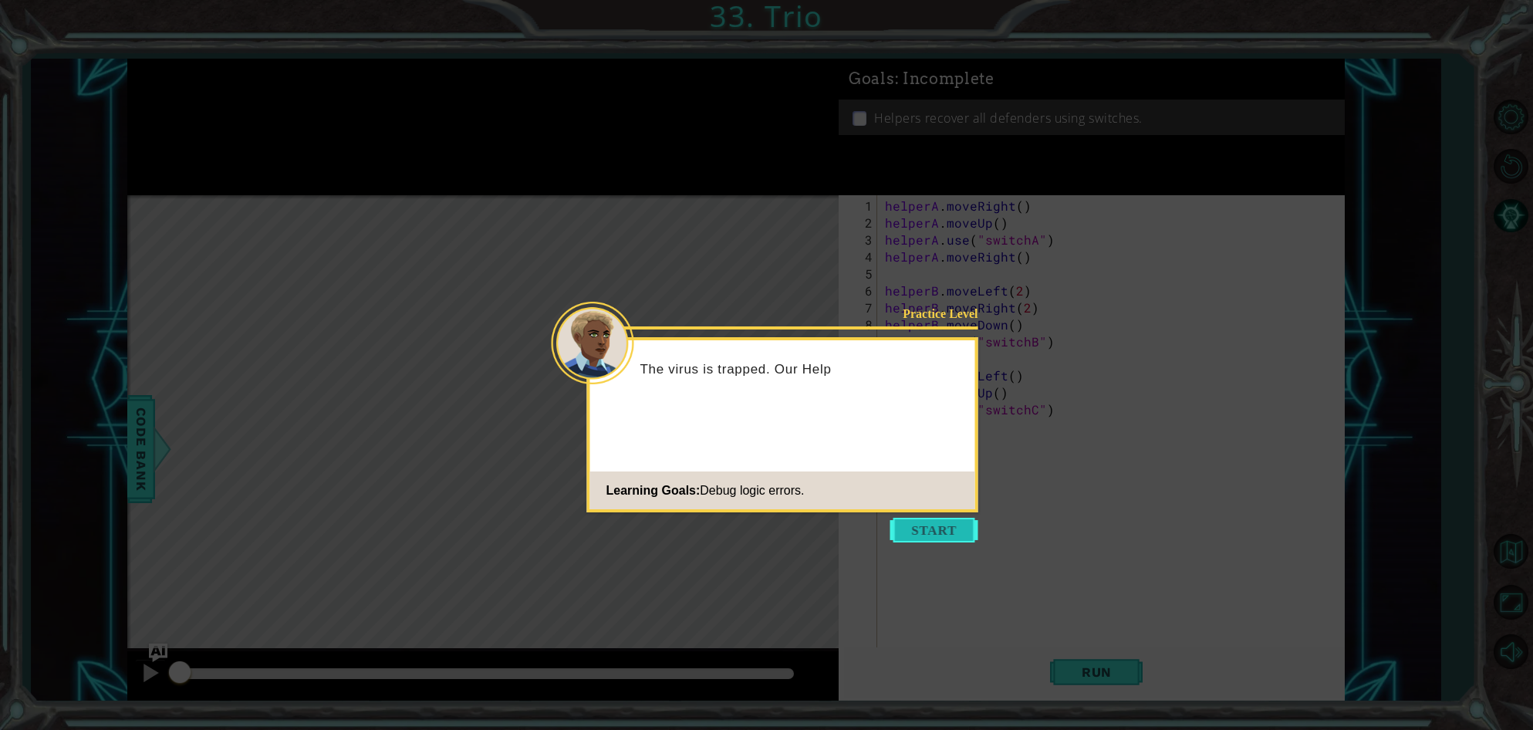
click at [957, 535] on button "Start" at bounding box center [934, 530] width 88 height 25
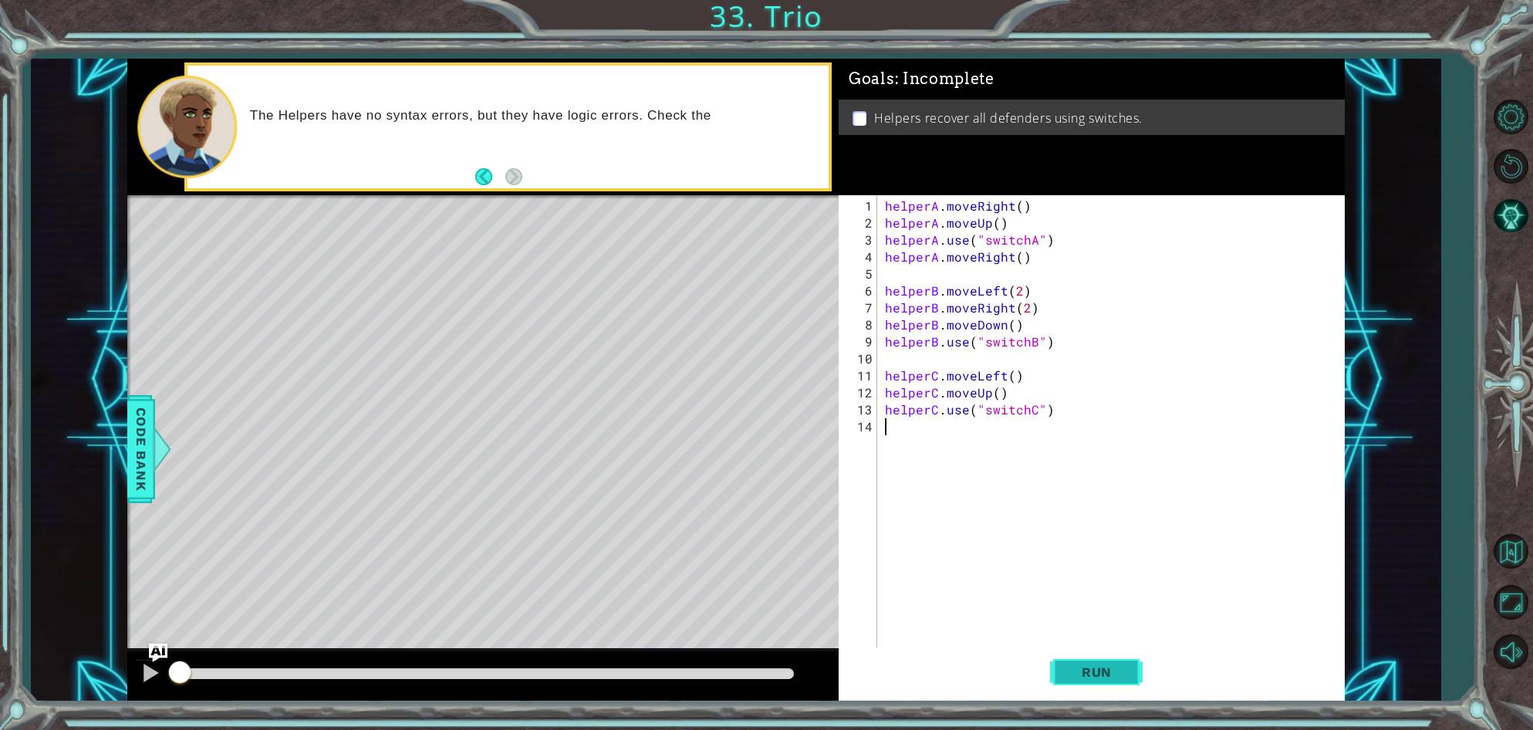
click at [1116, 681] on button "Run" at bounding box center [1096, 672] width 93 height 51
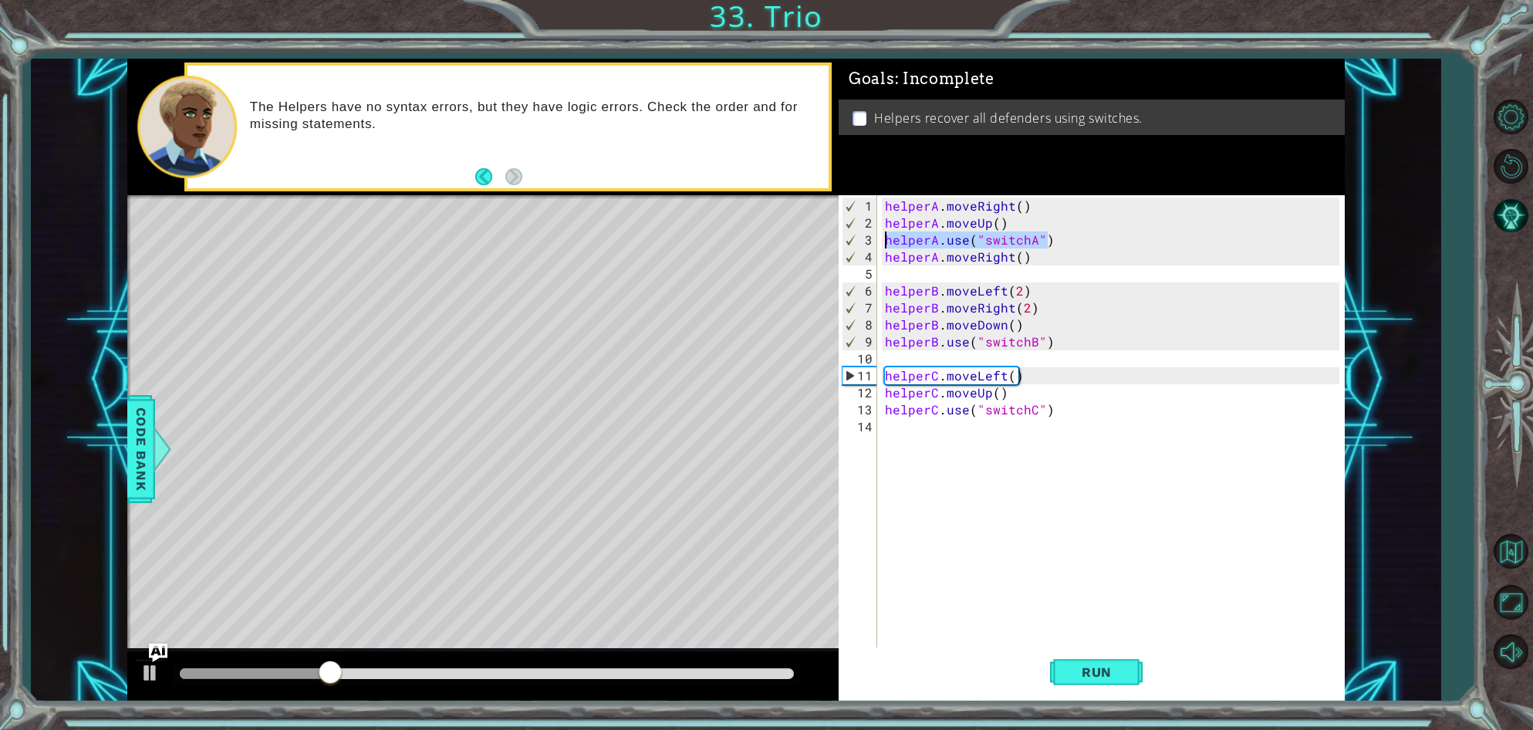
drag, startPoint x: 1050, startPoint y: 239, endPoint x: 886, endPoint y: 243, distance: 164.4
click at [886, 243] on div "helperA . moveRight ( ) helperA . moveUp ( ) helperA . use ( "switchA" ) helper…" at bounding box center [1114, 452] width 465 height 509
type textarea "helperA.use("switchA")"
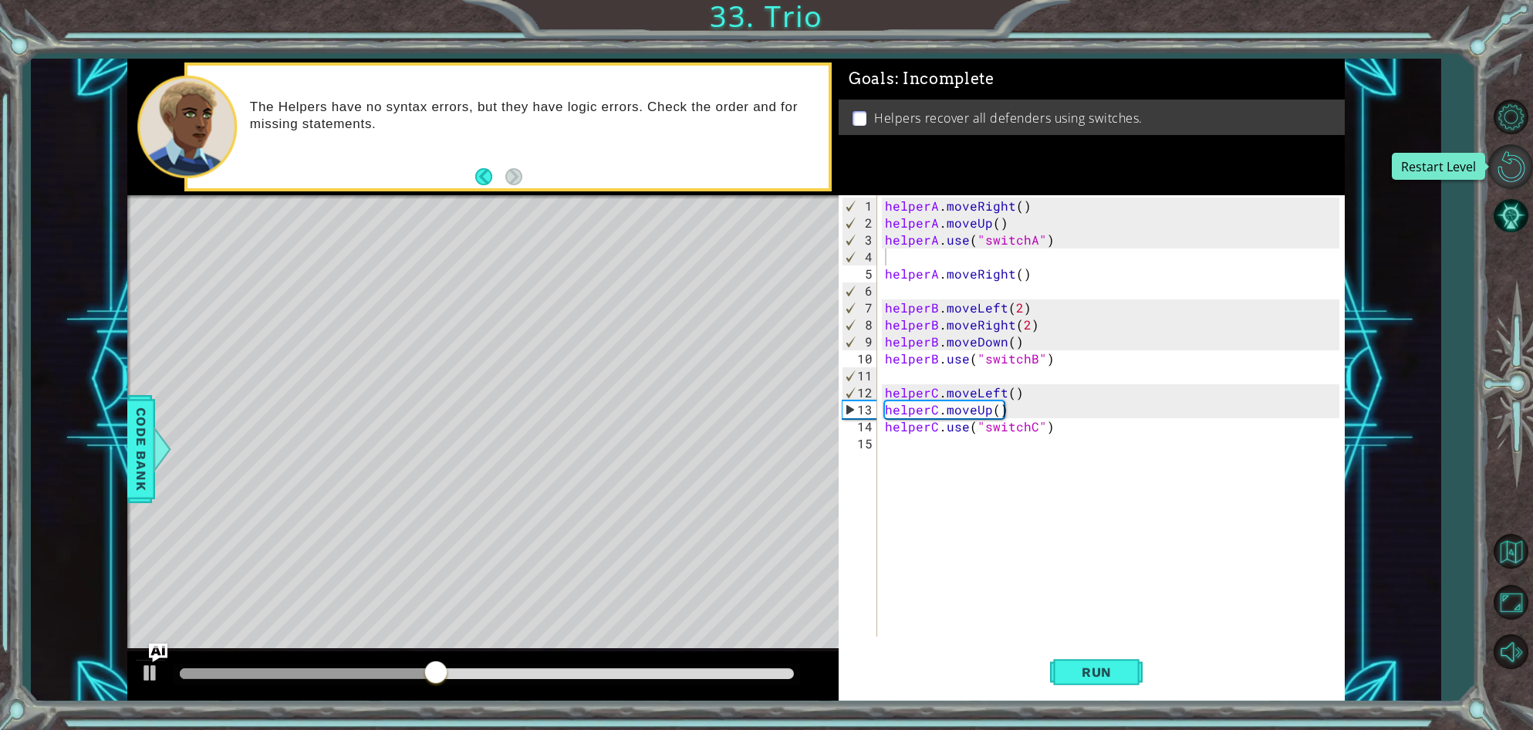
click at [1495, 171] on button "Restart Level" at bounding box center [1510, 166] width 45 height 45
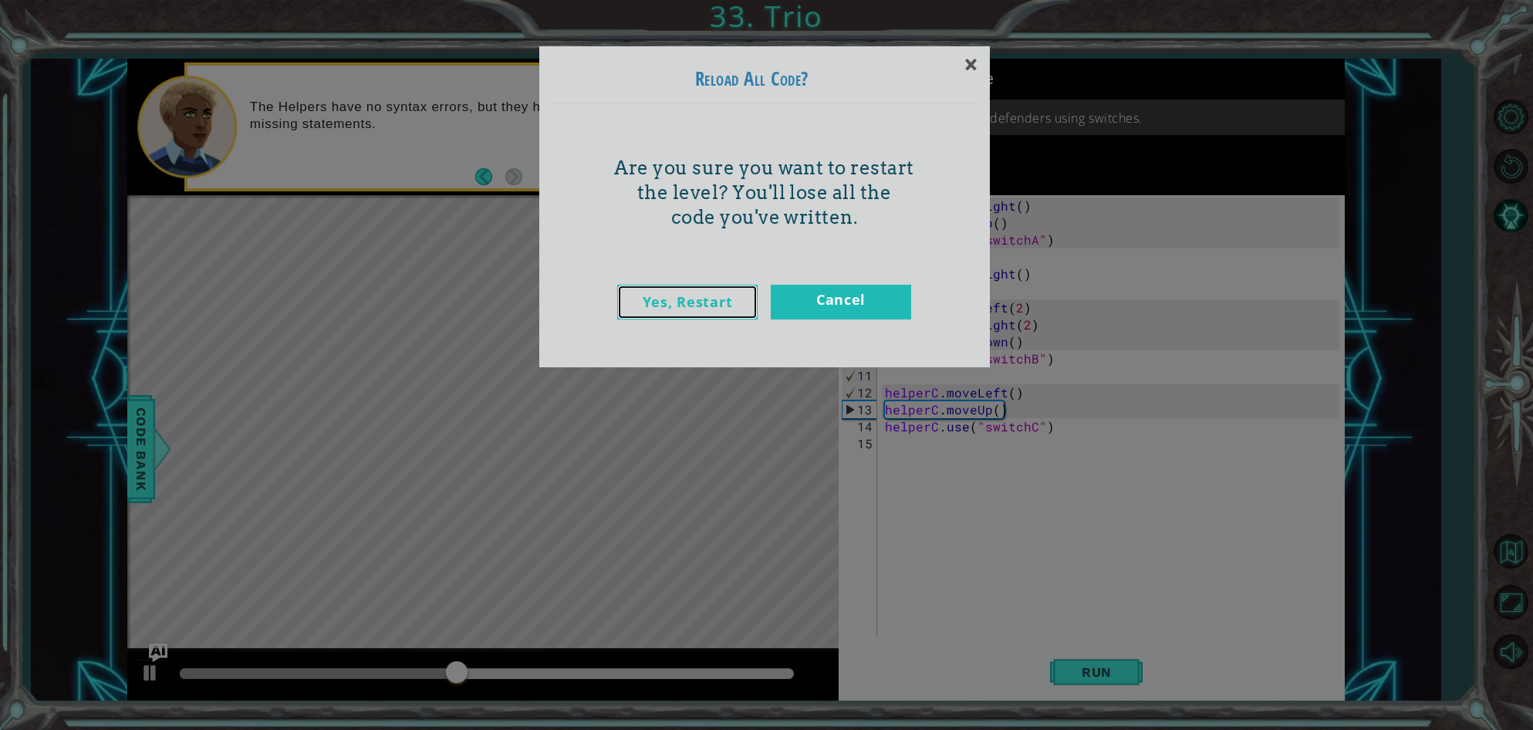
click at [704, 305] on link "Yes, Restart" at bounding box center [687, 302] width 140 height 35
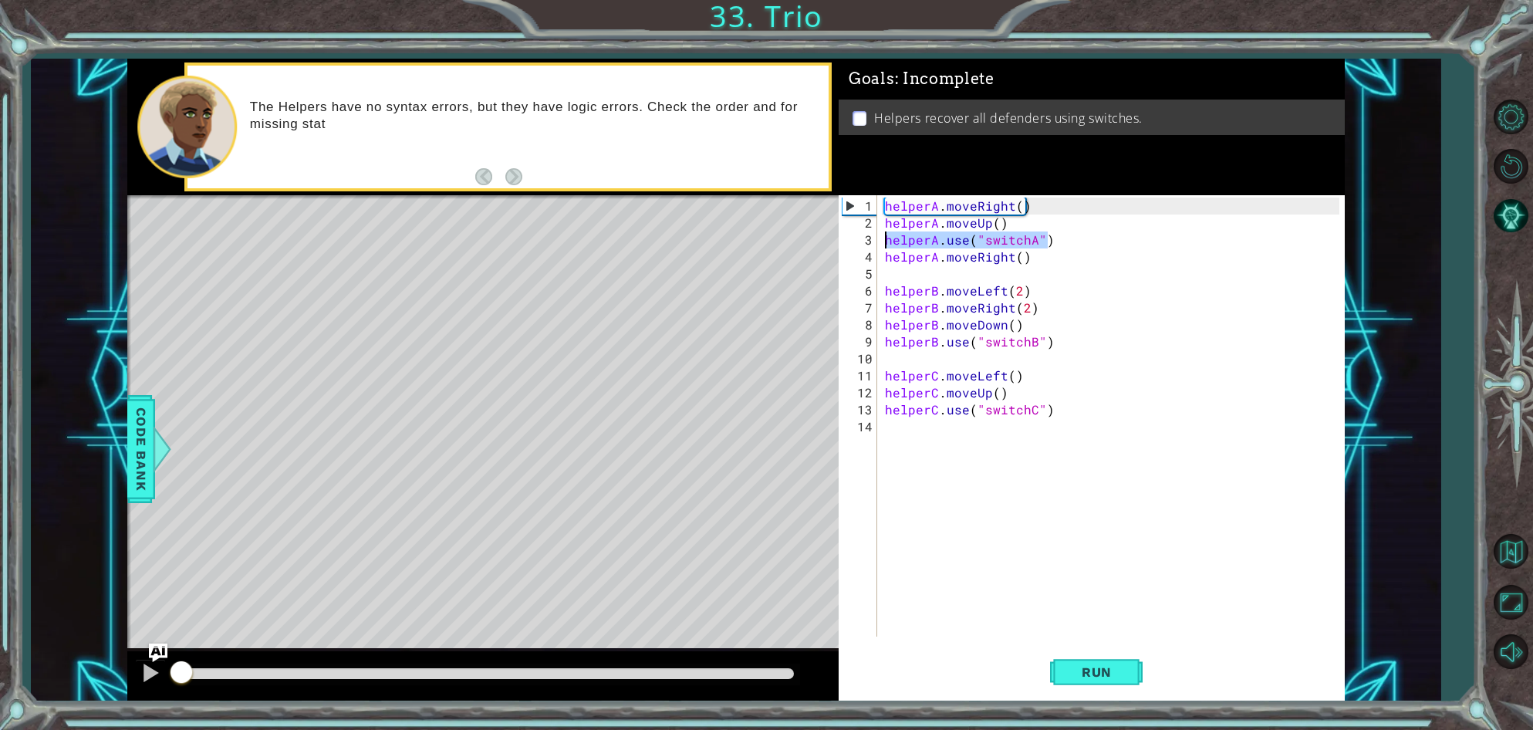
drag, startPoint x: 1049, startPoint y: 244, endPoint x: 887, endPoint y: 239, distance: 162.1
click at [887, 239] on div "helperA . moveRight ( ) helperA . moveUp ( ) helperA . use ( "switchA" ) helper…" at bounding box center [1114, 435] width 465 height 475
type textarea "helperA.use("switchA")"
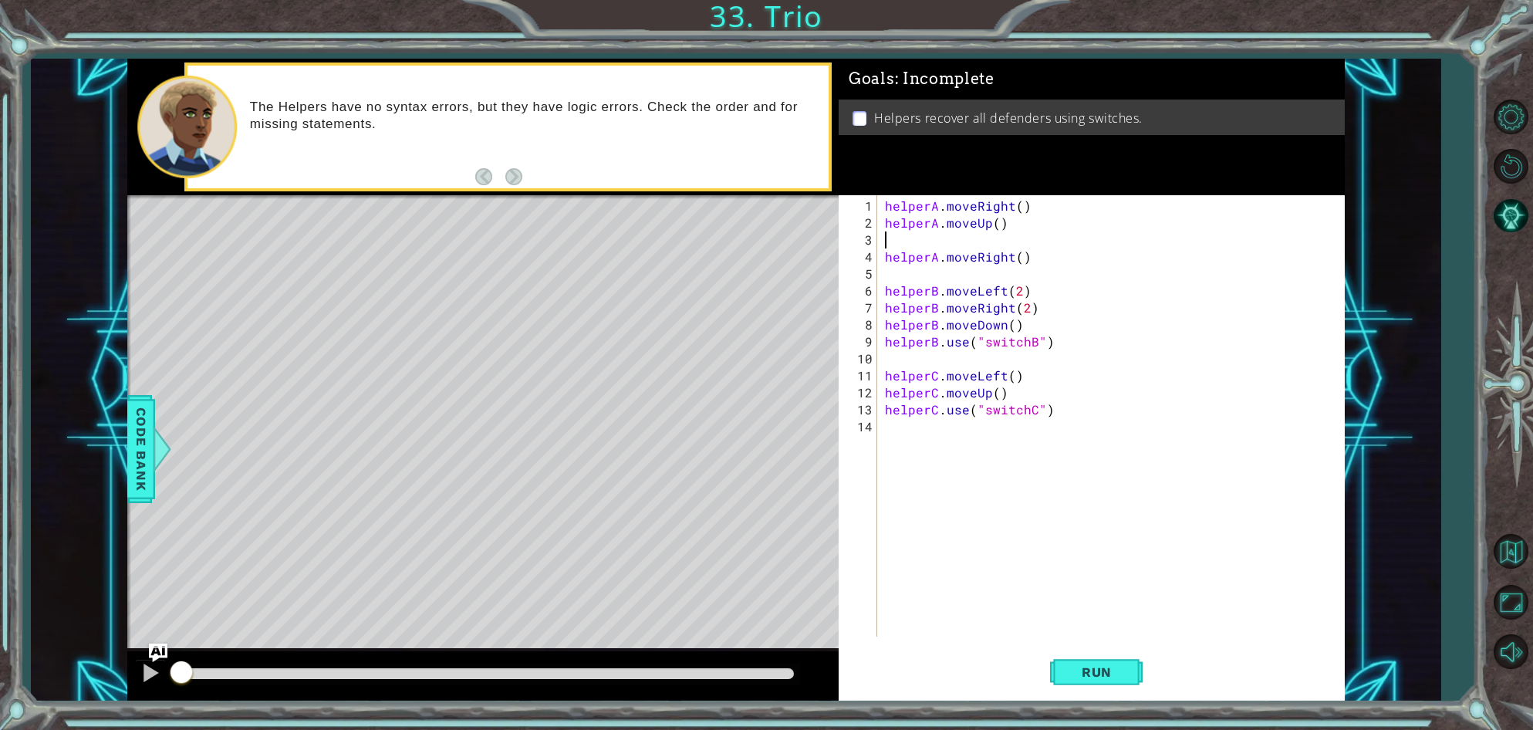
type textarea "helperA.moveUp()"
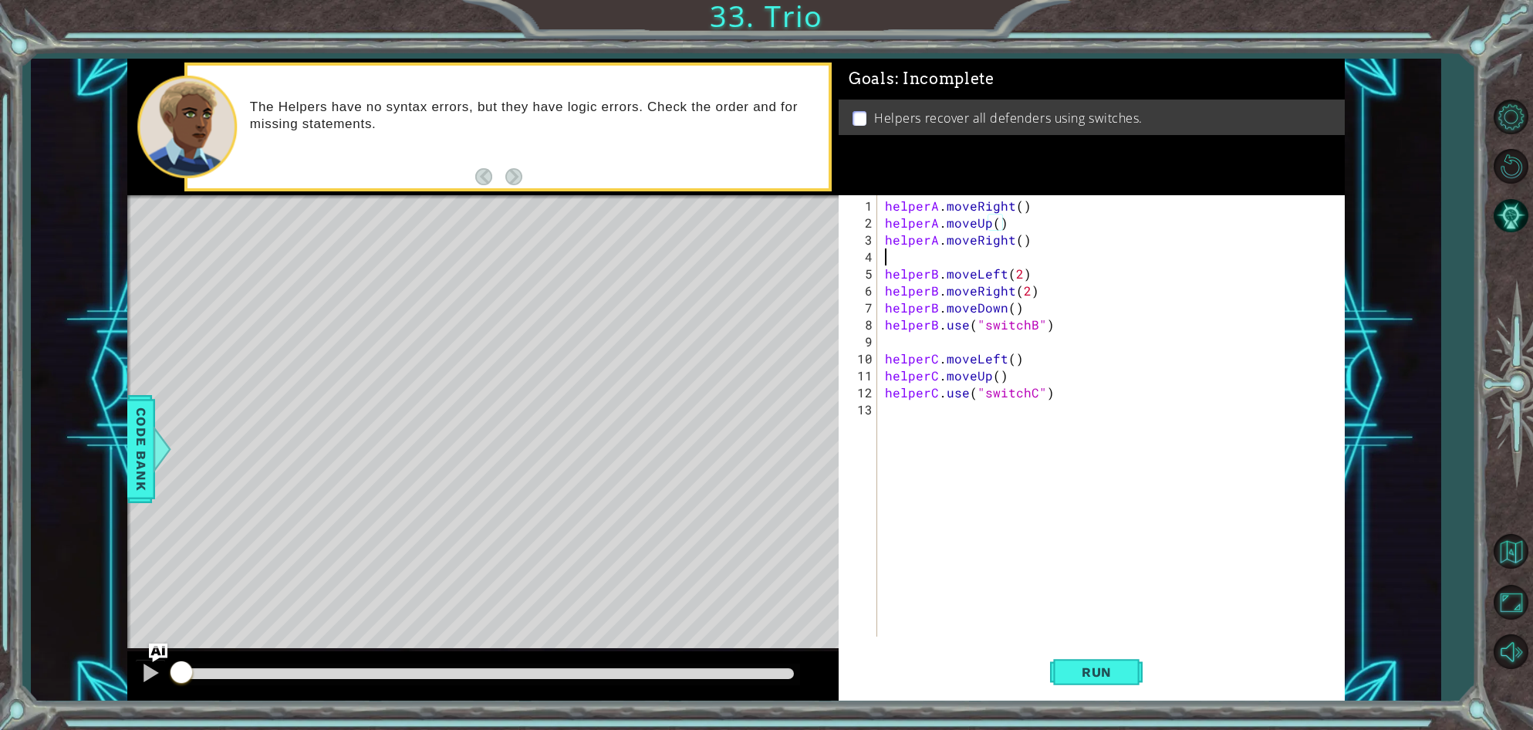
click at [893, 255] on div "helperA . moveRight ( ) helperA . moveUp ( ) helperA . moveRight ( ) helperB . …" at bounding box center [1114, 435] width 465 height 475
type textarea "u"
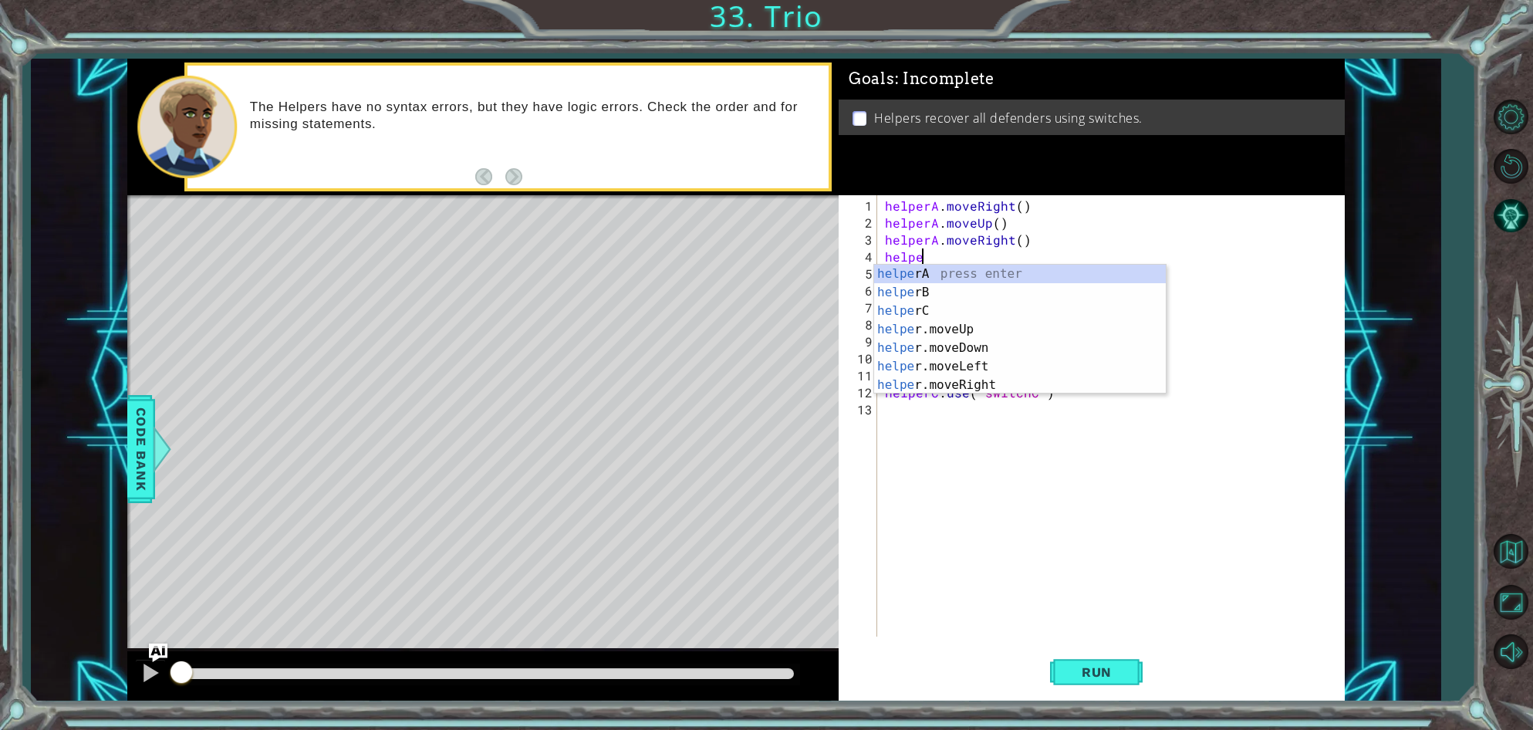
scroll to position [0, 2]
click at [889, 268] on div "helper A press enter helper B press enter helper C press enter helper .moveUp p…" at bounding box center [1020, 348] width 292 height 167
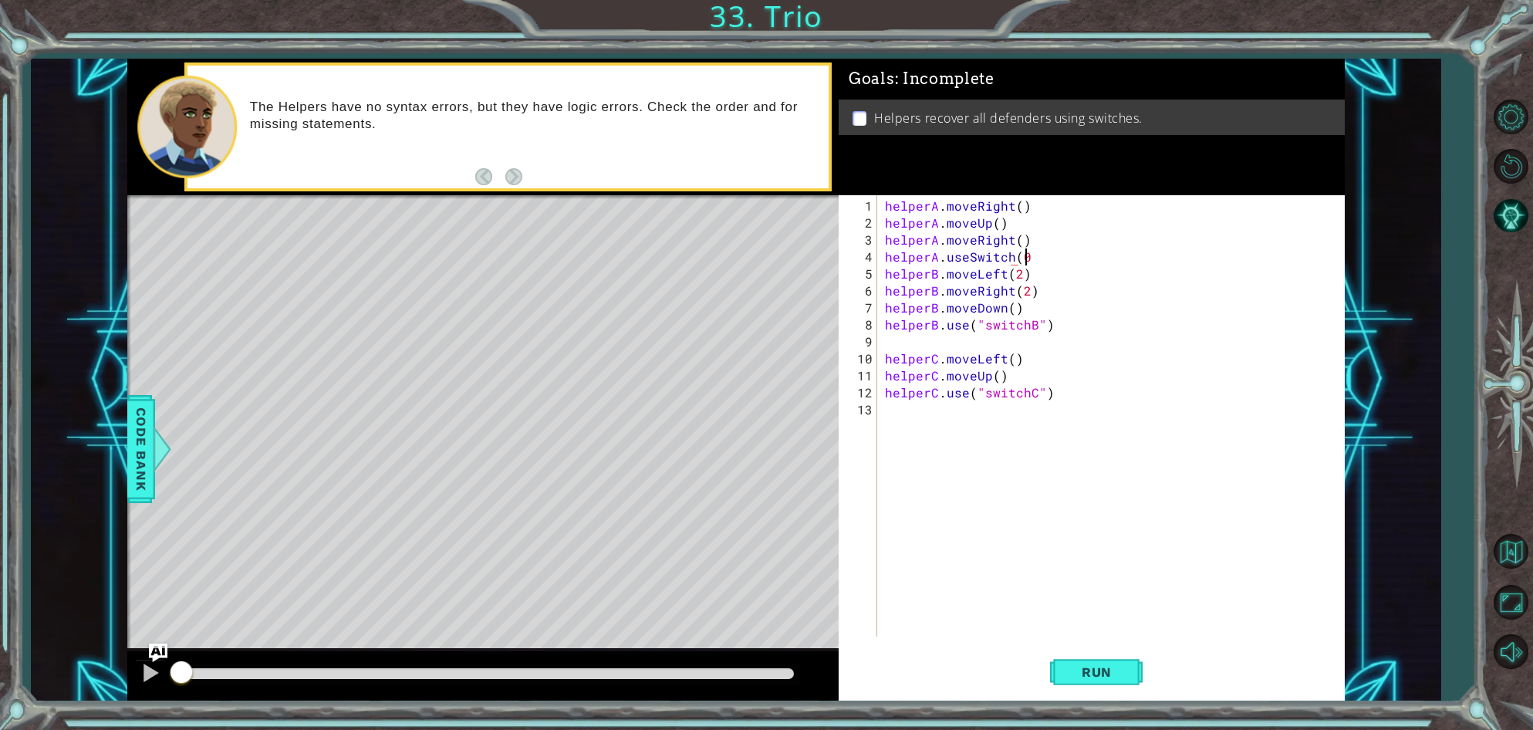
scroll to position [0, 8]
type textarea "helperA.useSwitch()"
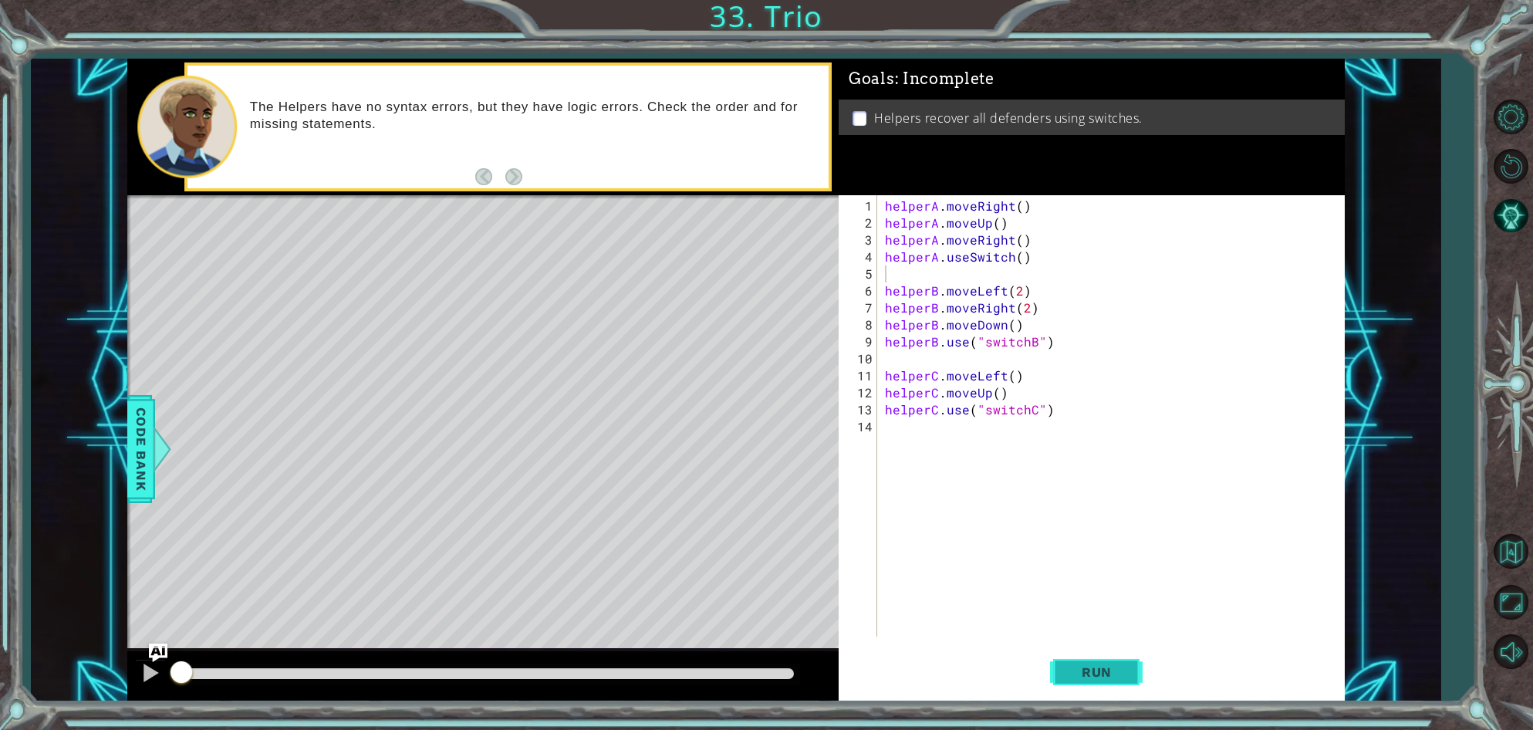
click at [1087, 677] on span "Run" at bounding box center [1096, 671] width 61 height 15
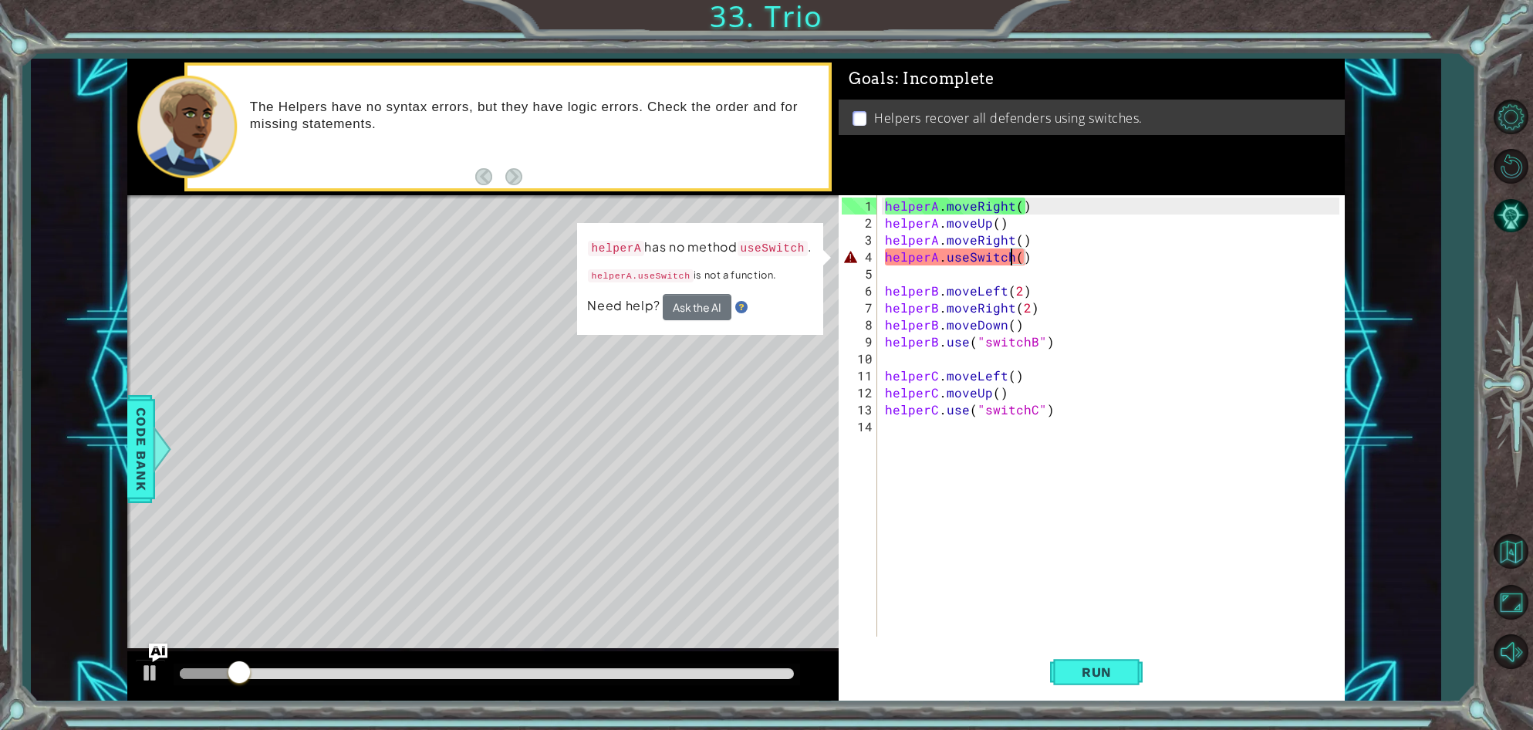
click at [1010, 258] on div "helperA . moveRight ( ) helperA . moveUp ( ) helperA . moveRight ( ) helperA . …" at bounding box center [1114, 435] width 465 height 475
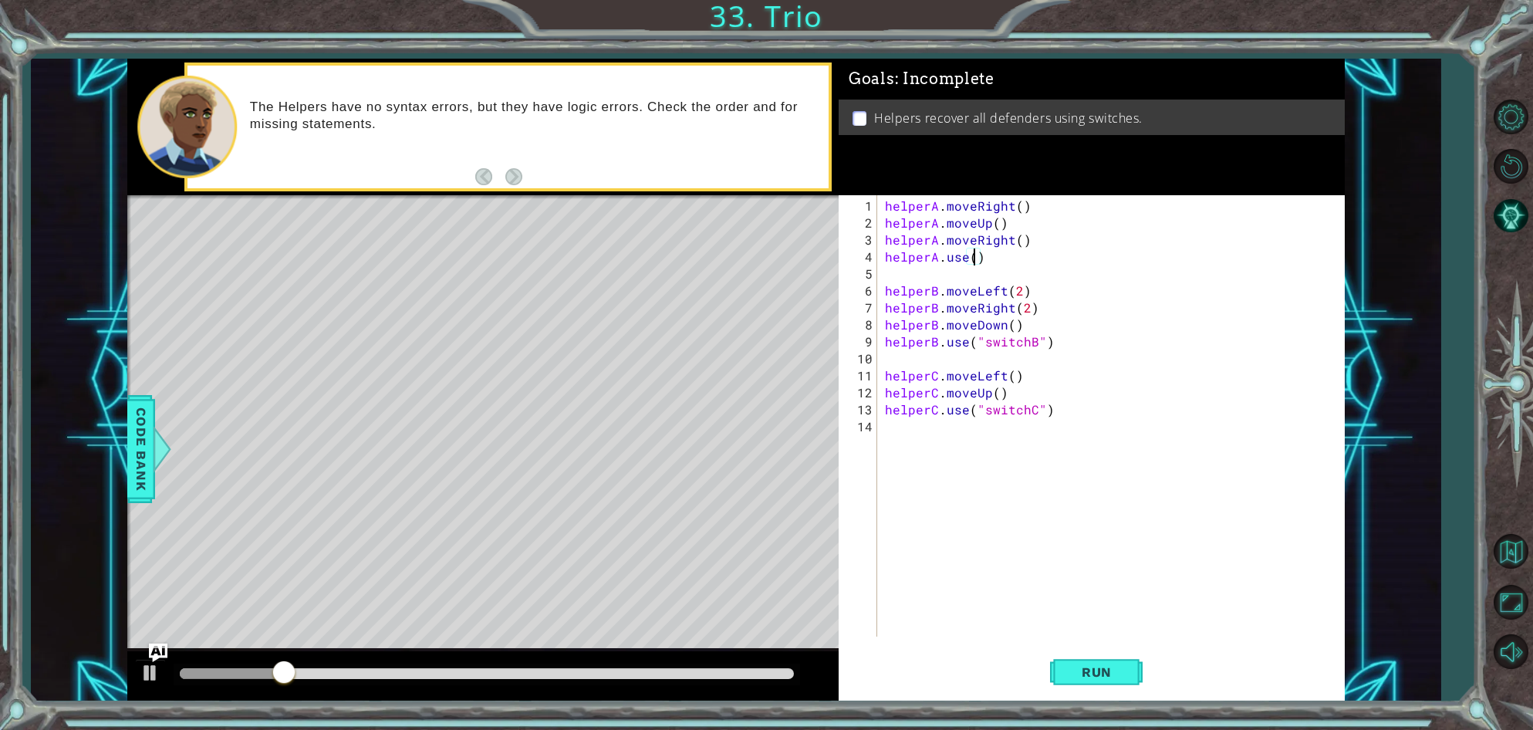
click at [977, 256] on div "helperA . moveRight ( ) helperA . moveUp ( ) helperA . moveRight ( ) helperA . …" at bounding box center [1114, 435] width 465 height 475
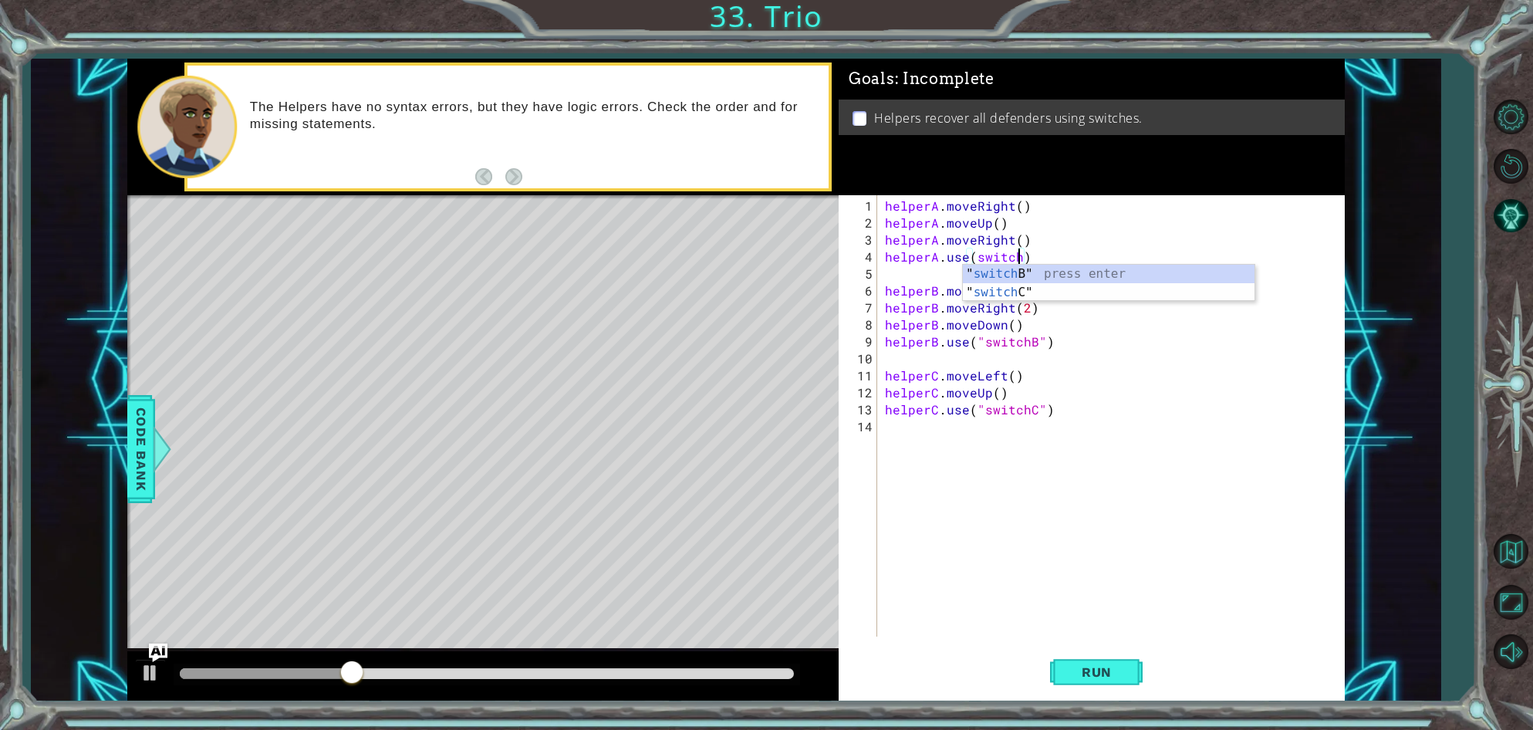
scroll to position [0, 8]
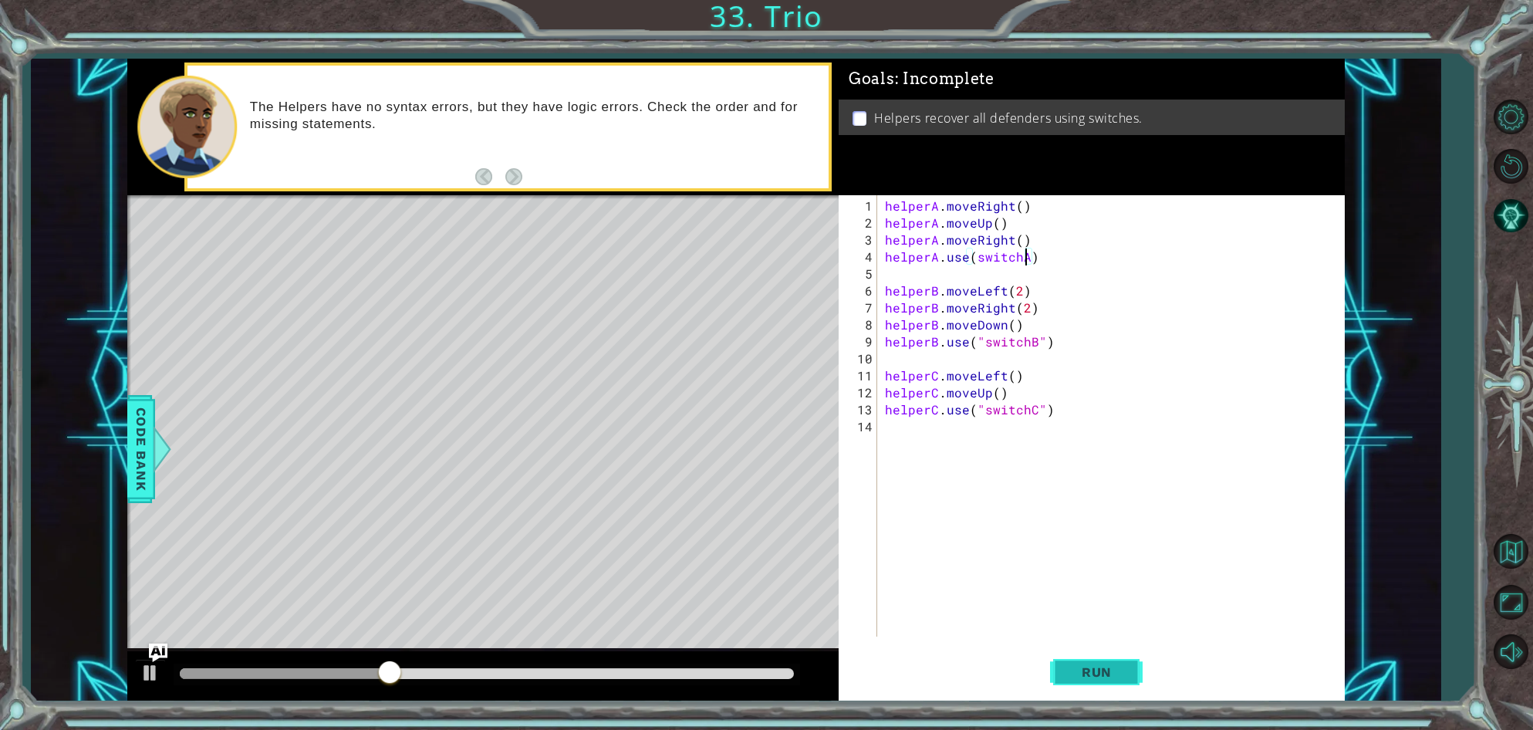
type textarea "helperA.use(switchA)"
click at [1105, 670] on span "Run" at bounding box center [1096, 671] width 61 height 15
